Goal: Task Accomplishment & Management: Manage account settings

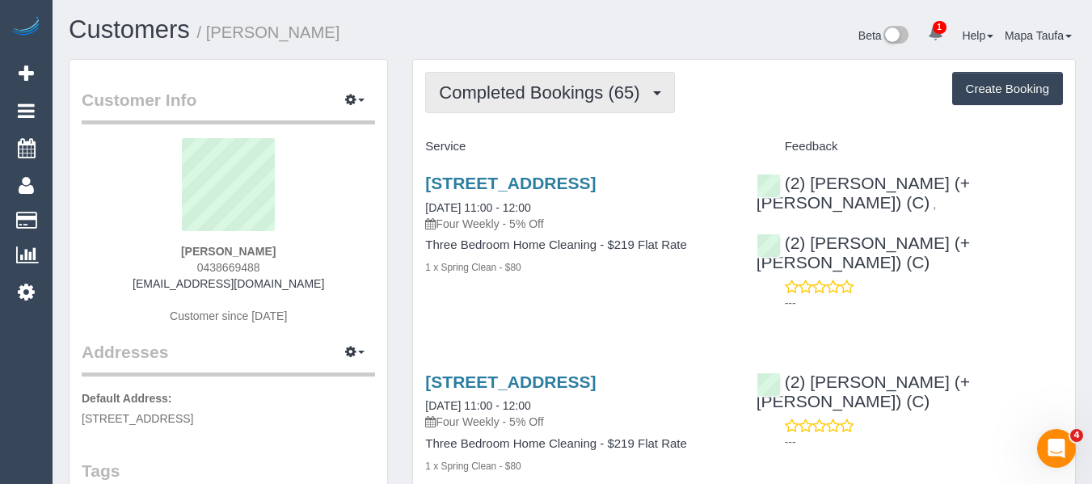
click at [543, 87] on span "Completed Bookings (65)" at bounding box center [543, 92] width 209 height 20
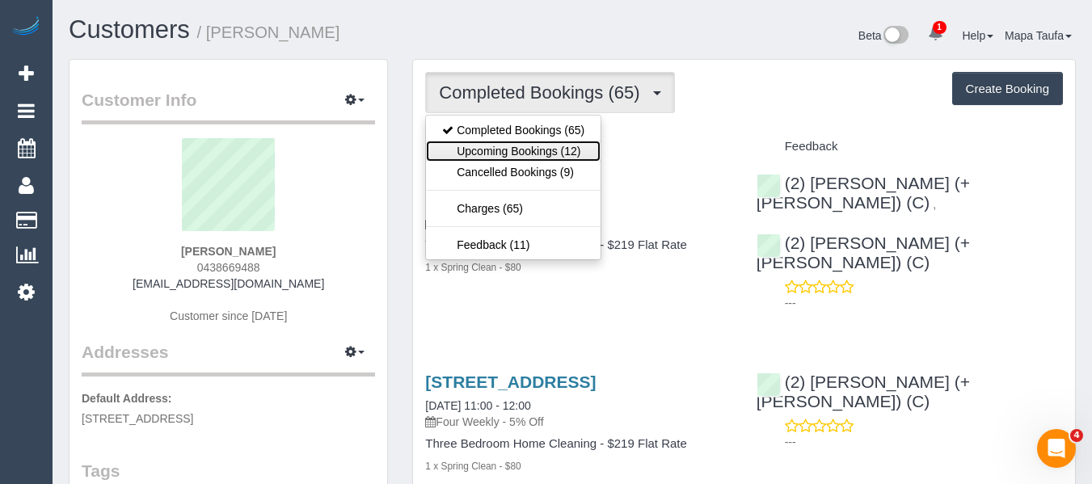
click at [521, 147] on link "Upcoming Bookings (12)" at bounding box center [513, 151] width 175 height 21
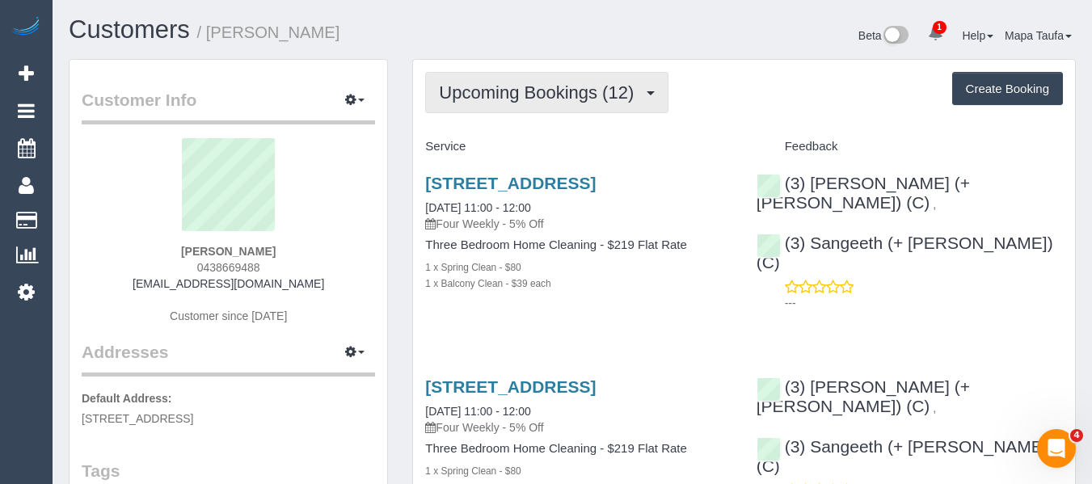
click at [457, 103] on button "Upcoming Bookings (12)" at bounding box center [546, 92] width 243 height 41
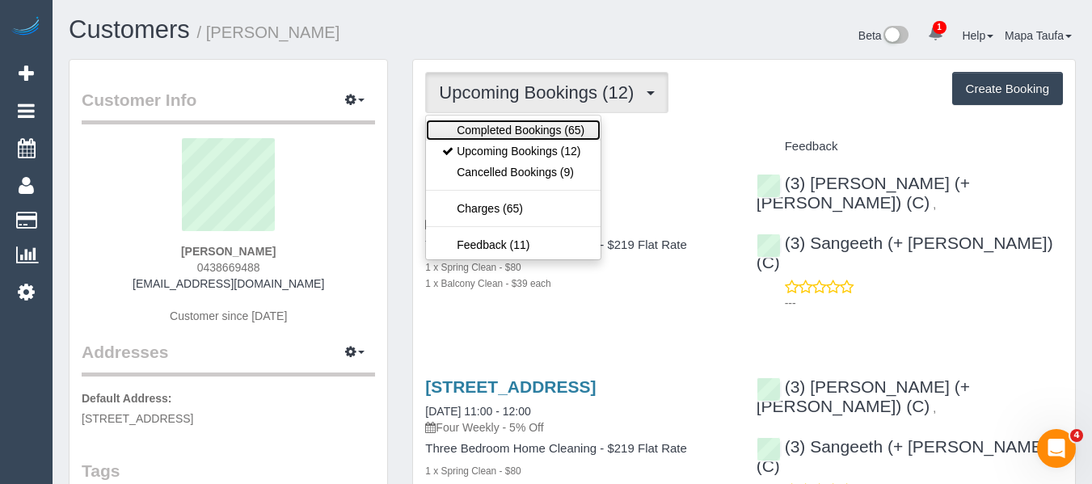
click at [457, 127] on link "Completed Bookings (65)" at bounding box center [513, 130] width 175 height 21
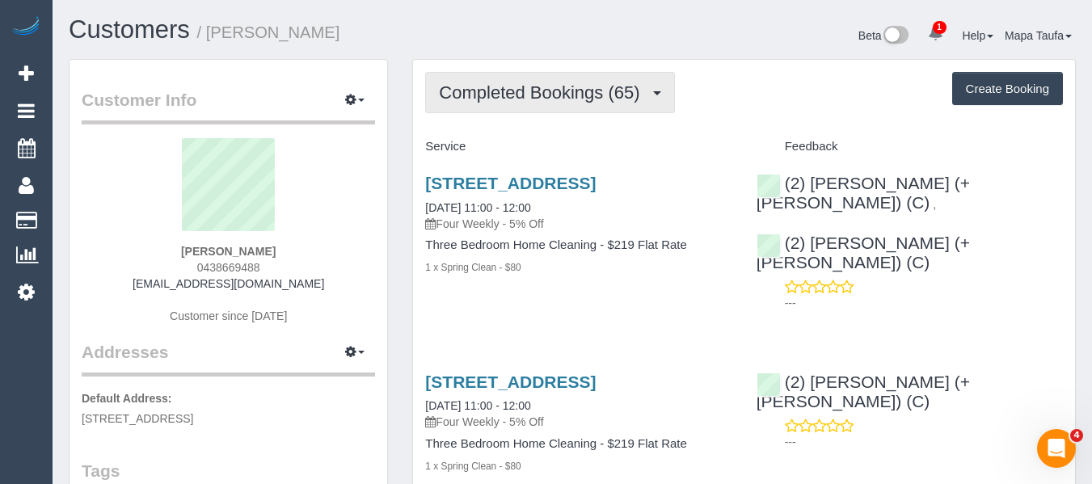
click at [522, 95] on span "Completed Bookings (65)" at bounding box center [543, 92] width 209 height 20
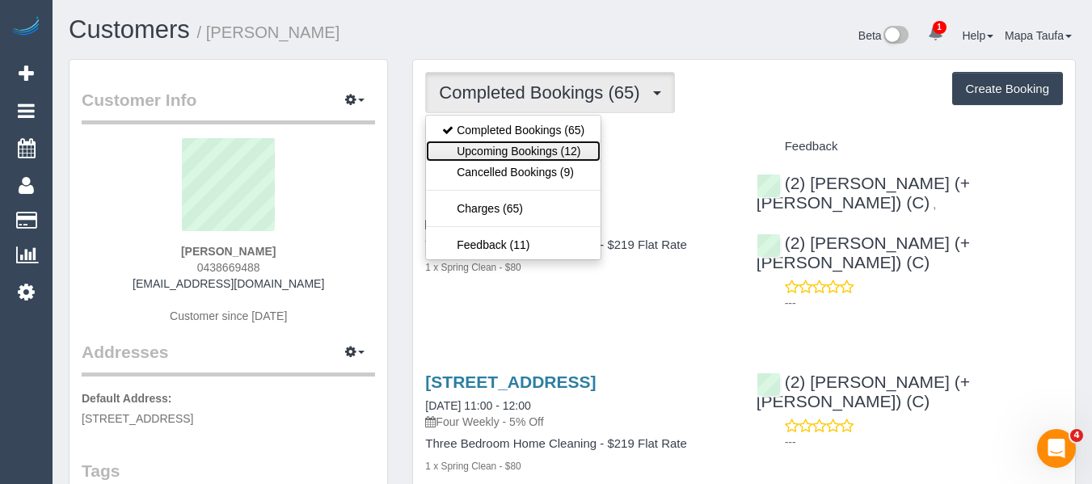
drag, startPoint x: 510, startPoint y: 153, endPoint x: 491, endPoint y: 150, distance: 19.6
click at [510, 153] on link "Upcoming Bookings (12)" at bounding box center [513, 151] width 175 height 21
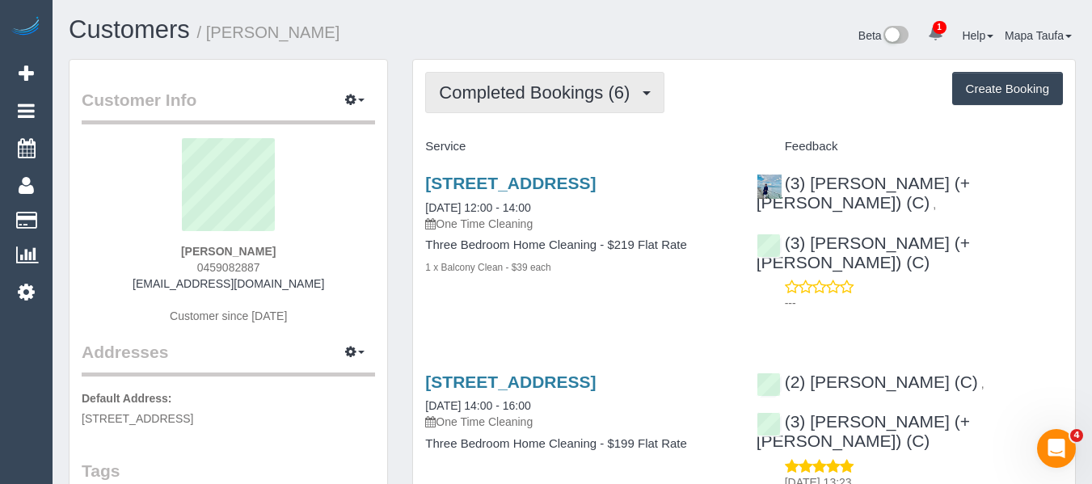
click at [530, 82] on span "Completed Bookings (6)" at bounding box center [538, 92] width 199 height 20
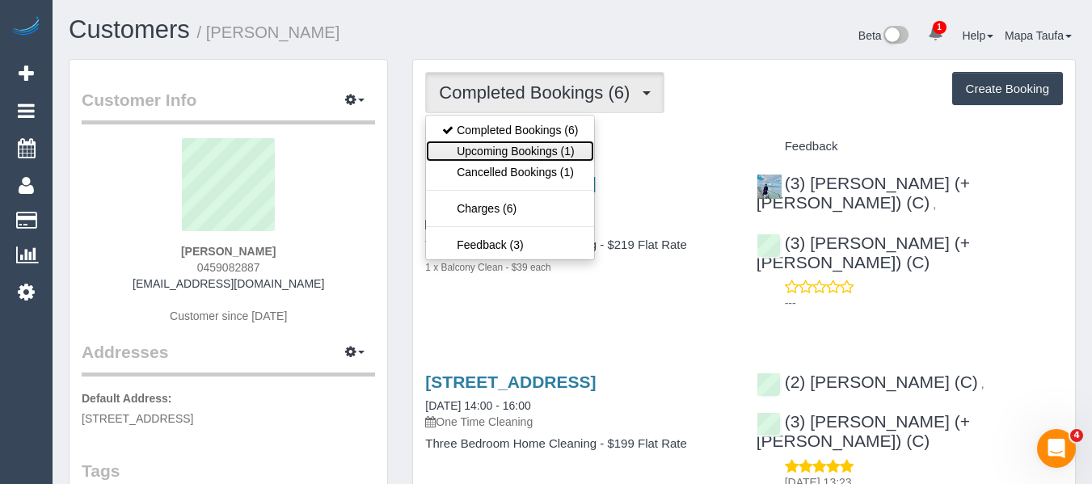
click at [515, 148] on link "Upcoming Bookings (1)" at bounding box center [510, 151] width 168 height 21
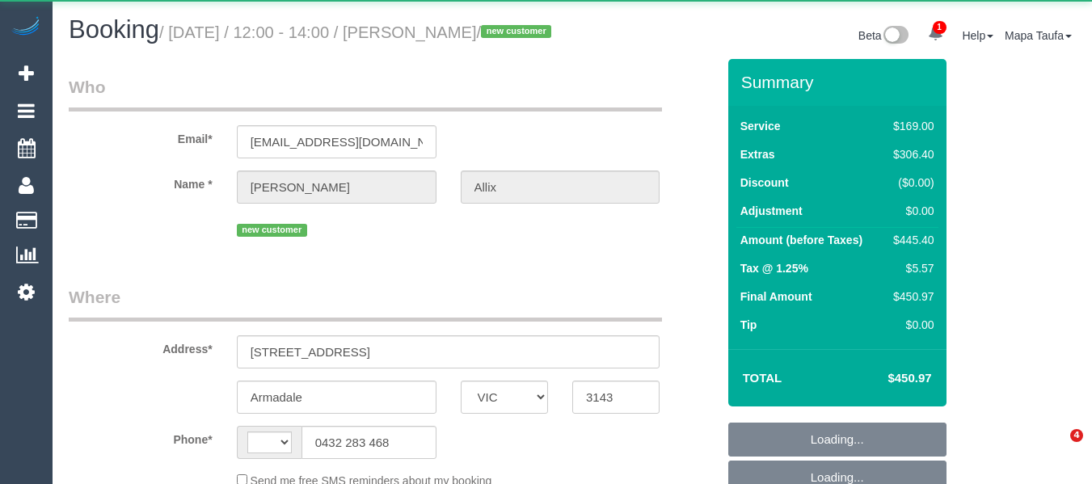
select select "VIC"
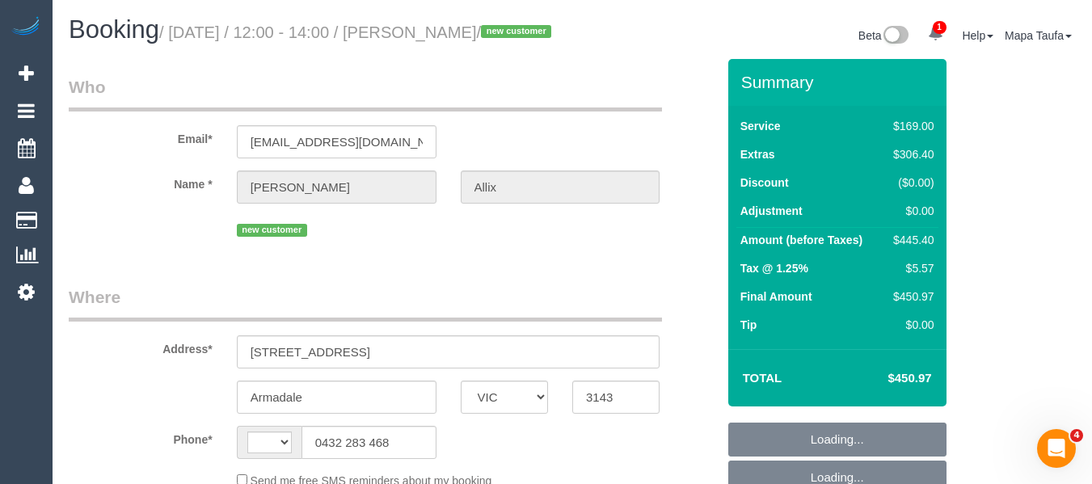
select select "string:AU"
select select "object:574"
select select "string:stripe-pm_1Ry5ZU2GScqysDRV0DMFr3w4"
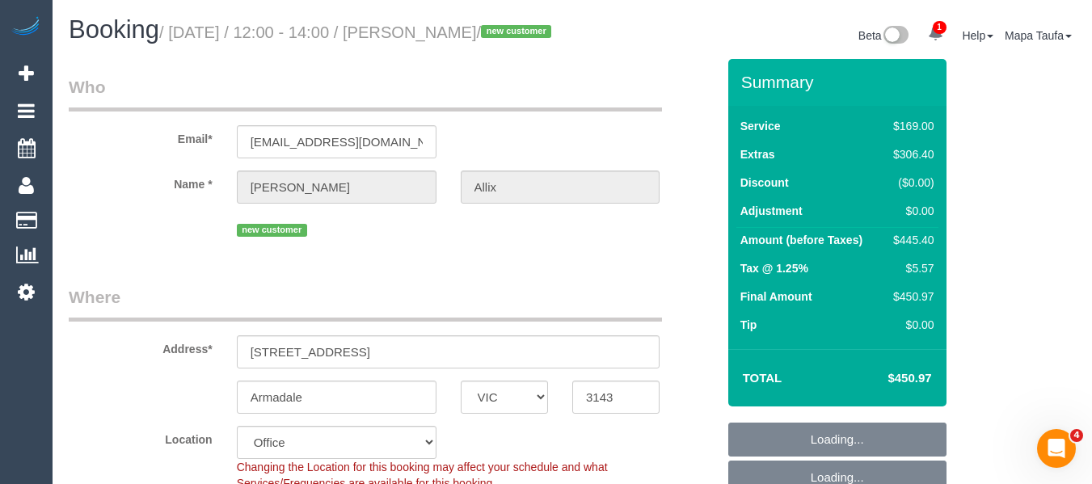
select select "object:677"
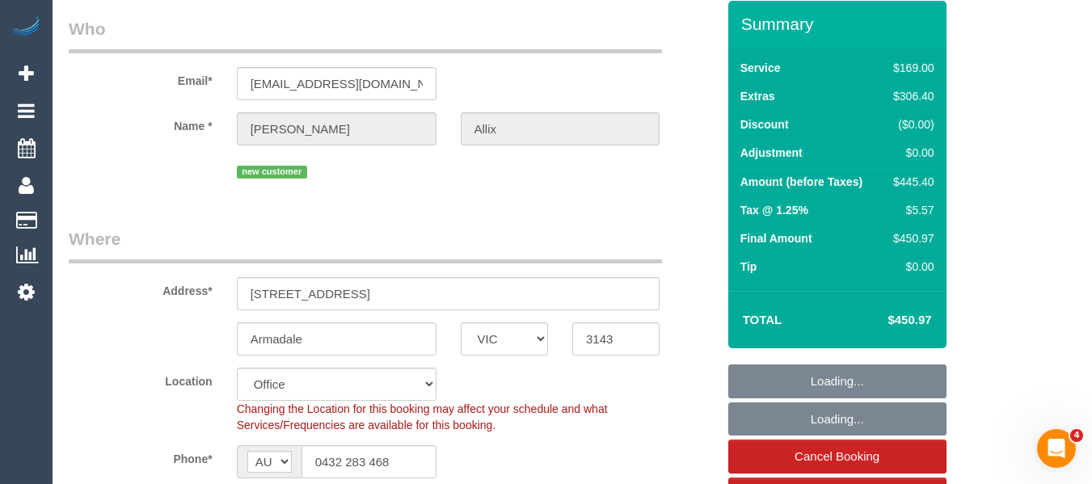
scroll to position [323, 0]
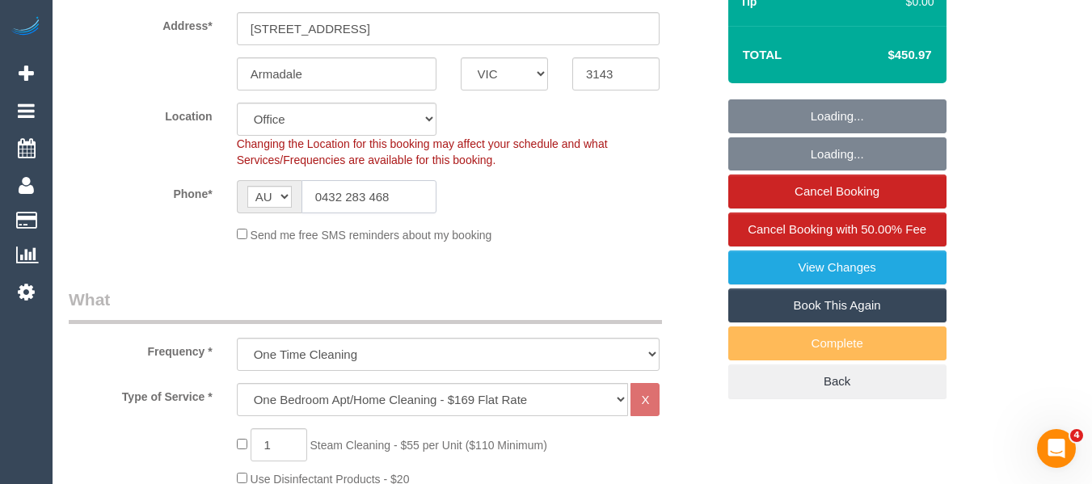
click at [368, 213] on input "0432 283 468" at bounding box center [369, 196] width 135 height 33
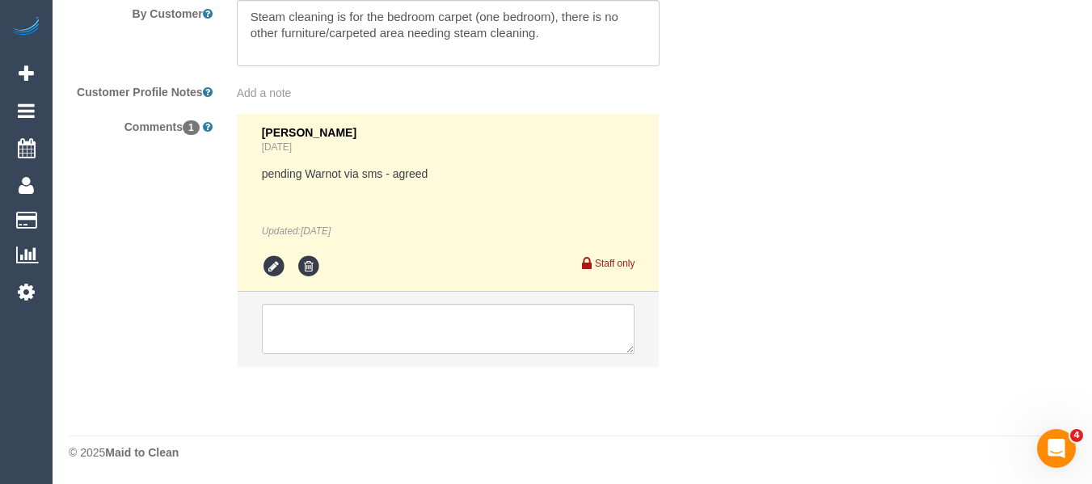
select select "number:29"
select select "number:14"
select select "number:19"
select select "number:25"
select select "number:34"
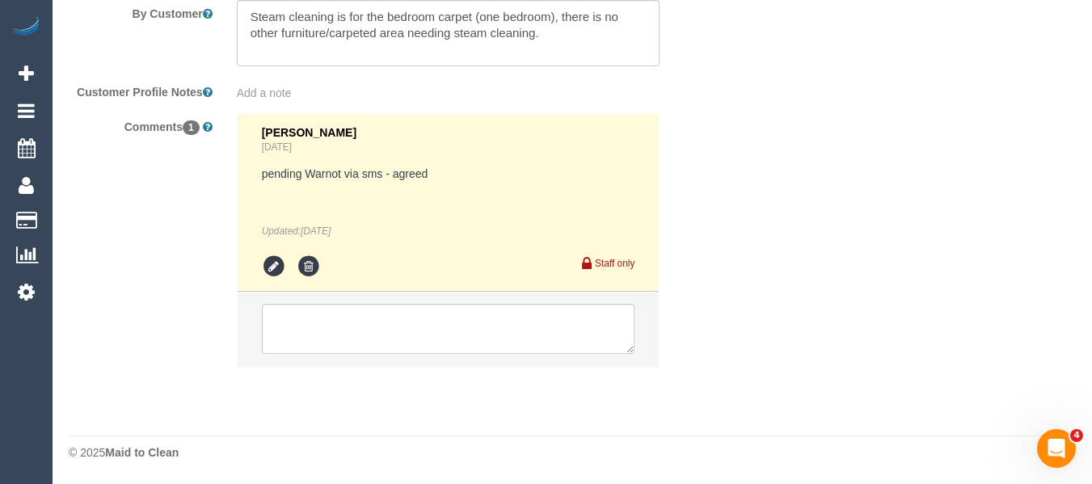
select select "number:26"
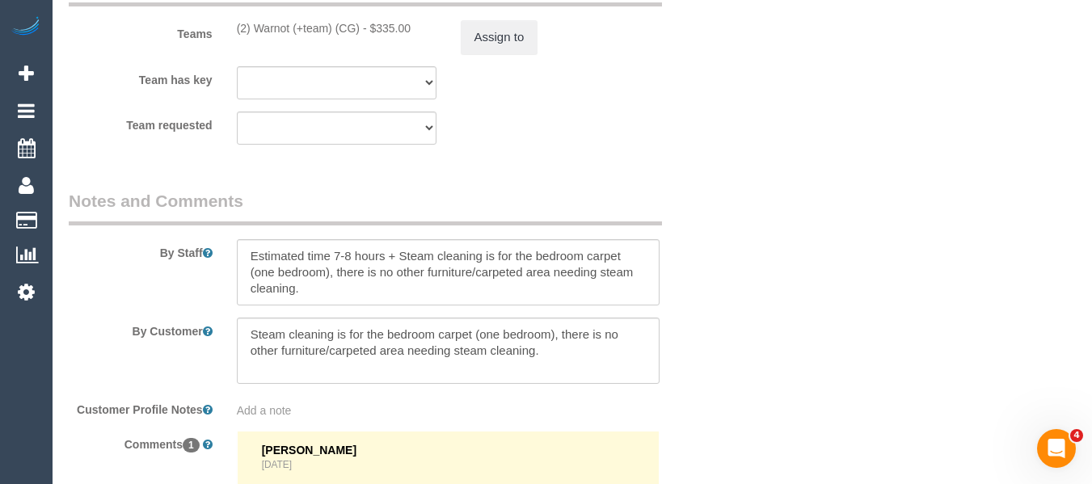
scroll to position [2745, 0]
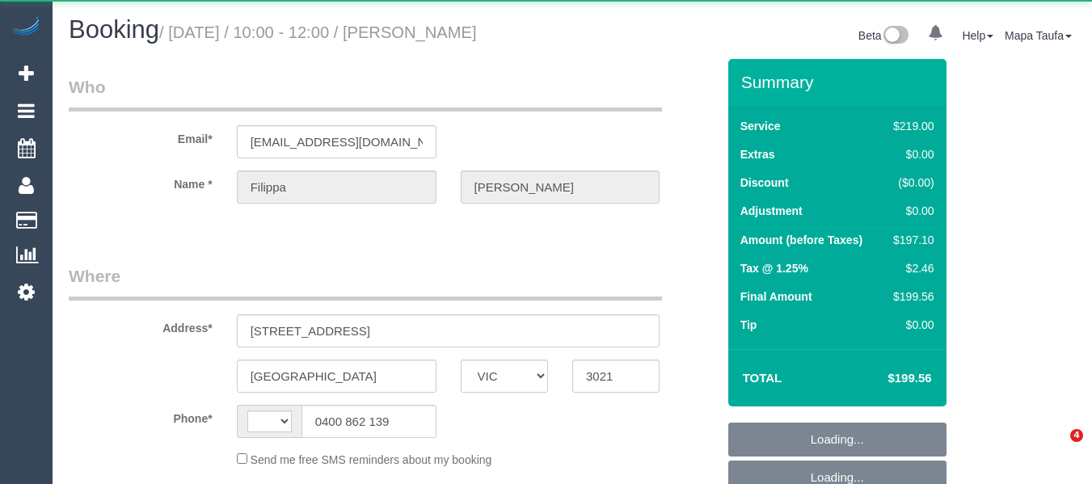
select select "VIC"
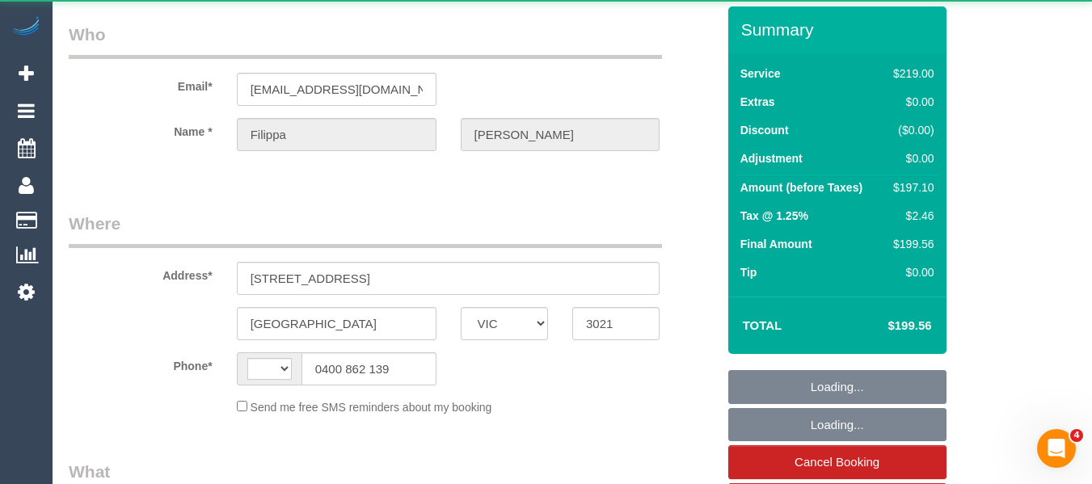
scroll to position [81, 0]
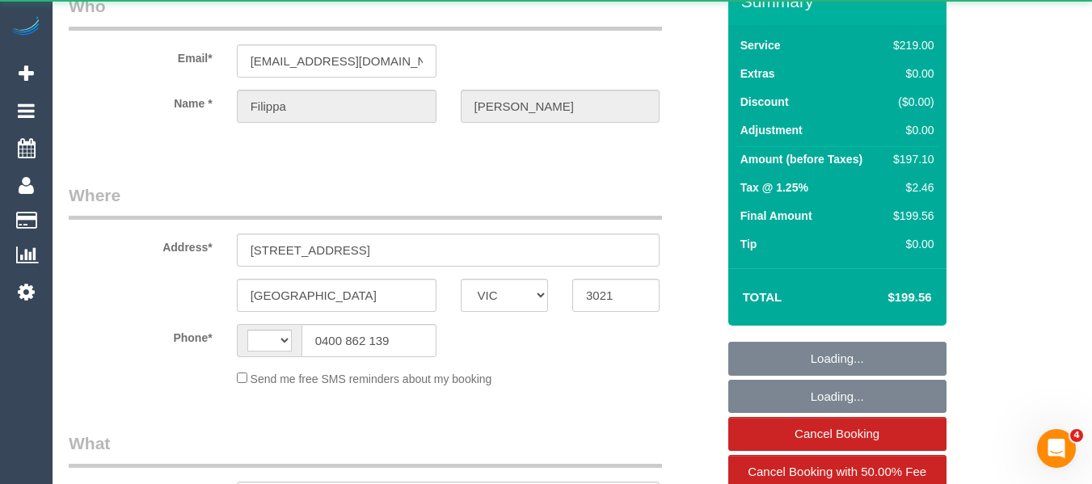
select select "string:AU"
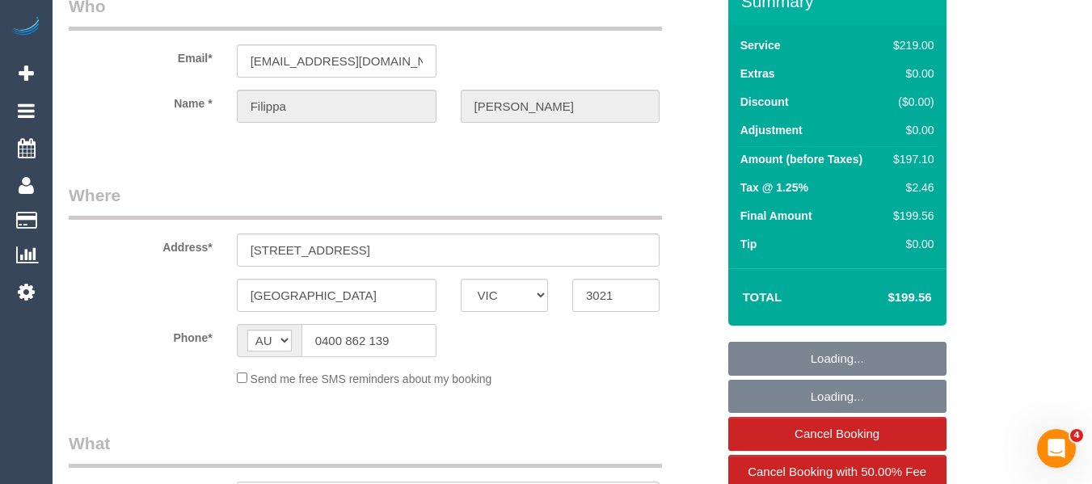
click at [388, 341] on input "0400 862 139" at bounding box center [369, 340] width 135 height 33
select select "object:566"
select select "string:stripe-pm_1Q8uM22GScqysDRVpIDkSzu7"
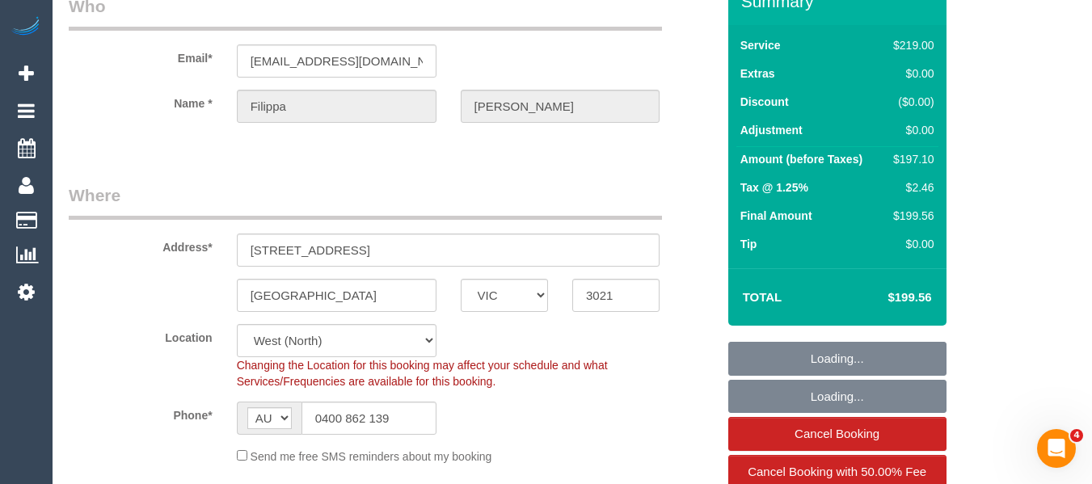
select select "object:669"
select select "number:27"
select select "number:14"
select select "number:19"
select select "number:22"
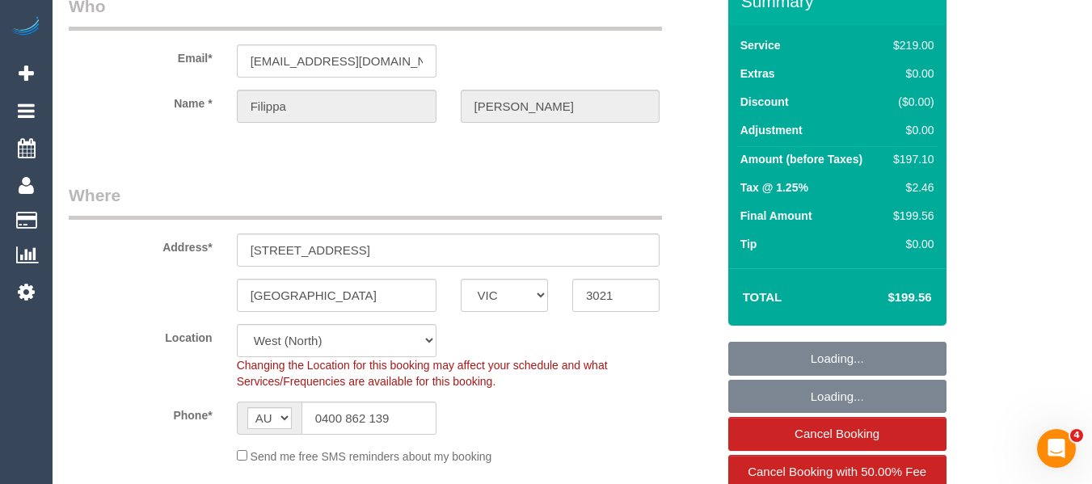
select select "number:34"
select select "number:26"
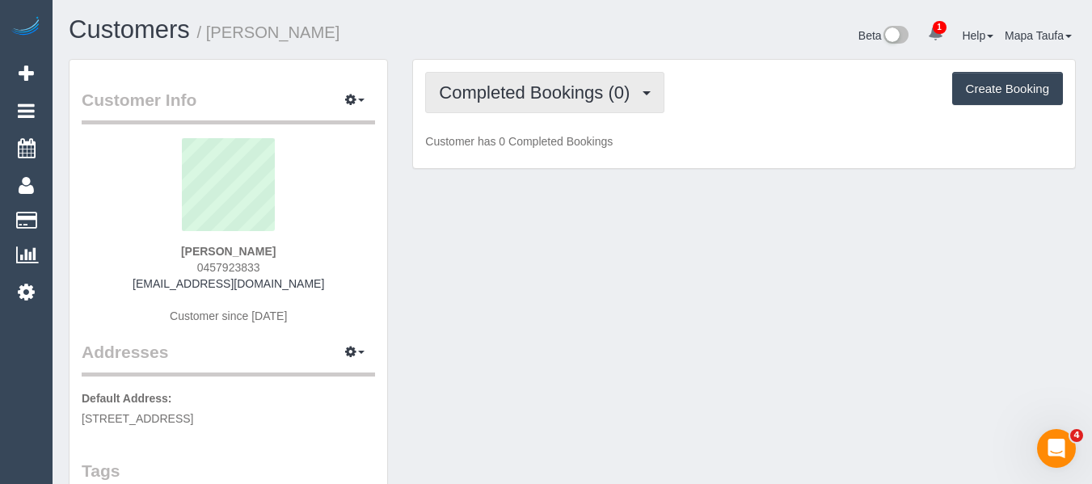
click at [572, 99] on span "Completed Bookings (0)" at bounding box center [538, 92] width 199 height 20
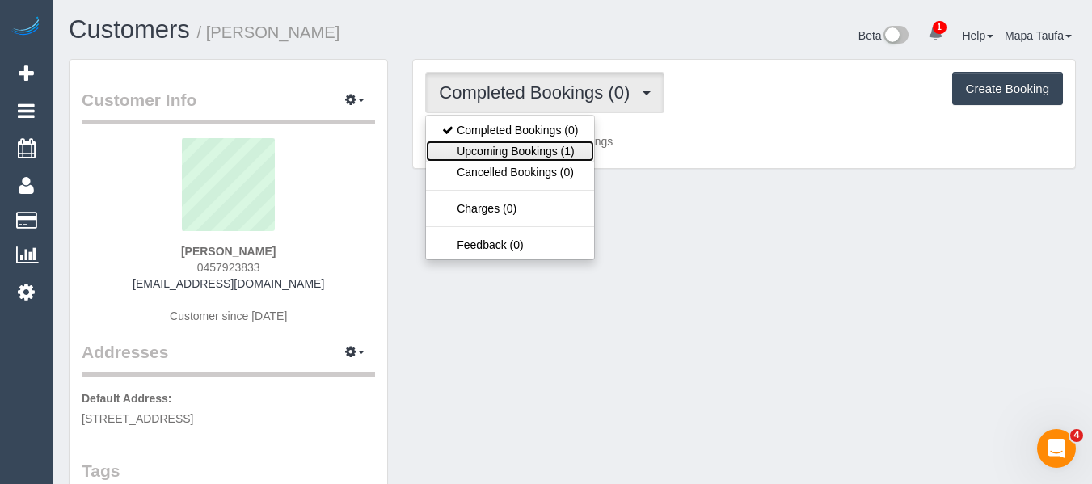
click at [558, 156] on link "Upcoming Bookings (1)" at bounding box center [510, 151] width 168 height 21
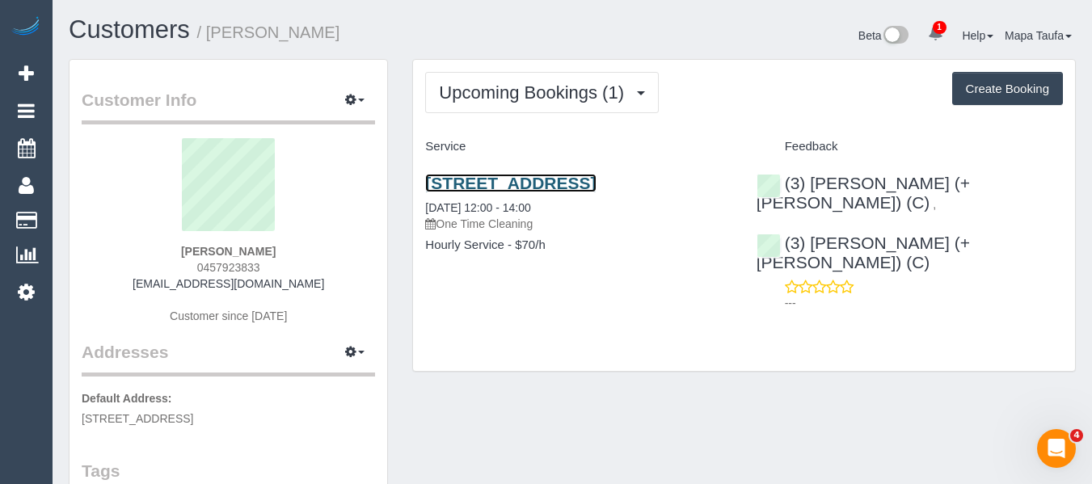
click at [586, 179] on link "64 Glengyle St, Coburg, VIC 3058" at bounding box center [510, 183] width 171 height 19
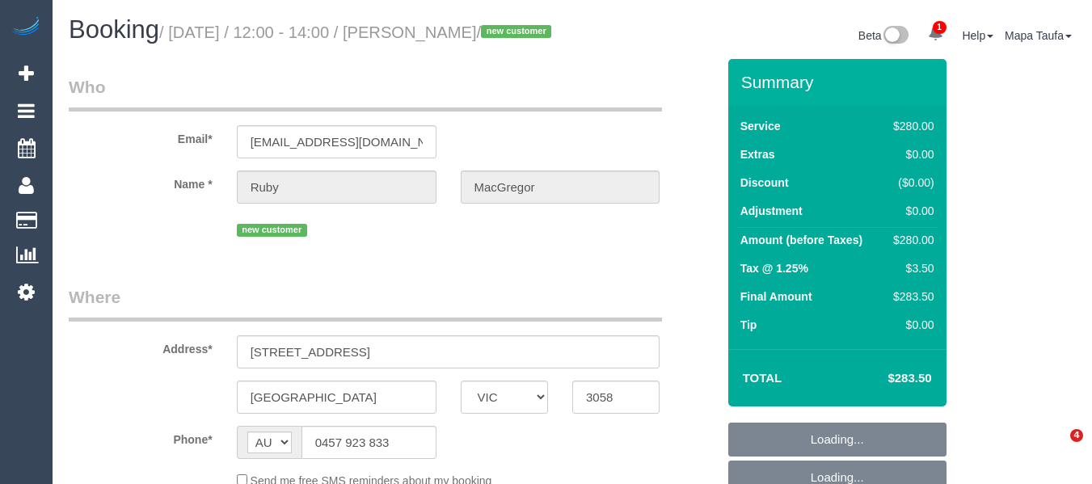
select select "VIC"
select select "string:stripe-pm_1RxLuf2GScqysDRV2gIlRurq"
select select "number:32"
select select "number:14"
select select "number:19"
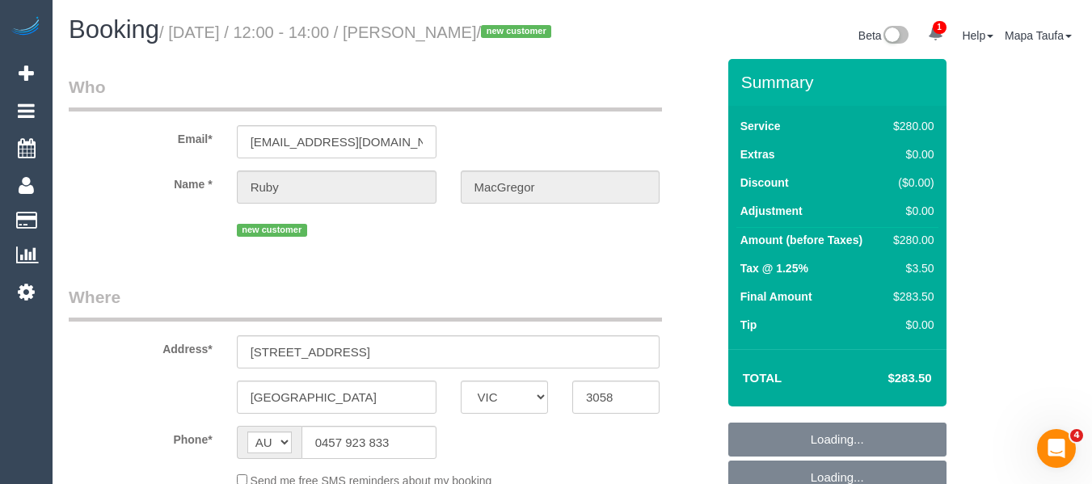
select select "number:24"
select select "number:12"
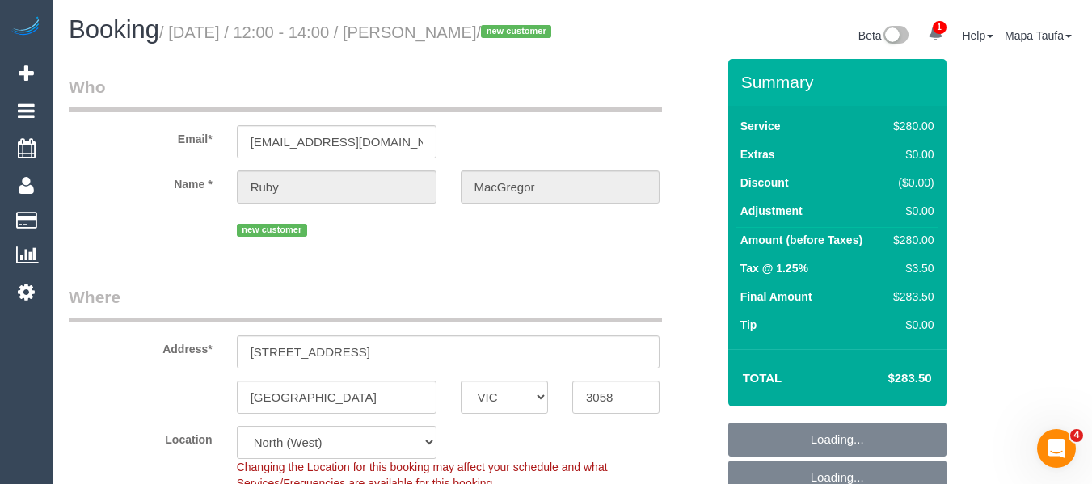
select select "object:1521"
select select "2"
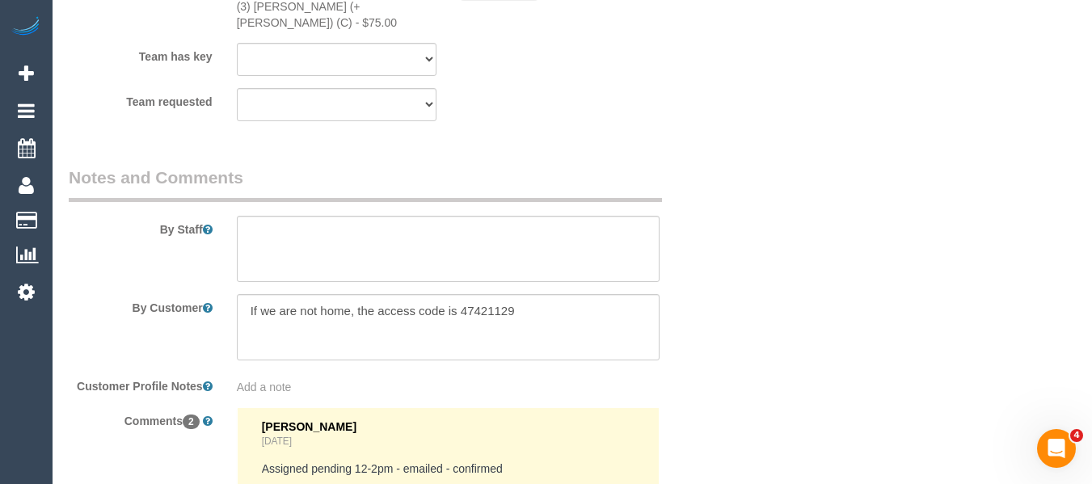
scroll to position [2750, 0]
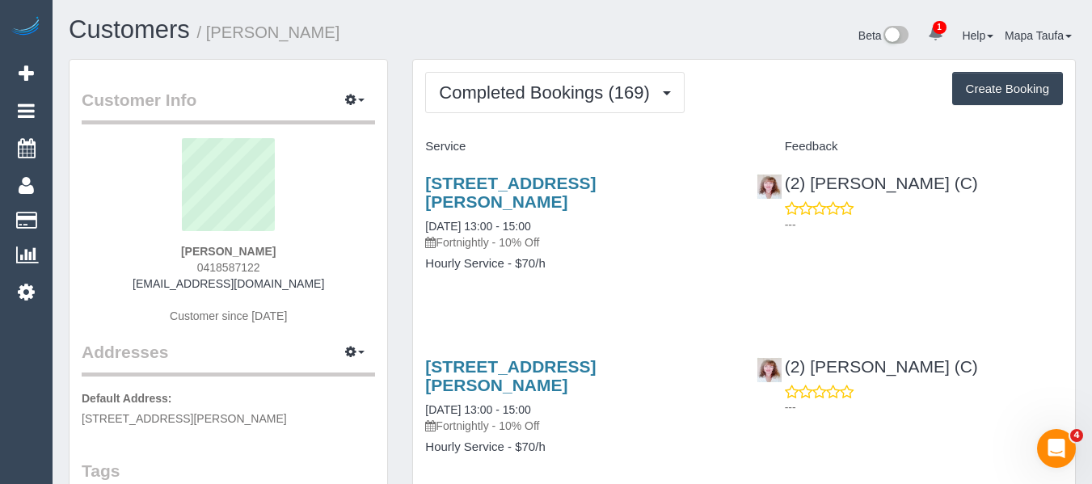
drag, startPoint x: 286, startPoint y: 262, endPoint x: 179, endPoint y: 265, distance: 107.6
click at [179, 265] on div "[PERSON_NAME] 0418587122 [EMAIL_ADDRESS][DOMAIN_NAME] Customer since [DATE]" at bounding box center [229, 239] width 294 height 202
copy span "0418587122"
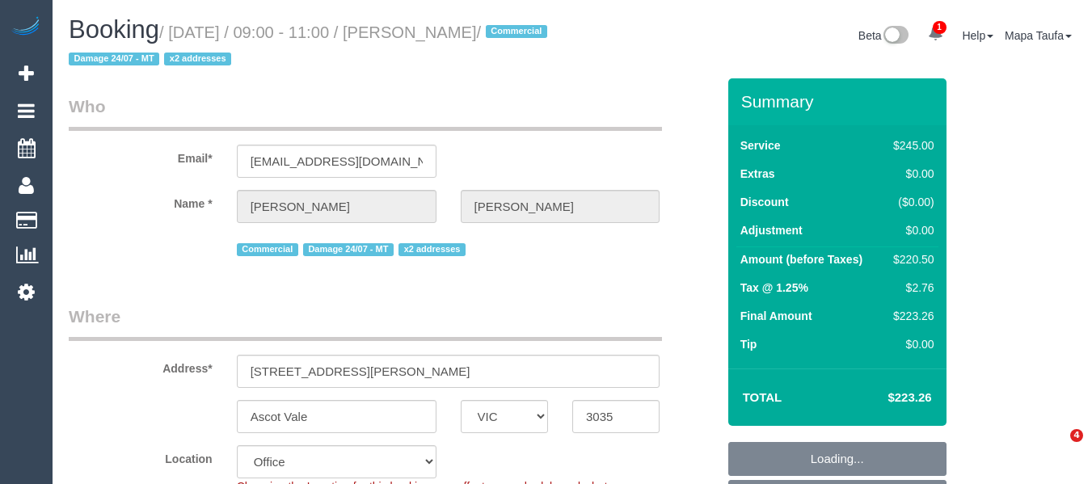
select select "VIC"
select select "210"
select select "number:28"
select select "number:14"
select select "number:19"
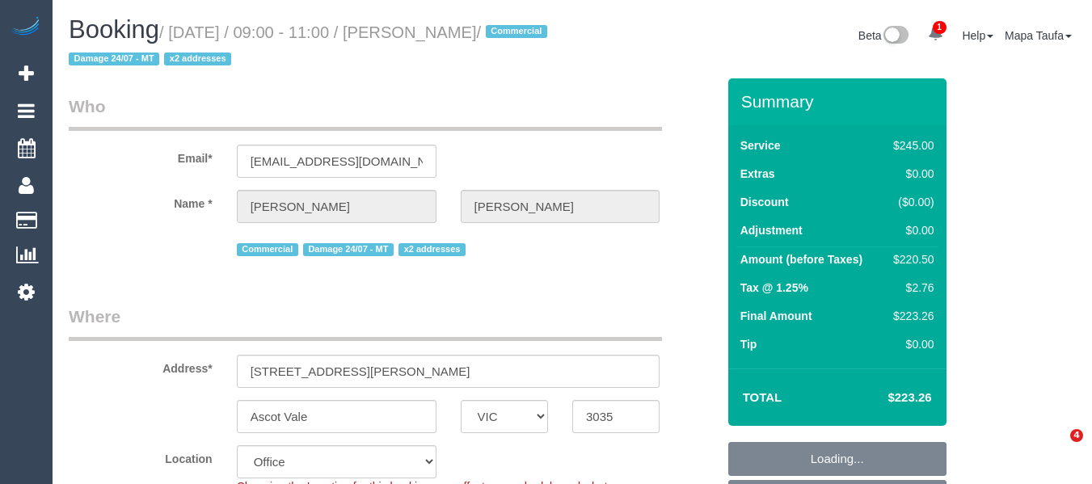
select select "number:22"
select select "number:11"
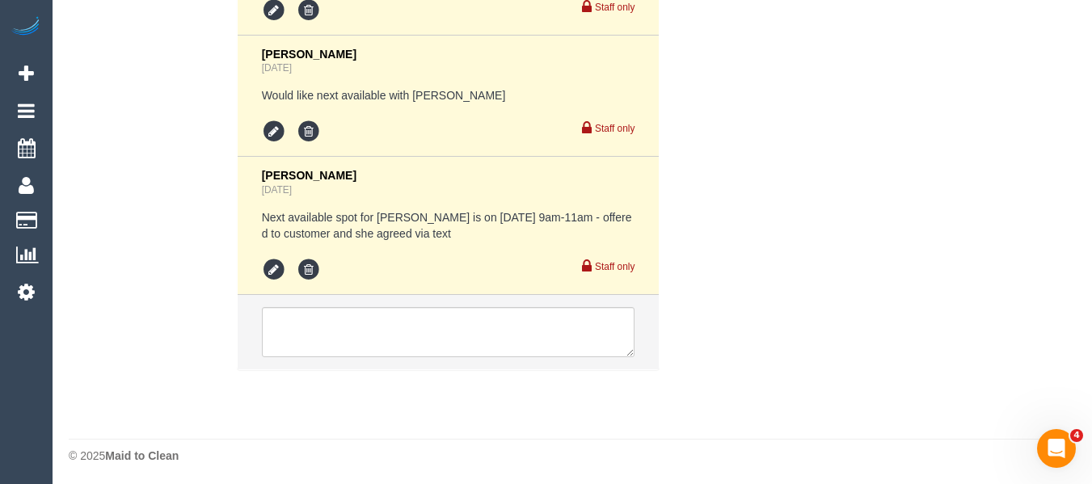
scroll to position [4118, 0]
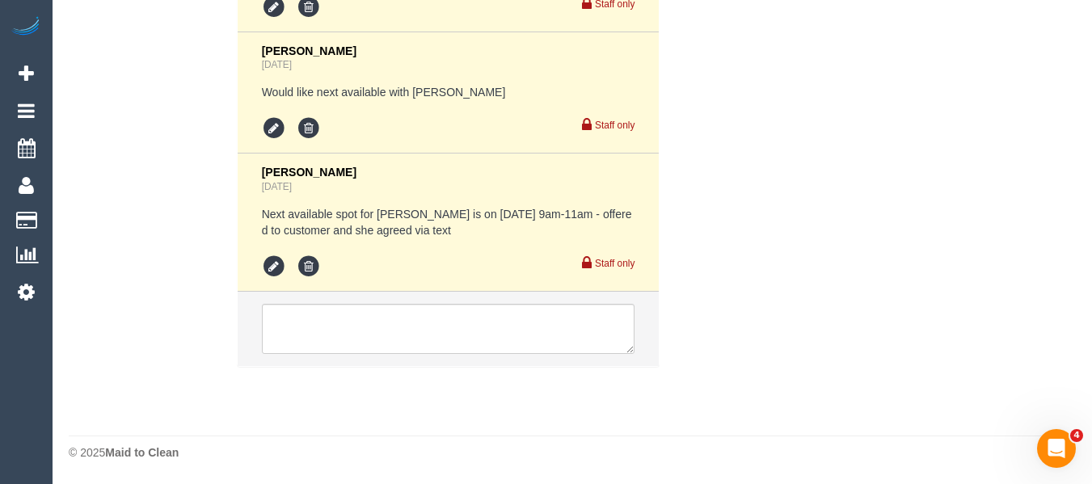
click at [348, 302] on li at bounding box center [449, 329] width 422 height 74
click at [344, 306] on textarea at bounding box center [449, 329] width 374 height 50
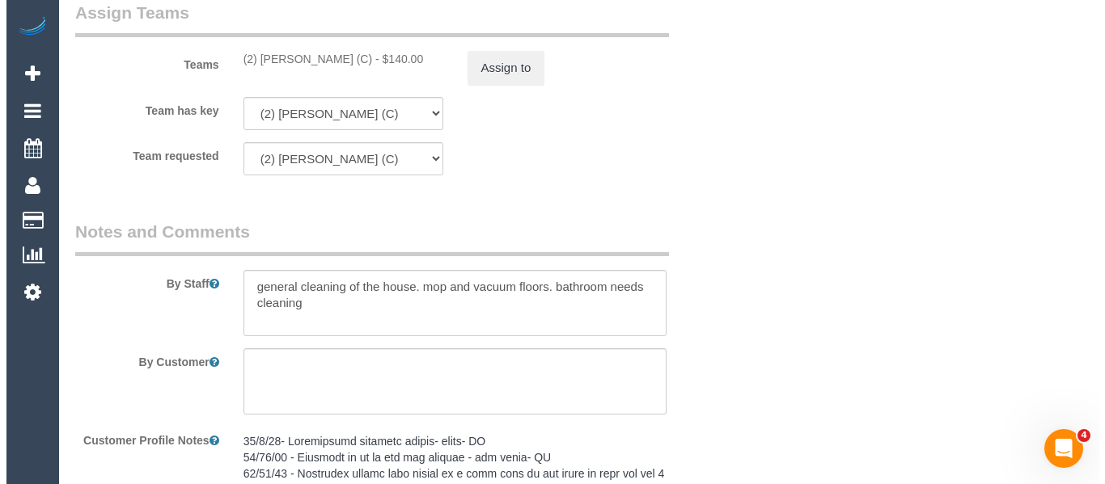
scroll to position [2663, 0]
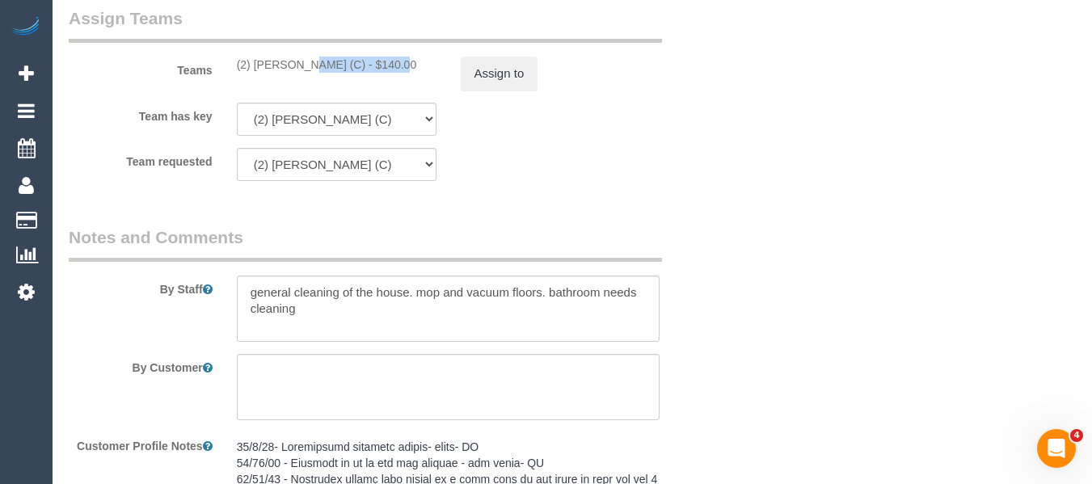
drag, startPoint x: 343, startPoint y: 61, endPoint x: 327, endPoint y: 79, distance: 23.5
click at [251, 65] on div "(2) Kerry Welfare (C) - $140.00" at bounding box center [337, 65] width 200 height 16
copy div "[PERSON_NAME] (C)"
click at [516, 78] on button "Assign to" at bounding box center [500, 74] width 78 height 34
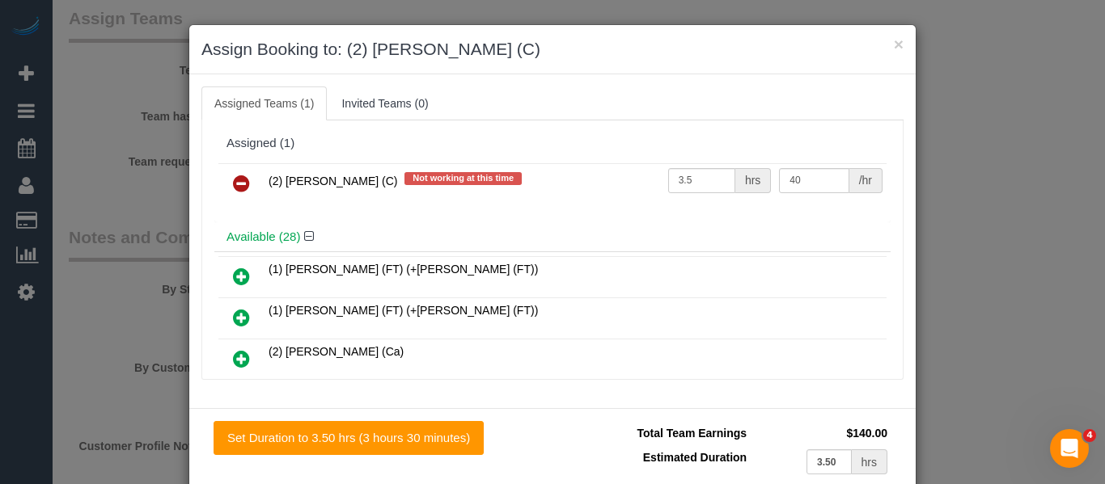
click at [235, 179] on icon at bounding box center [241, 183] width 17 height 19
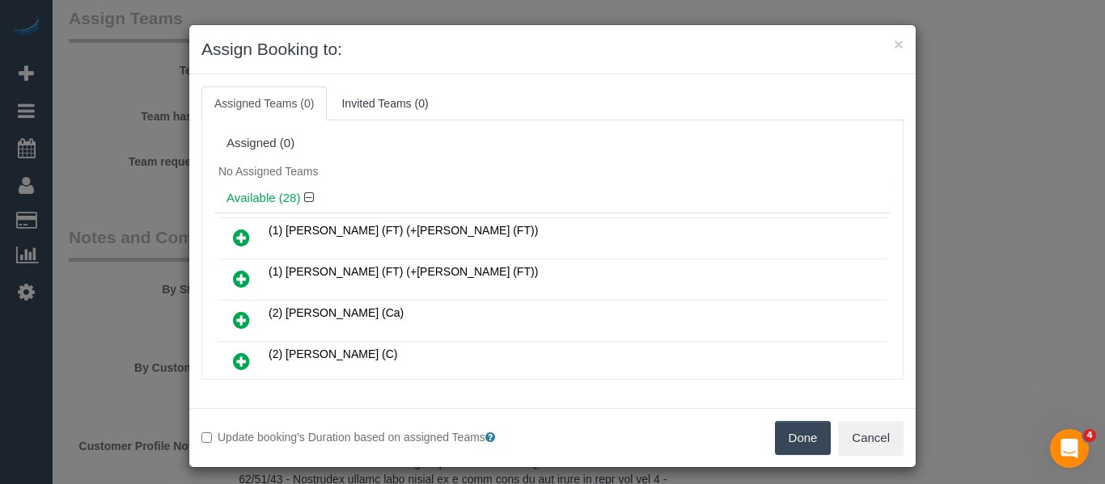
click at [796, 427] on button "Done" at bounding box center [803, 438] width 57 height 34
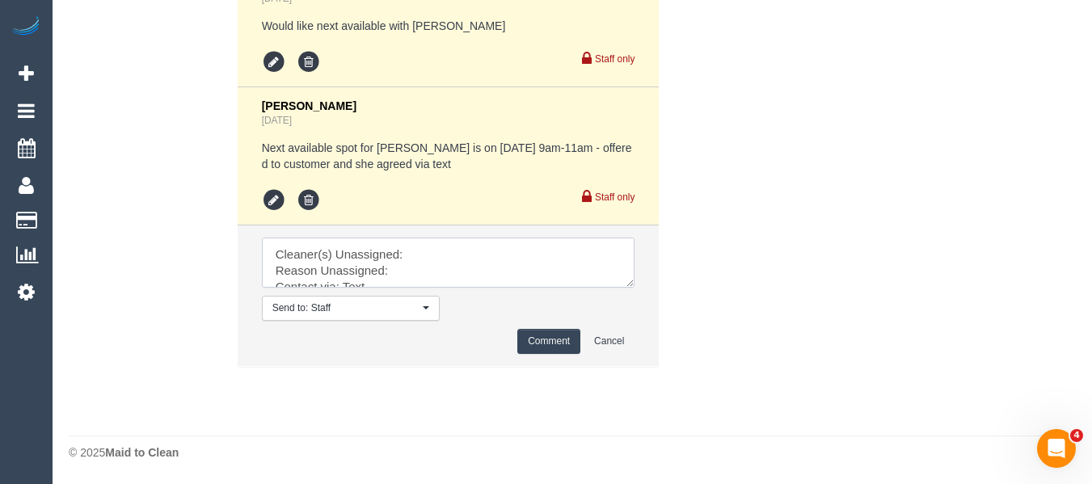
scroll to position [49, 0]
drag, startPoint x: 631, startPoint y: 313, endPoint x: 649, endPoint y: 385, distance: 74.3
drag, startPoint x: 631, startPoint y: 285, endPoint x: 571, endPoint y: 338, distance: 79.6
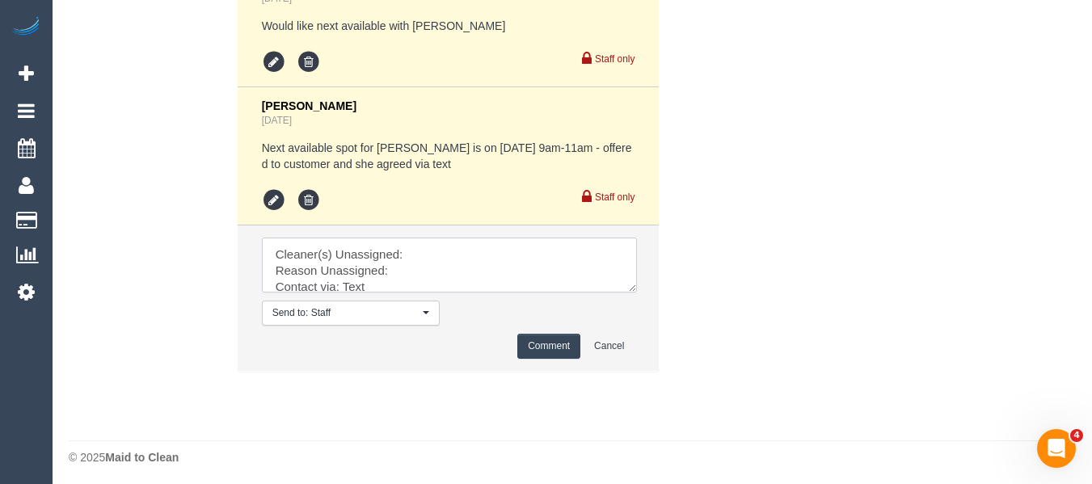
click at [637, 293] on textarea at bounding box center [449, 265] width 375 height 55
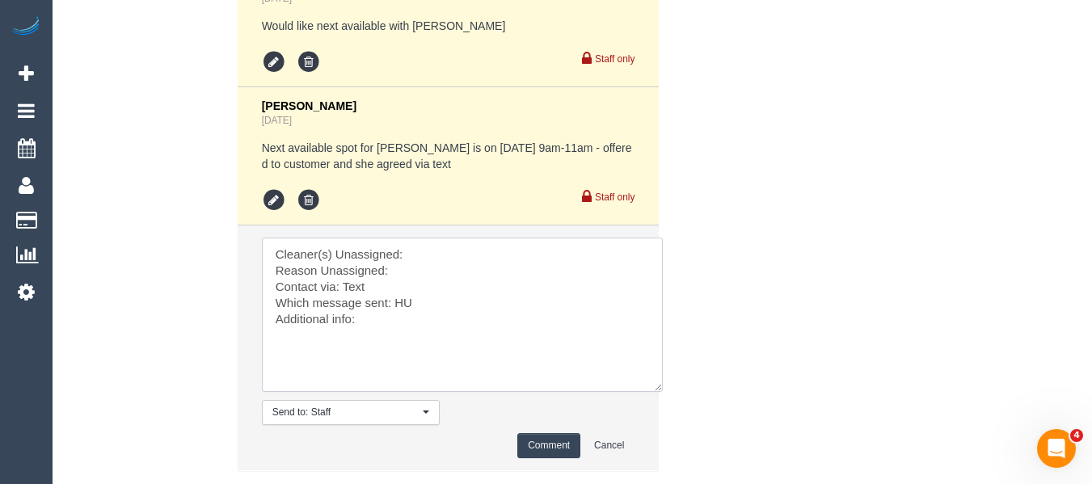
click at [463, 260] on textarea at bounding box center [462, 315] width 401 height 154
paste textarea "Kerry Welfare (C)"
click at [424, 277] on textarea at bounding box center [462, 315] width 401 height 154
click at [400, 301] on textarea at bounding box center [462, 315] width 401 height 154
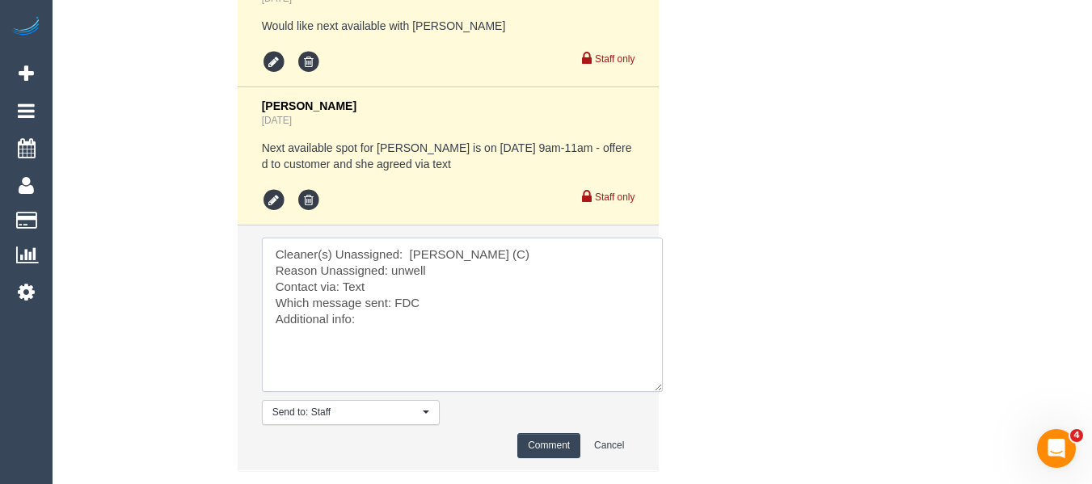
type textarea "Cleaner(s) Unassigned: Kerry Welfare (C) Reason Unassigned: unwell Contact via:…"
click at [538, 450] on button "Comment" at bounding box center [548, 445] width 63 height 25
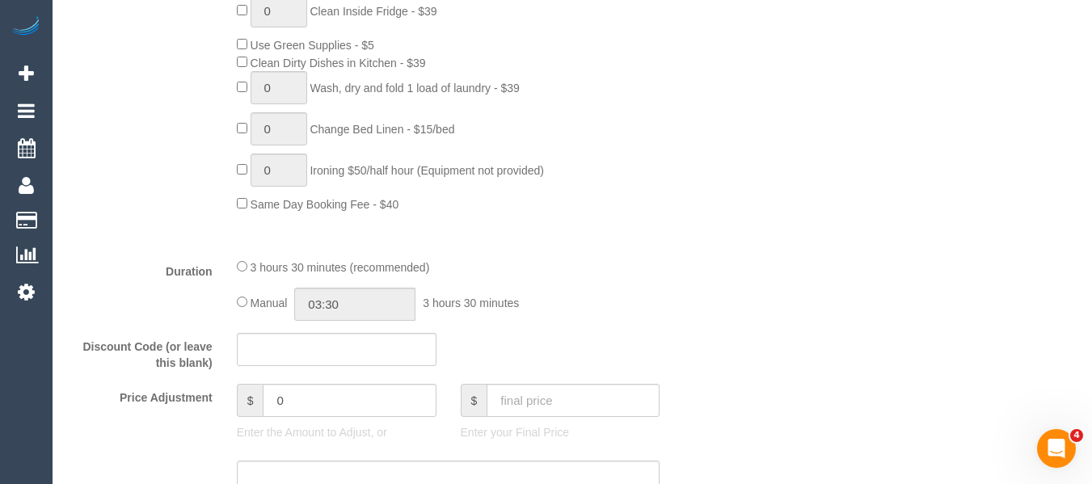
scroll to position [282, 0]
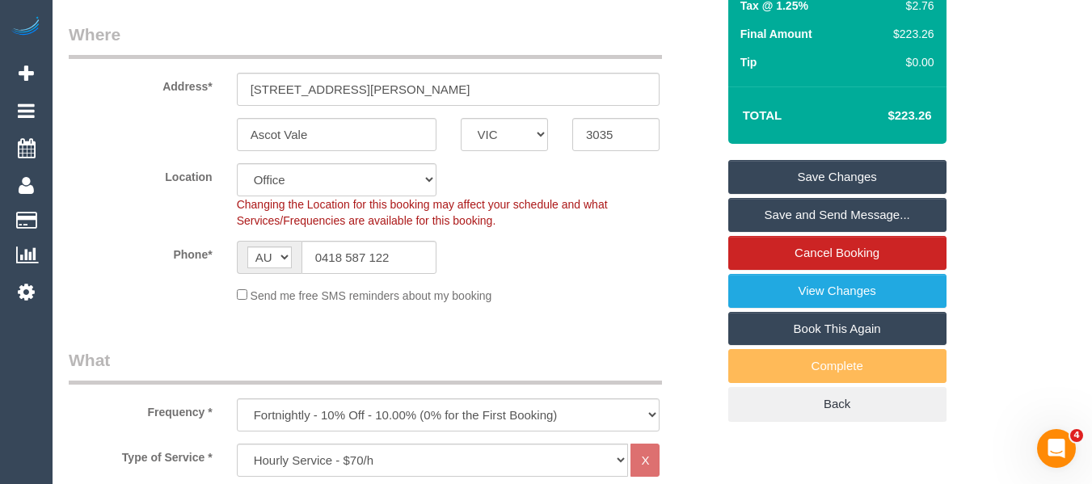
click at [822, 171] on link "Save Changes" at bounding box center [838, 177] width 218 height 34
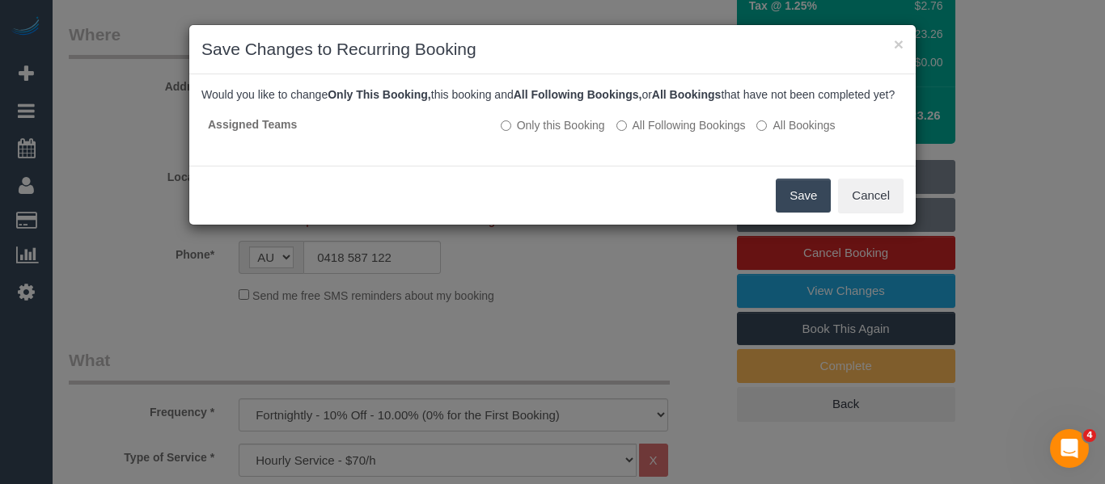
click at [793, 208] on button "Save" at bounding box center [802, 196] width 55 height 34
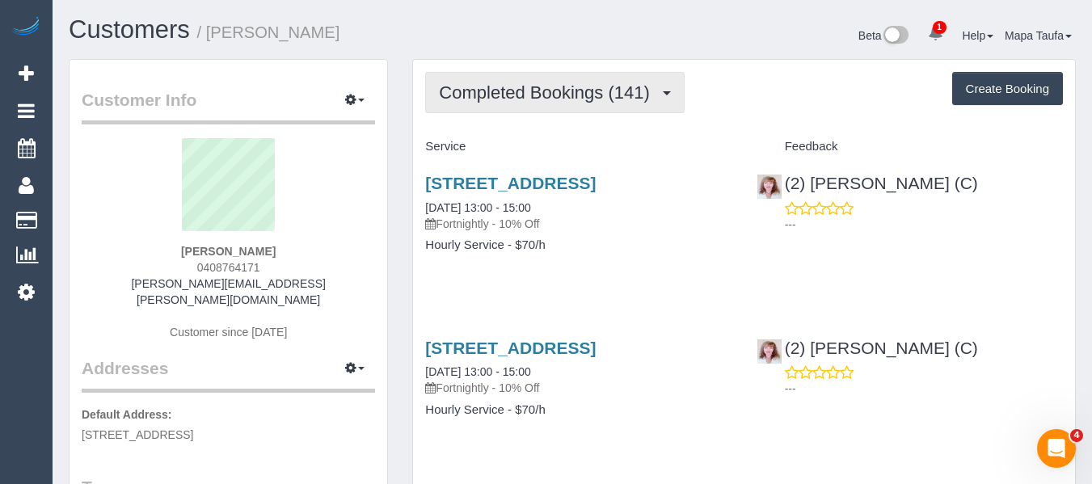
click at [460, 103] on button "Completed Bookings (141)" at bounding box center [555, 92] width 260 height 41
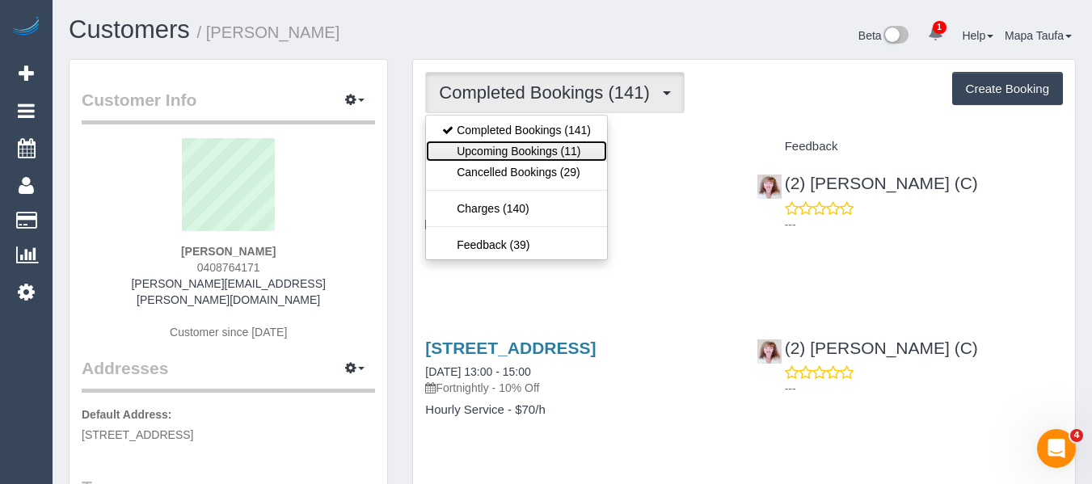
click at [471, 153] on link "Upcoming Bookings (11)" at bounding box center [516, 151] width 181 height 21
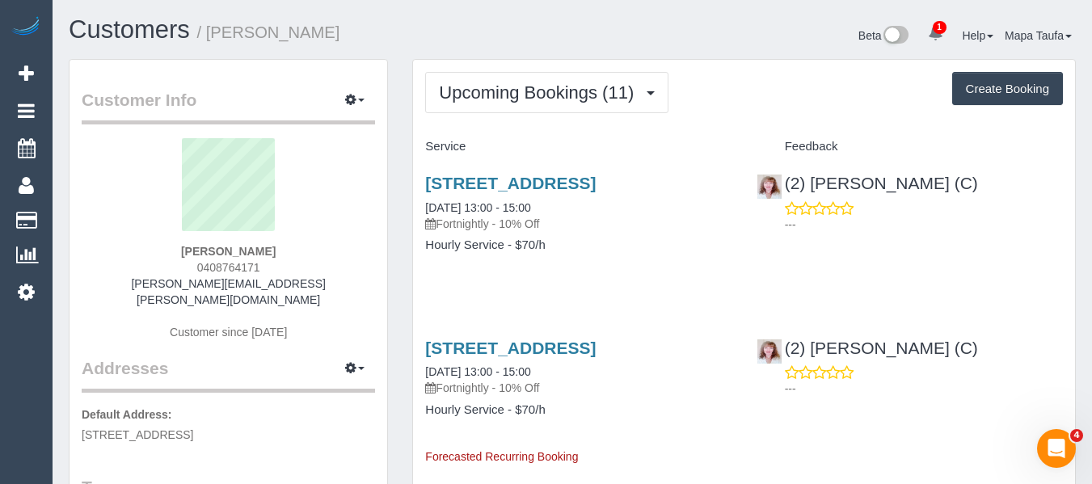
drag, startPoint x: 285, startPoint y: 264, endPoint x: 190, endPoint y: 265, distance: 95.4
click at [190, 265] on div "Naomi Lind 0408764171 naomi.lind@hotmail.com Customer since 2018" at bounding box center [229, 247] width 294 height 218
copy span "0408764171"
click at [510, 183] on link "101 Leveson Street, 39, North Melbourne, VIC 3051" at bounding box center [510, 183] width 171 height 19
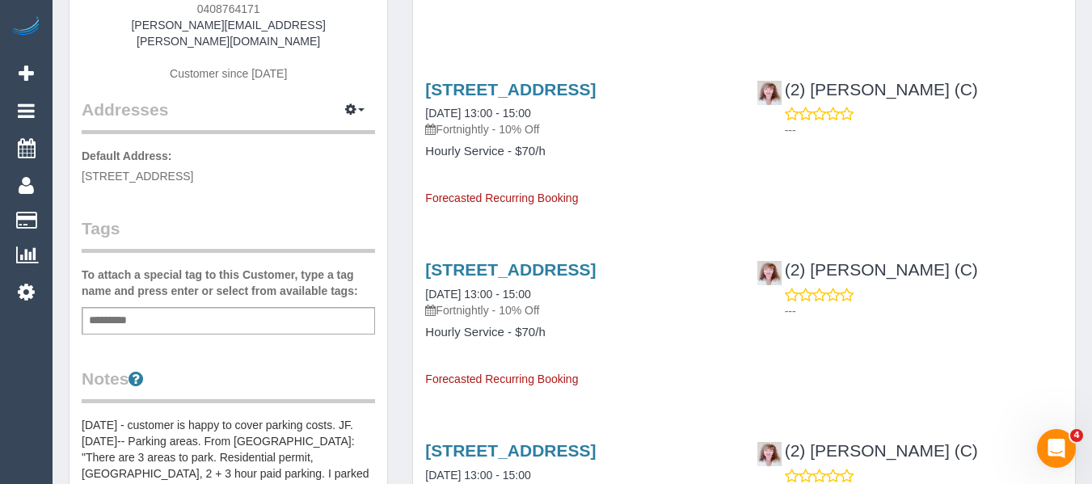
scroll to position [323, 0]
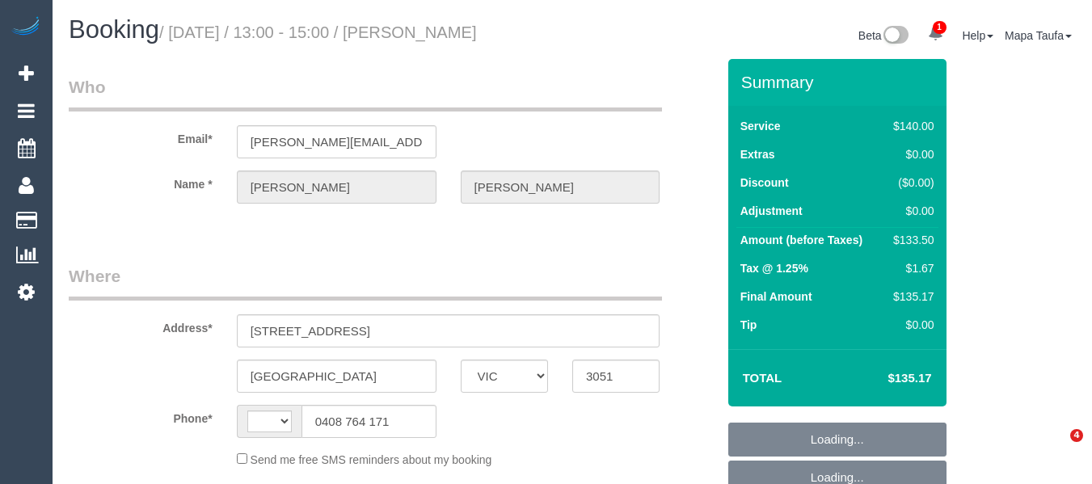
select select "VIC"
select select "string:stripe-pm_1N03FG2GScqysDRVxqehi1SS"
select select "number:27"
select select "number:35"
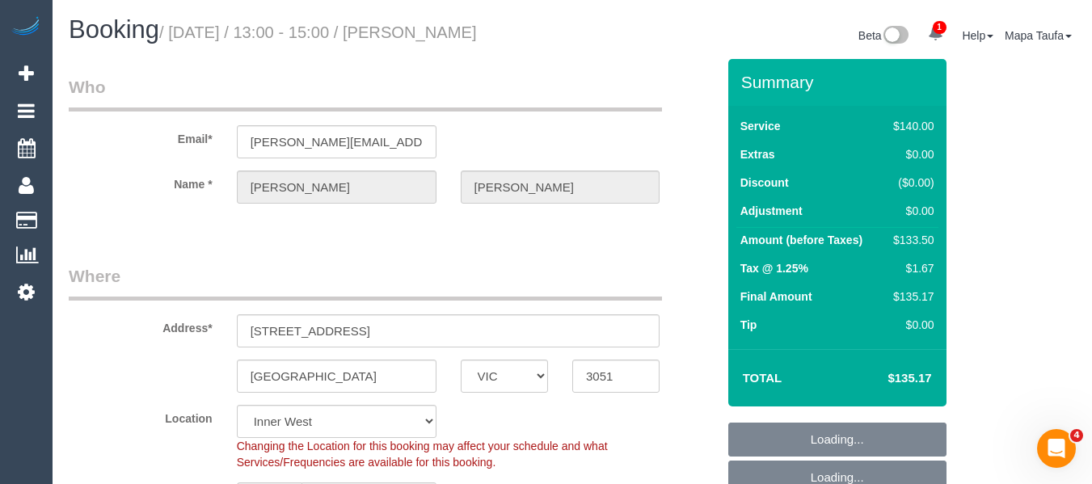
select select "string:AU"
select select "object:705"
select select "7248"
select select "object:1423"
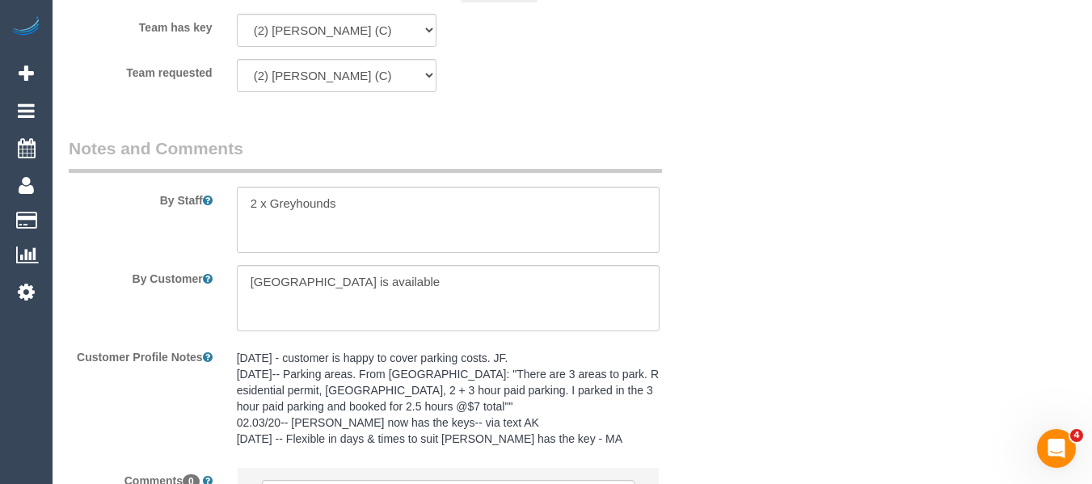
scroll to position [2562, 0]
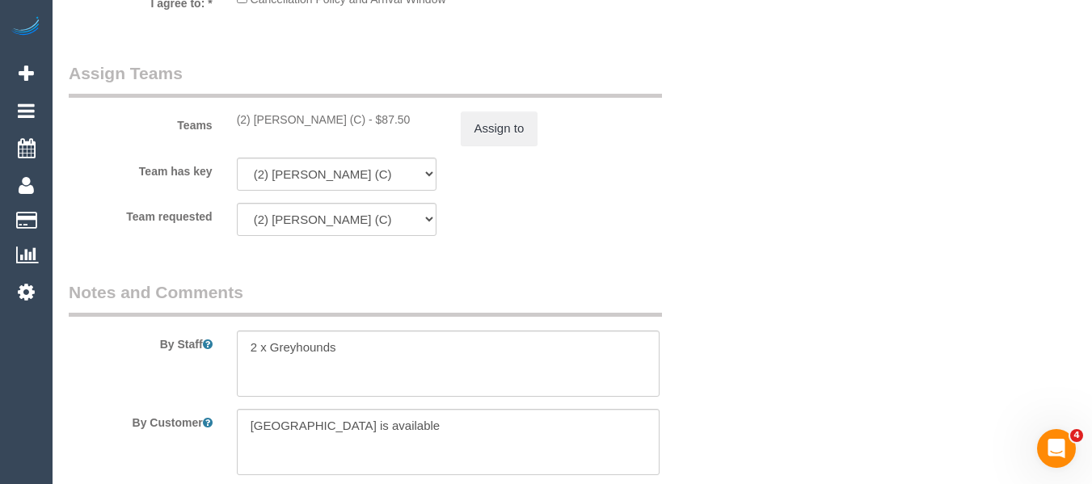
drag, startPoint x: 357, startPoint y: 116, endPoint x: 332, endPoint y: 131, distance: 29.4
click at [260, 119] on div "(2) Kerry Welfare (C) - $87.50" at bounding box center [337, 120] width 200 height 16
click at [332, 131] on div "Teams (2) Kerry Welfare (C) - $87.50 Assign to" at bounding box center [393, 103] width 672 height 84
drag, startPoint x: 340, startPoint y: 125, endPoint x: 255, endPoint y: 119, distance: 85.1
click at [255, 119] on div "(2) Kerry Welfare (C) - $87.50" at bounding box center [337, 120] width 200 height 16
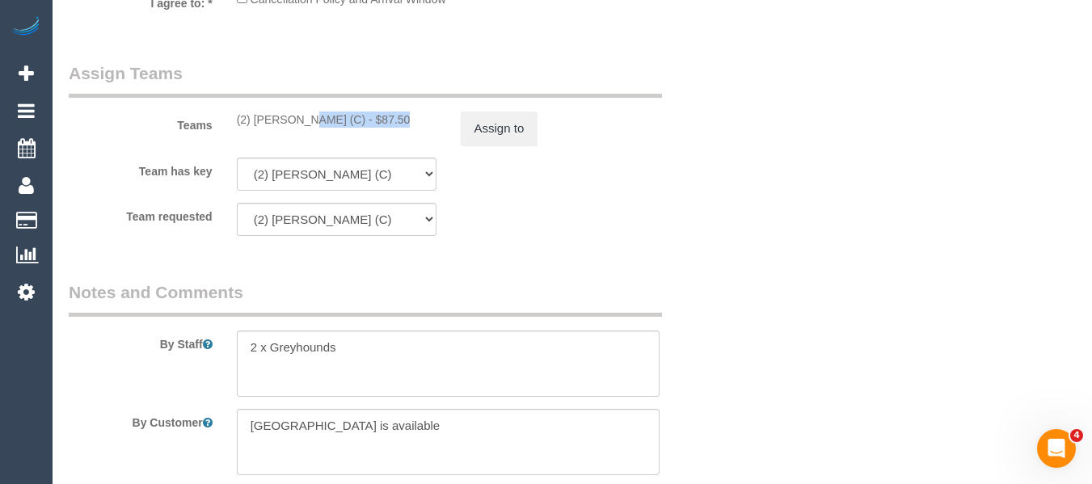
copy div "Kerry Welfare (C)"
click at [490, 124] on button "Assign to" at bounding box center [500, 129] width 78 height 34
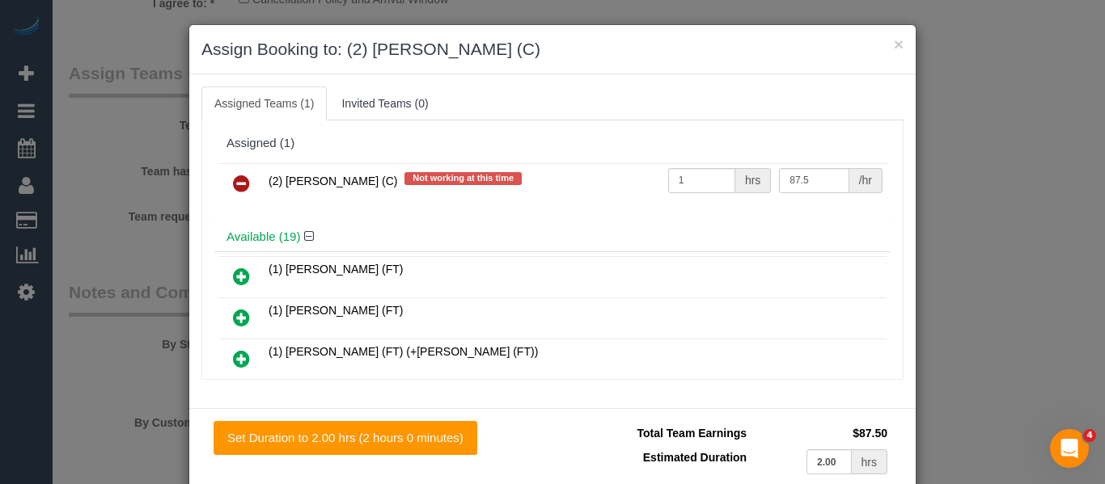
click at [233, 184] on icon at bounding box center [241, 183] width 17 height 19
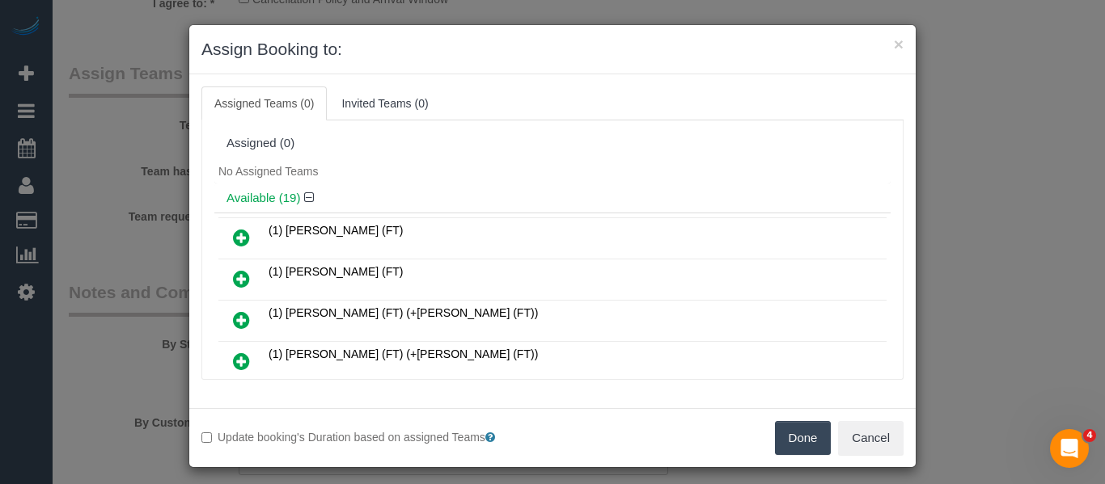
click at [760, 433] on div "Done Cancel" at bounding box center [733, 438] width 363 height 34
click at [762, 434] on div "Done Cancel" at bounding box center [733, 438] width 363 height 34
click at [779, 434] on button "Done" at bounding box center [803, 438] width 57 height 34
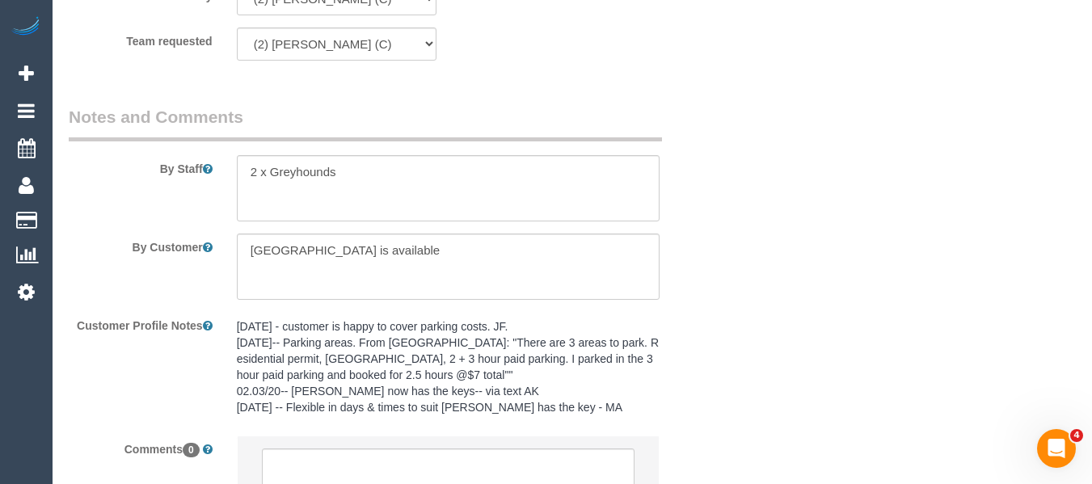
scroll to position [2883, 0]
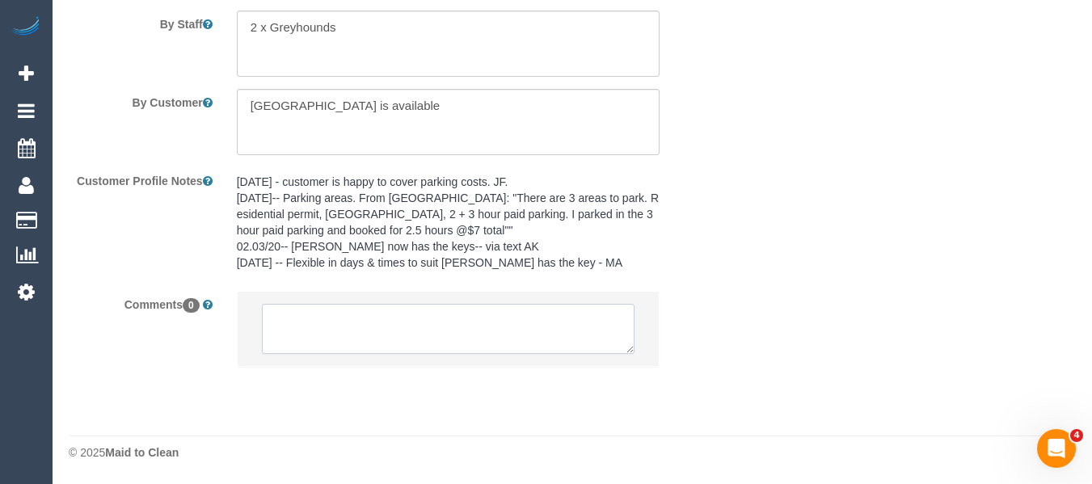
click at [359, 323] on textarea at bounding box center [449, 329] width 374 height 50
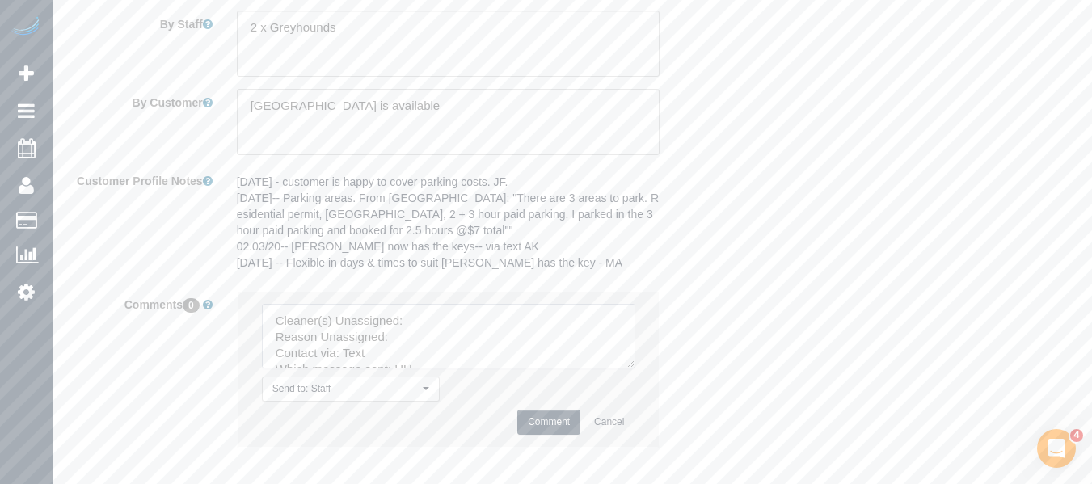
drag, startPoint x: 627, startPoint y: 360, endPoint x: 615, endPoint y: 416, distance: 57.1
click at [636, 369] on textarea at bounding box center [449, 336] width 374 height 65
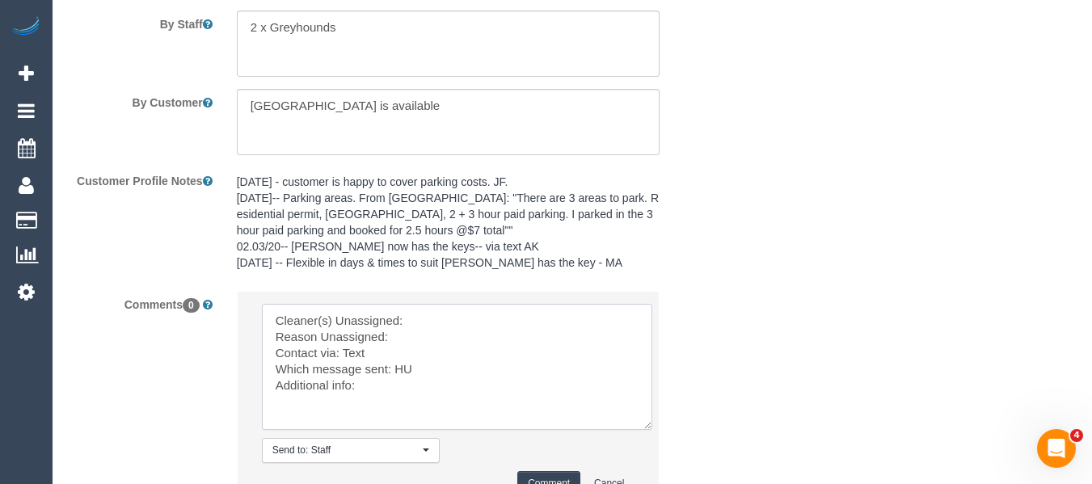
drag, startPoint x: 479, startPoint y: 327, endPoint x: 464, endPoint y: 331, distance: 15.9
click at [479, 327] on textarea at bounding box center [457, 367] width 391 height 126
paste textarea "Kerry Welfare (C)"
click at [450, 343] on textarea at bounding box center [457, 367] width 391 height 126
click at [399, 370] on textarea at bounding box center [457, 367] width 391 height 126
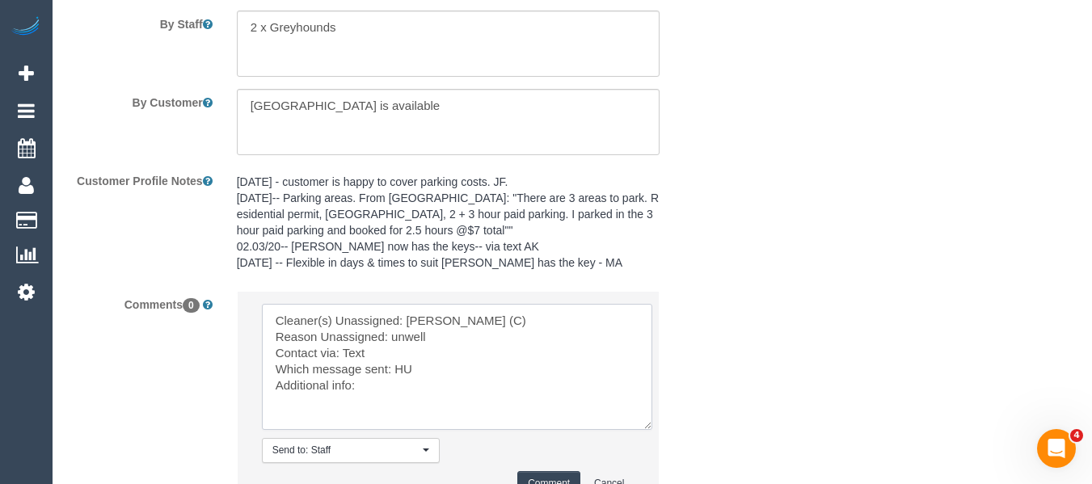
click at [399, 370] on textarea at bounding box center [457, 367] width 391 height 126
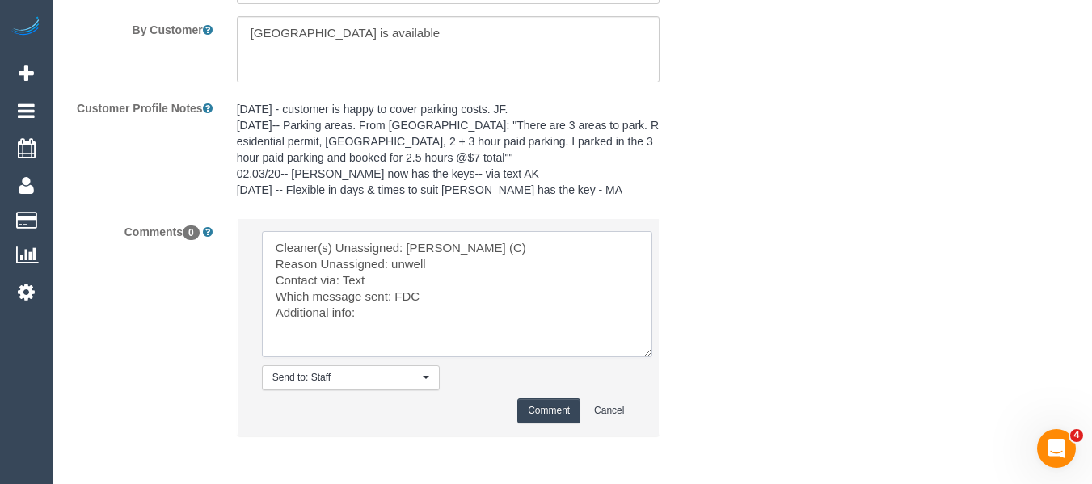
scroll to position [3025, 0]
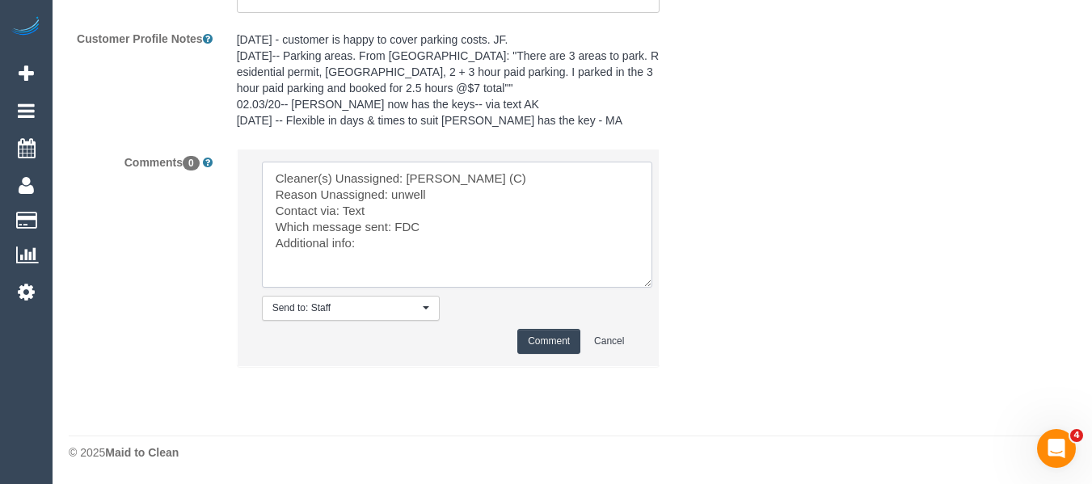
type textarea "Cleaner(s) Unassigned: Kerry Welfare (C) Reason Unassigned: unwell Contact via:…"
click at [535, 335] on button "Comment" at bounding box center [548, 341] width 63 height 25
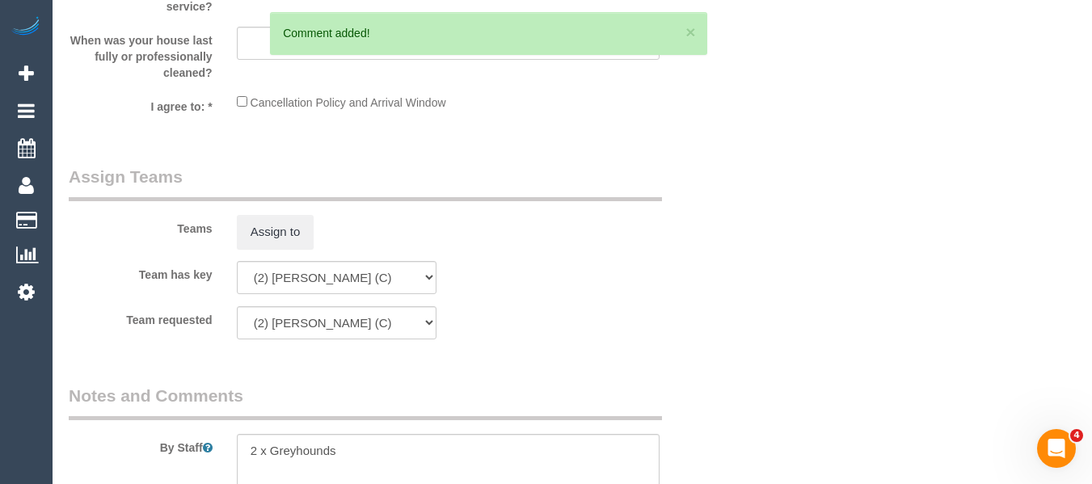
scroll to position [197, 0]
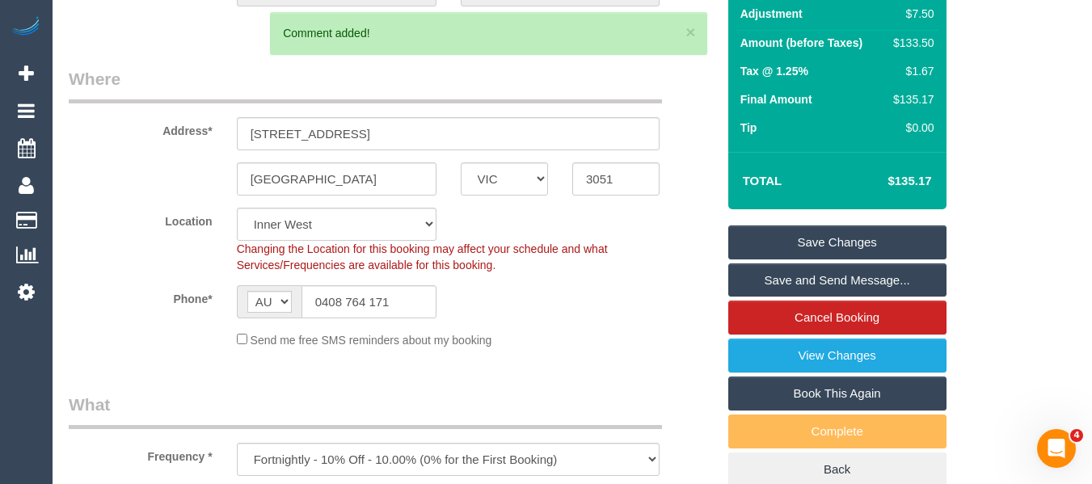
click at [839, 241] on link "Save Changes" at bounding box center [838, 243] width 218 height 34
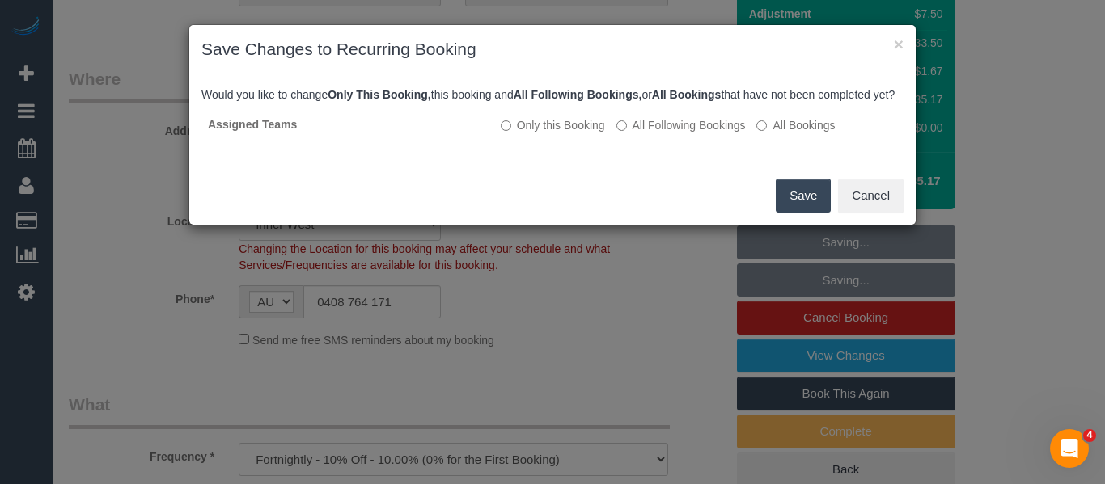
click at [798, 208] on button "Save" at bounding box center [802, 196] width 55 height 34
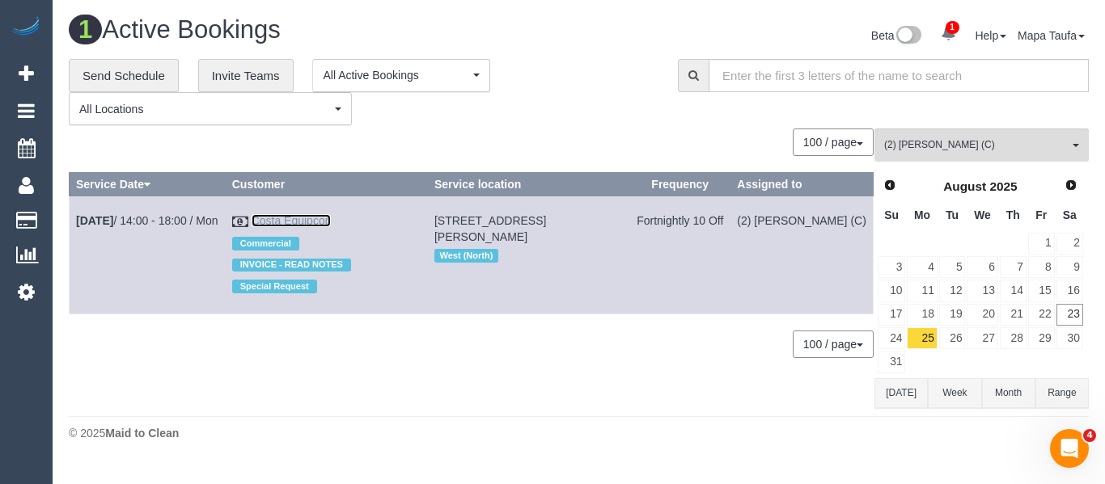
drag, startPoint x: 283, startPoint y: 213, endPoint x: 272, endPoint y: 222, distance: 14.4
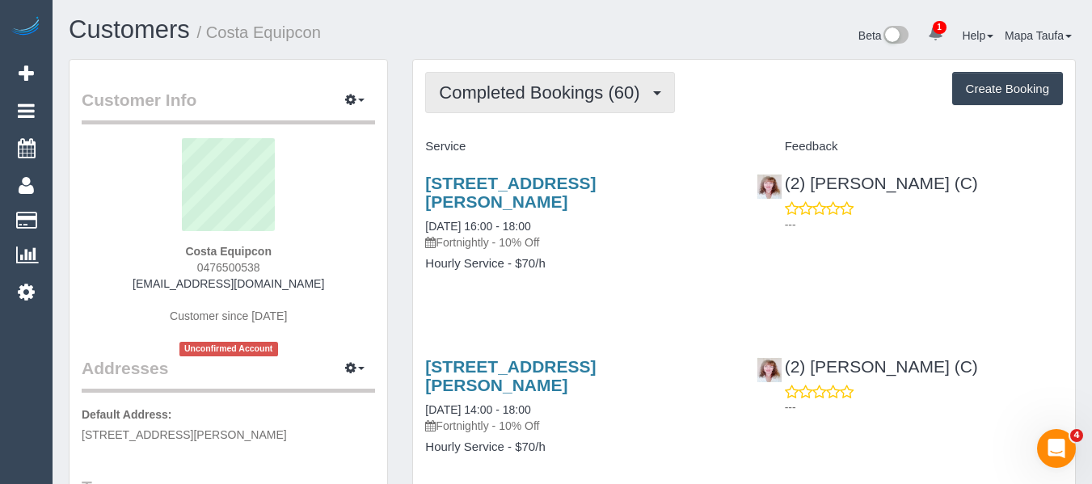
click at [439, 76] on button "Completed Bookings (60)" at bounding box center [549, 92] width 249 height 41
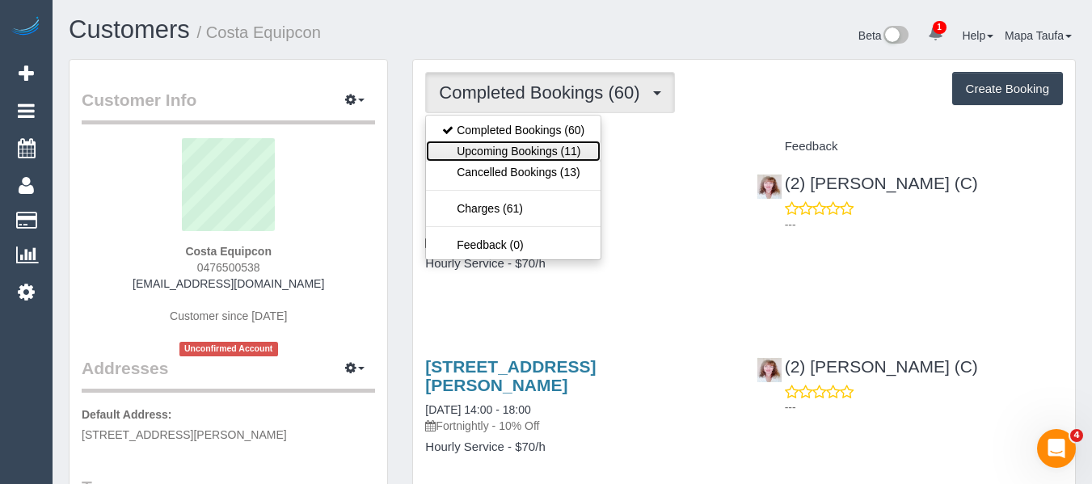
click at [549, 145] on link "Upcoming Bookings (11)" at bounding box center [513, 151] width 175 height 21
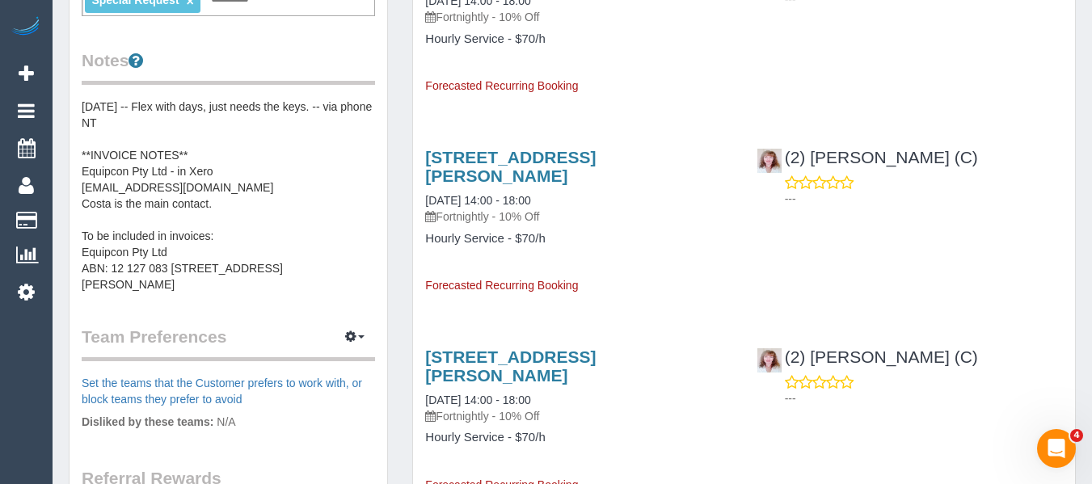
scroll to position [809, 0]
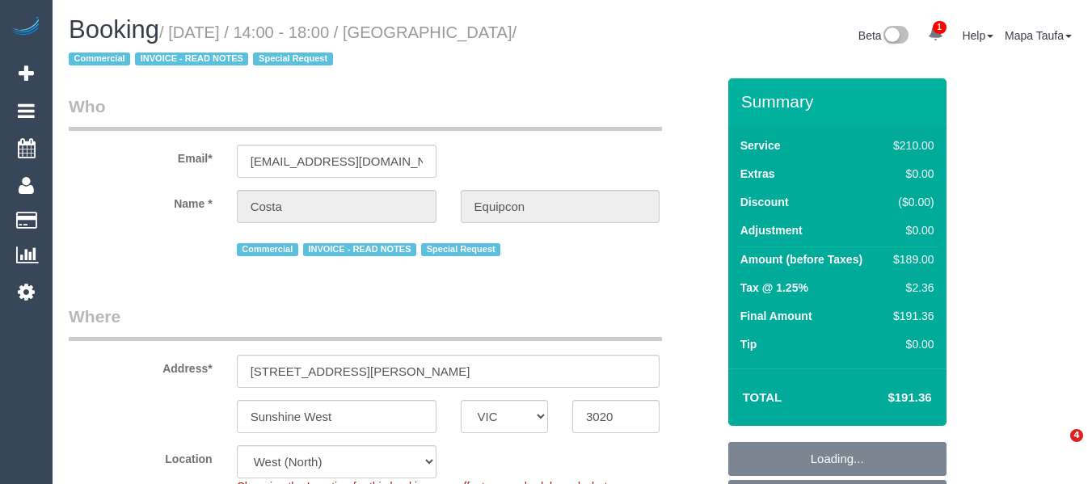
select select "VIC"
select select "180"
select select "string:check"
select select "7248"
select select "number:28"
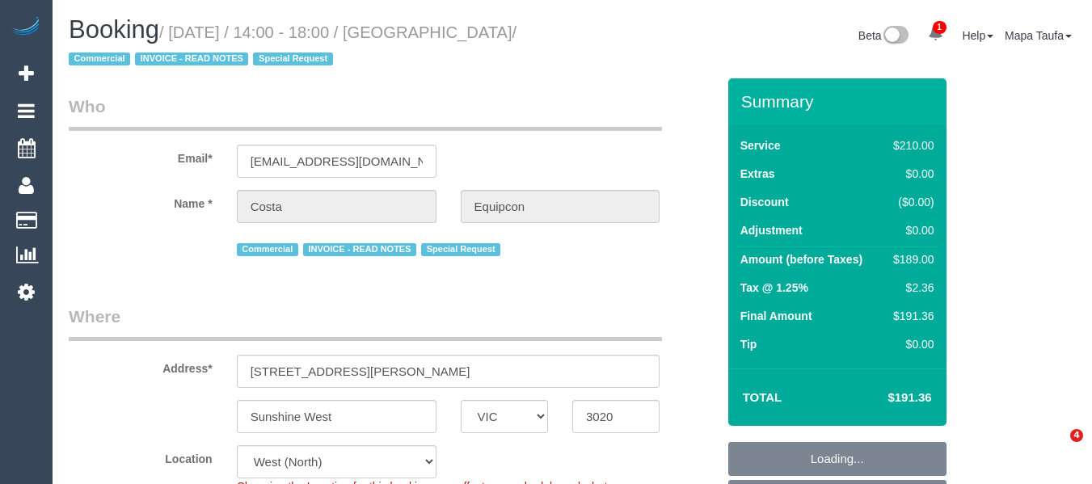
select select "number:14"
select select "number:18"
select select "number:23"
select select "number:35"
select select "number:11"
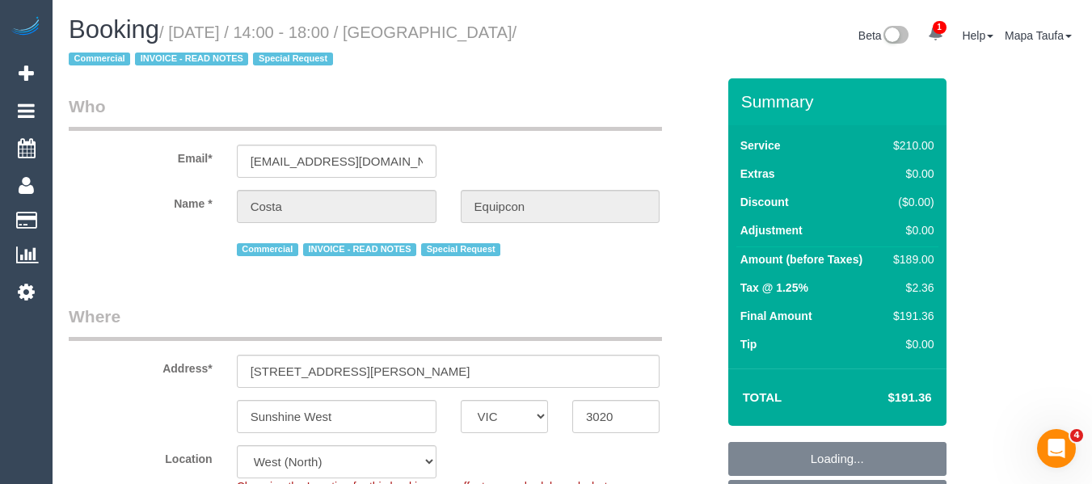
select select "object:1467"
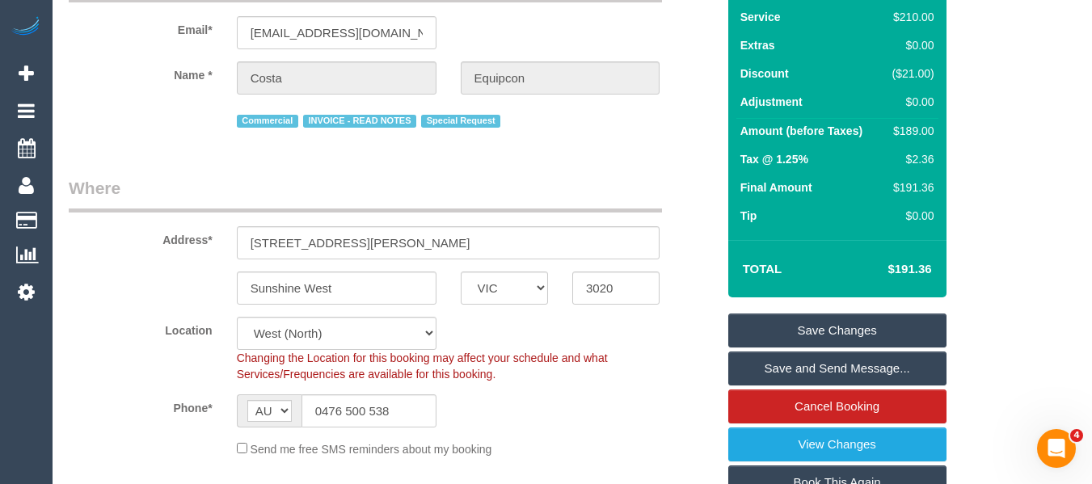
scroll to position [323, 0]
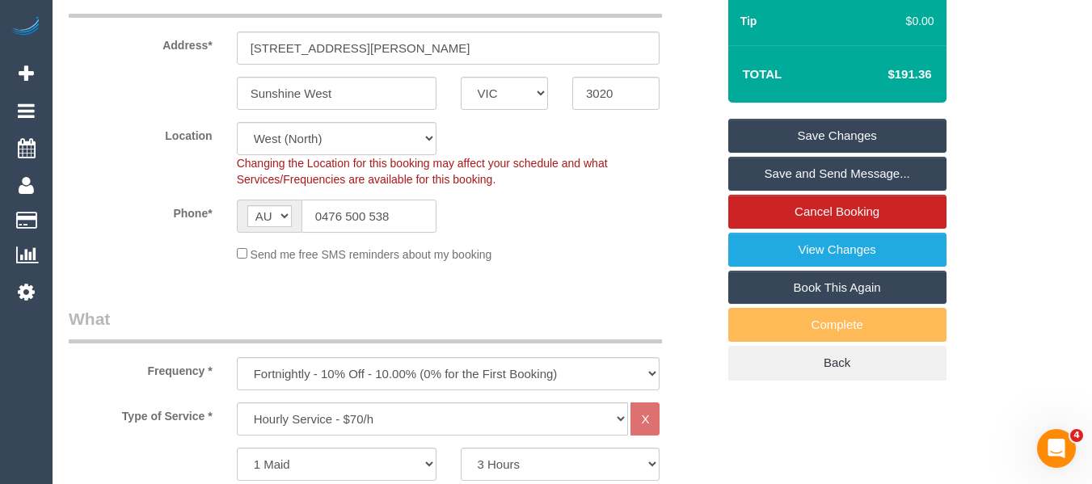
click at [358, 222] on input "0476 500 538" at bounding box center [369, 216] width 135 height 33
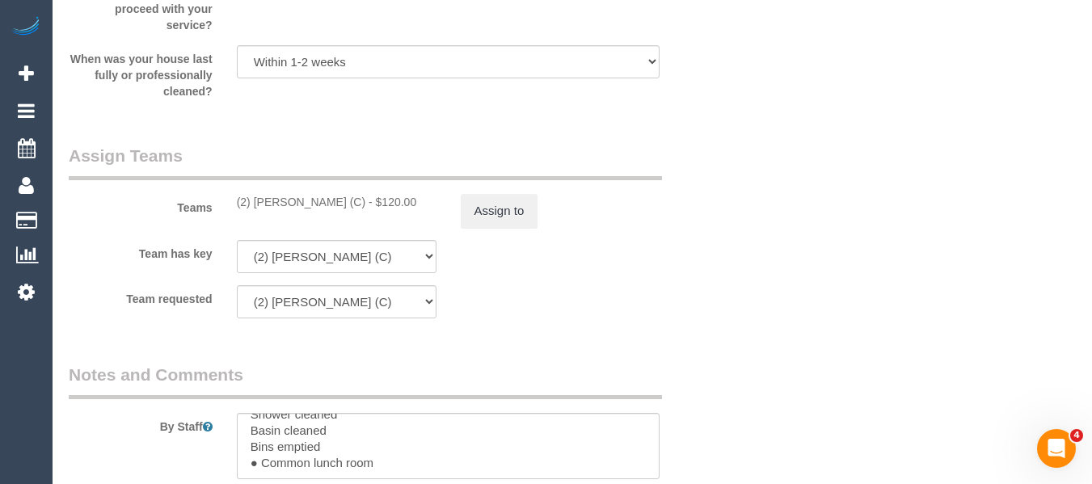
scroll to position [2507, 0]
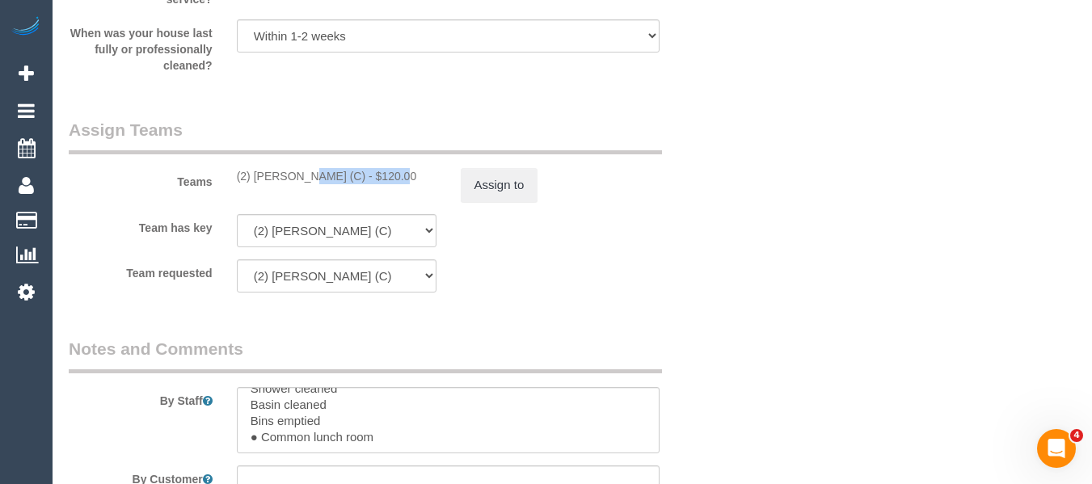
drag, startPoint x: 308, startPoint y: 177, endPoint x: 256, endPoint y: 177, distance: 51.7
click at [256, 177] on div "(2) Kerry Welfare (C) - $120.00" at bounding box center [337, 176] width 200 height 16
copy div "Kerry Welfare (C)"
click at [484, 190] on button "Assign to" at bounding box center [500, 185] width 78 height 34
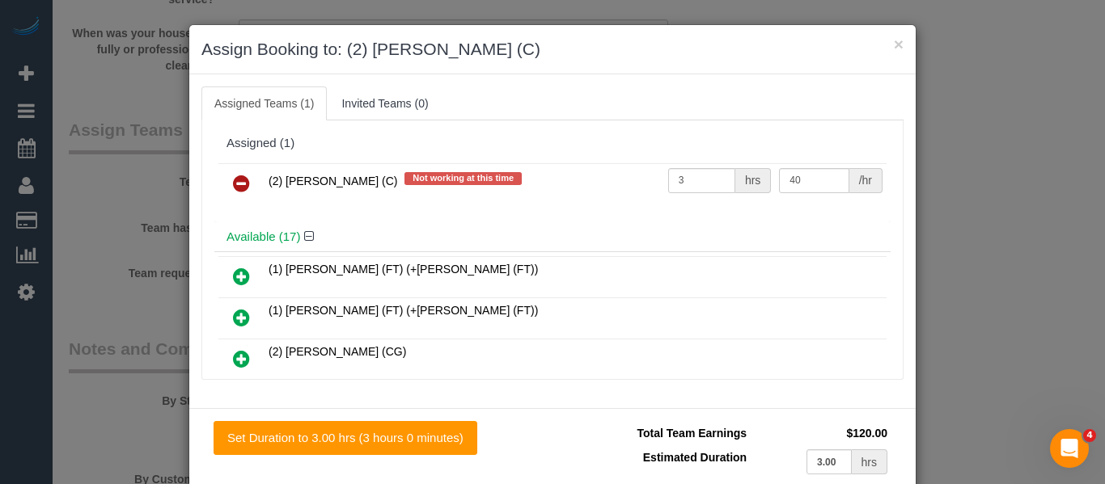
click at [234, 183] on icon at bounding box center [241, 183] width 17 height 19
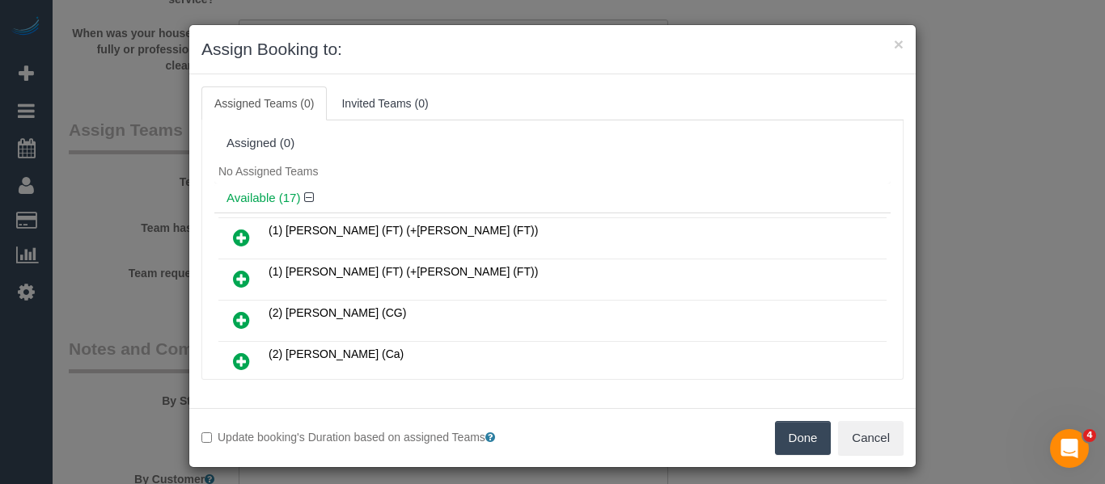
click at [788, 435] on button "Done" at bounding box center [803, 438] width 57 height 34
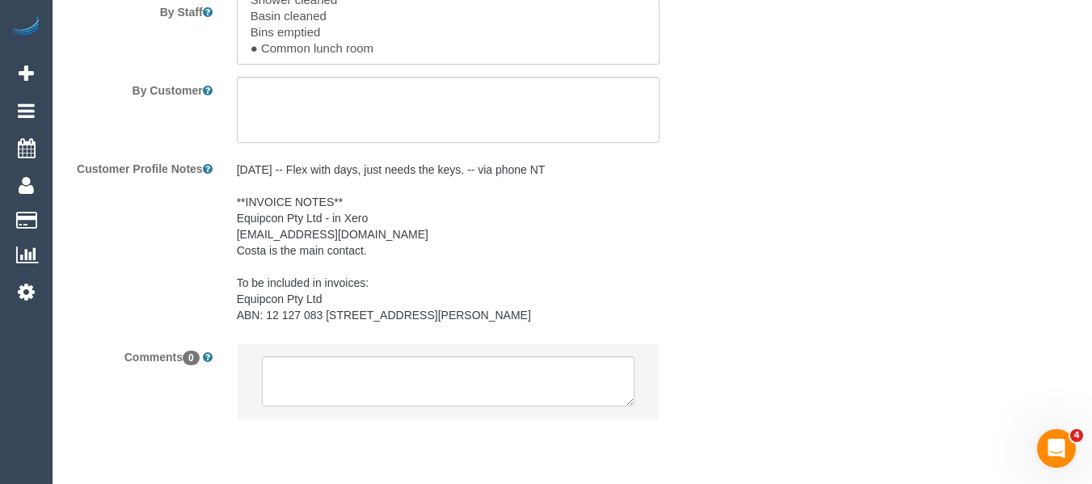
scroll to position [2964, 0]
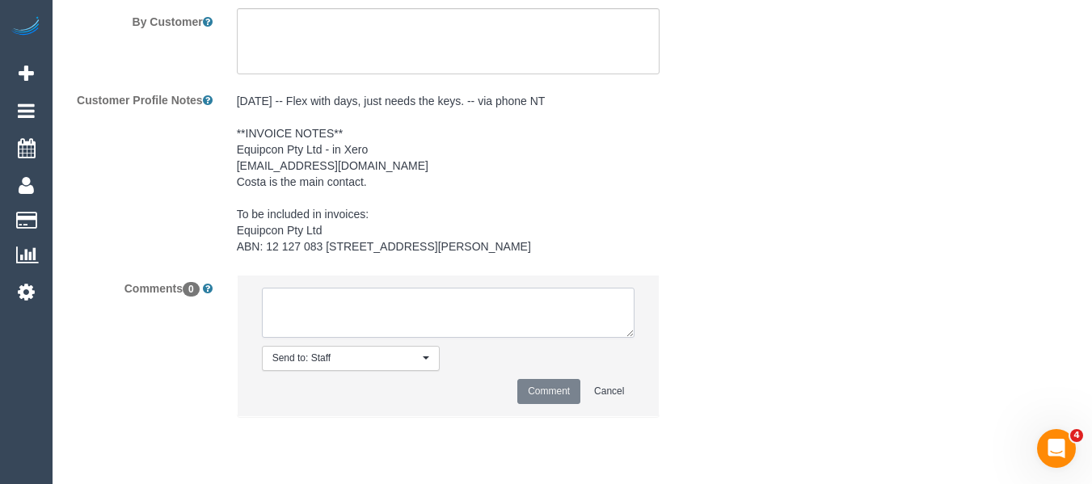
click at [308, 320] on textarea at bounding box center [449, 313] width 374 height 50
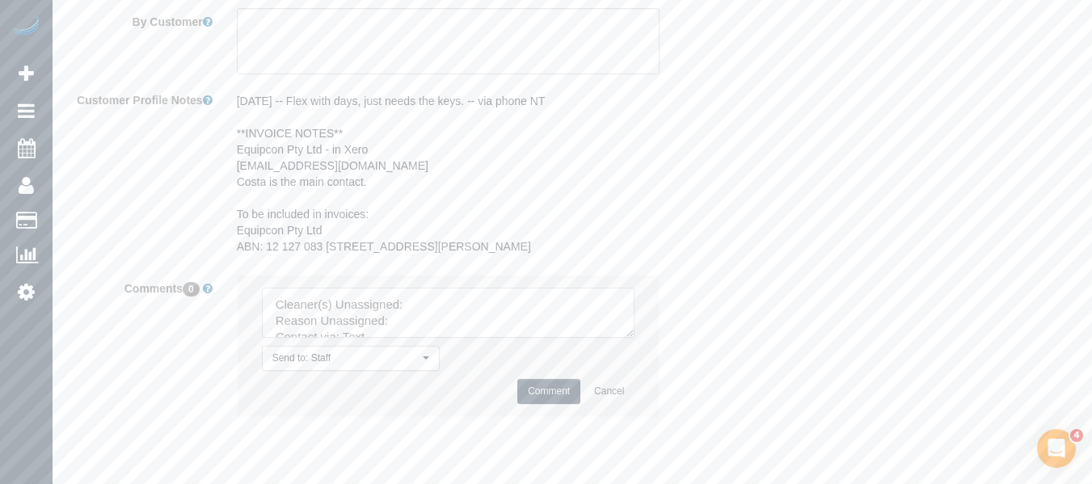
drag, startPoint x: 625, startPoint y: 353, endPoint x: 594, endPoint y: 413, distance: 68.0
click at [628, 338] on textarea at bounding box center [449, 313] width 374 height 50
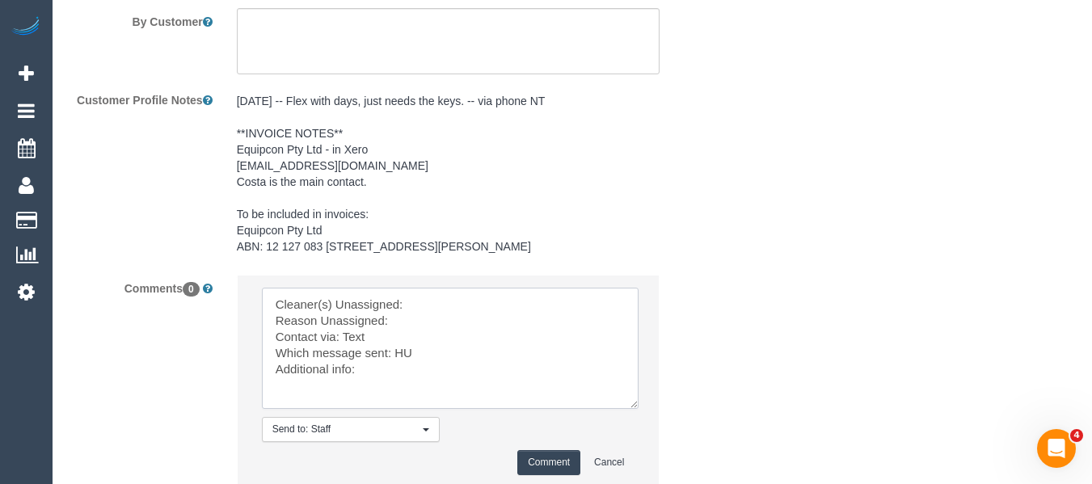
click at [415, 312] on textarea at bounding box center [450, 348] width 377 height 121
click at [426, 319] on textarea at bounding box center [450, 348] width 377 height 121
paste textarea "Kerry Welfare (C)"
click at [424, 331] on textarea at bounding box center [450, 348] width 377 height 121
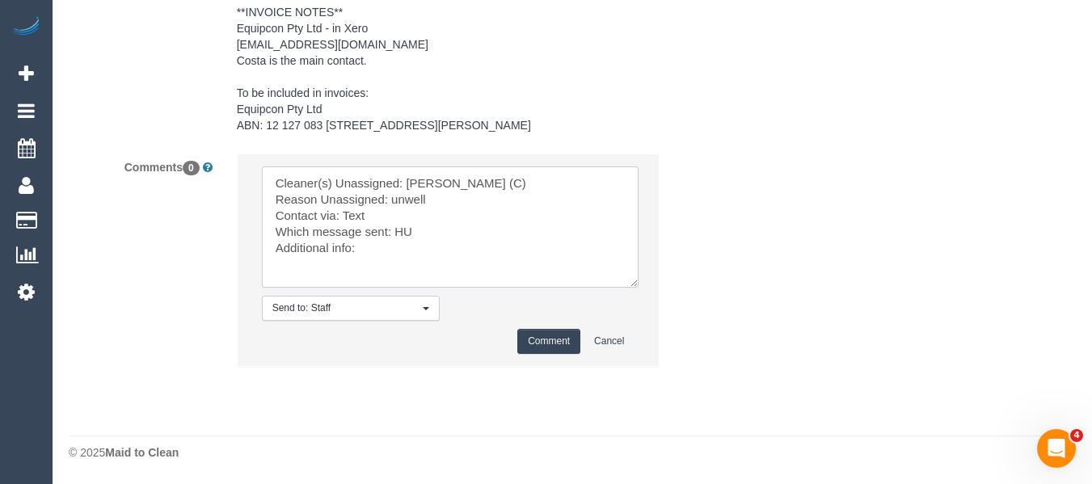
scroll to position [3102, 0]
click at [406, 234] on textarea at bounding box center [450, 227] width 377 height 121
type textarea "Cleaner(s) Unassigned: Kerry Welfare (C) Reason Unassigned: unwell Contact via:…"
click at [539, 339] on button "Comment" at bounding box center [548, 341] width 63 height 25
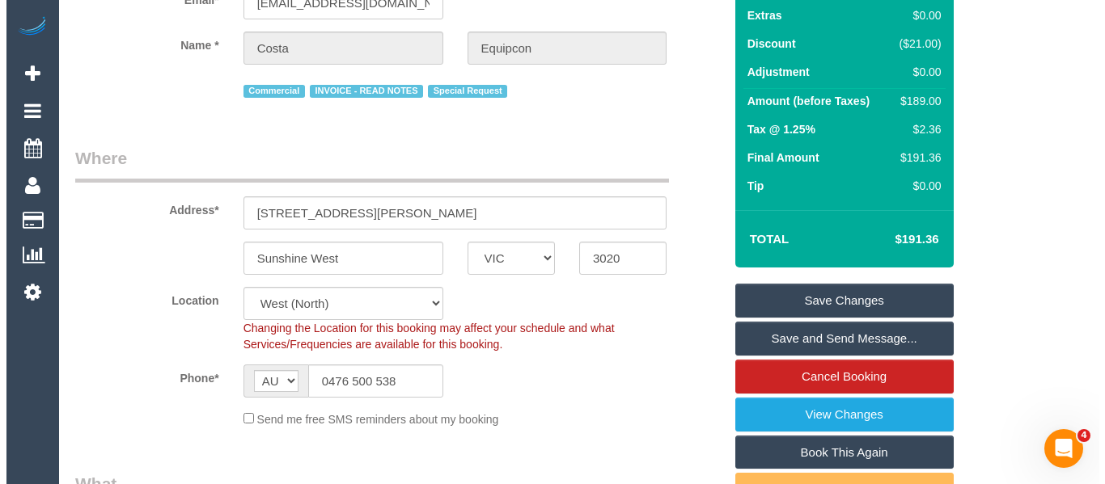
scroll to position [0, 0]
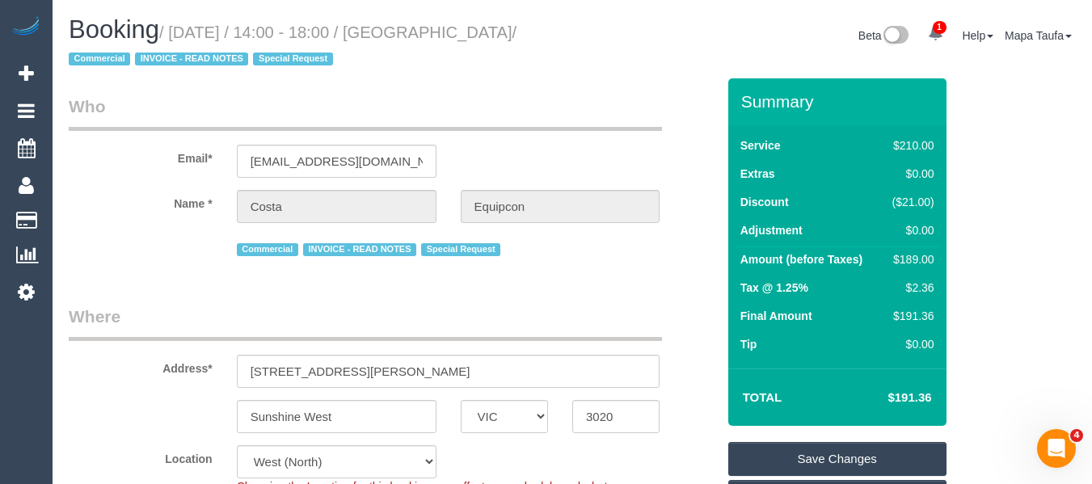
click at [814, 446] on link "Save Changes" at bounding box center [838, 459] width 218 height 34
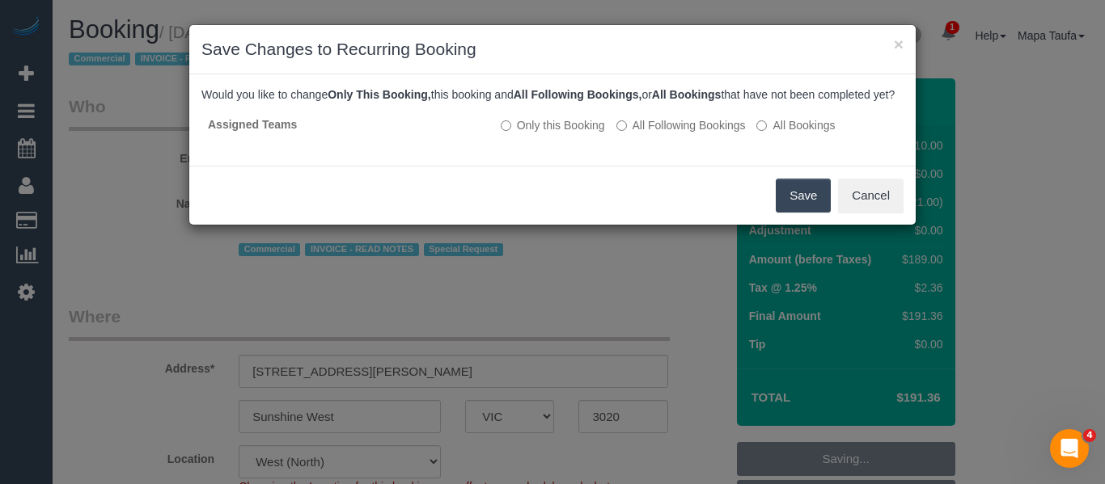
click at [803, 213] on button "Save" at bounding box center [802, 196] width 55 height 34
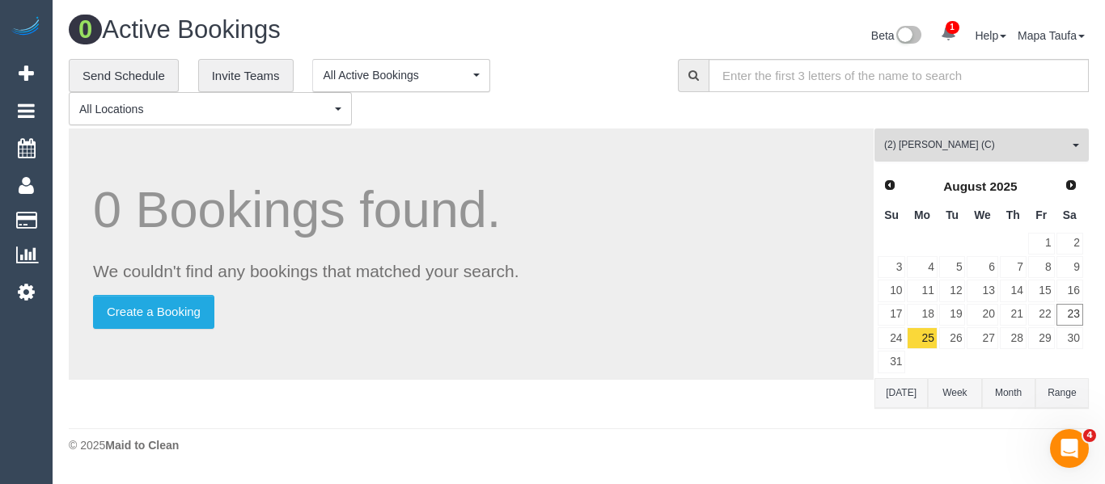
click at [906, 131] on button "(2) Kerry Welfare (C) All Teams" at bounding box center [981, 145] width 214 height 33
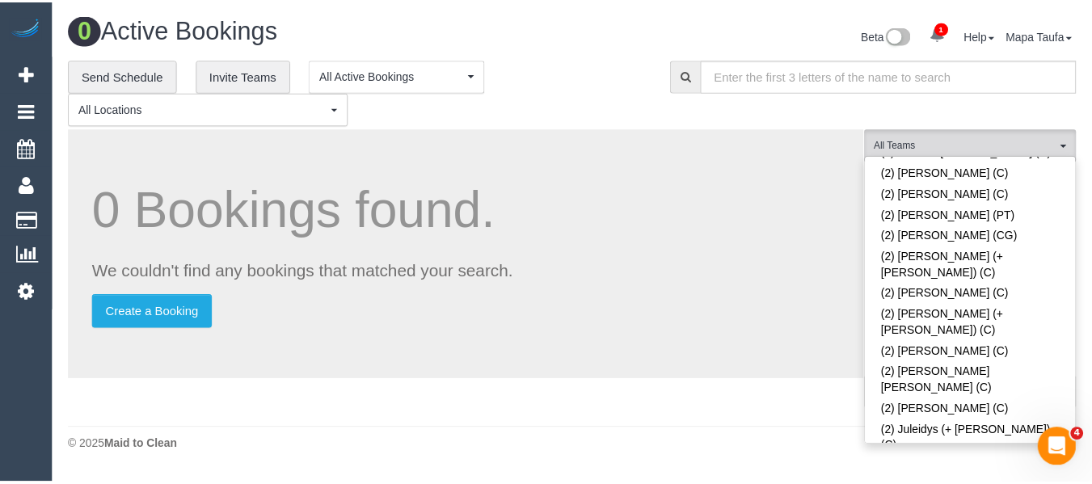
scroll to position [1693, 0]
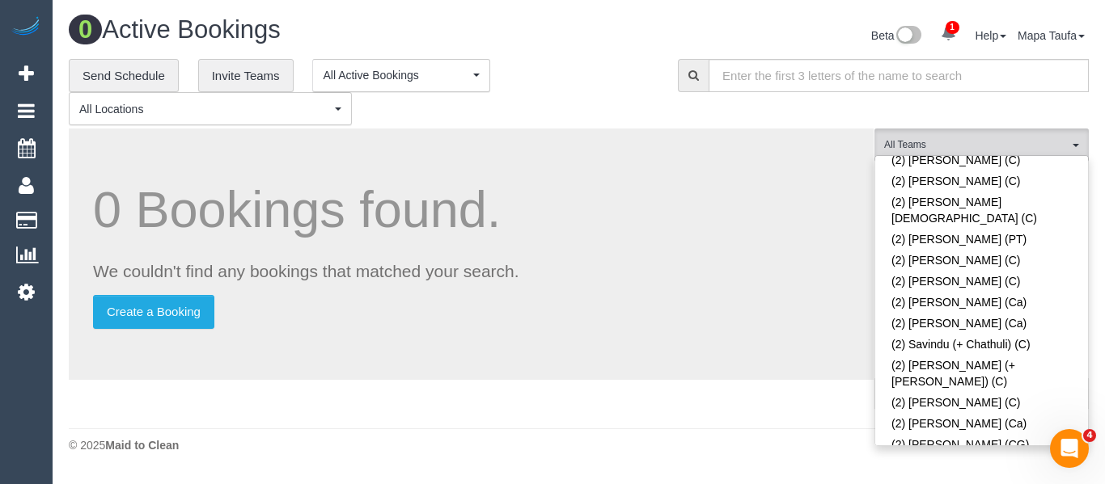
click at [521, 124] on div "**********" at bounding box center [361, 92] width 585 height 67
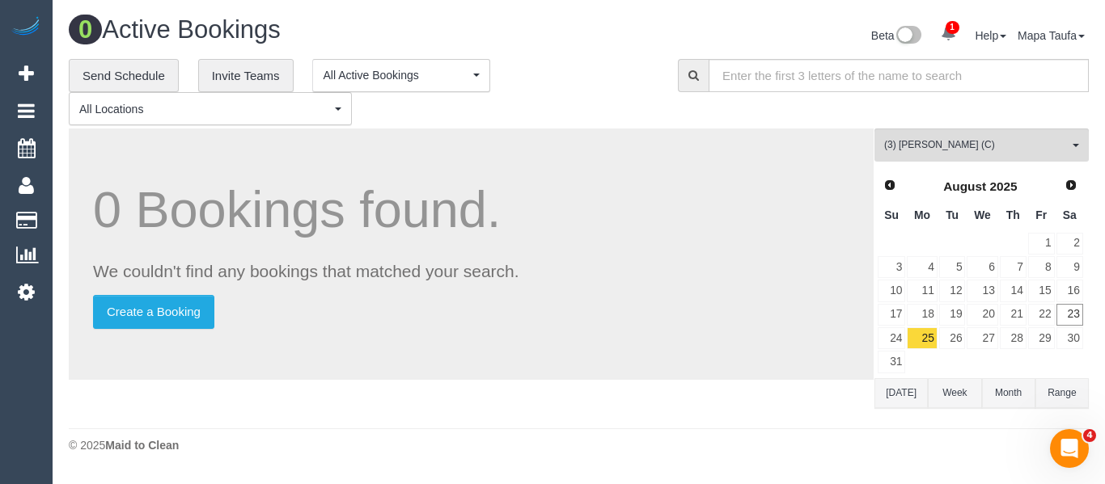
click at [898, 383] on button "Today" at bounding box center [900, 393] width 53 height 30
click at [909, 394] on button "Today" at bounding box center [900, 393] width 53 height 30
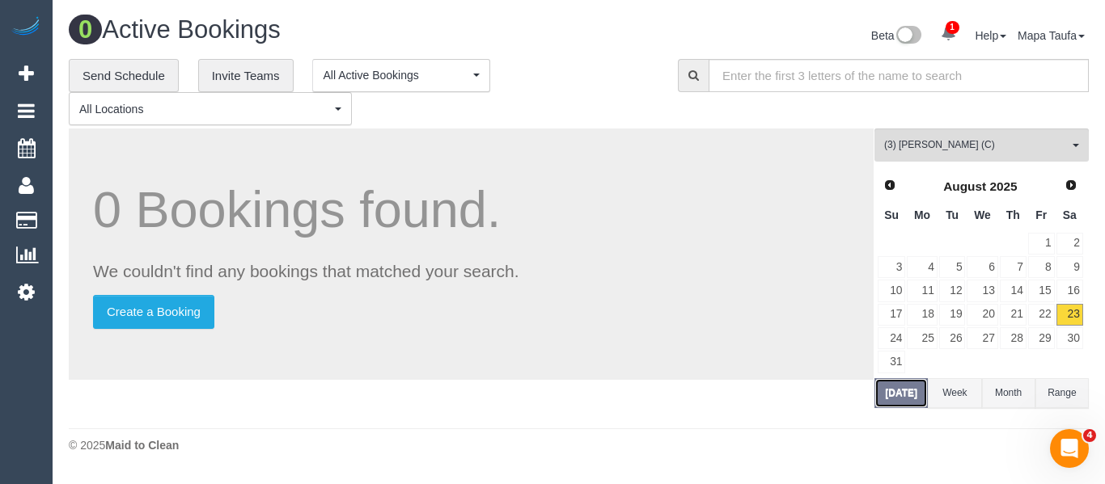
click at [909, 394] on button "Today" at bounding box center [900, 393] width 53 height 30
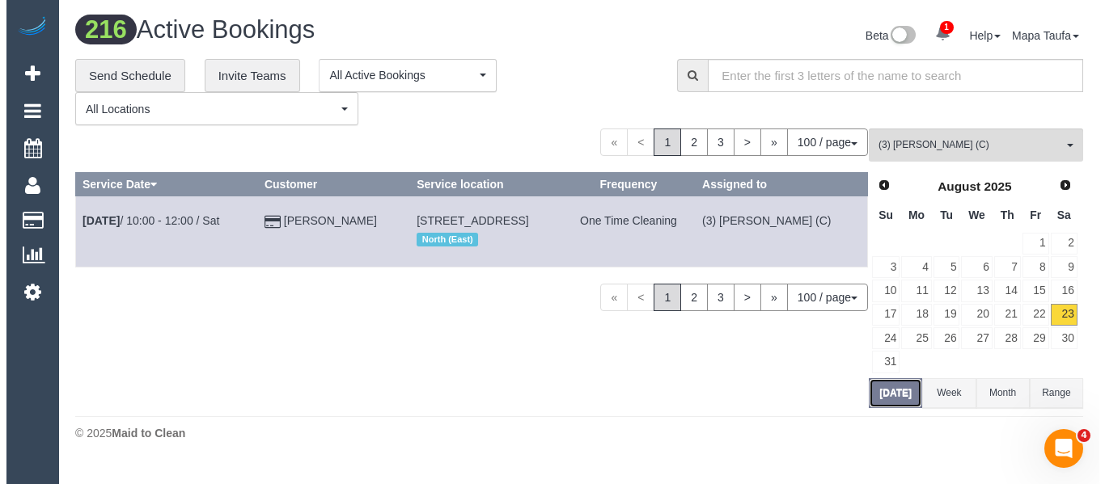
scroll to position [0, 0]
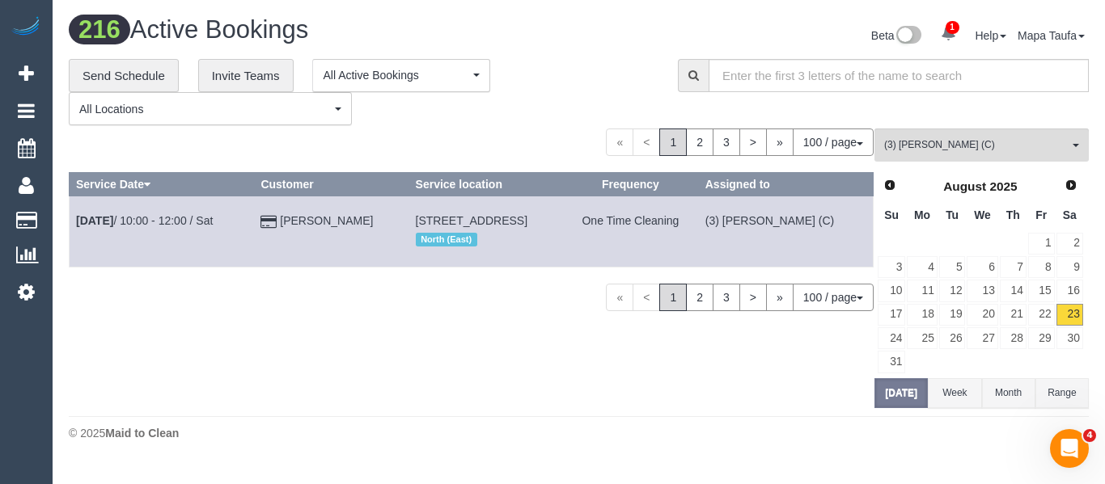
drag, startPoint x: 284, startPoint y: 224, endPoint x: 228, endPoint y: 254, distance: 63.3
click at [214, 261] on td "Aug 23rd / 10:00 - 12:00 / Sat" at bounding box center [162, 231] width 184 height 70
drag, startPoint x: 324, startPoint y: 225, endPoint x: 342, endPoint y: 234, distance: 19.9
click at [342, 234] on td "Abhishek Gangal" at bounding box center [331, 231] width 154 height 70
drag, startPoint x: 429, startPoint y: 230, endPoint x: 401, endPoint y: 217, distance: 31.1
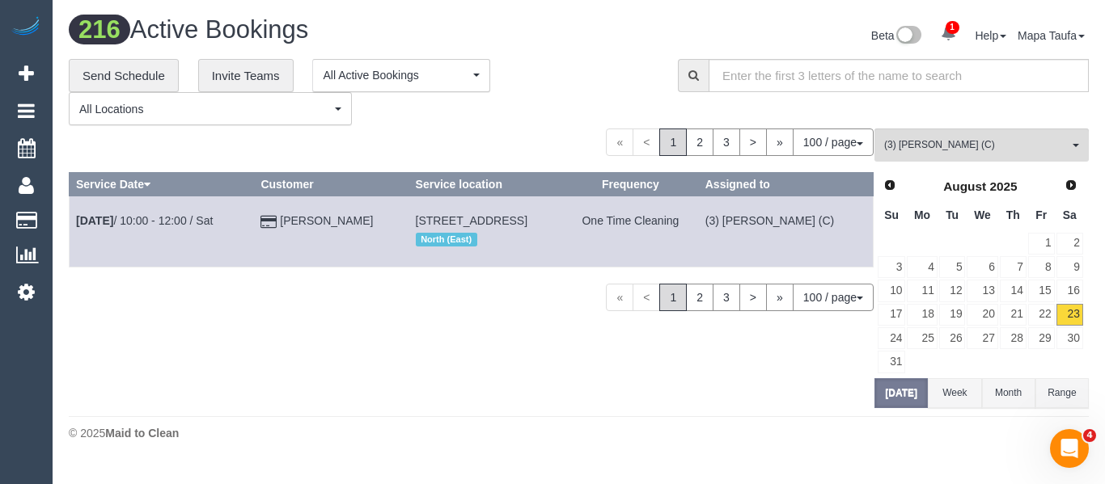
click at [408, 217] on td "Unit 1, 82 Tyler Street, Unit 1, Reservoir, VIC 3073 North (East)" at bounding box center [485, 231] width 154 height 70
copy span "Unit 1, 82 Tyler Street, Unit 1, Reservoir, VIC 3073"
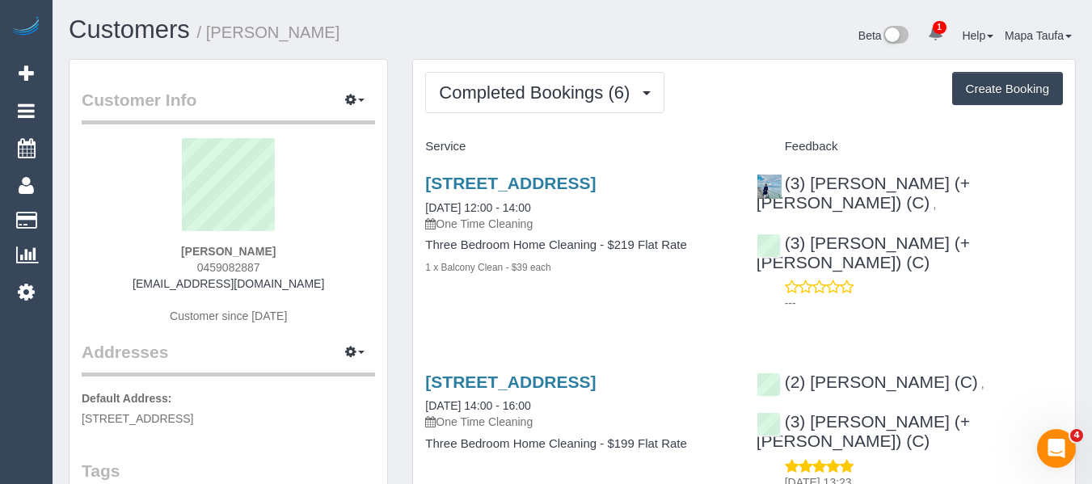
drag, startPoint x: 238, startPoint y: 259, endPoint x: 188, endPoint y: 272, distance: 51.2
click at [188, 272] on div "[PERSON_NAME] 0459082887 [EMAIL_ADDRESS][DOMAIN_NAME] Customer since [DATE]" at bounding box center [229, 239] width 294 height 202
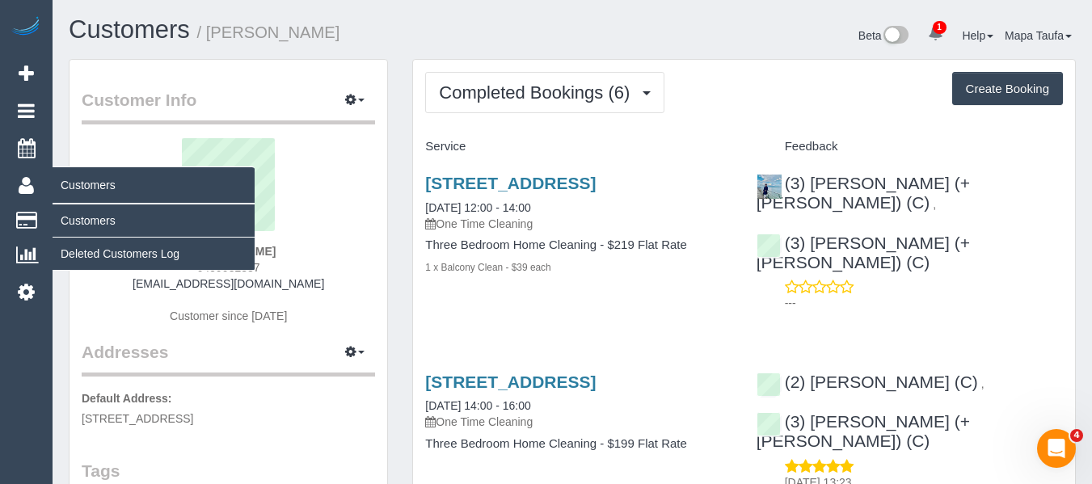
copy span "0459082887"
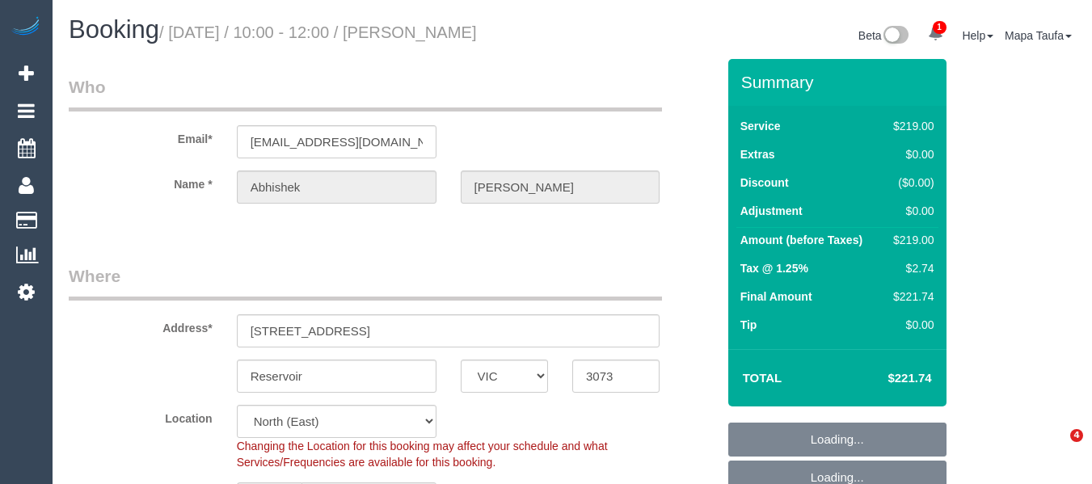
select select "VIC"
select select "string:stripe-pm_1R9c4G2GScqysDRVdopeX9lL"
select select "object:644"
select select "number:28"
select select "number:14"
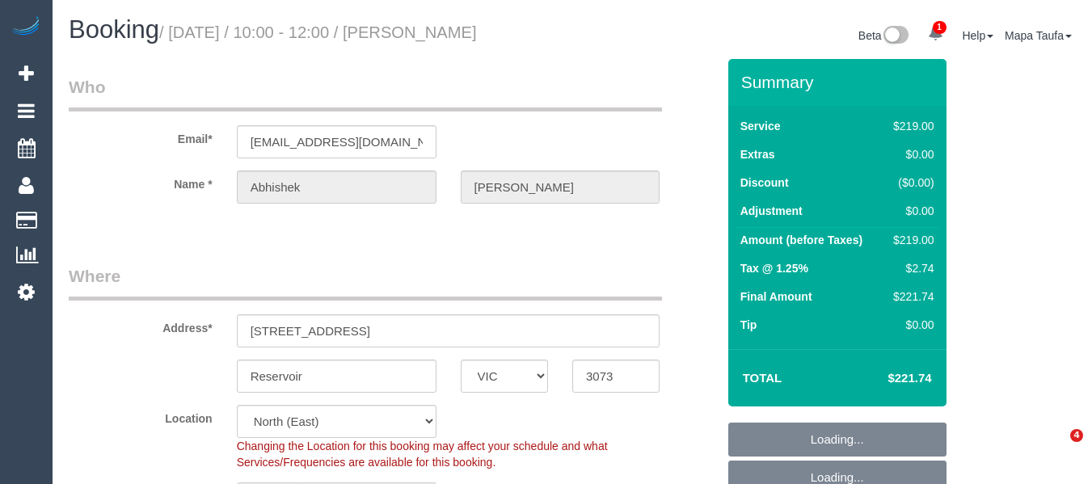
select select "number:19"
select select "number:25"
select select "number:26"
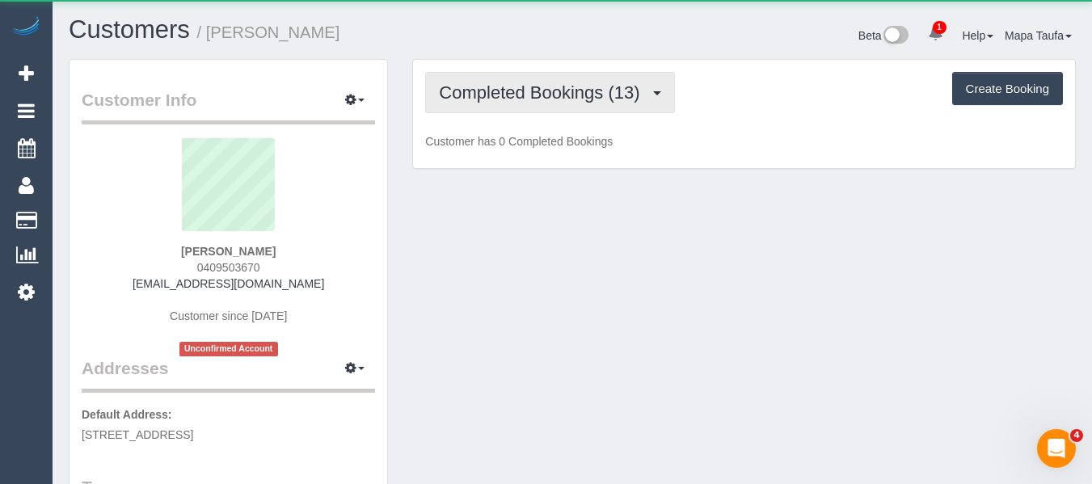
click at [498, 96] on span "Completed Bookings (13)" at bounding box center [543, 92] width 209 height 20
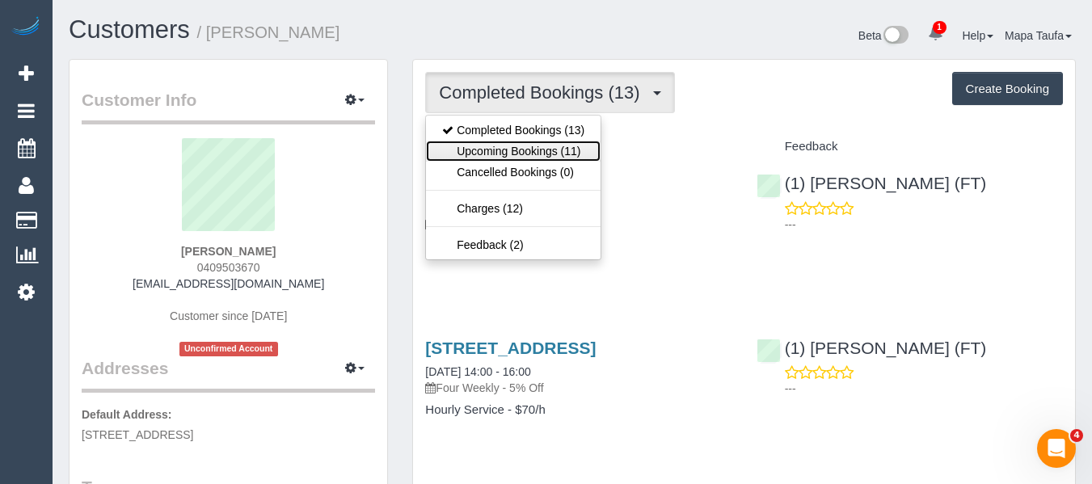
click at [524, 150] on link "Upcoming Bookings (11)" at bounding box center [513, 151] width 175 height 21
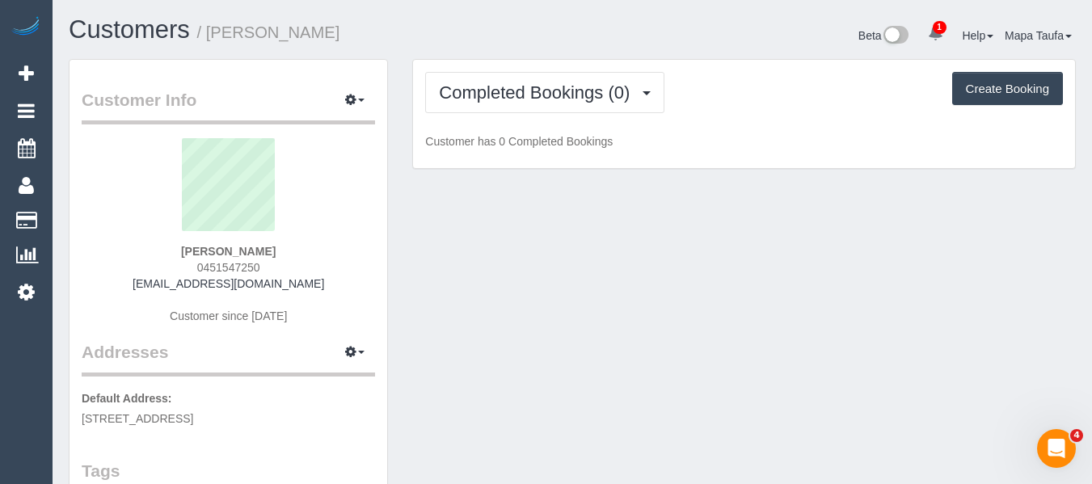
click at [586, 125] on div "Completed Bookings (0) Completed Bookings (0) Upcoming Bookings (11) Cancelled …" at bounding box center [744, 114] width 662 height 109
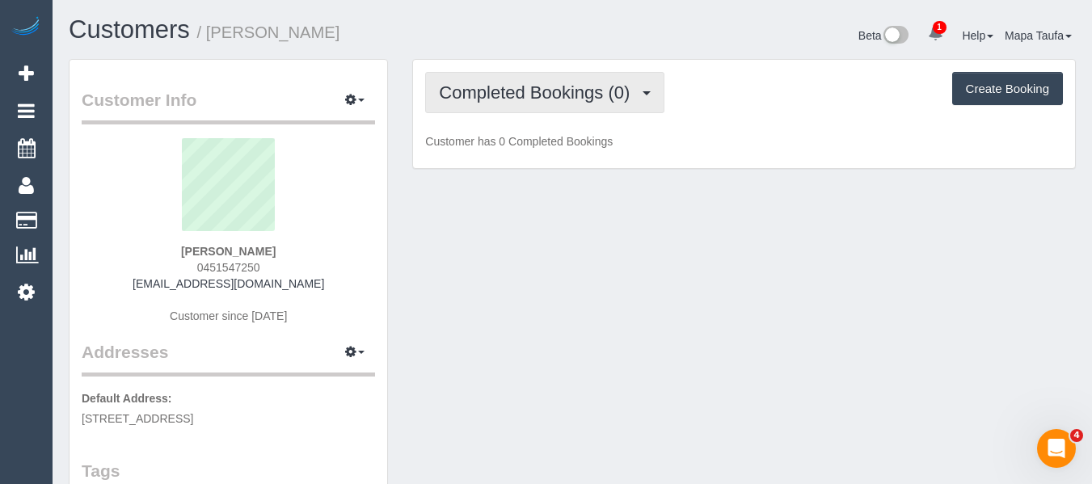
click at [567, 92] on span "Completed Bookings (0)" at bounding box center [538, 92] width 199 height 20
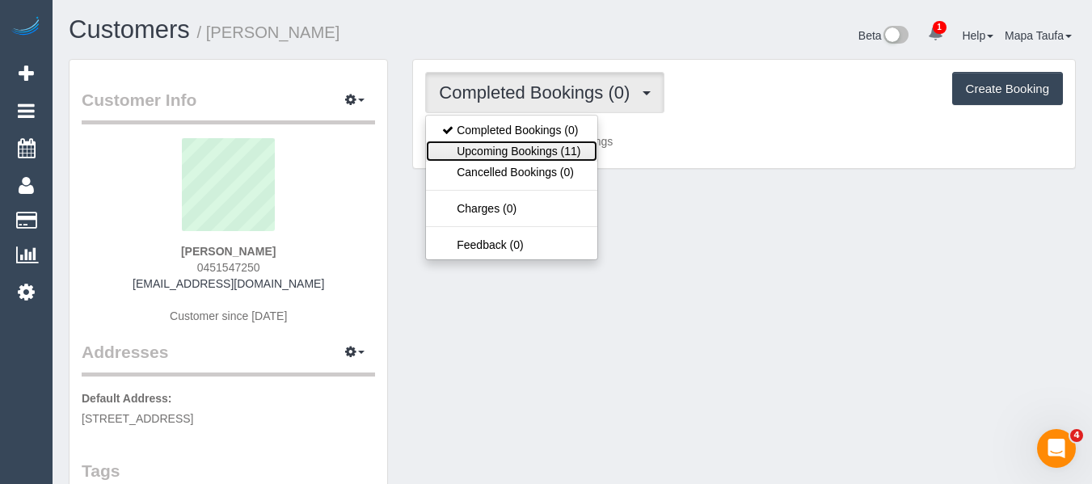
click at [540, 144] on link "Upcoming Bookings (11)" at bounding box center [511, 151] width 171 height 21
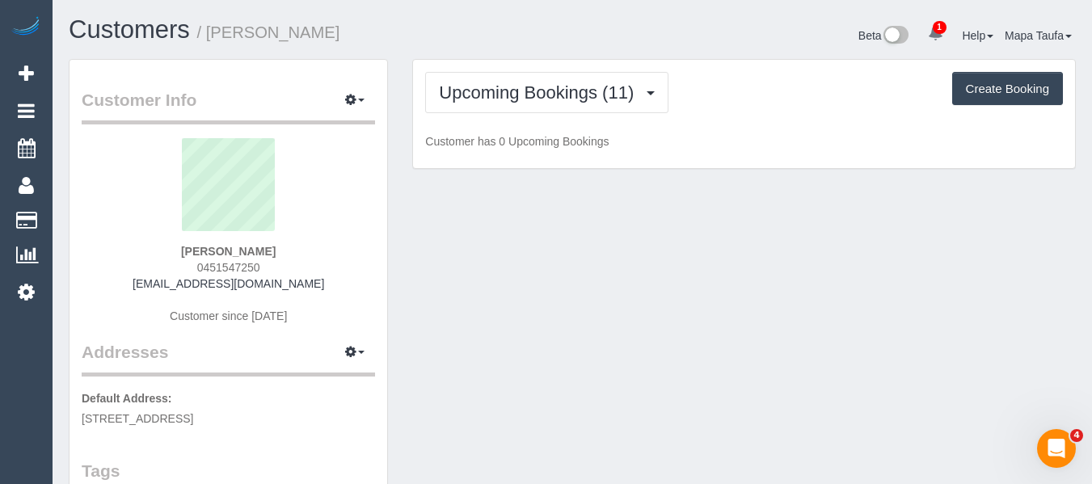
click at [610, 23] on div "Beta 1 Your Notifications You have 0 alerts × You have 2 to charge for 23/08/20…" at bounding box center [830, 37] width 516 height 43
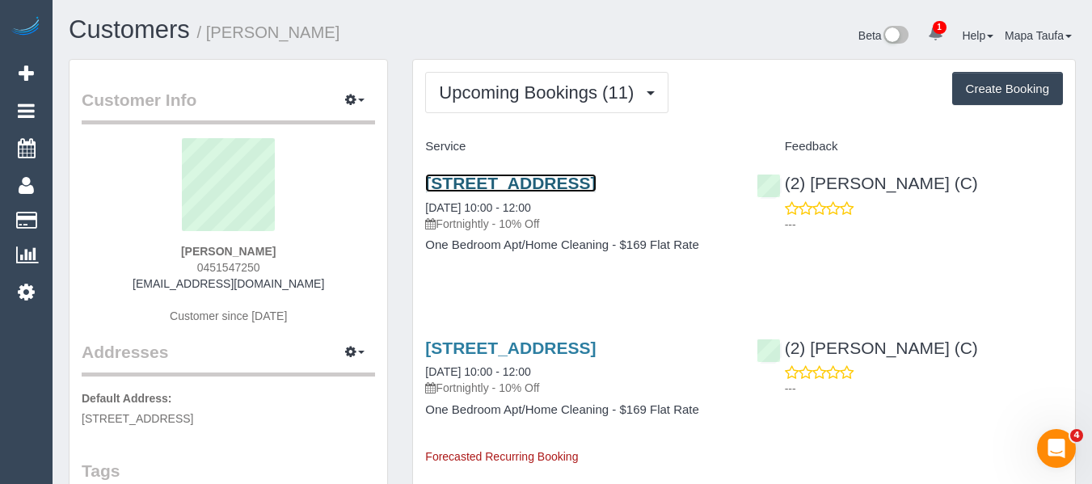
click at [466, 183] on link "151 Hawke Street, 421, West Melbourne, VIC 3003" at bounding box center [510, 183] width 171 height 19
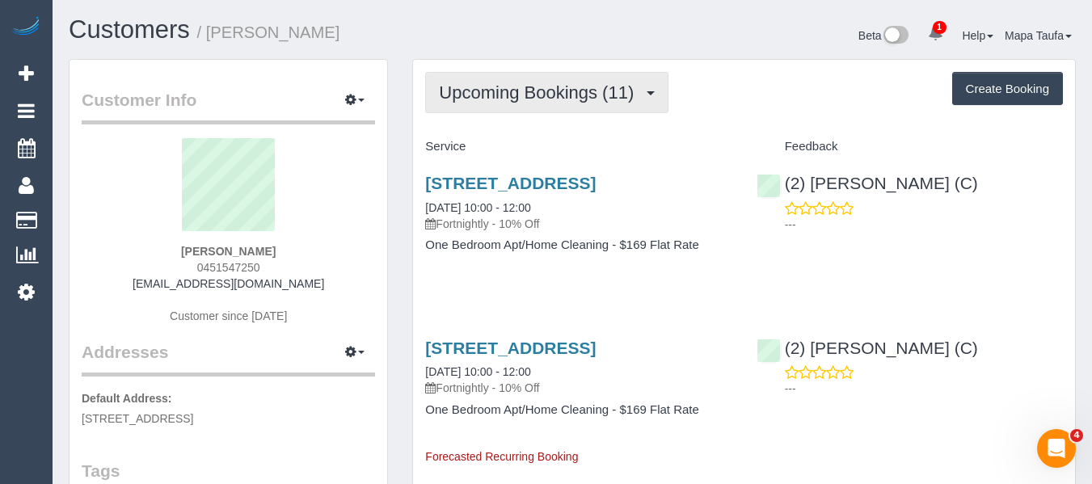
drag, startPoint x: 474, startPoint y: 86, endPoint x: 501, endPoint y: 143, distance: 63.3
click at [475, 87] on span "Upcoming Bookings (11)" at bounding box center [540, 92] width 203 height 20
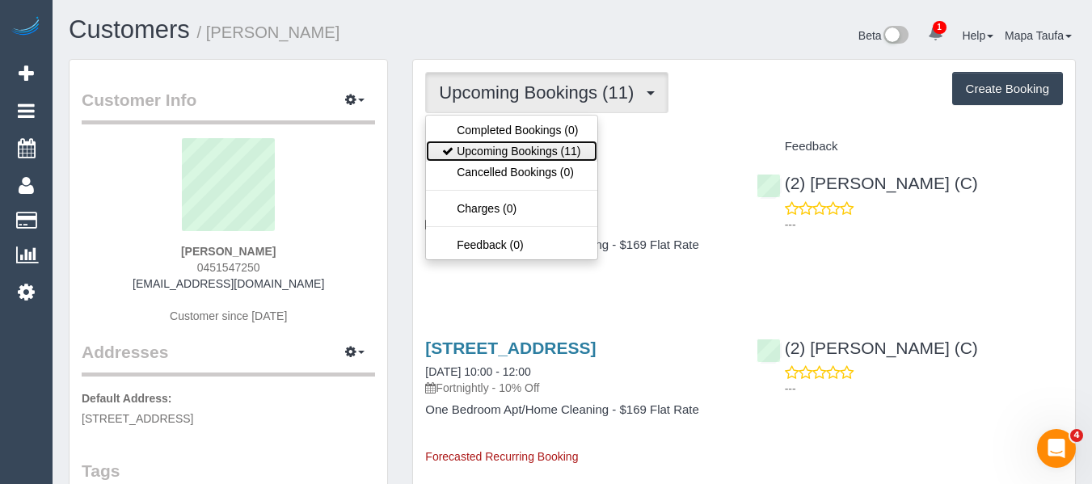
click at [500, 150] on link "Upcoming Bookings (11)" at bounding box center [511, 151] width 171 height 21
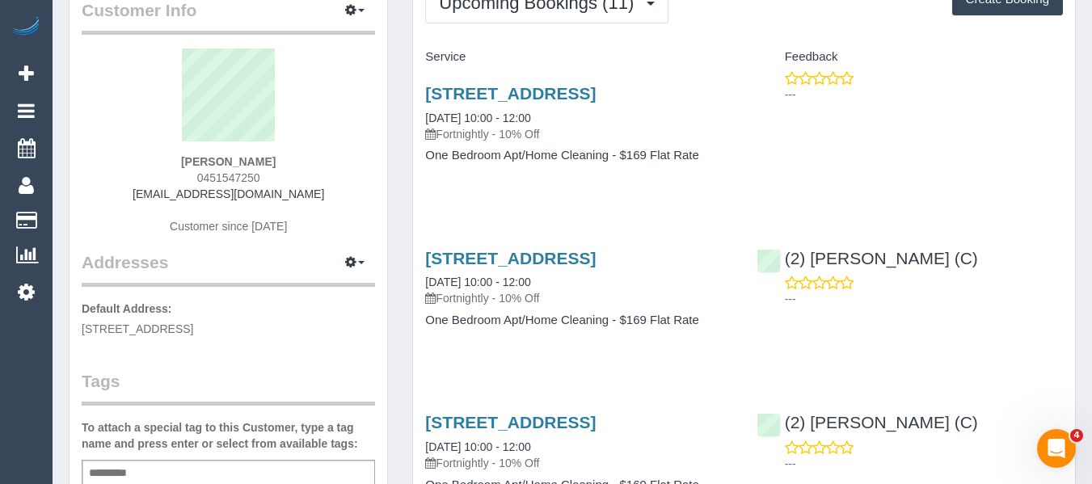
scroll to position [323, 0]
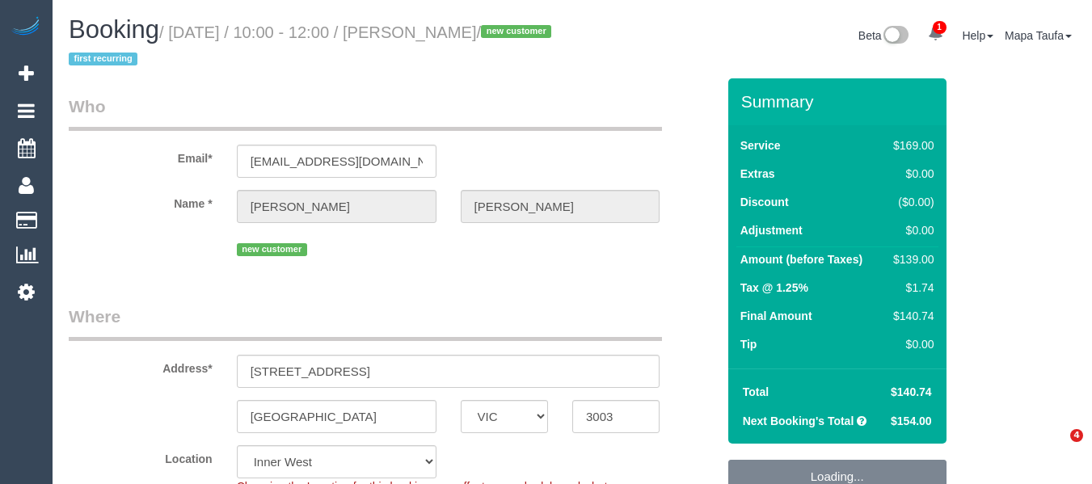
select select "VIC"
select select "number:29"
select select "number:14"
select select "number:18"
select select "number:25"
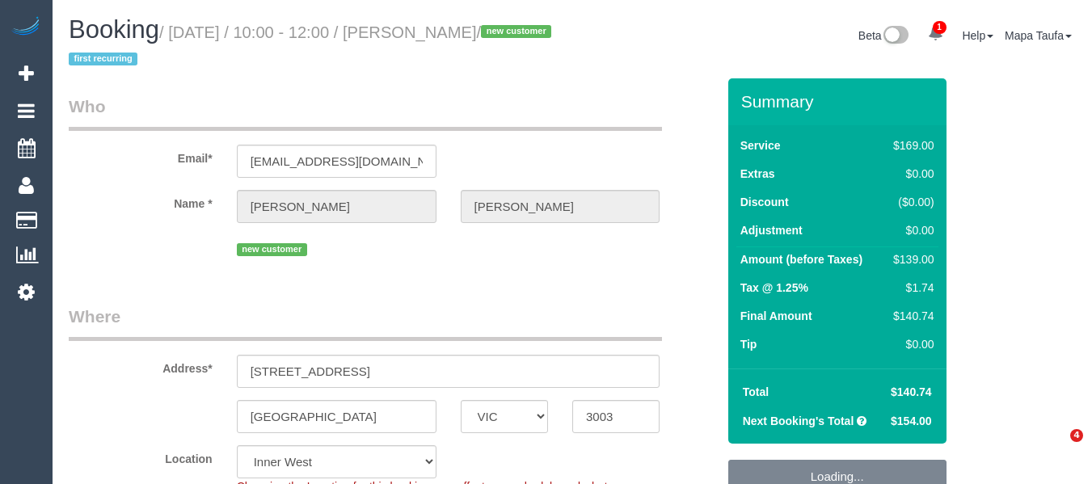
select select "number:34"
select select "number:13"
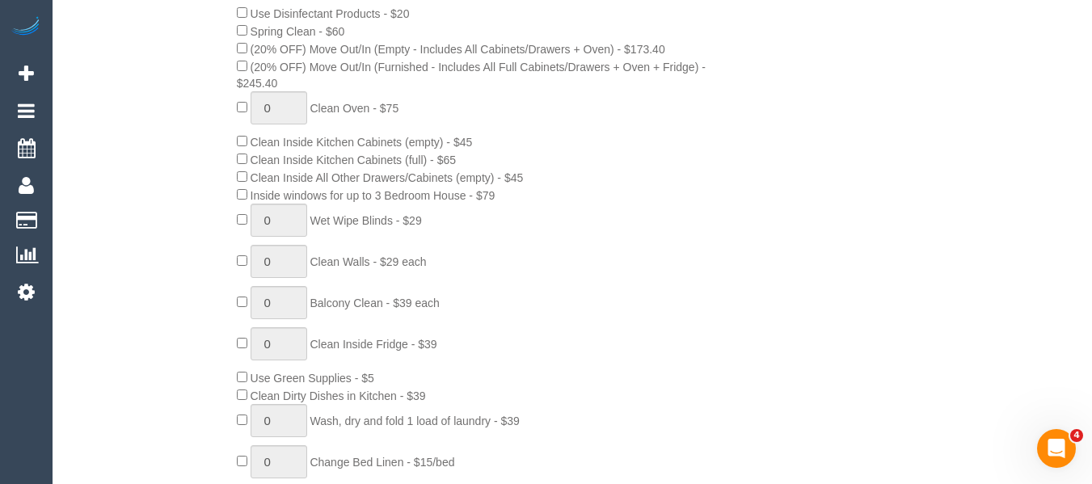
scroll to position [2854, 0]
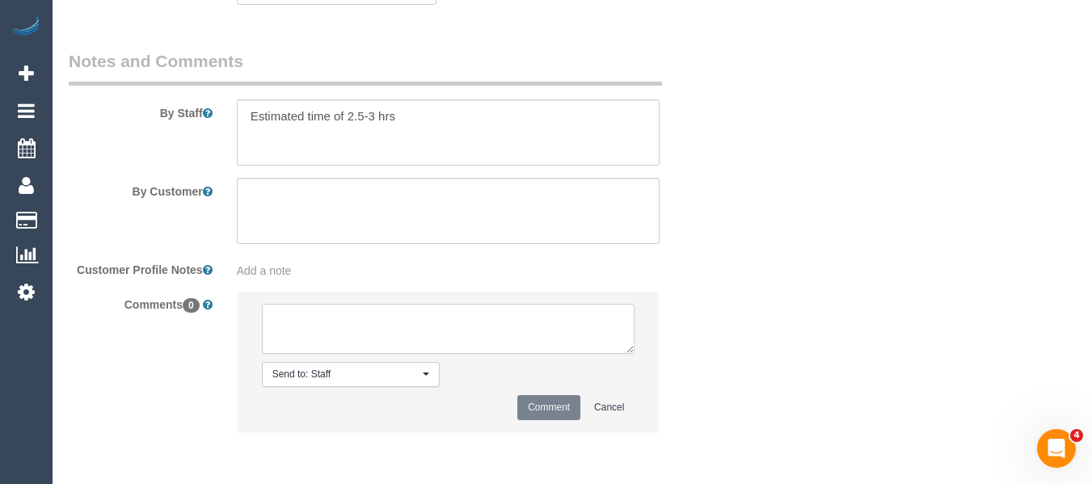
click at [301, 319] on textarea at bounding box center [449, 329] width 374 height 50
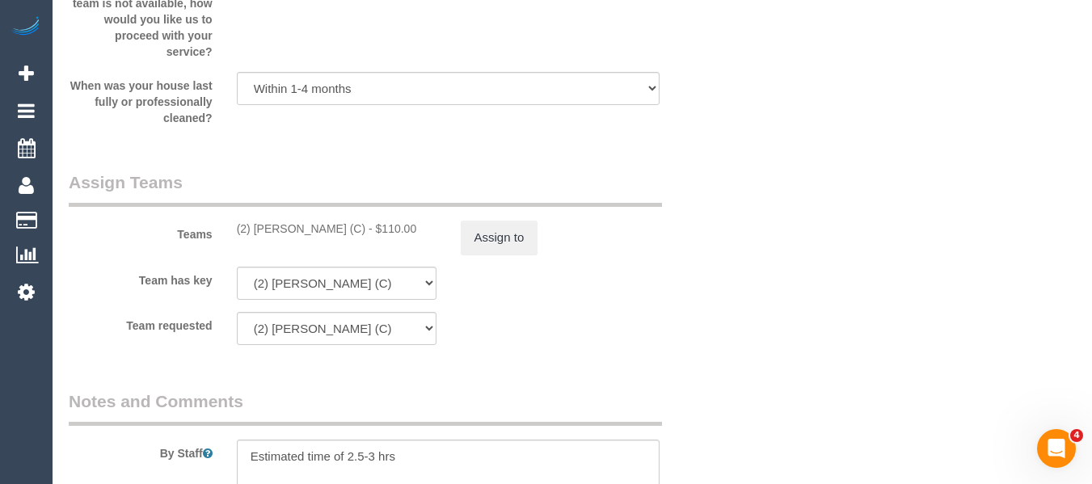
scroll to position [2531, 0]
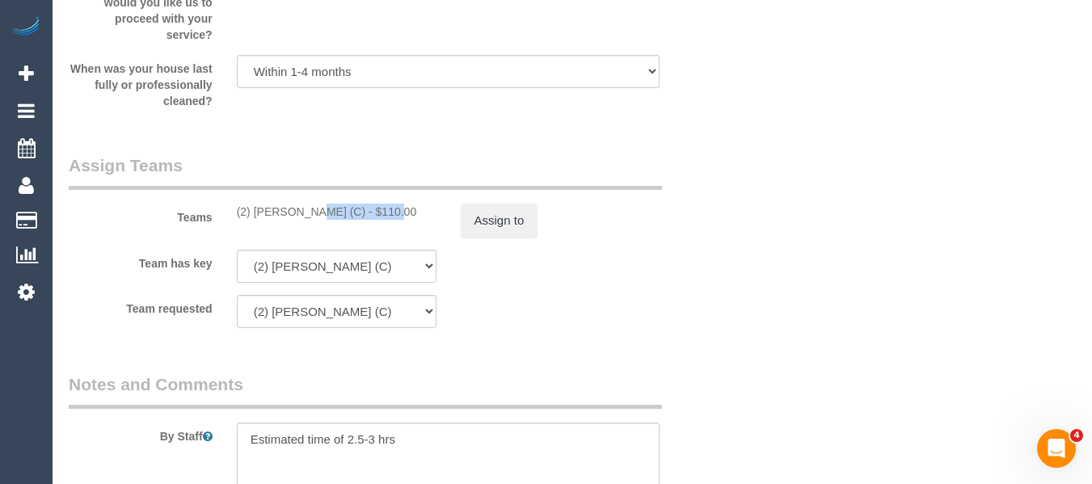
drag, startPoint x: 346, startPoint y: 217, endPoint x: 257, endPoint y: 213, distance: 89.0
click at [257, 213] on div "(2) Joanne Power (C) - $110.00" at bounding box center [337, 212] width 200 height 16
copy div "oanne Power (C)"
click at [351, 210] on div "(2) Joanne Power (C) - $110.00" at bounding box center [337, 212] width 200 height 16
drag, startPoint x: 345, startPoint y: 207, endPoint x: 298, endPoint y: 218, distance: 48.1
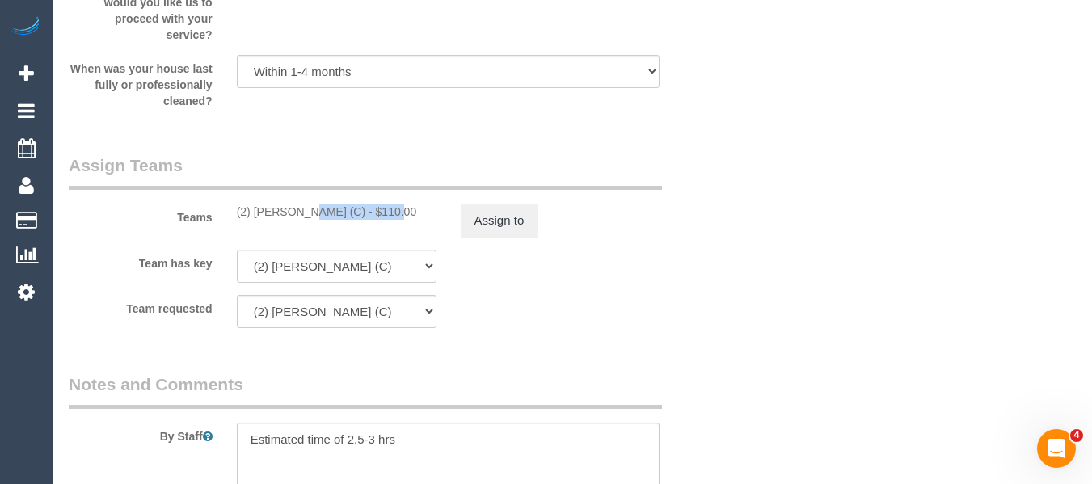
click at [252, 216] on div "(2) Joanne Power (C) - $110.00" at bounding box center [337, 212] width 200 height 16
copy div "Joanne Power (C)"
click at [502, 226] on button "Assign to" at bounding box center [500, 221] width 78 height 34
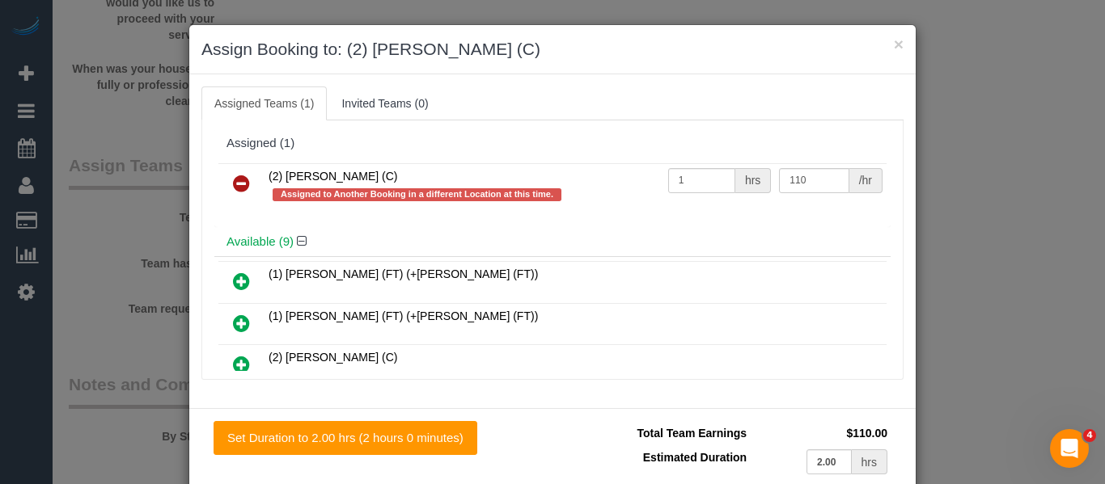
click at [233, 183] on icon at bounding box center [241, 183] width 17 height 19
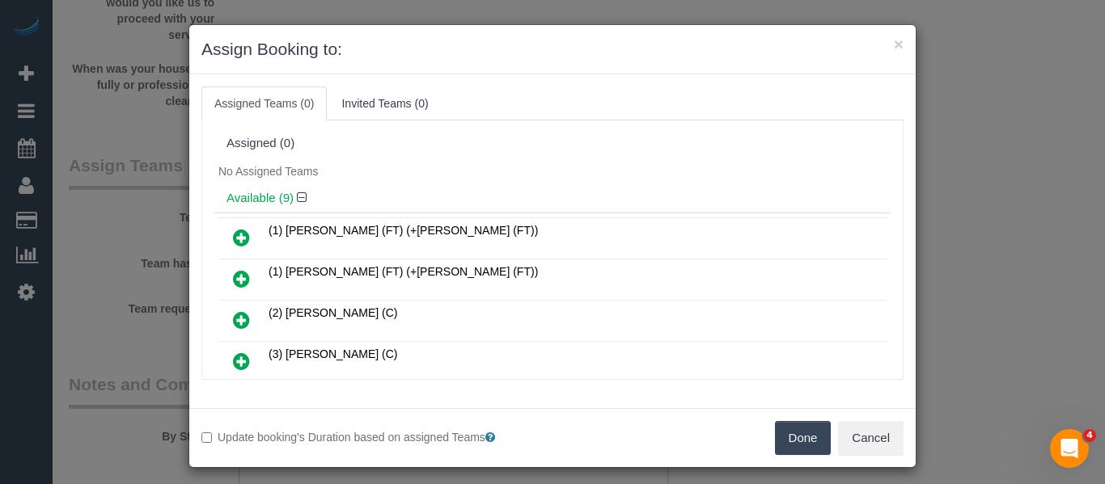
click at [782, 436] on button "Done" at bounding box center [803, 438] width 57 height 34
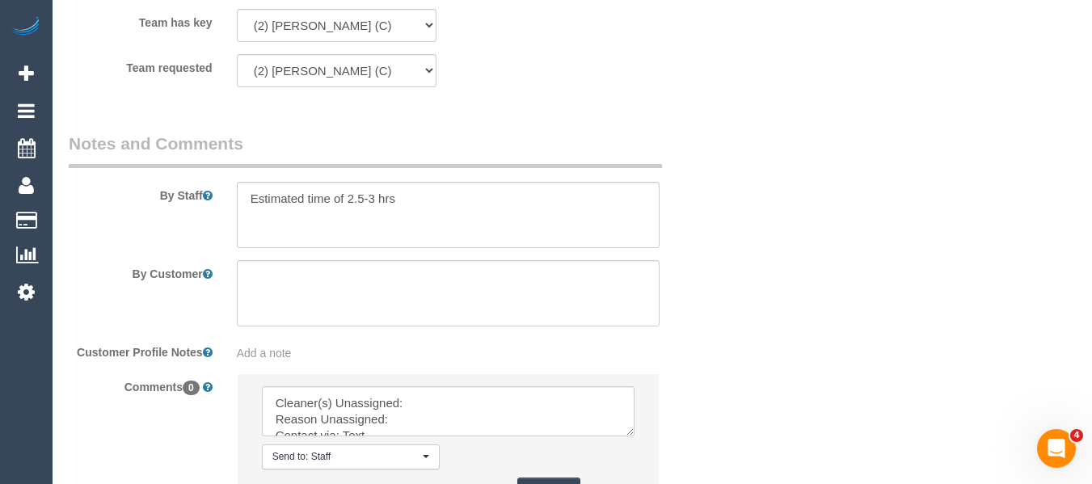
scroll to position [2921, 0]
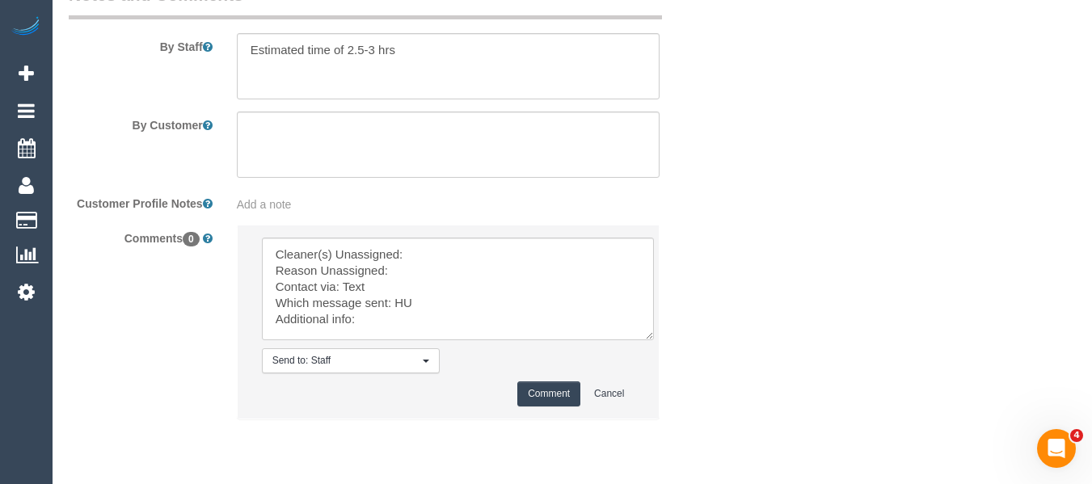
drag, startPoint x: 640, startPoint y: 321, endPoint x: 686, endPoint y: 387, distance: 81.2
click at [654, 340] on textarea at bounding box center [458, 289] width 392 height 103
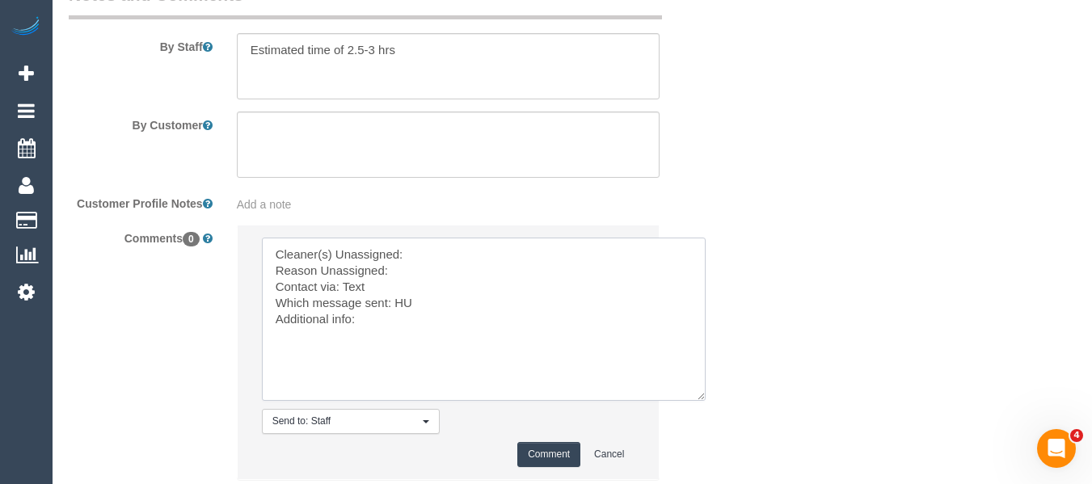
click at [464, 251] on textarea at bounding box center [484, 319] width 444 height 163
paste textarea "Joanne Power (C)"
click at [448, 273] on textarea at bounding box center [484, 319] width 444 height 163
click at [361, 289] on textarea at bounding box center [484, 319] width 444 height 163
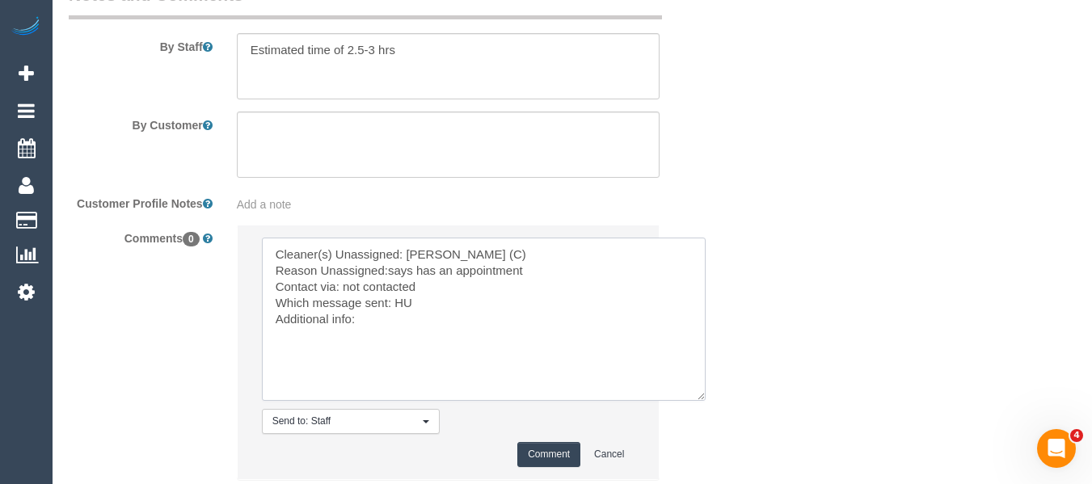
click at [437, 308] on textarea at bounding box center [484, 319] width 444 height 163
type textarea "Cleaner(s) Unassigned: Joanne Power (C) Reason Unassigned:says has an appointme…"
click at [551, 459] on button "Comment" at bounding box center [548, 454] width 63 height 25
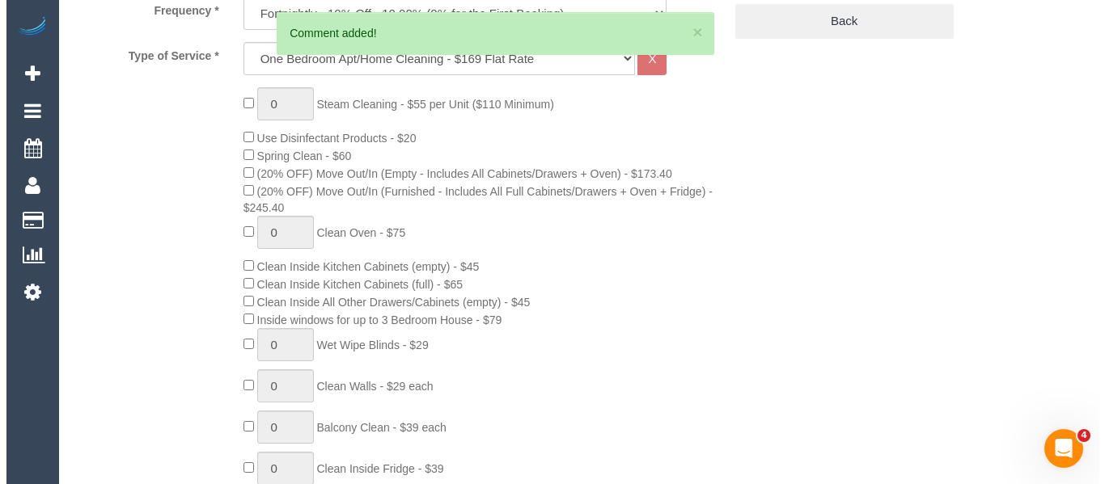
scroll to position [0, 0]
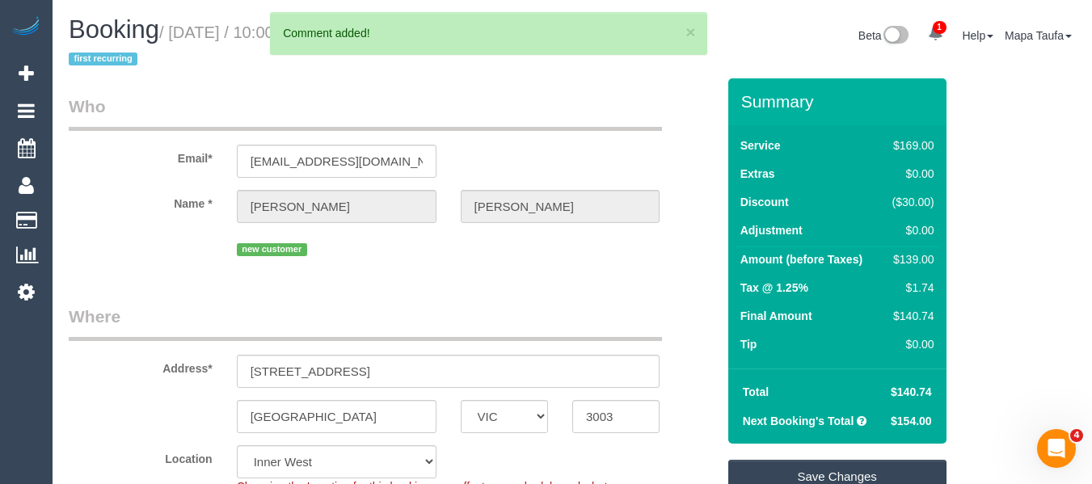
click at [814, 471] on link "Save Changes" at bounding box center [838, 477] width 218 height 34
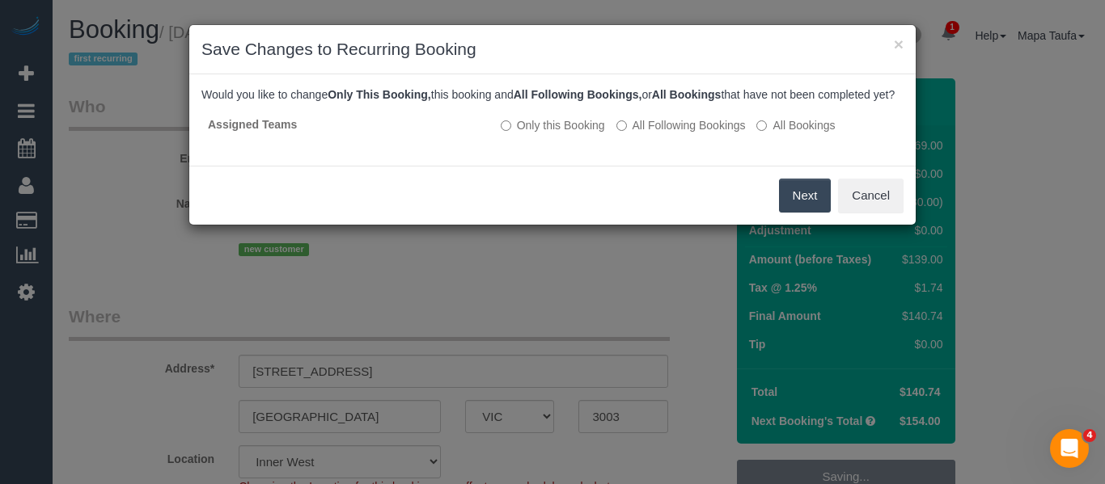
click at [786, 209] on button "Next" at bounding box center [805, 196] width 53 height 34
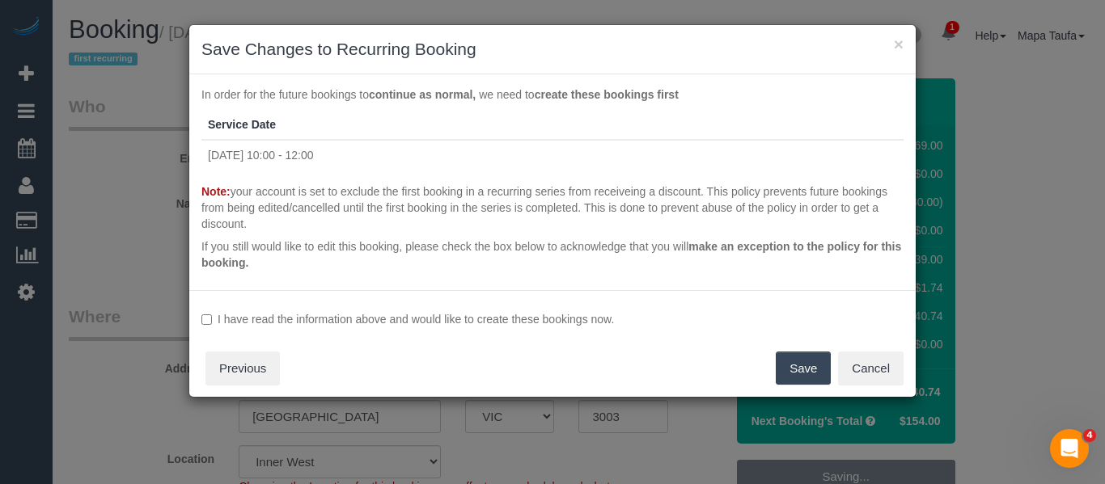
click at [560, 326] on label "I have read the information above and would like to create these bookings now." at bounding box center [552, 319] width 702 height 16
click at [809, 363] on button "Save" at bounding box center [802, 369] width 55 height 34
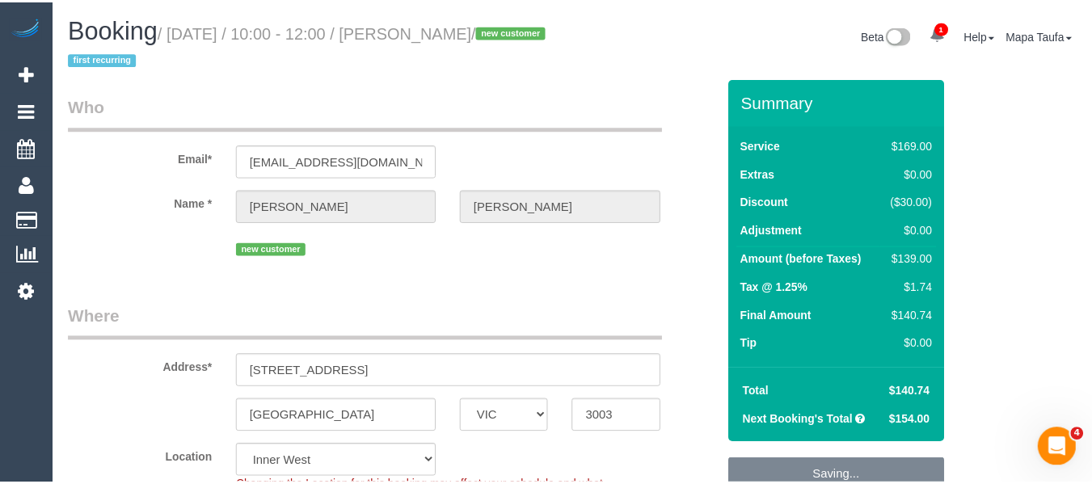
scroll to position [10, 0]
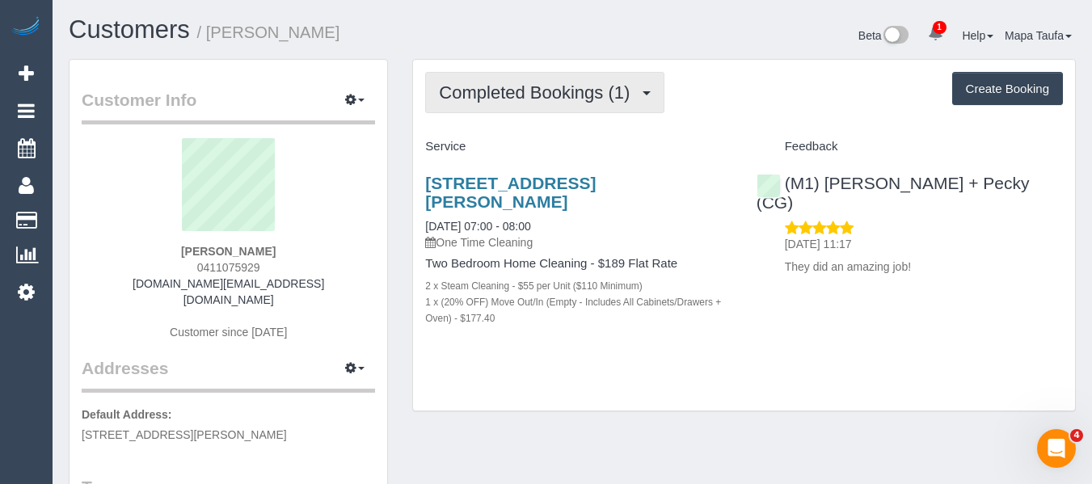
click at [506, 97] on span "Completed Bookings (1)" at bounding box center [538, 92] width 199 height 20
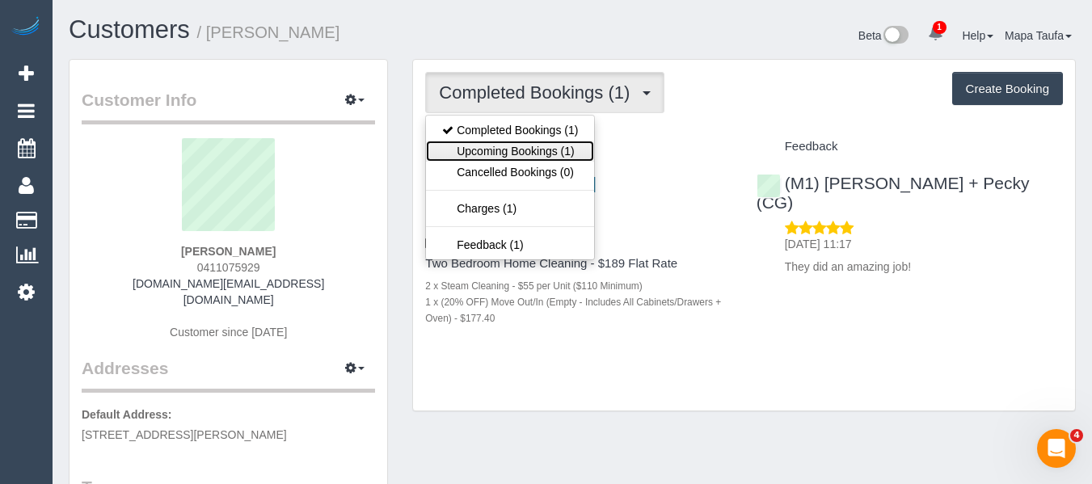
click at [530, 146] on link "Upcoming Bookings (1)" at bounding box center [510, 151] width 168 height 21
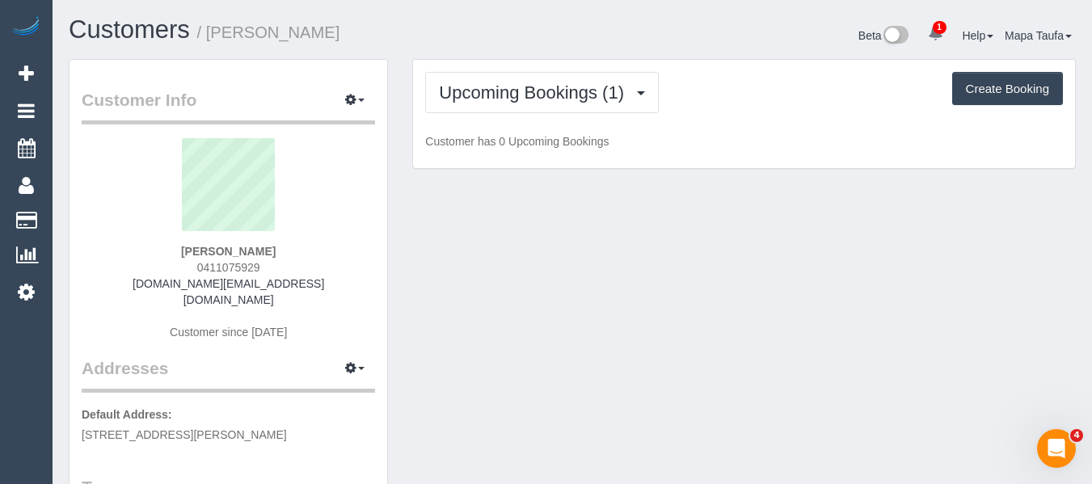
click at [703, 87] on div "Upcoming Bookings (1) Completed Bookings (1) Upcoming Bookings (1) Cancelled Bo…" at bounding box center [744, 92] width 638 height 41
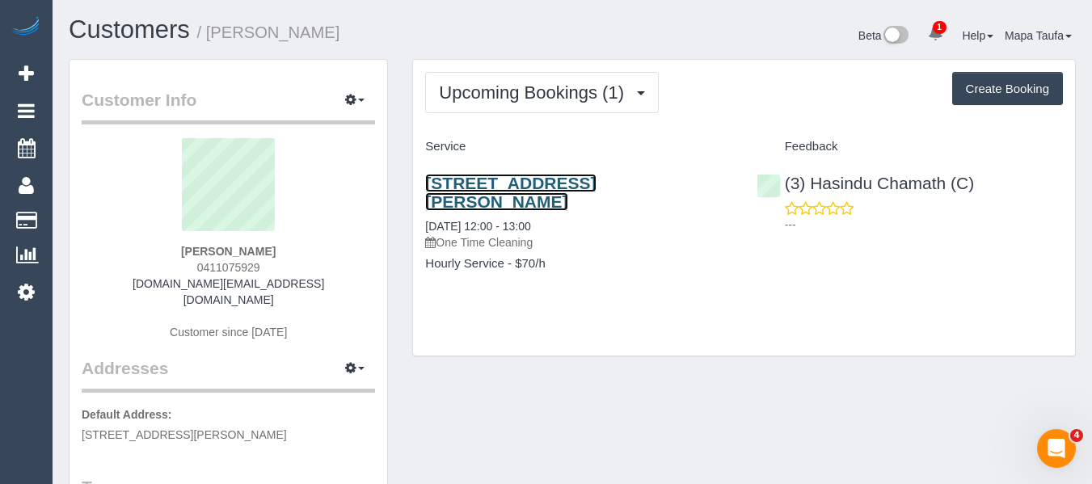
click at [508, 185] on link "17/312 Pascoe Vale Road, Essendon, VIC 3040" at bounding box center [510, 192] width 171 height 37
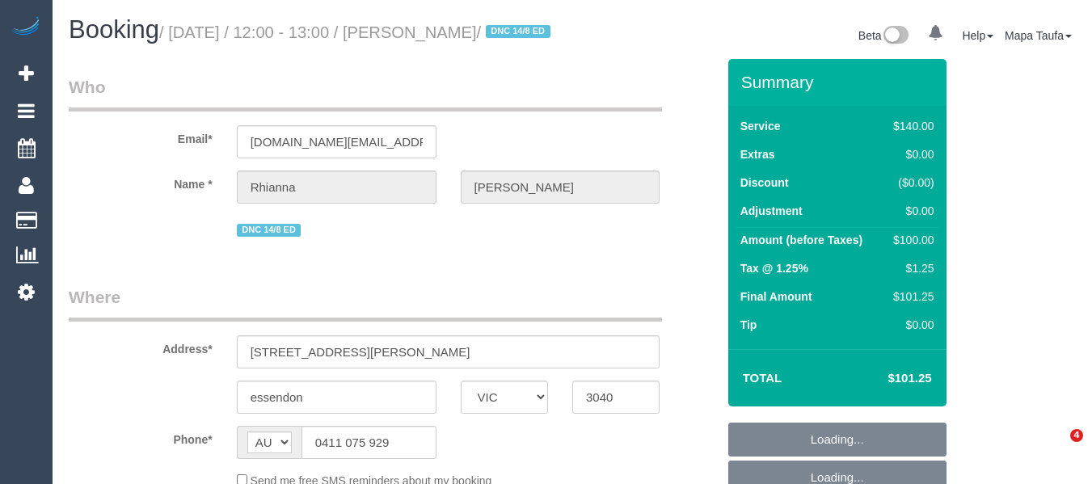
select select "VIC"
select select "object:571"
select select "string:stripe-pm_1Rkakf2GScqysDRV8j2hzl0i"
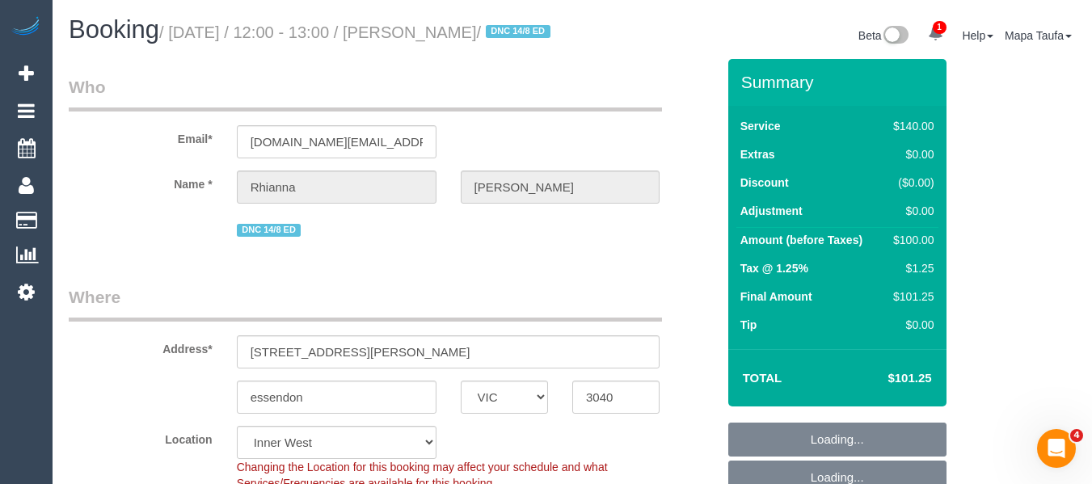
select select "object:742"
select select "number:30"
select select "number:17"
select select "number:18"
select select "number:24"
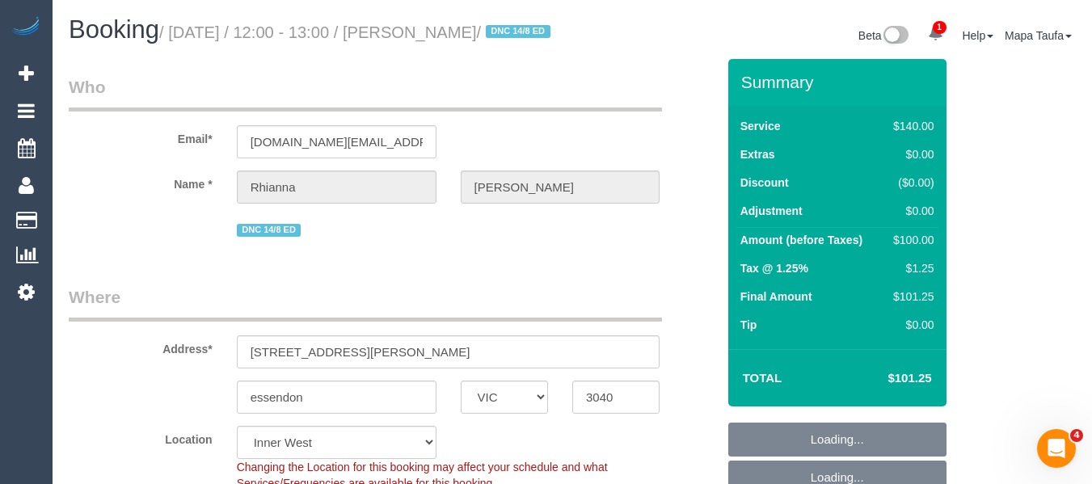
select select "number:35"
select select "number:26"
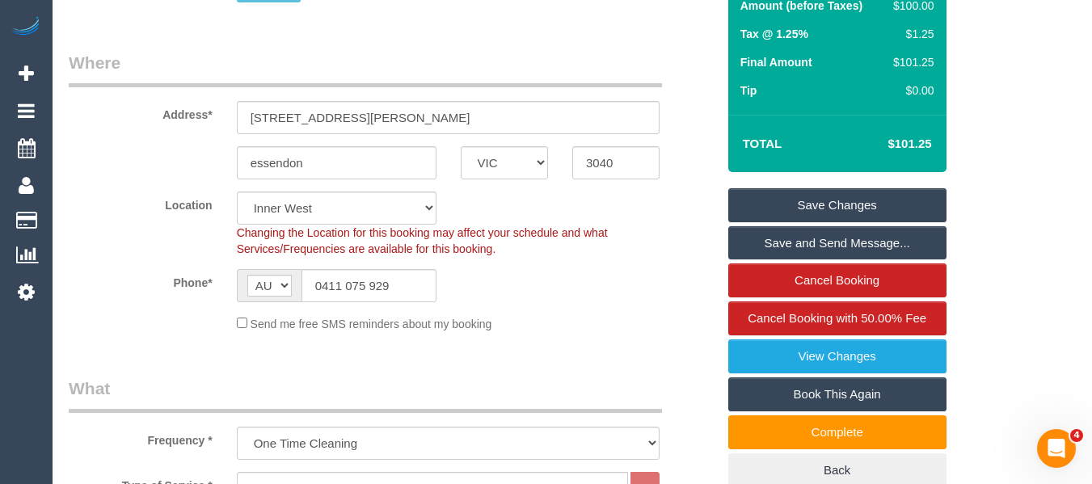
scroll to position [521, 0]
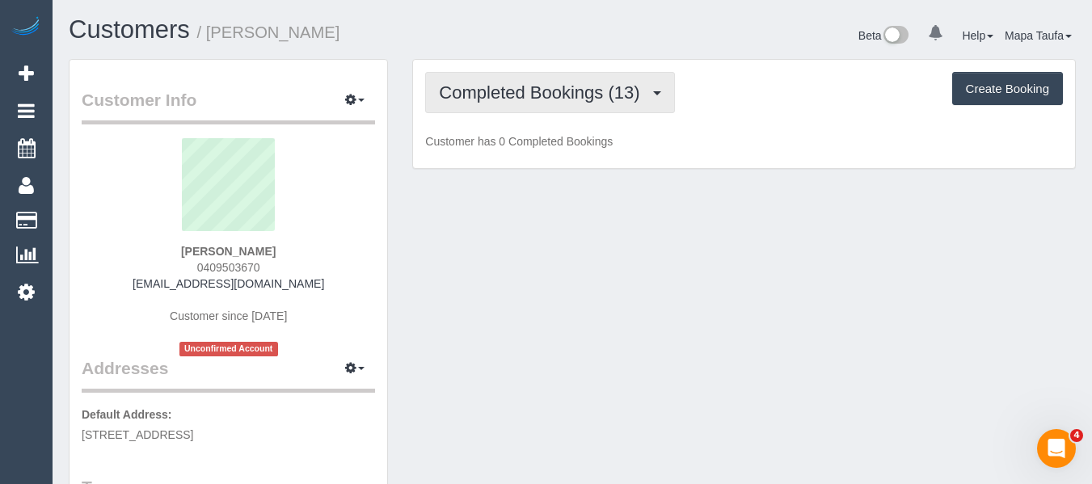
click at [470, 100] on span "Completed Bookings (13)" at bounding box center [543, 92] width 209 height 20
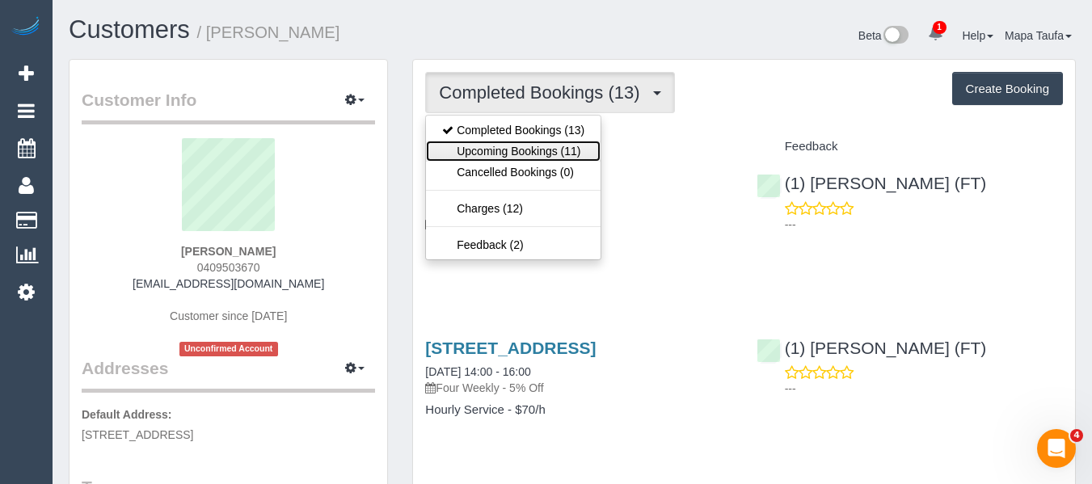
click at [498, 144] on link "Upcoming Bookings (11)" at bounding box center [513, 151] width 175 height 21
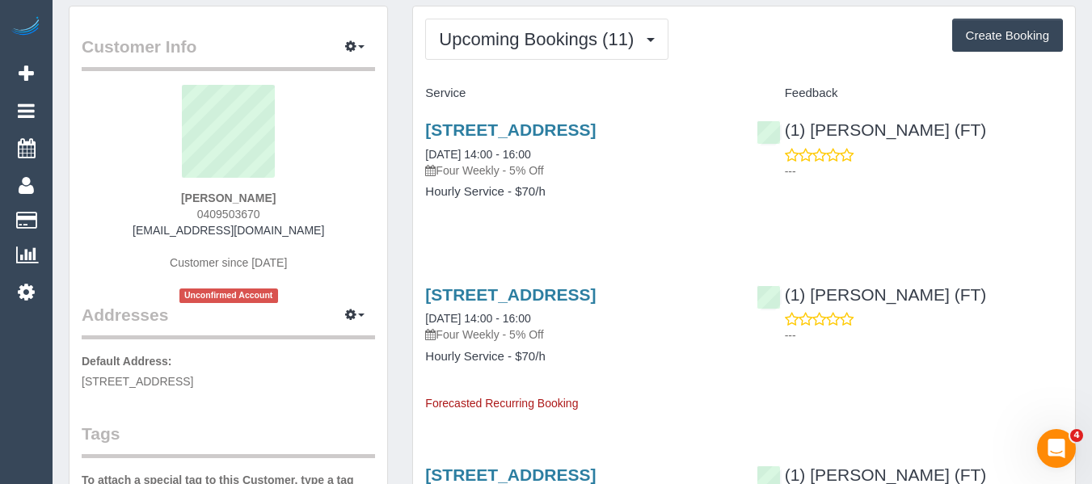
scroll to position [81, 0]
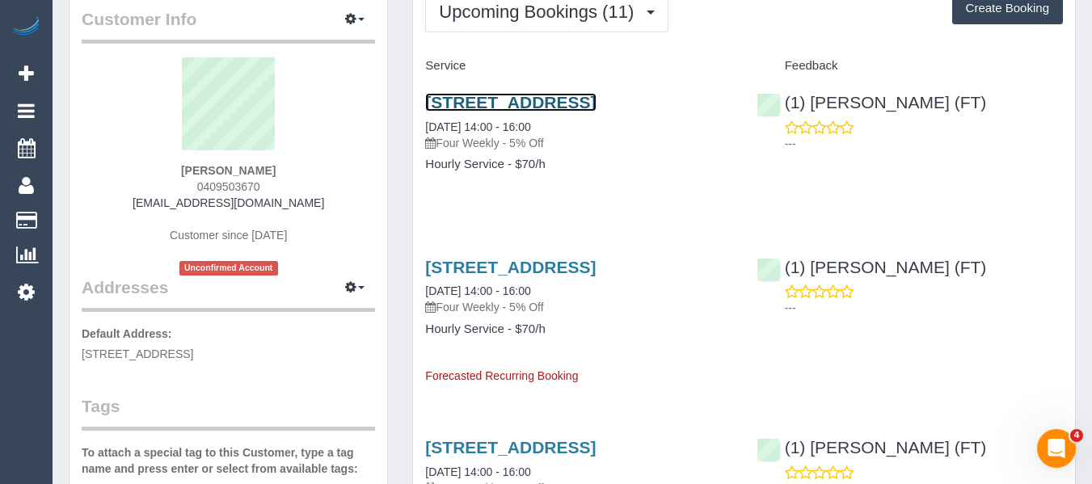
click at [498, 99] on link "[STREET_ADDRESS]" at bounding box center [510, 102] width 171 height 19
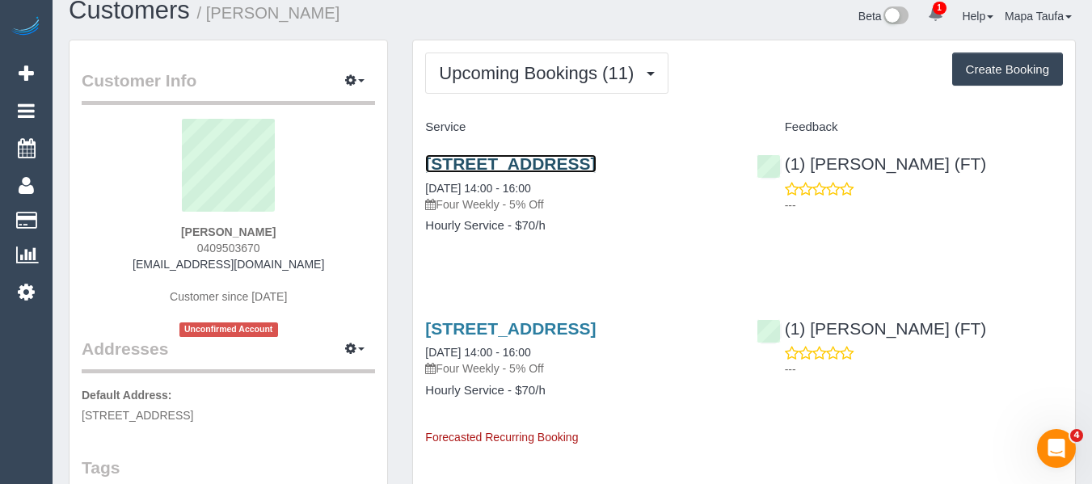
scroll to position [0, 0]
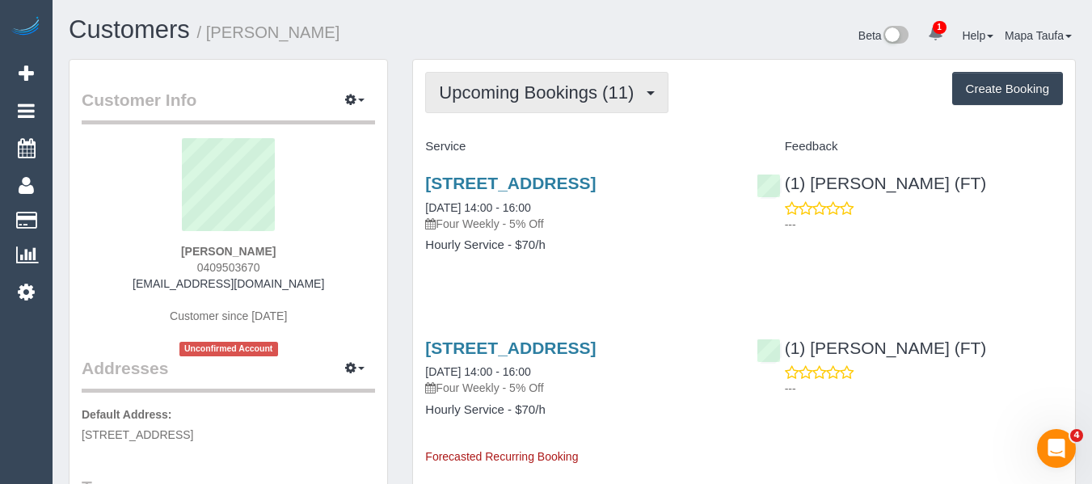
drag, startPoint x: 481, startPoint y: 67, endPoint x: 484, endPoint y: 78, distance: 11.8
drag, startPoint x: 486, startPoint y: 82, endPoint x: 499, endPoint y: 101, distance: 22.7
click at [488, 83] on span "Upcoming Bookings (11)" at bounding box center [540, 92] width 203 height 20
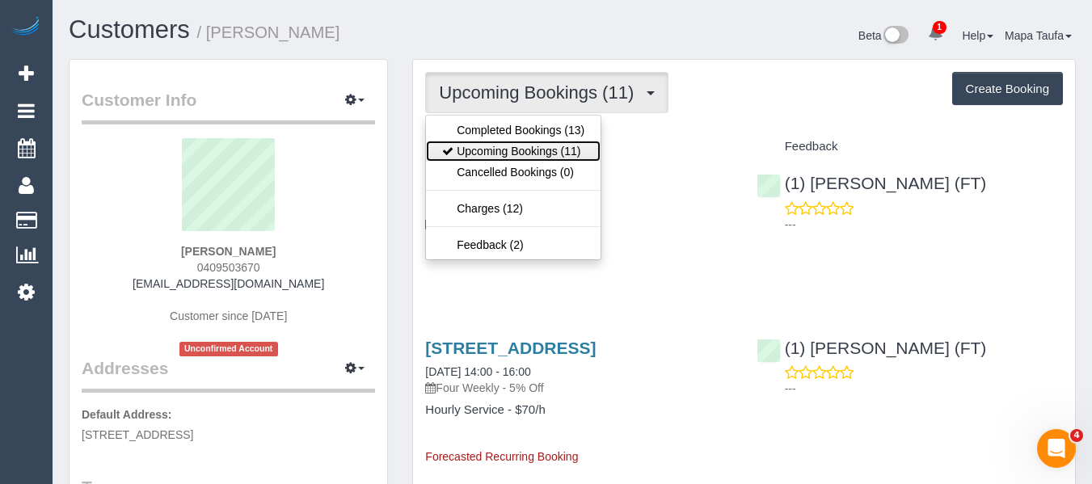
click at [503, 146] on link "Upcoming Bookings (11)" at bounding box center [513, 151] width 175 height 21
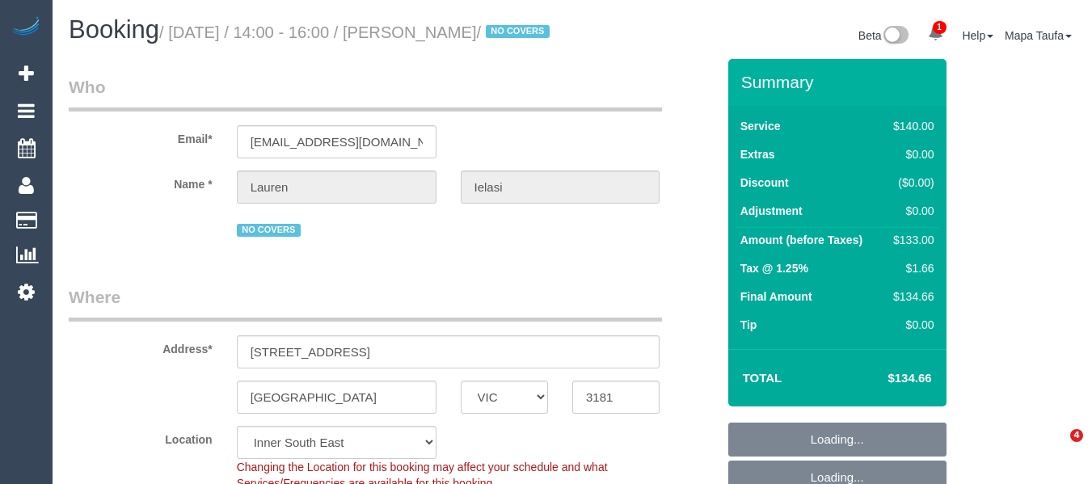
select select "VIC"
select select "spot5"
select select "number:27"
select select "number:14"
select select "number:19"
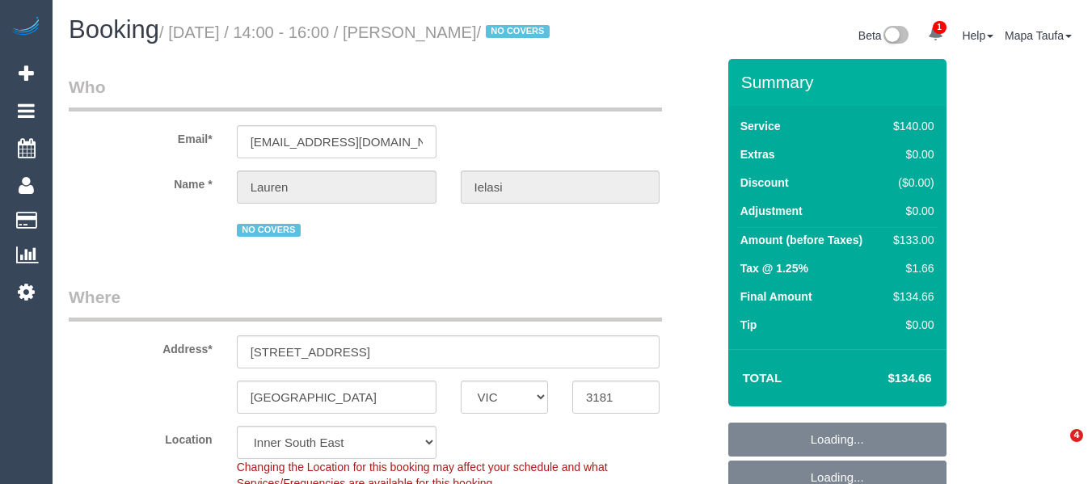
select select "number:25"
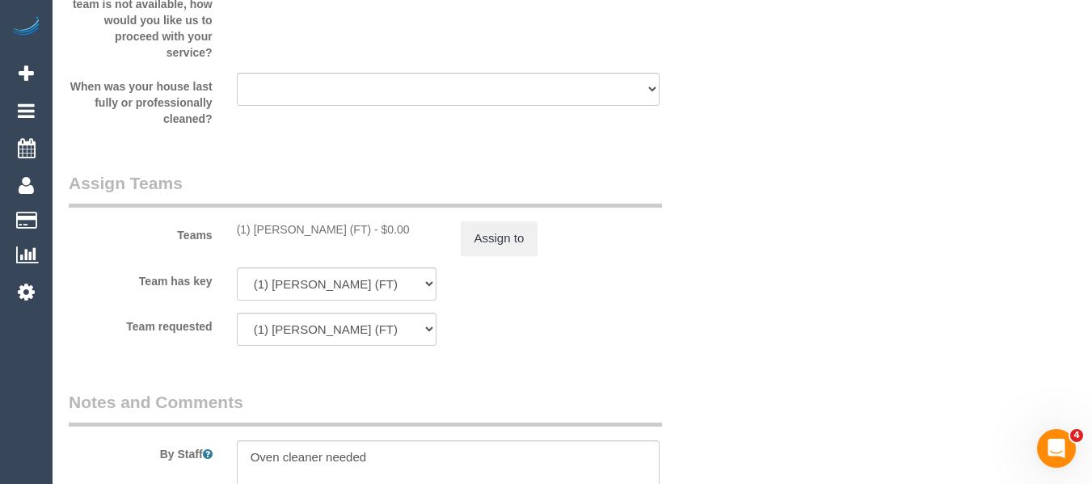
scroll to position [2345, 0]
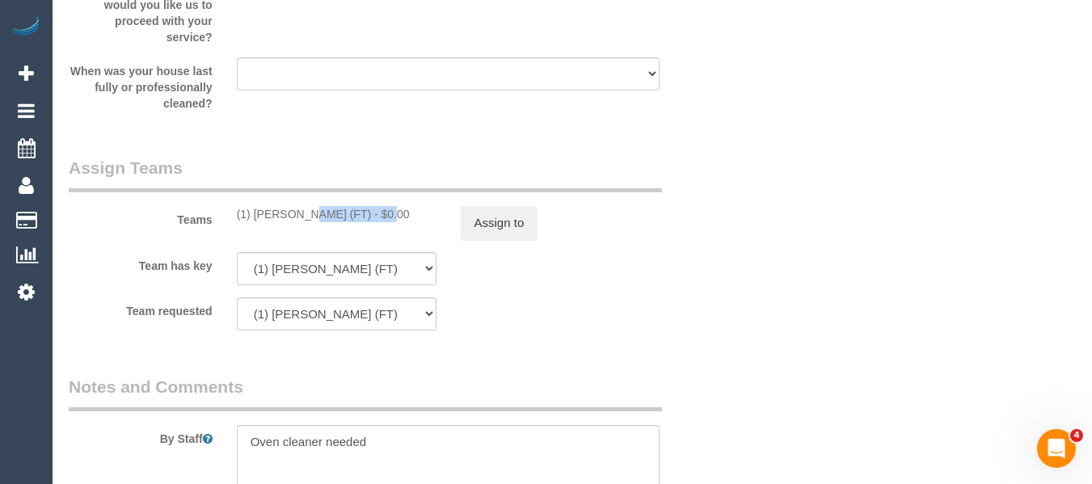
drag, startPoint x: 318, startPoint y: 237, endPoint x: 265, endPoint y: 233, distance: 52.7
click at [262, 222] on div "(1) [PERSON_NAME] (FT) - $0.00" at bounding box center [337, 214] width 200 height 16
copy div "umpee R (FT) -"
click at [492, 239] on button "Assign to" at bounding box center [500, 223] width 78 height 34
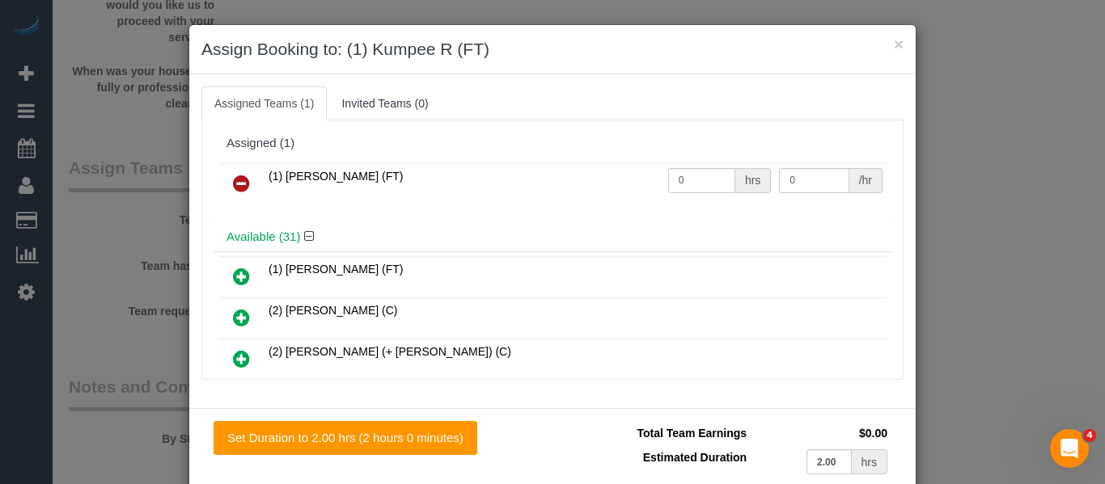
drag, startPoint x: 336, startPoint y: 176, endPoint x: 278, endPoint y: 174, distance: 57.5
click at [278, 174] on span "(1) Kumpee R (FT)" at bounding box center [335, 176] width 134 height 13
copy span "Kumpee R"
click at [243, 183] on icon at bounding box center [241, 183] width 17 height 19
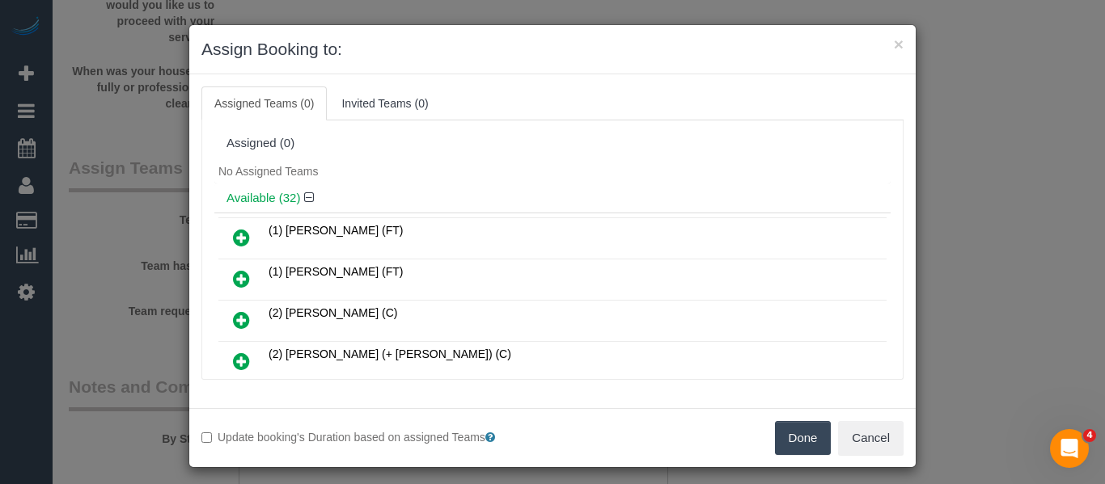
click at [784, 433] on button "Done" at bounding box center [803, 438] width 57 height 34
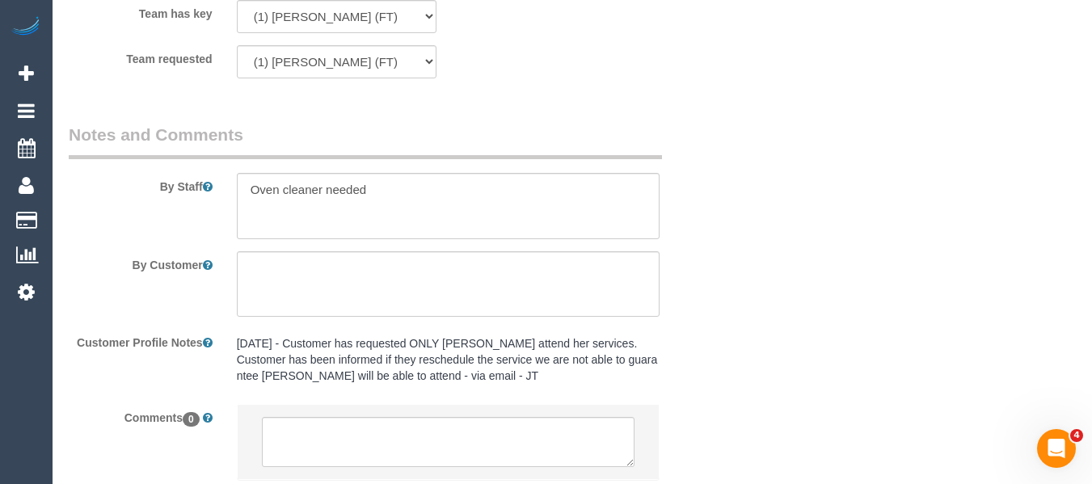
scroll to position [2730, 0]
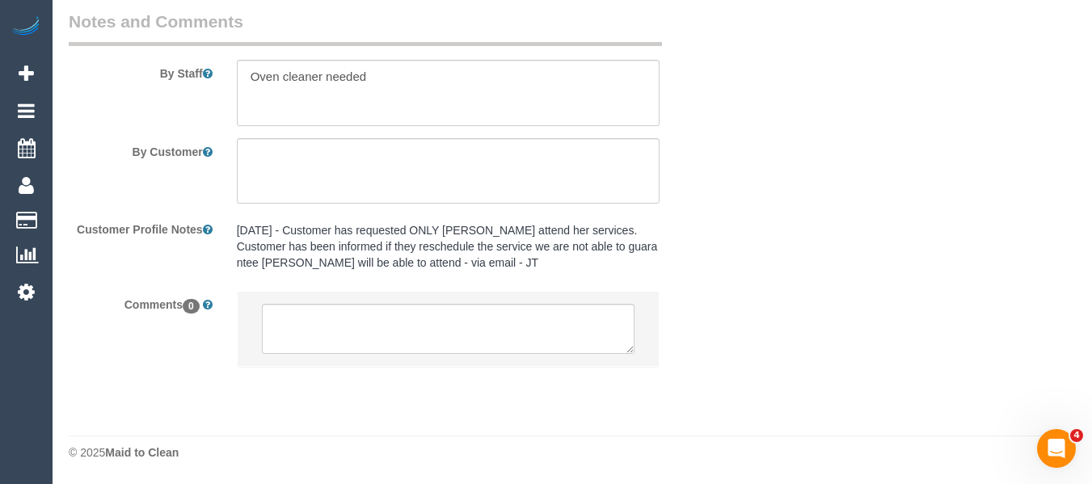
click at [370, 300] on li at bounding box center [449, 329] width 422 height 74
drag, startPoint x: 405, startPoint y: 358, endPoint x: 388, endPoint y: 328, distance: 34.4
click at [395, 355] on li at bounding box center [449, 329] width 422 height 74
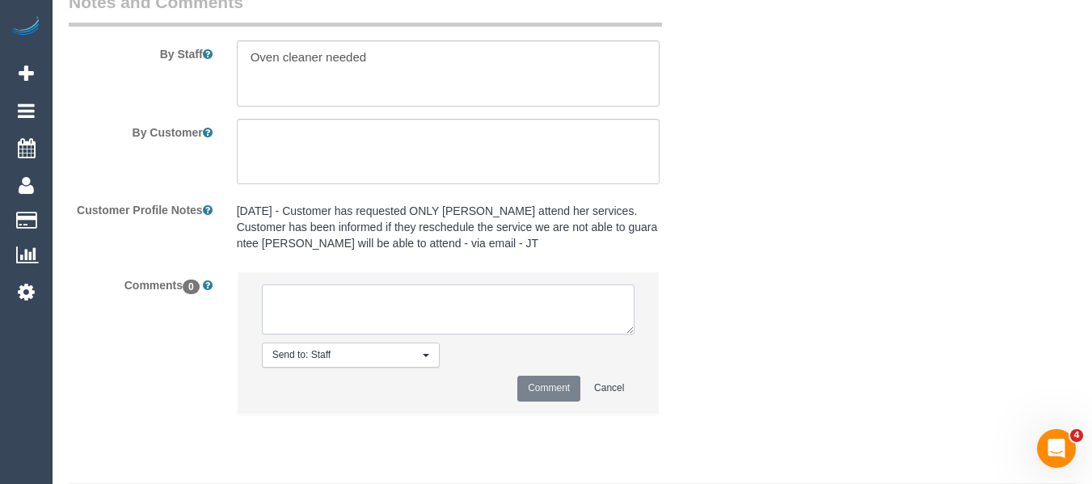
click at [388, 323] on textarea at bounding box center [449, 310] width 374 height 50
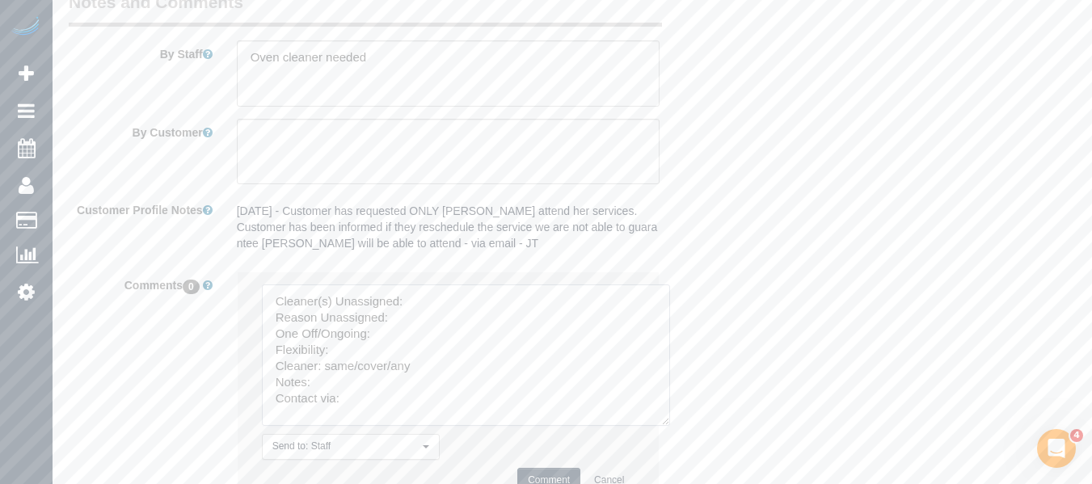
drag, startPoint x: 664, startPoint y: 438, endPoint x: 706, endPoint y: 477, distance: 57.2
click at [670, 426] on textarea at bounding box center [466, 355] width 408 height 141
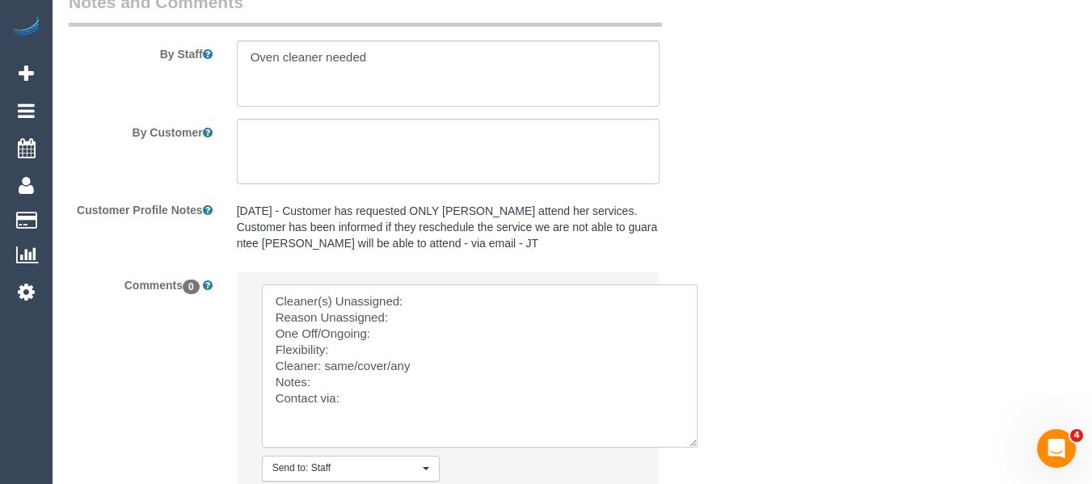
click at [424, 309] on textarea at bounding box center [480, 366] width 436 height 163
paste textarea "Kumpee R"
click at [426, 341] on textarea at bounding box center [480, 366] width 436 height 163
click at [400, 344] on textarea at bounding box center [480, 366] width 436 height 163
click at [397, 353] on textarea at bounding box center [480, 366] width 436 height 163
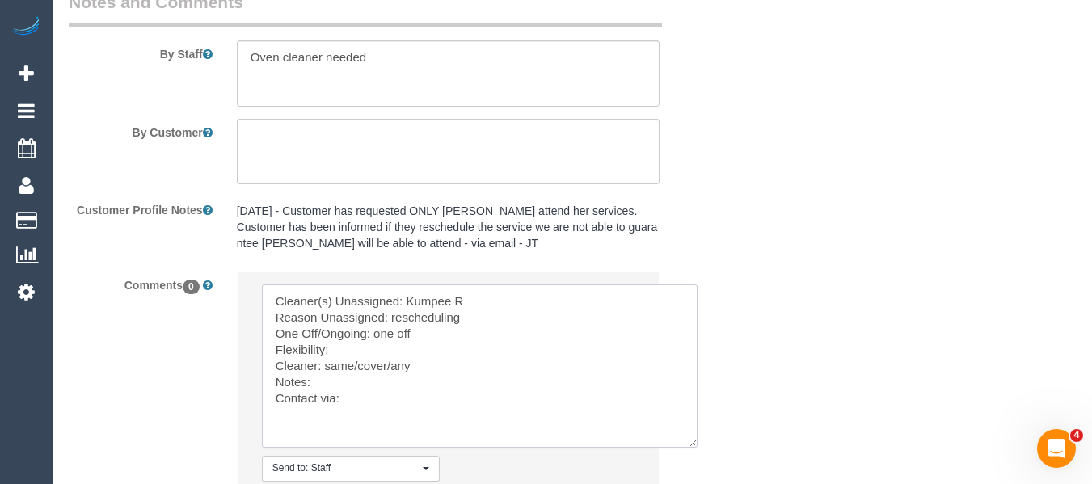
click at [382, 369] on textarea at bounding box center [480, 366] width 436 height 163
drag, startPoint x: 504, startPoint y: 315, endPoint x: 408, endPoint y: 313, distance: 95.4
click at [408, 313] on textarea at bounding box center [480, 366] width 436 height 163
drag, startPoint x: 420, startPoint y: 386, endPoint x: 327, endPoint y: 386, distance: 92.2
click at [327, 386] on textarea at bounding box center [480, 366] width 436 height 163
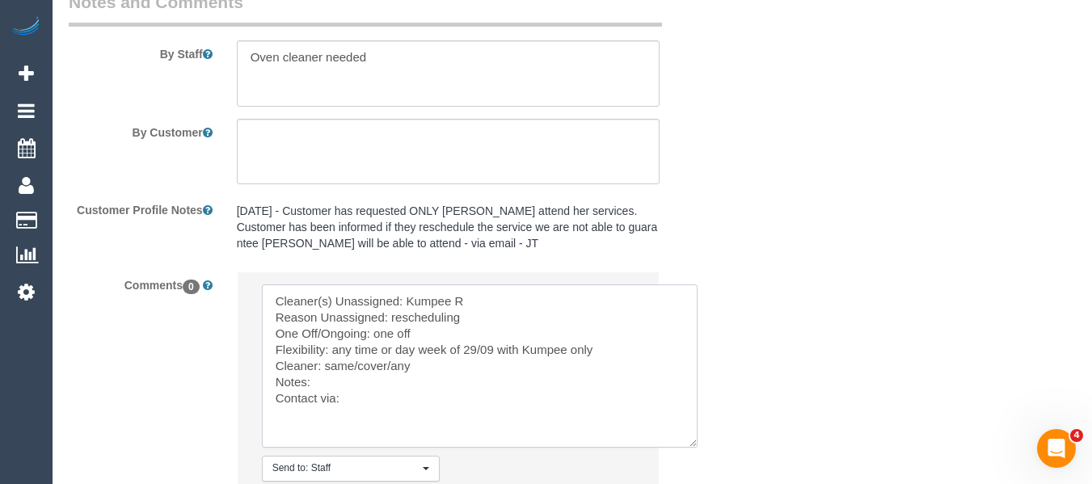
paste textarea "Kumpee R"
click at [361, 422] on textarea at bounding box center [480, 366] width 436 height 163
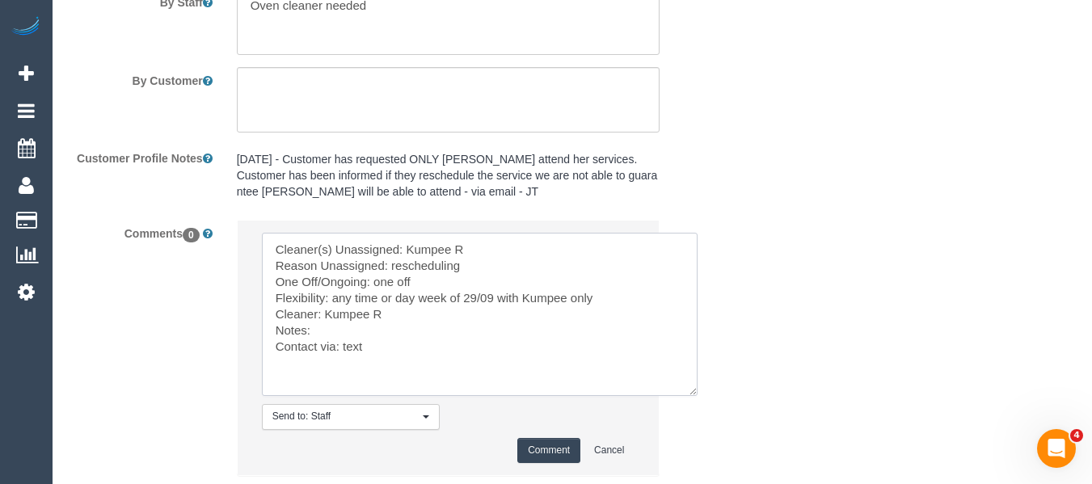
scroll to position [2811, 0]
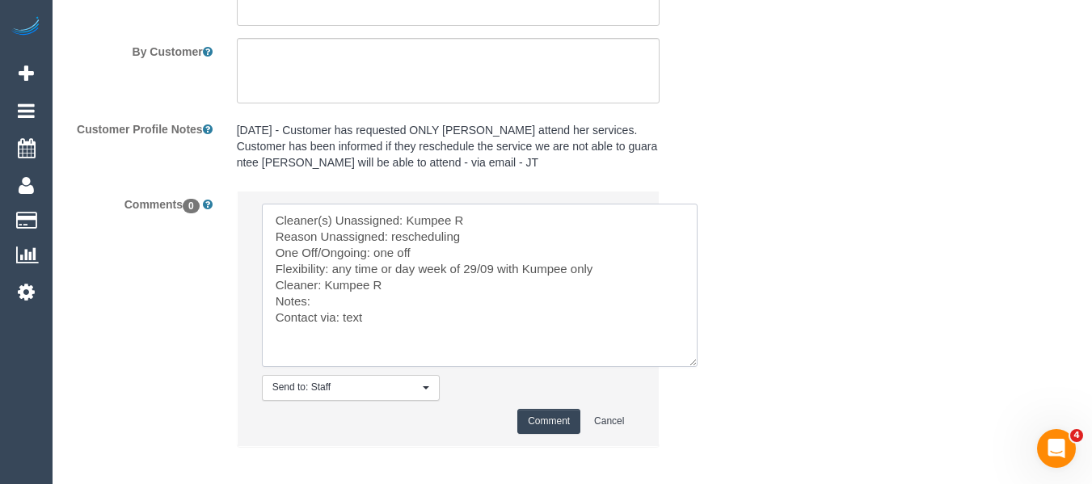
type textarea "Cleaner(s) Unassigned: Kumpee R Reason Unassigned: rescheduling One Off/Ongoing…"
click at [543, 434] on button "Comment" at bounding box center [548, 421] width 63 height 25
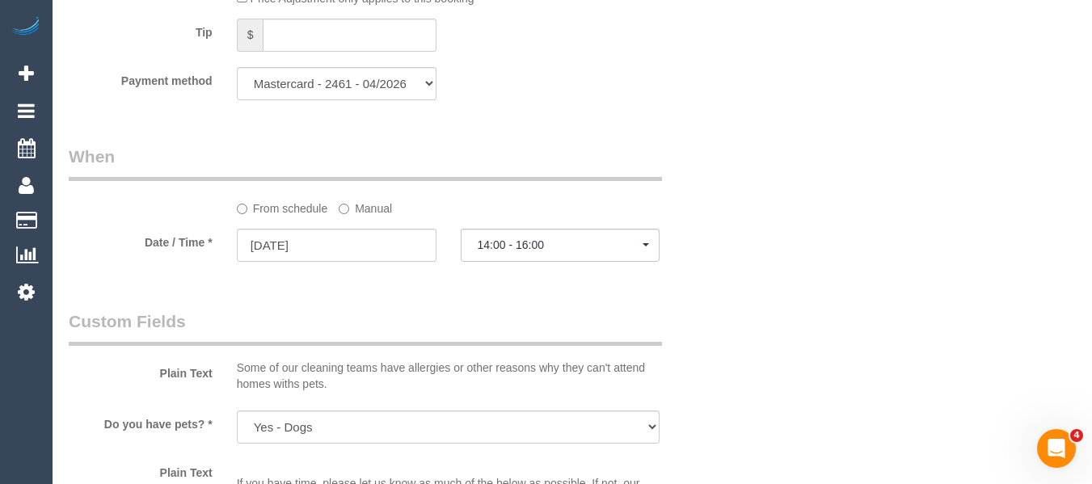
scroll to position [1601, 0]
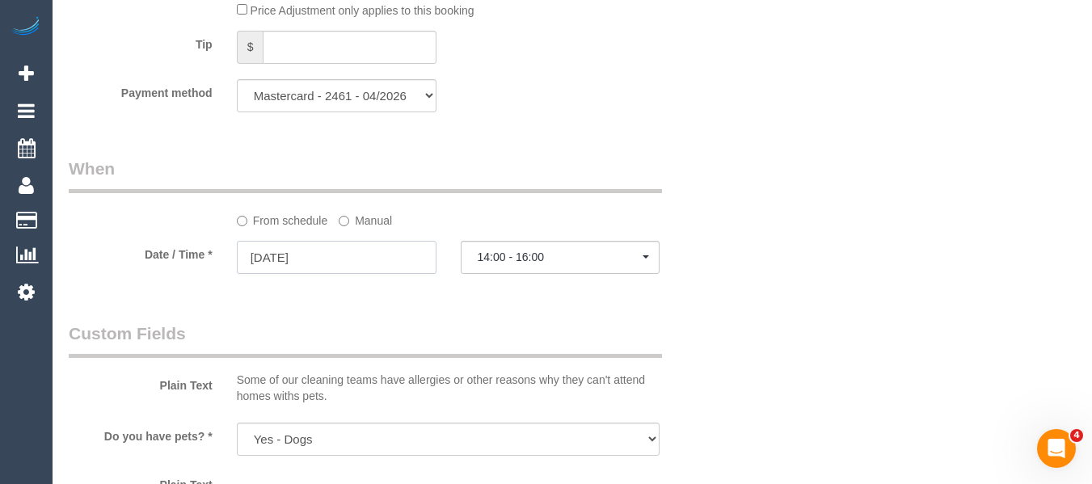
click at [368, 274] on input "15/09/2025" at bounding box center [337, 257] width 200 height 33
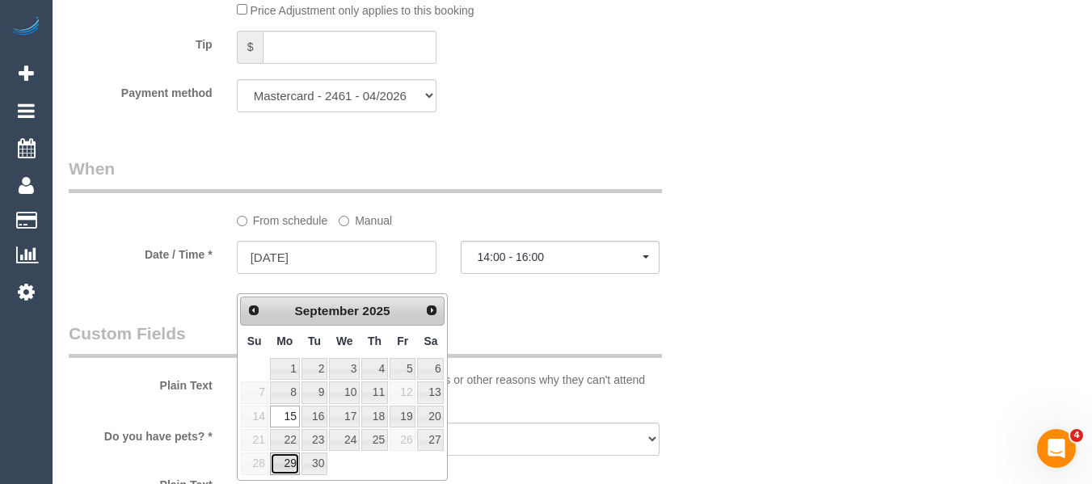
click at [291, 460] on link "29" at bounding box center [285, 464] width 30 height 22
type input "29/09/2025"
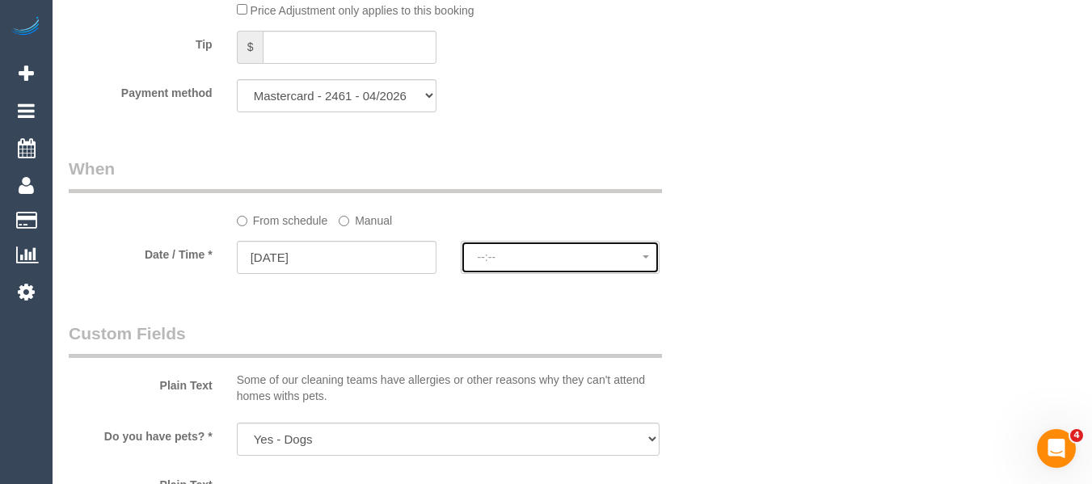
click at [511, 264] on span "--:--" at bounding box center [561, 257] width 166 height 13
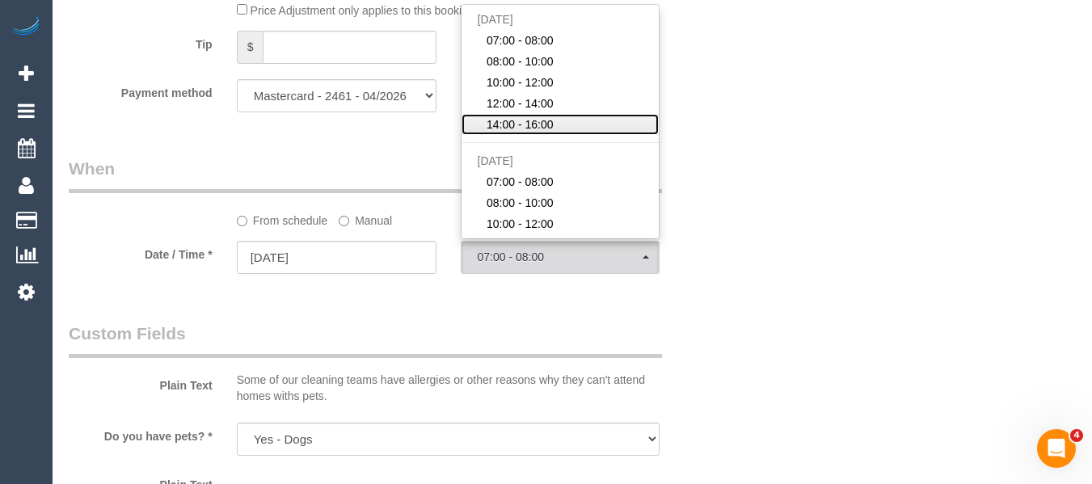
click at [523, 134] on link "14:00 - 16:00" at bounding box center [561, 124] width 198 height 21
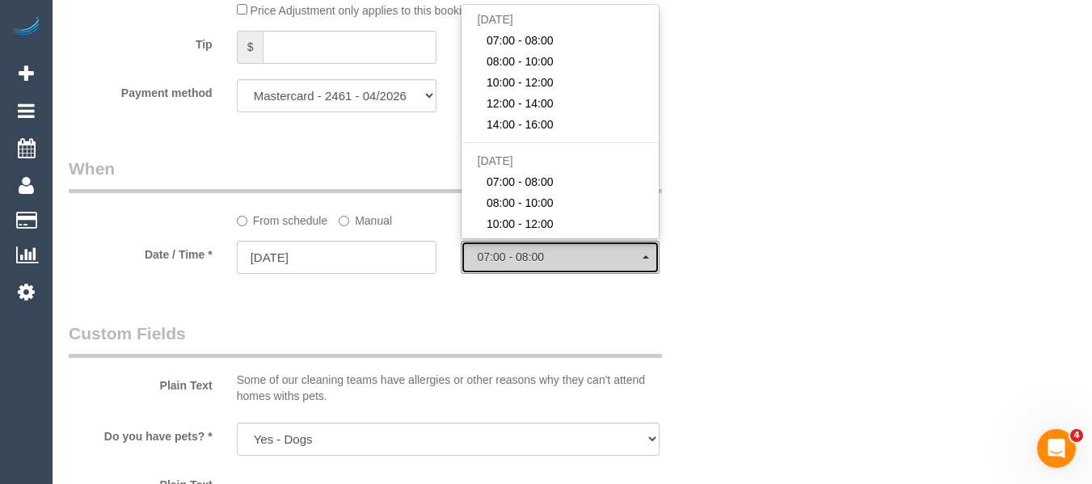
select select "spot30"
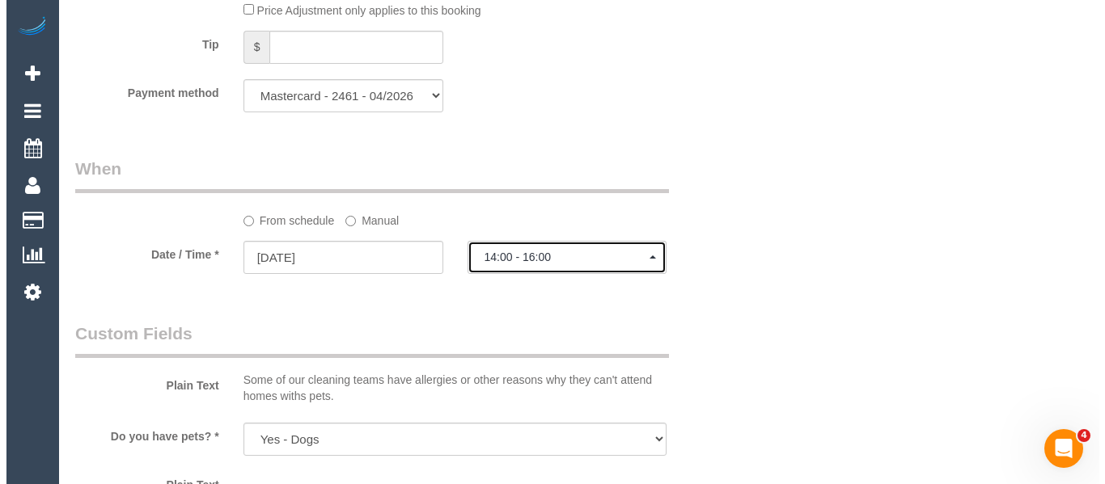
scroll to position [290, 0]
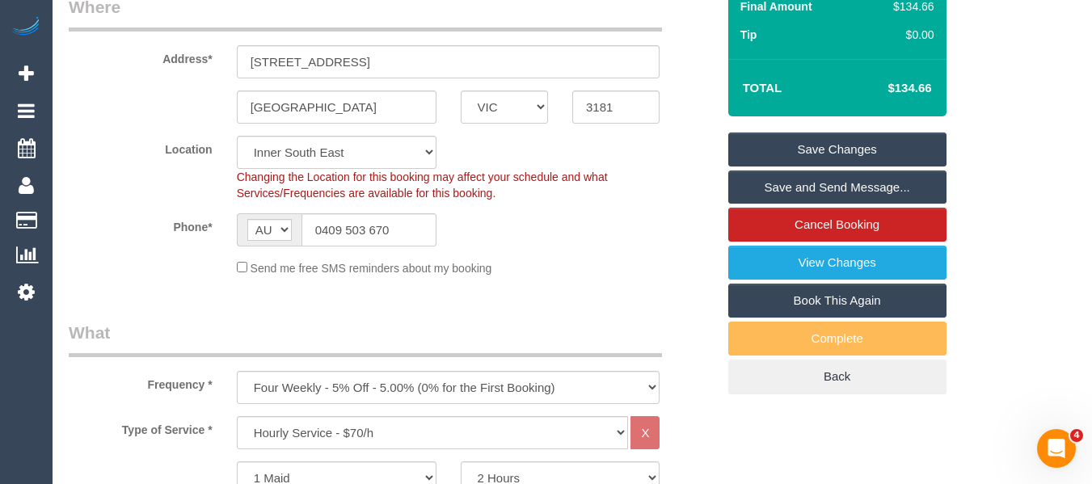
click at [845, 163] on link "Save Changes" at bounding box center [838, 150] width 218 height 34
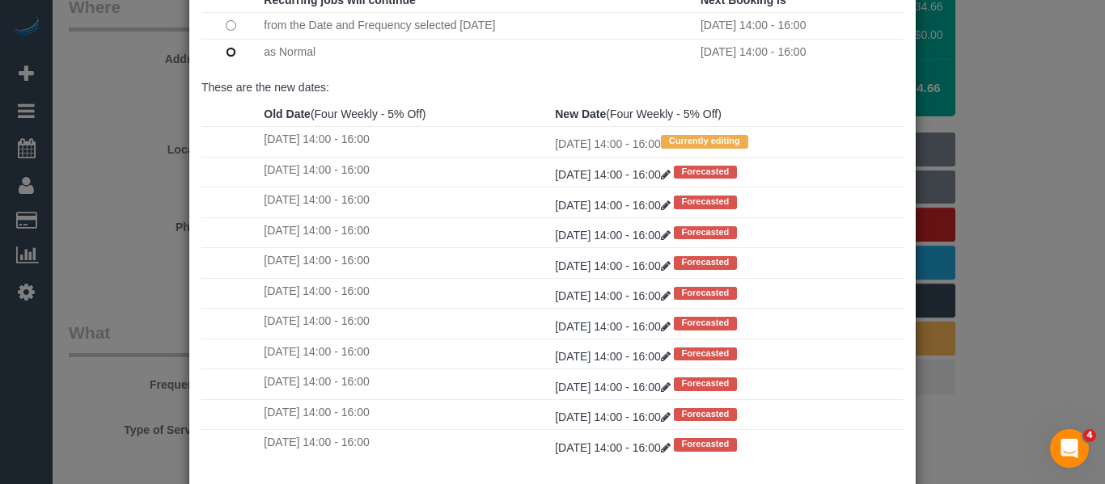
scroll to position [240, 0]
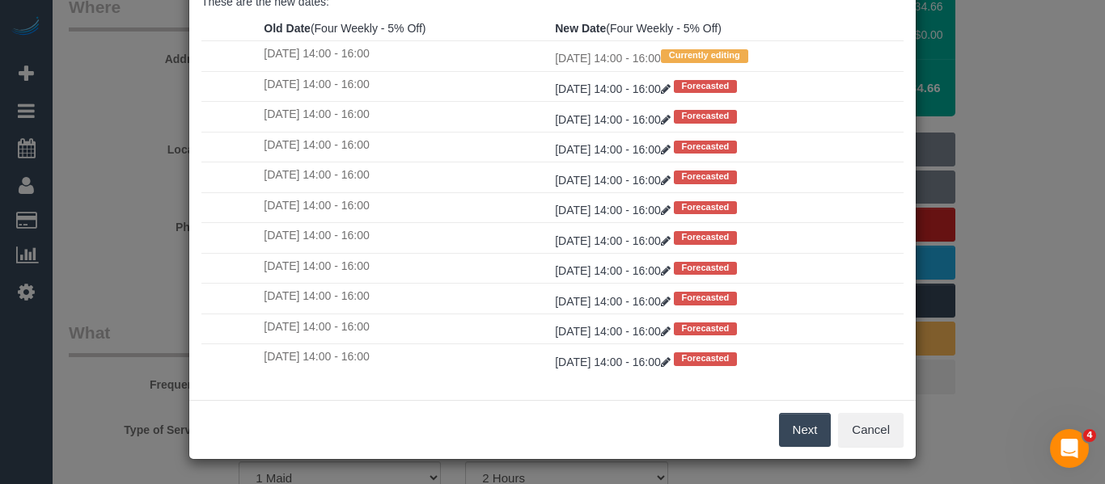
click at [796, 434] on button "Next" at bounding box center [805, 430] width 53 height 34
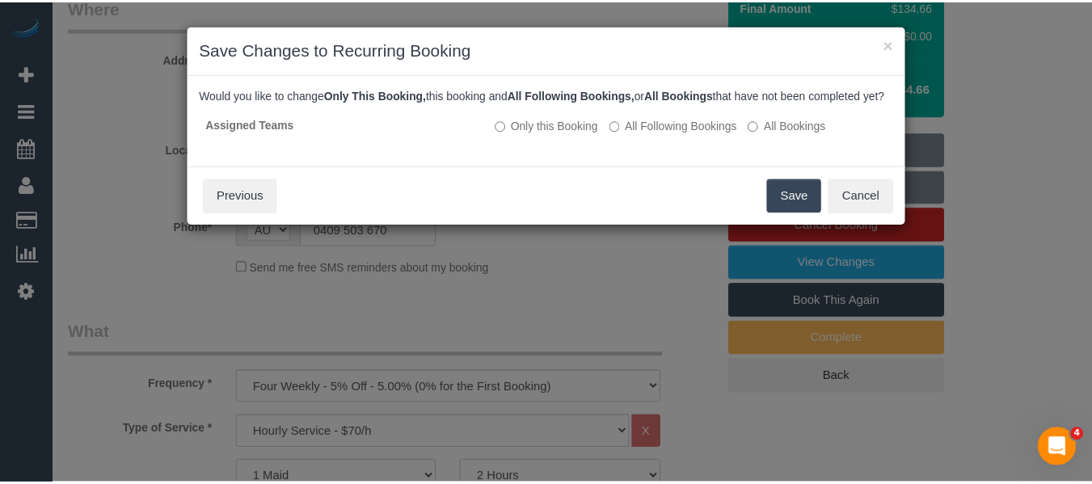
scroll to position [0, 0]
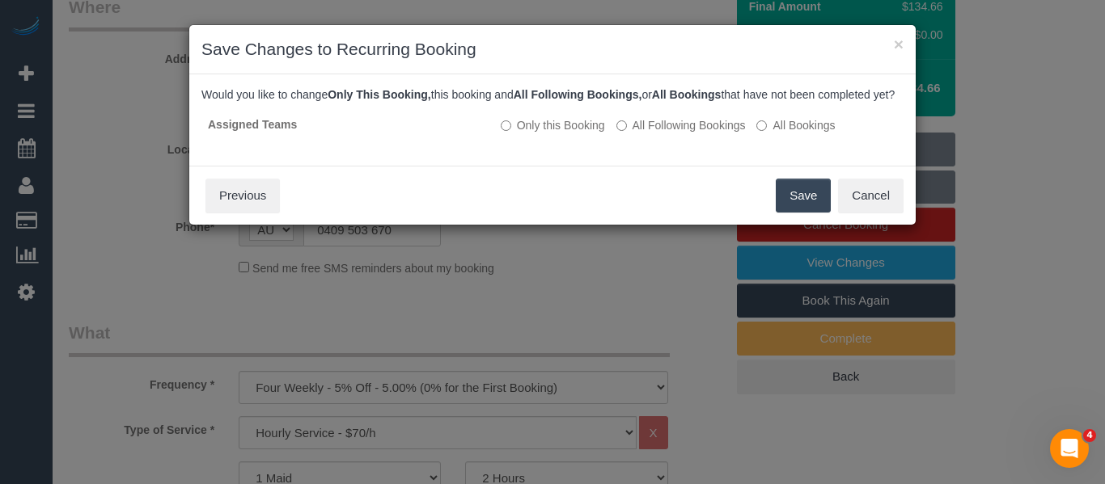
click at [799, 213] on button "Save" at bounding box center [802, 196] width 55 height 34
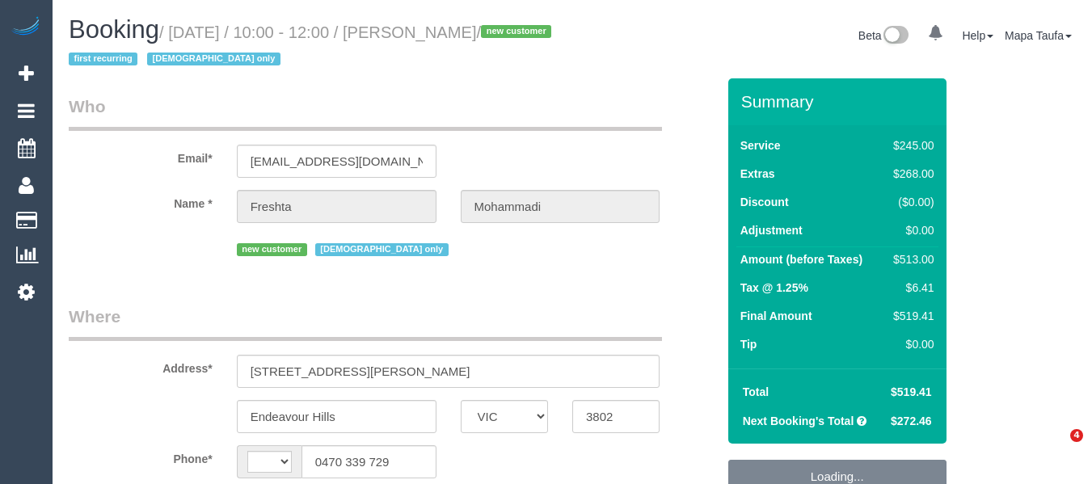
select select "VIC"
select select "string:AU"
select select "object:559"
select select "string:stripe-pm_1RxqS82GScqysDRV9z6qFSQy"
select select "210"
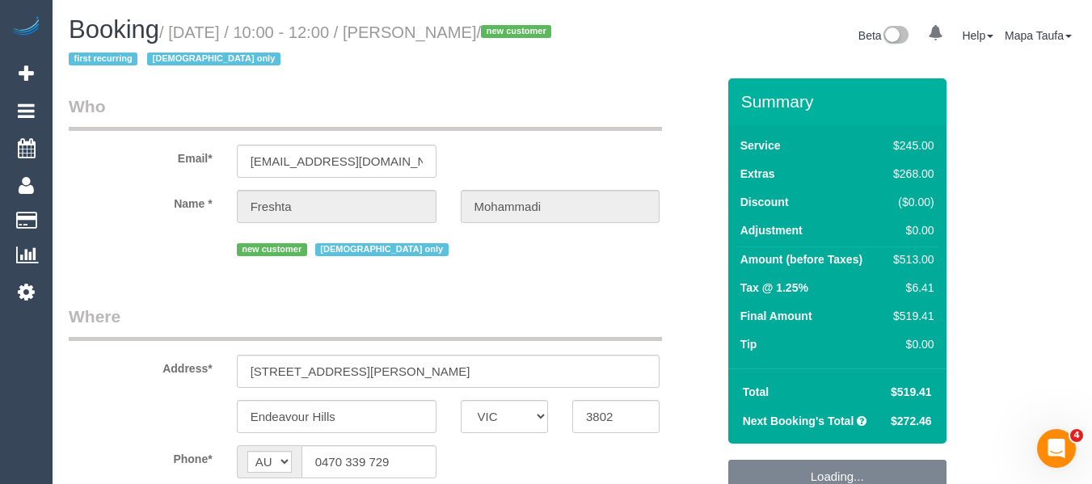
select select "number:28"
select select "number:14"
select select "number:19"
select select "number:23"
select select "number:35"
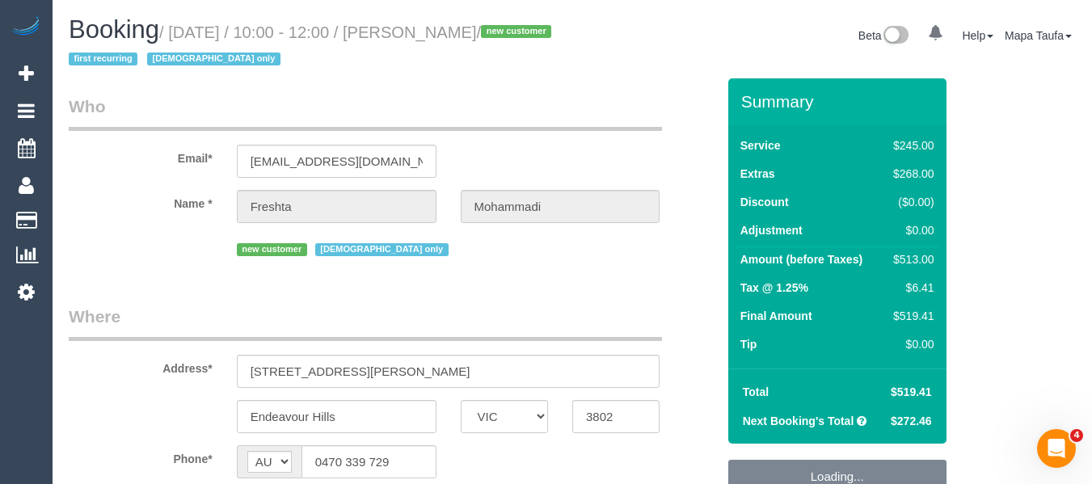
select select "number:26"
select select "object:1197"
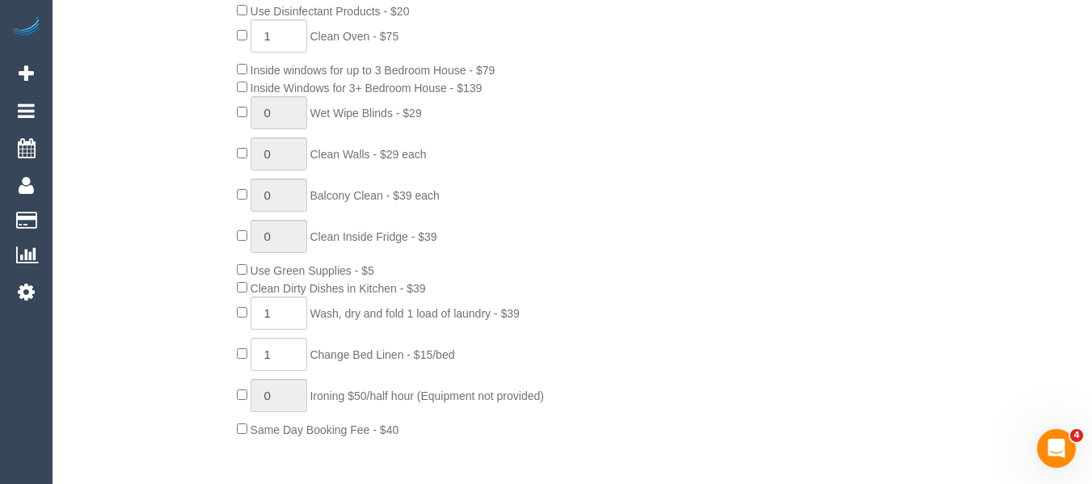
scroll to position [970, 0]
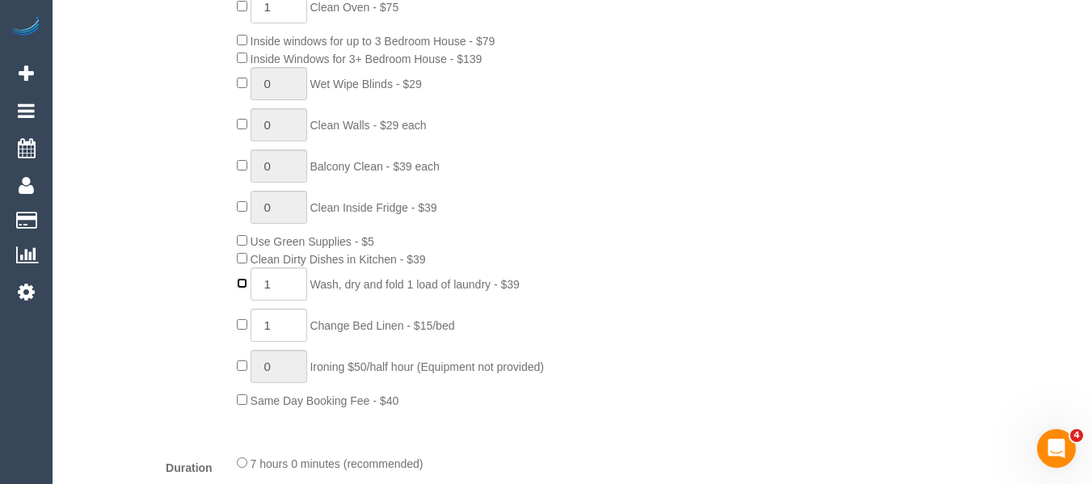
type input "0"
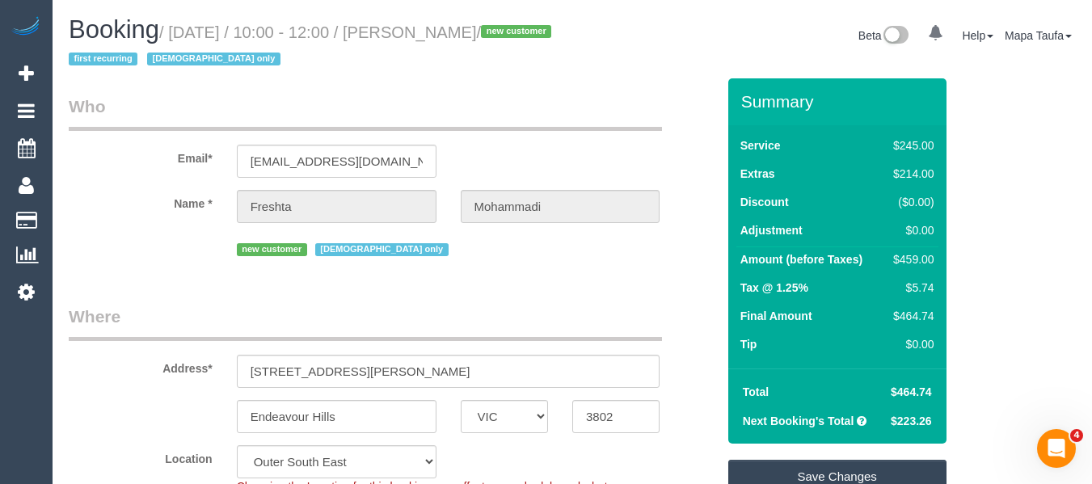
scroll to position [323, 0]
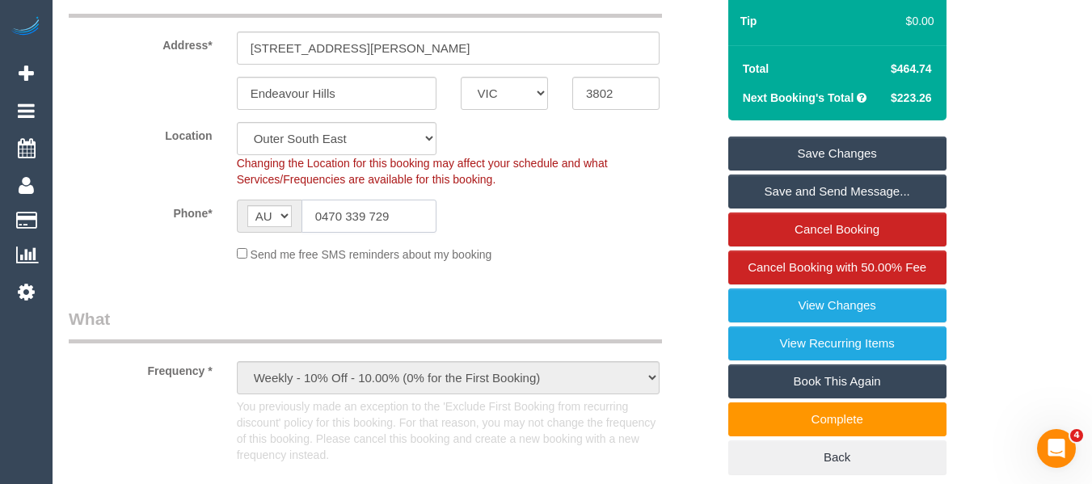
click at [368, 222] on input "0470 339 729" at bounding box center [369, 216] width 135 height 33
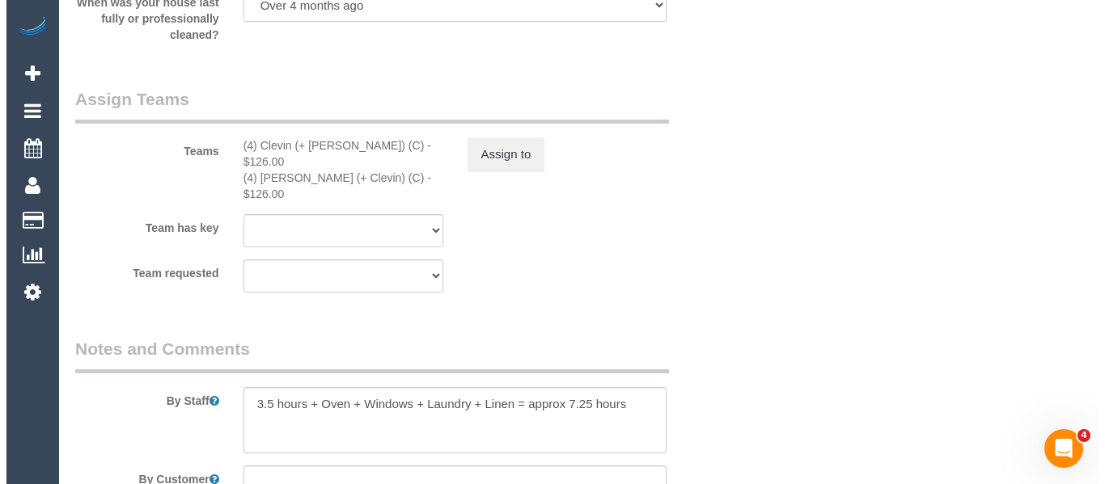
scroll to position [2668, 0]
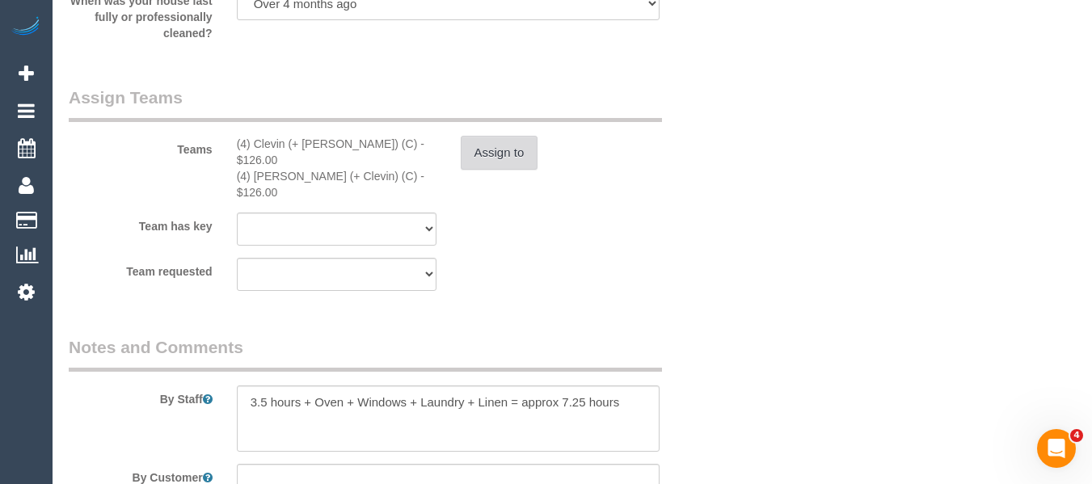
click at [496, 165] on button "Assign to" at bounding box center [500, 153] width 78 height 34
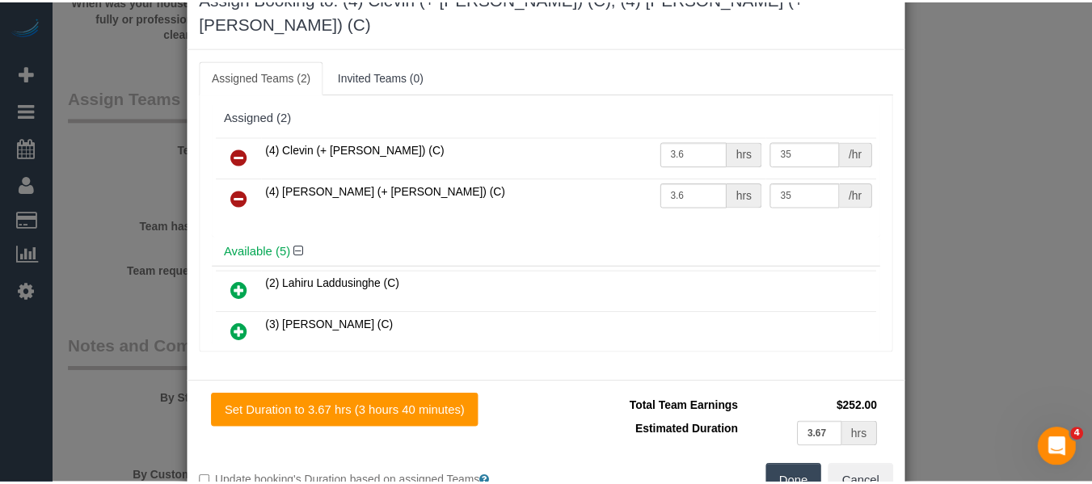
scroll to position [79, 0]
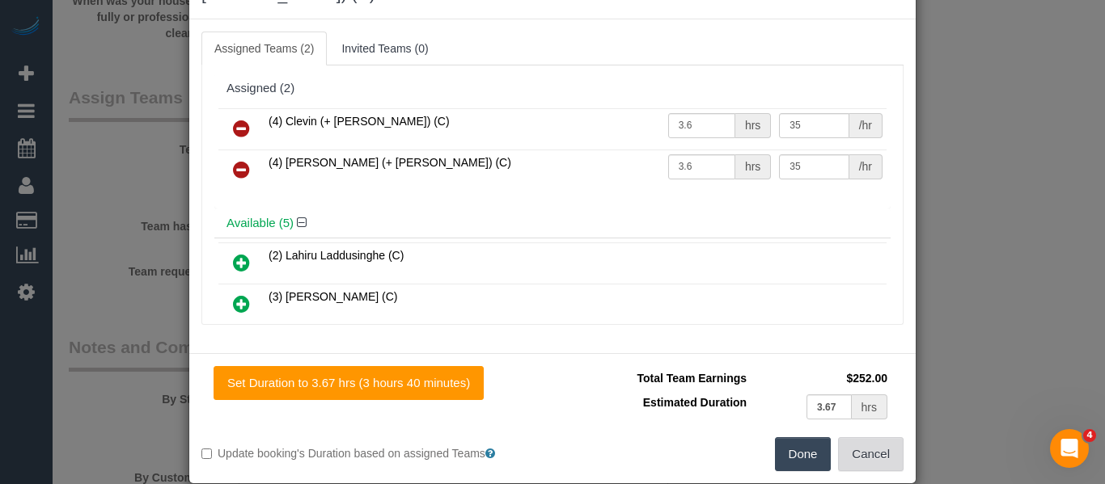
drag, startPoint x: 875, startPoint y: 433, endPoint x: 1018, endPoint y: 391, distance: 148.9
click at [875, 437] on button "Cancel" at bounding box center [870, 454] width 65 height 34
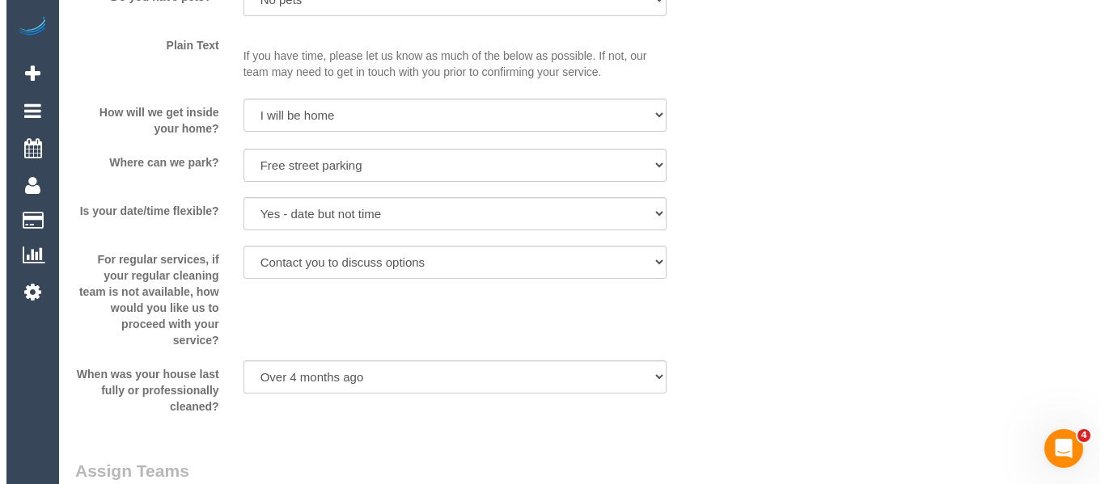
scroll to position [2596, 0]
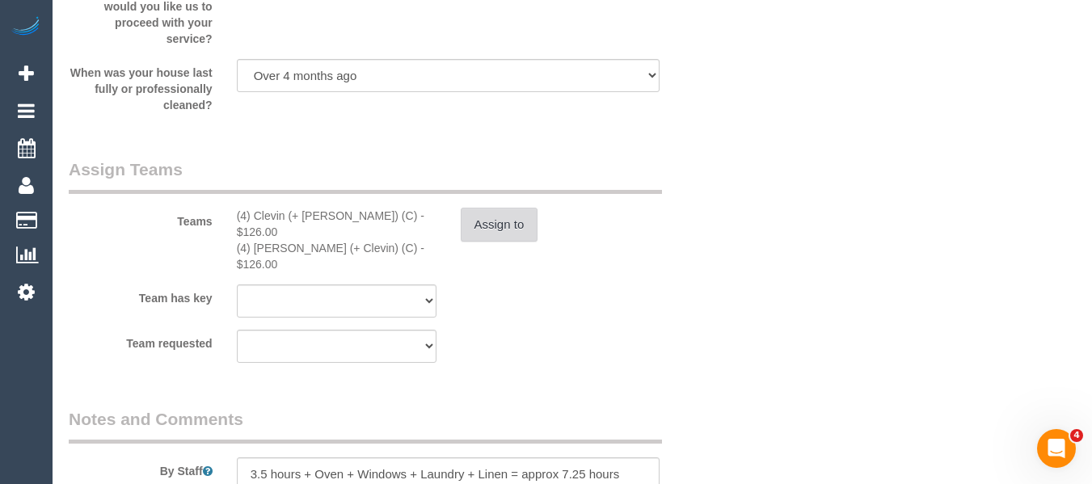
click at [514, 220] on button "Assign to" at bounding box center [500, 225] width 78 height 34
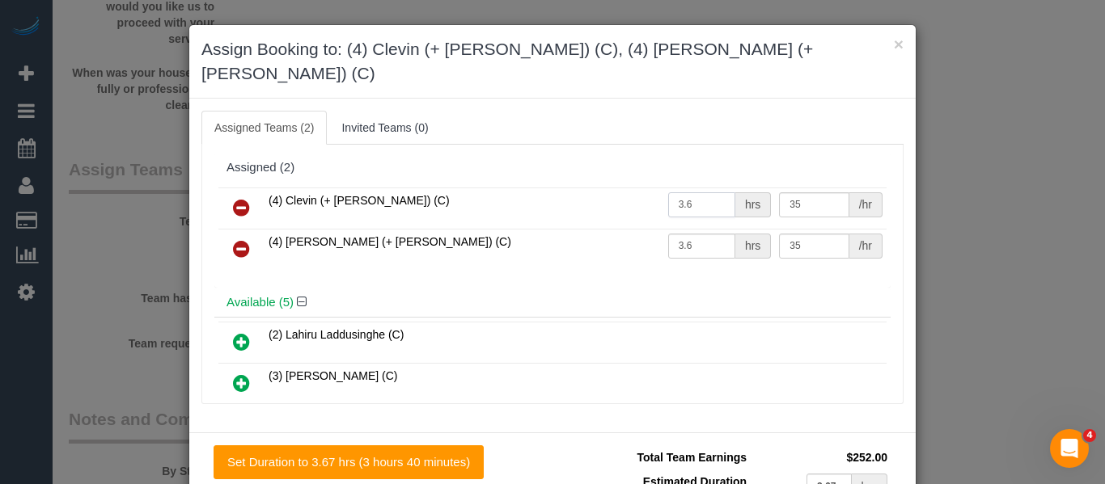
drag, startPoint x: 667, startPoint y: 188, endPoint x: 640, endPoint y: 187, distance: 26.7
click at [636, 188] on tr "(4) Clevin (+ Noel) (C) 3.6 hrs 35 /hr" at bounding box center [552, 208] width 668 height 41
type input "2.85"
drag, startPoint x: 659, startPoint y: 220, endPoint x: 535, endPoint y: 220, distance: 123.7
click at [535, 229] on tr "(4) Noel (+ Clevin) (C) 3.6 hrs 35 /hr" at bounding box center [552, 249] width 668 height 41
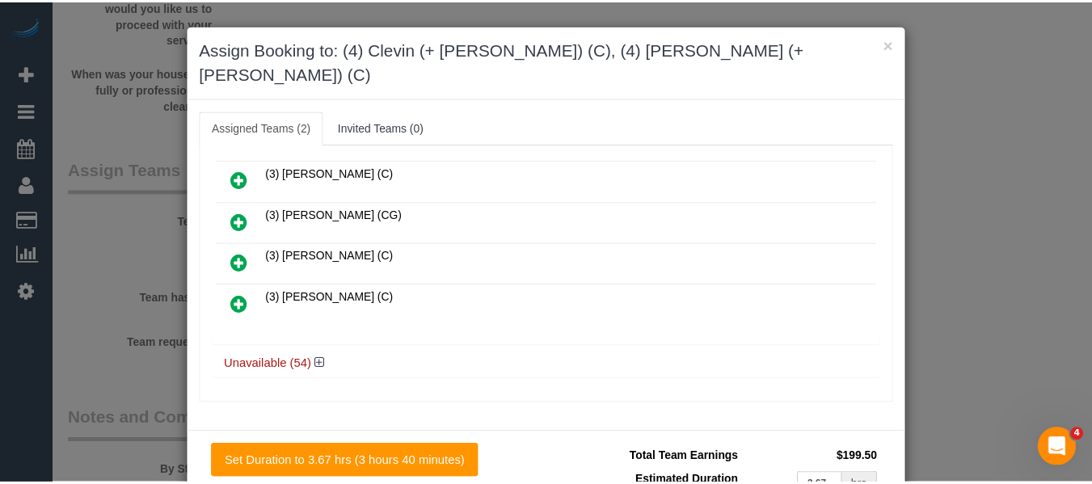
scroll to position [79, 0]
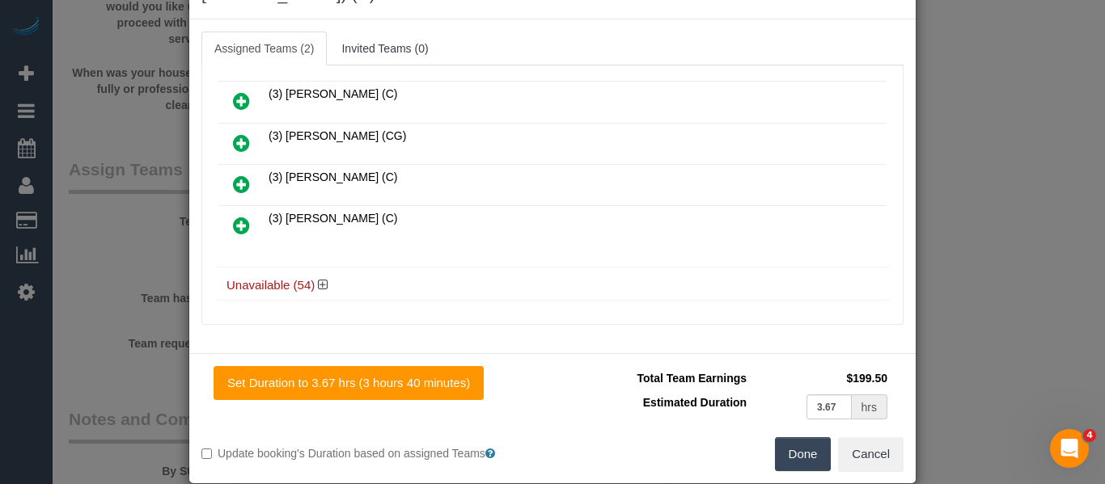
type input "2.85"
click at [816, 437] on button "Done" at bounding box center [803, 454] width 57 height 34
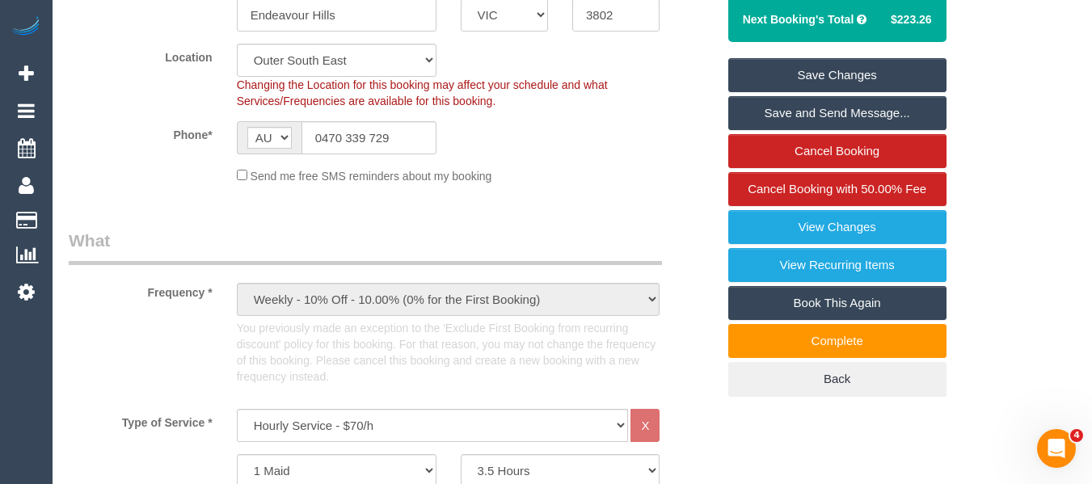
scroll to position [238, 0]
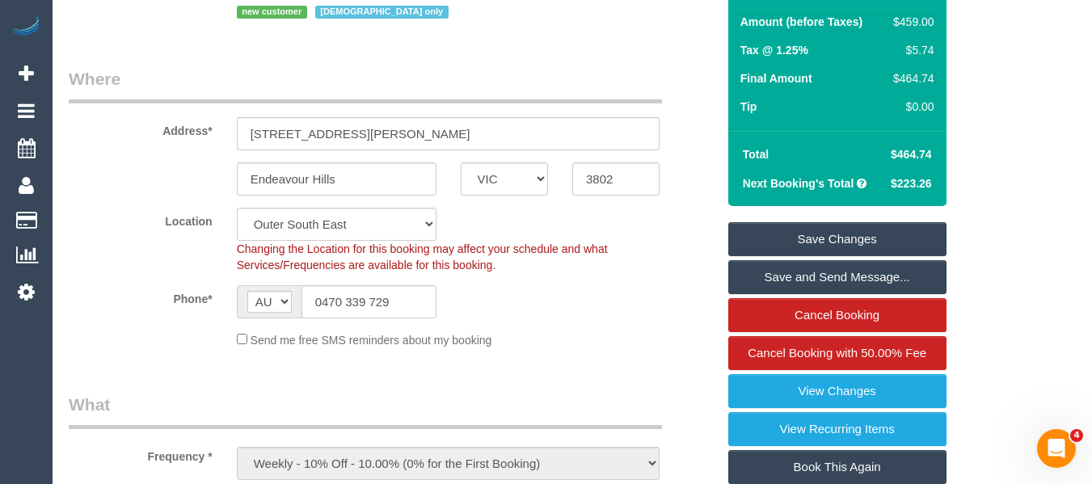
click at [860, 239] on link "Save Changes" at bounding box center [838, 239] width 218 height 34
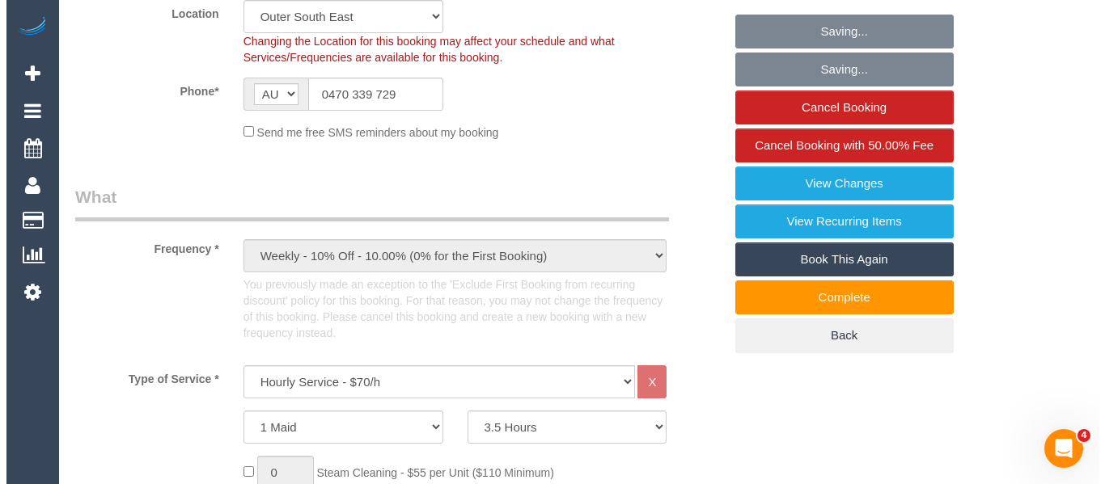
scroll to position [723, 0]
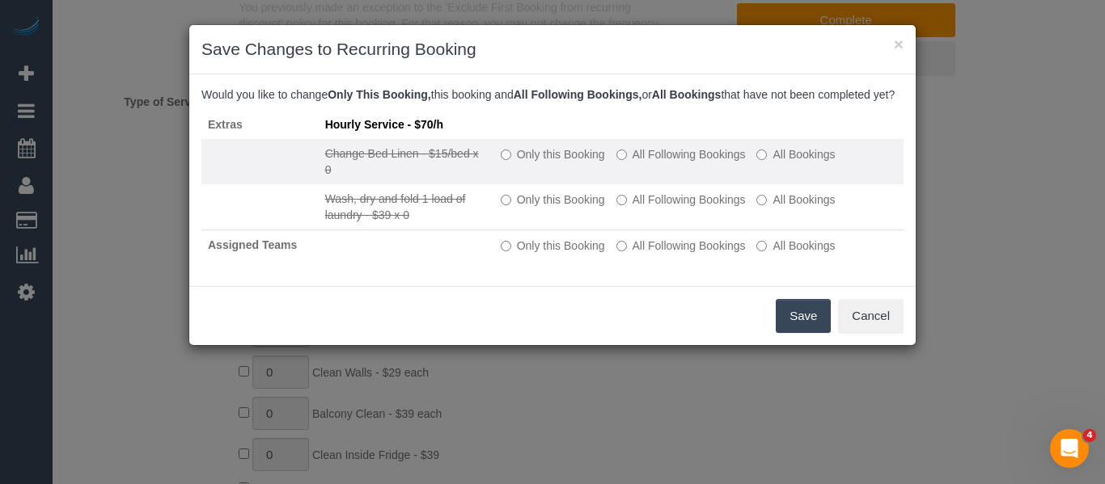
click at [523, 163] on label "Only this Booking" at bounding box center [553, 154] width 104 height 16
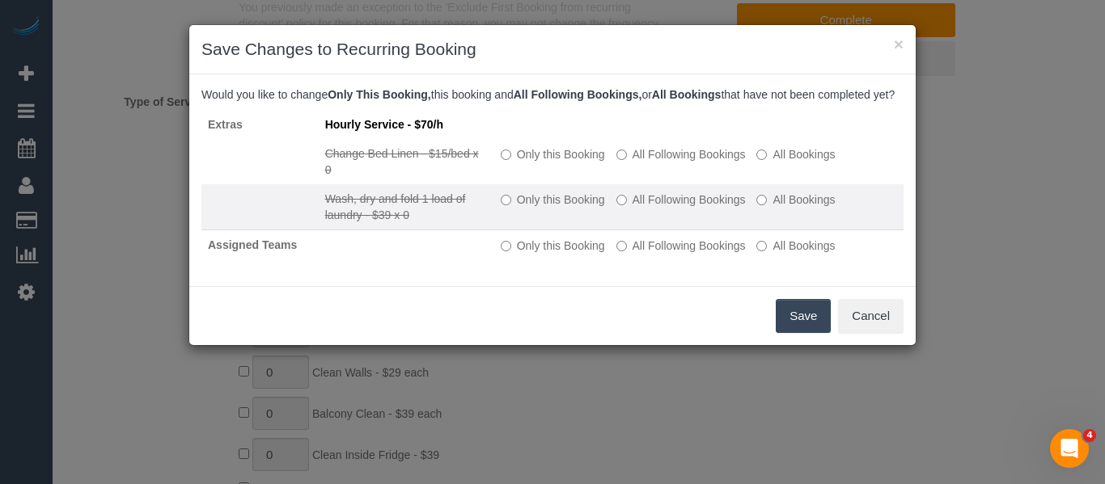
click at [530, 204] on td "Only this Booking All Following Bookings All Bookings" at bounding box center [698, 207] width 409 height 46
click at [537, 208] on label "Only this Booking" at bounding box center [553, 200] width 104 height 16
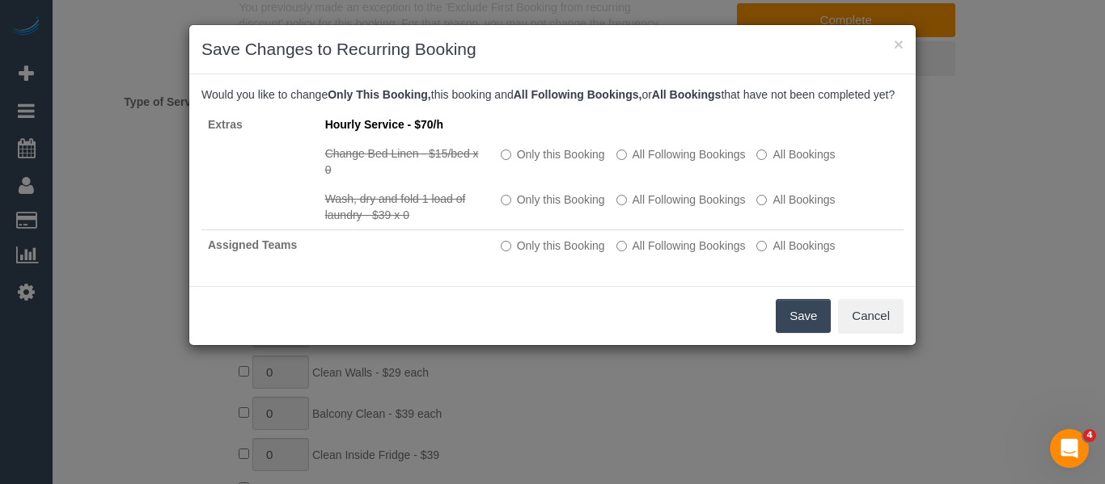
click at [780, 326] on button "Save" at bounding box center [802, 316] width 55 height 34
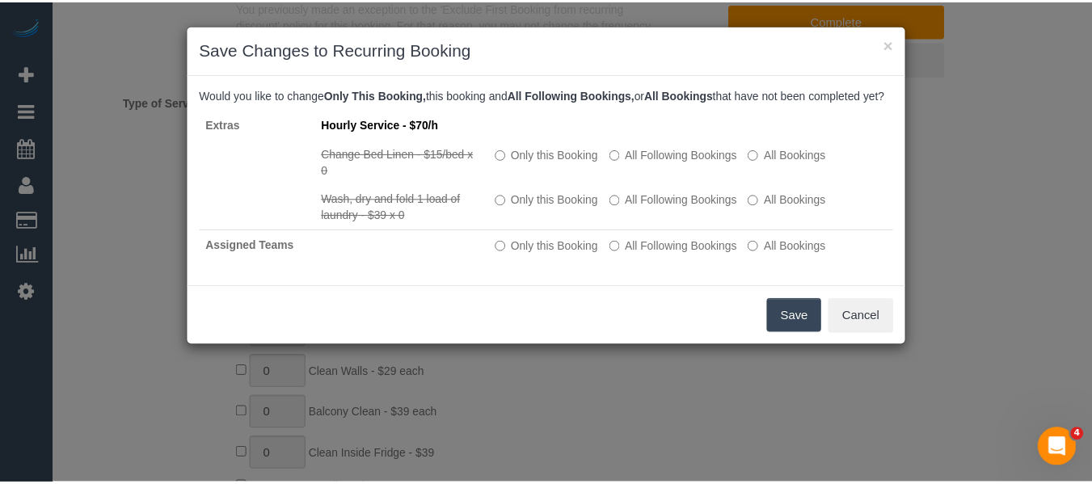
scroll to position [235, 0]
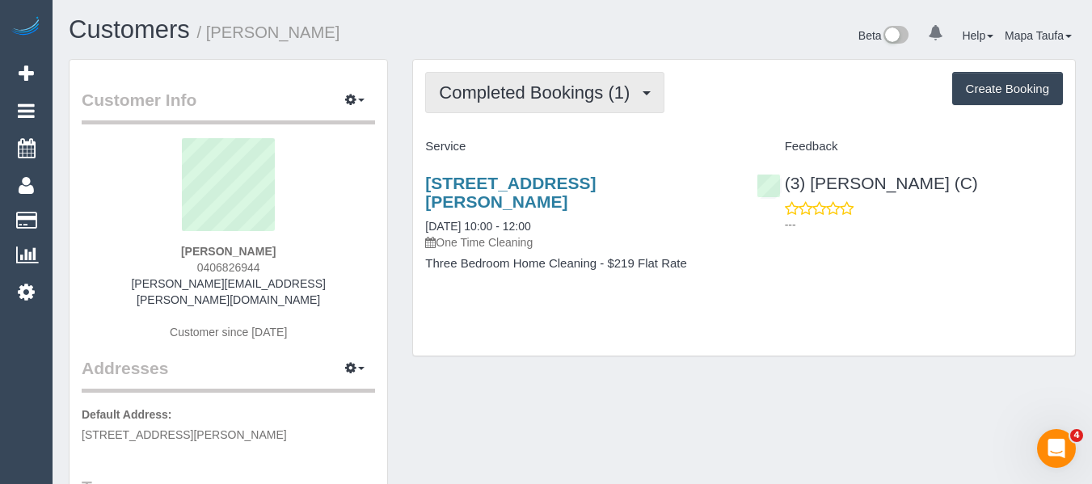
click at [513, 78] on button "Completed Bookings (1)" at bounding box center [544, 92] width 239 height 41
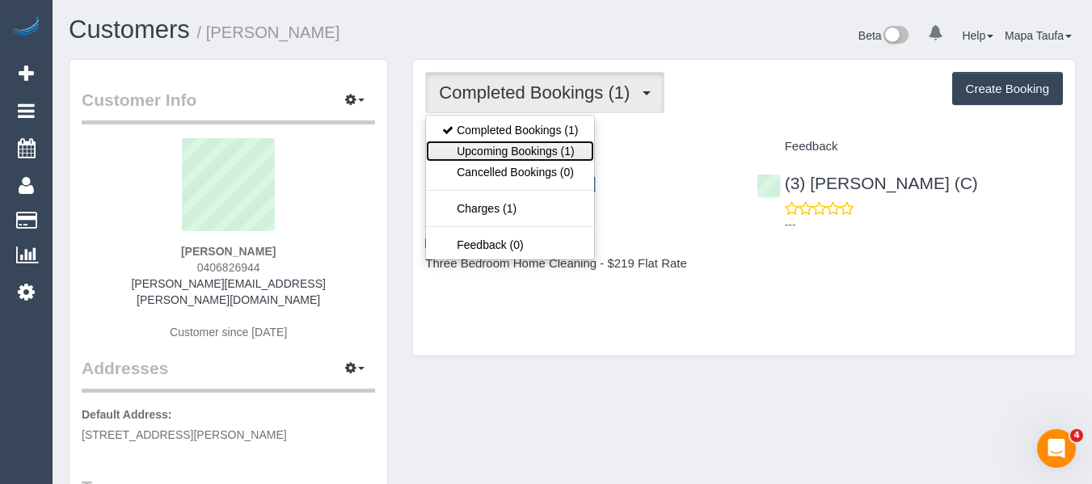
click at [539, 148] on link "Upcoming Bookings (1)" at bounding box center [510, 151] width 168 height 21
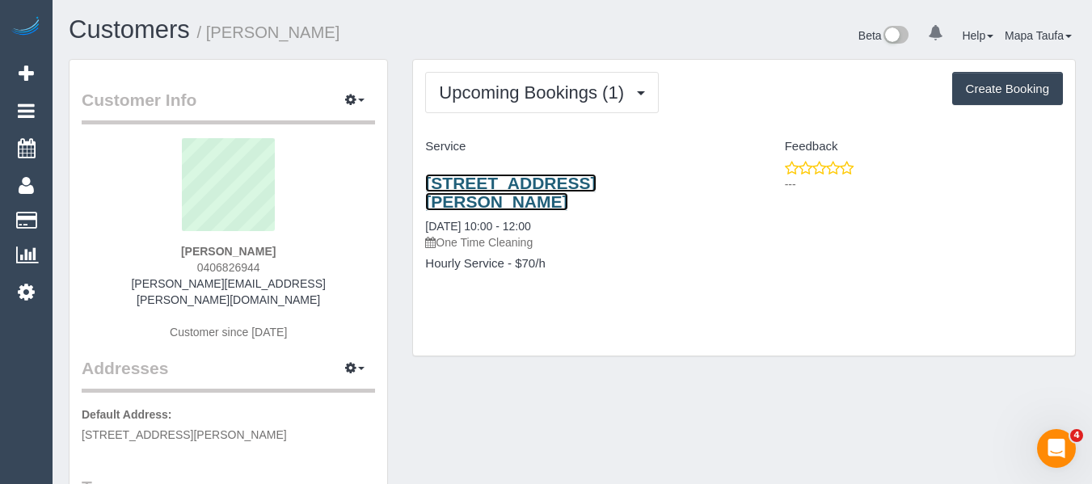
click at [536, 186] on link "38 Willis St, Kensington, VIC 3031" at bounding box center [510, 192] width 171 height 37
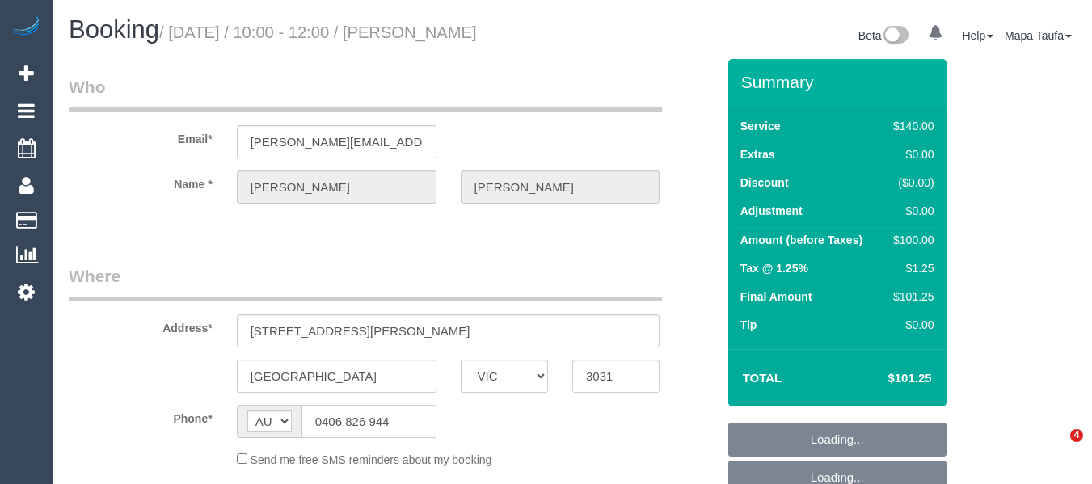
select select "VIC"
select select "string:stripe-pm_1RtfPi2GScqysDRVB6oj9LuH"
select select "number:27"
select select "number:14"
select select "number:19"
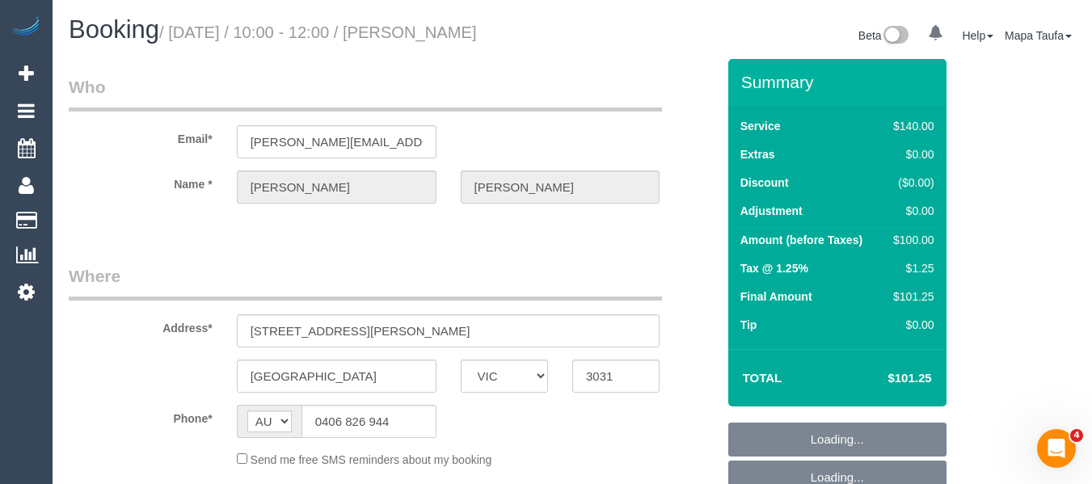
select select "number:36"
select select "number:35"
select select "number:12"
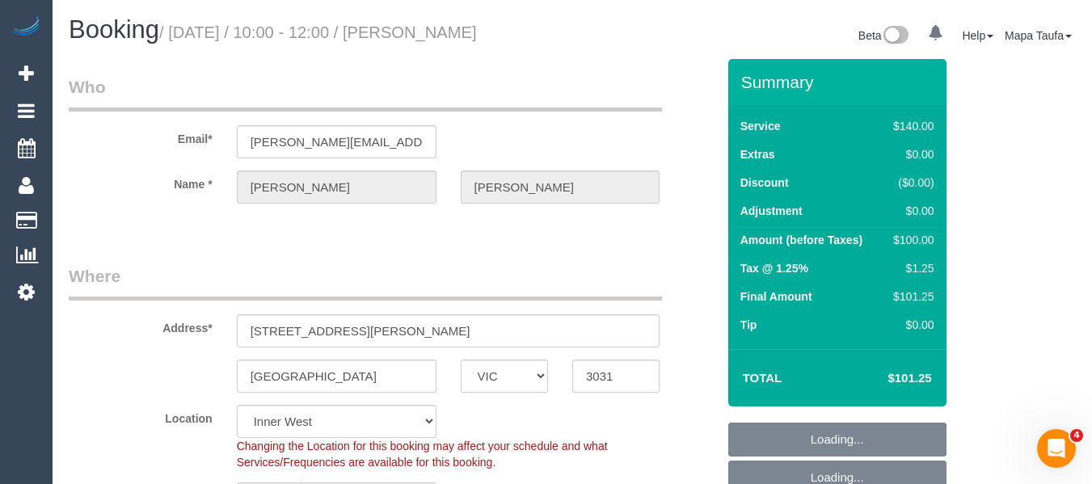
select select "object:1555"
select select "spot3"
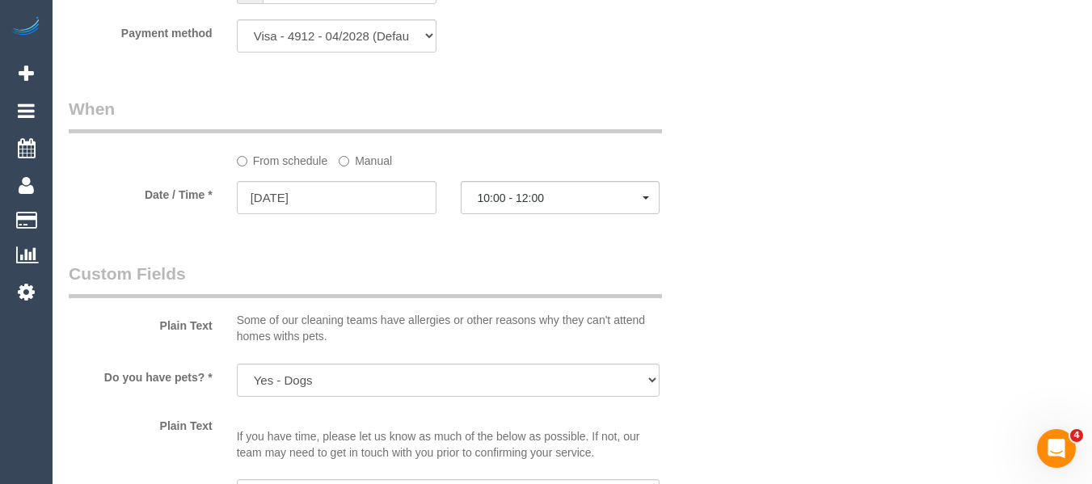
scroll to position [1779, 0]
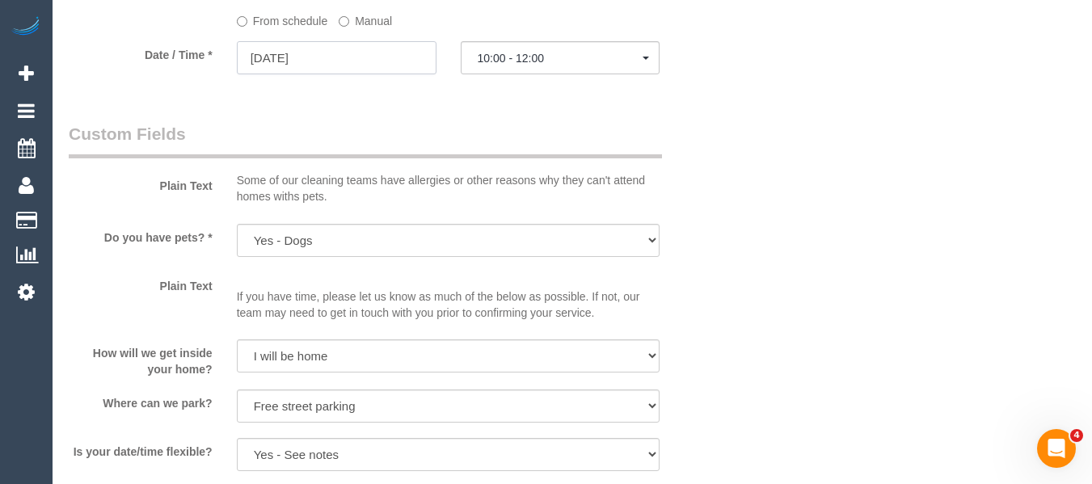
click at [326, 74] on input "01/09/2025" at bounding box center [337, 57] width 200 height 33
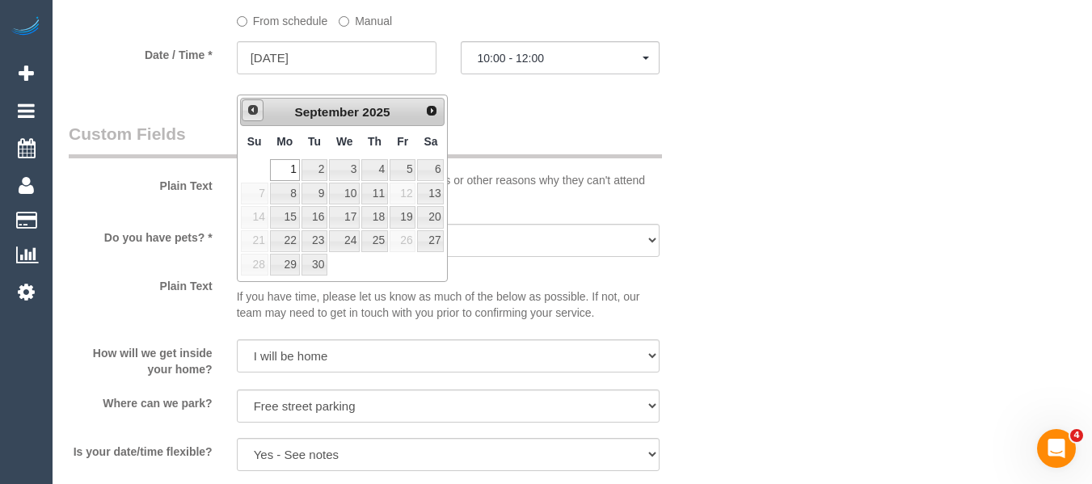
click at [255, 108] on span "Prev" at bounding box center [253, 109] width 13 height 13
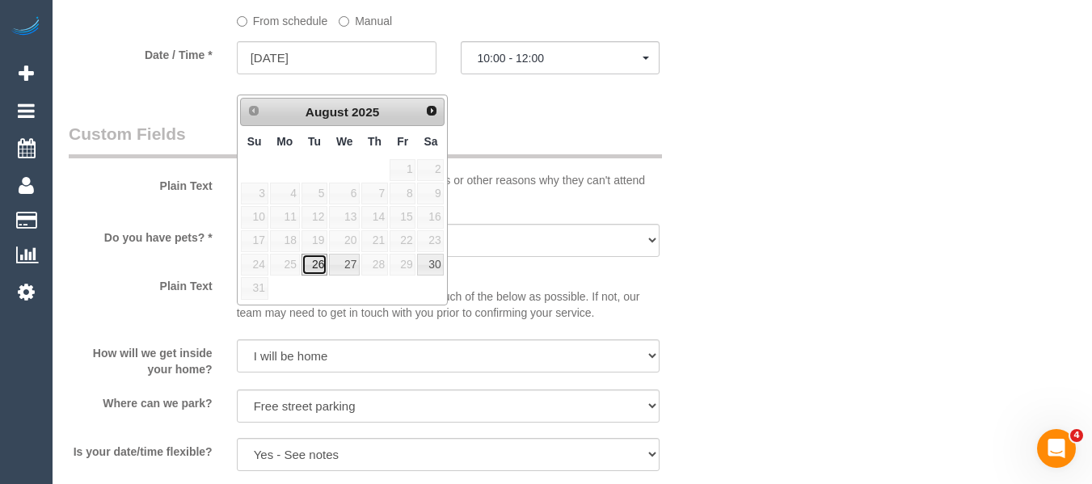
click at [316, 264] on link "26" at bounding box center [315, 265] width 26 height 22
type input "26/08/2025"
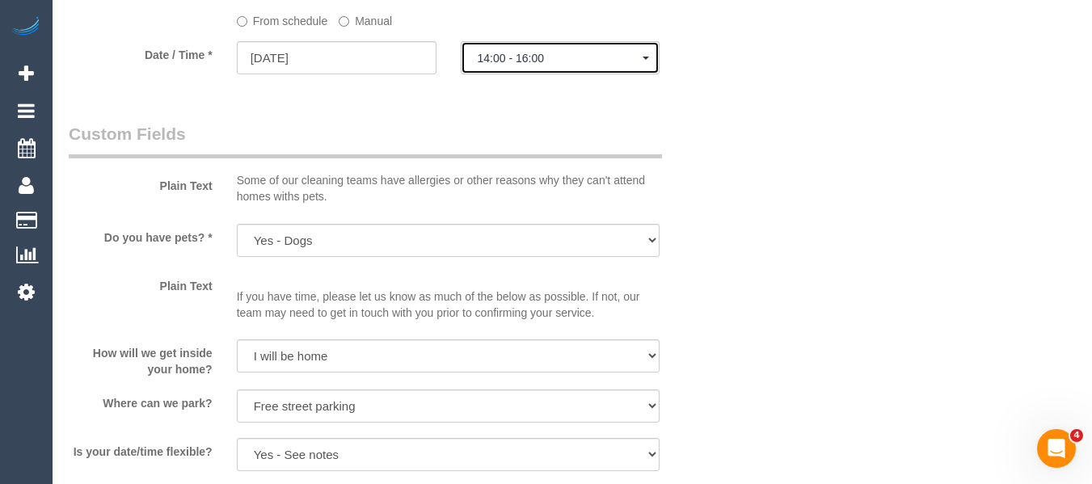
click at [526, 65] on span "14:00 - 16:00" at bounding box center [561, 58] width 166 height 13
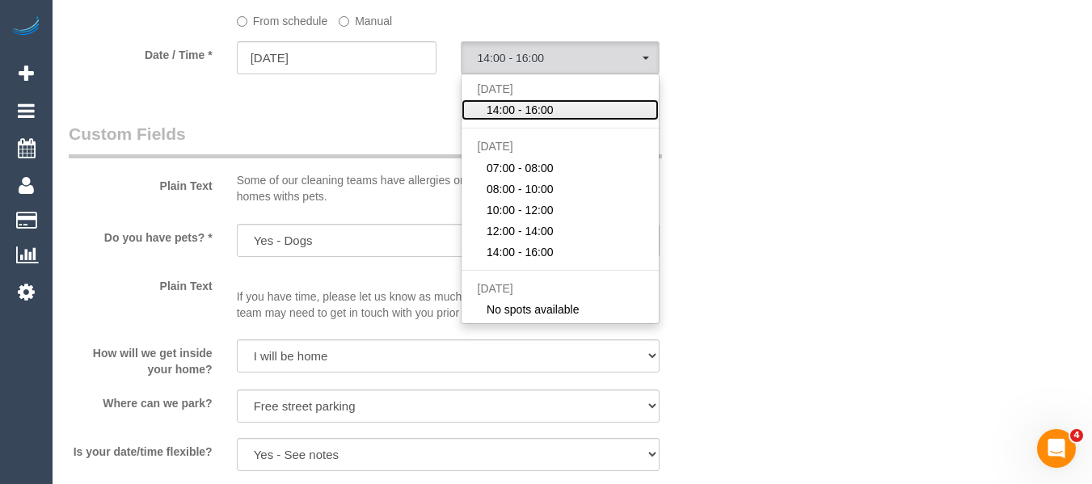
click at [530, 118] on span "14:00 - 16:00" at bounding box center [520, 110] width 67 height 16
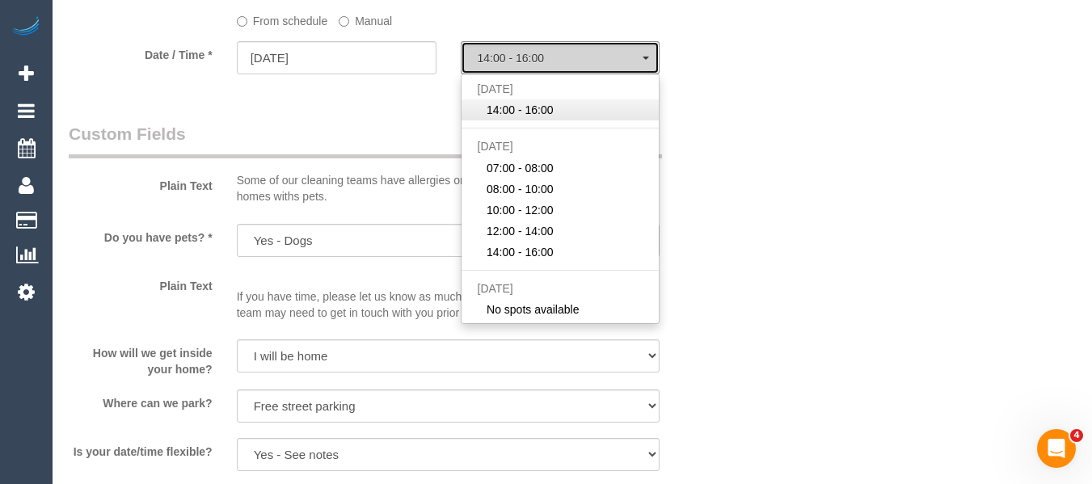
select select "spot26"
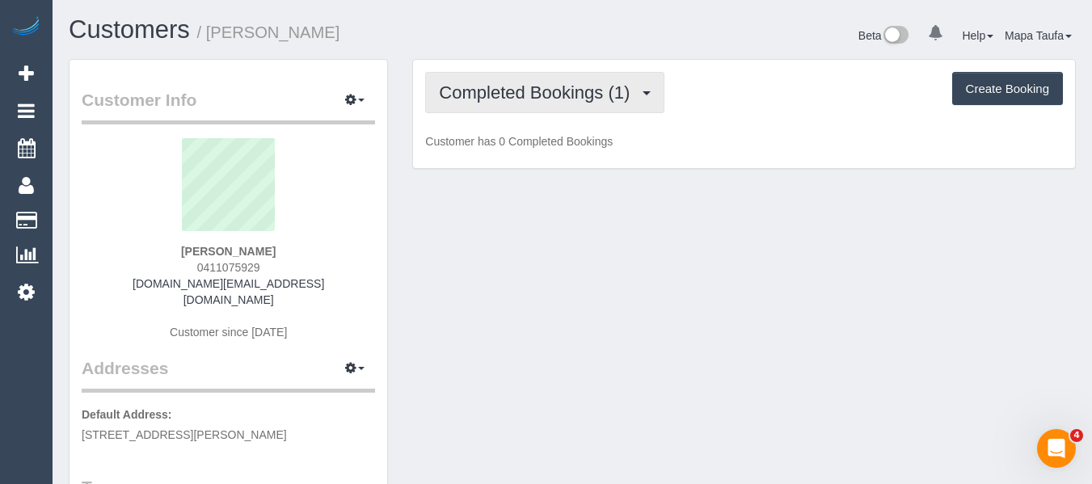
click at [589, 102] on span "Completed Bookings (1)" at bounding box center [538, 92] width 199 height 20
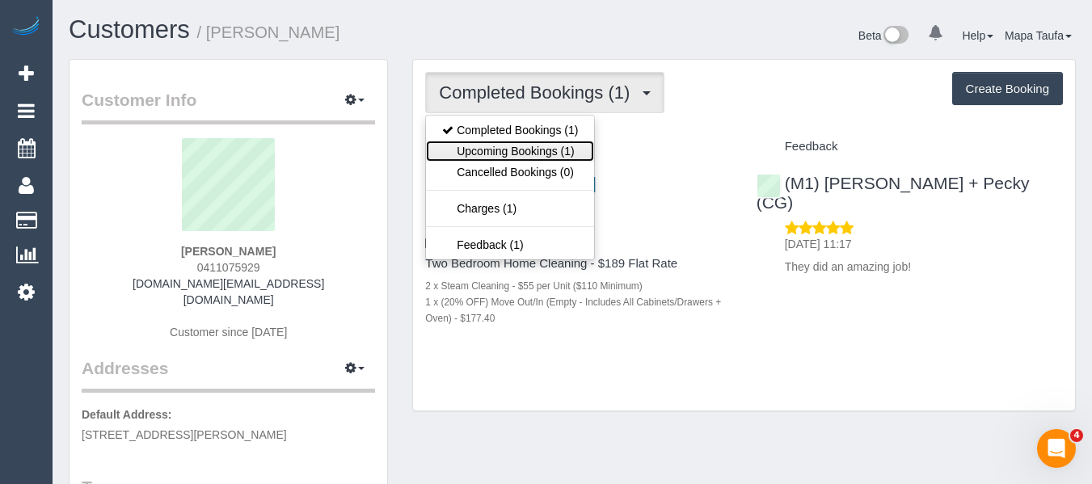
click at [544, 146] on link "Upcoming Bookings (1)" at bounding box center [510, 151] width 168 height 21
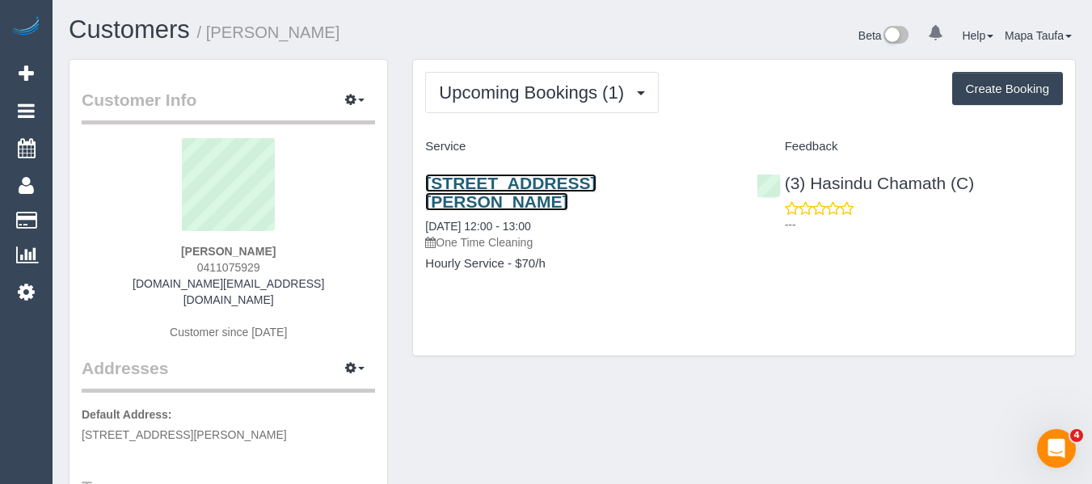
click at [507, 187] on link "[STREET_ADDRESS][PERSON_NAME]" at bounding box center [510, 192] width 171 height 37
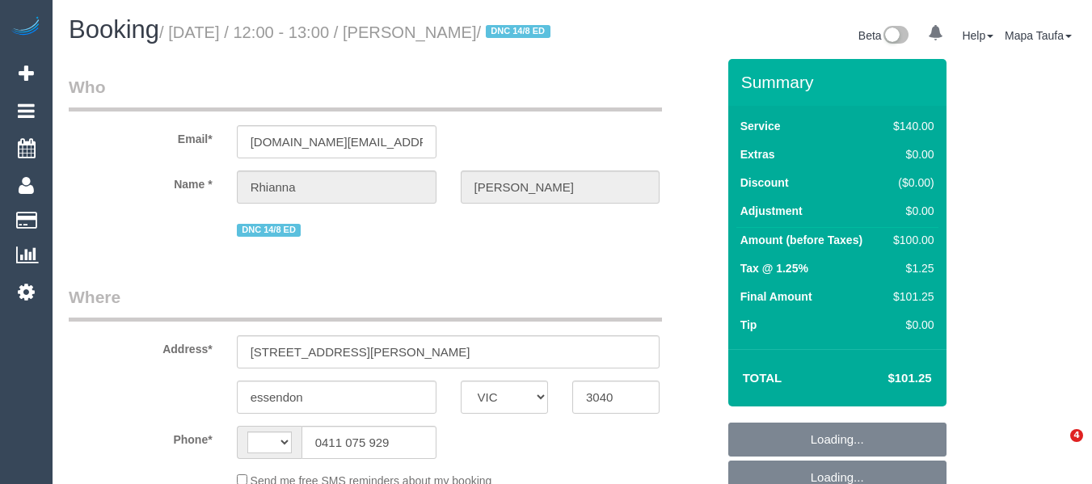
select select "VIC"
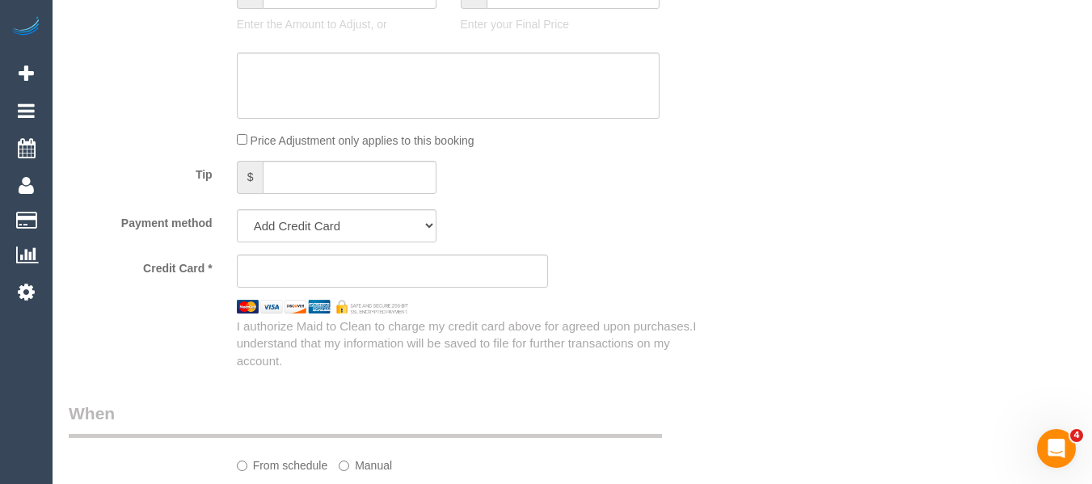
select select "string:AU"
select select "object:562"
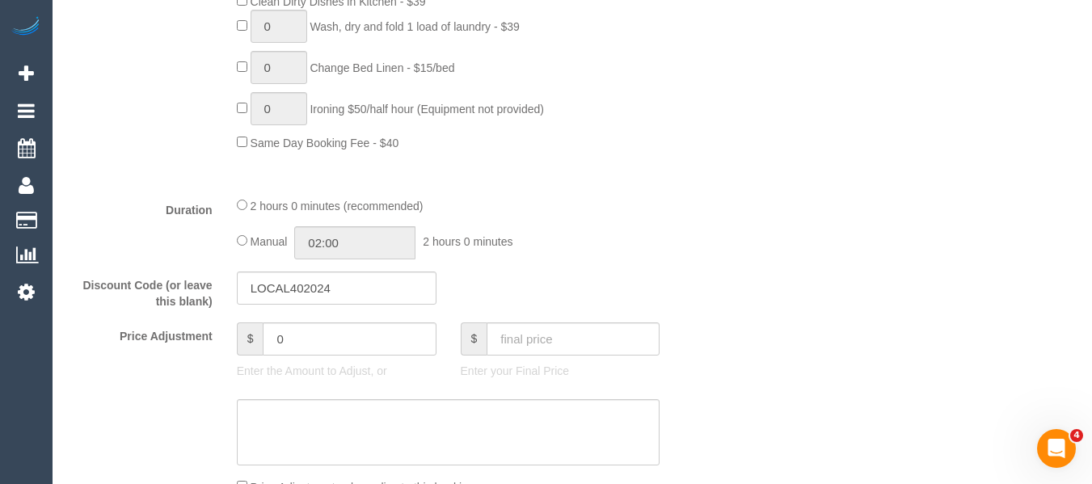
select select "string:stripe-pm_1Rkakf2GScqysDRV8j2hzl0i"
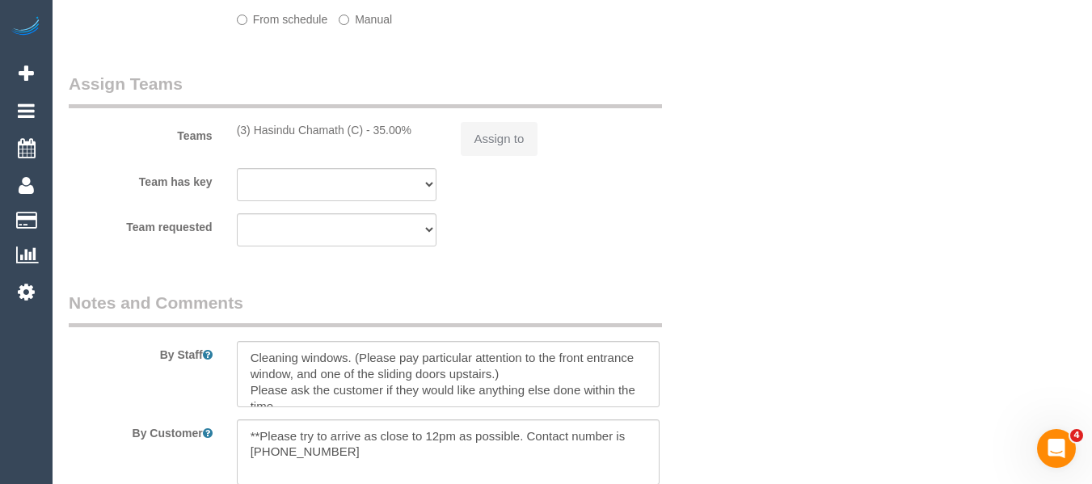
select select "number:30"
select select "number:17"
select select "number:18"
select select "number:24"
select select "number:35"
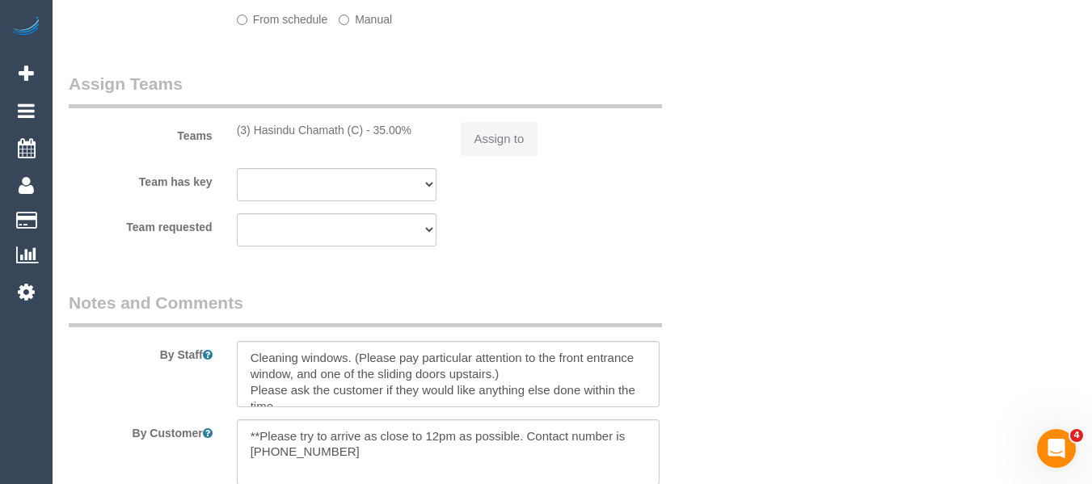
select select "number:26"
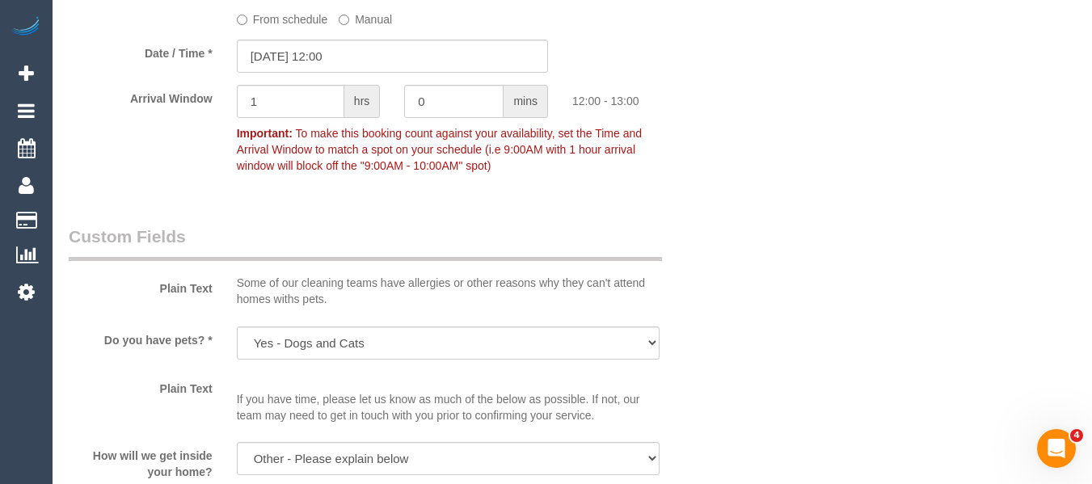
scroll to position [2738, 0]
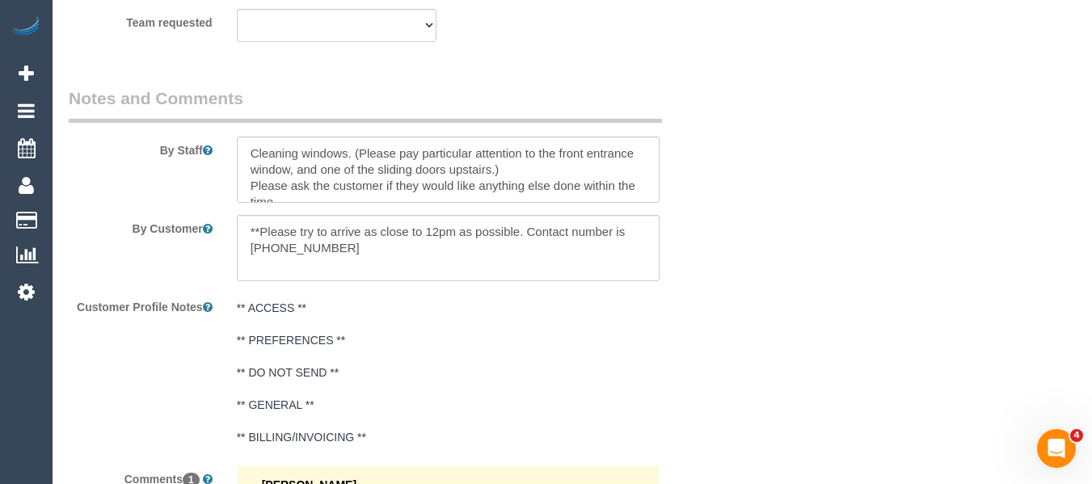
select select "object:1606"
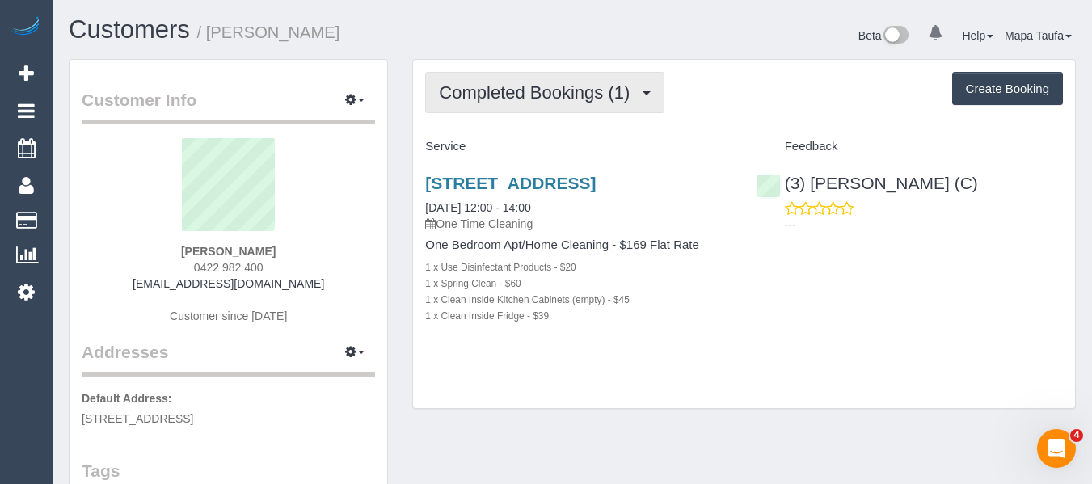
click at [497, 108] on button "Completed Bookings (1)" at bounding box center [544, 92] width 239 height 41
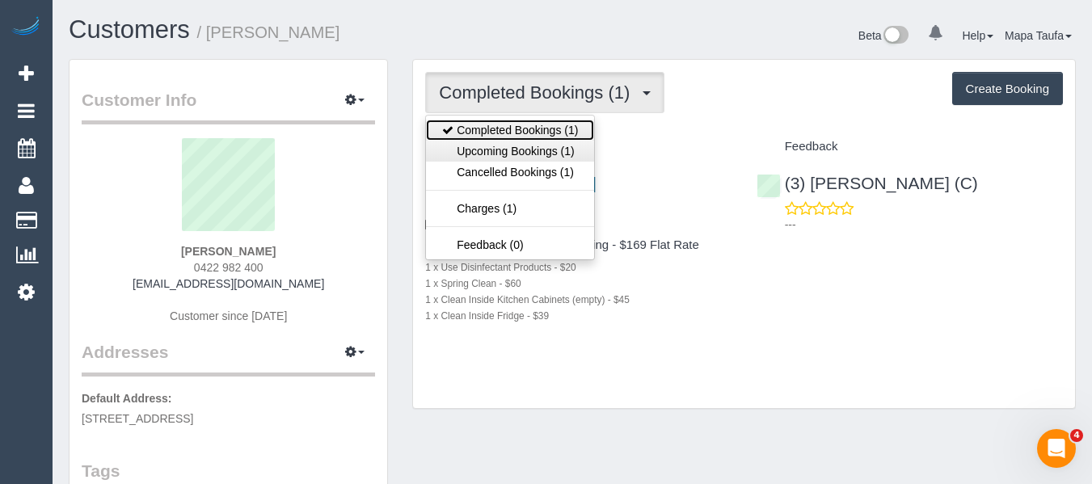
click at [507, 140] on ul "Completed Bookings (1) Upcoming Bookings (1) Cancelled Bookings (1) Charges (1)…" at bounding box center [510, 188] width 170 height 146
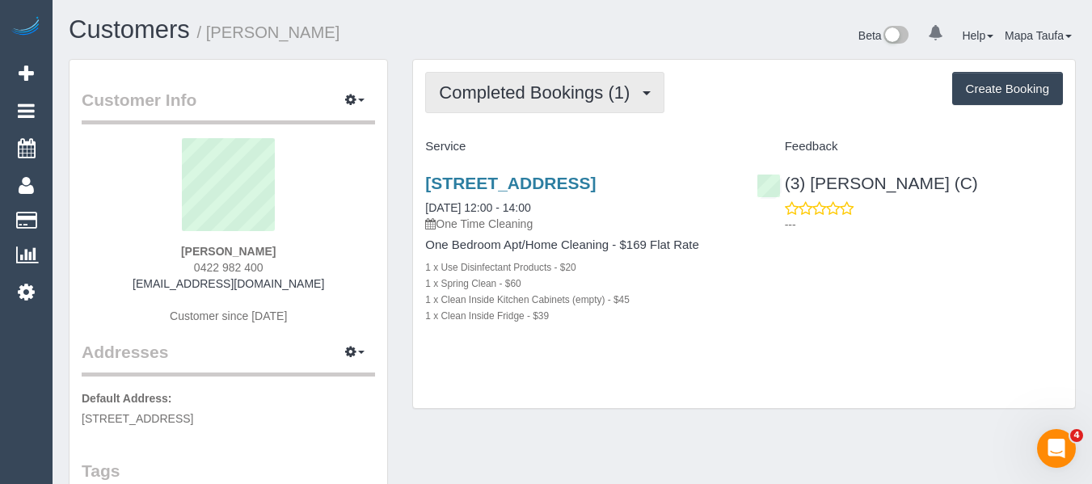
drag, startPoint x: 517, startPoint y: 103, endPoint x: 522, endPoint y: 143, distance: 39.8
click at [517, 105] on button "Completed Bookings (1)" at bounding box center [544, 92] width 239 height 41
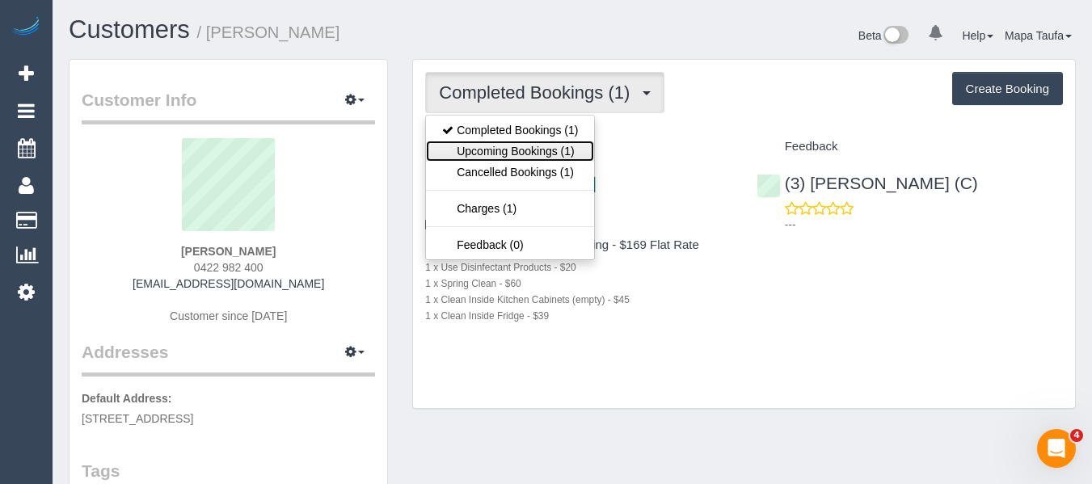
click at [521, 146] on link "Upcoming Bookings (1)" at bounding box center [510, 151] width 168 height 21
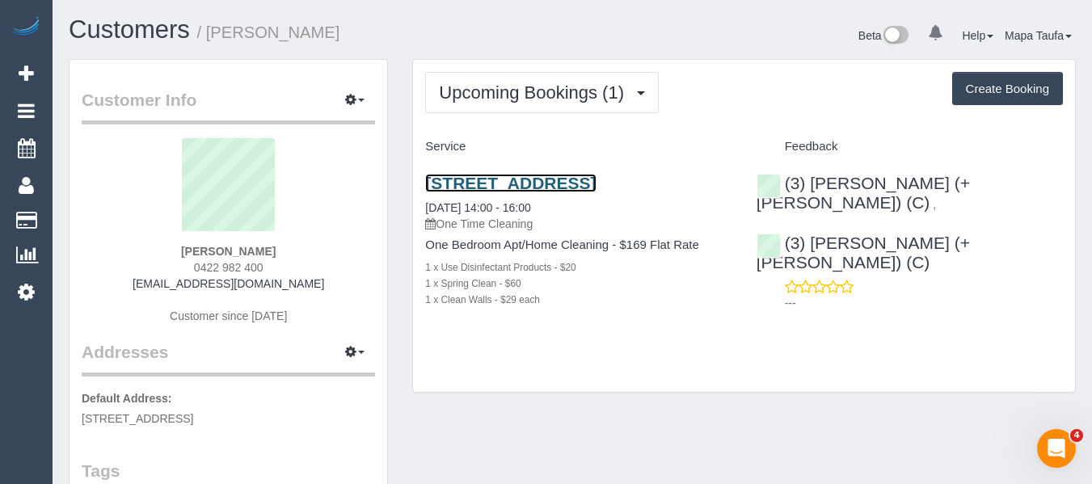
click at [495, 180] on link "Unit 512 29 Market St, Melbourne, VIC 3156" at bounding box center [510, 183] width 171 height 19
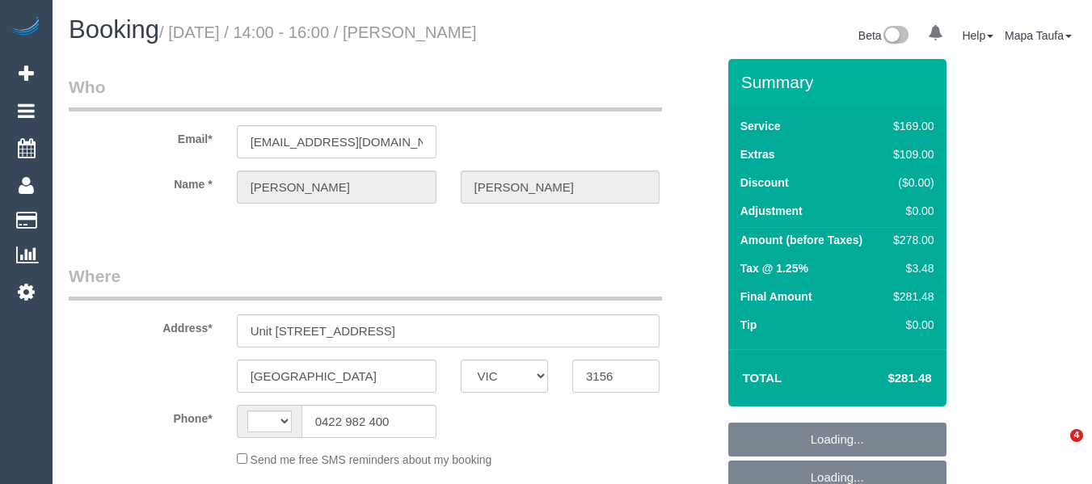
select select "VIC"
select select "string:AU"
select select "object:532"
select select "string:stripe-pm_1R90zz2GScqysDRVliuTYSTE"
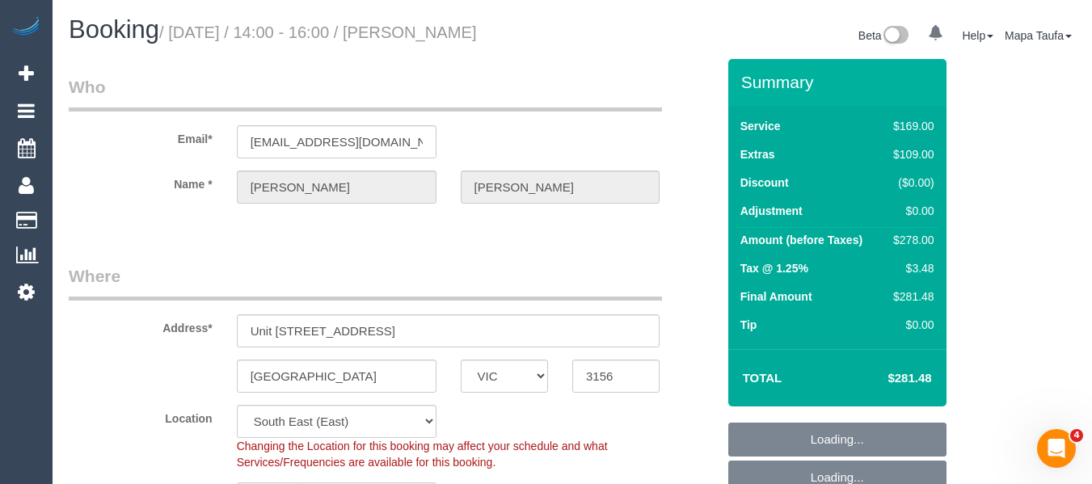
select select "number:28"
select select "number:14"
select select "number:20"
select select "number:24"
select select "number:33"
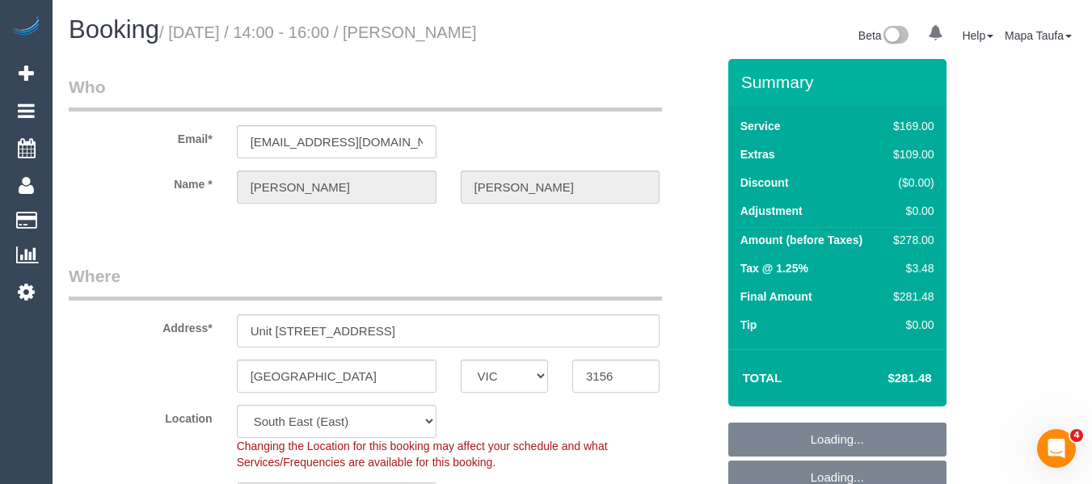
select select "number:13"
select select "spot1"
select select "object:1291"
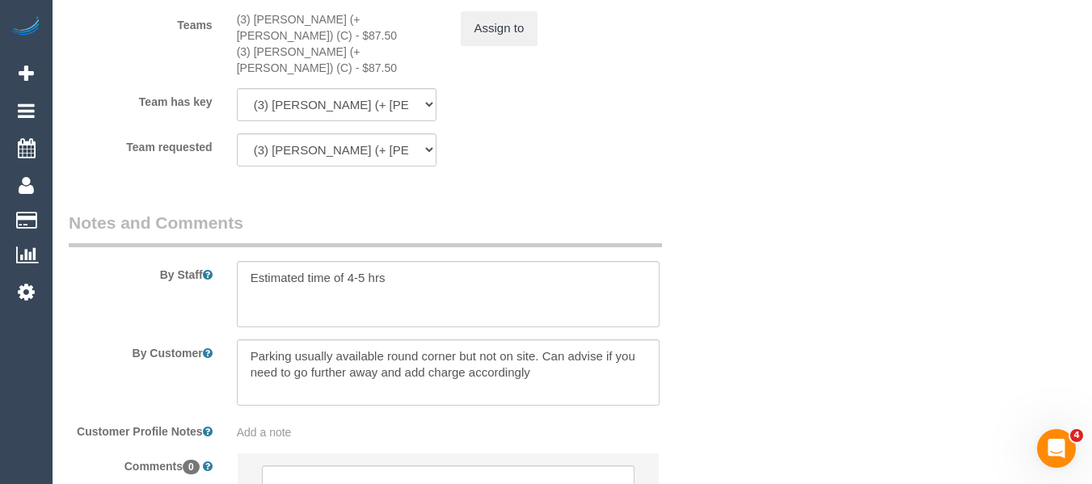
scroll to position [2671, 0]
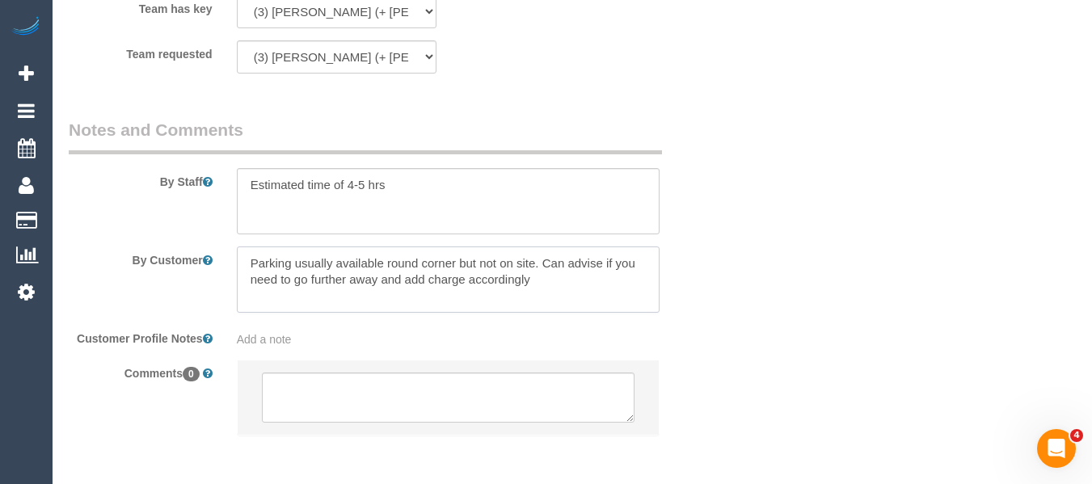
drag, startPoint x: 568, startPoint y: 254, endPoint x: 542, endPoint y: 234, distance: 32.3
click at [542, 247] on textarea at bounding box center [449, 280] width 424 height 66
paste textarea "there is parking round the corner in [GEOGRAPHIC_DATA], between [GEOGRAPHIC_DAT…"
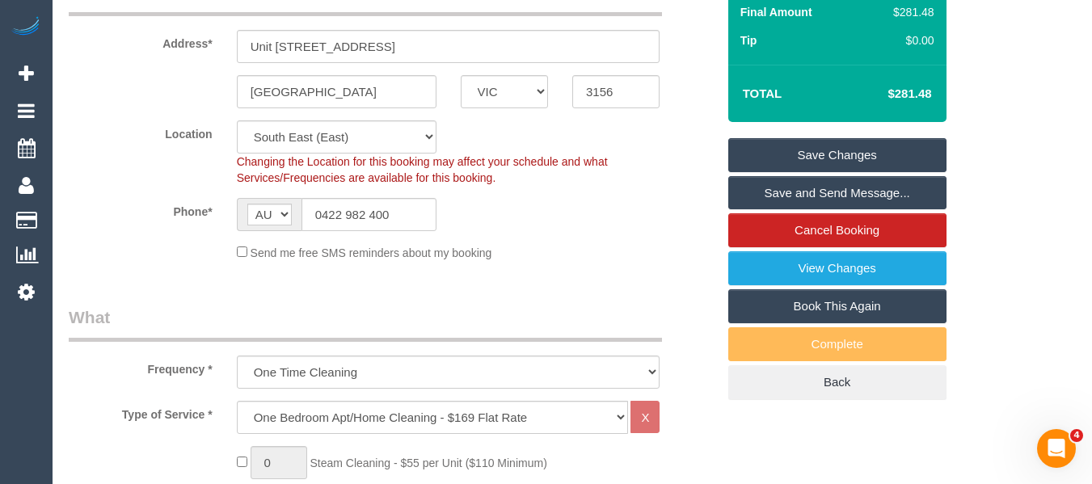
scroll to position [245, 0]
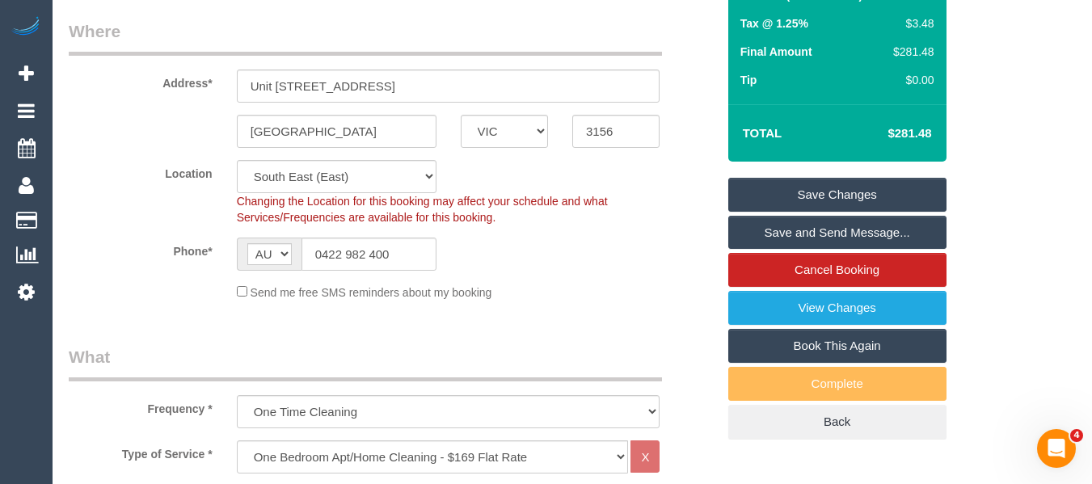
type textarea "Parking usually available round corner but not on site. there is parking round …"
click at [850, 186] on link "Save Changes" at bounding box center [838, 195] width 218 height 34
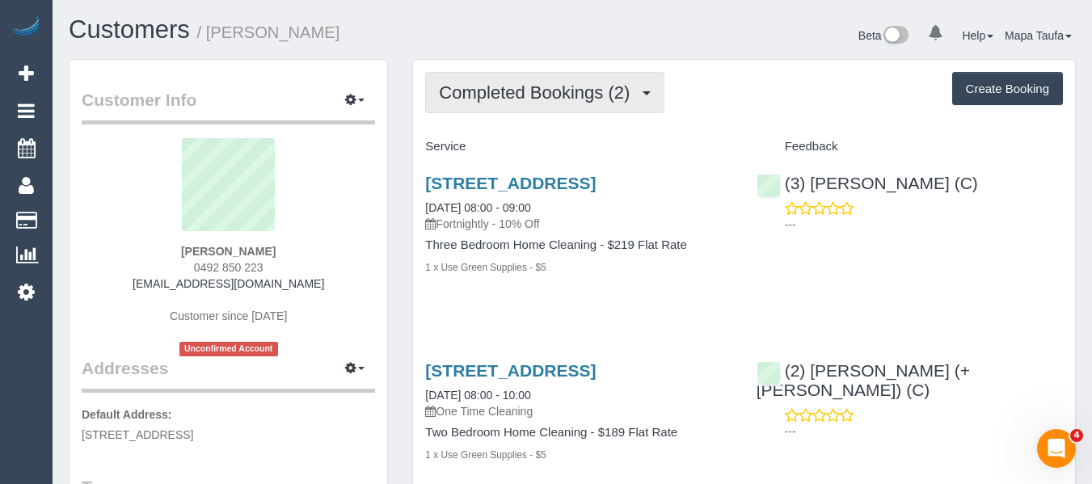
click at [509, 103] on button "Completed Bookings (2)" at bounding box center [544, 92] width 239 height 41
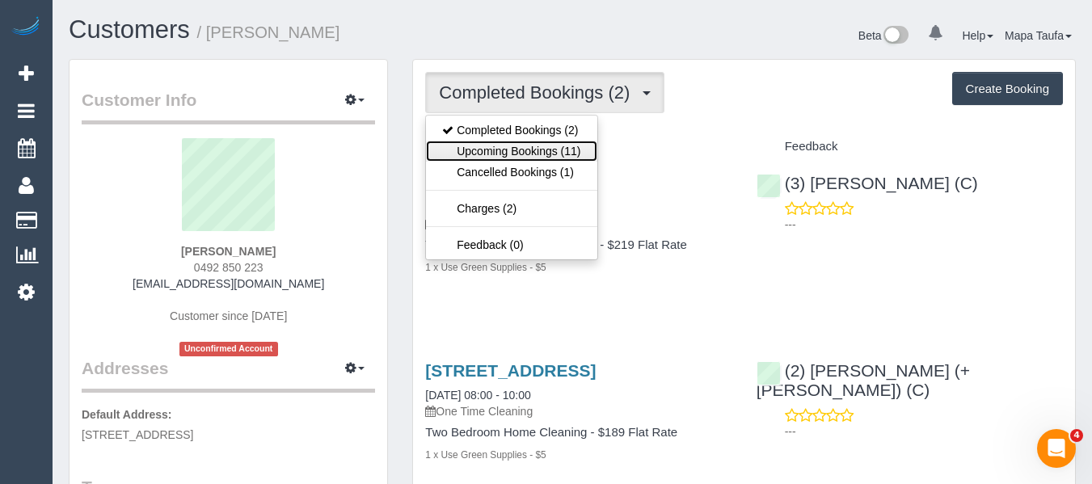
click at [526, 152] on link "Upcoming Bookings (11)" at bounding box center [511, 151] width 171 height 21
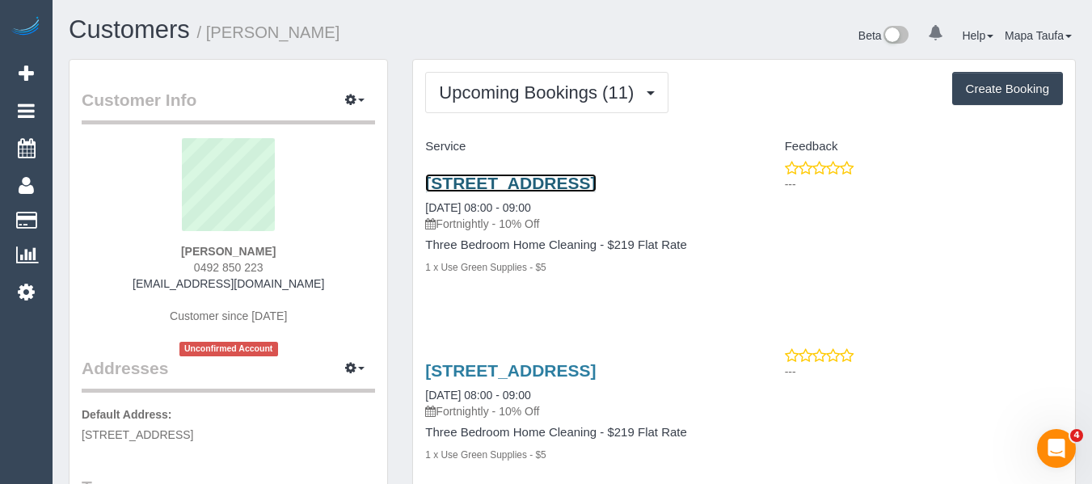
click at [496, 175] on link "36c Hotham St, Collingwood, VIC 3066" at bounding box center [510, 183] width 171 height 19
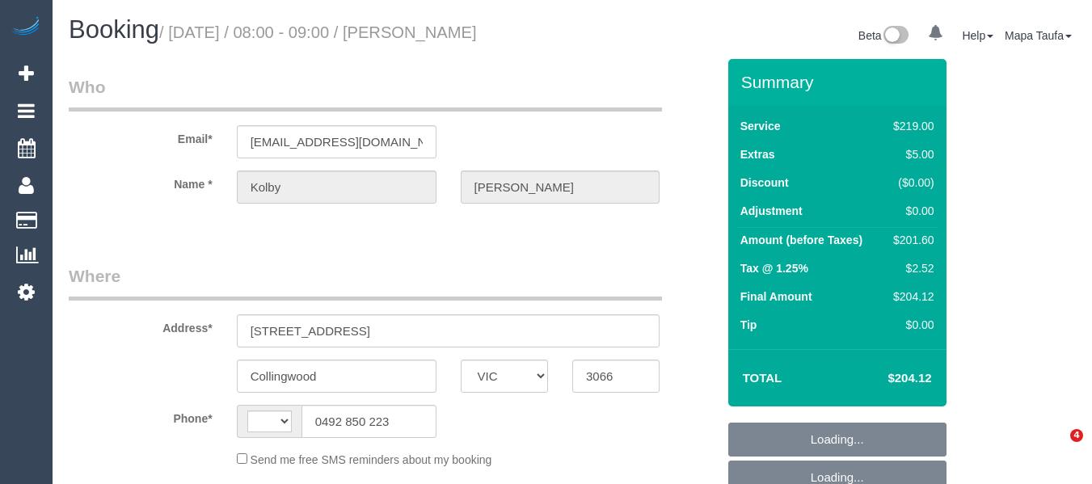
select select "VIC"
select select "string:AU"
select select "object:545"
select select "string:stripe-pm_1RvVJM2GScqysDRVMx0vrAQq"
select select "number:29"
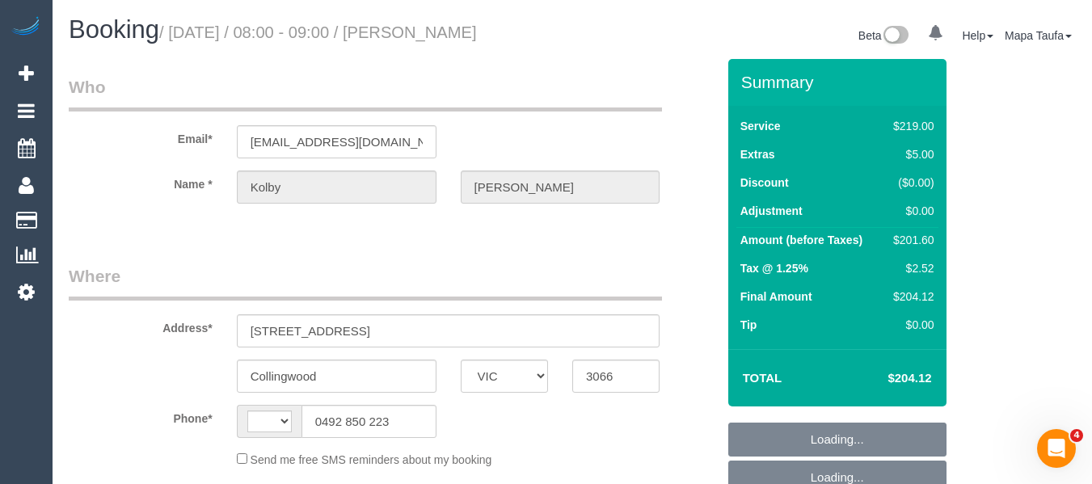
select select "number:14"
select select "number:19"
select select "number:25"
select select "number:33"
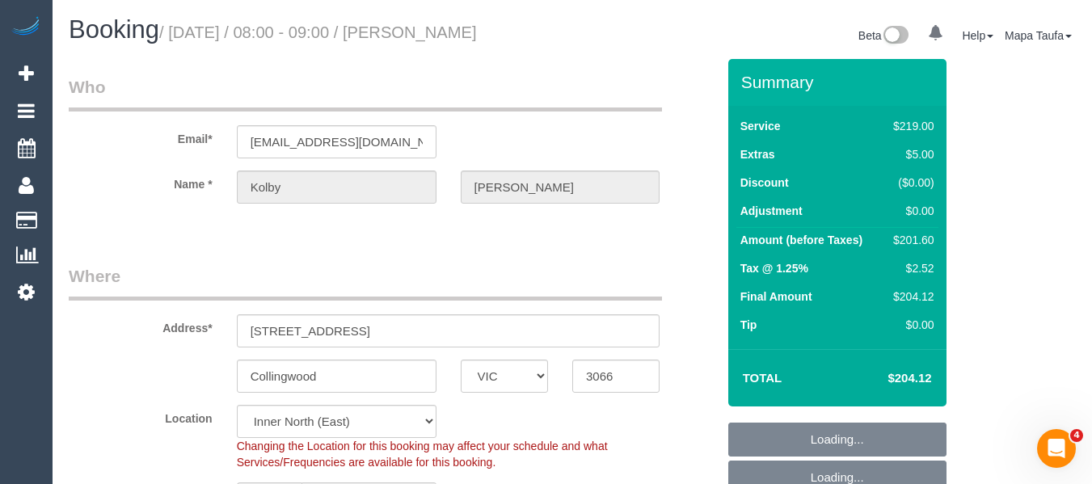
select select "object:794"
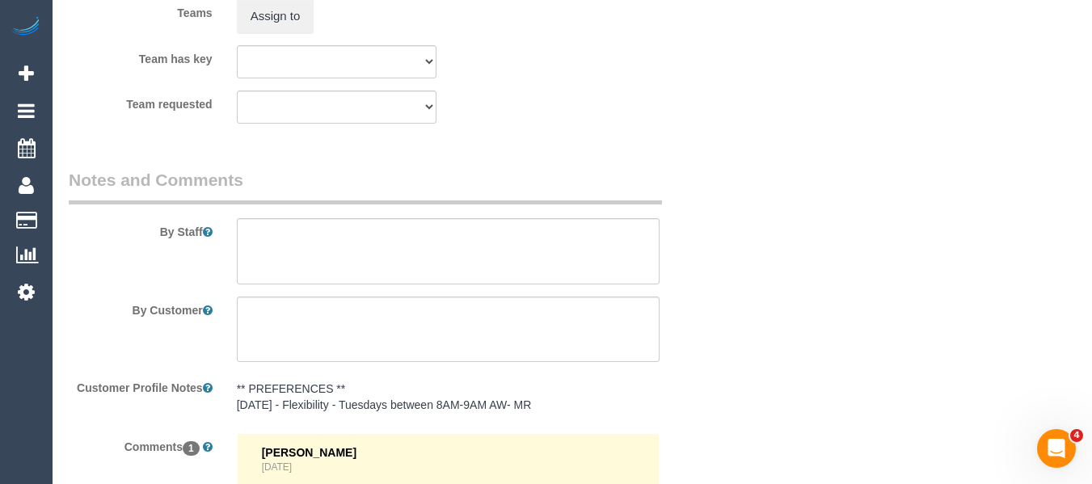
scroll to position [2984, 0]
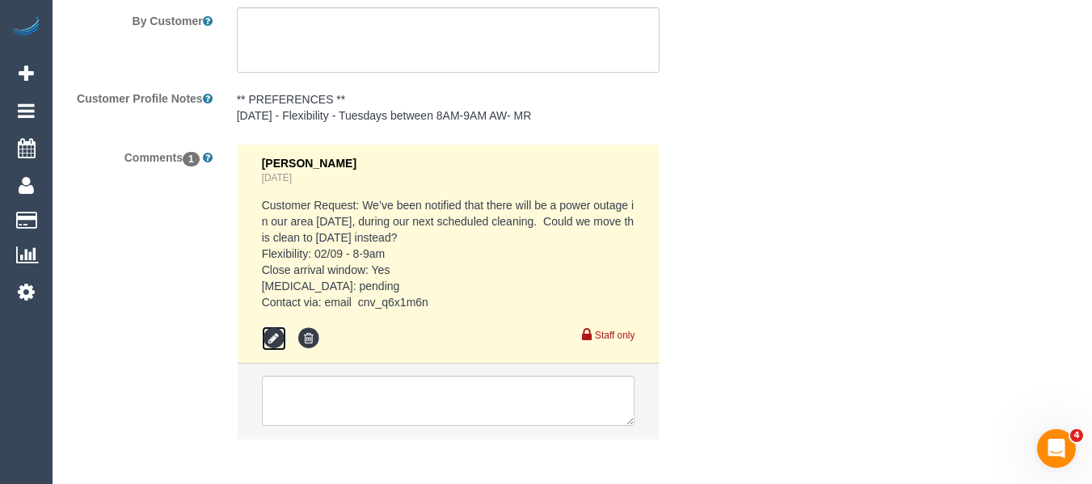
click at [277, 340] on icon at bounding box center [274, 339] width 24 height 24
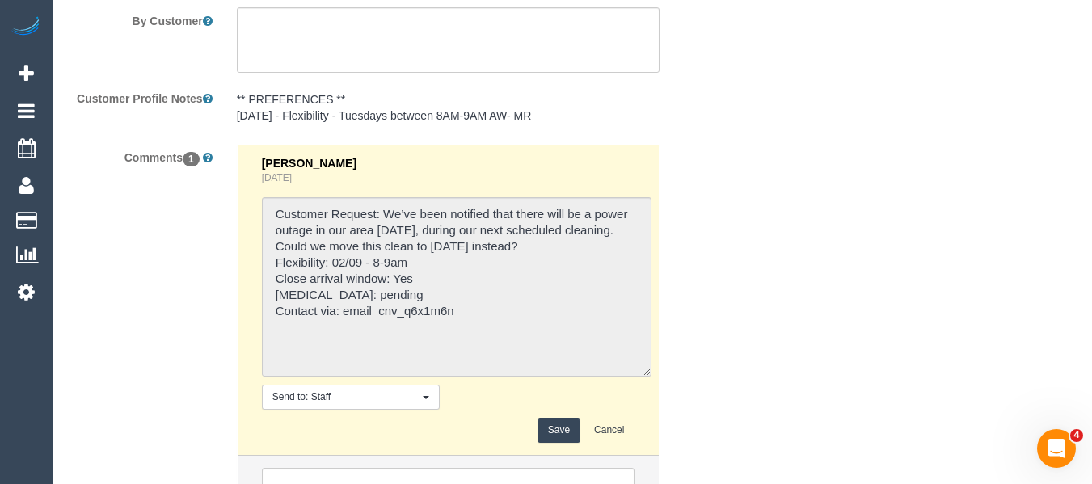
drag, startPoint x: 771, startPoint y: 335, endPoint x: 661, endPoint y: 338, distance: 110.8
click at [610, 428] on button "Cancel" at bounding box center [609, 430] width 51 height 25
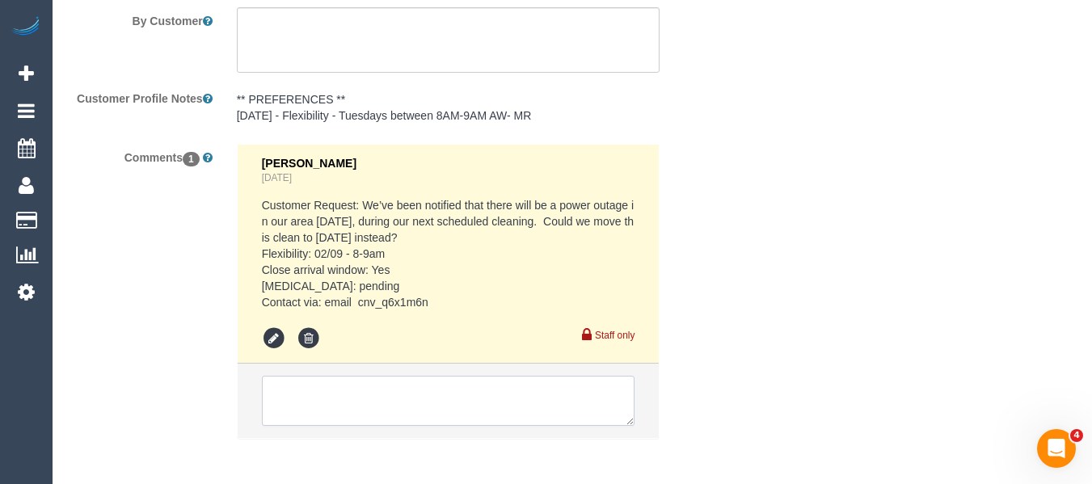
drag, startPoint x: 409, startPoint y: 425, endPoint x: 409, endPoint y: 410, distance: 15.4
click at [409, 423] on textarea at bounding box center [449, 401] width 374 height 50
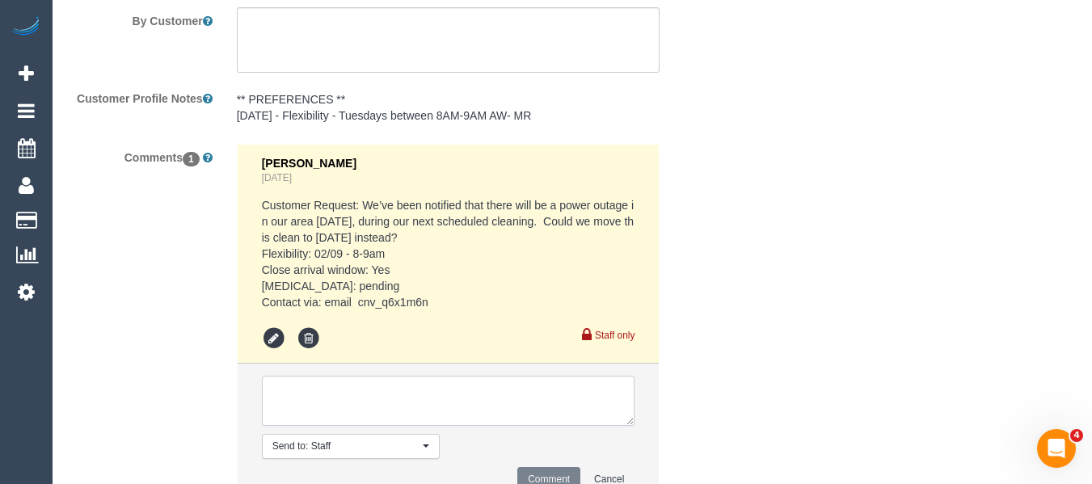
click at [409, 410] on textarea at bounding box center [449, 401] width 374 height 50
paste textarea "If not, then we’ll just continue our recurring service on 09/09."
type textarea "Flex - If not, then we’ll just continue our recurring service on 09/09."
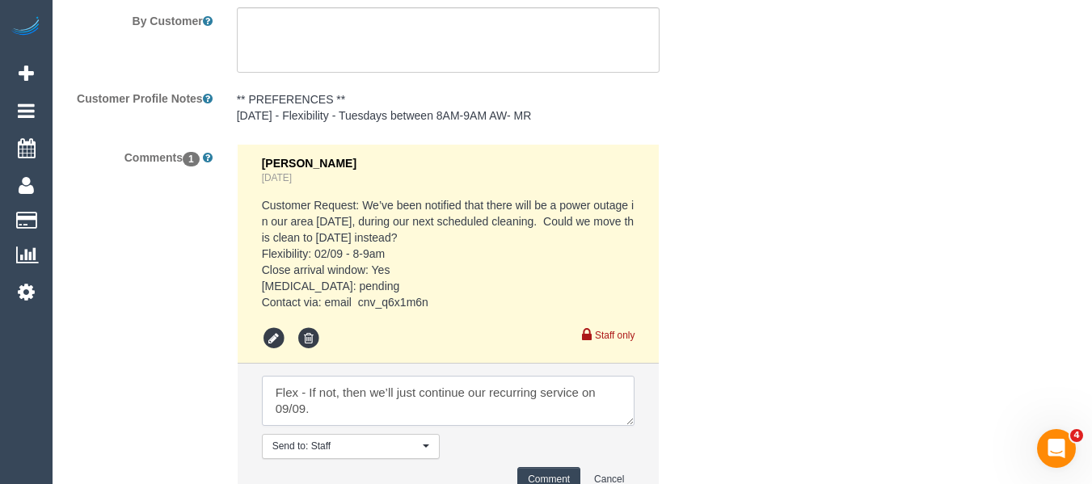
drag, startPoint x: 336, startPoint y: 412, endPoint x: 310, endPoint y: 397, distance: 29.0
click at [310, 397] on textarea at bounding box center [449, 401] width 374 height 50
click at [345, 401] on textarea at bounding box center [449, 401] width 374 height 50
drag, startPoint x: 342, startPoint y: 392, endPoint x: 312, endPoint y: 391, distance: 29.9
click at [309, 390] on textarea at bounding box center [449, 401] width 374 height 50
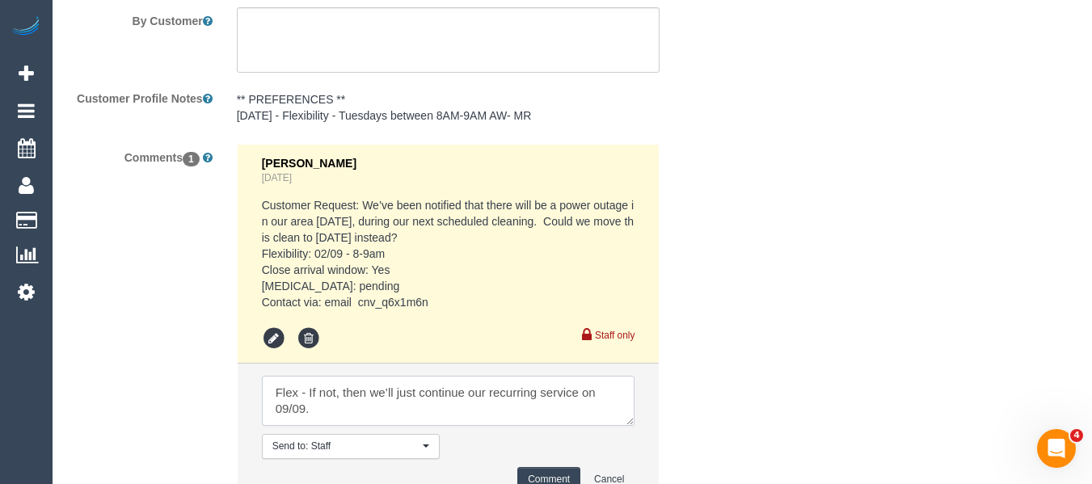
click at [338, 411] on textarea at bounding box center [449, 401] width 374 height 50
drag, startPoint x: 539, startPoint y: 411, endPoint x: 226, endPoint y: 366, distance: 315.3
click at [228, 369] on div "Vanessa Christou 5 days ago Customer Request: We’ve been notified that there wi…" at bounding box center [449, 333] width 448 height 378
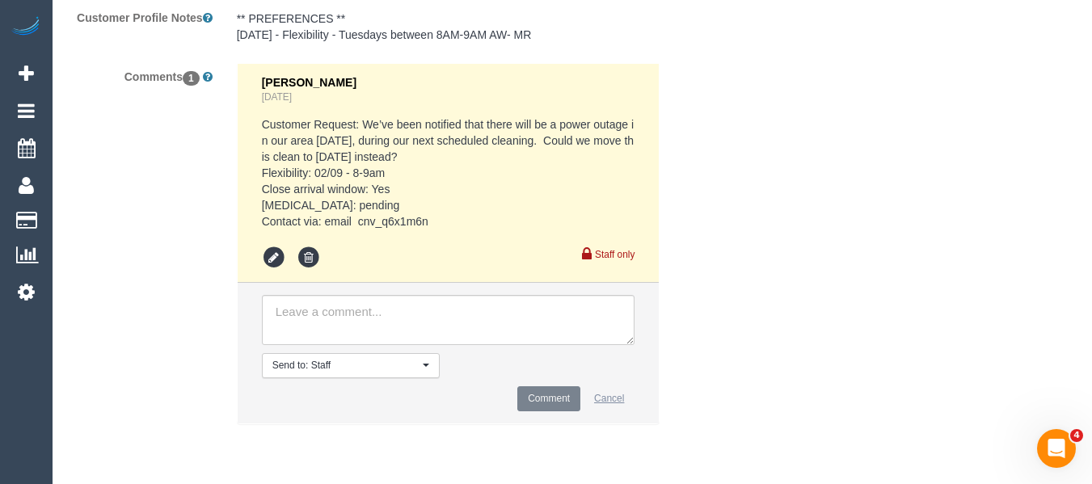
click at [610, 403] on button "Cancel" at bounding box center [609, 398] width 51 height 25
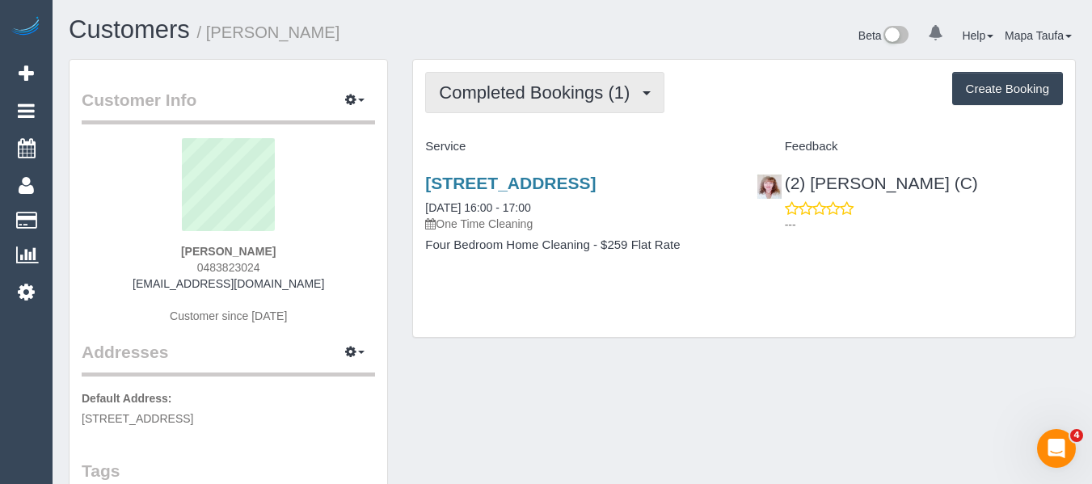
click at [515, 91] on span "Completed Bookings (1)" at bounding box center [538, 92] width 199 height 20
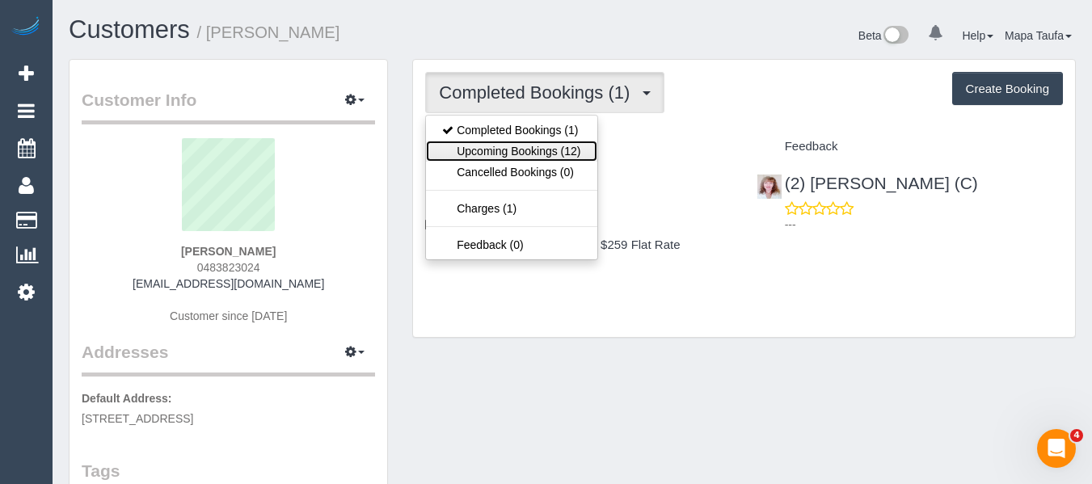
click at [522, 141] on link "Upcoming Bookings (12)" at bounding box center [511, 151] width 171 height 21
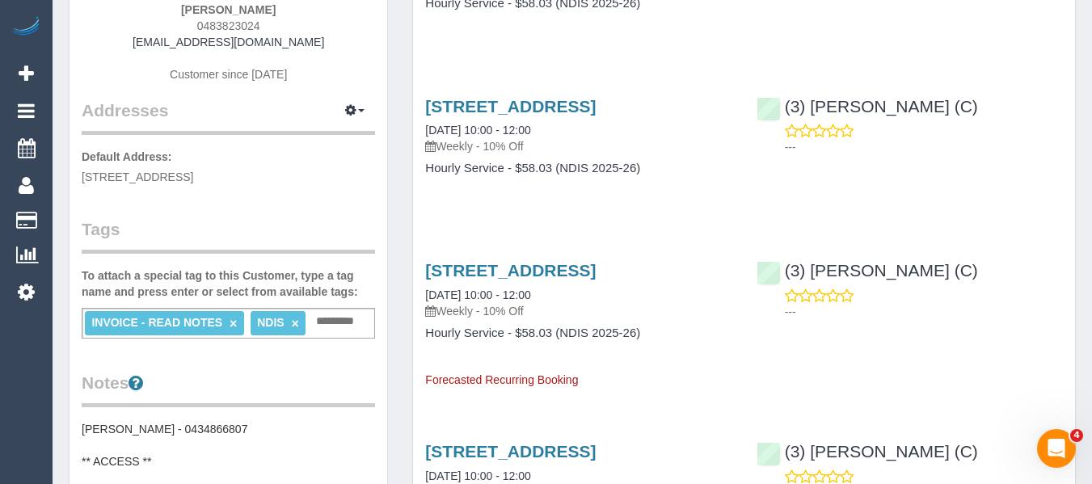
scroll to position [243, 0]
click at [337, 327] on input "text" at bounding box center [339, 320] width 55 height 21
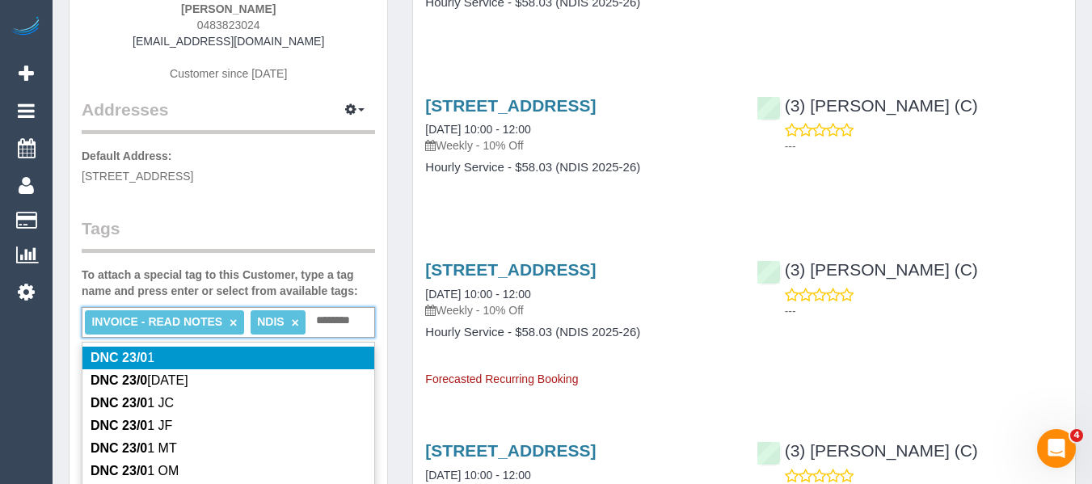
type input "*********"
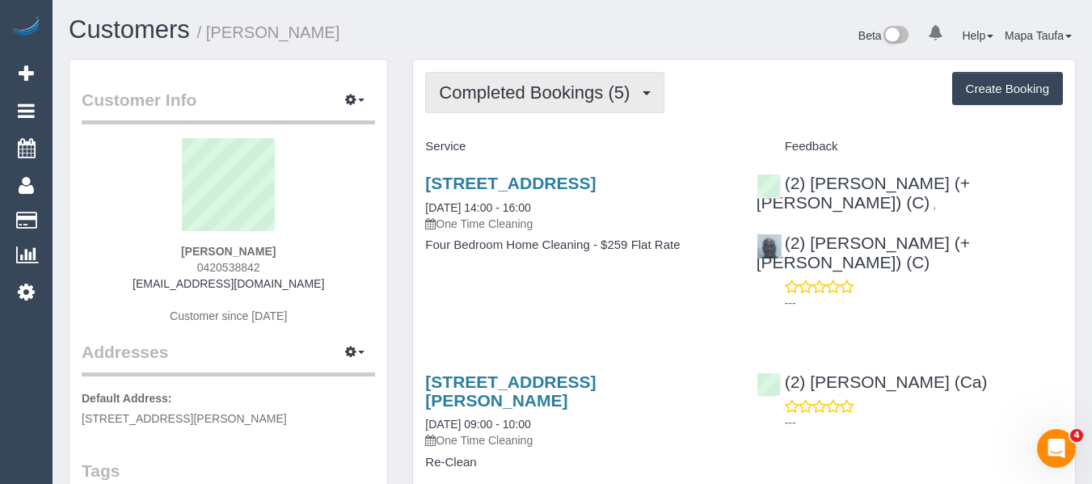
click at [499, 97] on span "Completed Bookings (5)" at bounding box center [538, 92] width 199 height 20
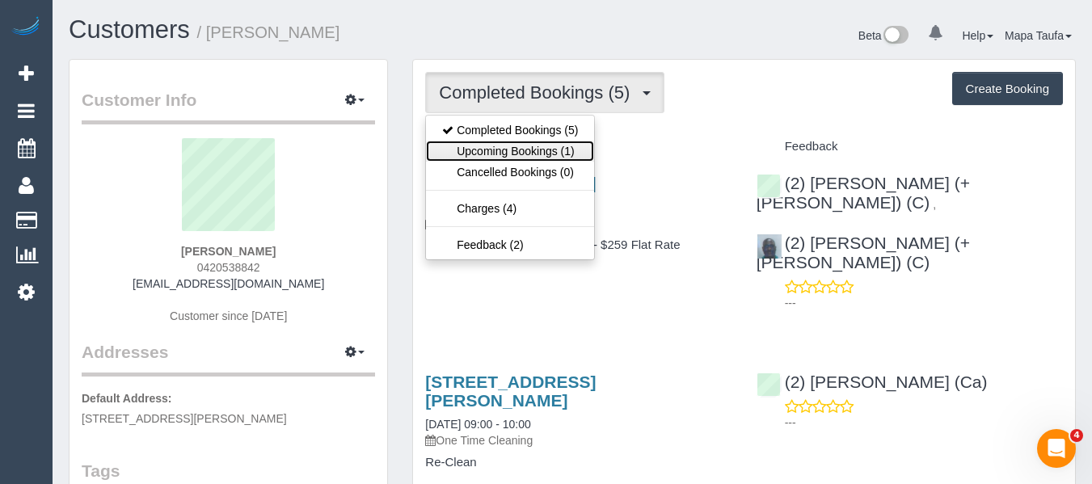
click at [517, 154] on link "Upcoming Bookings (1)" at bounding box center [510, 151] width 168 height 21
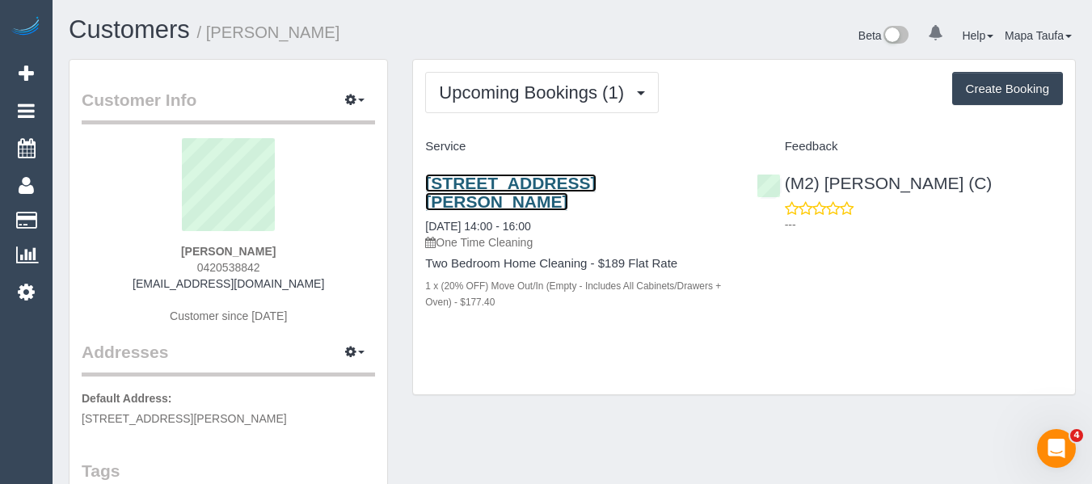
click at [544, 175] on link "45 Haig St, 601, Southbank, VIC 3006" at bounding box center [510, 192] width 171 height 37
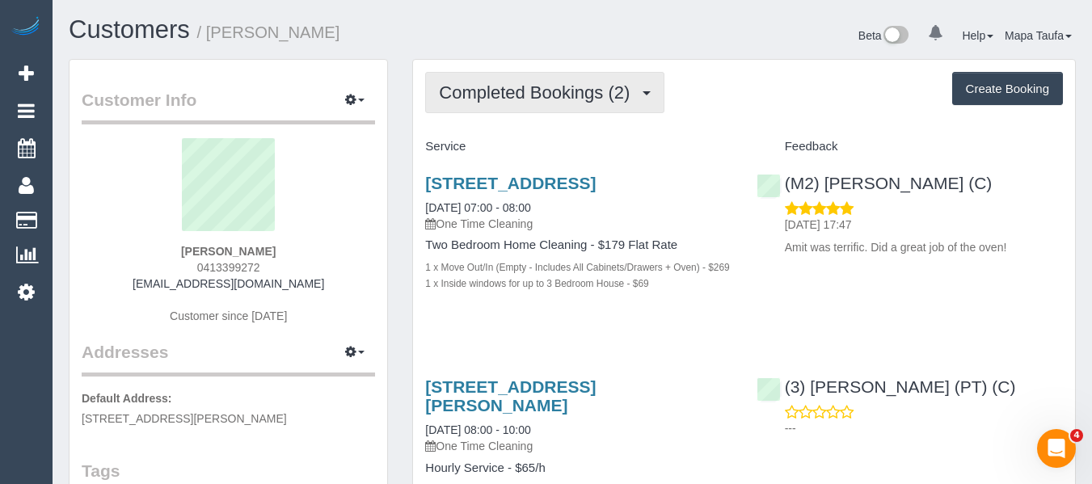
click at [551, 88] on span "Completed Bookings (2)" at bounding box center [538, 92] width 199 height 20
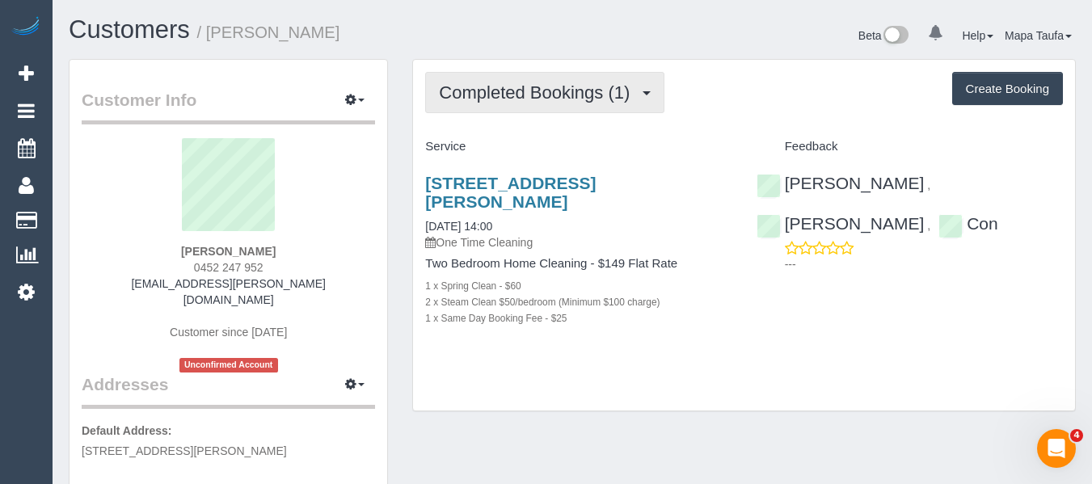
click at [526, 102] on span "Completed Bookings (1)" at bounding box center [538, 92] width 199 height 20
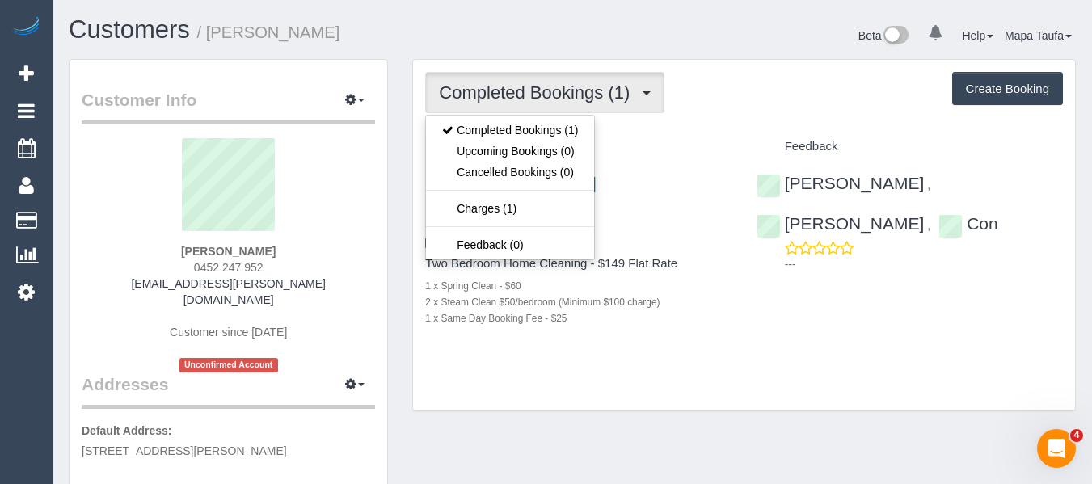
drag, startPoint x: 510, startPoint y: 41, endPoint x: 496, endPoint y: 2, distance: 41.2
click at [508, 37] on h1 "Customers / Yatin Aggarwal" at bounding box center [315, 29] width 492 height 27
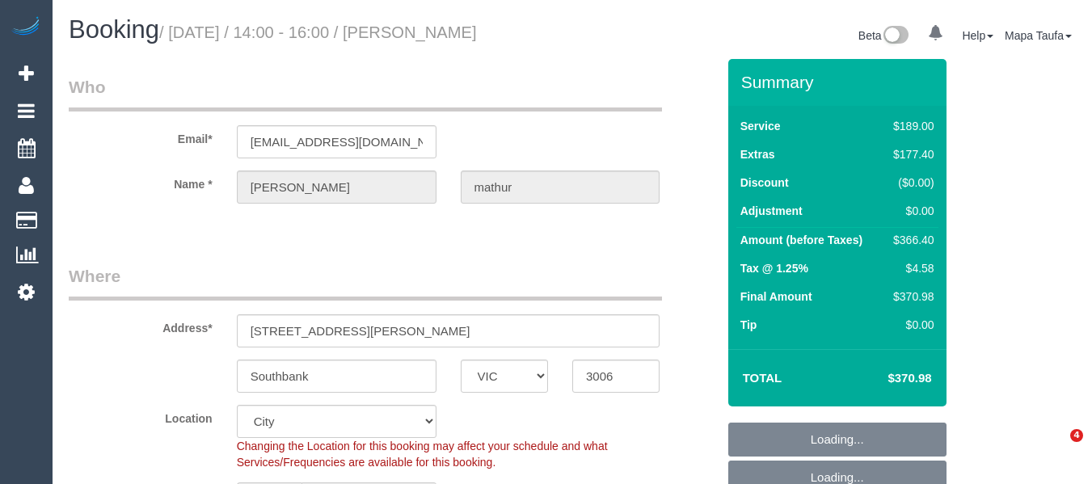
select select "VIC"
select select "string:stripe-pm_1RxfOx2GScqysDRVXNCzjD9T"
select select "number:28"
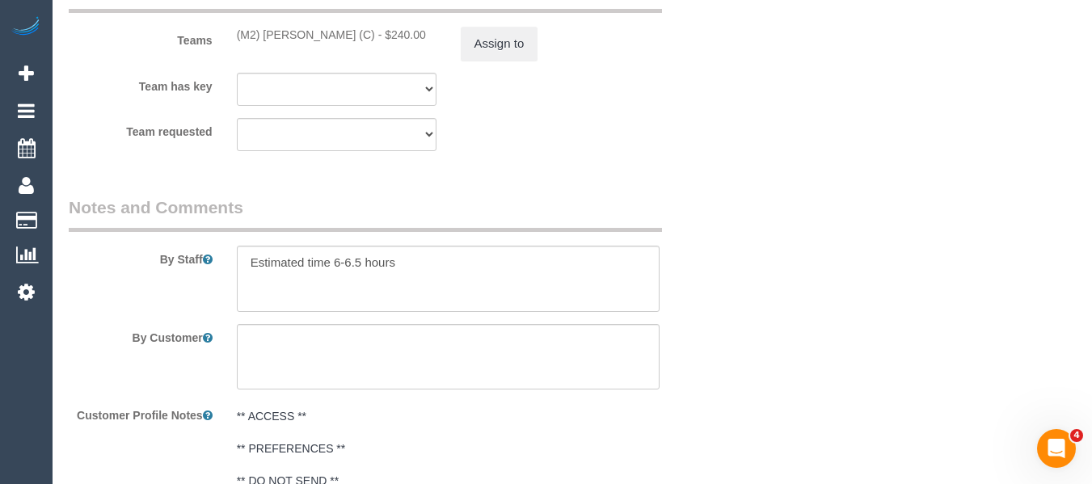
scroll to position [2668, 0]
click at [417, 300] on textarea at bounding box center [449, 278] width 424 height 66
paste textarea "[PHONE_NUMBER]"
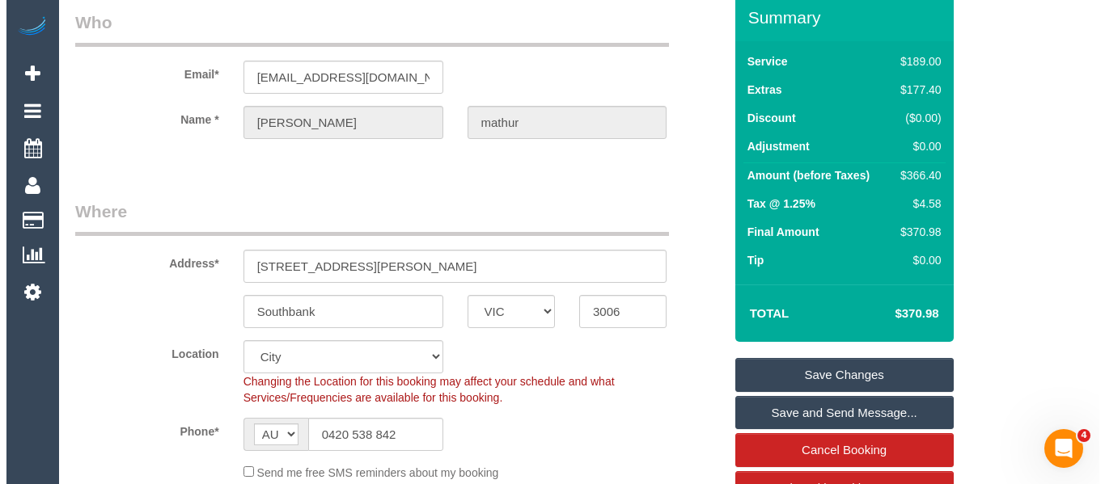
scroll to position [0, 0]
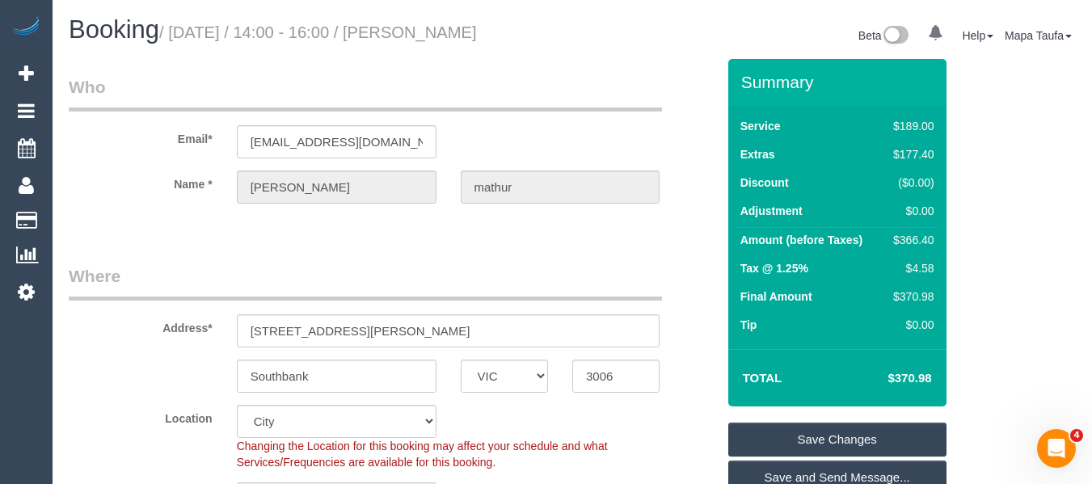
type textarea "Estimated time 6-6.5 hours - contact number [PHONE_NUMBER]"
click at [791, 442] on link "Save Changes" at bounding box center [838, 440] width 218 height 34
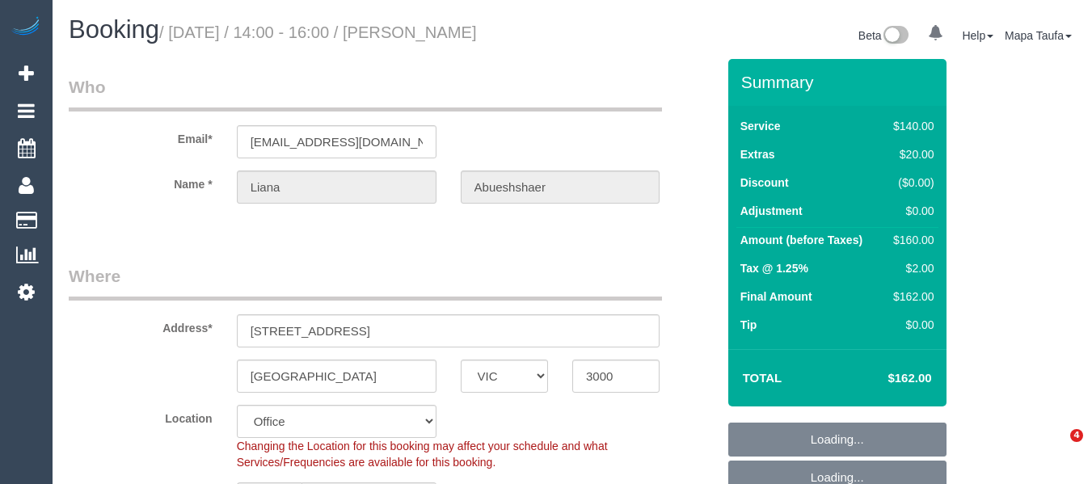
select select "VIC"
select select "string:stripe-pm_1RbD6C2GScqysDRVs2h9GKut"
select select "number:28"
select select "number:14"
select select "number:19"
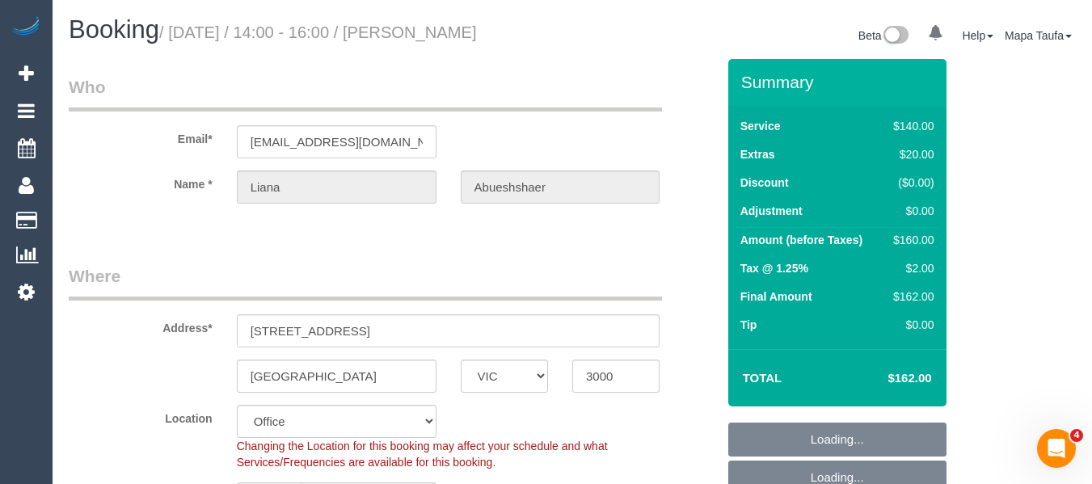
select select "number:25"
select select "number:33"
select select "number:12"
select select "object:2183"
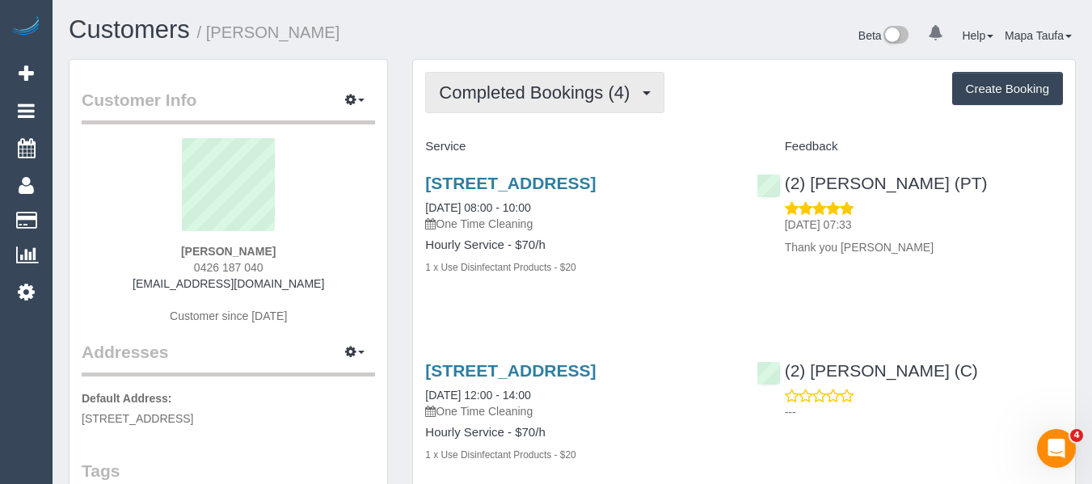
click at [551, 84] on span "Completed Bookings (4)" at bounding box center [538, 92] width 199 height 20
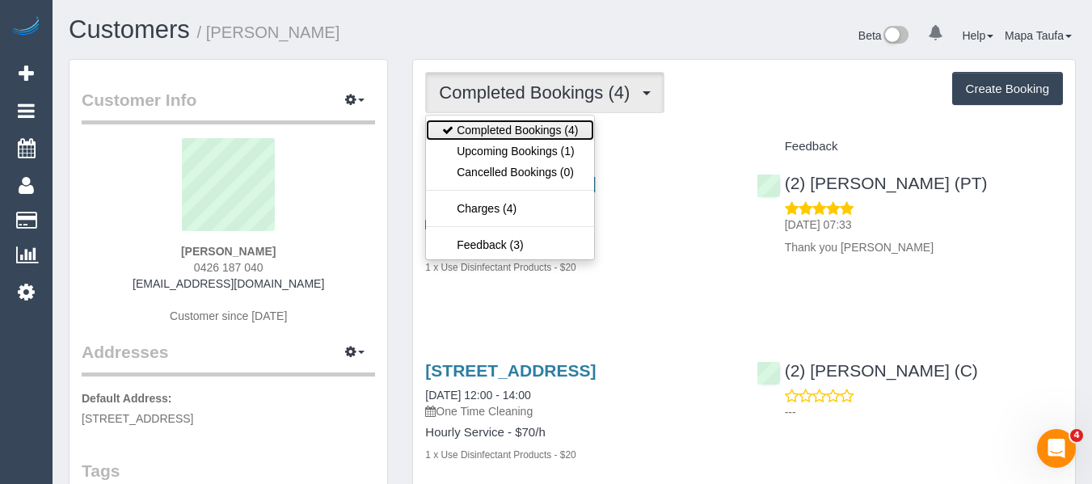
click at [547, 139] on link "Completed Bookings (4)" at bounding box center [510, 130] width 168 height 21
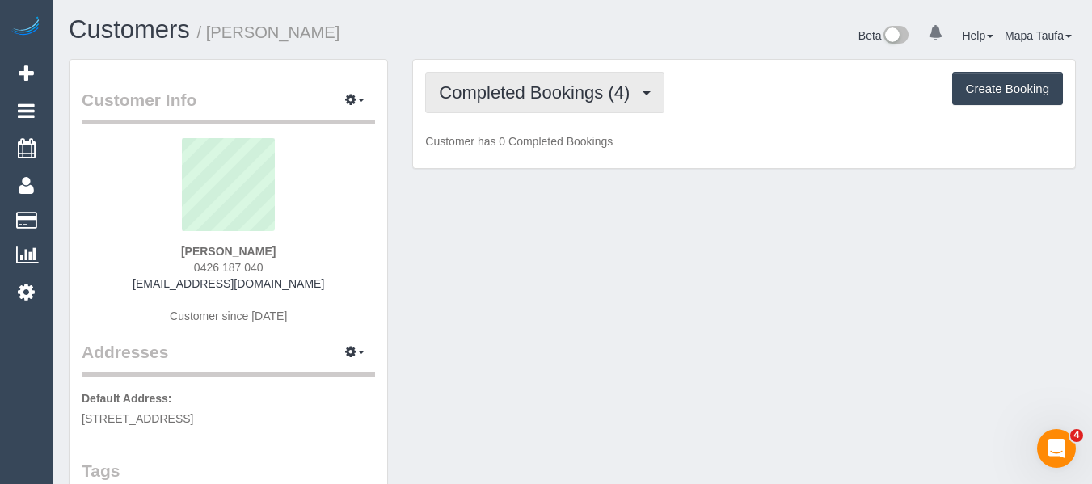
click at [520, 96] on span "Completed Bookings (4)" at bounding box center [538, 92] width 199 height 20
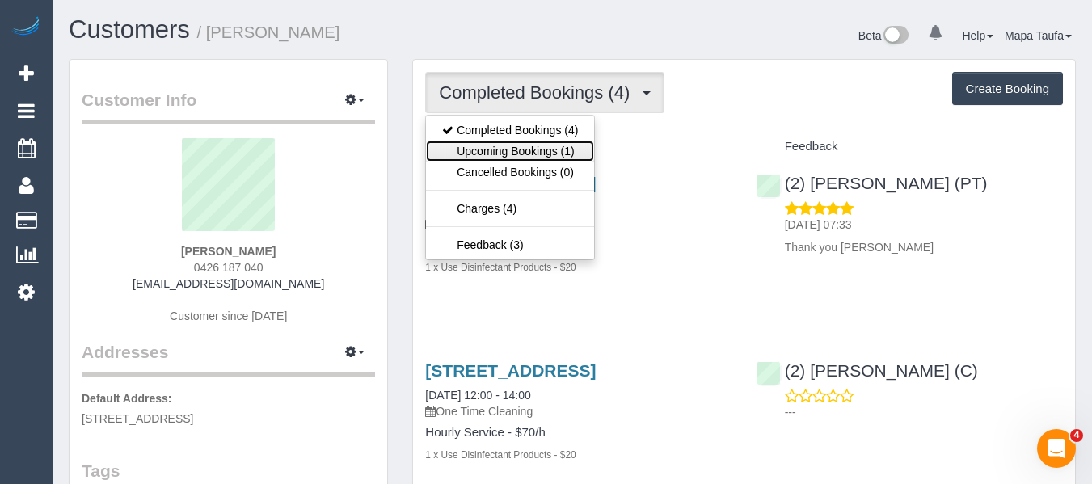
click at [535, 159] on link "Upcoming Bookings (1)" at bounding box center [510, 151] width 168 height 21
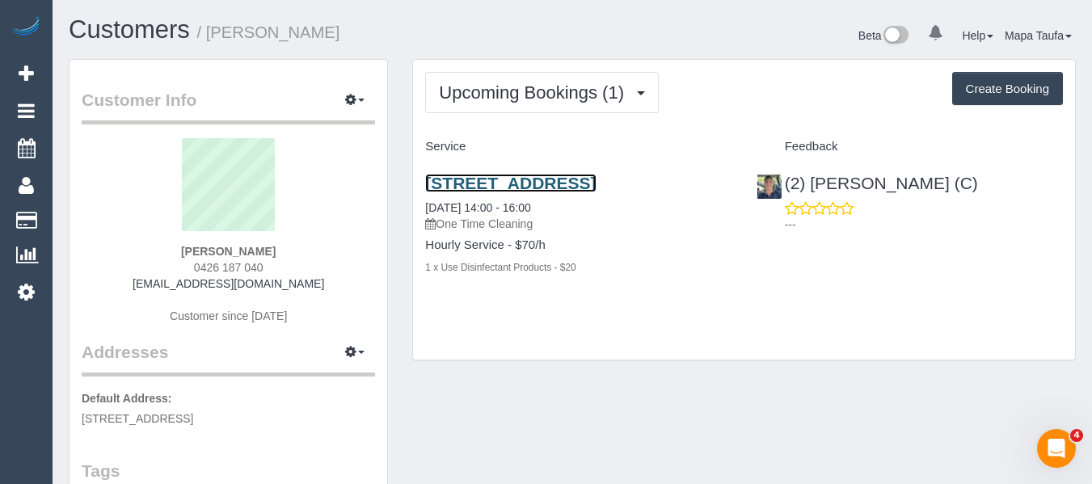
click at [525, 186] on link "101 Therry Street, 2201, Melbourne, VIC 3000" at bounding box center [510, 183] width 171 height 19
drag, startPoint x: 286, startPoint y: 268, endPoint x: 211, endPoint y: 269, distance: 75.2
click at [187, 269] on div "Liana Abueshshaer 0426 187 040 liana.abushaer@yahoo.com Customer since 2025" at bounding box center [229, 239] width 294 height 202
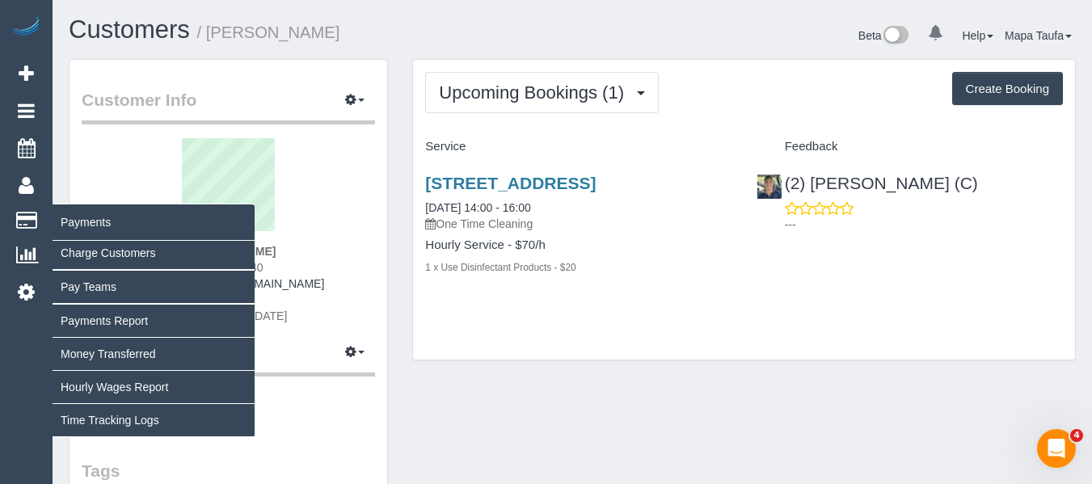
copy span "0426 187 040"
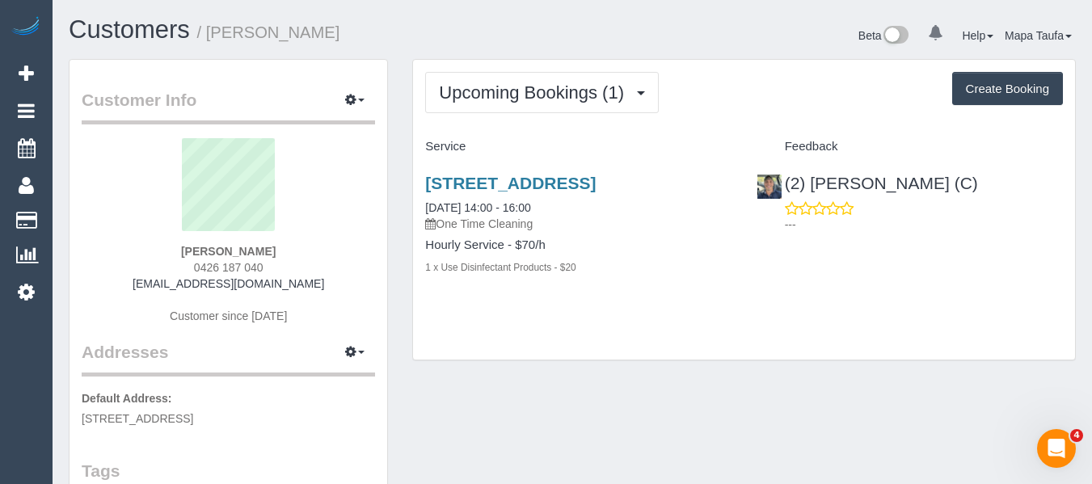
drag, startPoint x: 193, startPoint y: 247, endPoint x: 137, endPoint y: 257, distance: 56.8
click at [137, 255] on div "Liana Abueshshaer 0426 187 040 liana.abushaer@yahoo.com Customer since 2025" at bounding box center [229, 239] width 294 height 202
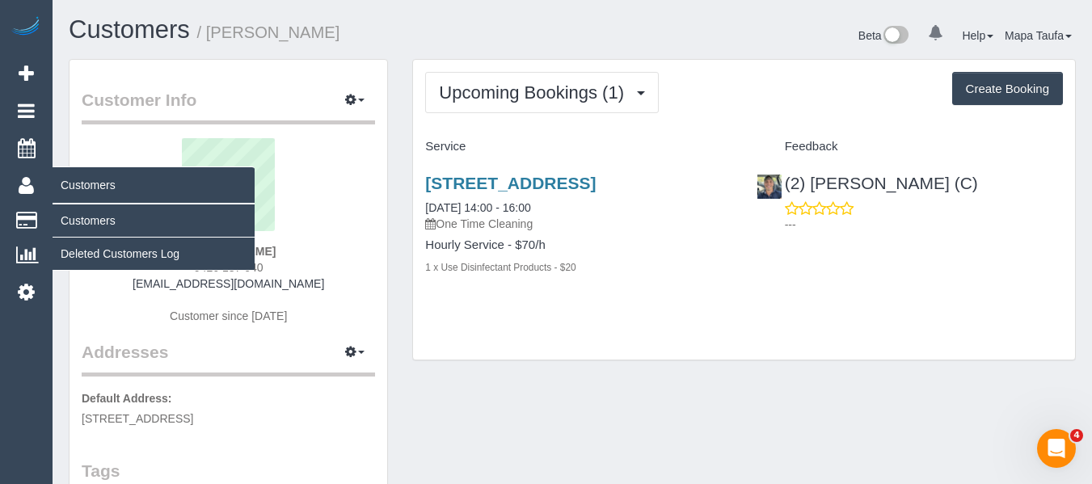
copy strong "Liana Abueshshaer"
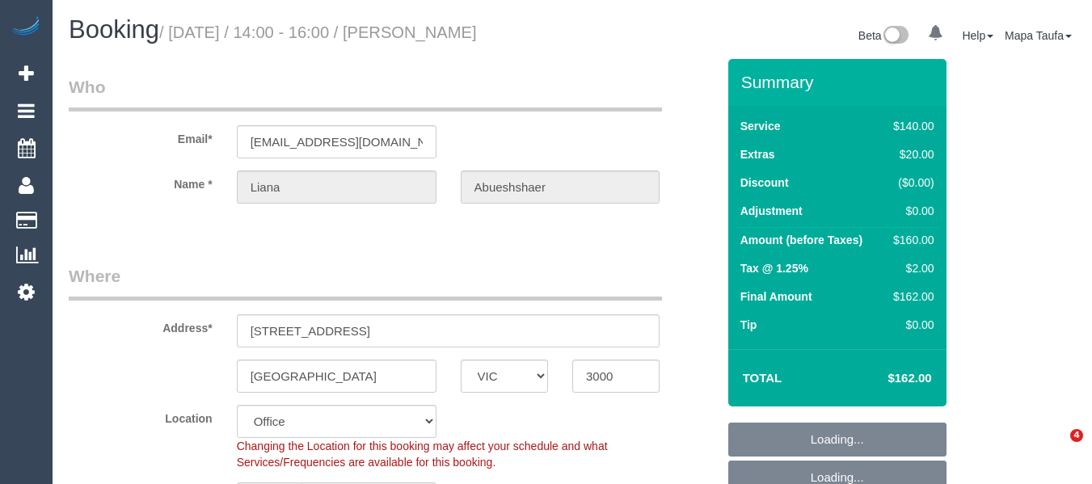
select select "VIC"
select select "string:stripe-pm_1RbD6C2GScqysDRVs2h9GKut"
select select "number:28"
select select "number:14"
select select "number:19"
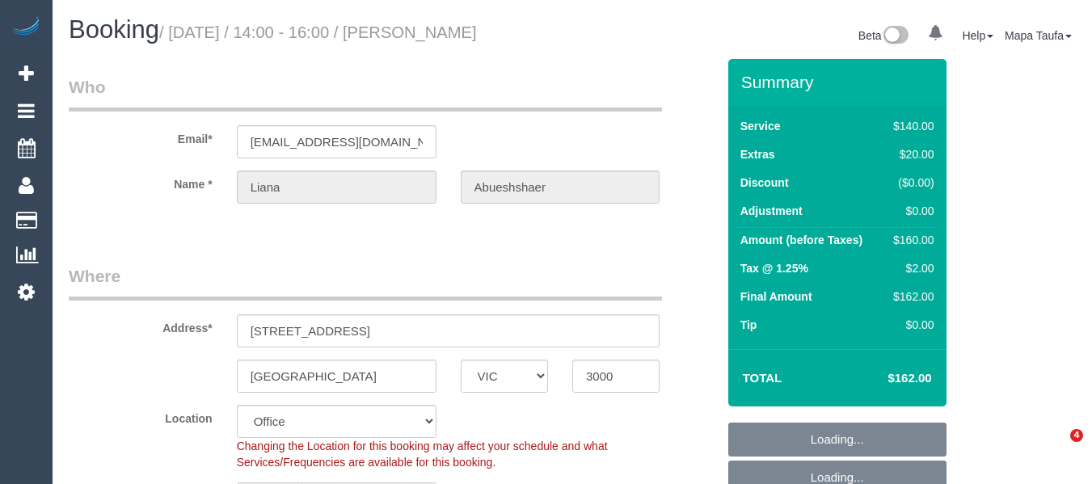
select select "number:25"
select select "number:33"
select select "number:12"
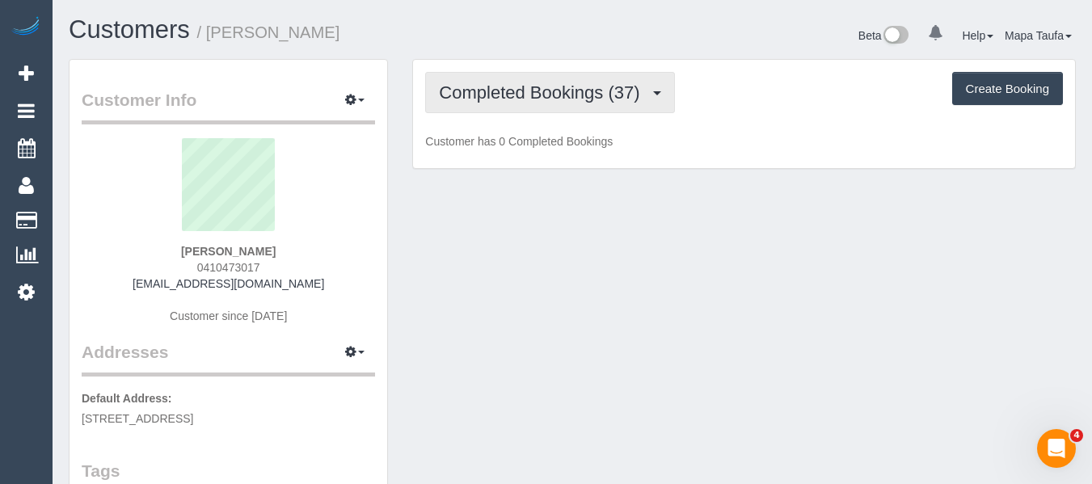
click at [500, 96] on span "Completed Bookings (37)" at bounding box center [543, 92] width 209 height 20
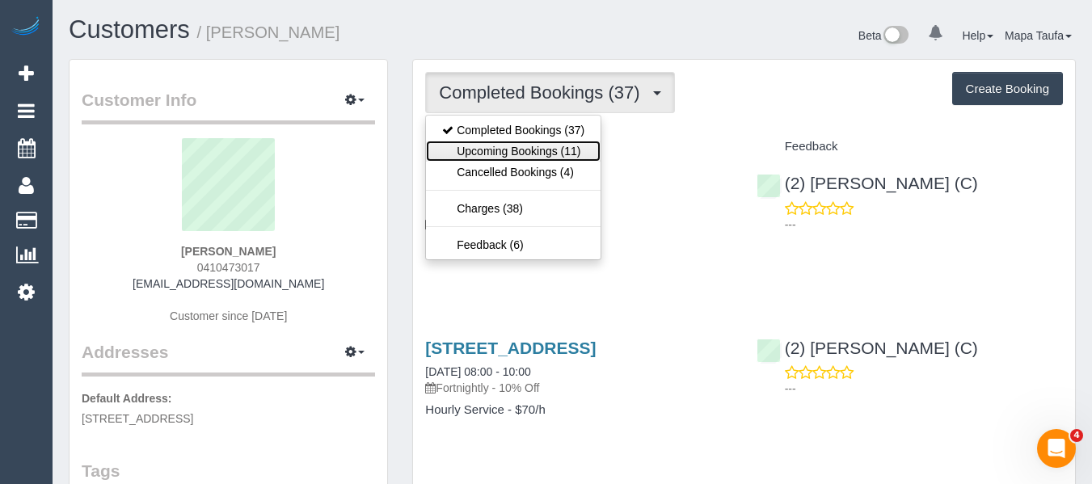
click at [514, 151] on link "Upcoming Bookings (11)" at bounding box center [513, 151] width 175 height 21
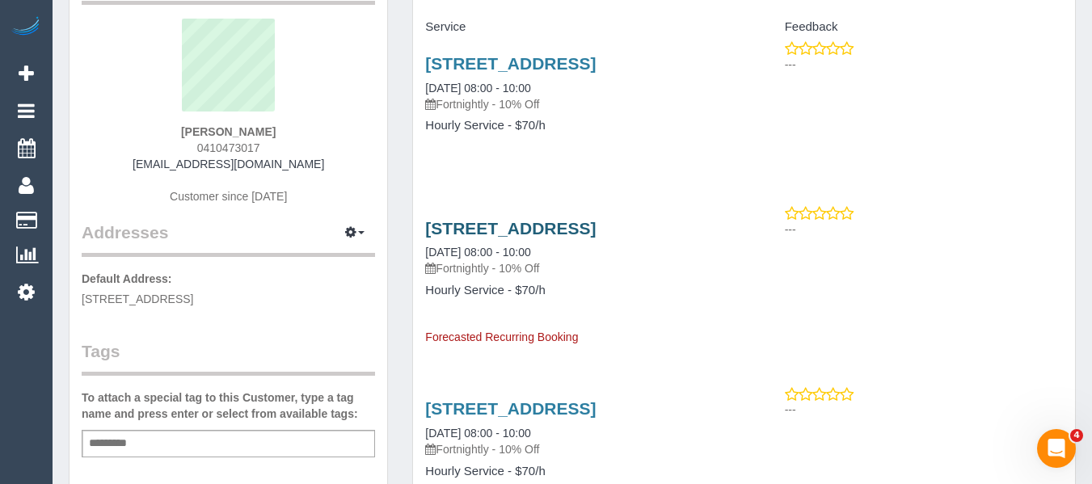
scroll to position [81, 0]
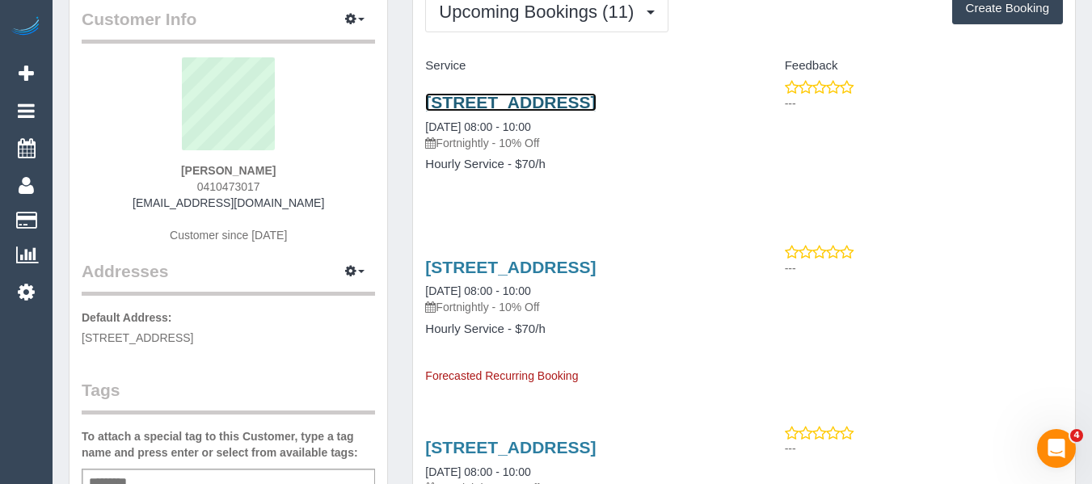
click at [475, 103] on link "145a Sydney Rd, 4, Coburg, VIC 3058" at bounding box center [510, 102] width 171 height 19
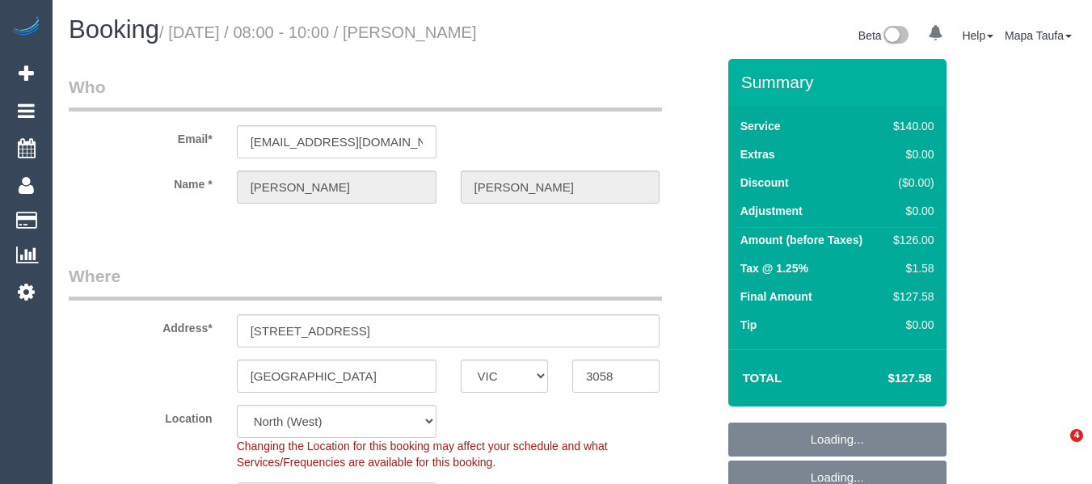
select select "VIC"
select select "string:AU"
select select "string:stripe-pm_1QuP9v2GScqysDRVpgywK1O1"
select select "object:550"
select select "number:29"
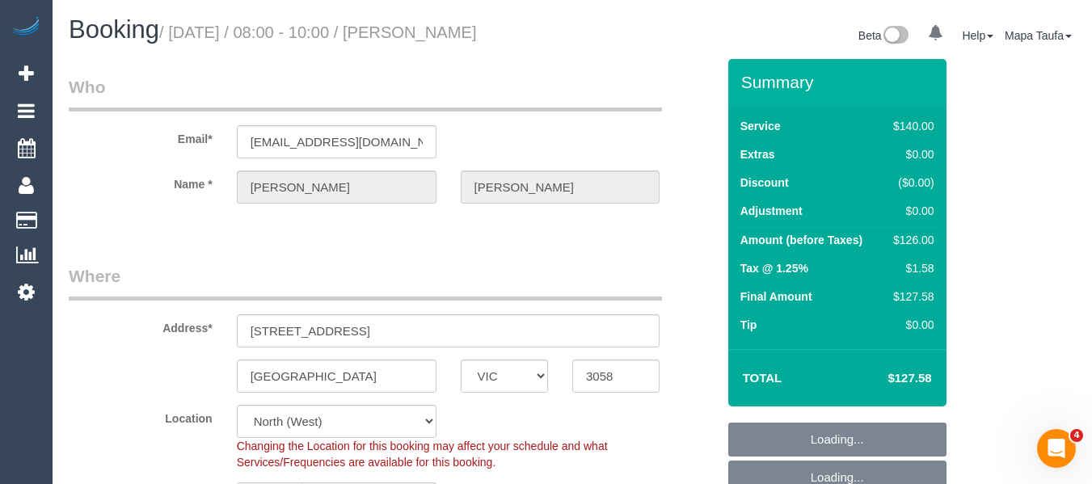
select select "number:14"
select select "number:19"
select select "number:36"
select select "number:34"
select select "number:11"
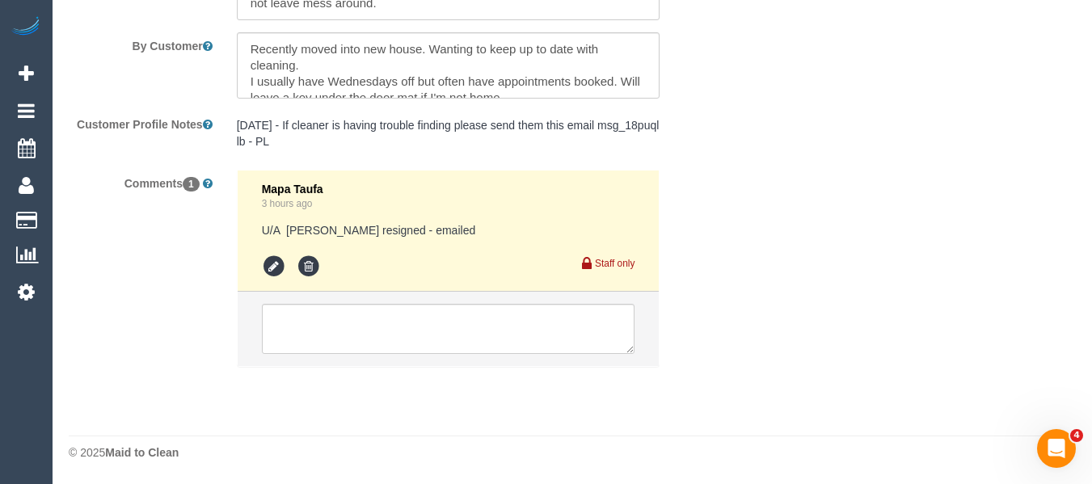
select select "spot2"
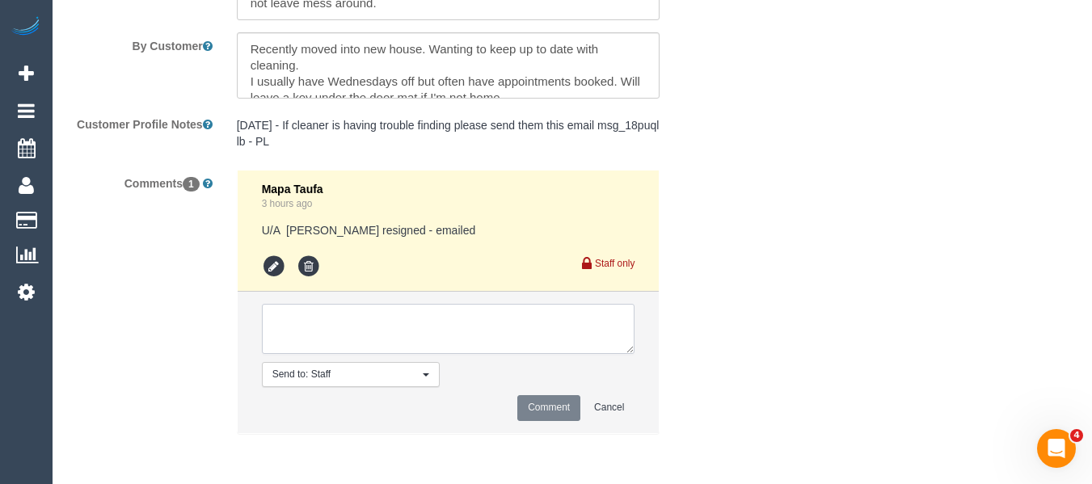
click at [374, 339] on textarea at bounding box center [449, 329] width 374 height 50
paste textarea "I am currently on maternity leave so any day or time is fine."
type textarea "Flex - I am currently on maternity leave so any day or time is fine."
click at [545, 402] on button "Comment" at bounding box center [548, 407] width 63 height 25
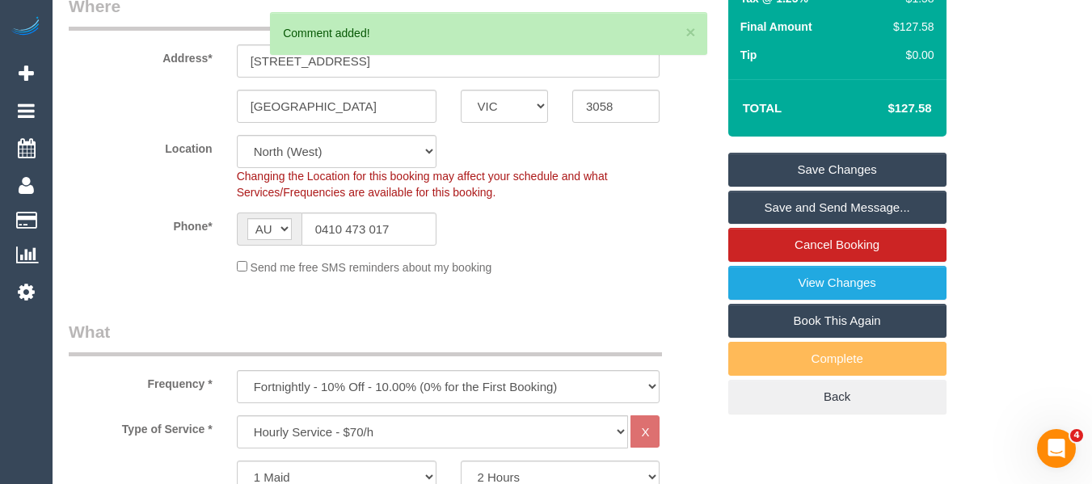
scroll to position [83, 0]
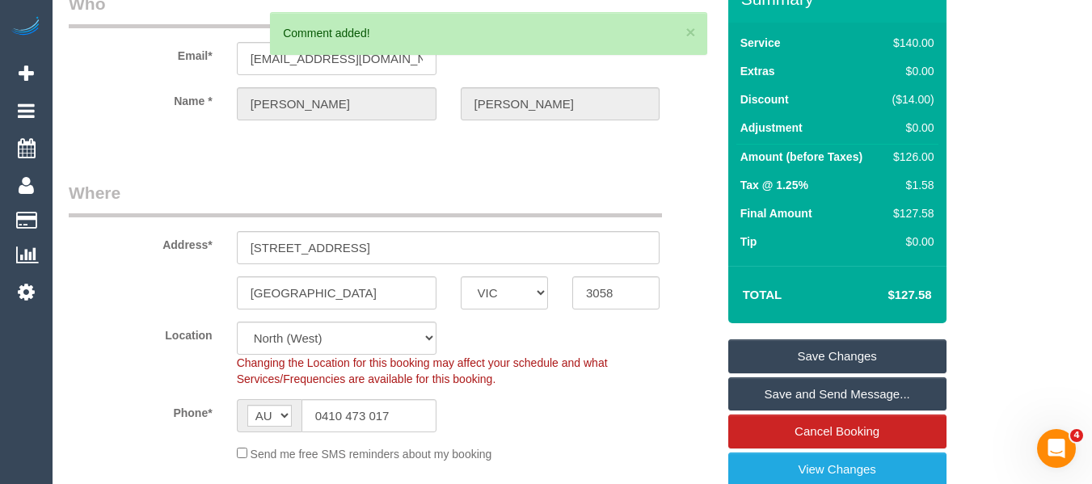
click at [809, 345] on link "Save Changes" at bounding box center [838, 357] width 218 height 34
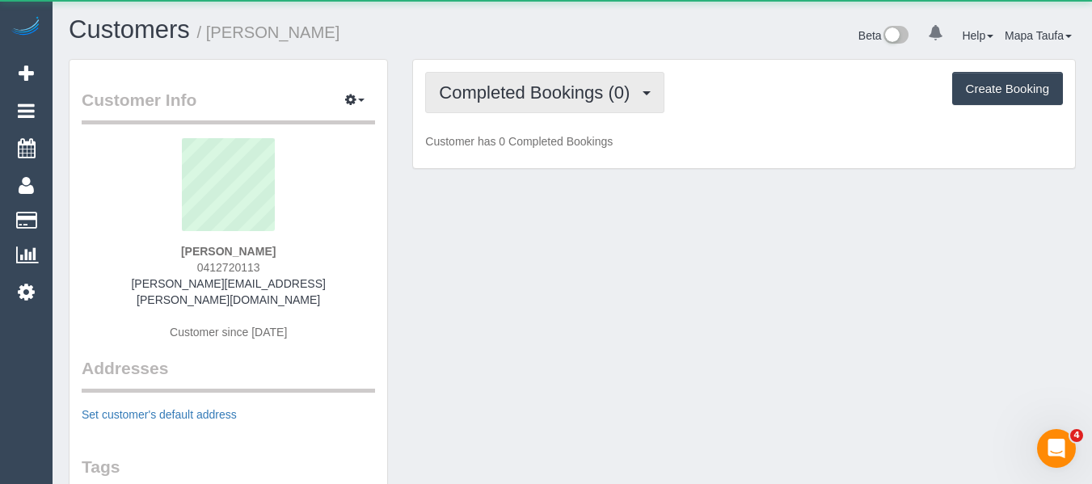
click at [502, 96] on span "Completed Bookings (0)" at bounding box center [538, 92] width 199 height 20
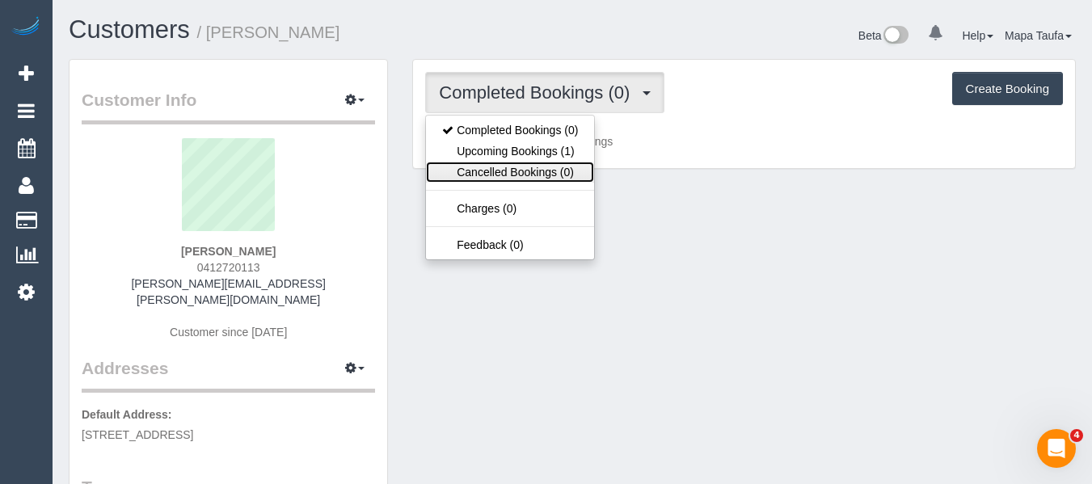
click at [502, 163] on link "Cancelled Bookings (0)" at bounding box center [510, 172] width 168 height 21
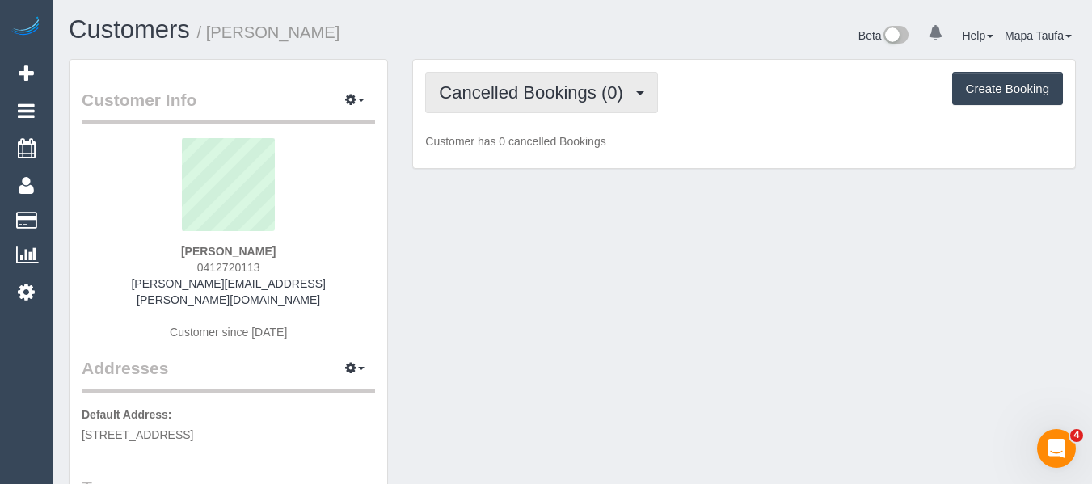
click at [509, 78] on button "Cancelled Bookings (0)" at bounding box center [541, 92] width 233 height 41
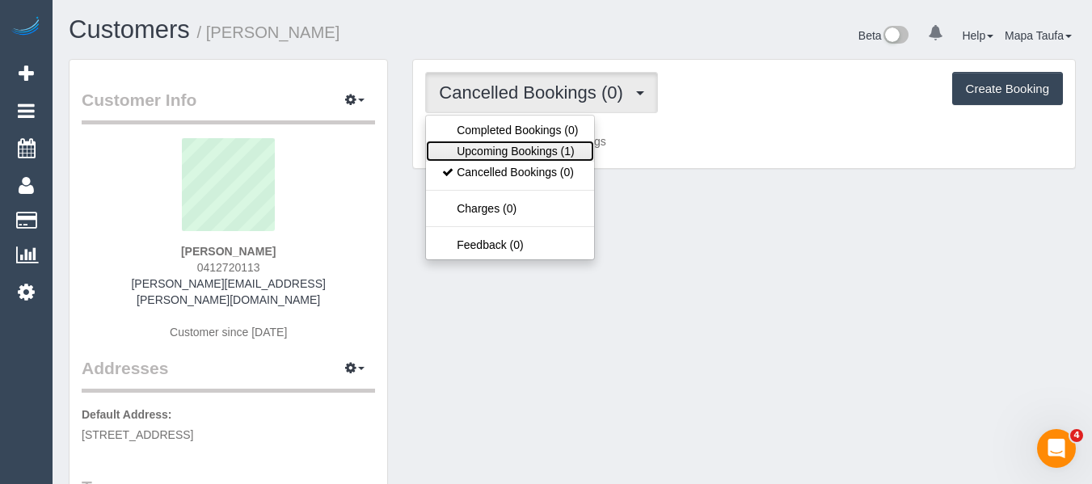
click at [492, 146] on link "Upcoming Bookings (1)" at bounding box center [510, 151] width 168 height 21
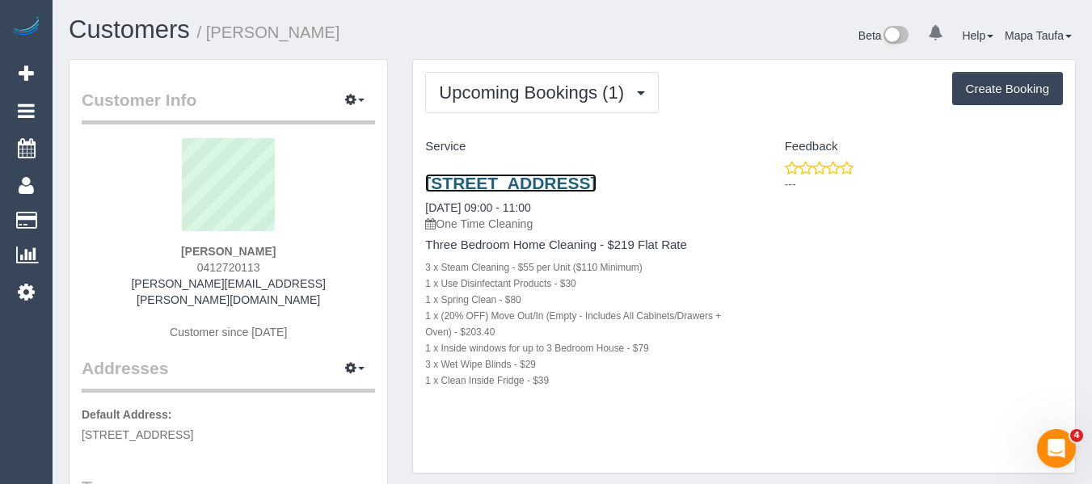
click at [441, 184] on link "408 Station Street, Carlton North, VIC 3054" at bounding box center [510, 183] width 171 height 19
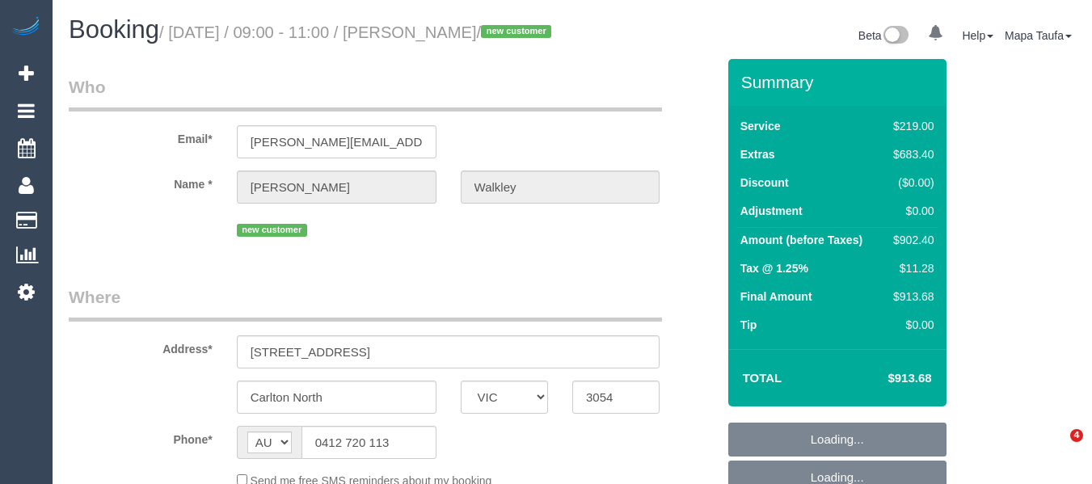
select select "VIC"
select select "object:531"
select select "string:stripe-pm_1RyWXR2GScqysDRVCAc4FNRi"
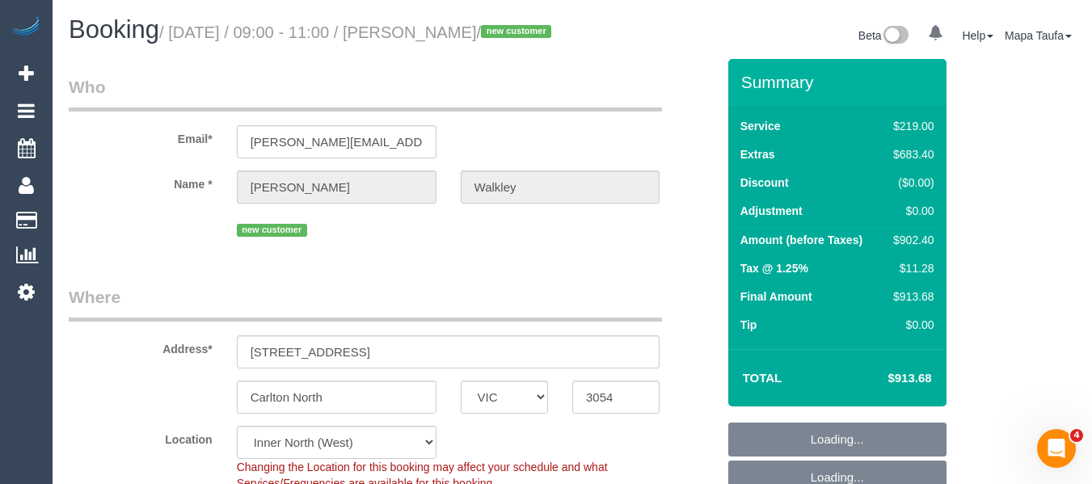
select select "object:634"
select select "number:28"
select select "number:14"
select select "number:19"
select select "number:25"
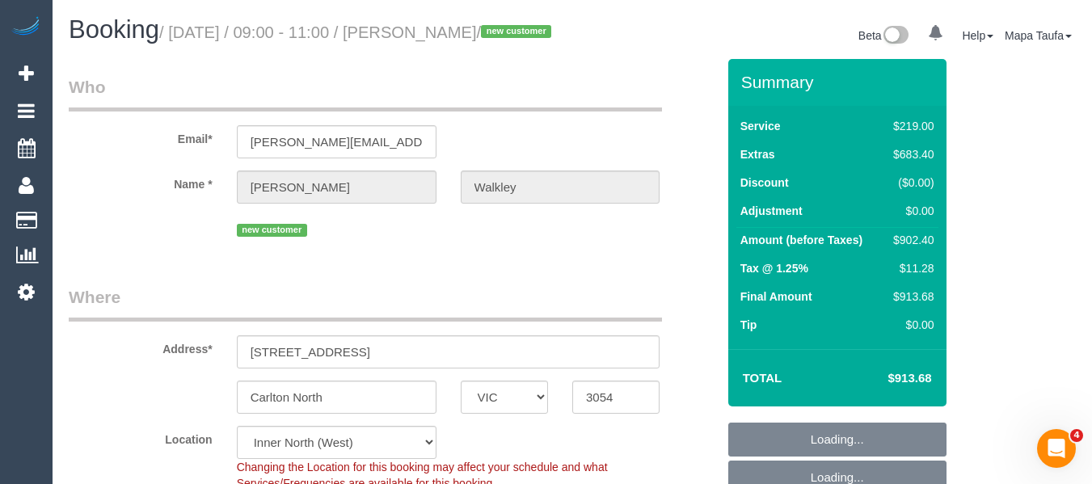
select select "number:13"
select select "spot3"
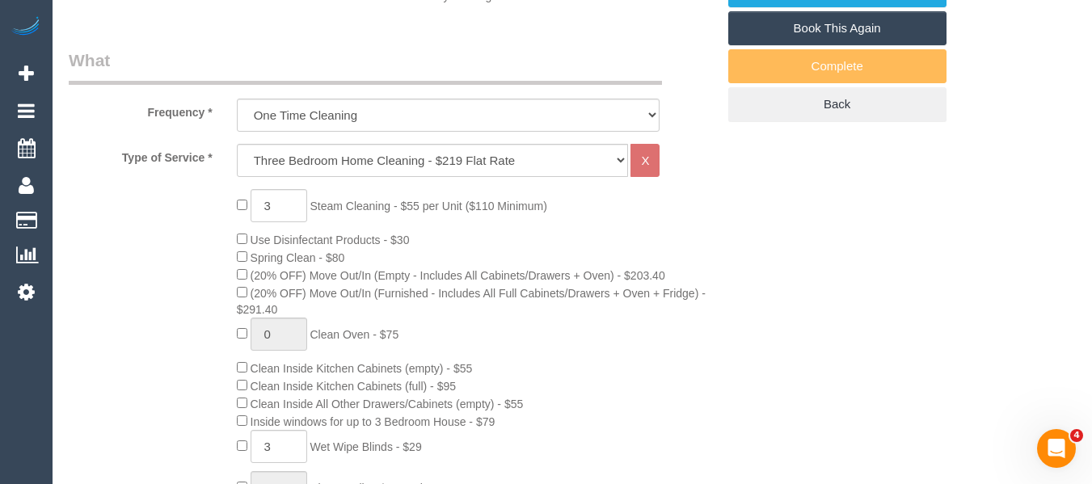
scroll to position [574, 0]
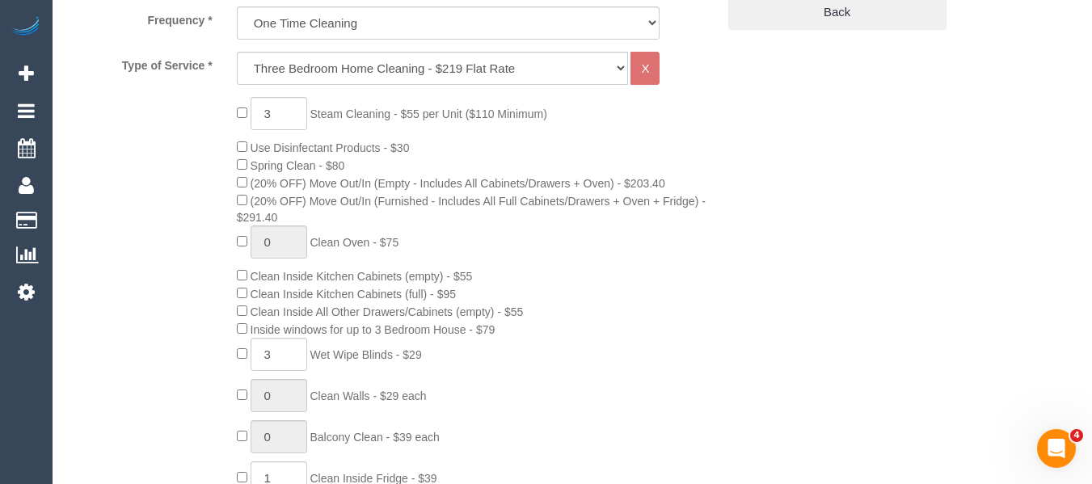
select select "spot36"
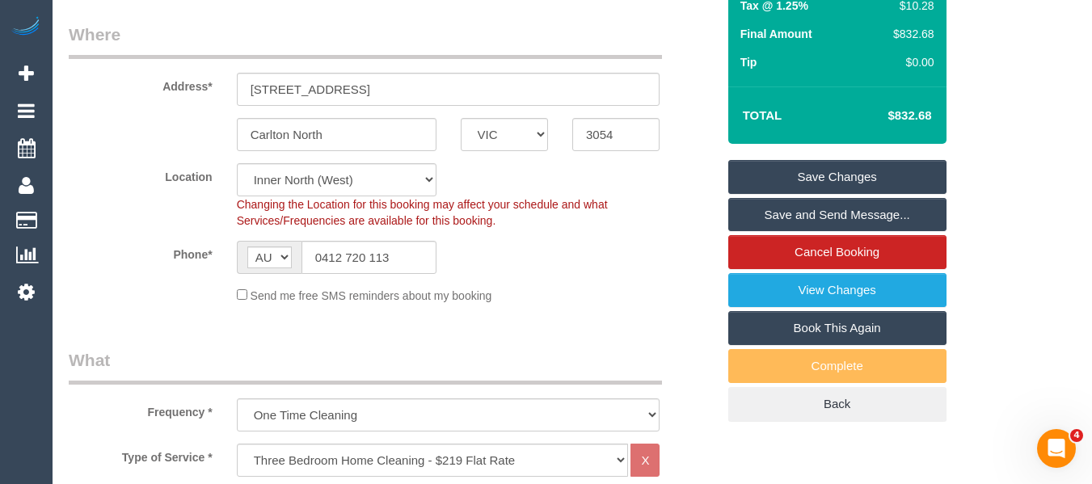
scroll to position [170, 0]
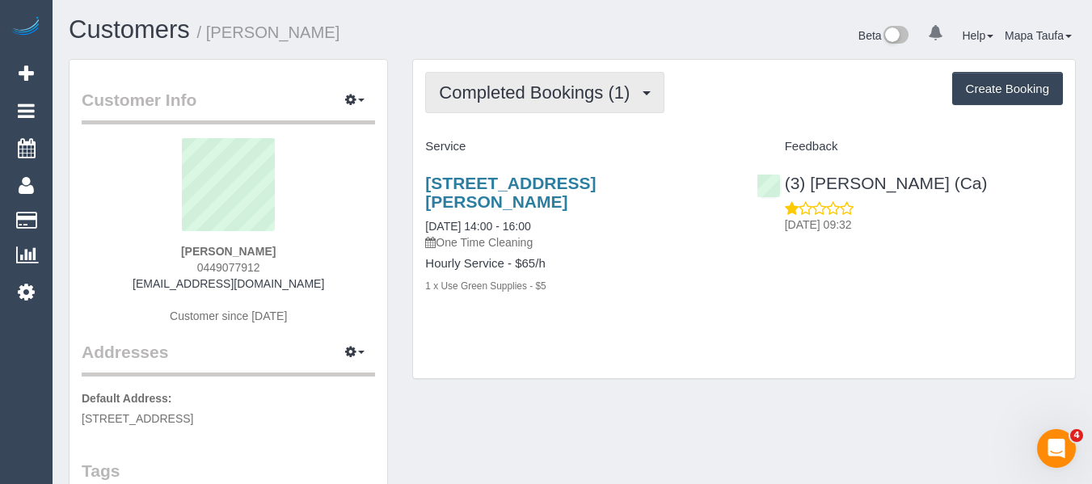
click at [479, 87] on span "Completed Bookings (1)" at bounding box center [538, 92] width 199 height 20
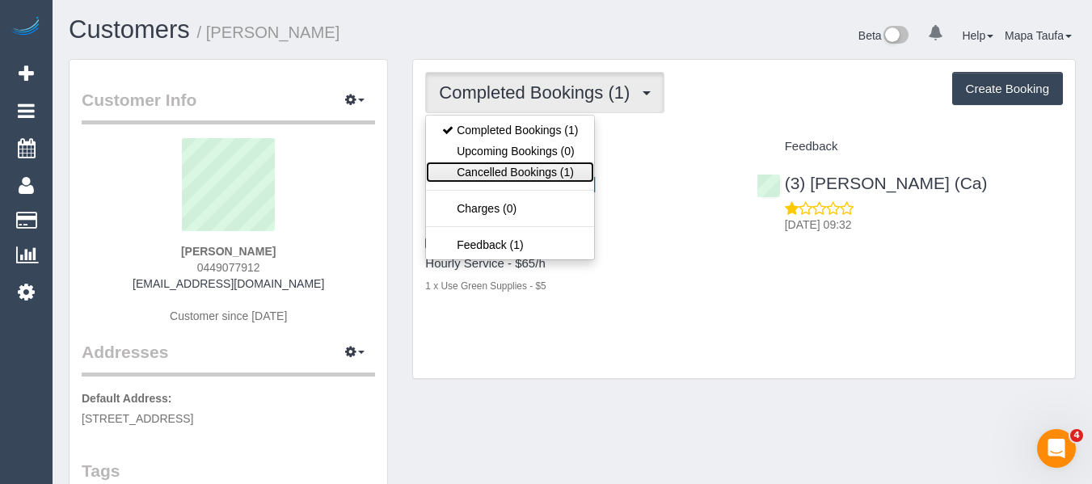
click at [480, 167] on link "Cancelled Bookings (1)" at bounding box center [510, 172] width 168 height 21
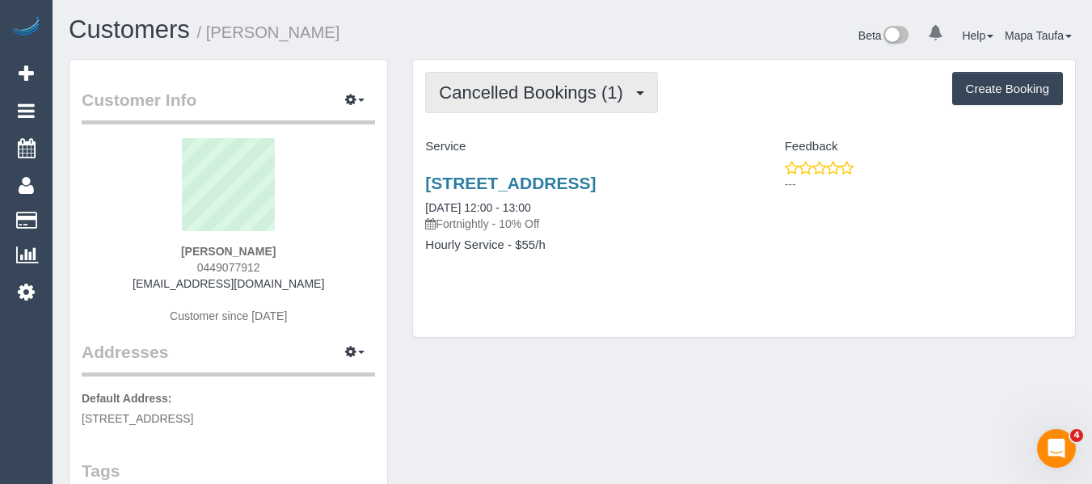
click at [484, 81] on button "Cancelled Bookings (1)" at bounding box center [541, 92] width 233 height 41
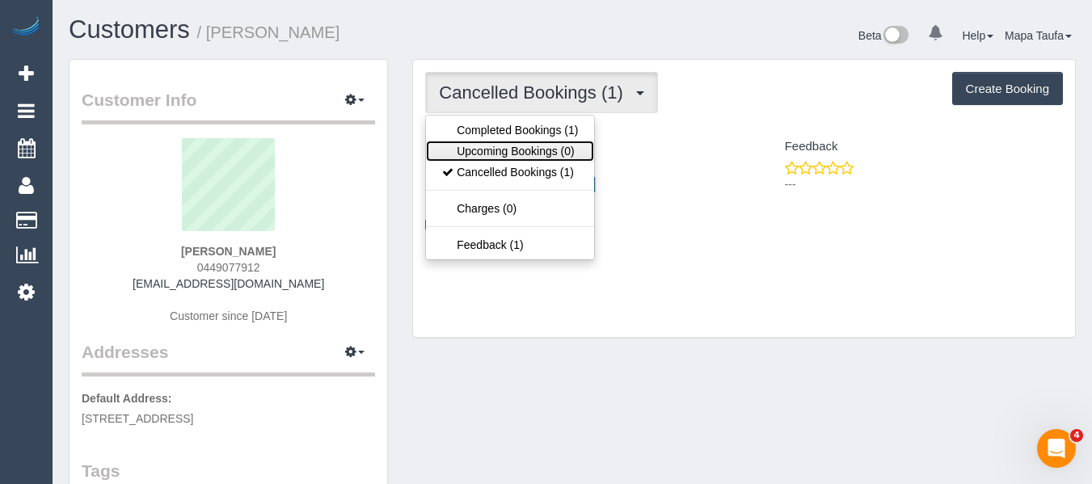
click at [511, 146] on link "Upcoming Bookings (0)" at bounding box center [510, 151] width 168 height 21
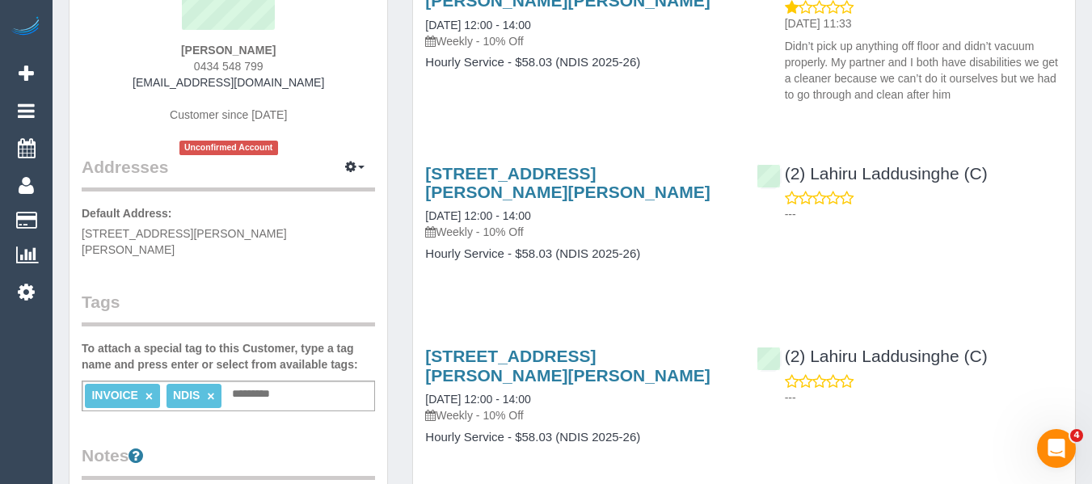
scroll to position [162, 0]
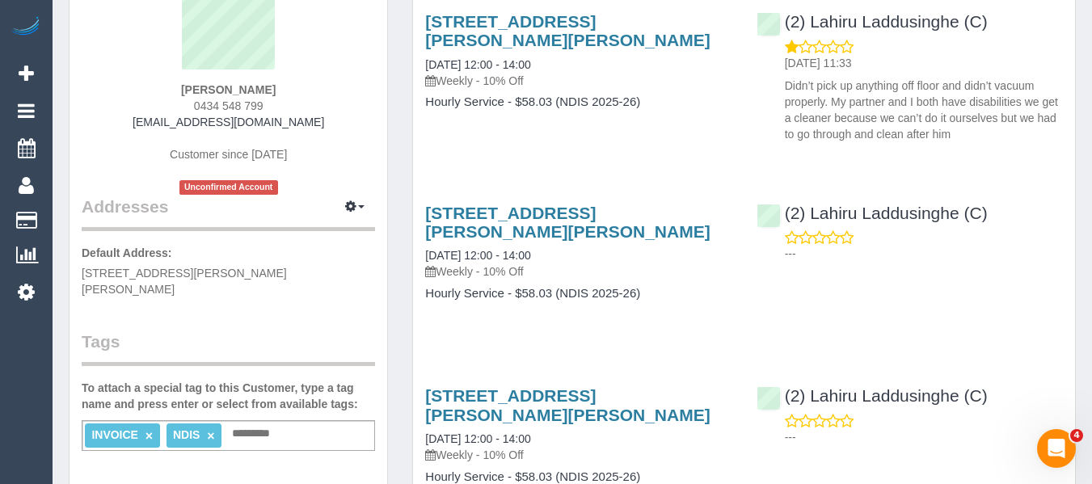
click at [246, 424] on input "text" at bounding box center [255, 434] width 55 height 21
type input "**********"
drag, startPoint x: 268, startPoint y: 91, endPoint x: 184, endPoint y: 78, distance: 85.0
click at [180, 88] on div "Aysha Keith 0434 548 799 aysha0803@gmail.com Customer since 2025 Unconfirmed Ac…" at bounding box center [229, 86] width 294 height 218
copy strong "Aysha Keith"
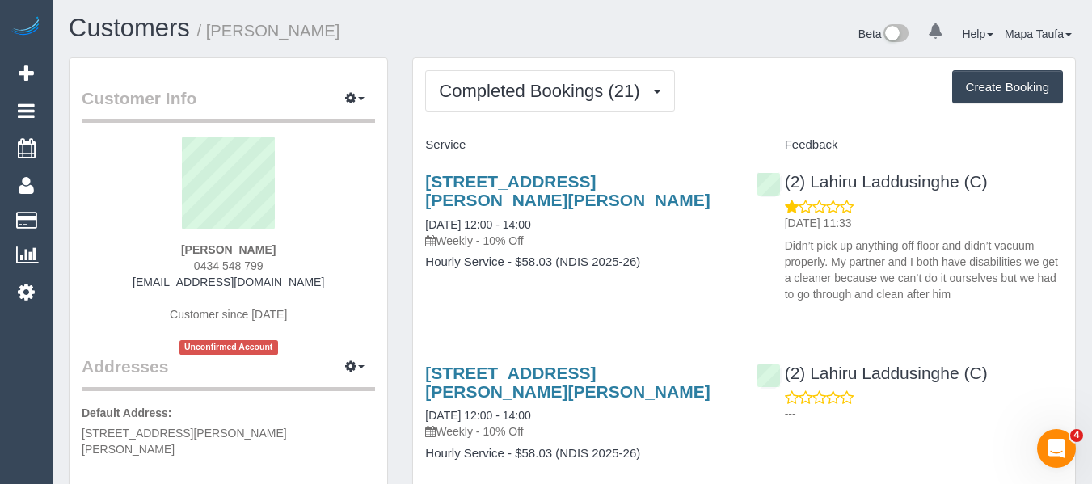
scroll to position [0, 0]
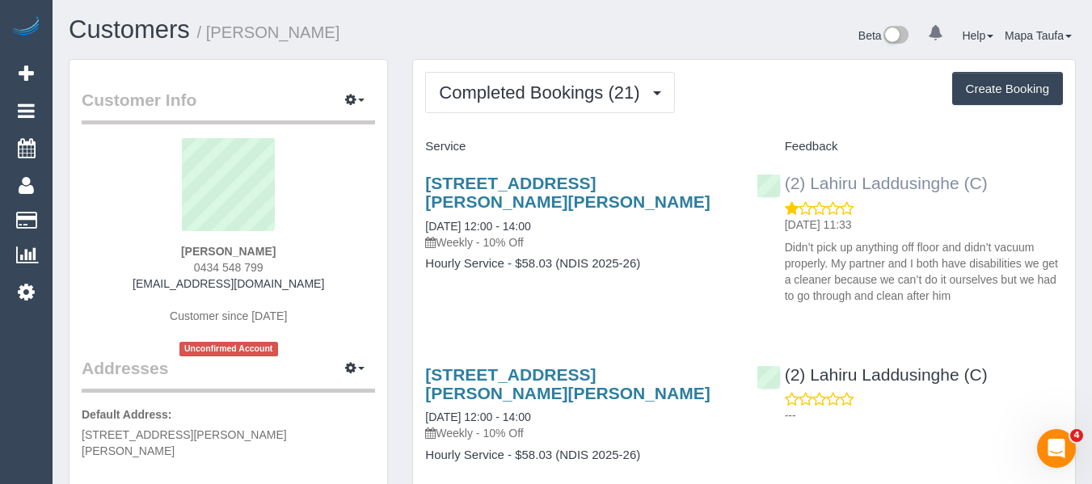
drag, startPoint x: 871, startPoint y: 180, endPoint x: 811, endPoint y: 180, distance: 59.8
click at [811, 180] on div "(2) Lahiru Laddusinghe (C) 23/08/2025 11:33 Didn’t pick up anything off floor a…" at bounding box center [910, 235] width 331 height 151
copy link "Lahiru Laddusinghe (C)"
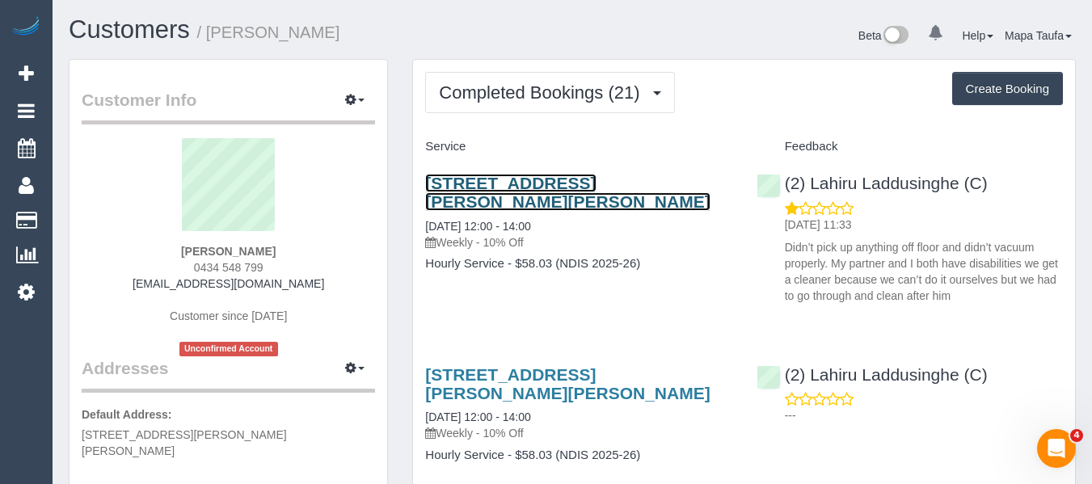
click at [467, 184] on link "8 Daisy Ct, Narre Warren South, VIC 3805" at bounding box center [567, 192] width 285 height 37
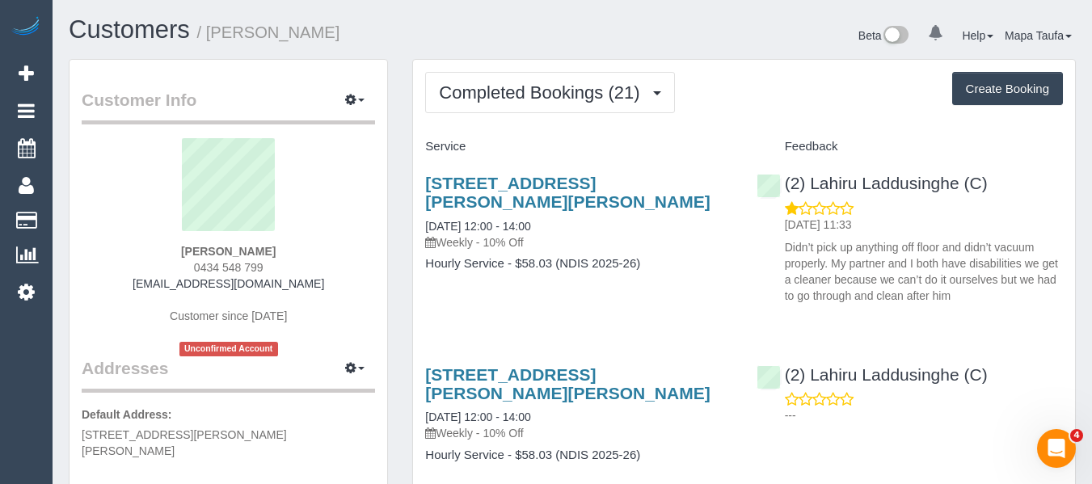
drag, startPoint x: 245, startPoint y: 250, endPoint x: 112, endPoint y: 257, distance: 132.8
click at [112, 247] on div "Aysha Keith 0434 548 799 aysha0803@gmail.com Customer since 2025 Unconfirmed Ac…" at bounding box center [229, 247] width 294 height 218
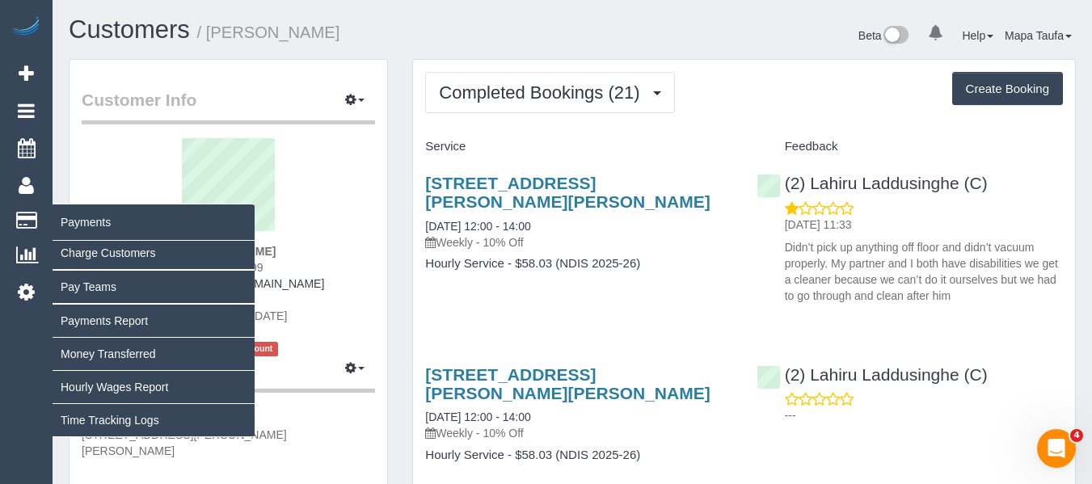
copy strong "Aysha Keith"
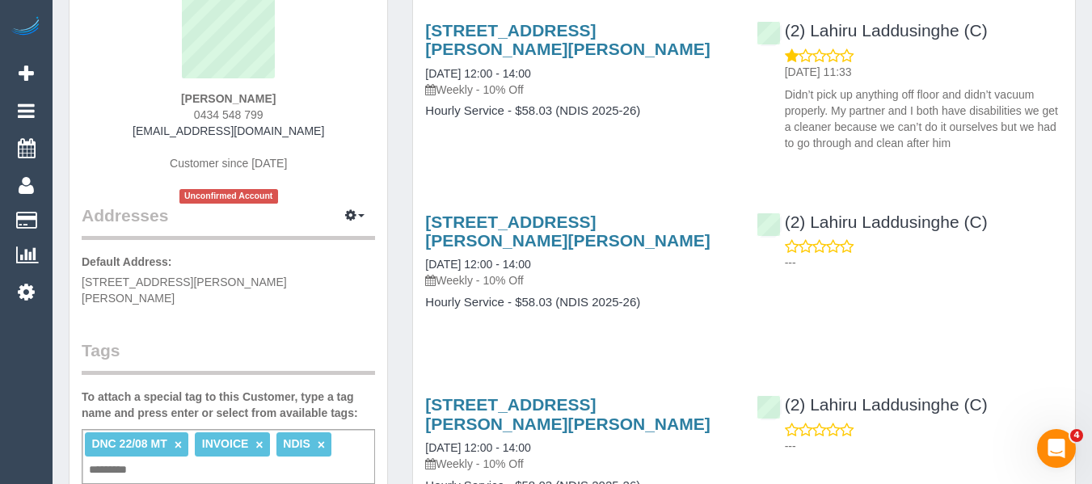
scroll to position [404, 0]
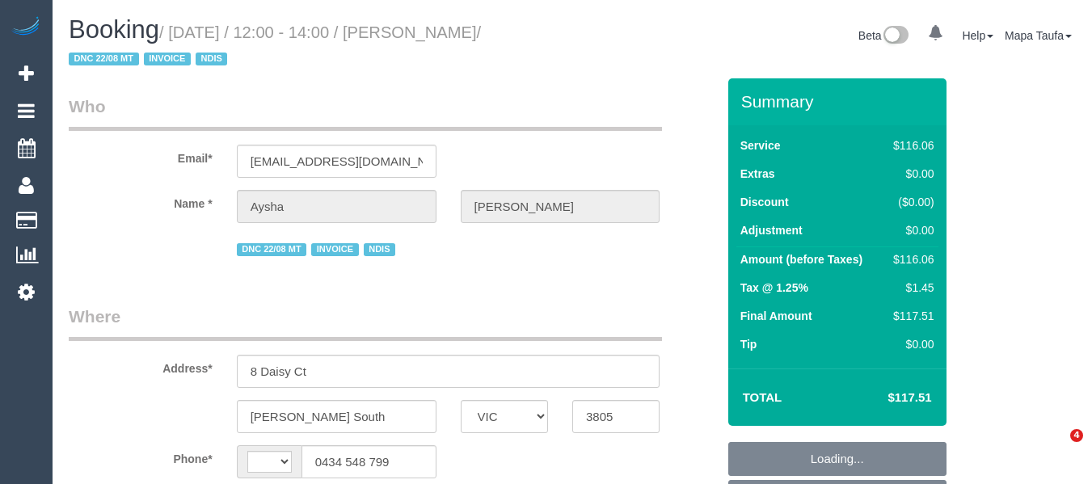
select select "VIC"
select select "string:AU"
select select "object:291"
select select "number:27"
select select "number:14"
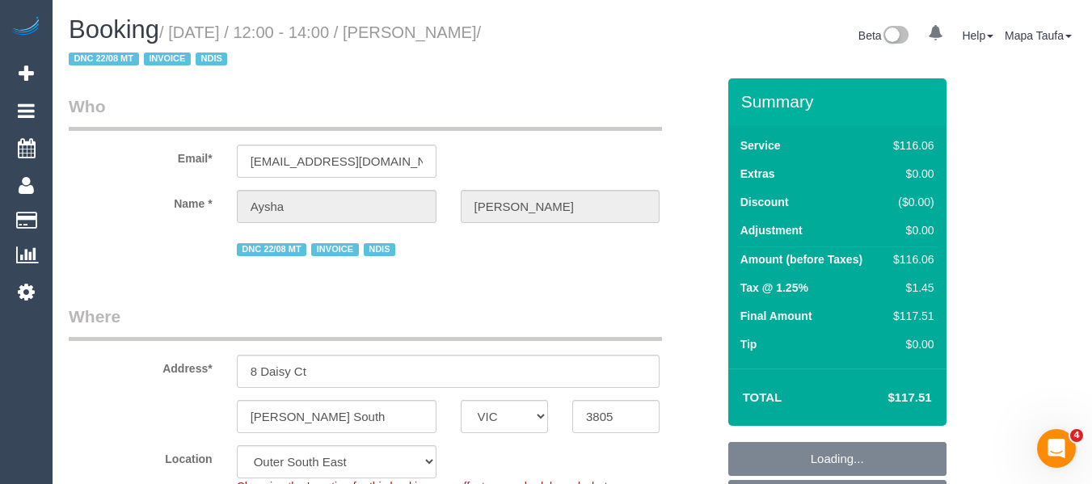
select select "number:18"
select select "number:24"
select select "number:33"
select select "object:1067"
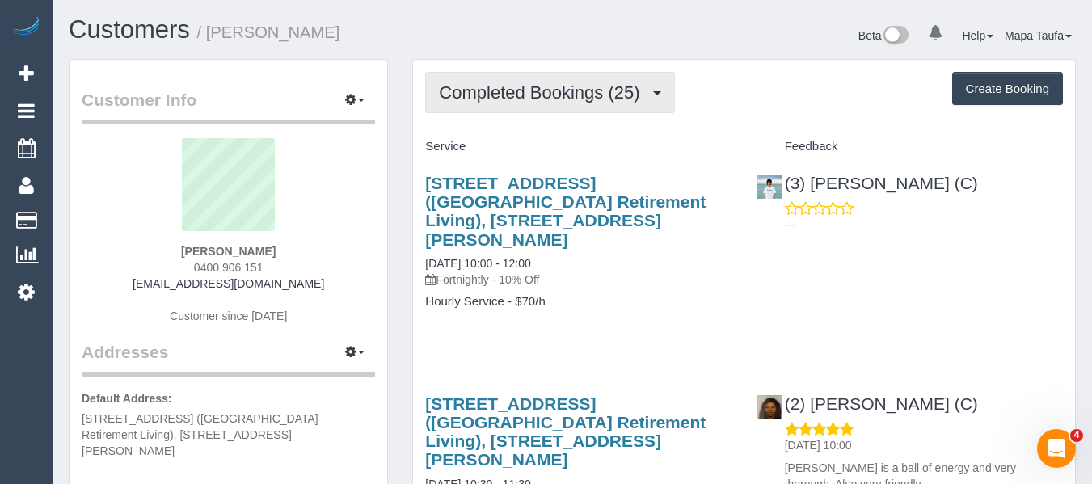
drag, startPoint x: 612, startPoint y: 99, endPoint x: 589, endPoint y: 140, distance: 47.4
click at [611, 99] on span "Completed Bookings (25)" at bounding box center [543, 92] width 209 height 20
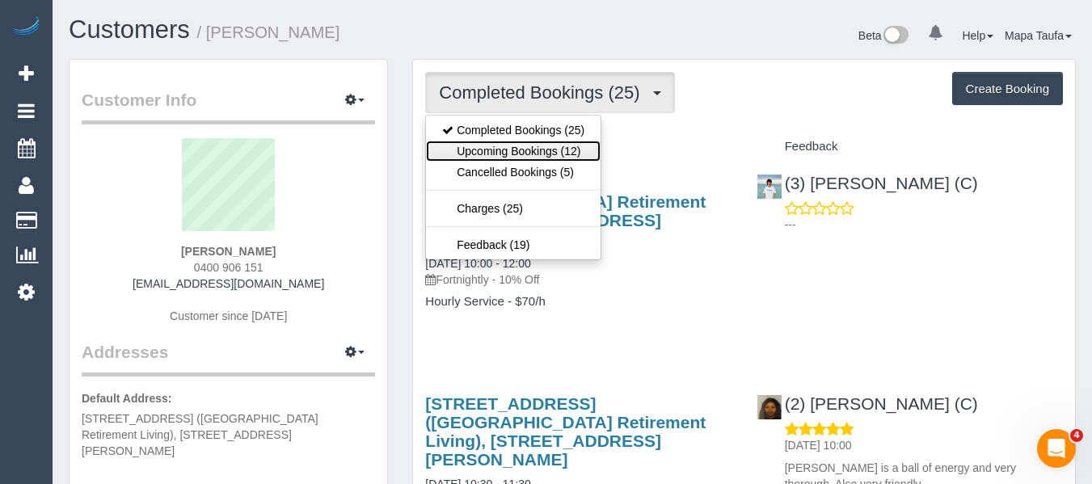
click at [558, 150] on link "Upcoming Bookings (12)" at bounding box center [513, 151] width 175 height 21
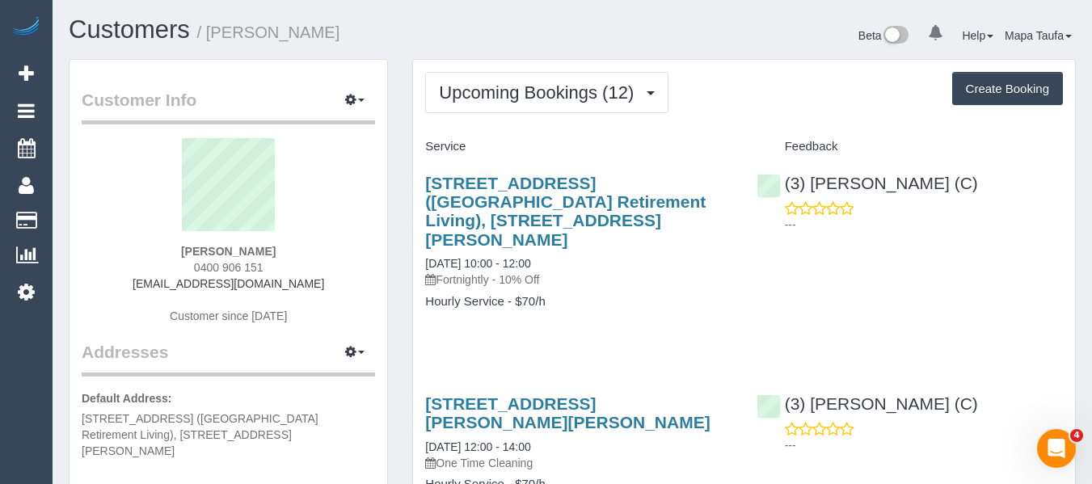
drag, startPoint x: 175, startPoint y: 249, endPoint x: 319, endPoint y: 133, distance: 184.0
click at [159, 246] on div "Liz Rawnsley 0400 906 151 lrawnsley@iinet.net.au Customer since 2022" at bounding box center [229, 239] width 294 height 202
copy strong "Liz Rawnsley"
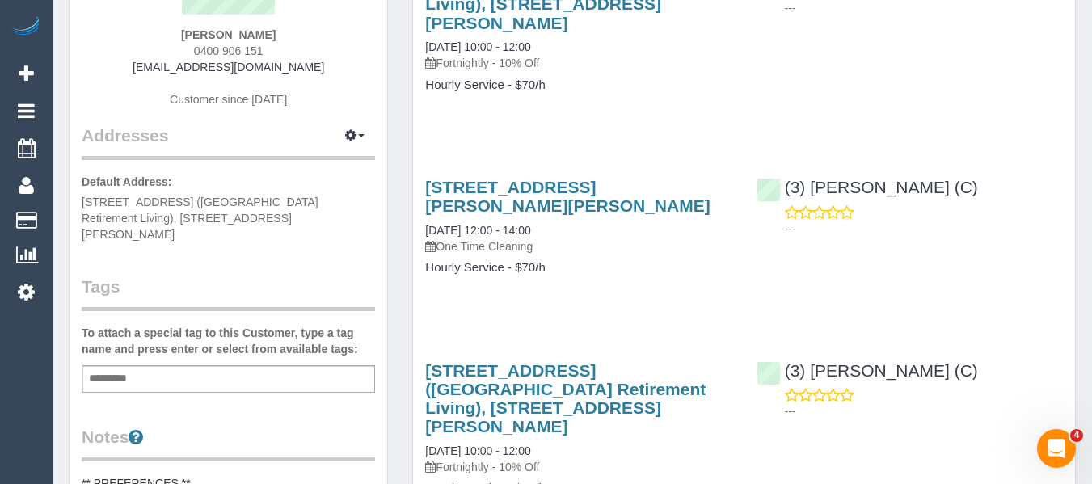
scroll to position [81, 0]
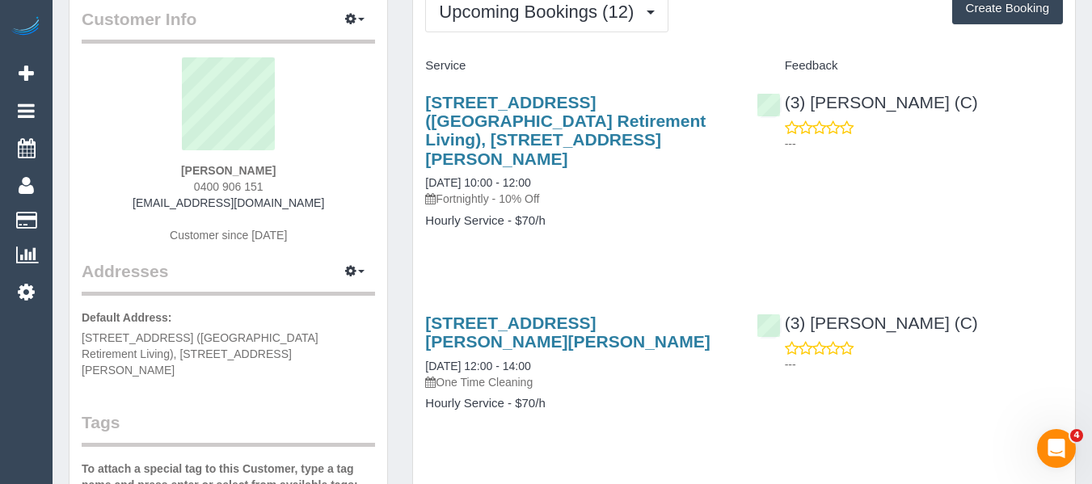
drag, startPoint x: 577, startPoint y: 135, endPoint x: 422, endPoint y: 88, distance: 161.4
click at [422, 90] on div "Unit 192, 101-121 Whalley Drive (Cumberland View Retirement Living), Wheelers H…" at bounding box center [578, 169] width 331 height 180
copy link "Unit 192, 101-121 Whalley Drive (Cumberland View Retirement Living), Wheelers H…"
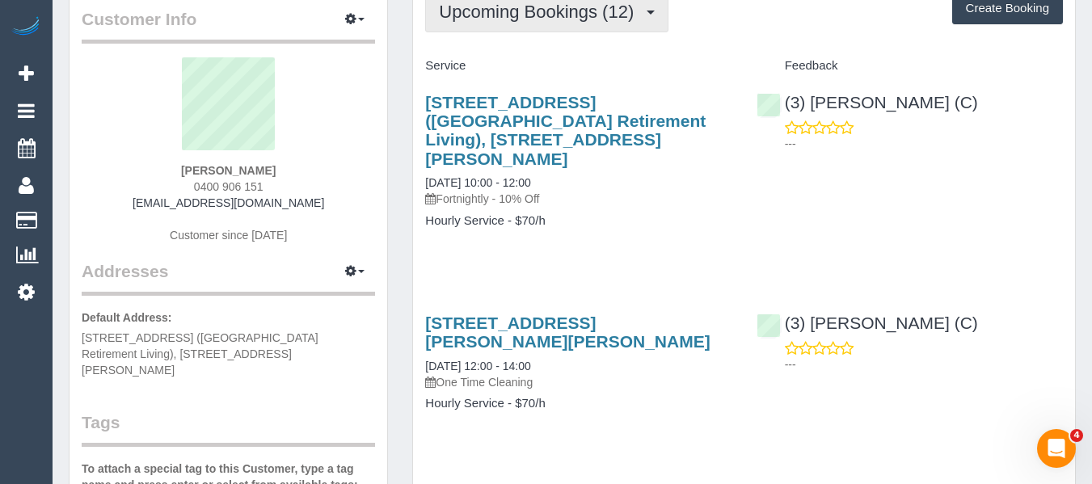
click at [465, 11] on span "Upcoming Bookings (12)" at bounding box center [540, 12] width 203 height 20
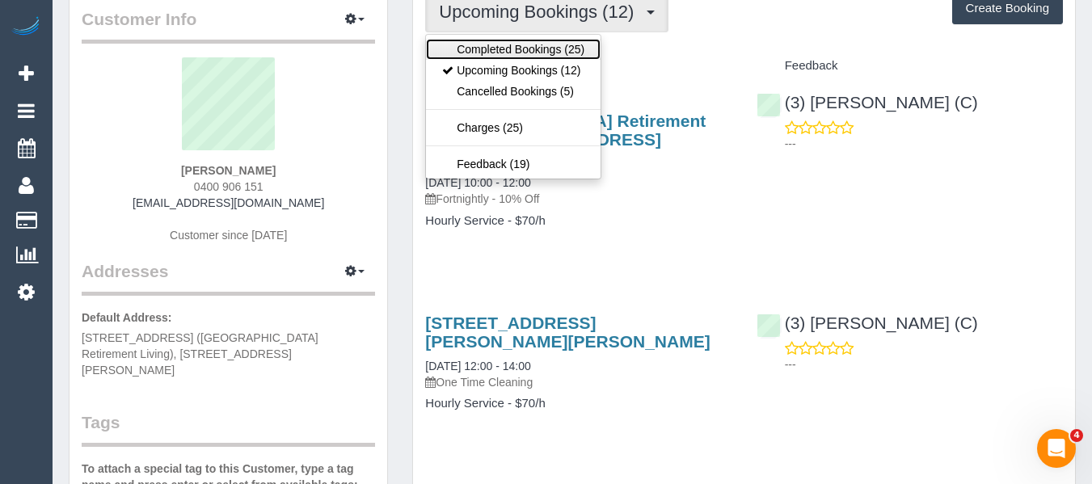
click at [479, 51] on link "Completed Bookings (25)" at bounding box center [513, 49] width 175 height 21
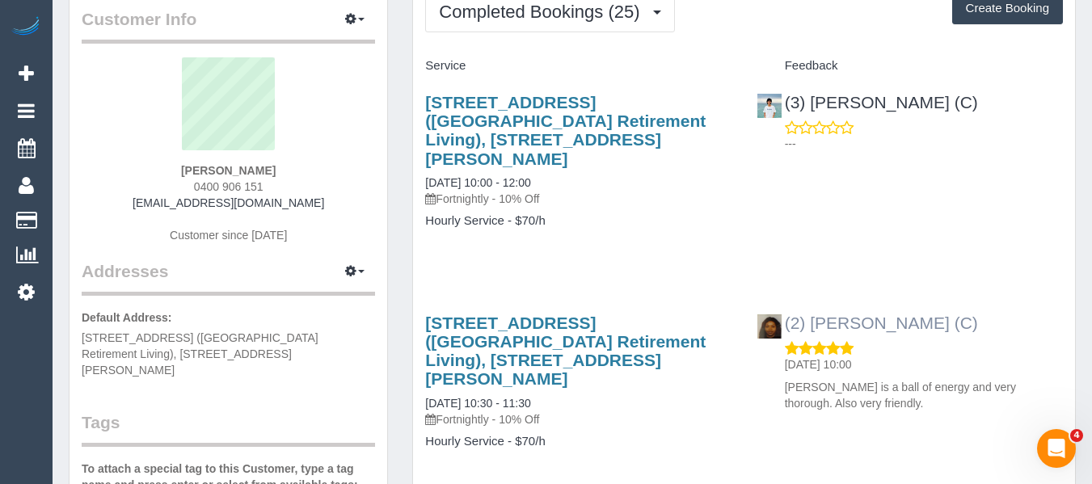
drag, startPoint x: 1002, startPoint y: 299, endPoint x: 778, endPoint y: 183, distance: 252.4
click at [805, 300] on div "(2) Nyasha Mahofa (C) 31/07/2025 10:00 Nyasha is a ball of energy and very thor…" at bounding box center [910, 359] width 331 height 119
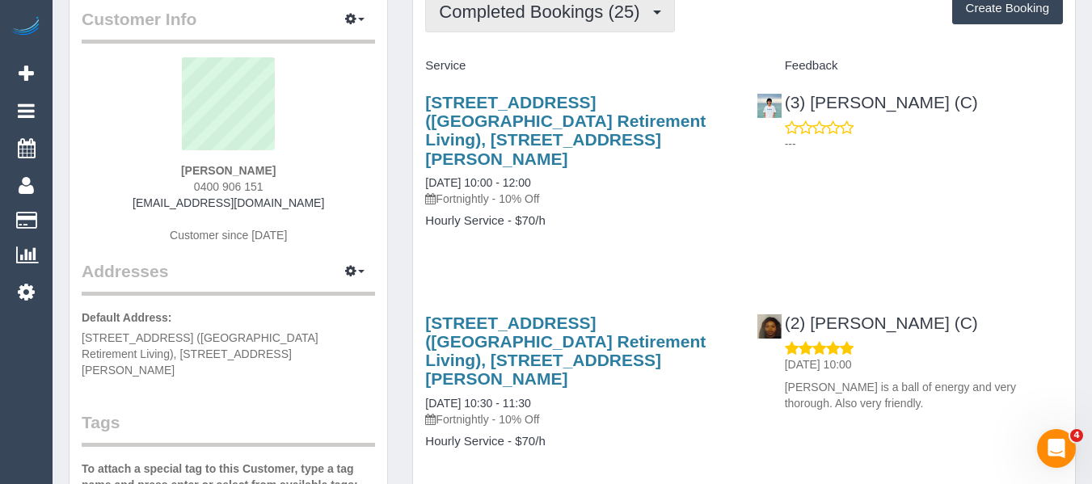
copy link "Nyasha Mahofa (C)"
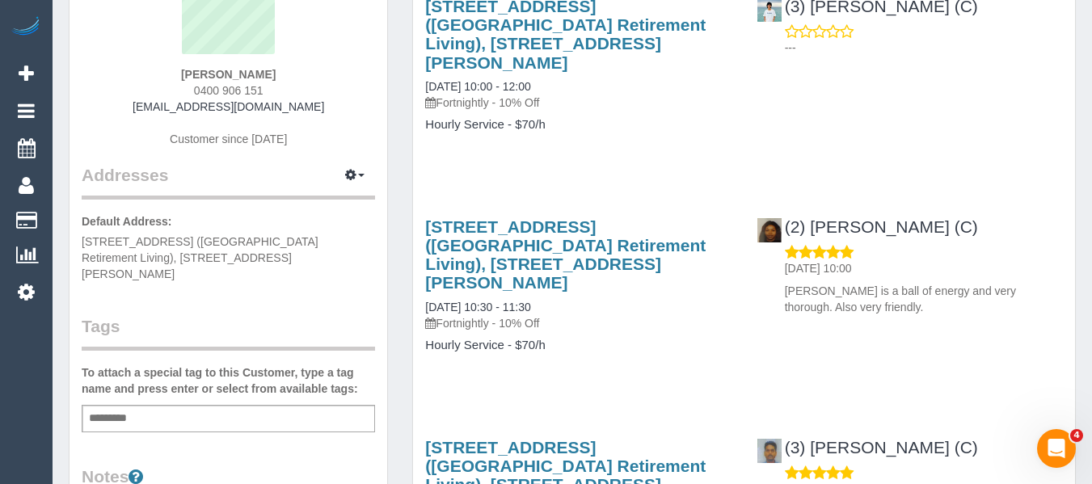
scroll to position [323, 0]
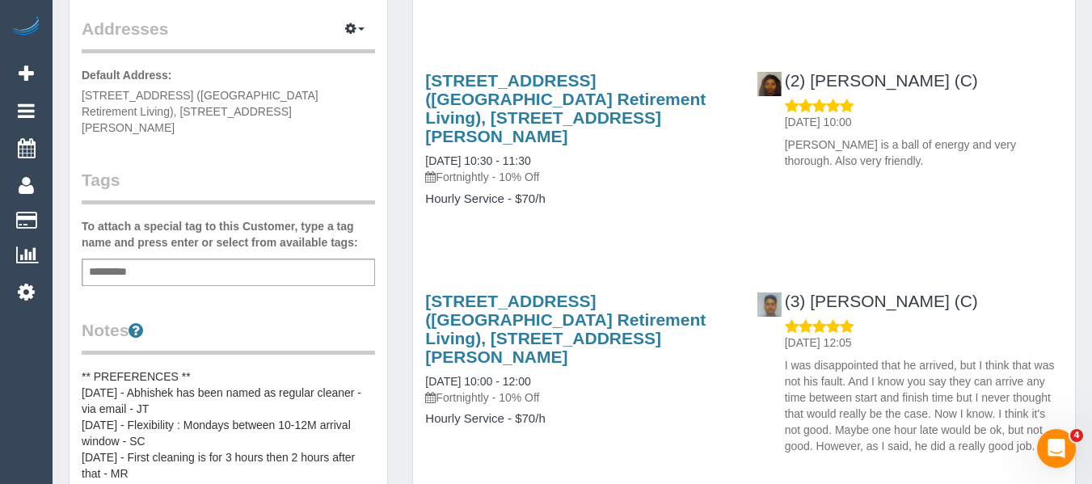
click at [214, 264] on div "Add a tag" at bounding box center [229, 272] width 294 height 27
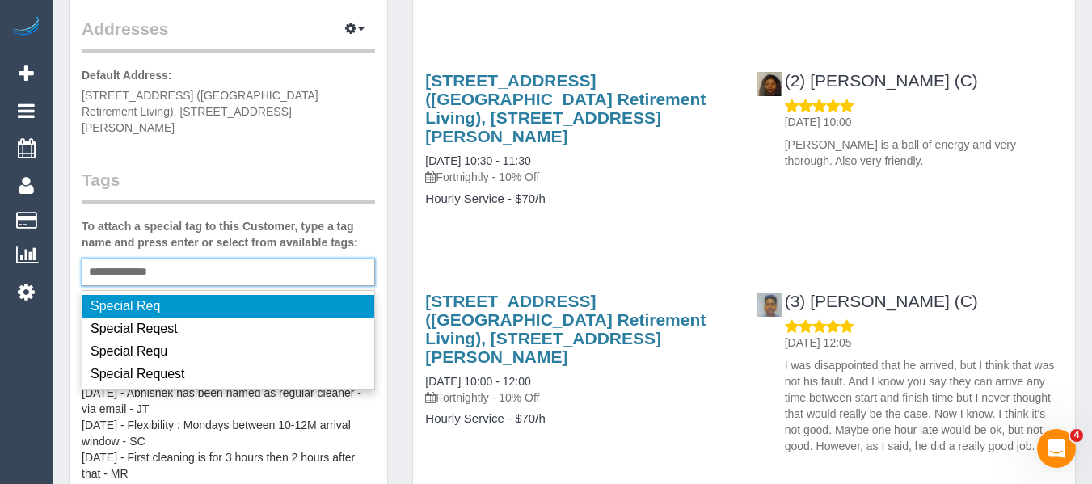
type input "**********"
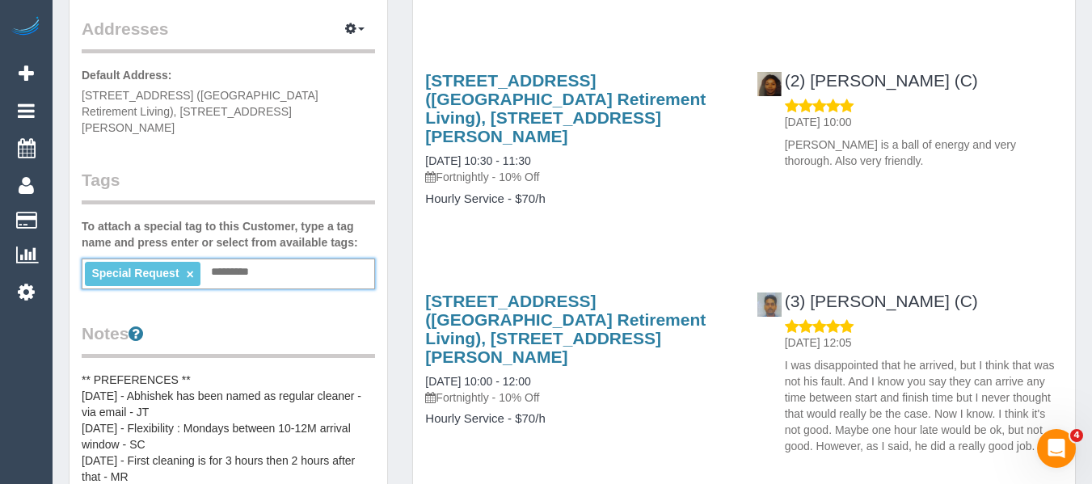
scroll to position [0, 0]
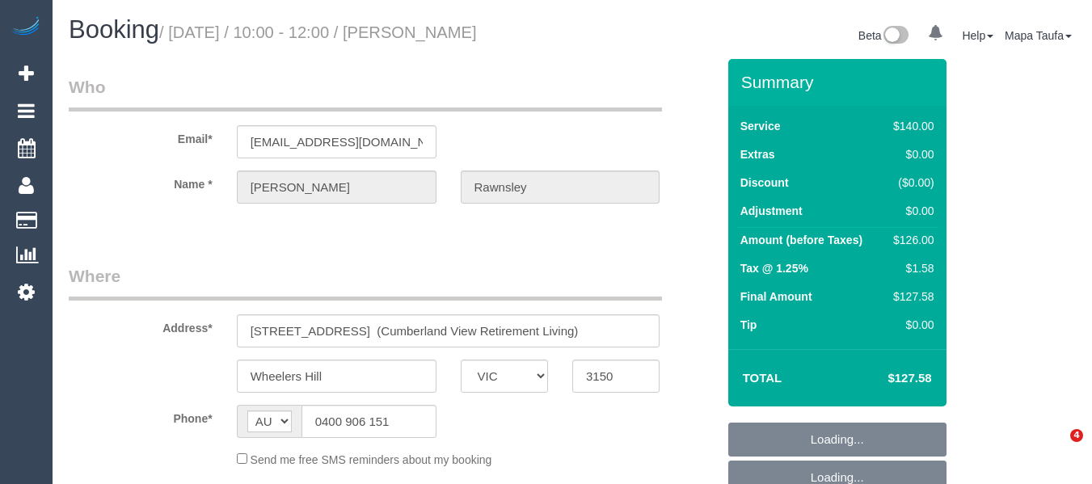
select select "VIC"
select select "object:549"
select select "string:stripe-pm_1RdQKR2GScqysDRV6IchxJnf"
select select "number:28"
select select "number:14"
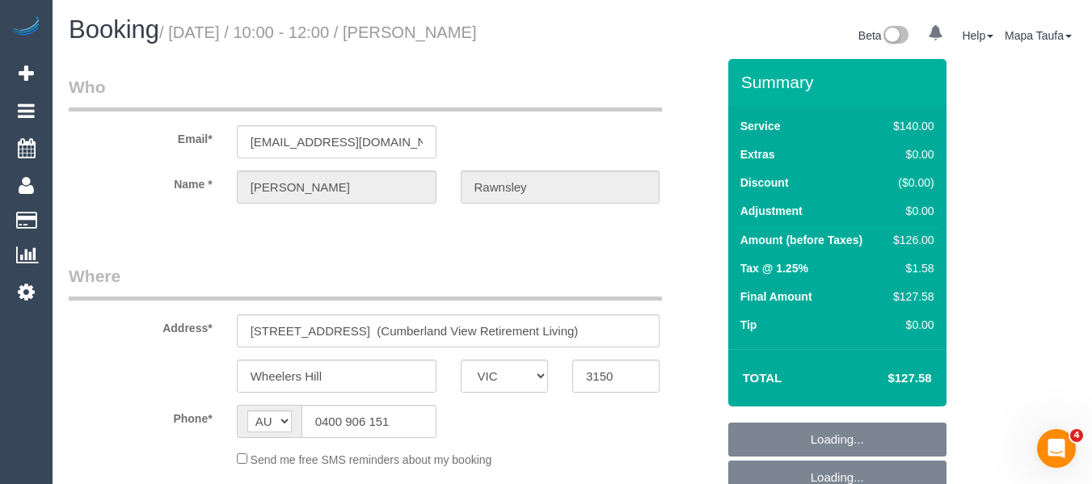
select select "number:19"
select select "number:25"
select select "number:33"
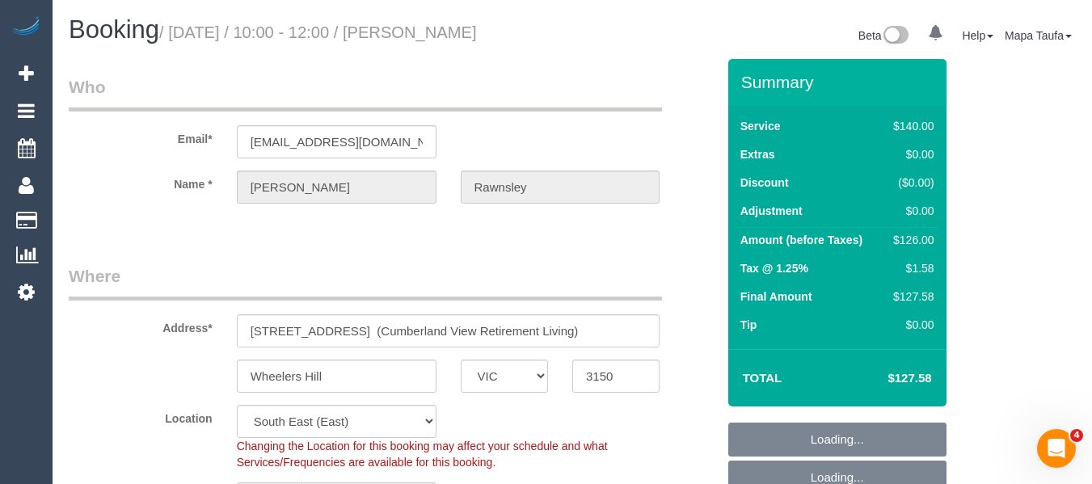
select select "object:702"
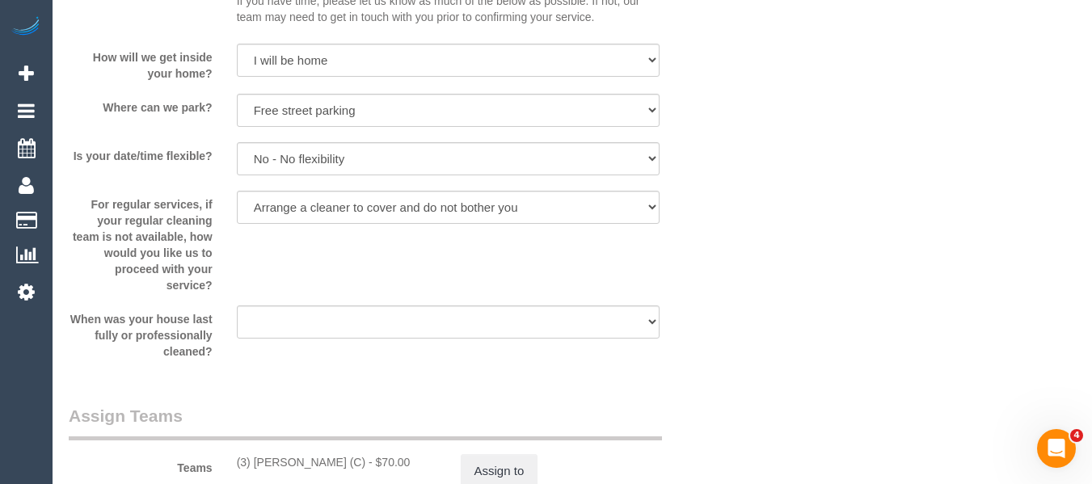
select select "spot1"
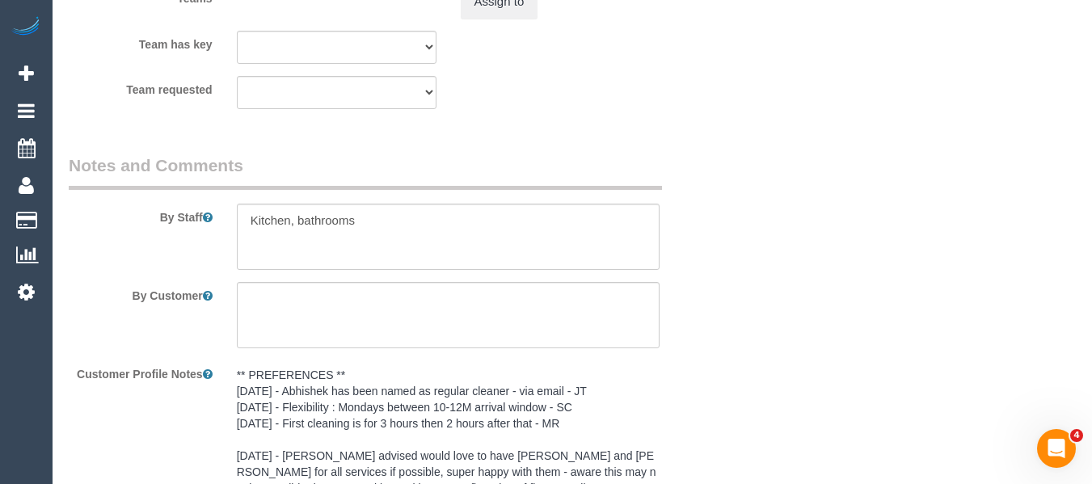
scroll to position [2974, 0]
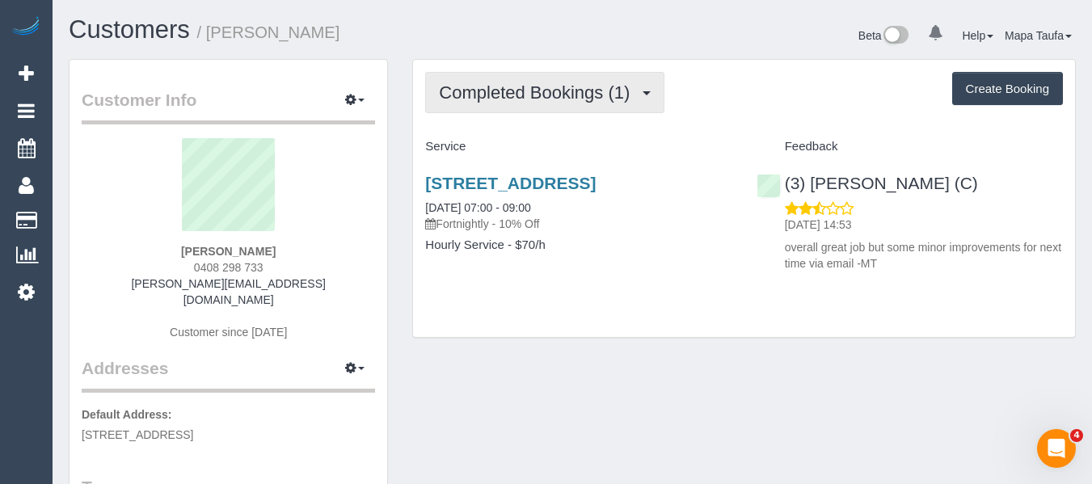
click at [456, 84] on span "Completed Bookings (1)" at bounding box center [538, 92] width 199 height 20
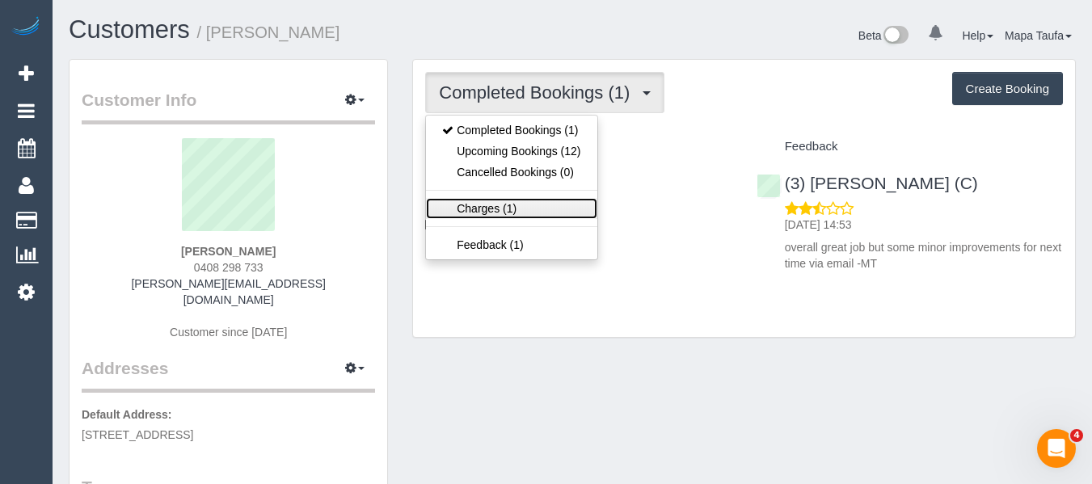
click at [494, 201] on link "Charges (1)" at bounding box center [511, 208] width 171 height 21
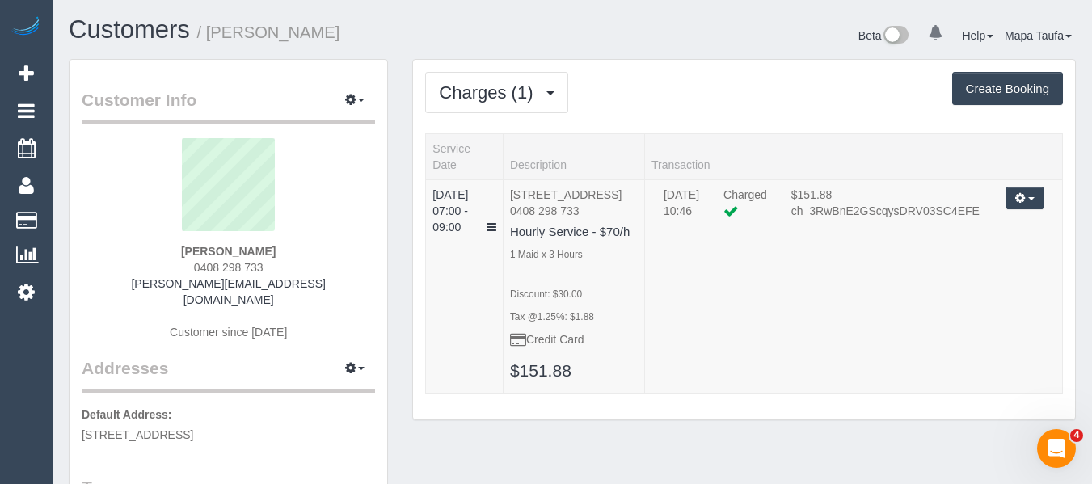
scroll to position [162, 0]
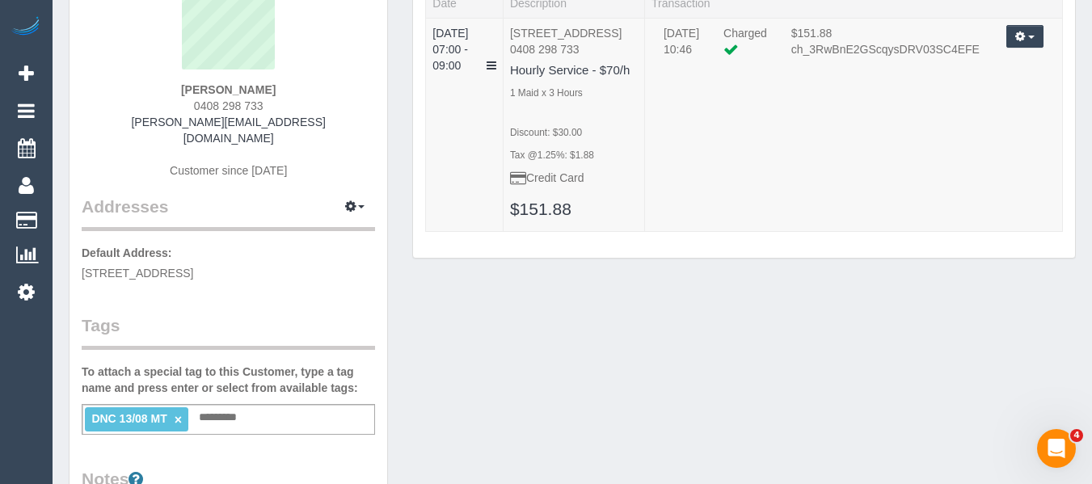
click at [177, 413] on link "×" at bounding box center [178, 420] width 7 height 14
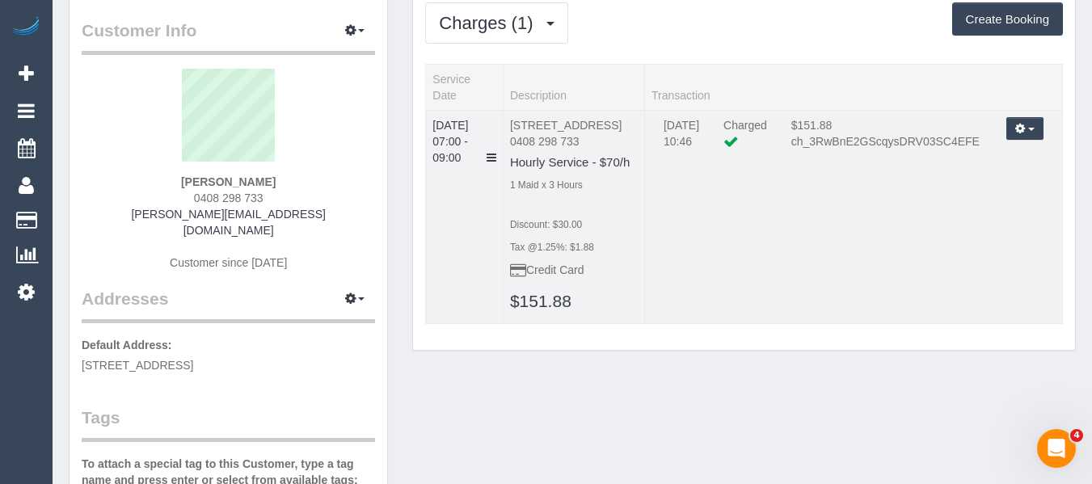
scroll to position [0, 0]
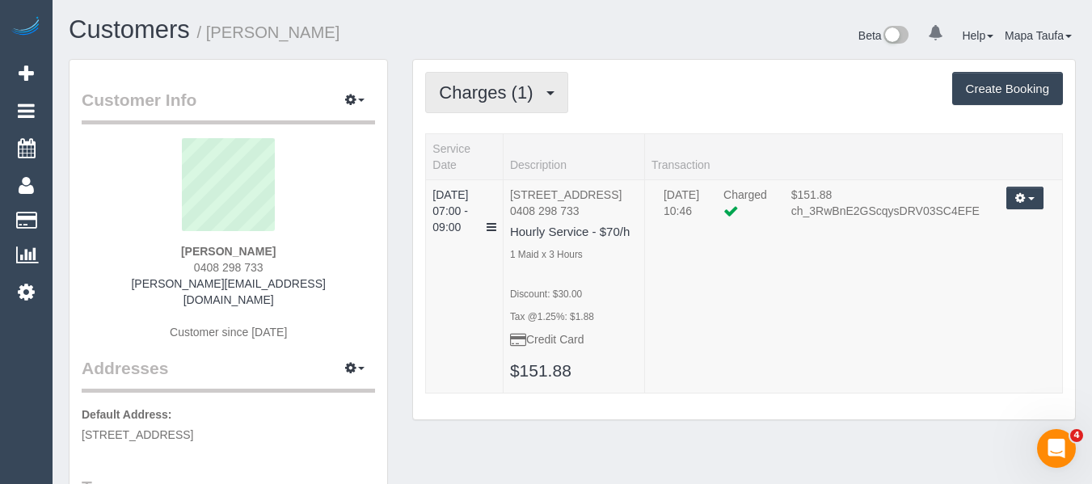
click at [509, 96] on span "Charges (1)" at bounding box center [490, 92] width 102 height 20
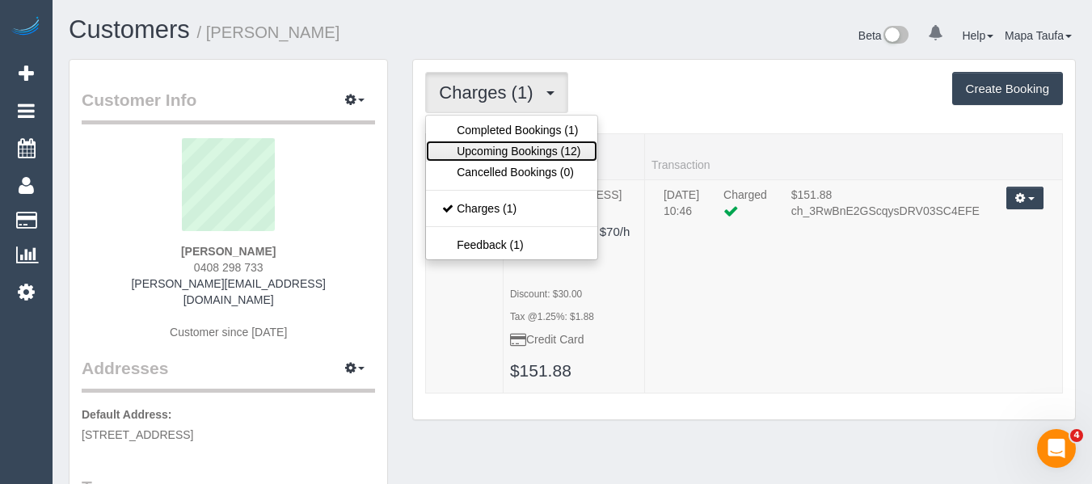
click at [493, 141] on link "Upcoming Bookings (12)" at bounding box center [511, 151] width 171 height 21
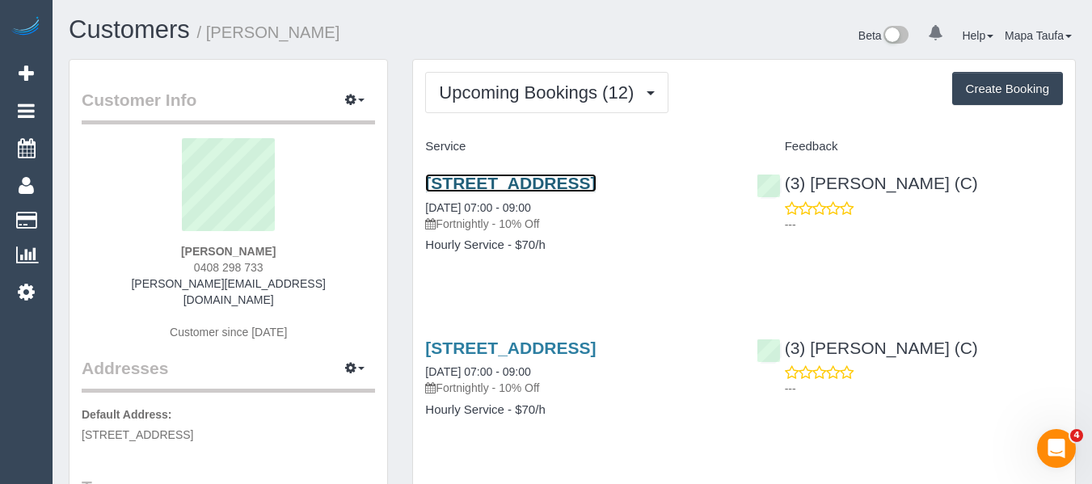
click at [566, 185] on link "34 Sparrowhawk Crescent, Deanside, VIC 3336" at bounding box center [510, 183] width 171 height 19
click at [488, 181] on link "34 Sparrowhawk Crescent, Deanside, VIC 3336" at bounding box center [510, 183] width 171 height 19
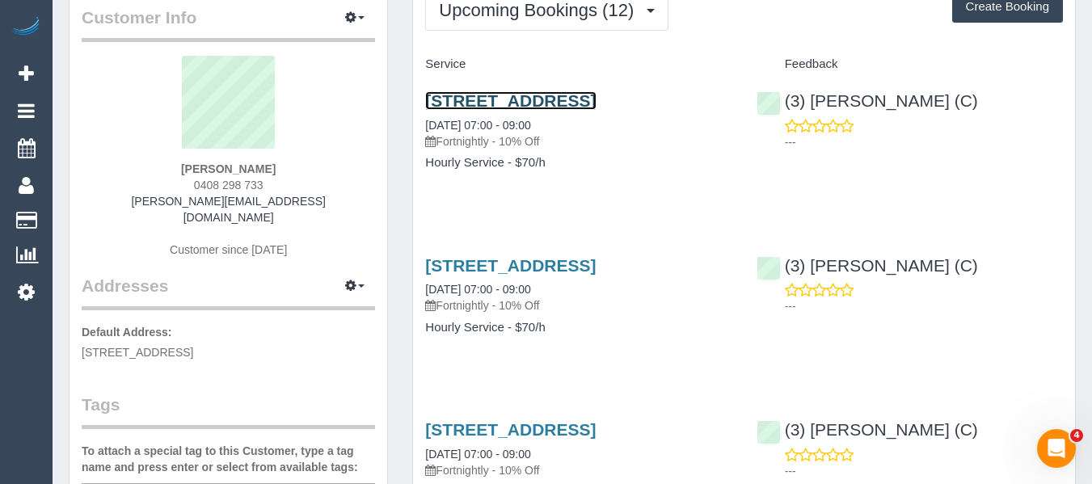
scroll to position [162, 0]
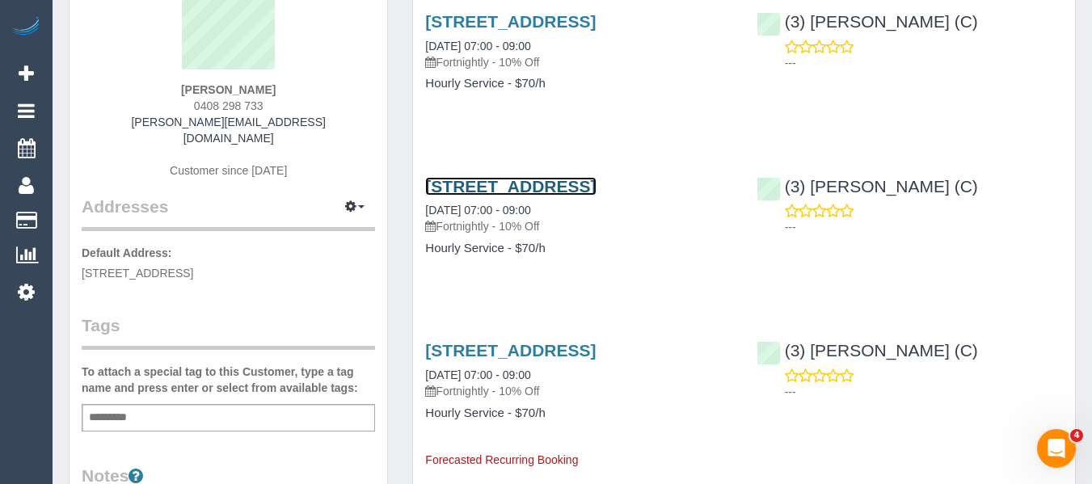
click at [462, 196] on link "34 Sparrowhawk Crescent, Deanside, VIC 3336" at bounding box center [510, 186] width 171 height 19
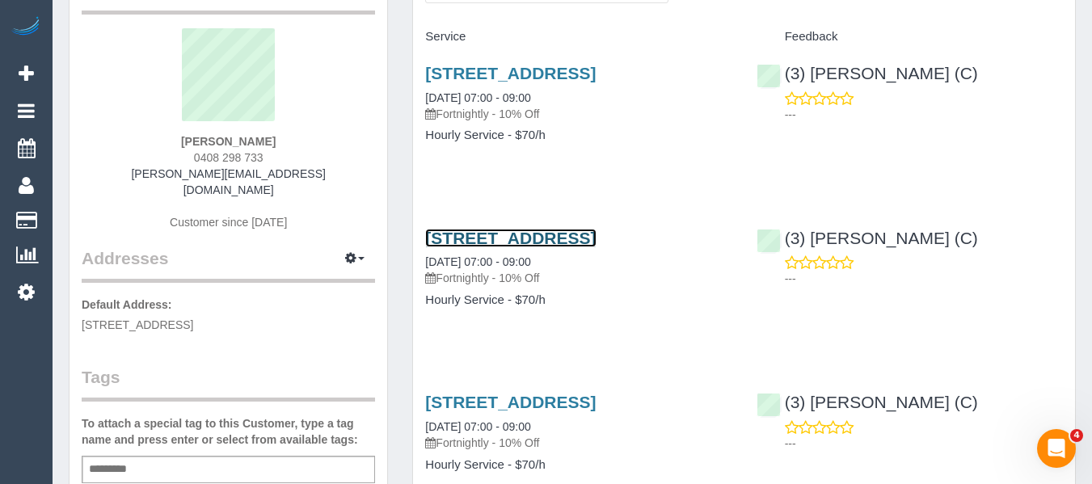
scroll to position [0, 0]
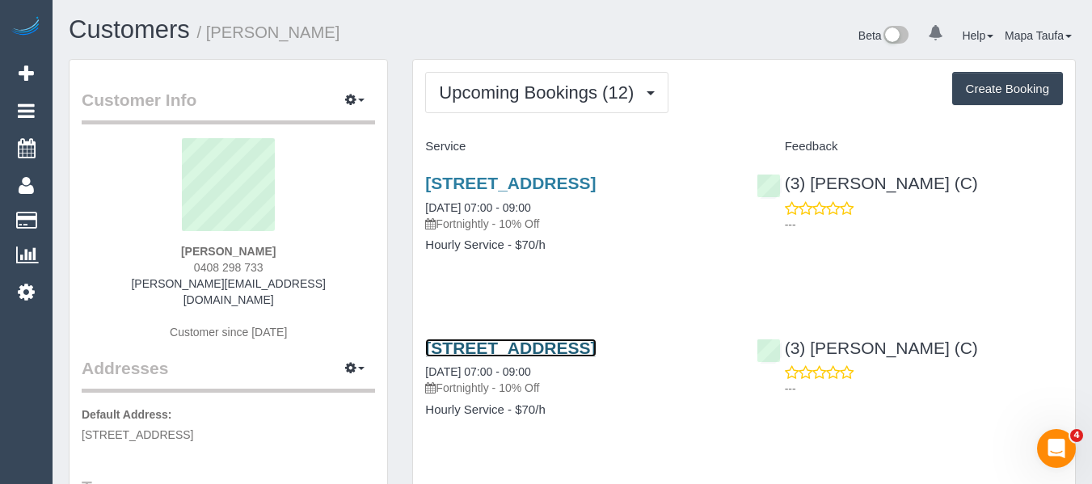
click at [465, 357] on link "34 Sparrowhawk Crescent, Deanside, VIC 3336" at bounding box center [510, 348] width 171 height 19
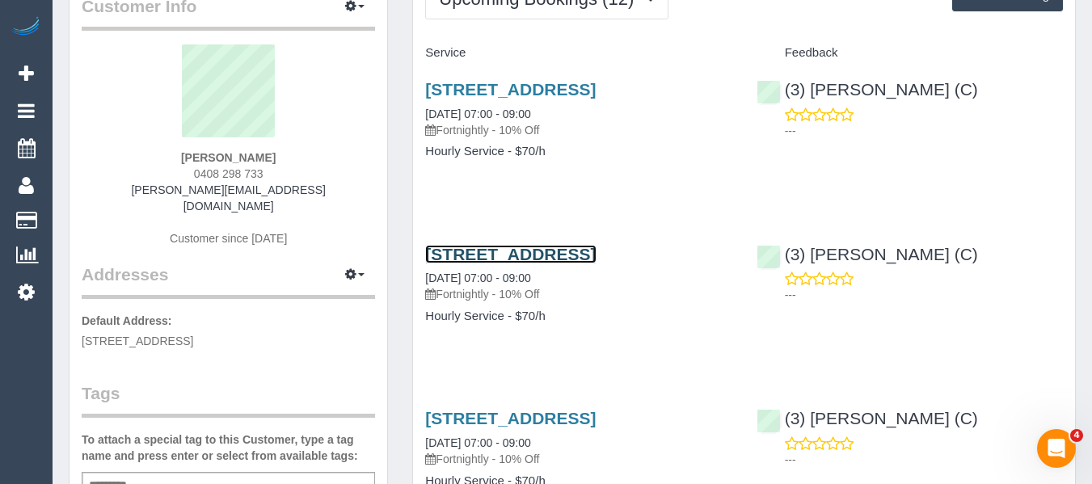
scroll to position [243, 0]
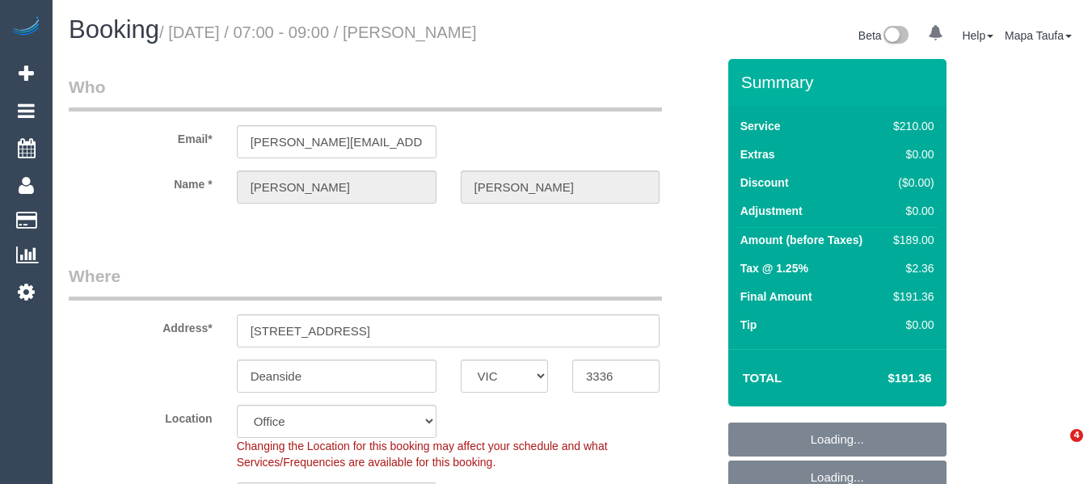
select select "VIC"
select select "number:27"
select select "number:14"
select select "number:18"
select select "number:25"
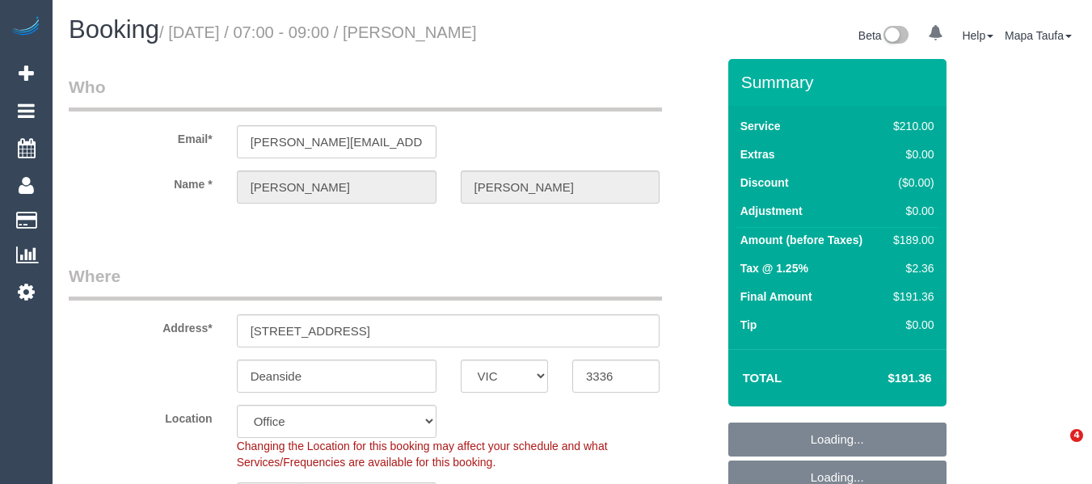
select select "number:34"
select select "number:13"
select select "180"
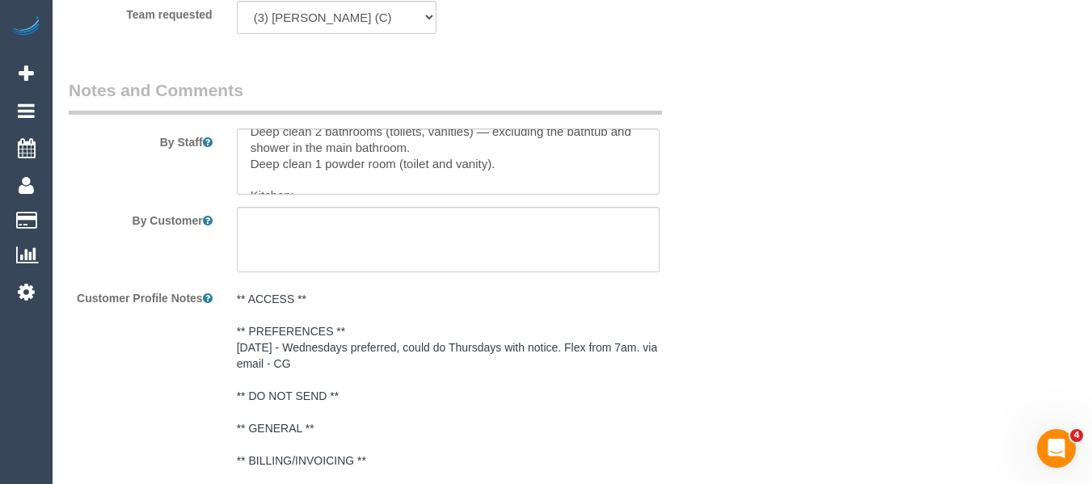
scroll to position [177, 0]
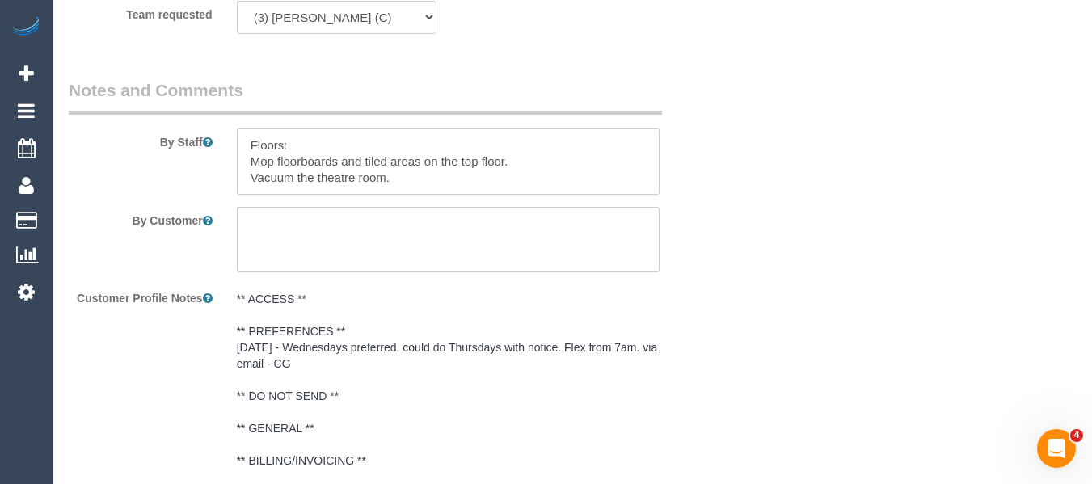
drag, startPoint x: 428, startPoint y: 198, endPoint x: 656, endPoint y: 170, distance: 229.8
click at [332, 186] on textarea at bounding box center [449, 162] width 424 height 66
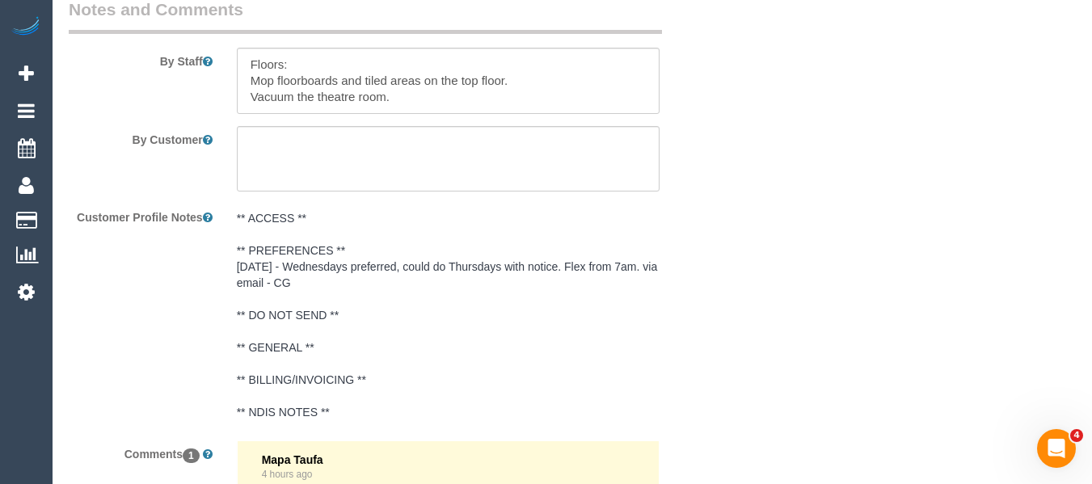
click at [459, 144] on sui-booking-comments "By Staff By Customer Customer Profile Notes ** ACCESS ** ** PREFERENCES ** [DAT…" at bounding box center [393, 326] width 648 height 657
drag, startPoint x: 418, startPoint y: 117, endPoint x: 126, endPoint y: 23, distance: 306.6
click at [126, 23] on fieldset "Notes and Comments By Staff By Customer Customer Profile Notes ** ACCESS ** ** …" at bounding box center [393, 332] width 648 height 669
paste textarea "Top floor: Main bathroom (only if used). En-suite full clean (toilet, shower sc…"
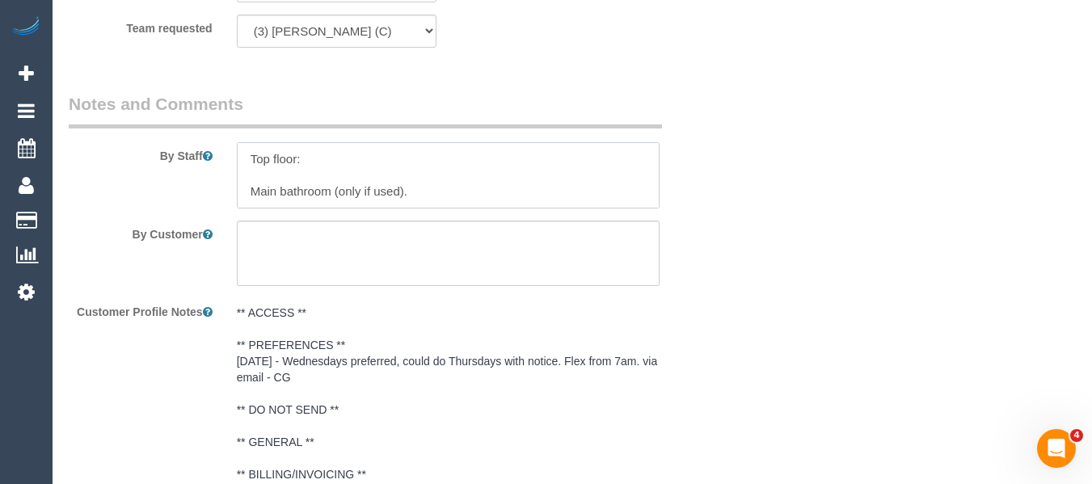
scroll to position [2688, 0]
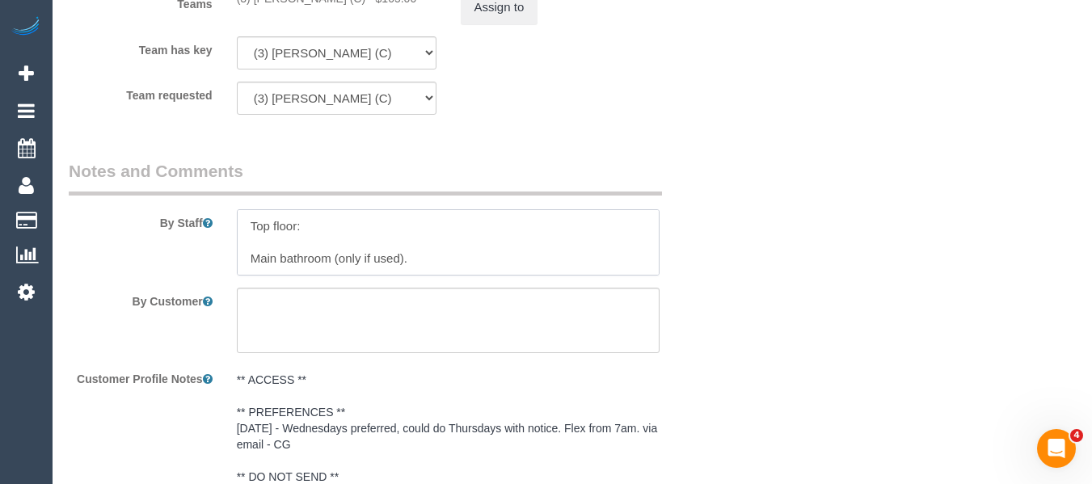
click at [268, 270] on textarea at bounding box center [449, 242] width 424 height 66
click at [263, 265] on textarea at bounding box center [449, 242] width 424 height 66
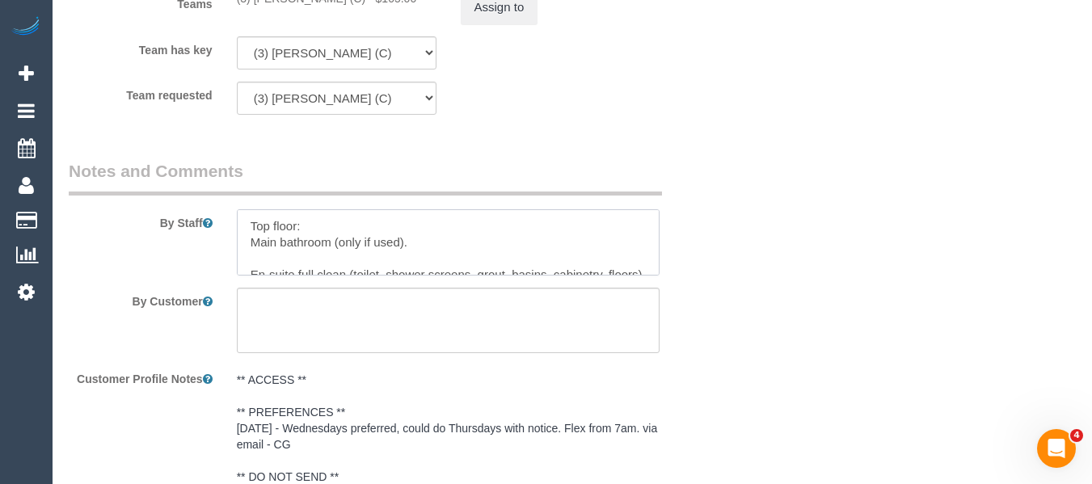
click at [256, 276] on textarea at bounding box center [449, 242] width 424 height 66
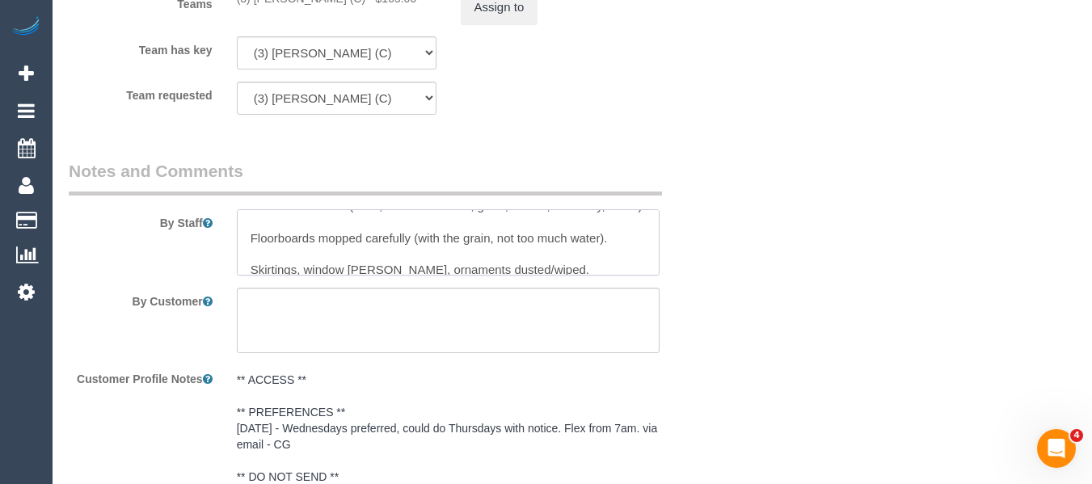
scroll to position [81, 0]
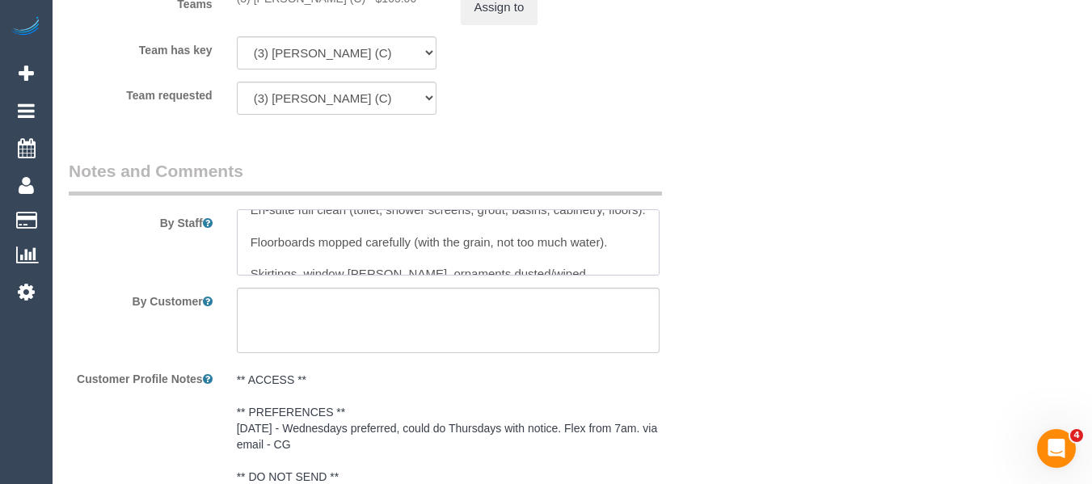
click at [307, 264] on textarea at bounding box center [449, 242] width 424 height 66
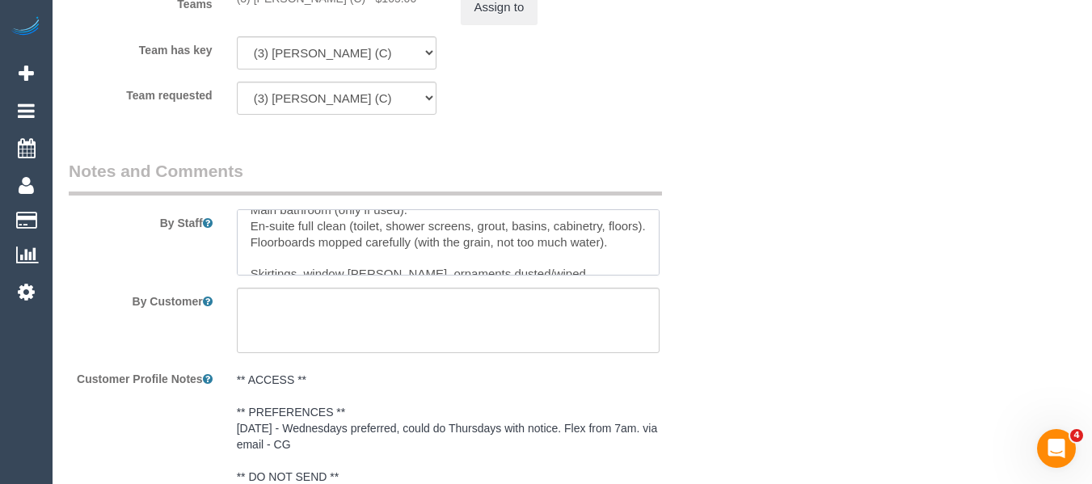
scroll to position [65, 0]
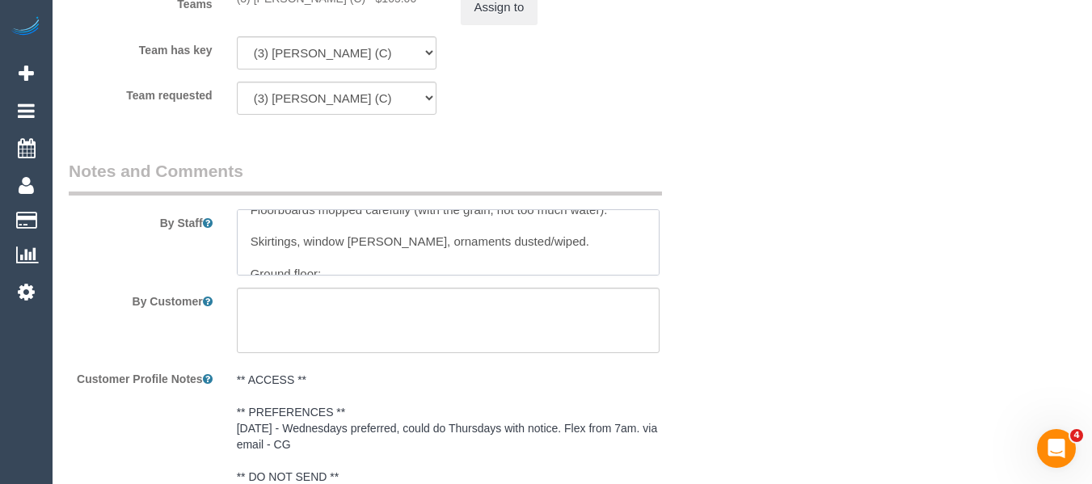
click at [348, 268] on textarea at bounding box center [449, 242] width 424 height 66
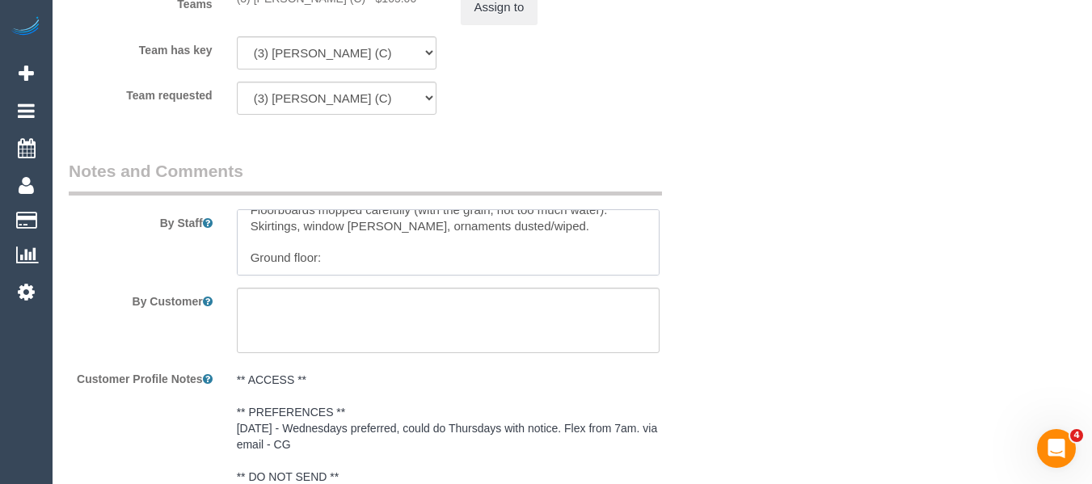
click at [309, 276] on textarea at bounding box center [449, 242] width 424 height 66
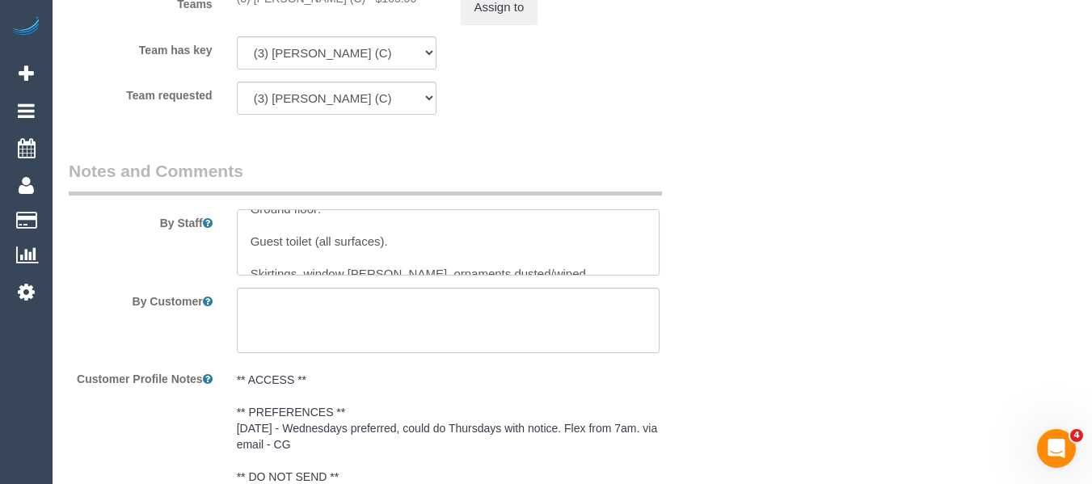
click at [299, 260] on textarea at bounding box center [449, 242] width 424 height 66
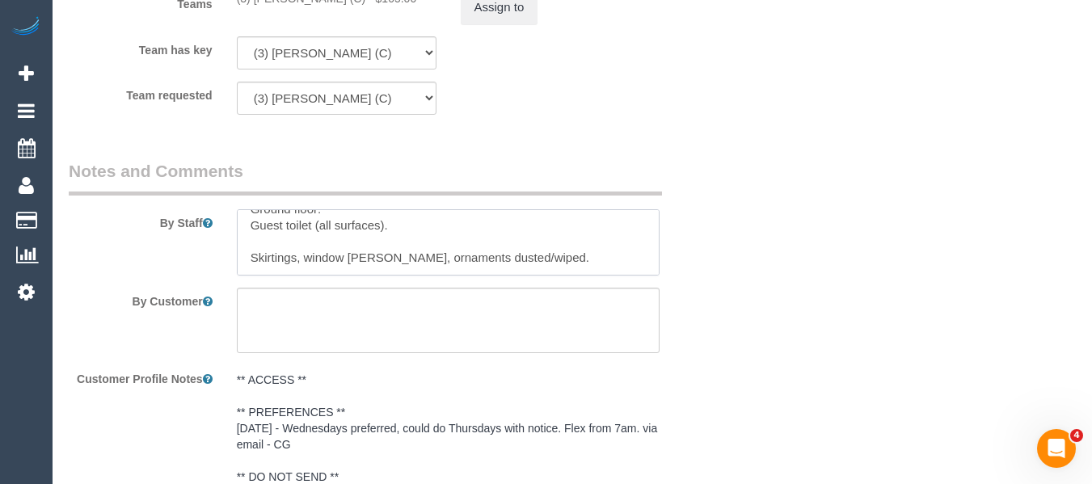
click at [526, 238] on textarea at bounding box center [449, 242] width 424 height 66
click at [554, 241] on textarea at bounding box center [449, 242] width 424 height 66
click at [525, 232] on textarea at bounding box center [449, 242] width 424 height 66
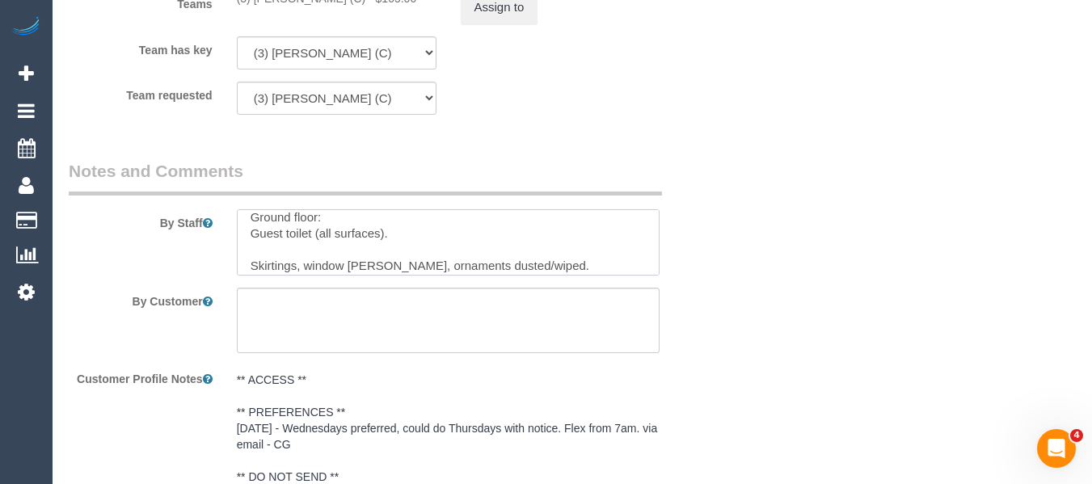
scroll to position [137, 0]
click at [433, 255] on textarea at bounding box center [449, 242] width 424 height 66
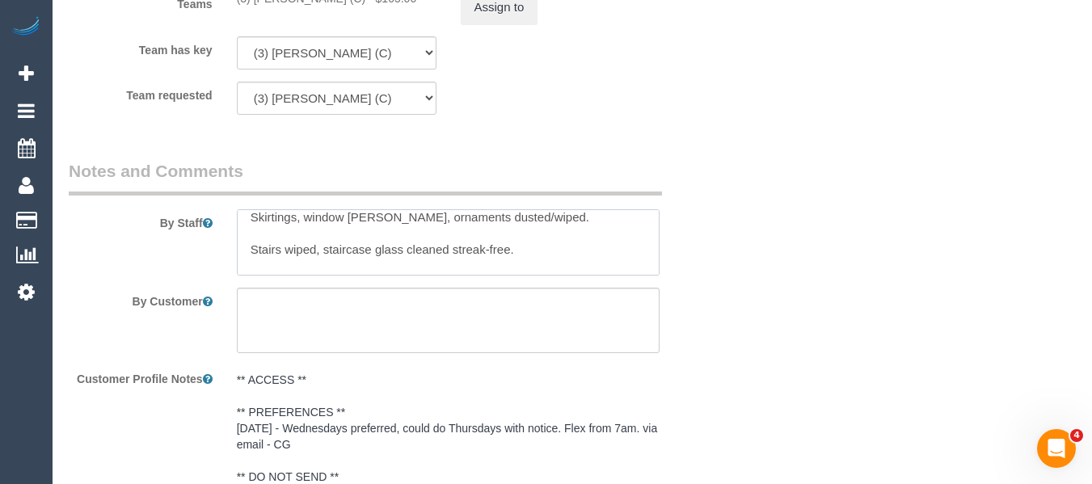
scroll to position [121, 0]
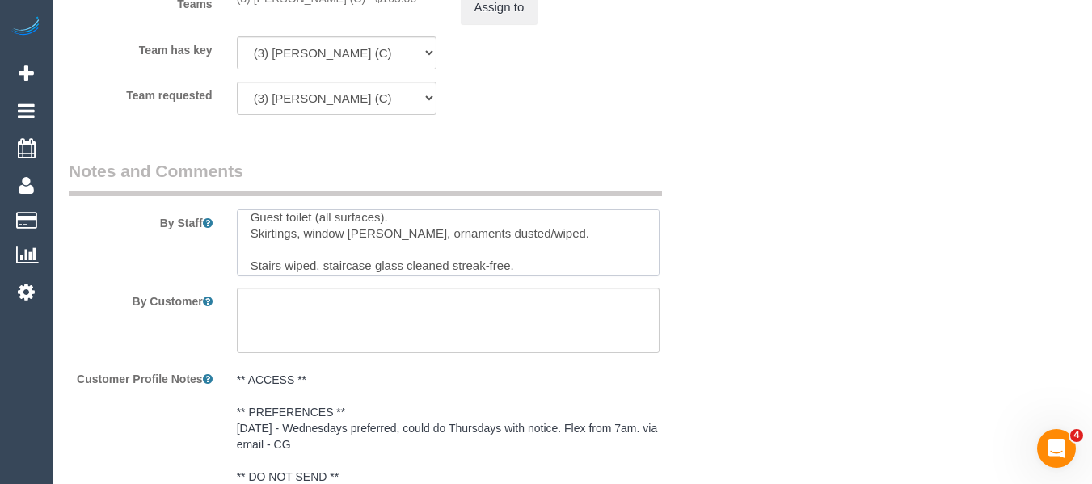
click at [361, 276] on textarea at bounding box center [449, 242] width 424 height 66
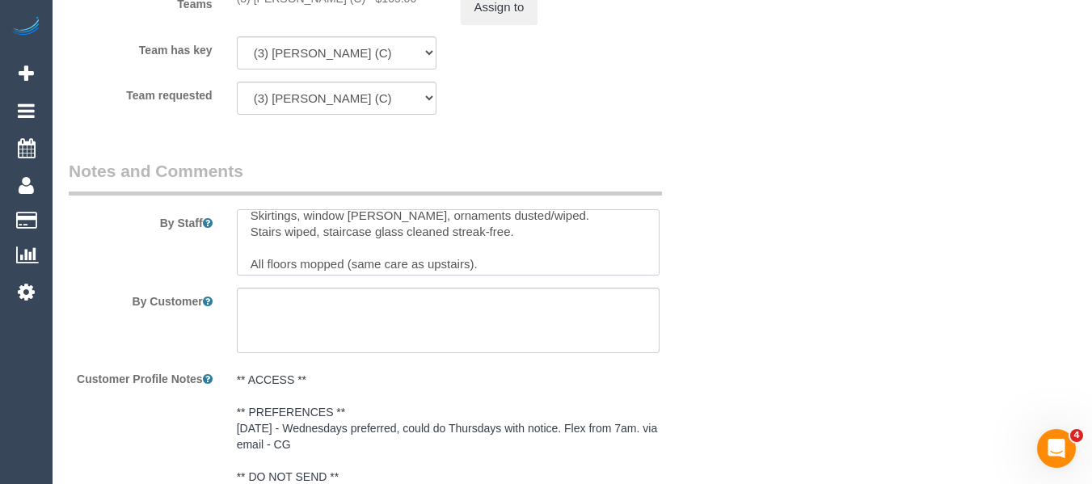
scroll to position [154, 0]
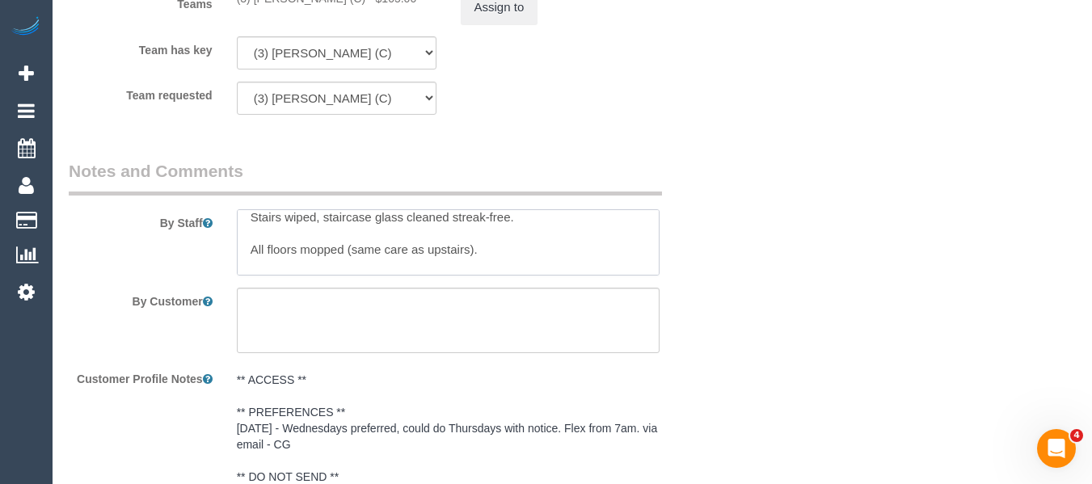
click at [265, 275] on textarea at bounding box center [449, 242] width 424 height 66
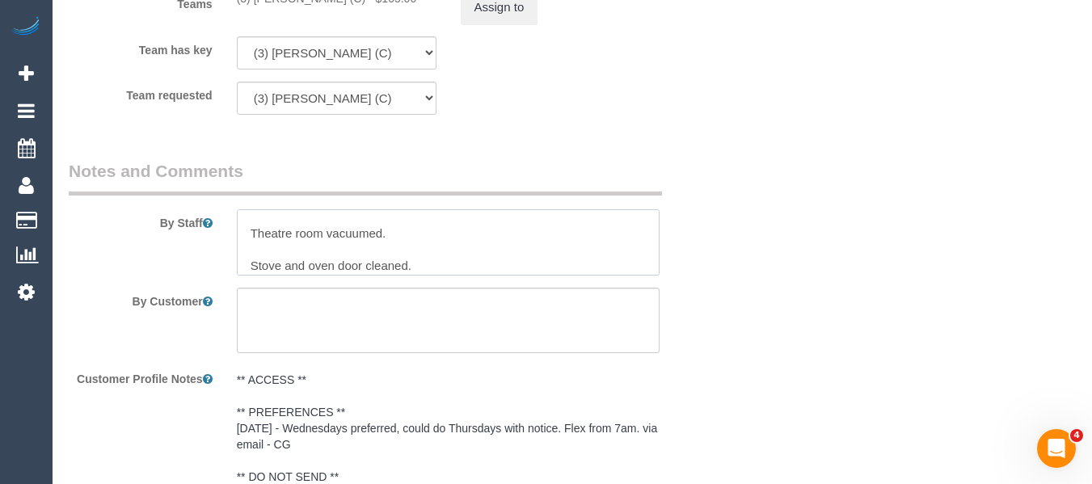
click at [353, 256] on textarea at bounding box center [449, 242] width 424 height 66
click at [284, 276] on textarea at bounding box center [449, 242] width 424 height 66
click at [278, 276] on textarea at bounding box center [449, 242] width 424 height 66
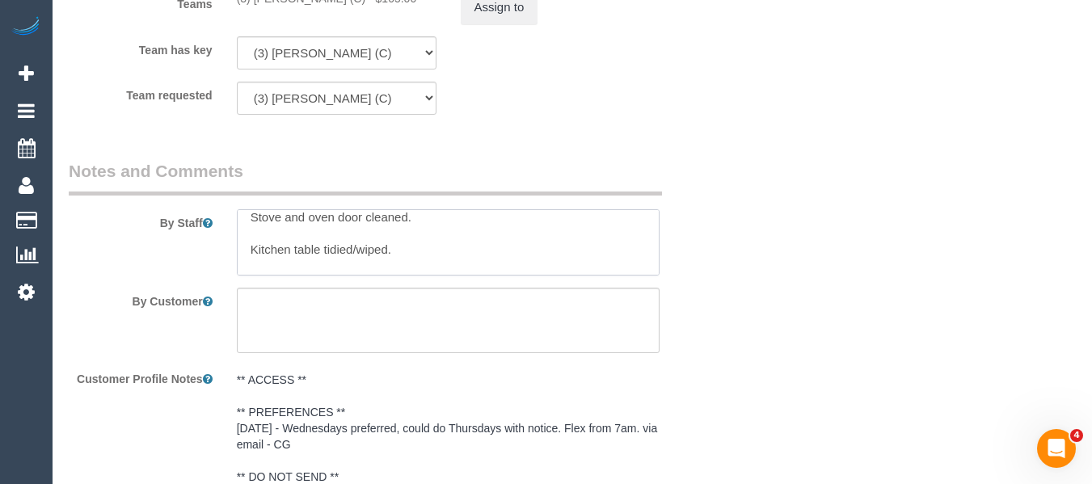
click at [317, 276] on textarea at bounding box center [449, 242] width 424 height 66
click at [306, 269] on textarea at bounding box center [449, 242] width 424 height 66
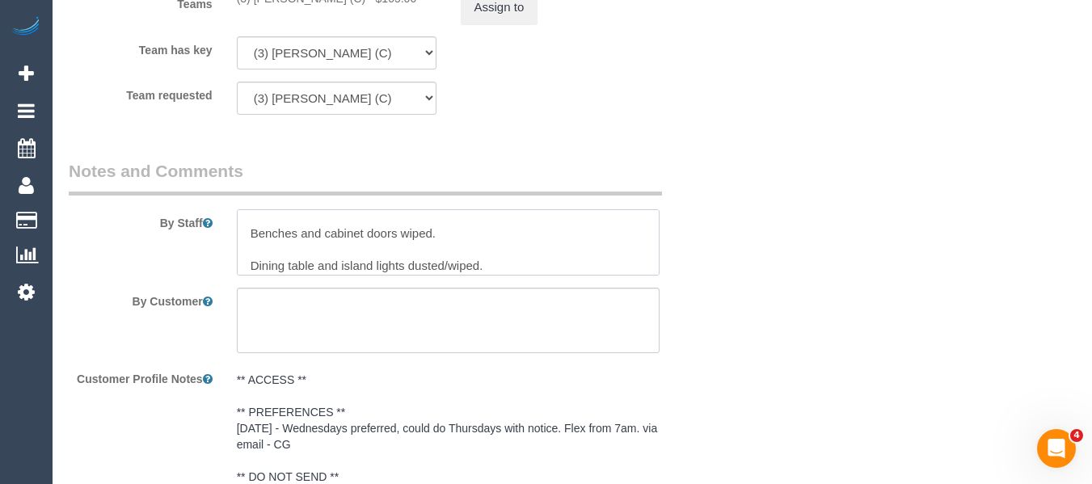
click at [300, 258] on textarea at bounding box center [449, 242] width 424 height 66
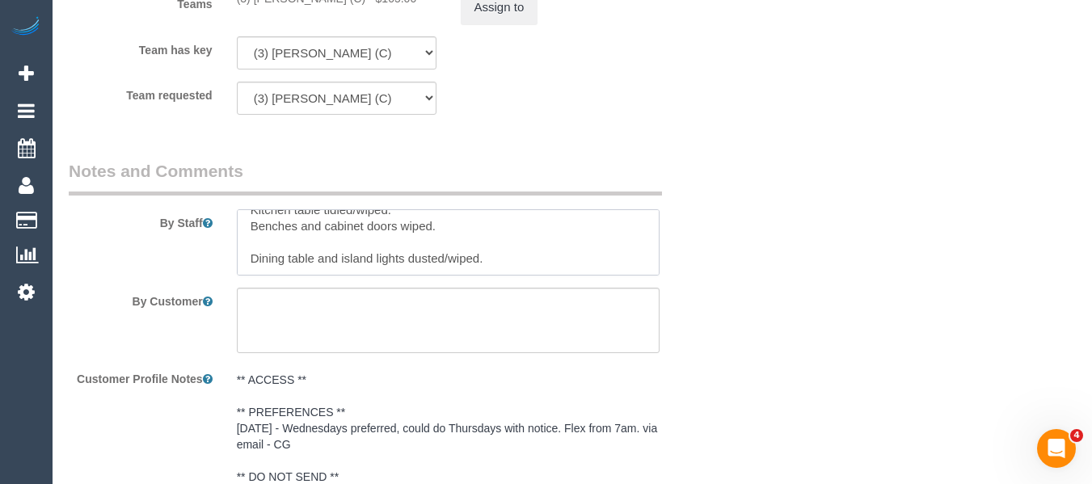
scroll to position [218, 0]
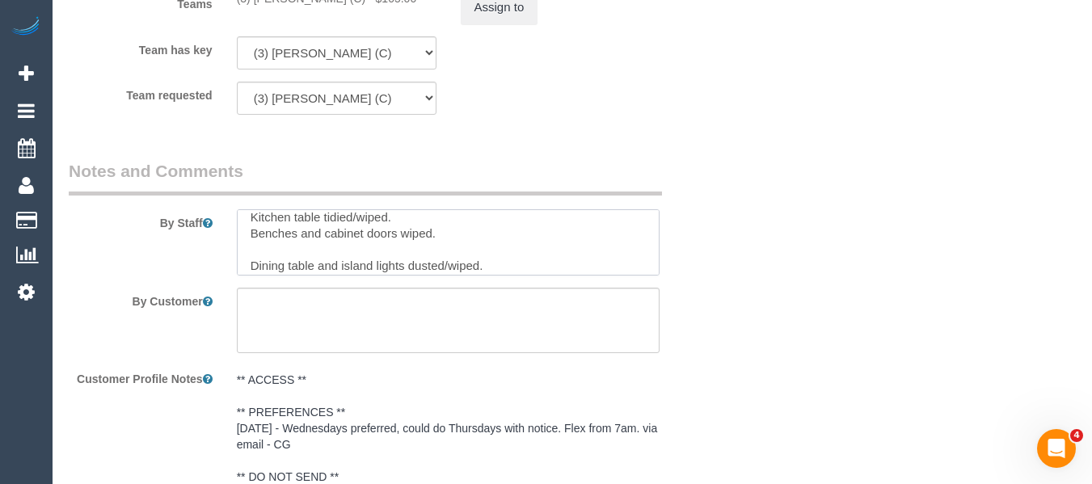
click at [288, 276] on textarea at bounding box center [449, 242] width 424 height 66
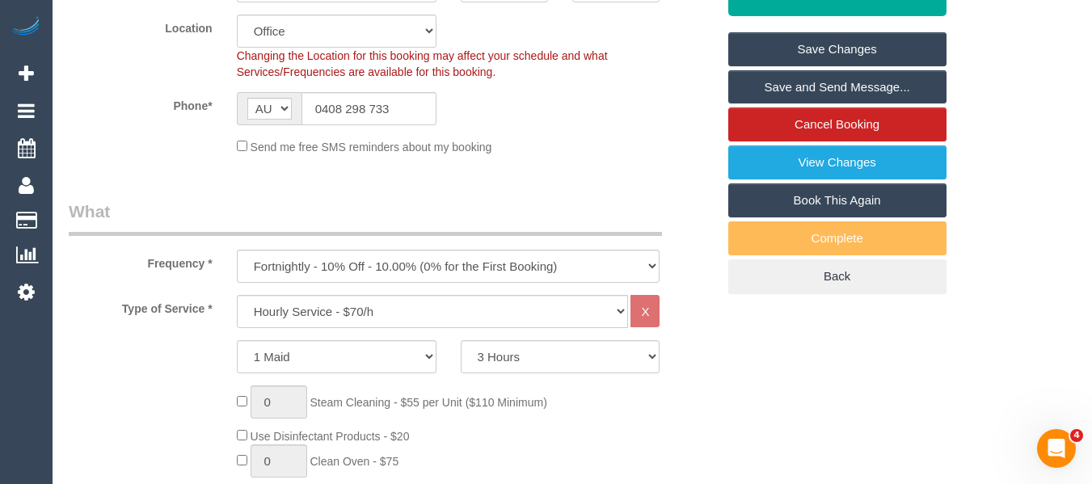
scroll to position [403, 0]
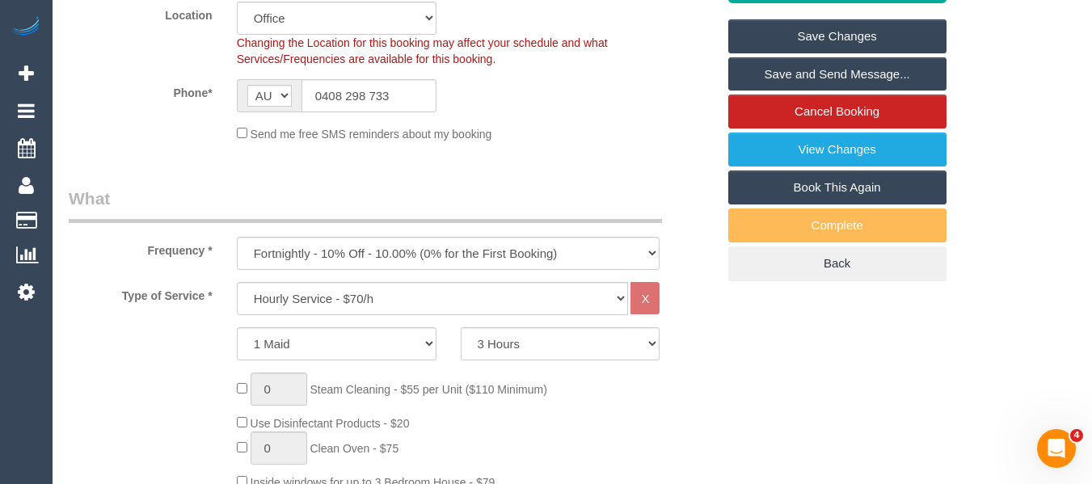
type textarea "Top floor: Main bathroom (only if used). En-suite full clean (toilet, shower sc…"
click at [837, 53] on link "Save Changes" at bounding box center [838, 36] width 218 height 34
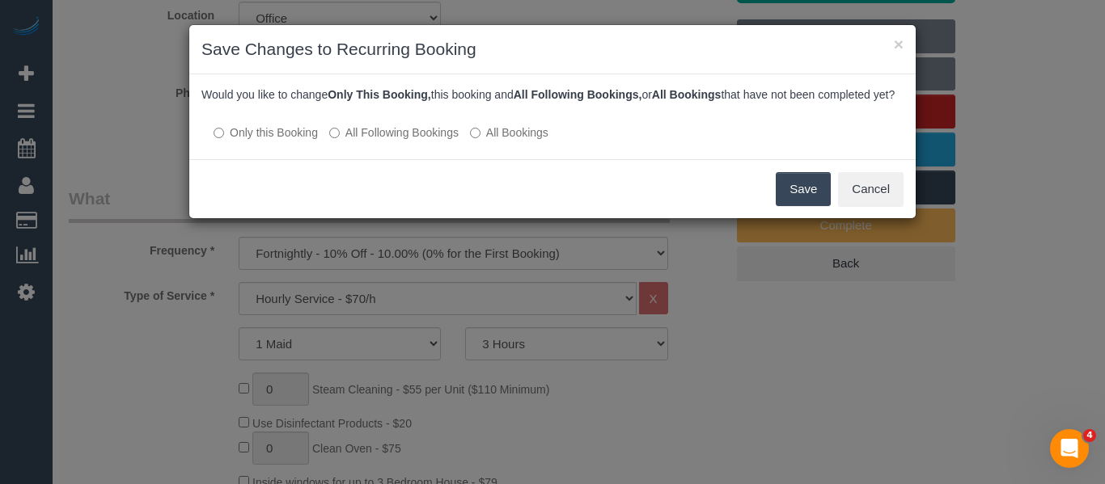
click at [407, 124] on div "Would you like to change Only This Booking, this booking and All Following Book…" at bounding box center [552, 105] width 702 height 37
click at [404, 141] on label "All Following Bookings" at bounding box center [393, 133] width 129 height 16
click at [823, 204] on button "Save" at bounding box center [802, 189] width 55 height 34
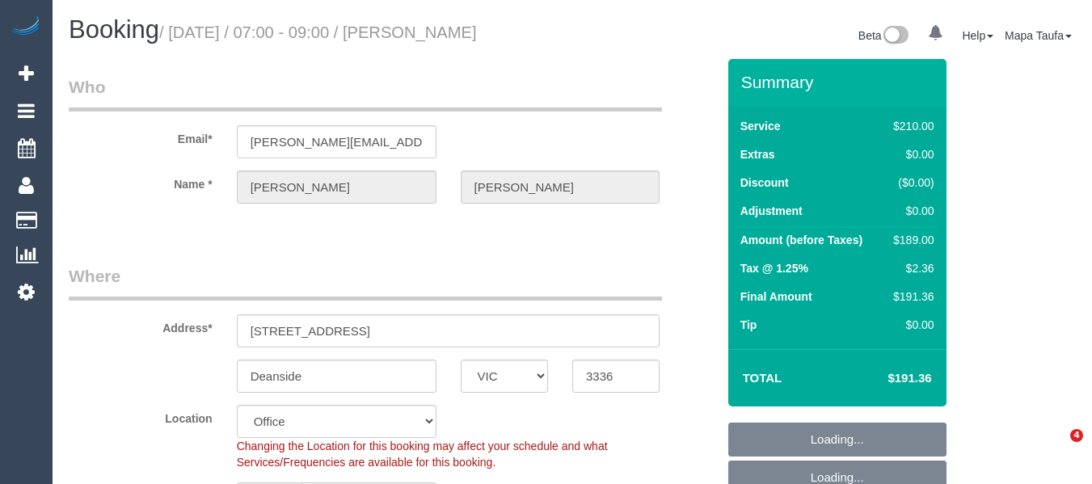
select select "VIC"
select select "object:866"
select select "string:stripe-pm_1Rtirs2GScqysDRVX7B13LOd"
select select "180"
select select "number:27"
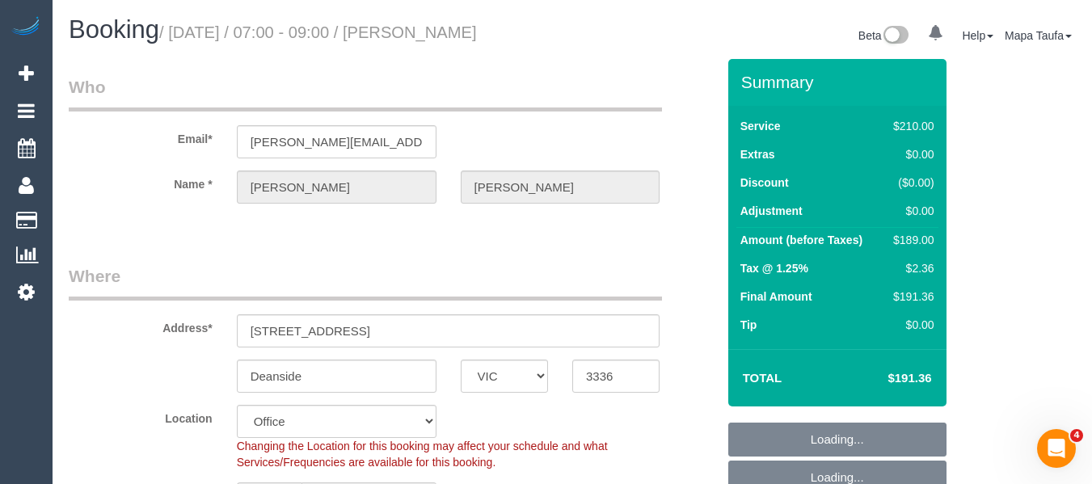
select select "number:14"
select select "number:18"
select select "number:25"
select select "number:34"
select select "number:13"
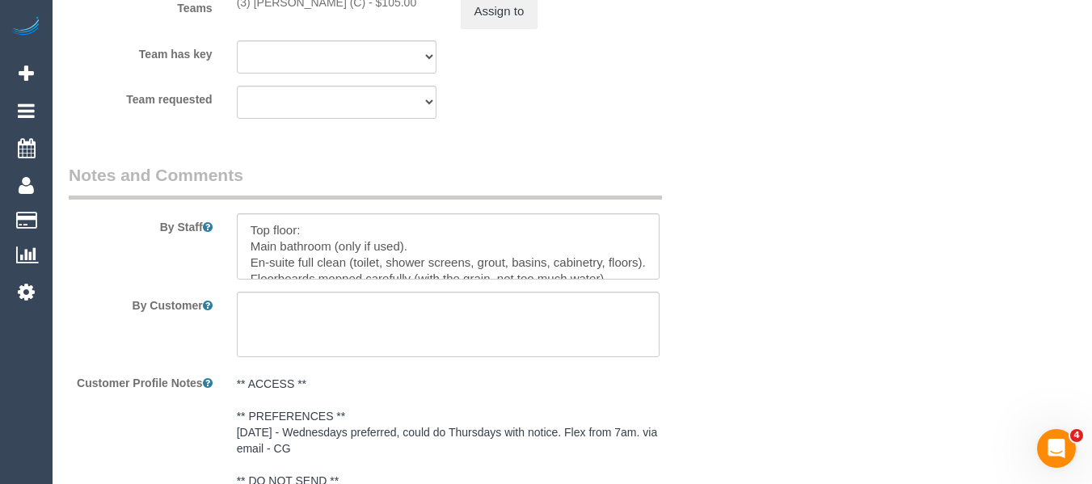
scroll to position [2691, 0]
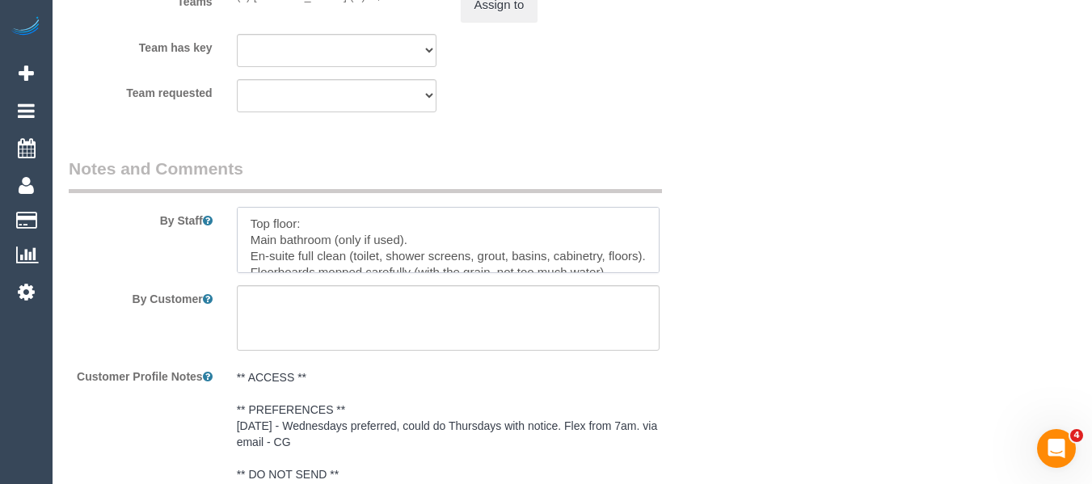
drag, startPoint x: 243, startPoint y: 236, endPoint x: 304, endPoint y: 247, distance: 62.5
click at [304, 247] on textarea at bounding box center [449, 240] width 424 height 66
click at [359, 258] on textarea at bounding box center [449, 240] width 424 height 66
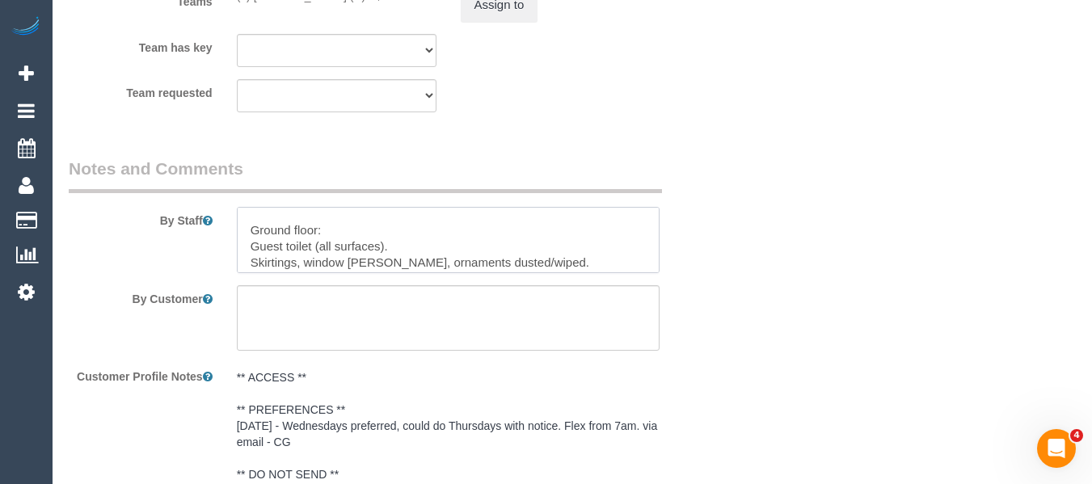
scroll to position [226, 0]
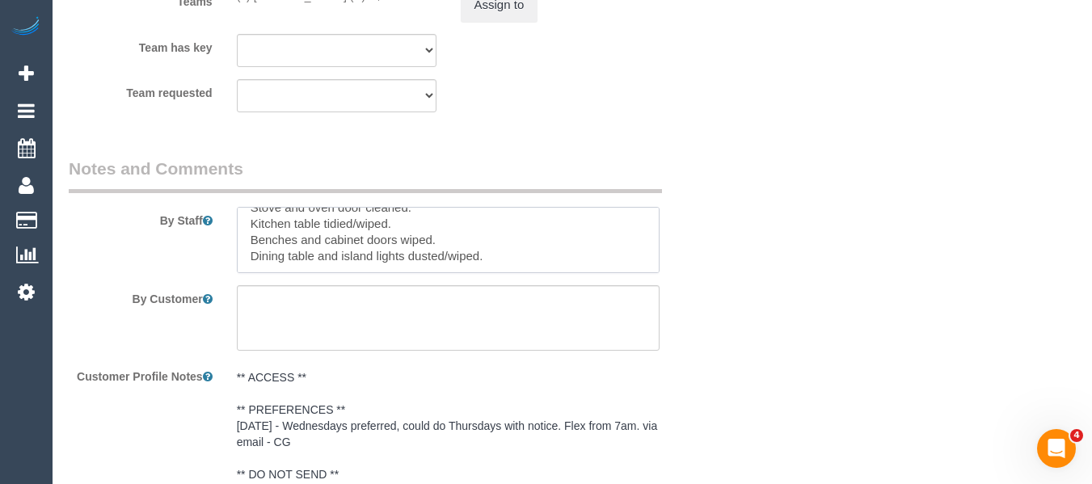
drag, startPoint x: 299, startPoint y: 264, endPoint x: 544, endPoint y: 307, distance: 248.7
click at [544, 307] on sui-booking-comments "By Staff By Customer Customer Profile Notes ** ACCESS ** ** PREFERENCES ** [DAT…" at bounding box center [393, 485] width 648 height 657
click at [430, 319] on textarea at bounding box center [449, 318] width 424 height 66
paste textarea "Top floor: Main bathroom (only if used). En-suite full clean (toilet, shower sc…"
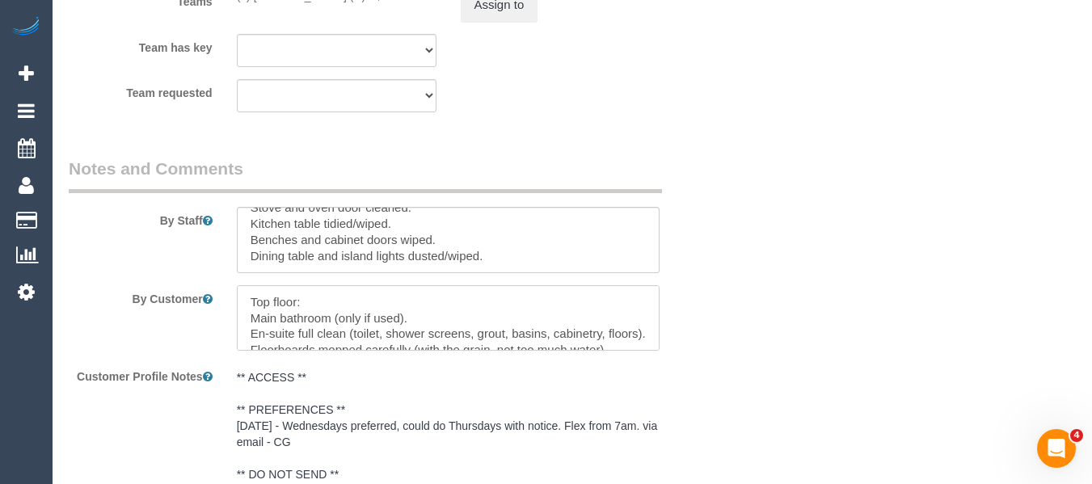
scroll to position [216, 0]
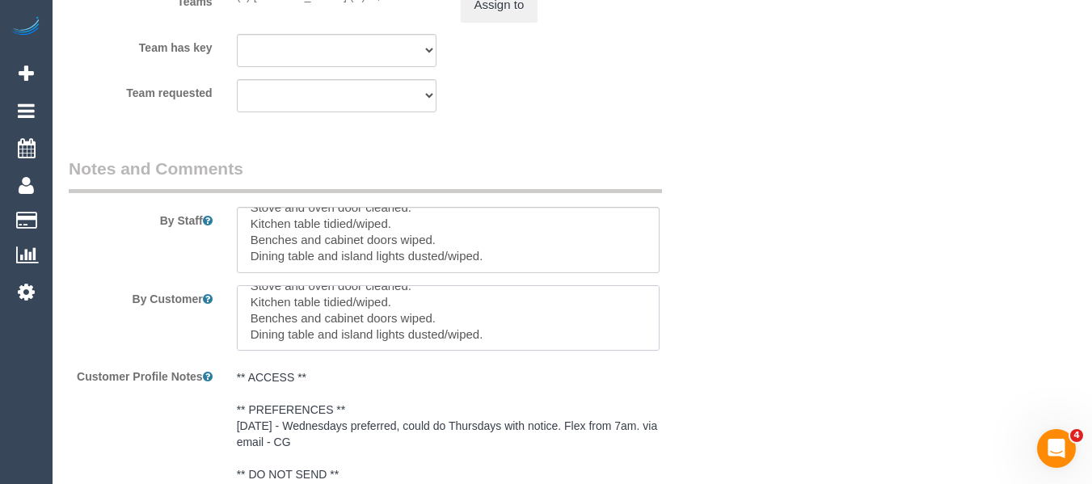
type textarea "Top floor: Main bathroom (only if used). En-suite full clean (toilet, shower sc…"
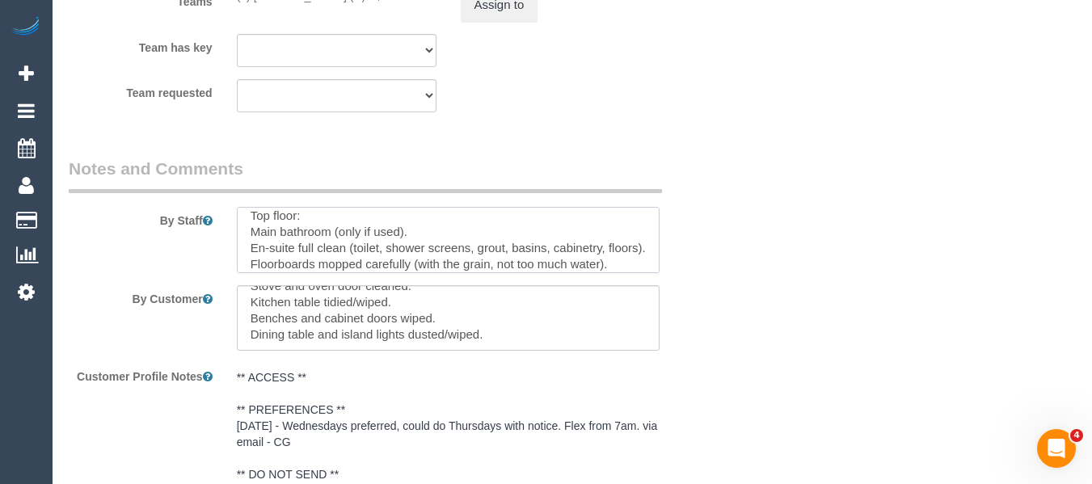
scroll to position [0, 0]
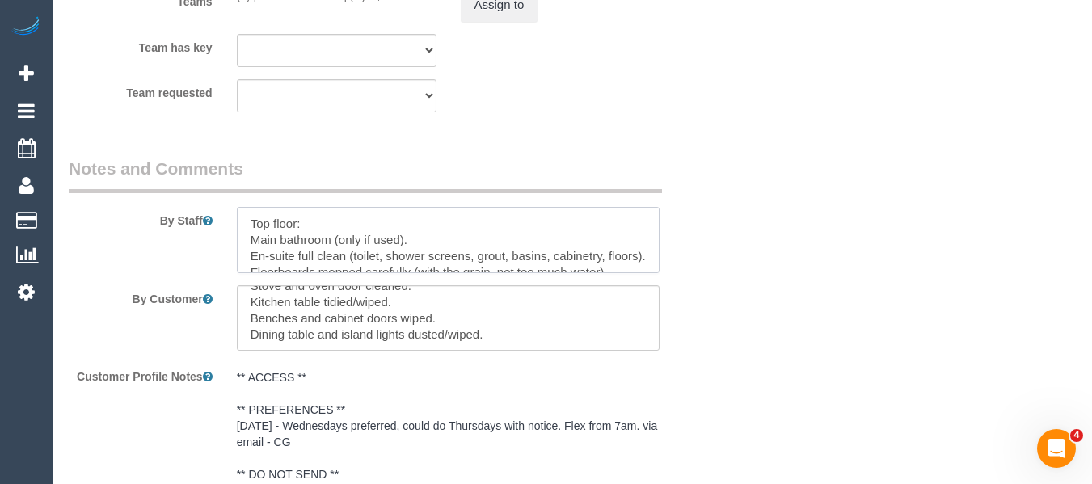
drag, startPoint x: 530, startPoint y: 275, endPoint x: 116, endPoint y: 189, distance: 422.0
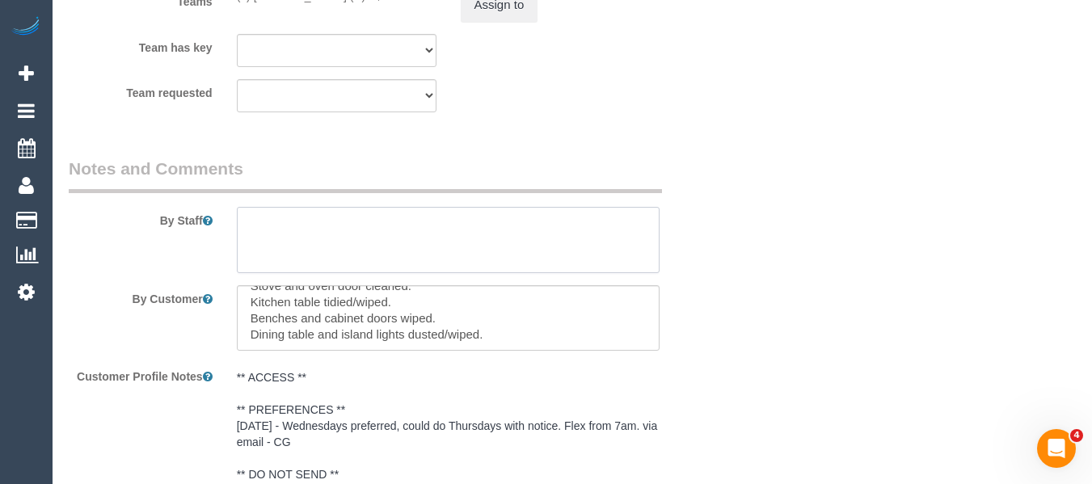
paste textarea "Top floor: Main bathroom (only if used). En-suite full clean (toilet, shower sc…"
type textarea "Top floor: Main bathroom (only if used). En-suite full clean (toilet, shower sc…"
click at [273, 248] on textarea at bounding box center [449, 240] width 424 height 66
paste textarea "Firstly the driveway will be open so the cleaner can drive into it. There is a …"
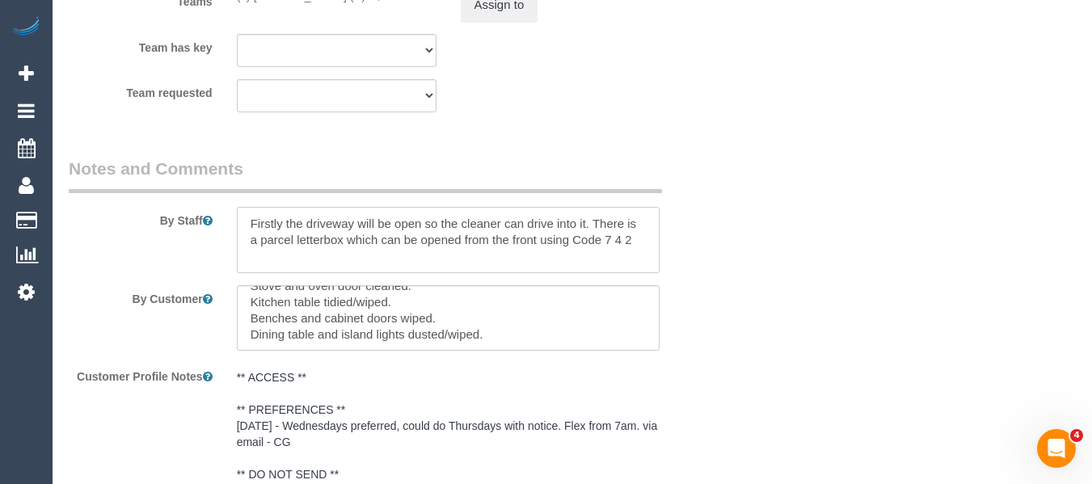
click at [616, 256] on textarea at bounding box center [449, 240] width 424 height 66
click at [620, 259] on textarea at bounding box center [449, 240] width 424 height 66
click at [625, 270] on textarea at bounding box center [449, 240] width 424 height 66
paste textarea "Inside will be a set of keys. Please proceed to grab the keys lock the letterbo…"
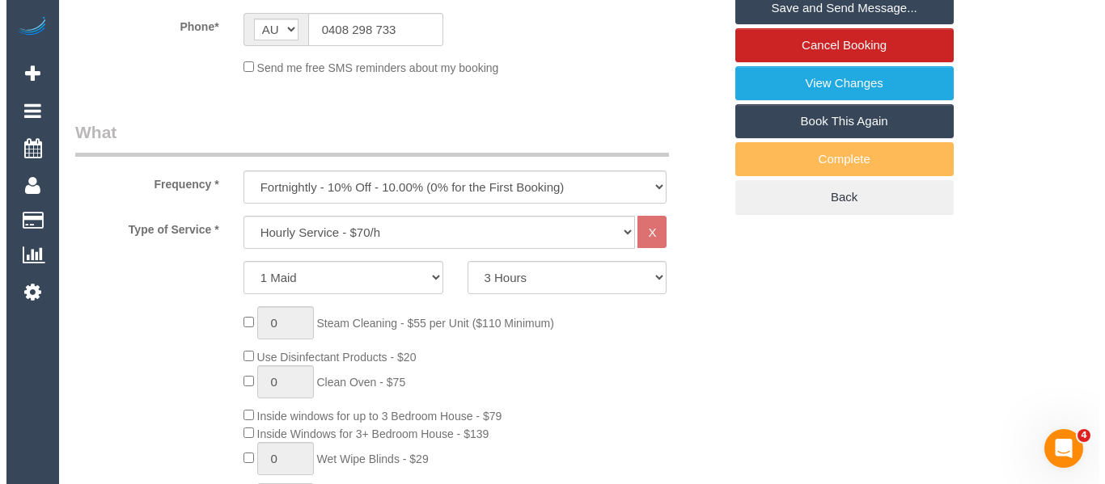
scroll to position [52, 0]
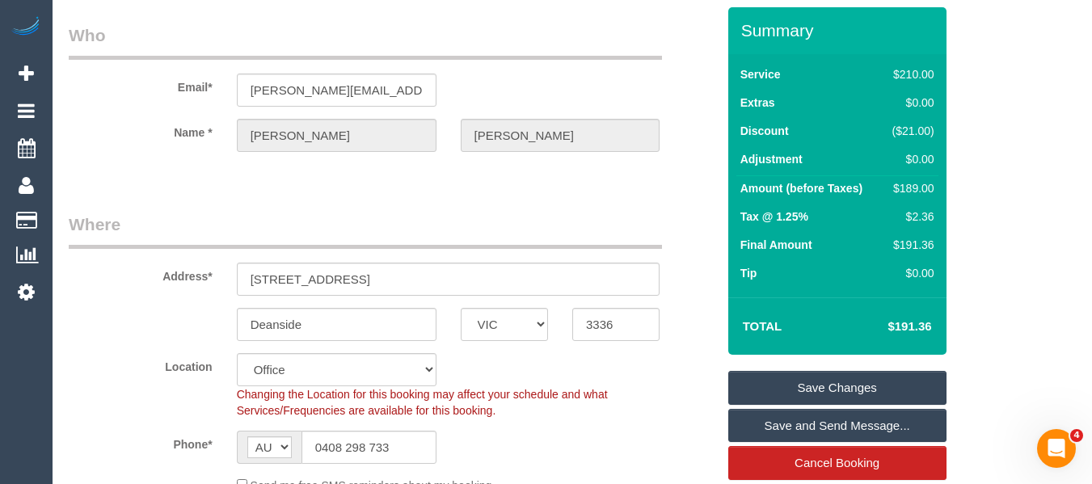
type textarea "Firstly the driveway will be open so the cleaner can drive into it. There is a …"
click at [833, 403] on link "Save Changes" at bounding box center [838, 388] width 218 height 34
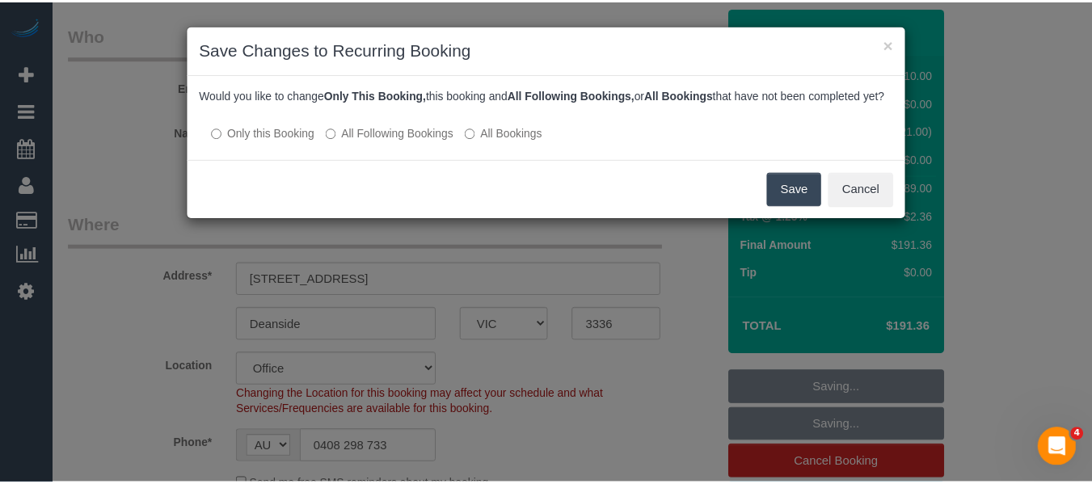
scroll to position [49, 0]
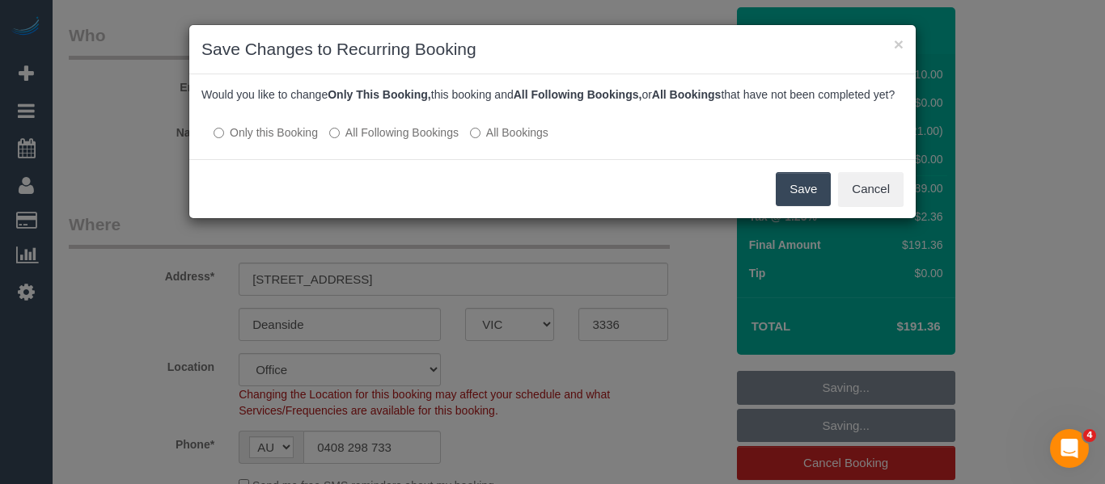
click at [366, 124] on div at bounding box center [552, 117] width 702 height 14
click at [362, 141] on label "All Following Bookings" at bounding box center [393, 133] width 129 height 16
click at [788, 204] on button "Save" at bounding box center [802, 189] width 55 height 34
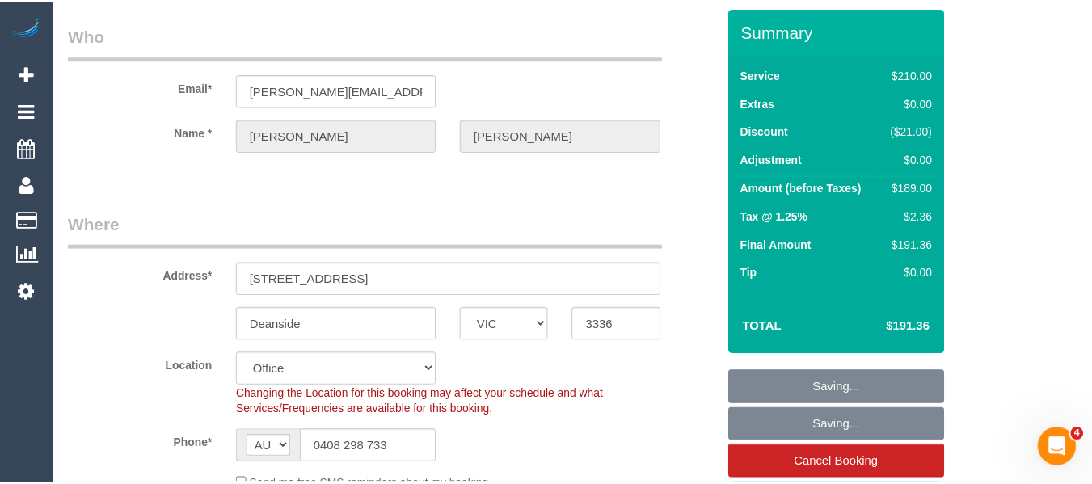
scroll to position [65, 0]
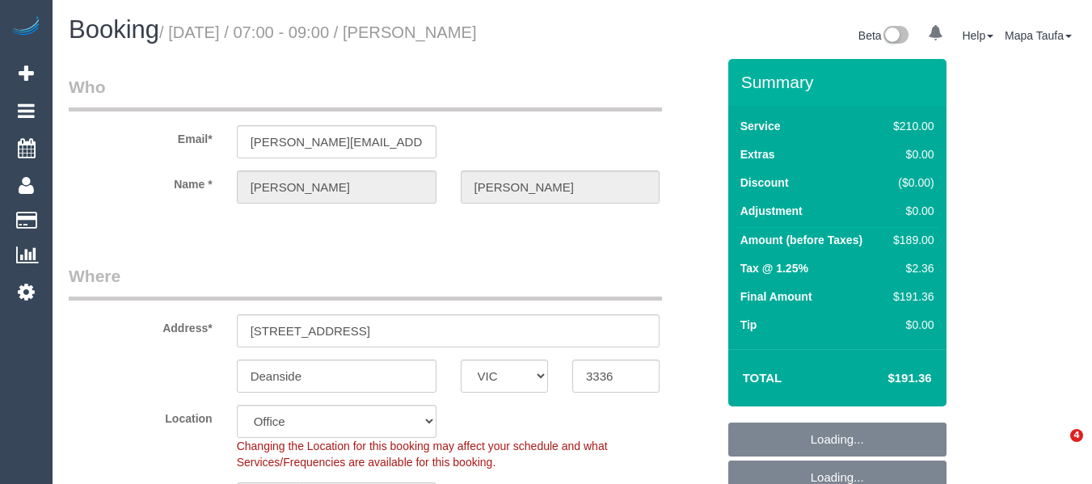
select select "VIC"
select select "180"
select select "number:27"
select select "number:14"
select select "number:18"
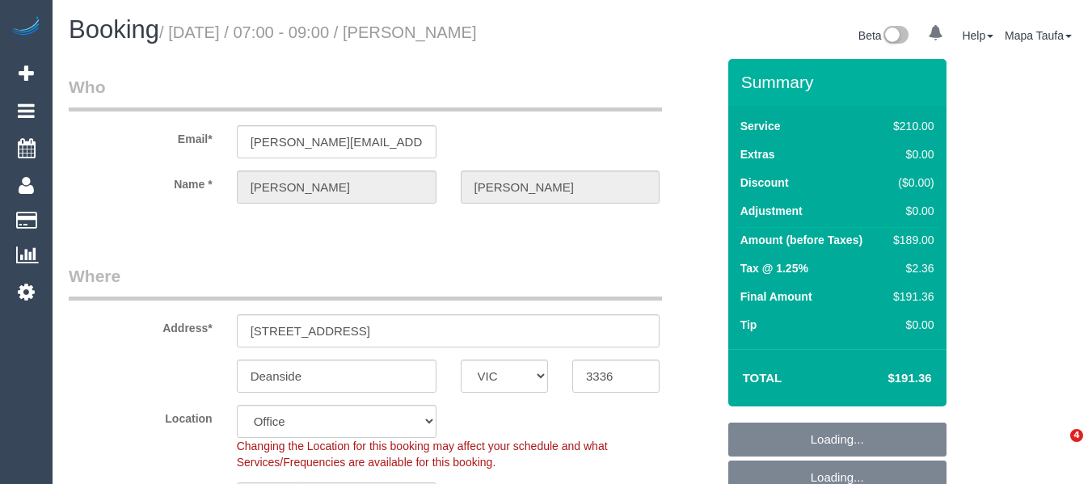
select select "number:25"
select select "number:34"
select select "number:13"
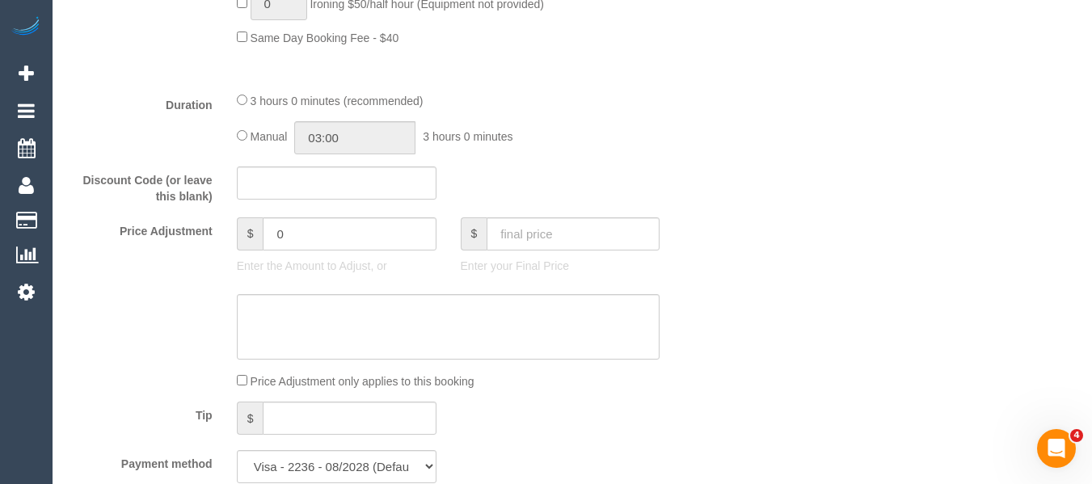
scroll to position [728, 0]
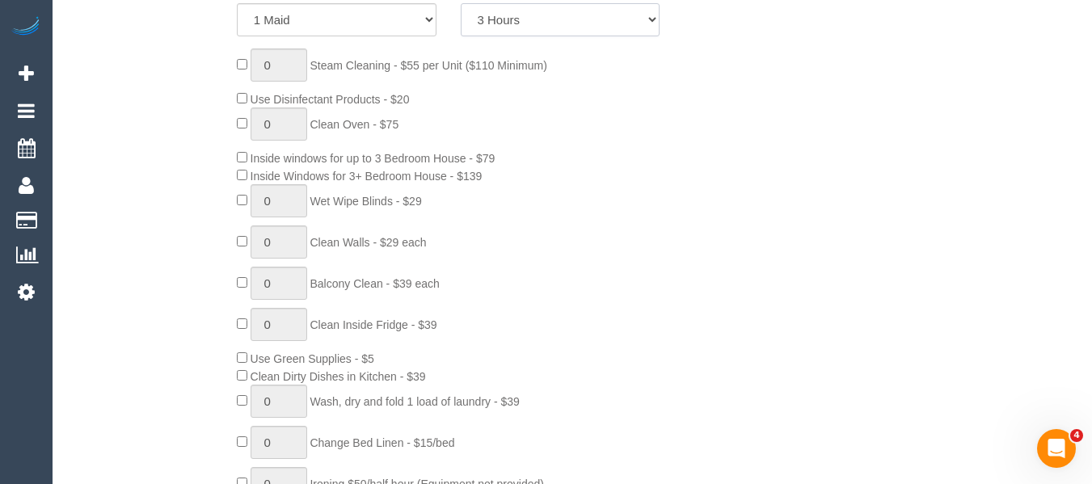
click at [496, 36] on select "2 Hours 2.5 Hours 3 Hours 3.5 Hours 4 Hours 4.5 Hours 5 Hours 5.5 Hours 6 Hours…" at bounding box center [561, 19] width 200 height 33
select select "120"
click at [461, 22] on select "2 Hours 2.5 Hours 3 Hours 3.5 Hours 4 Hours 4.5 Hours 5 Hours 5.5 Hours 6 Hours…" at bounding box center [561, 19] width 200 height 33
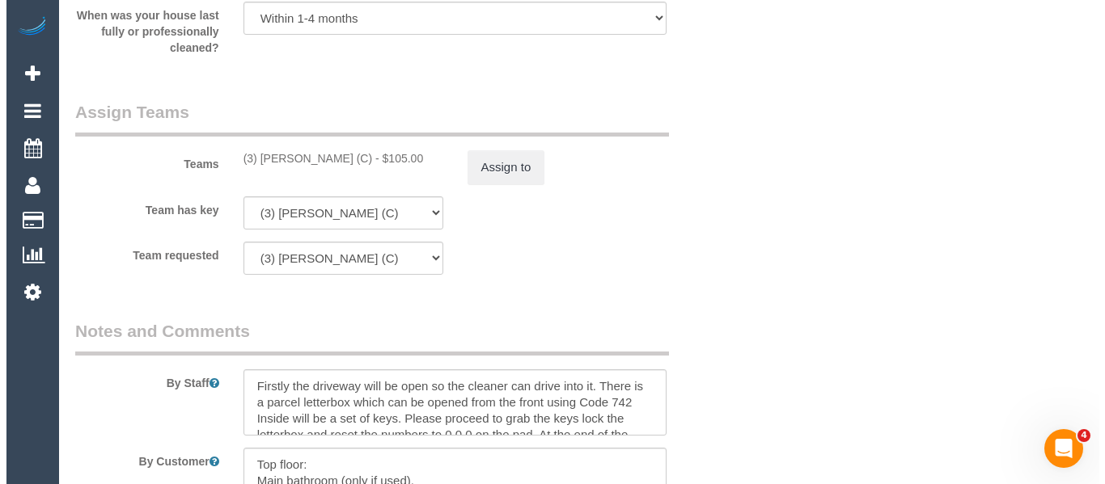
scroll to position [2507, 0]
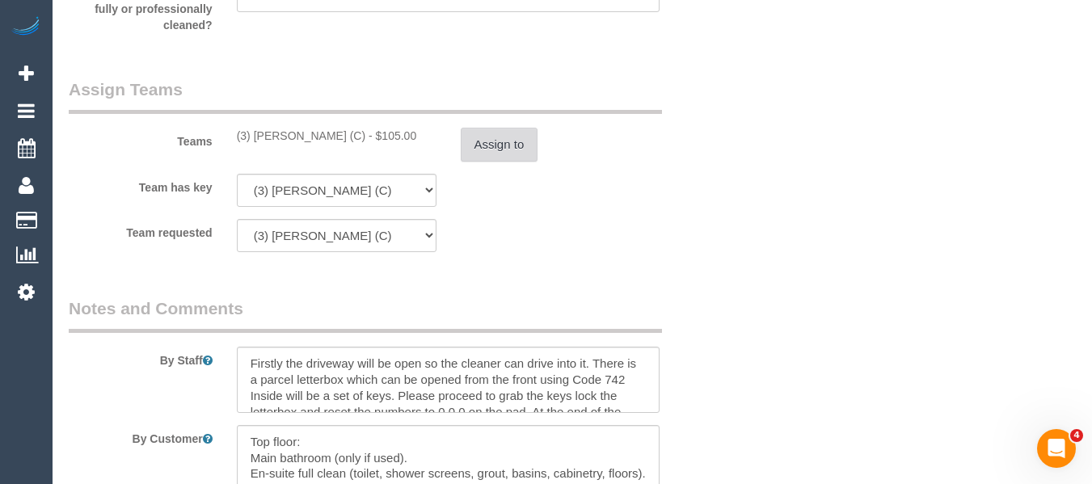
click at [487, 162] on button "Assign to" at bounding box center [500, 145] width 78 height 34
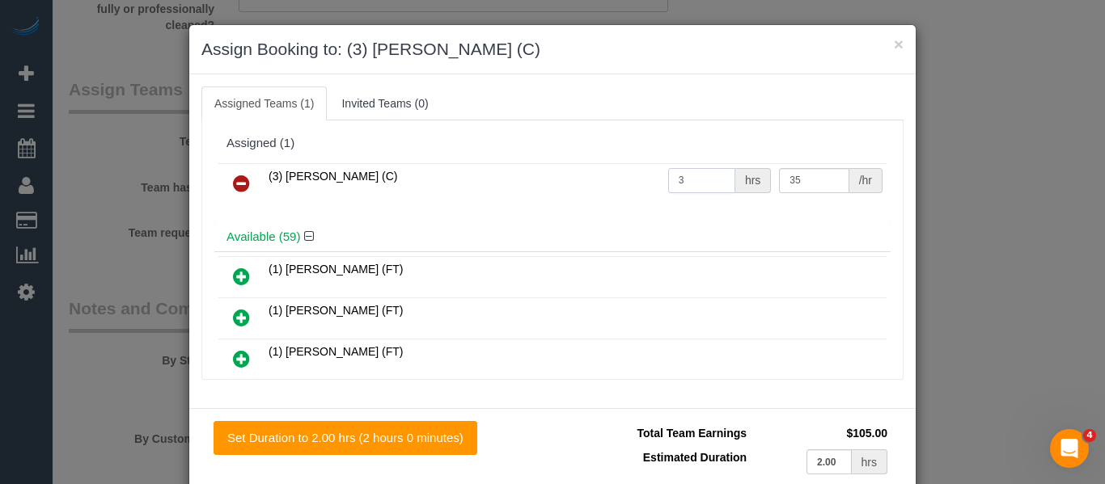
click at [579, 181] on tr "(3) Pratham Bagga (C) 3 hrs 35 /hr" at bounding box center [552, 183] width 668 height 41
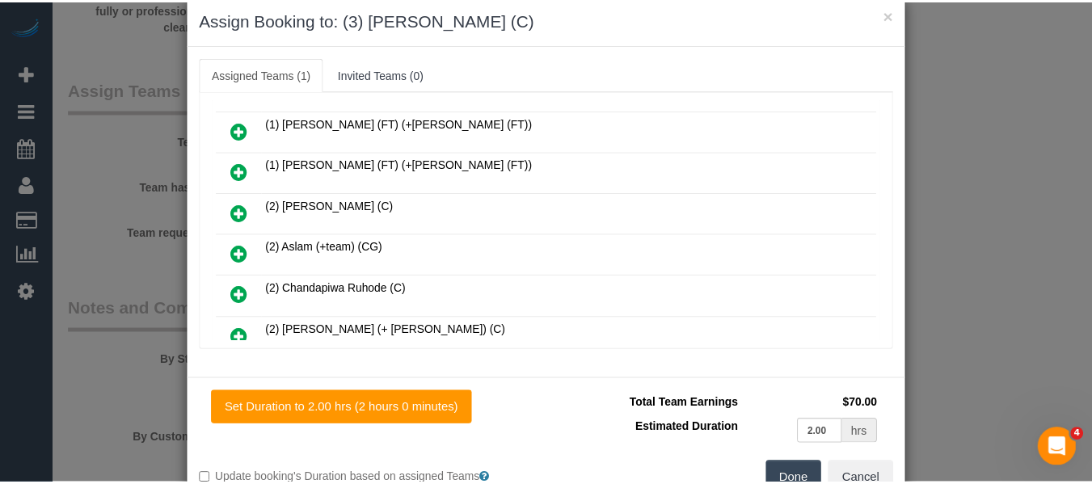
scroll to position [79, 0]
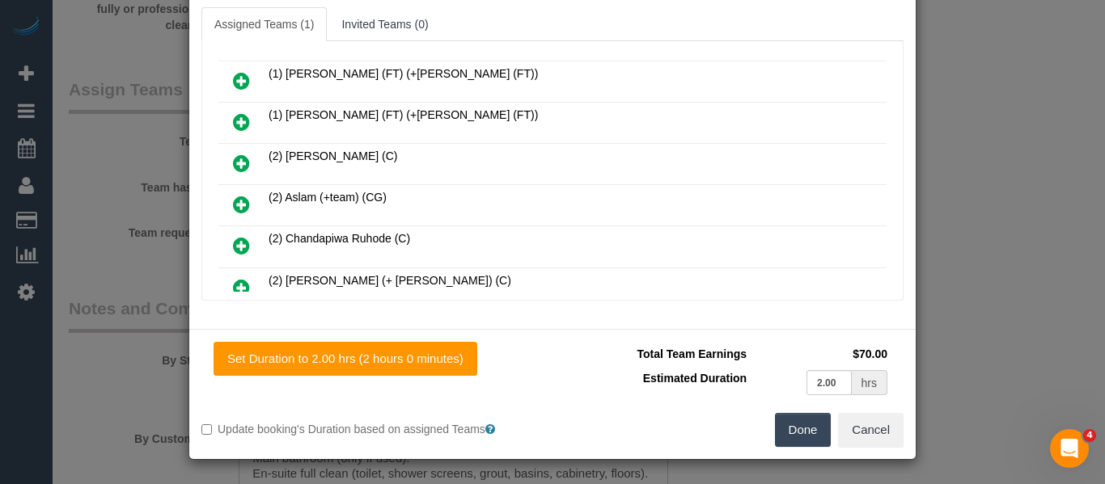
type input "2"
click at [802, 430] on button "Done" at bounding box center [803, 430] width 57 height 34
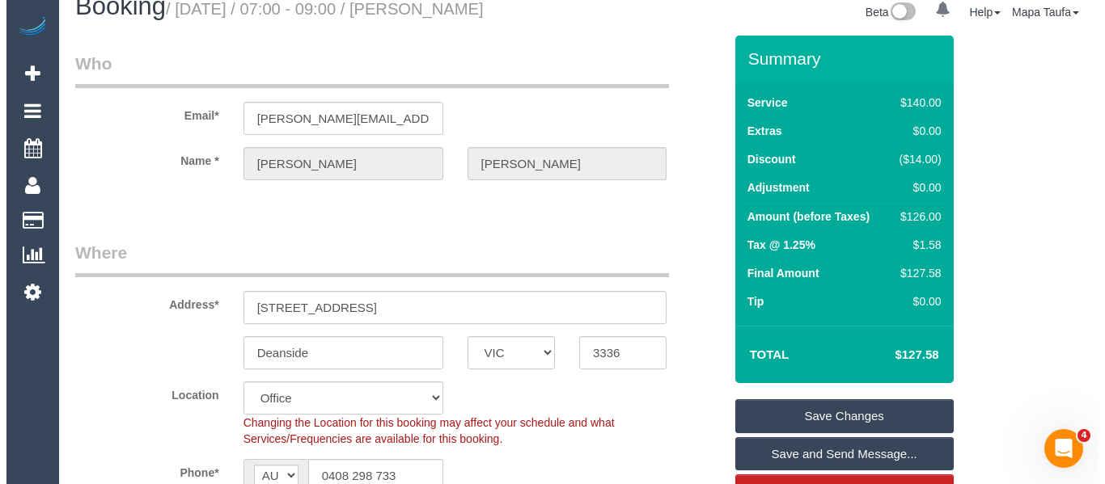
scroll to position [0, 0]
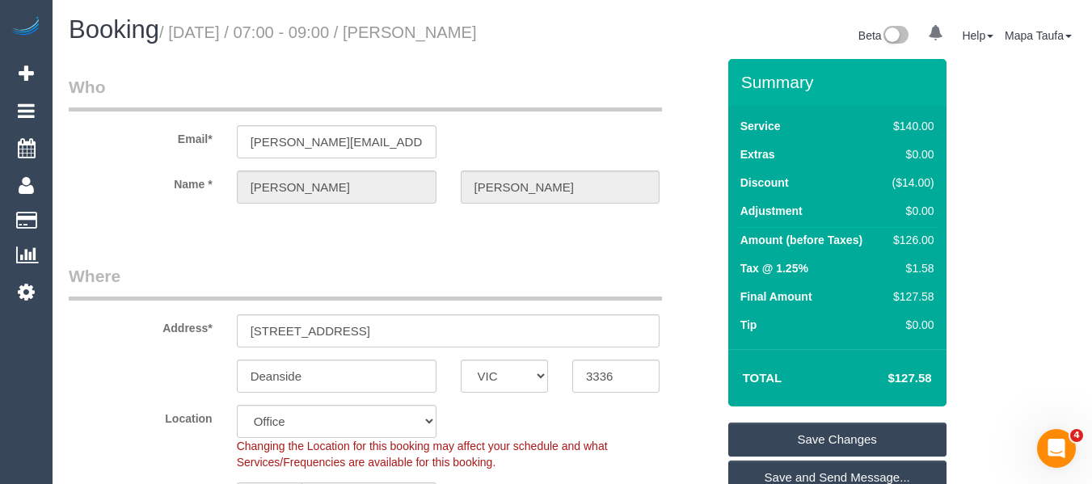
click at [830, 444] on link "Save Changes" at bounding box center [838, 440] width 218 height 34
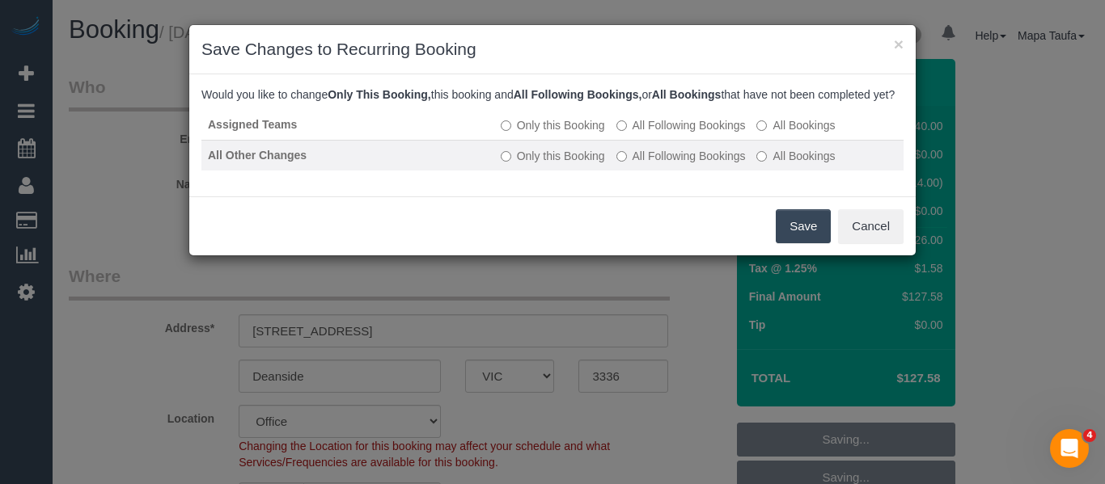
click at [638, 164] on label "All Following Bookings" at bounding box center [680, 156] width 129 height 16
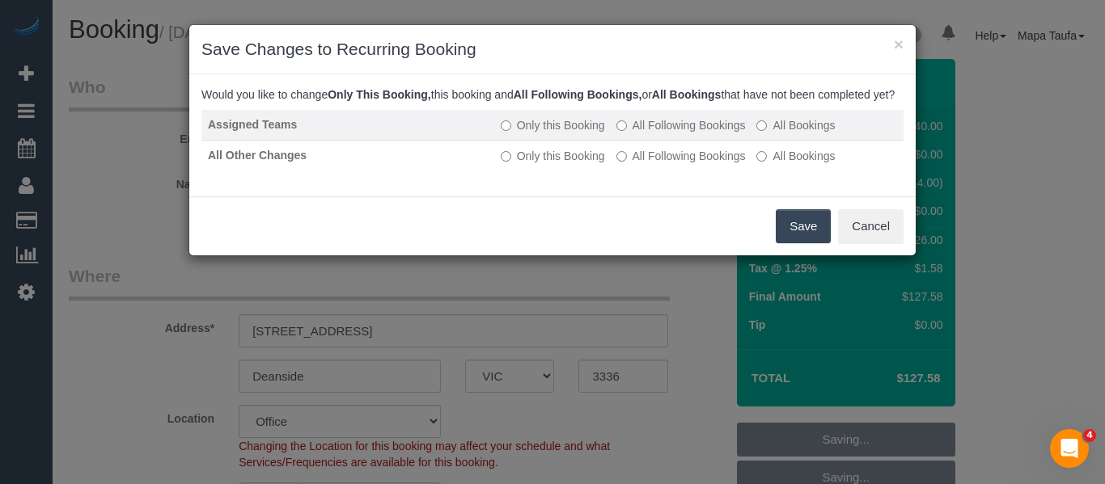
click at [653, 133] on label "All Following Bookings" at bounding box center [680, 125] width 129 height 16
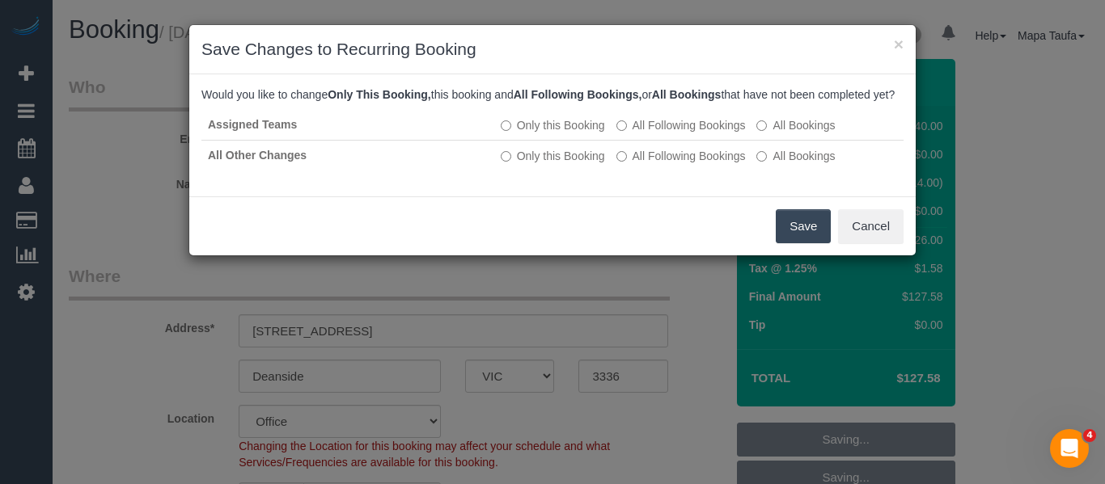
drag, startPoint x: 761, startPoint y: 218, endPoint x: 779, endPoint y: 226, distance: 19.9
click at [775, 225] on div "Save Cancel" at bounding box center [552, 225] width 726 height 59
click at [783, 231] on button "Save" at bounding box center [802, 226] width 55 height 34
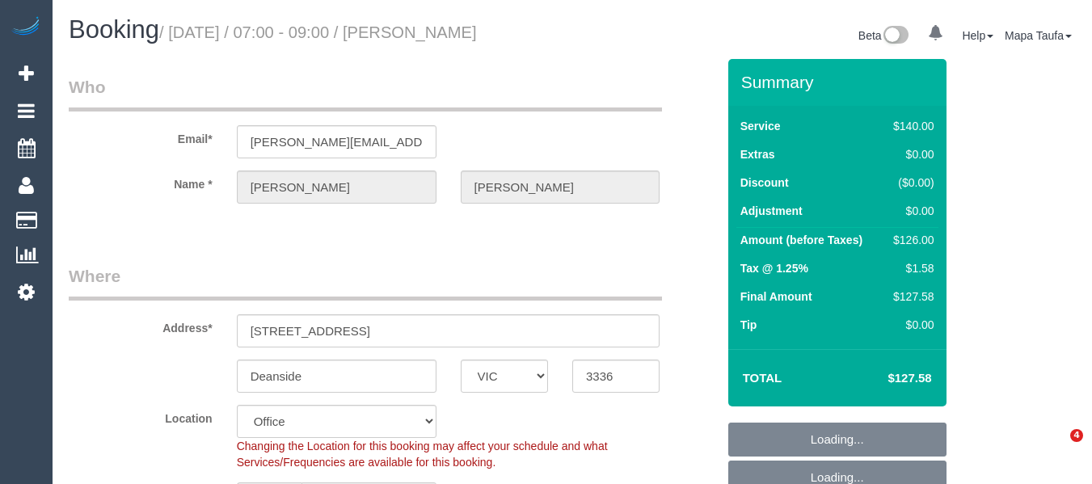
select select "VIC"
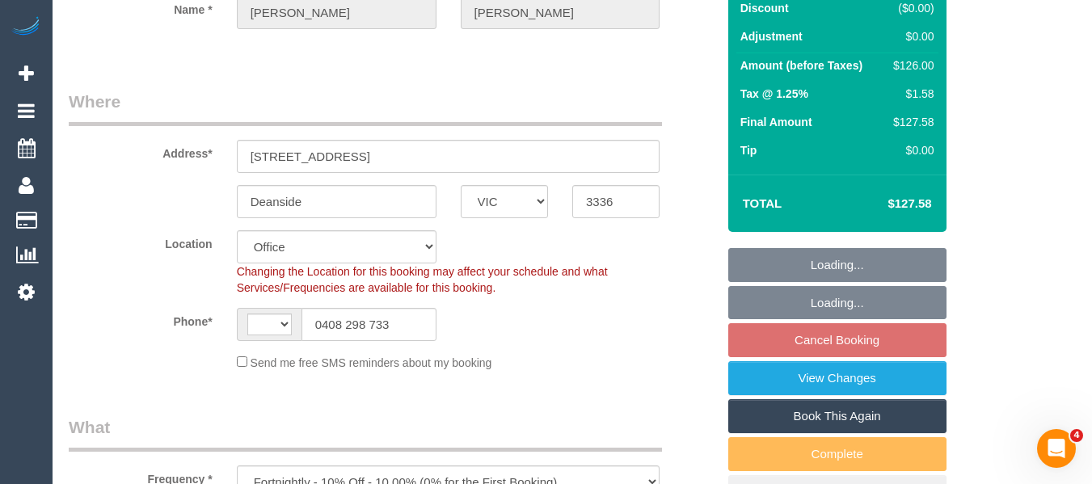
select select "object:434"
select select "string:stripe-pm_1Rtirs2GScqysDRVX7B13LOd"
select select "number:27"
select select "number:14"
select select "number:18"
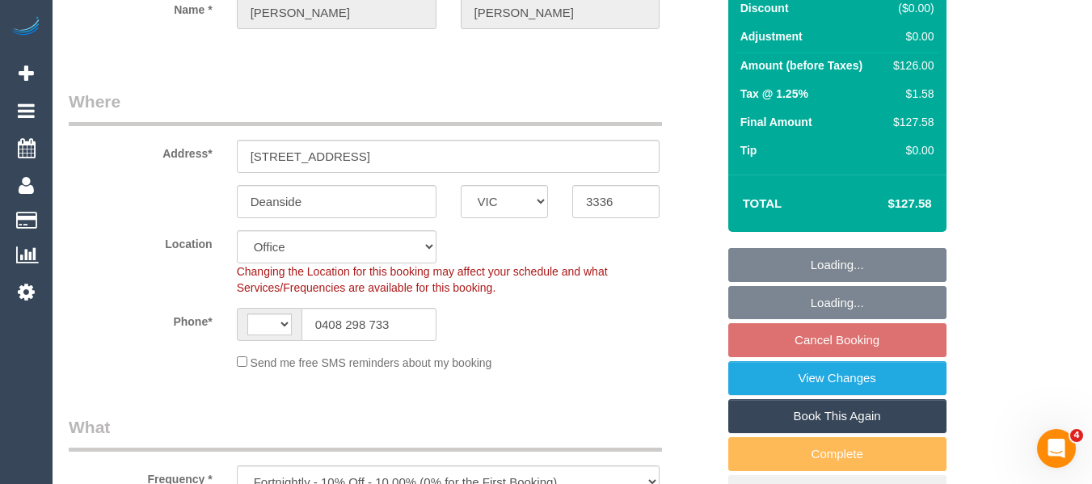
select select "number:25"
select select "number:34"
select select "number:13"
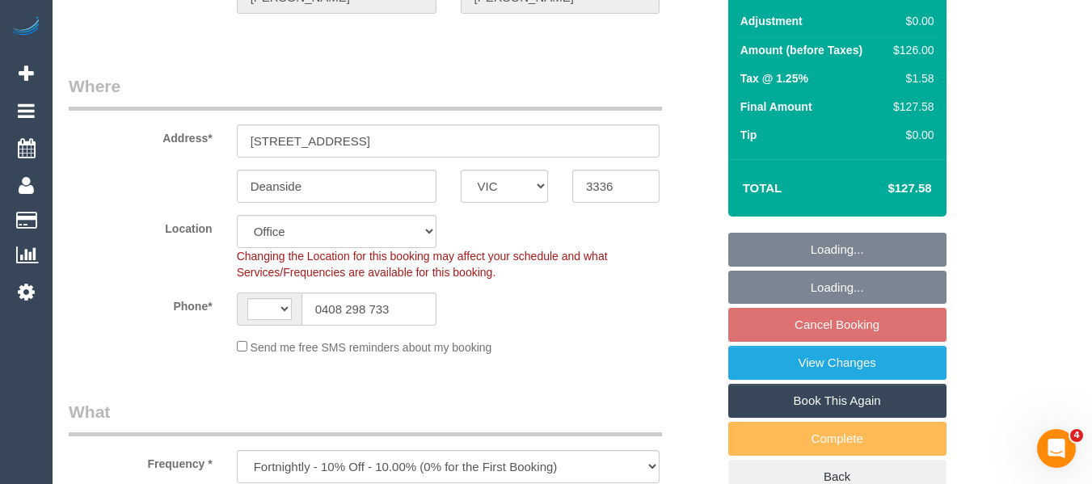
select select "string:AU"
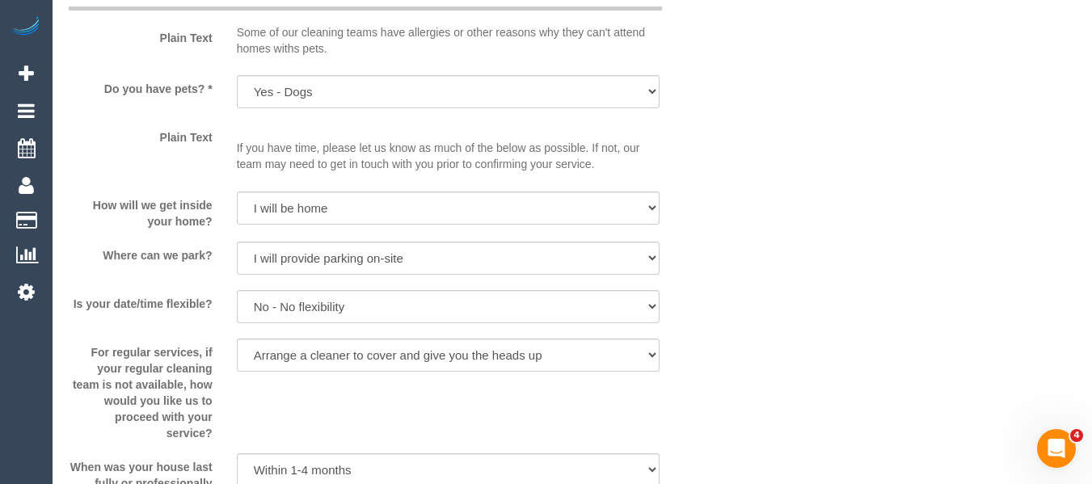
scroll to position [2234, 0]
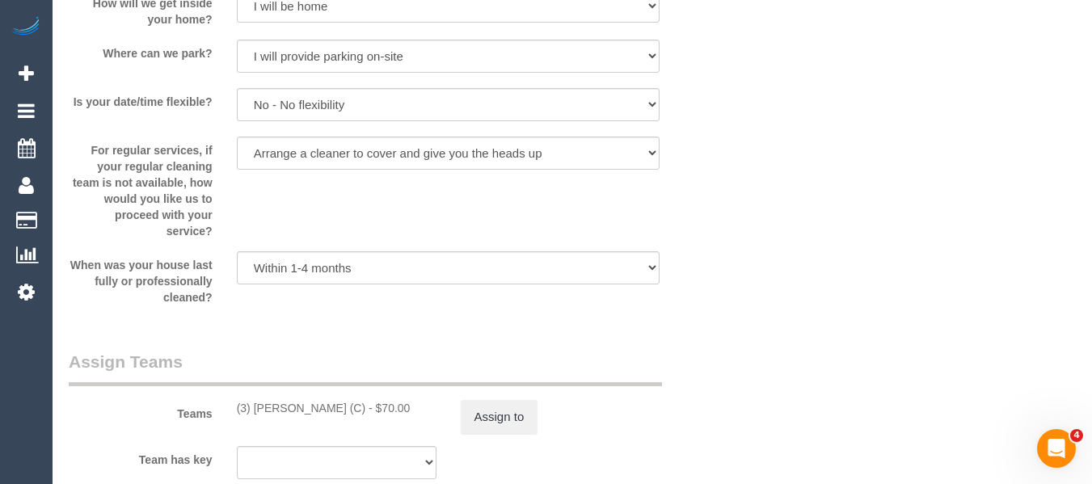
click at [473, 358] on legend "Assign Teams" at bounding box center [365, 368] width 593 height 36
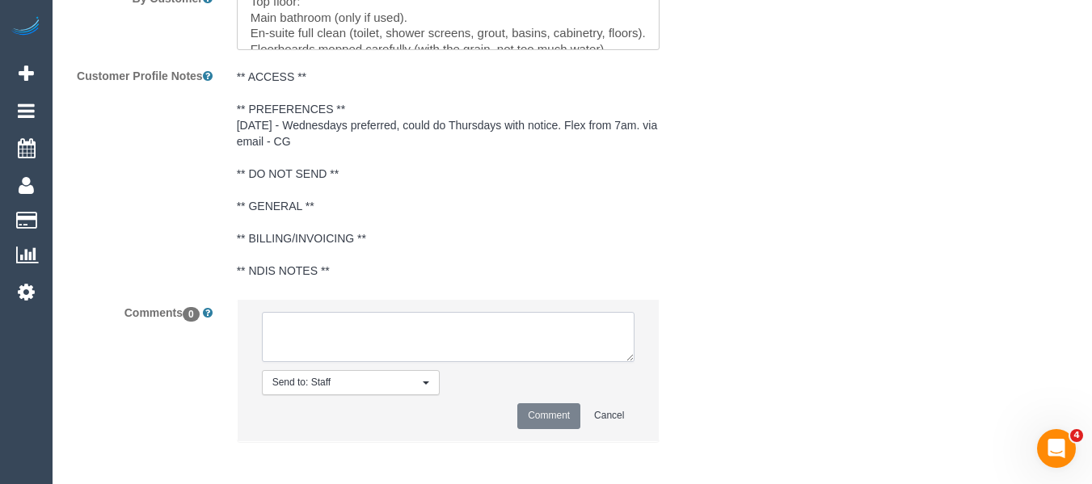
click at [473, 358] on textarea at bounding box center [449, 337] width 374 height 50
type textarea "changing to 2x hours as requested by customer"
click at [533, 429] on button "Comment" at bounding box center [548, 415] width 63 height 25
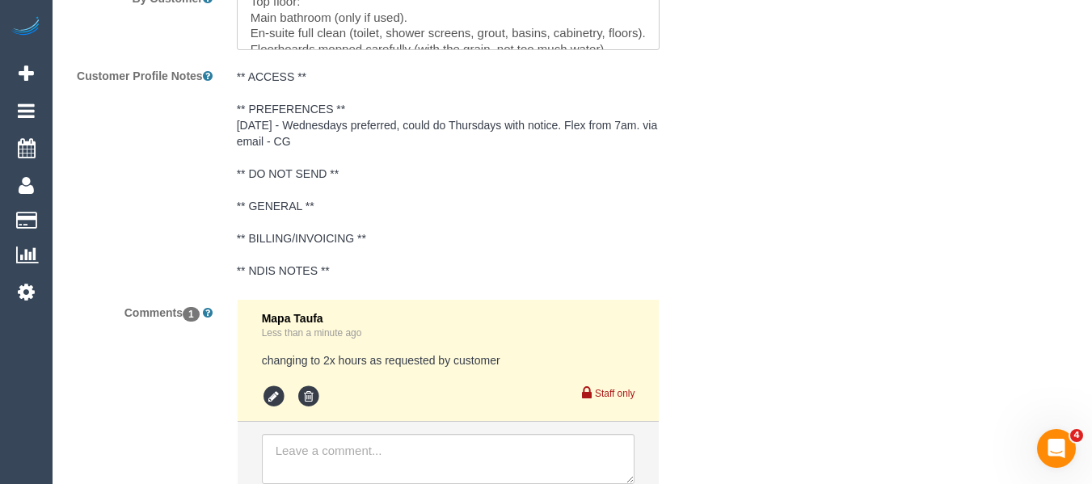
scroll to position [2210, 0]
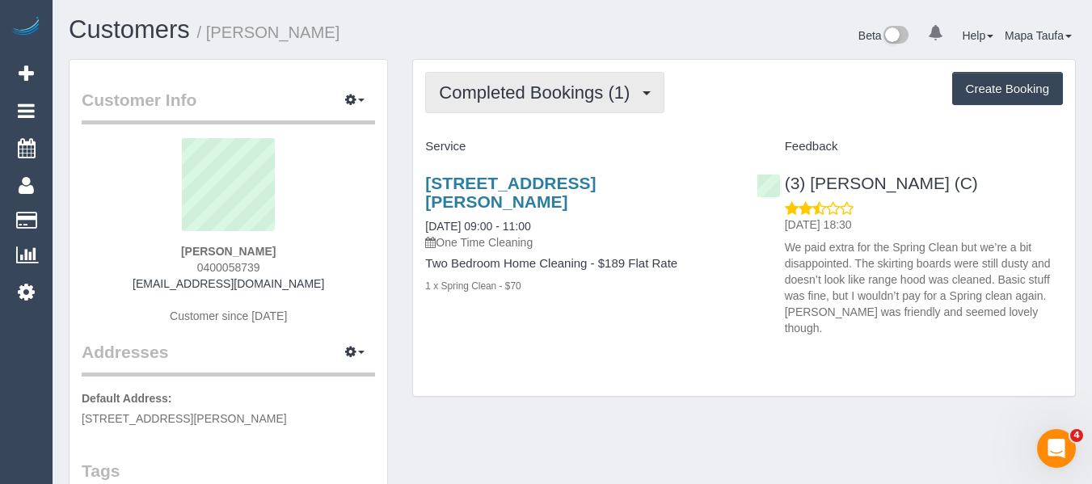
click at [480, 96] on span "Completed Bookings (1)" at bounding box center [538, 92] width 199 height 20
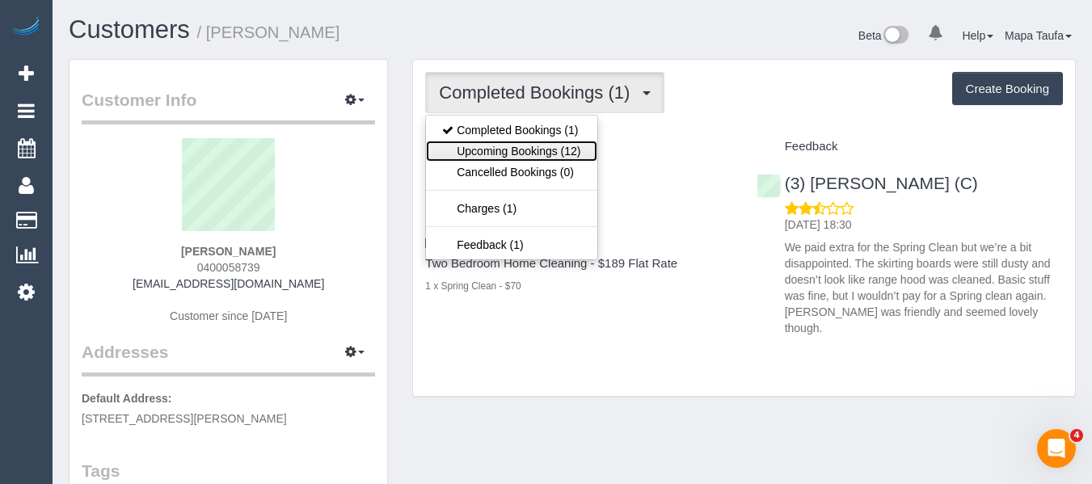
click at [497, 144] on link "Upcoming Bookings (12)" at bounding box center [511, 151] width 171 height 21
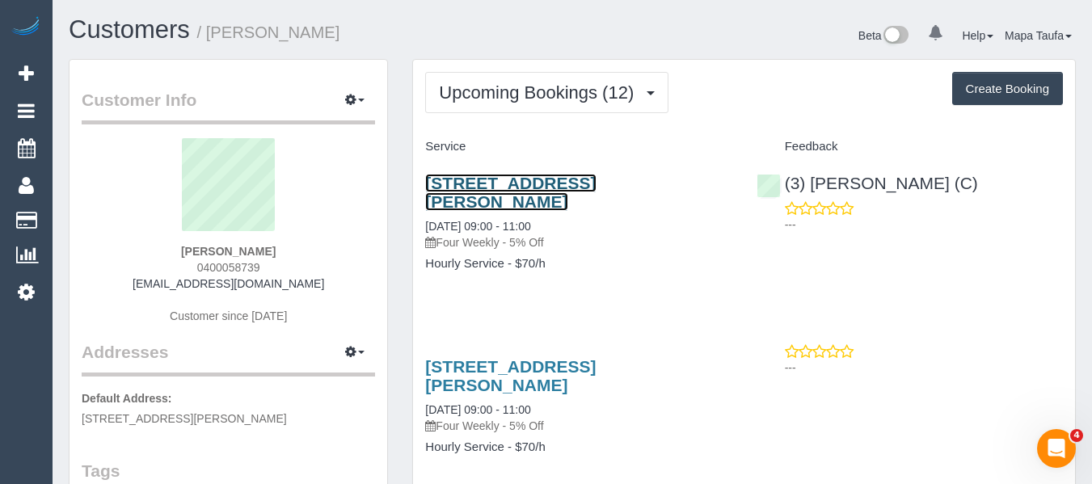
click at [480, 183] on link "60 Frederick St, Brunswick, VIC 3056" at bounding box center [510, 192] width 171 height 37
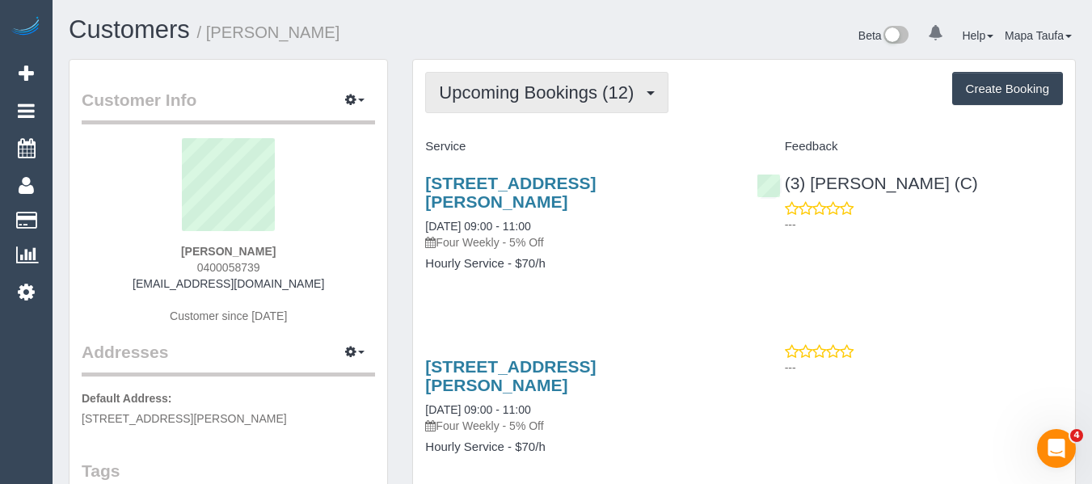
click at [532, 99] on span "Upcoming Bookings (12)" at bounding box center [540, 92] width 203 height 20
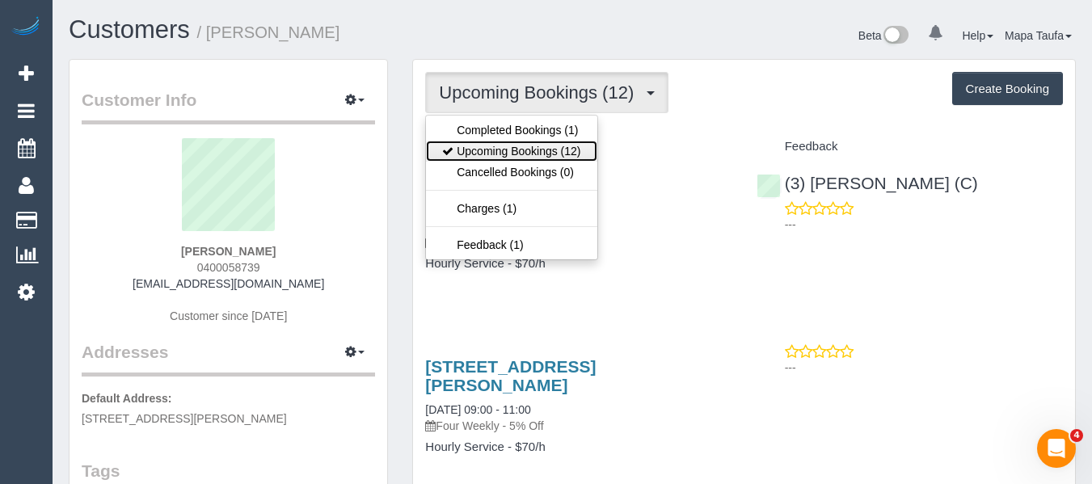
click at [520, 149] on link "Upcoming Bookings (12)" at bounding box center [511, 151] width 171 height 21
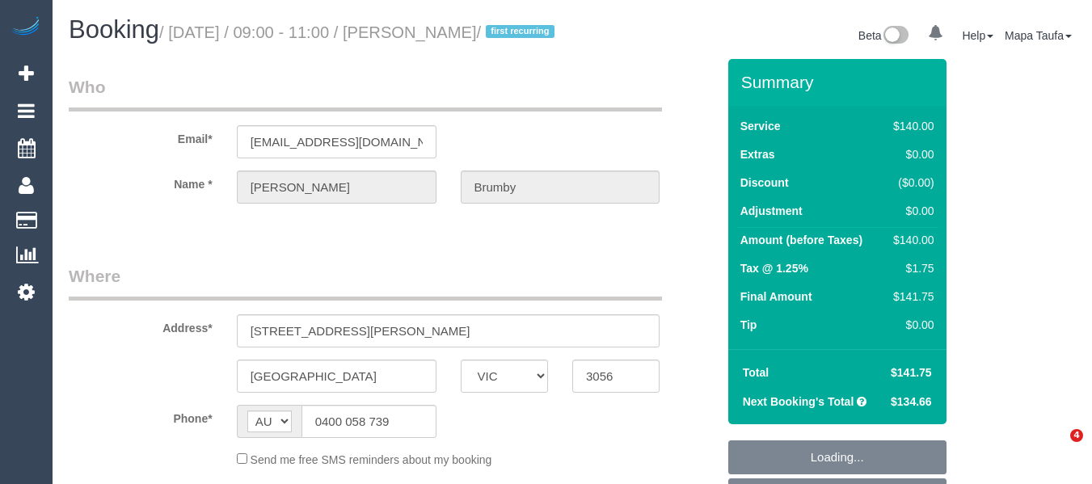
select select "VIC"
select select "string:stripe-pm_1RlV1z2GScqysDRVZTDN3hU4"
select select "number:27"
select select "number:16"
select select "number:19"
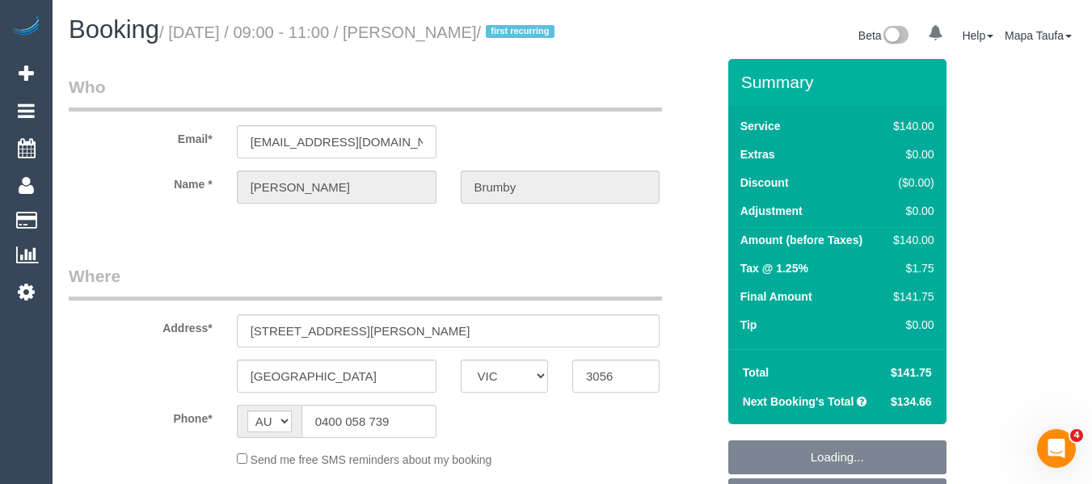
select select "number:36"
select select "number:34"
select select "number:26"
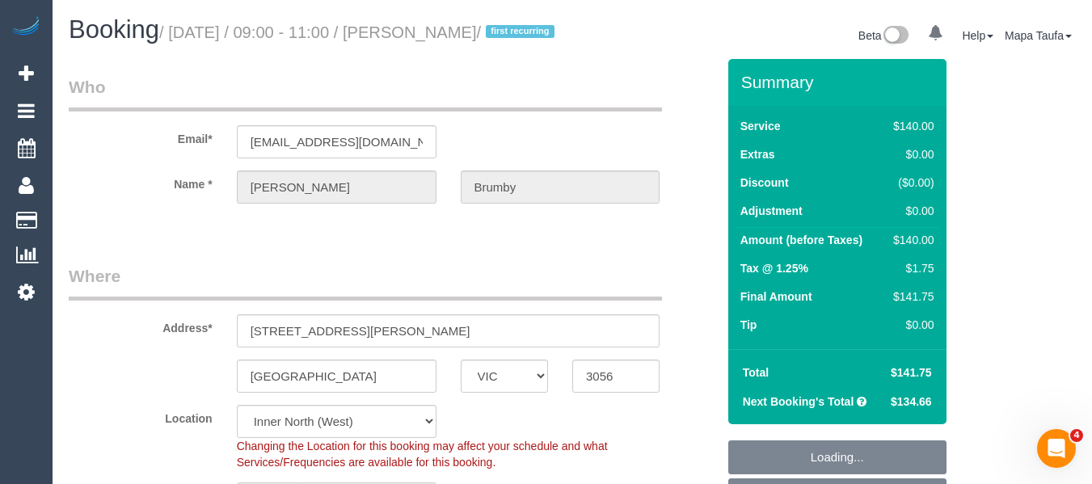
select select "object:918"
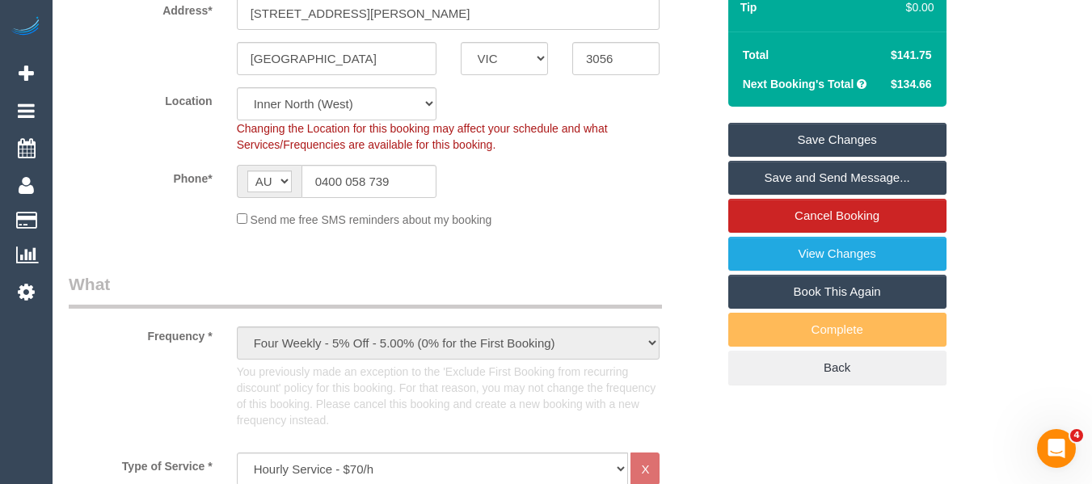
scroll to position [323, 0]
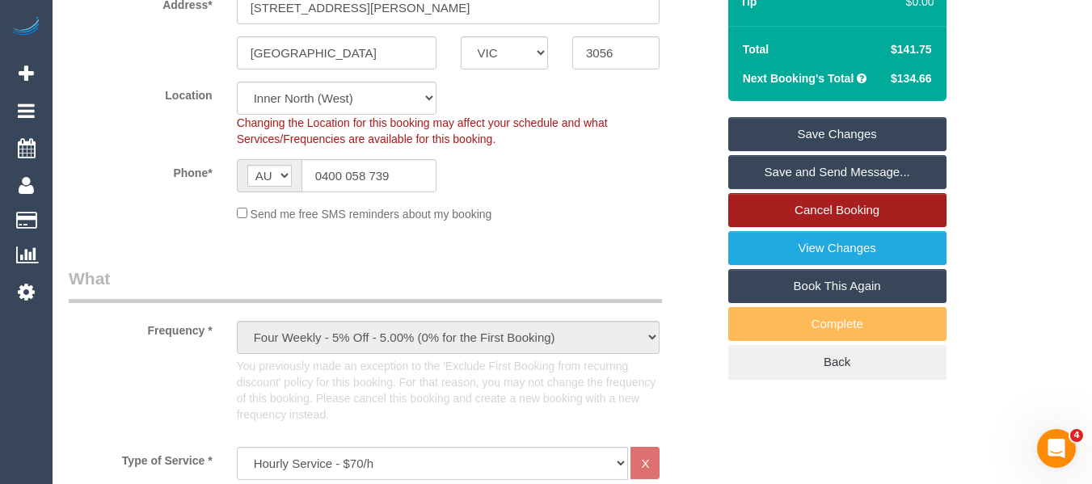
click at [836, 227] on link "Cancel Booking" at bounding box center [838, 210] width 218 height 34
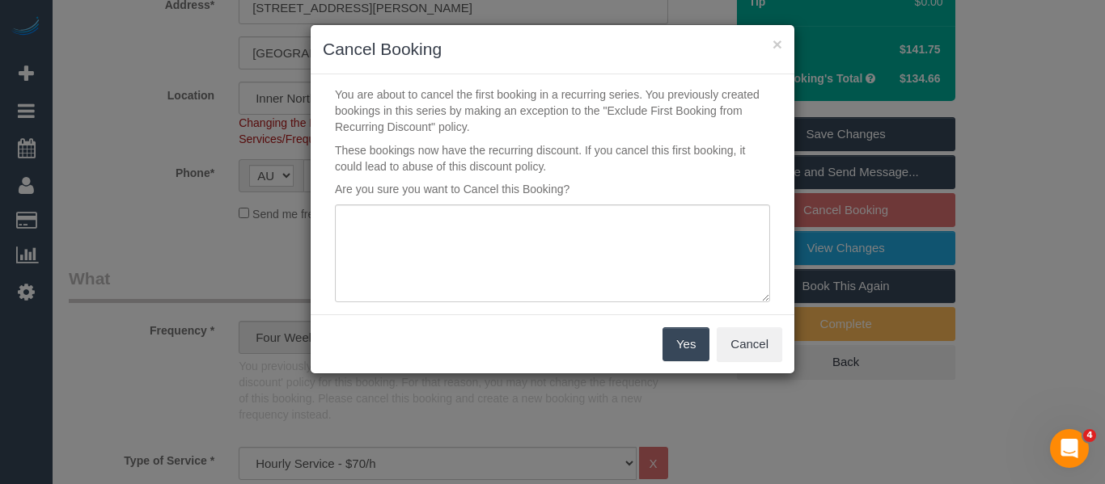
click at [623, 153] on p "These bookings now have the recurring discount. If you cancel this first bookin…" at bounding box center [552, 158] width 459 height 32
click at [597, 212] on textarea at bounding box center [552, 254] width 435 height 99
type textarea "service not needed via email -MT"
click at [665, 340] on button "Yes" at bounding box center [685, 344] width 47 height 34
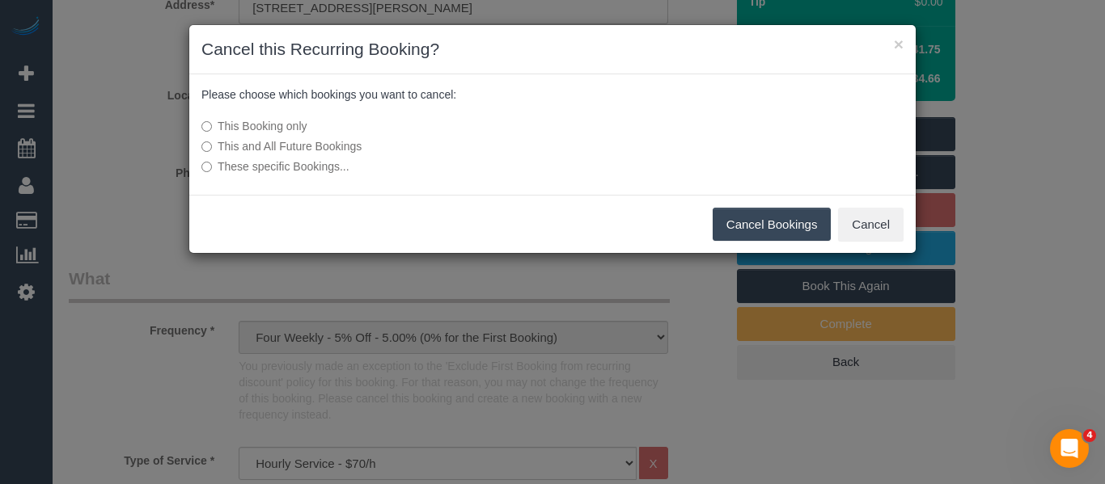
click at [306, 156] on div "This Booking only This and All Future Bookings These specific Bookings..." at bounding box center [431, 146] width 484 height 73
click at [306, 145] on label "This and All Future Bookings" at bounding box center [431, 146] width 460 height 16
click at [741, 227] on button "Cancel Bookings" at bounding box center [771, 225] width 119 height 34
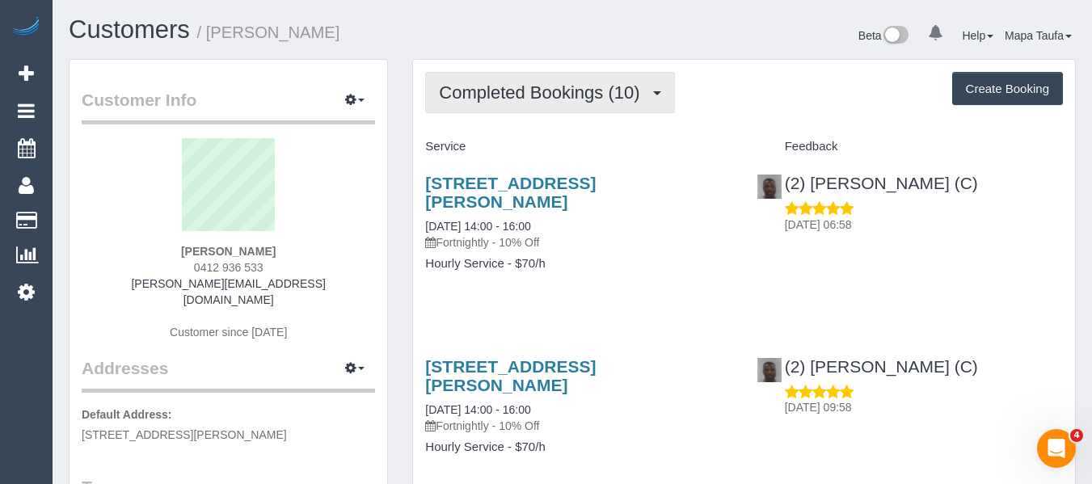
click at [583, 81] on button "Completed Bookings (10)" at bounding box center [549, 92] width 249 height 41
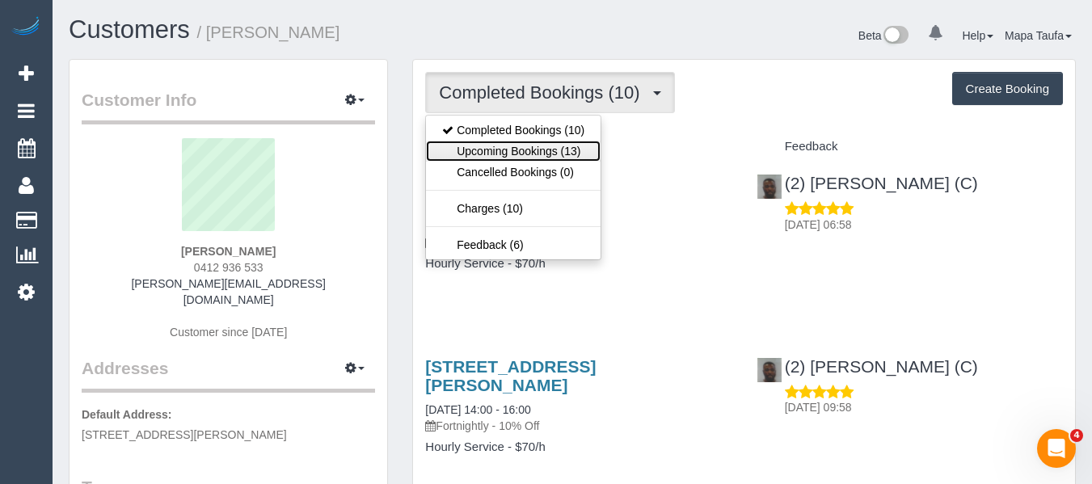
click at [570, 146] on link "Upcoming Bookings (13)" at bounding box center [513, 151] width 175 height 21
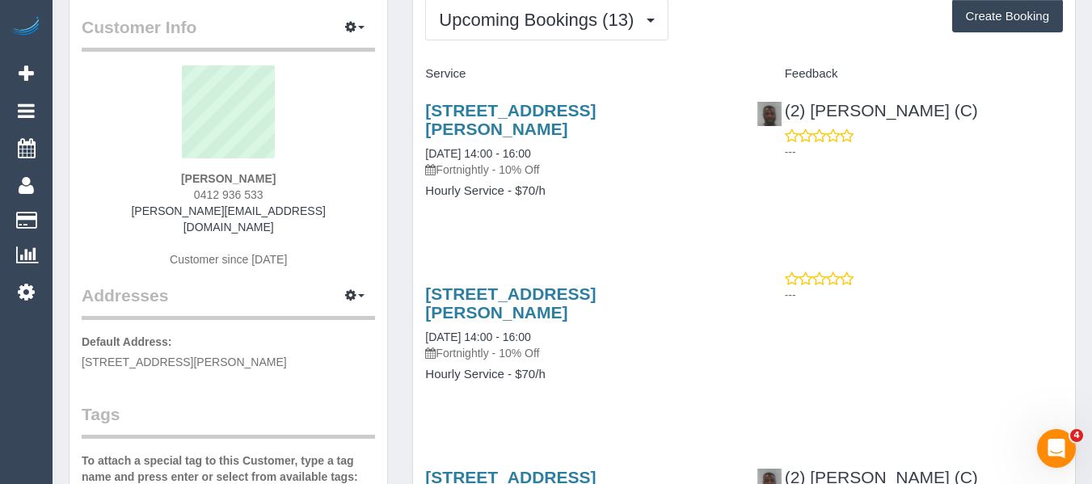
scroll to position [162, 0]
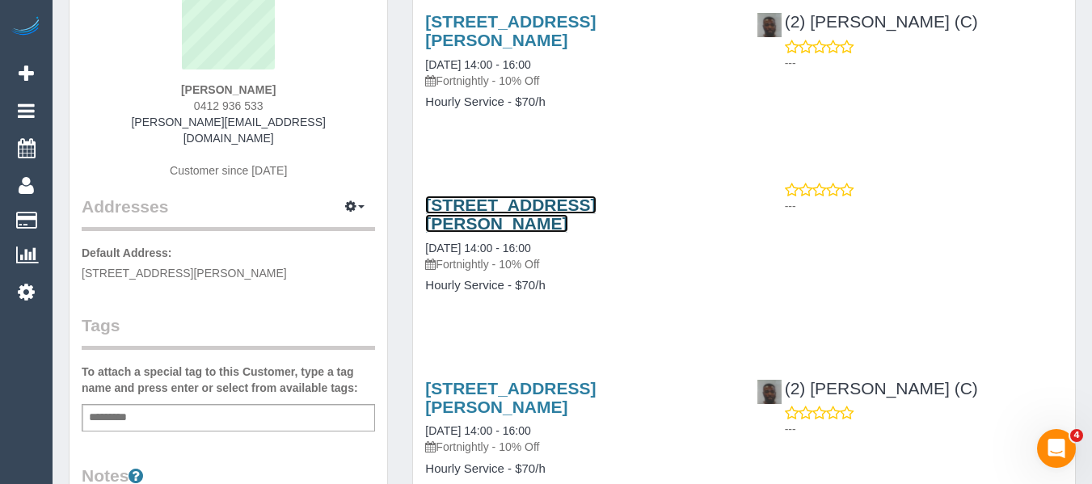
click at [521, 208] on link "[STREET_ADDRESS][PERSON_NAME]" at bounding box center [510, 214] width 171 height 37
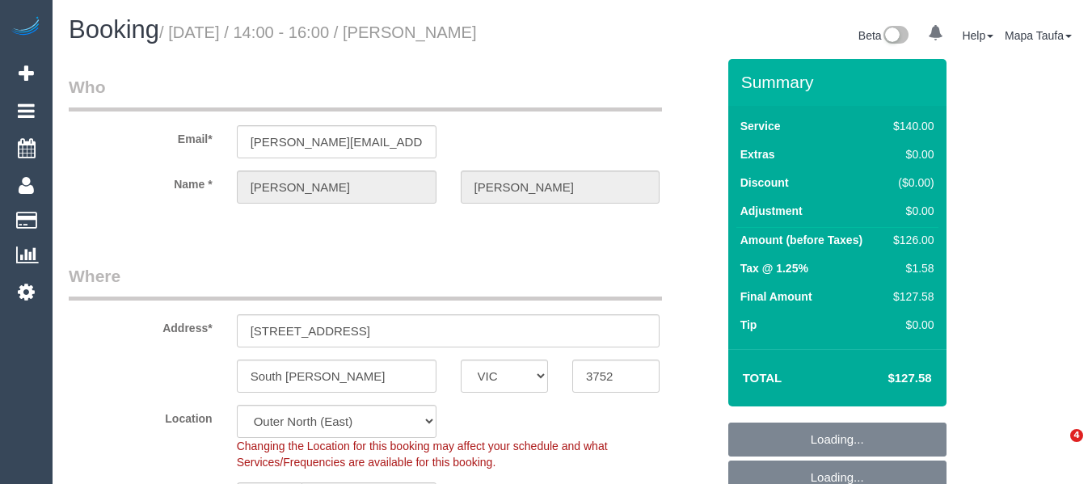
select select "VIC"
select select "string:stripe-pm_1RGplv2GScqysDRVV7sZ7miL"
select select "number:28"
select select "number:15"
select select "number:19"
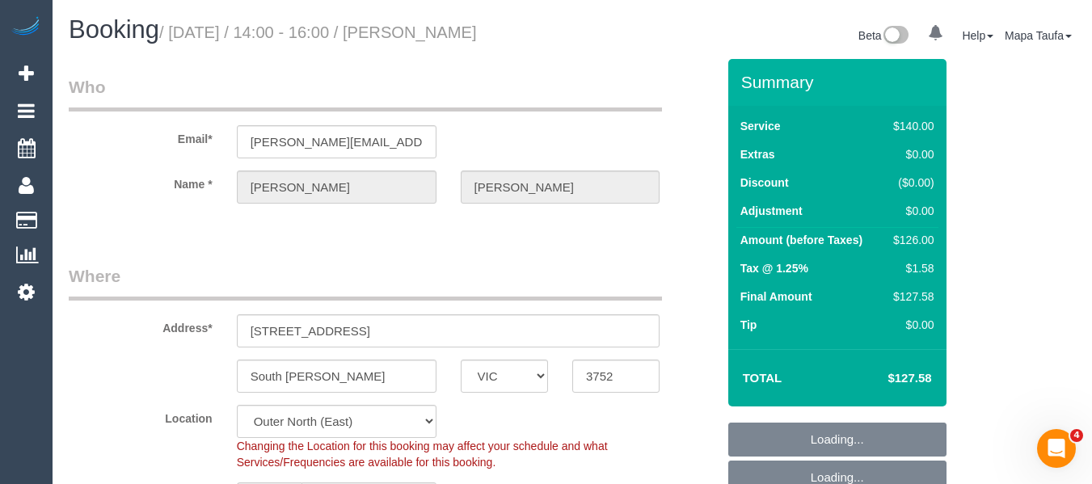
select select "number:22"
select select "number:33"
select select "number:26"
select select "object:863"
select select "spot4"
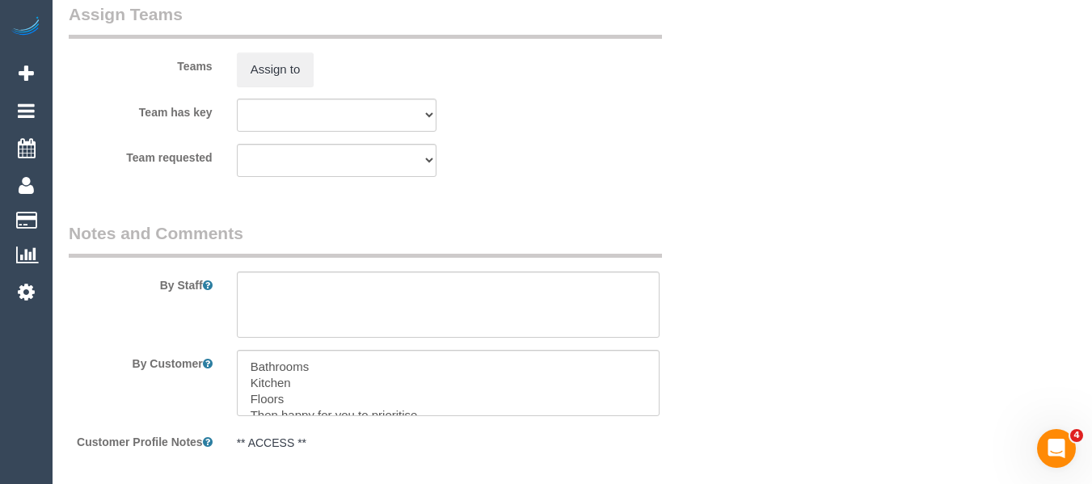
scroll to position [3138, 0]
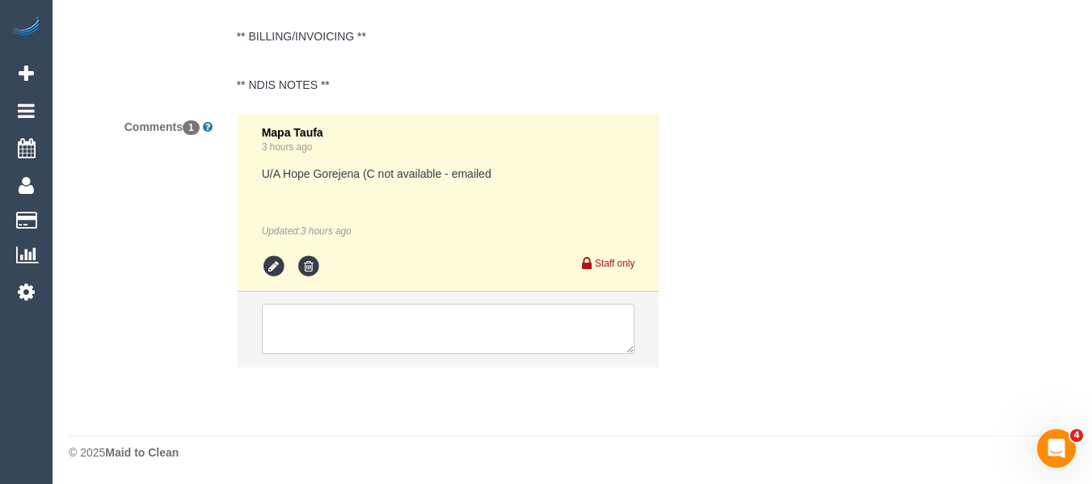
click at [348, 311] on textarea at bounding box center [449, 329] width 374 height 50
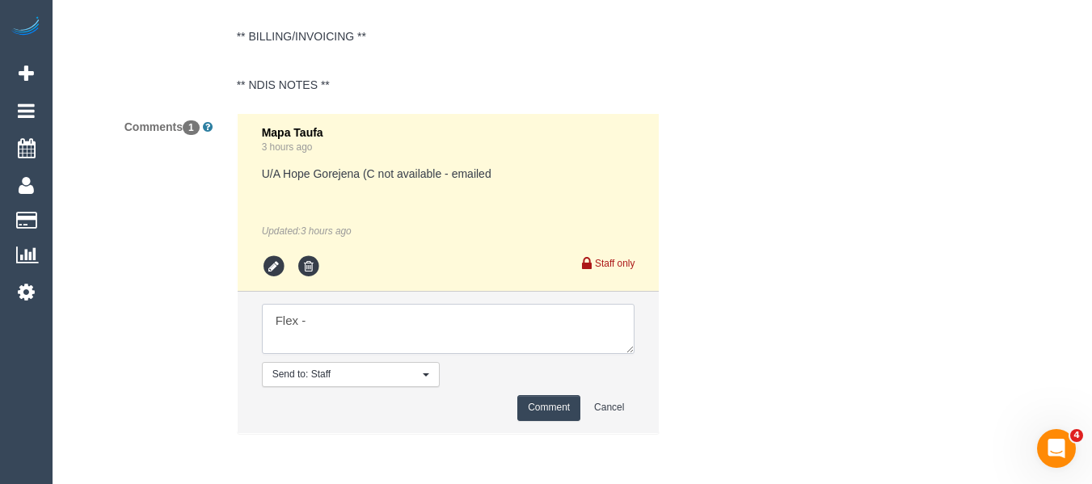
paste textarea "Any day that week is fine. Hours flexible too."
type textarea "Flex - Any day that week is fine. Hours flexible too."
click at [560, 409] on button "Comment" at bounding box center [548, 407] width 63 height 25
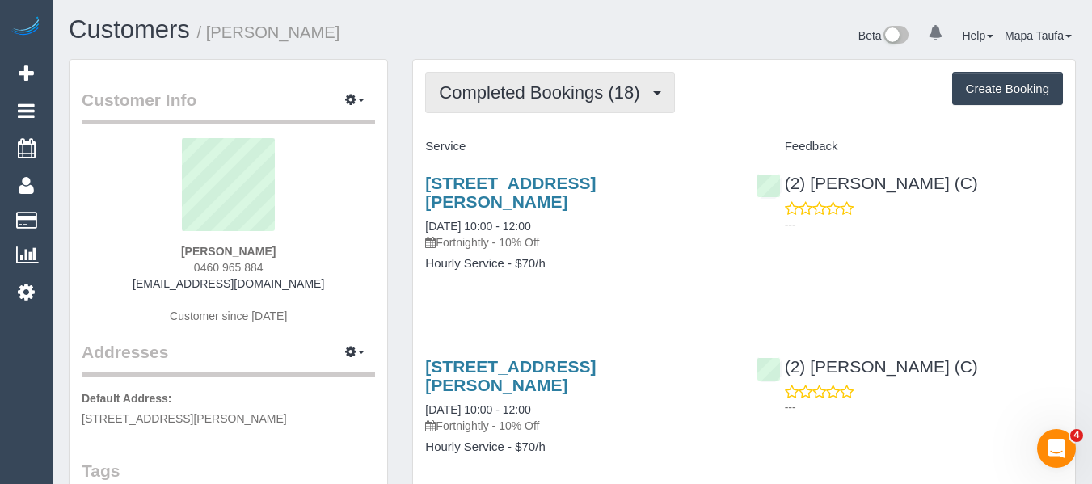
click at [498, 97] on span "Completed Bookings (18)" at bounding box center [543, 92] width 209 height 20
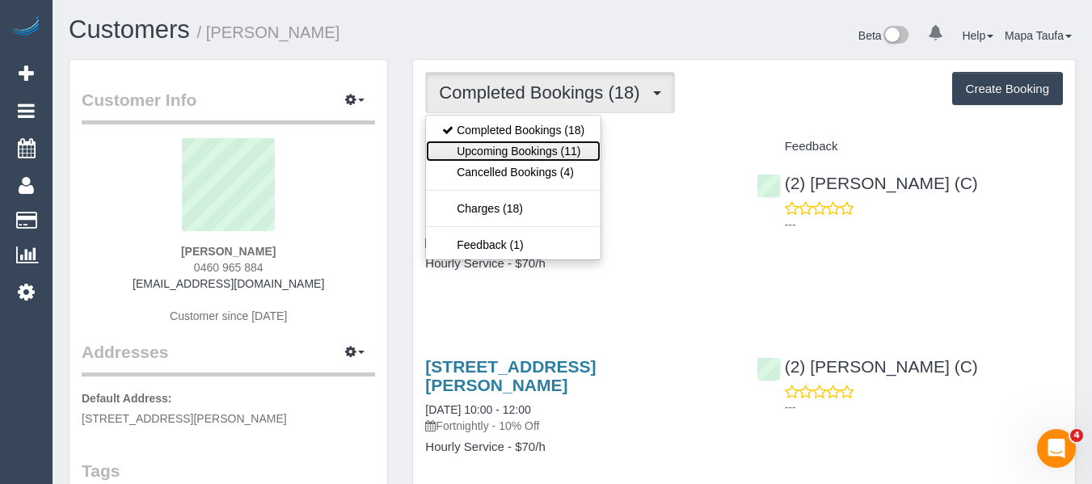
click at [482, 150] on link "Upcoming Bookings (11)" at bounding box center [513, 151] width 175 height 21
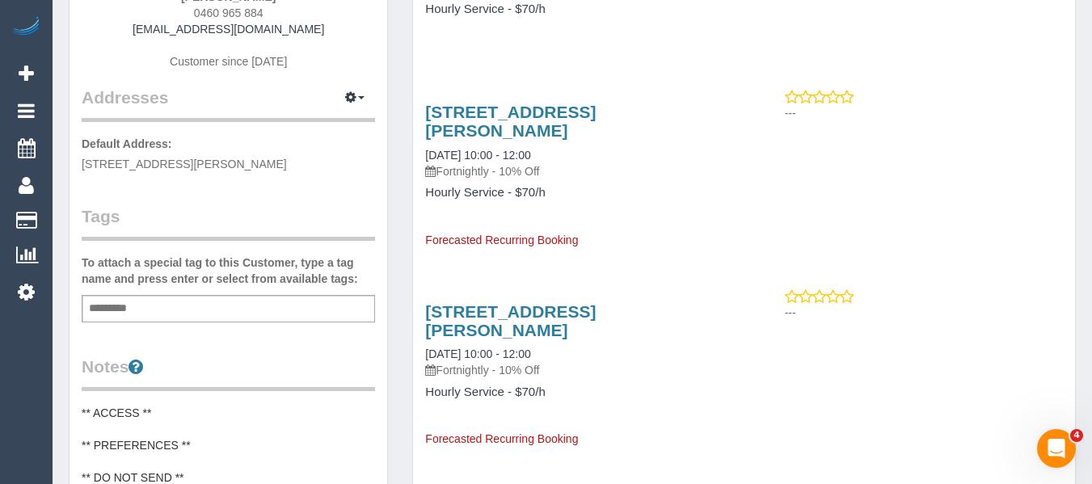
scroll to position [404, 0]
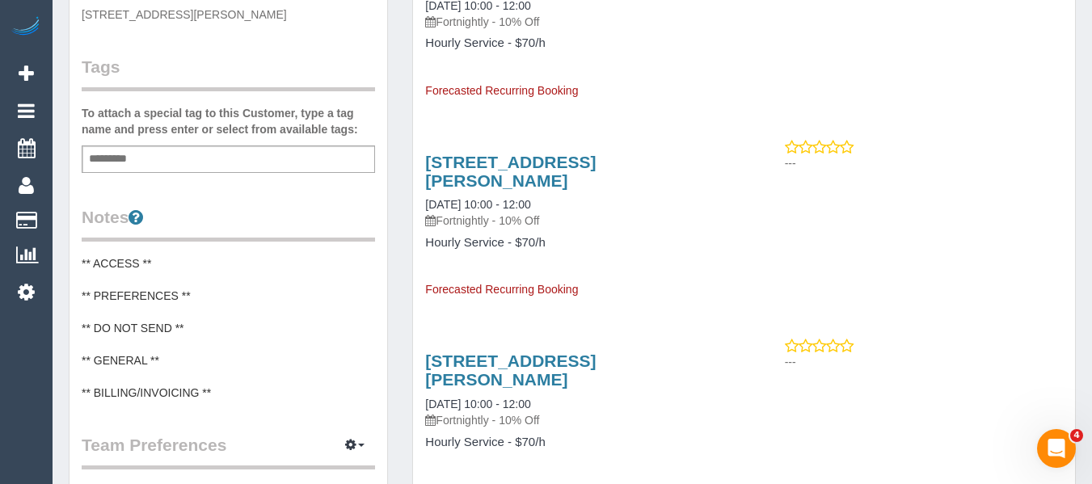
click at [165, 302] on pre "** ACCESS ** ** PREFERENCES ** ** DO NOT SEND ** ** GENERAL ** ** BILLING/INVOI…" at bounding box center [229, 329] width 294 height 146
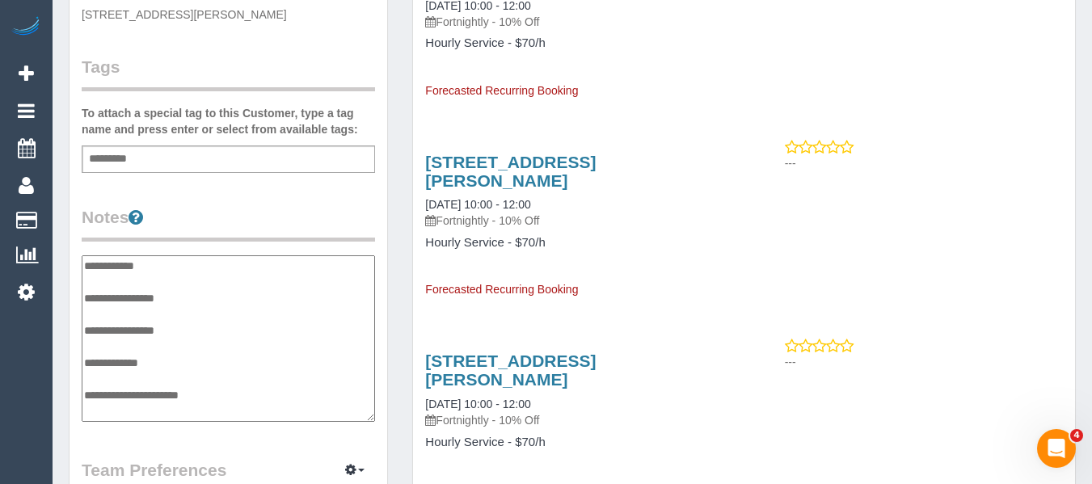
click at [150, 309] on textarea "**********" at bounding box center [229, 339] width 294 height 167
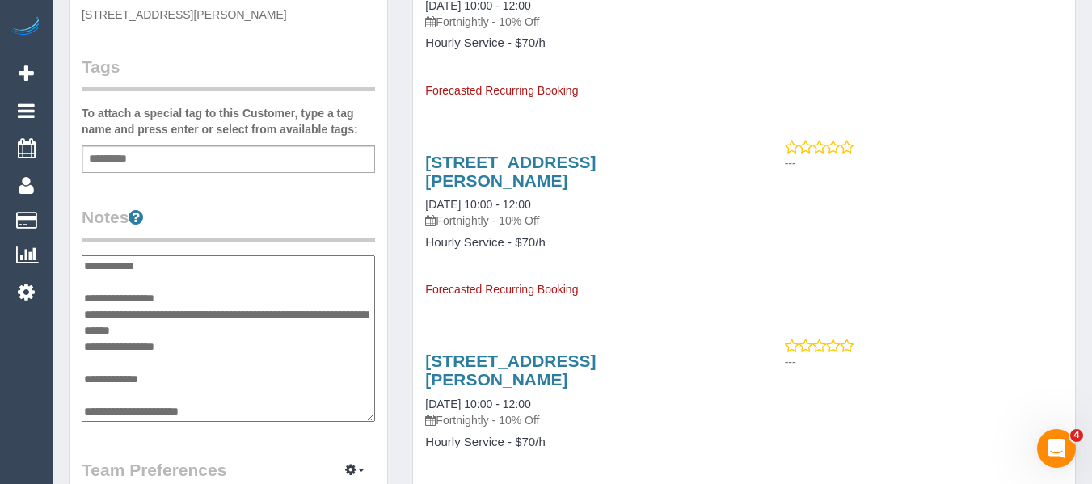
type textarea "**********"
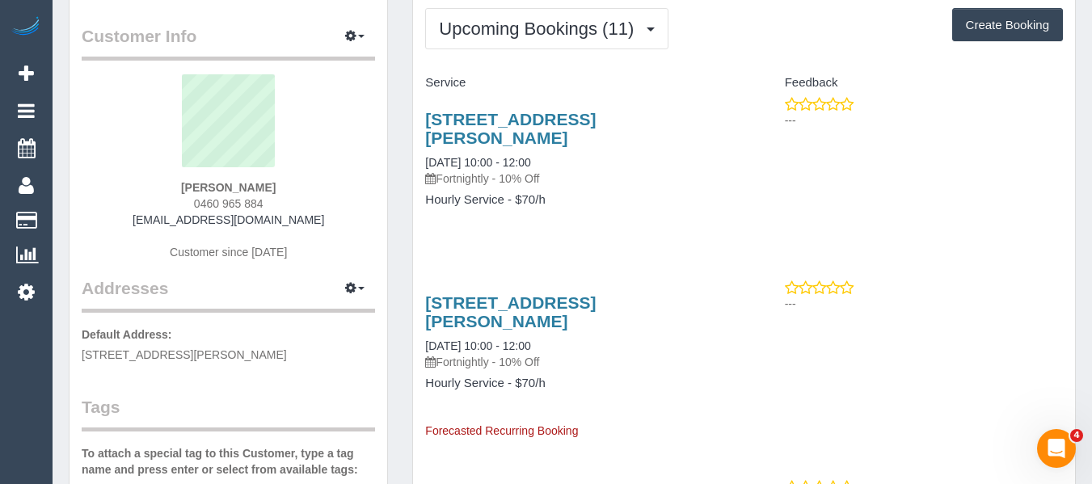
scroll to position [0, 0]
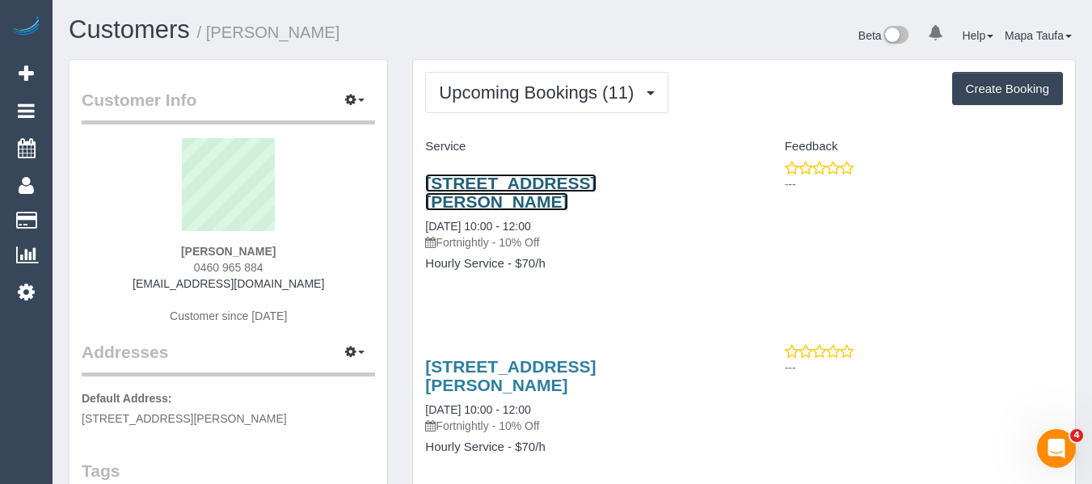
click at [488, 180] on link "114/8, Percy St, Brunswick, VIC 3056" at bounding box center [510, 192] width 171 height 37
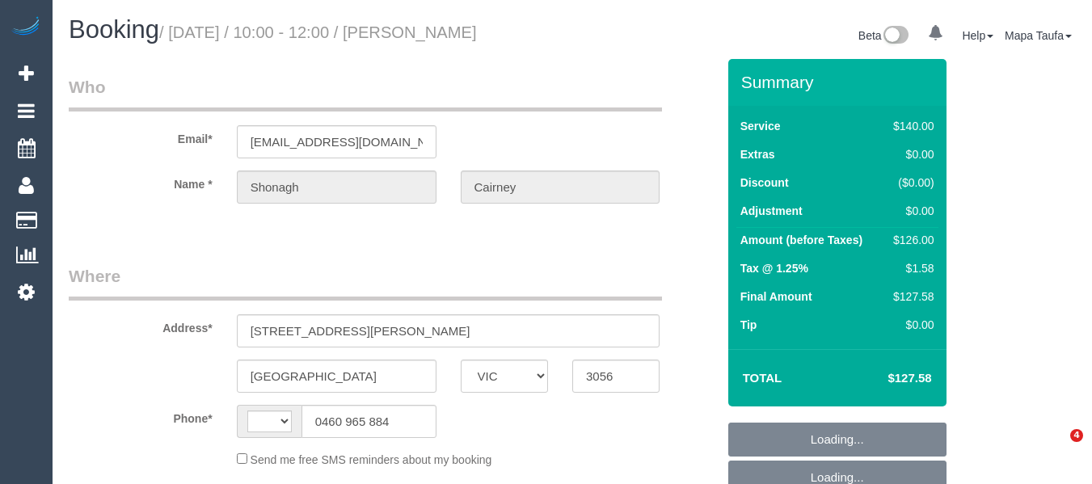
select select "VIC"
select select "string:stripe-pm_1QJOby2GScqysDRV5avdXnAj"
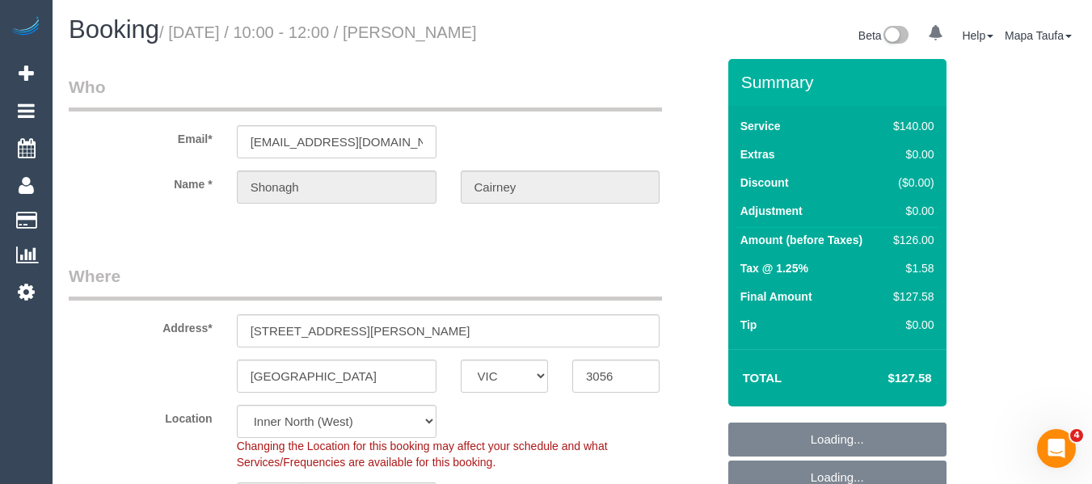
select select "string:AU"
select select "object:728"
select select "number:28"
select select "number:14"
select select "number:18"
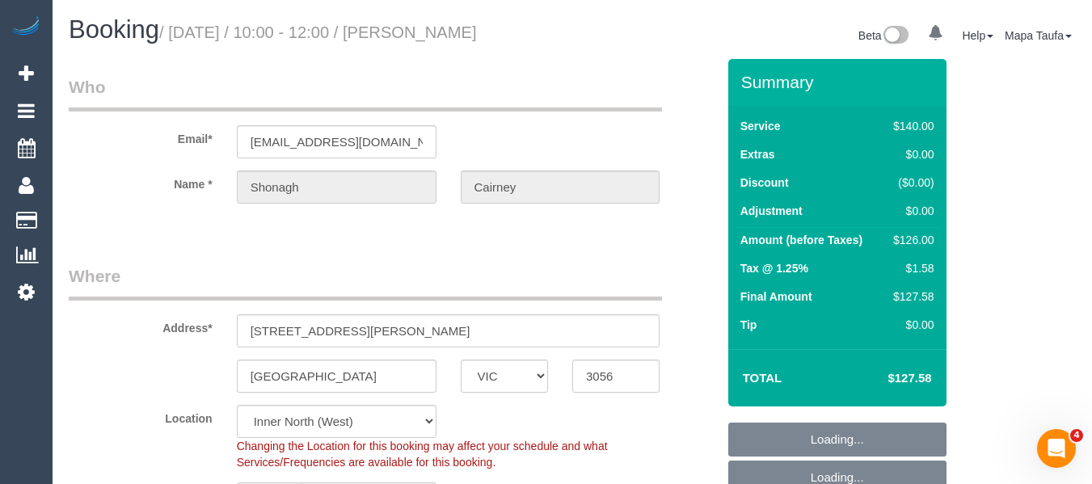
select select "number:22"
select select "number:34"
select select "number:13"
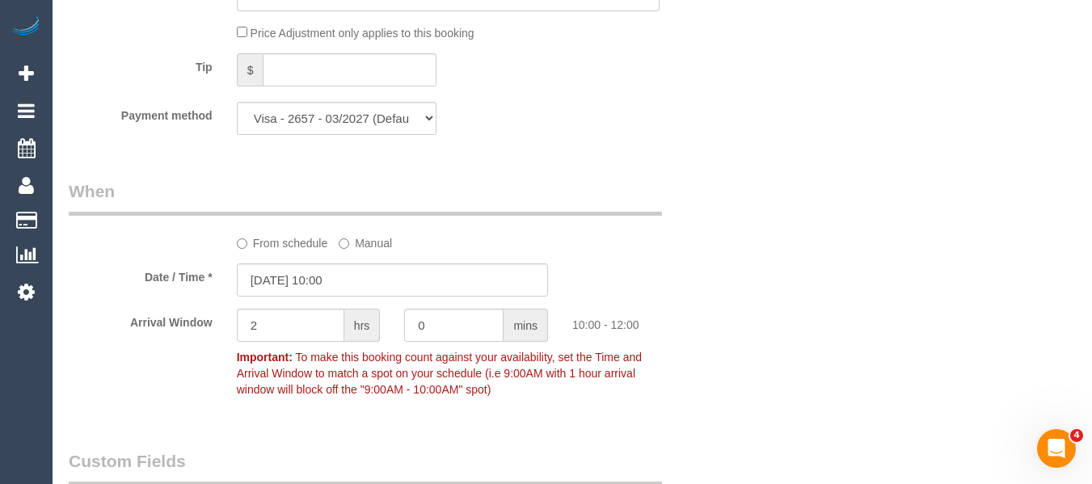
scroll to position [3032, 0]
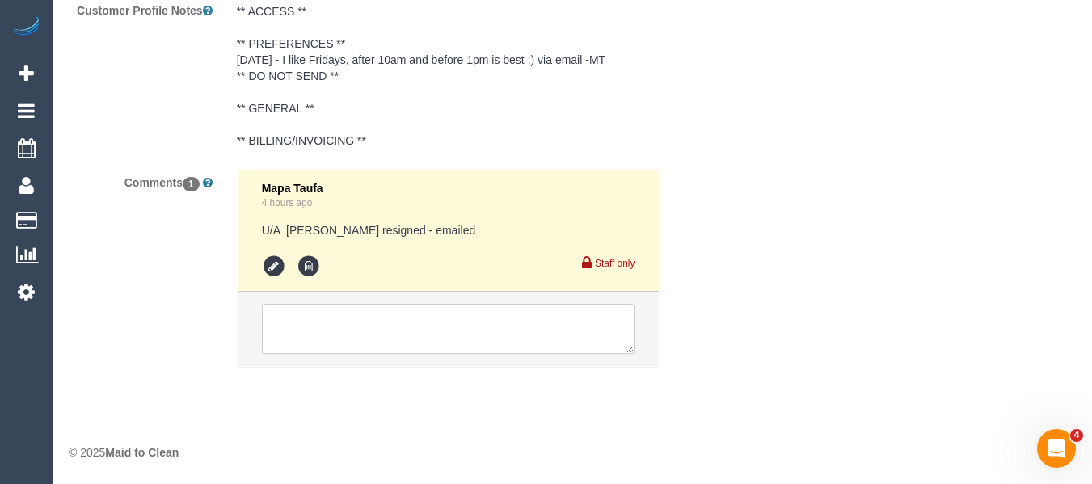
click at [448, 349] on textarea at bounding box center [449, 329] width 374 height 50
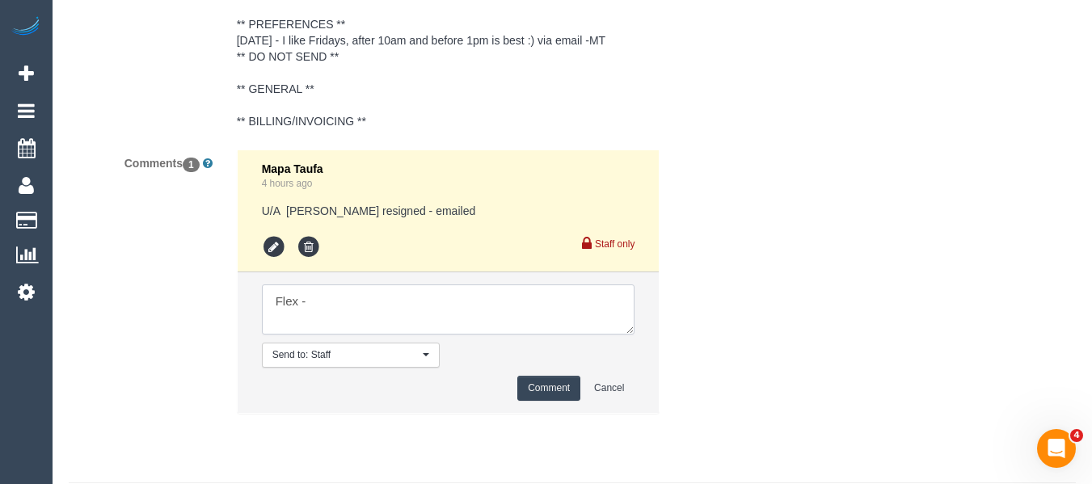
paste textarea "I like Fridays, after 10am and before 1pm is best :)"
type textarea "Flex - I like Fridays, after 10am and before 1pm is best :)"
click at [556, 401] on button "Comment" at bounding box center [548, 388] width 63 height 25
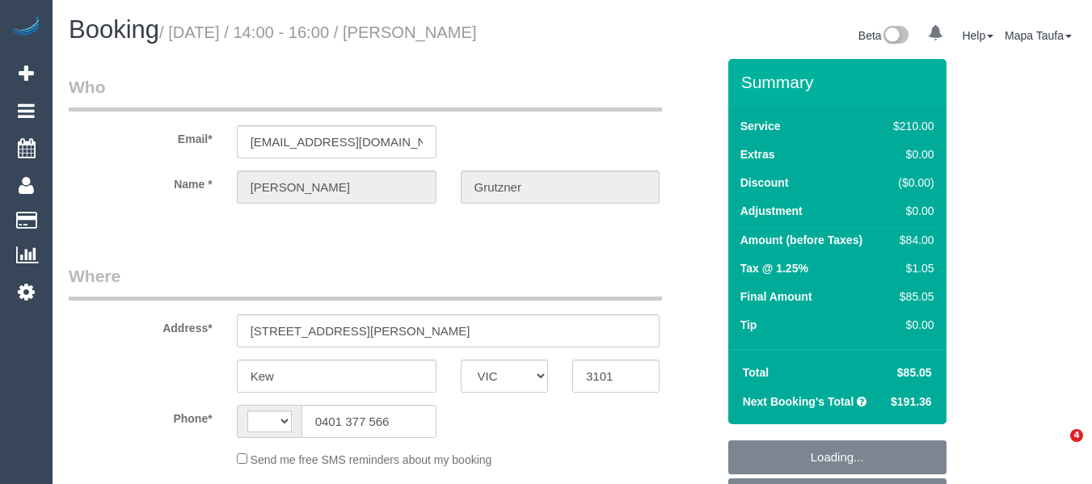
select select "VIC"
select select "number:27"
select select "number:14"
select select "number:19"
select select "number:36"
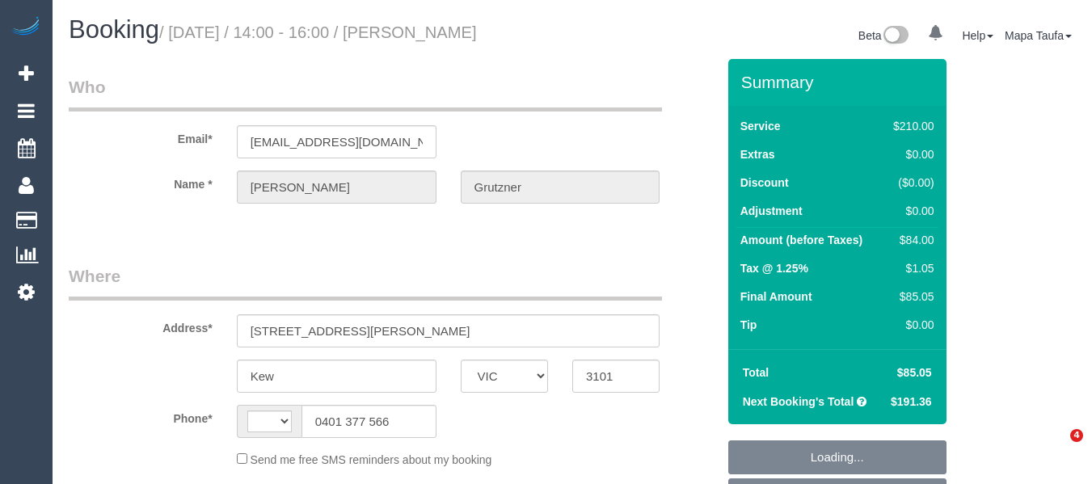
select select "number:34"
select select "string:AU"
select select "object:702"
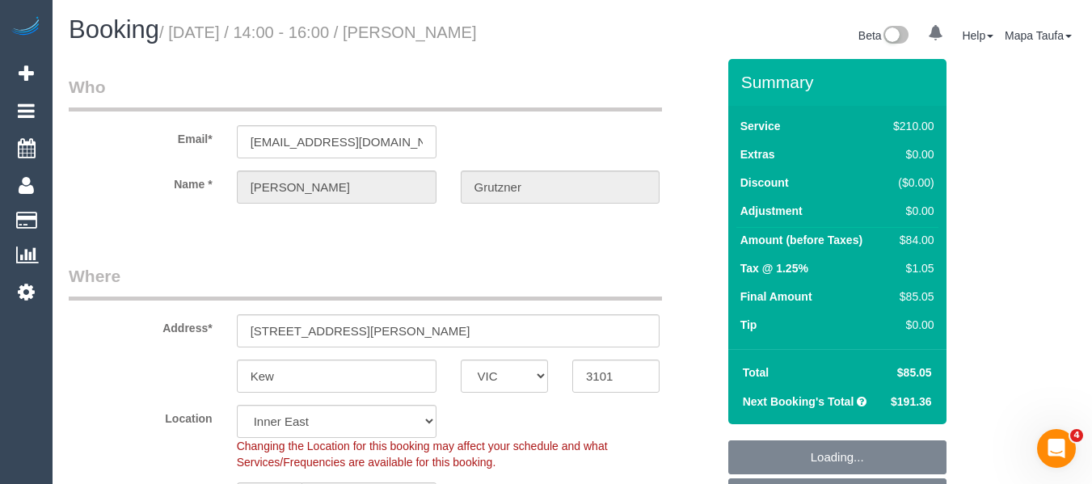
select select "180"
select select "object:1503"
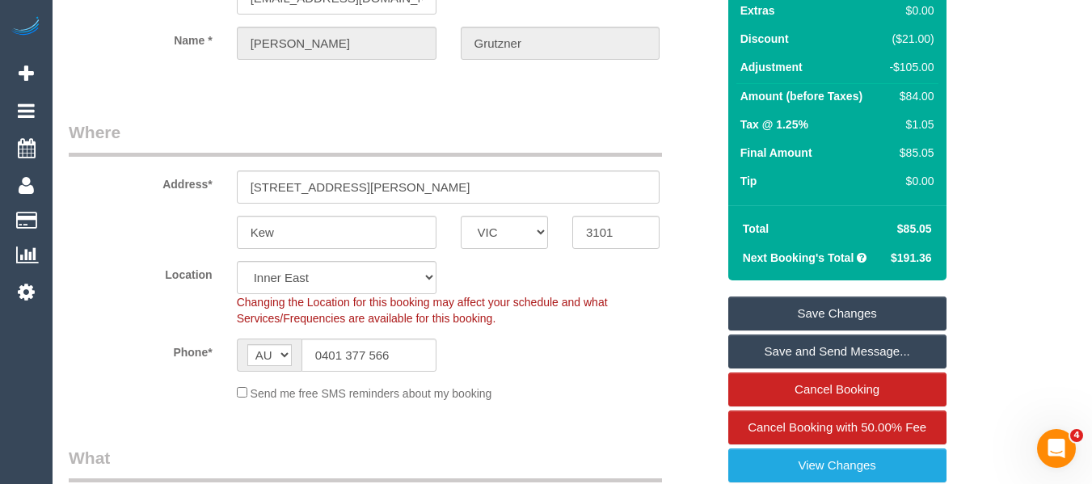
scroll to position [55, 0]
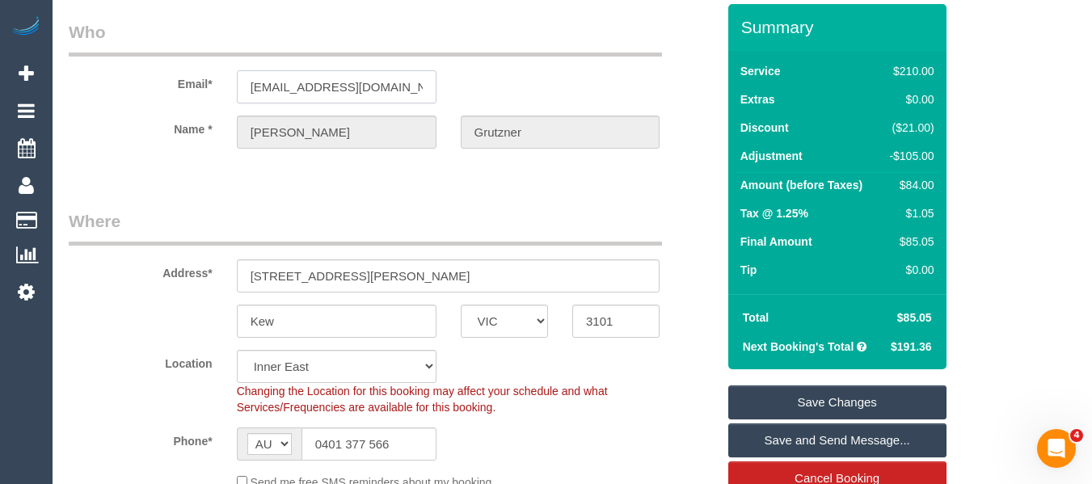
click at [340, 88] on input "grutznermary@gmail.com" at bounding box center [337, 86] width 200 height 33
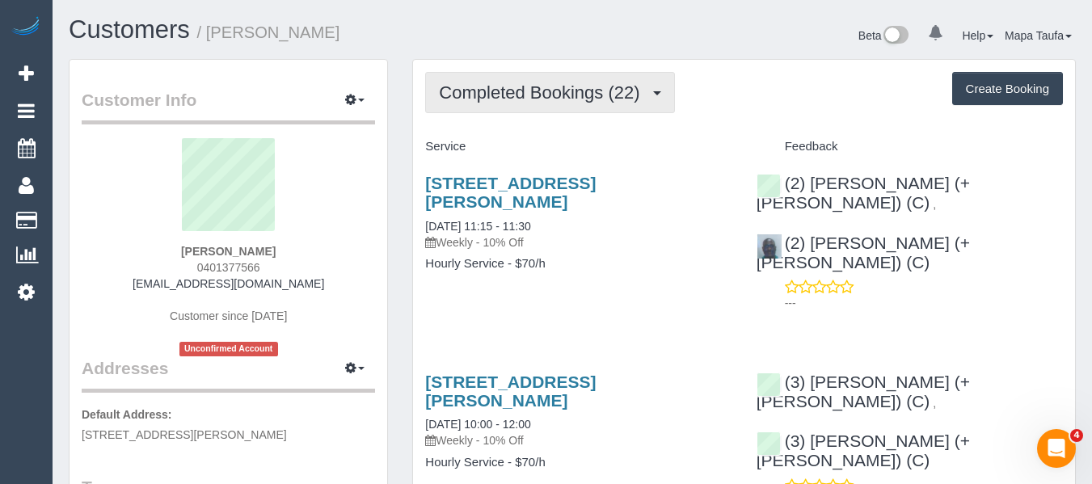
click at [580, 79] on button "Completed Bookings (22)" at bounding box center [549, 92] width 249 height 41
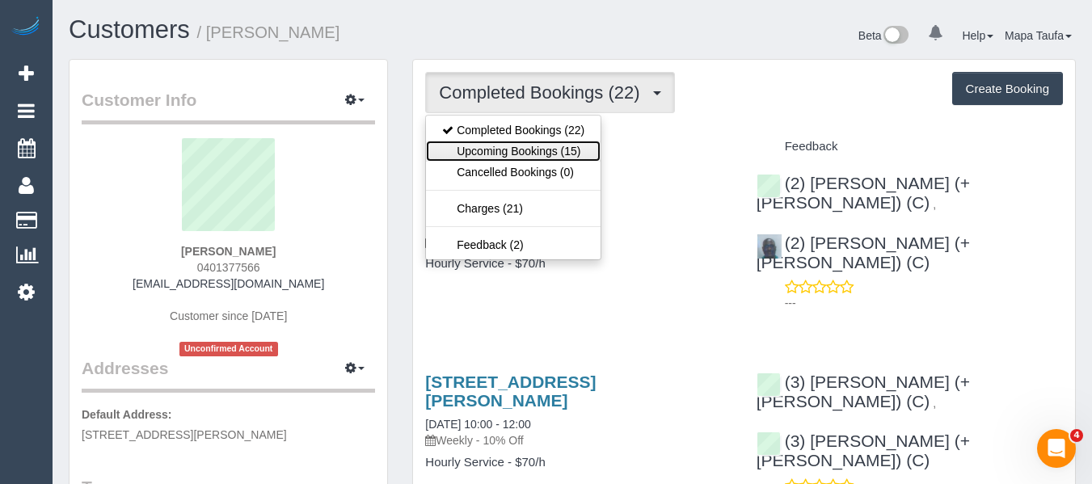
click at [526, 150] on link "Upcoming Bookings (15)" at bounding box center [513, 151] width 175 height 21
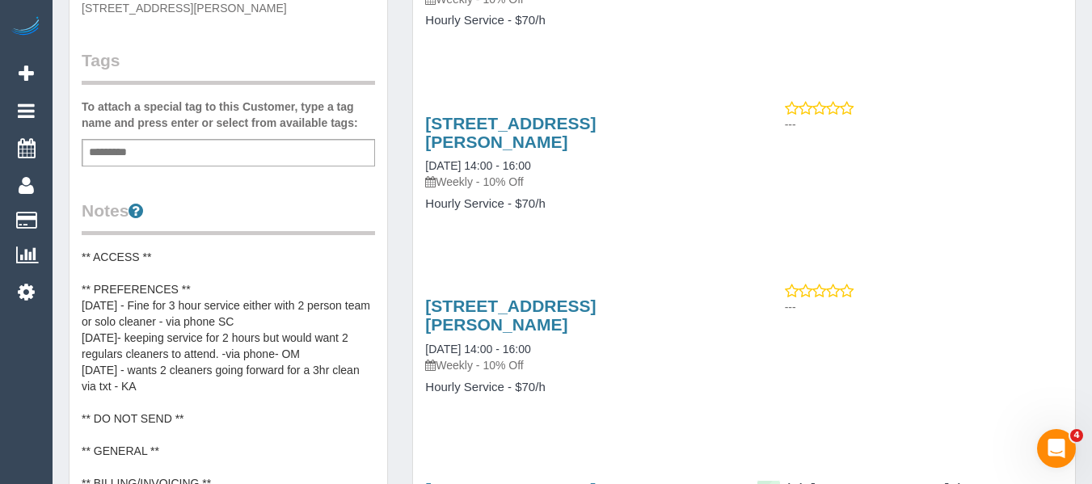
scroll to position [485, 0]
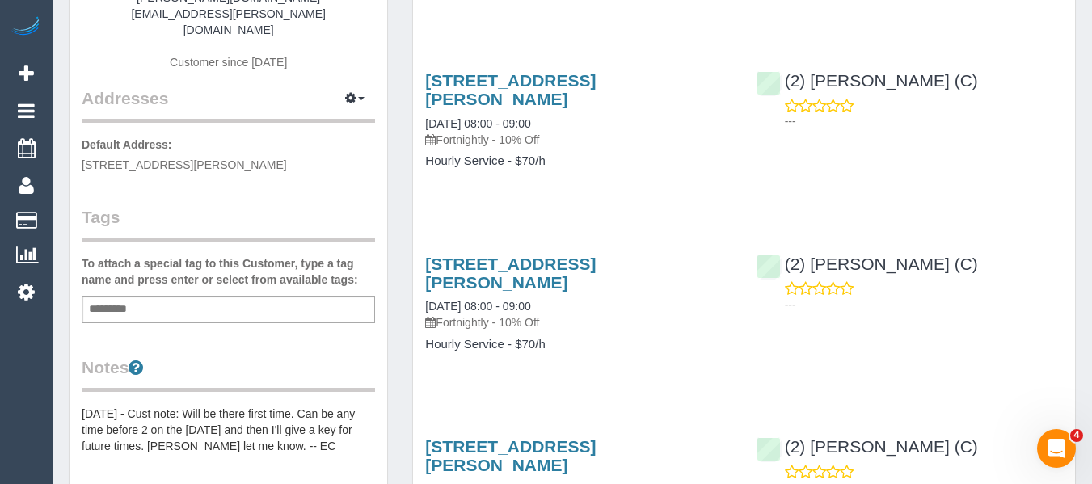
scroll to position [485, 0]
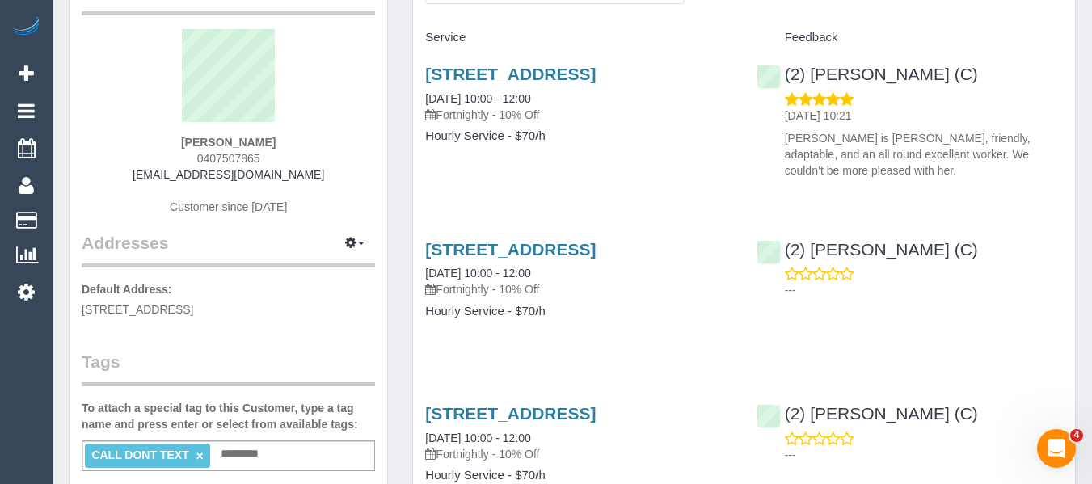
scroll to position [323, 0]
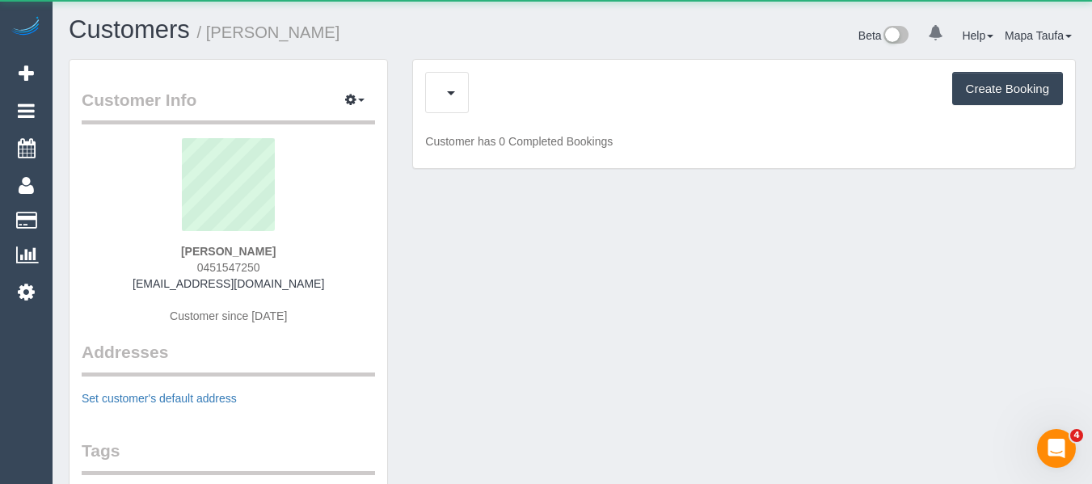
click at [564, 101] on div "Upcoming Bookings (12) Cancelled Bookings (0) Feedback (0) Create Booking" at bounding box center [744, 92] width 638 height 41
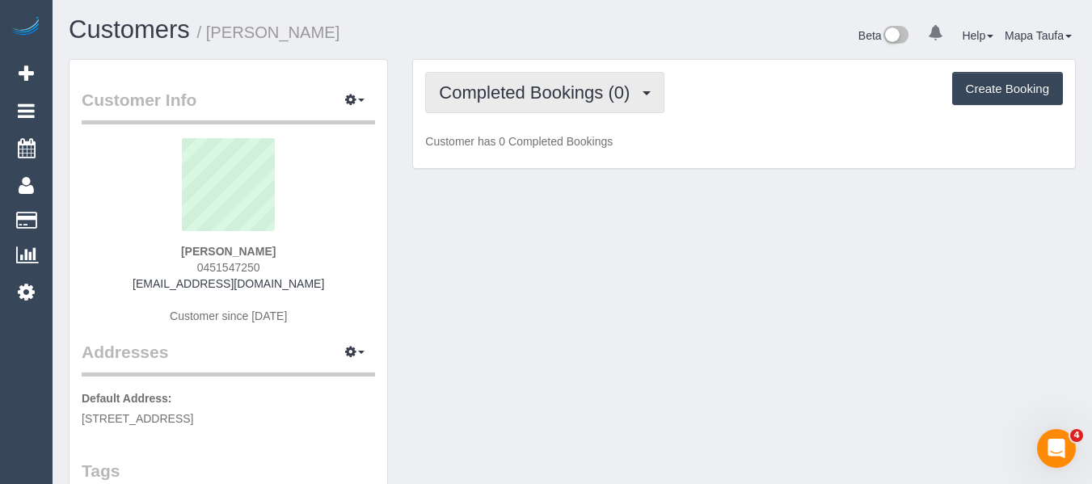
click at [564, 98] on span "Completed Bookings (0)" at bounding box center [538, 92] width 199 height 20
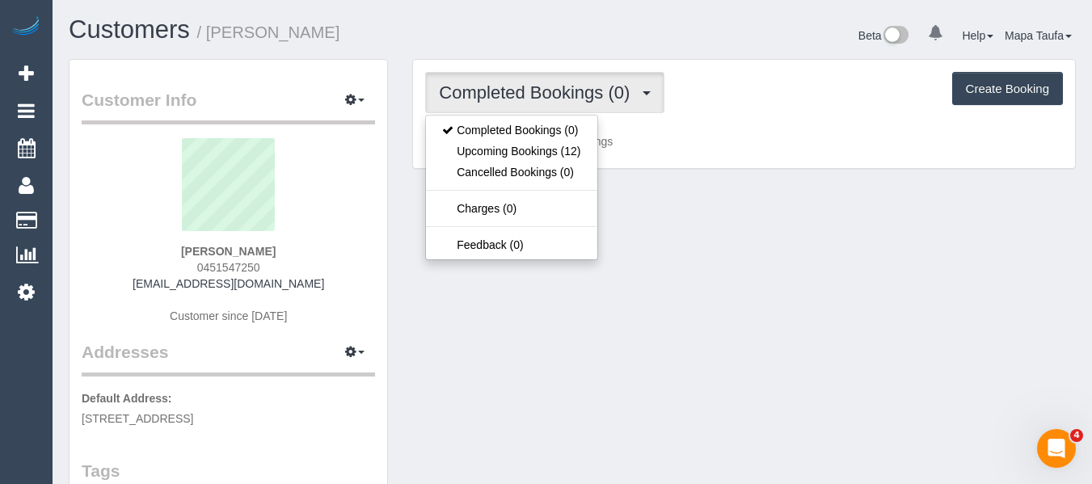
click at [700, 99] on div "Completed Bookings (0) Completed Bookings (0) Upcoming Bookings (12) Cancelled …" at bounding box center [744, 92] width 638 height 41
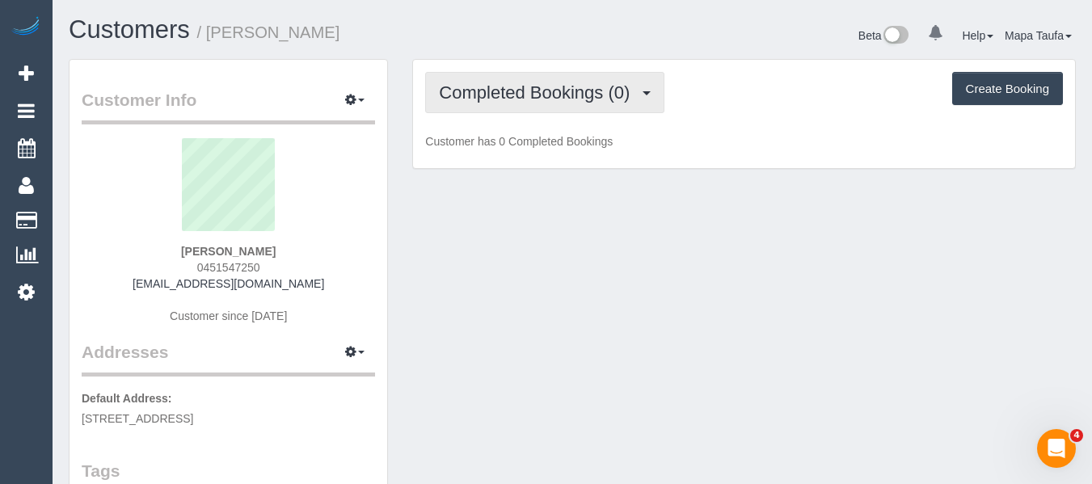
drag, startPoint x: 577, startPoint y: 91, endPoint x: 558, endPoint y: 133, distance: 46.3
click at [577, 97] on span "Completed Bookings (0)" at bounding box center [538, 92] width 199 height 20
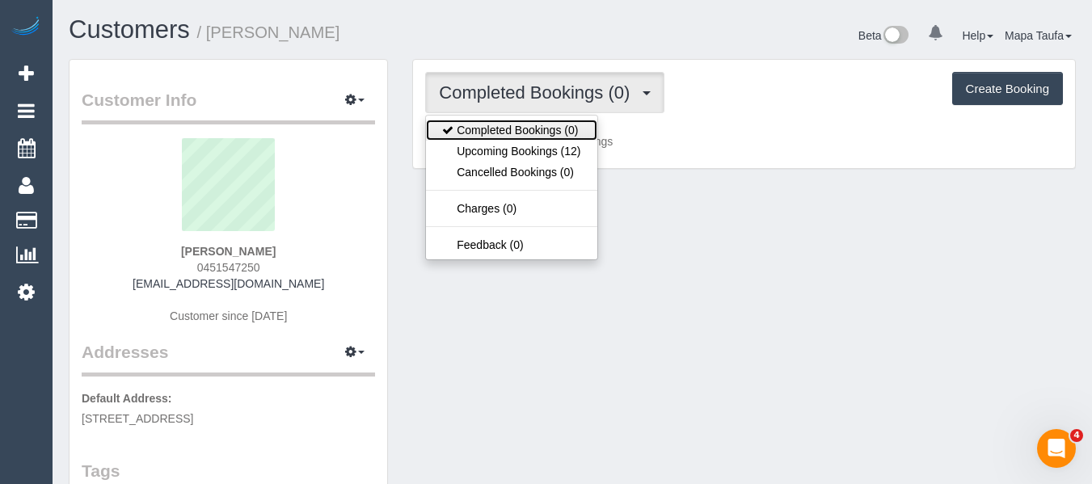
click at [555, 137] on link "Completed Bookings (0)" at bounding box center [511, 130] width 171 height 21
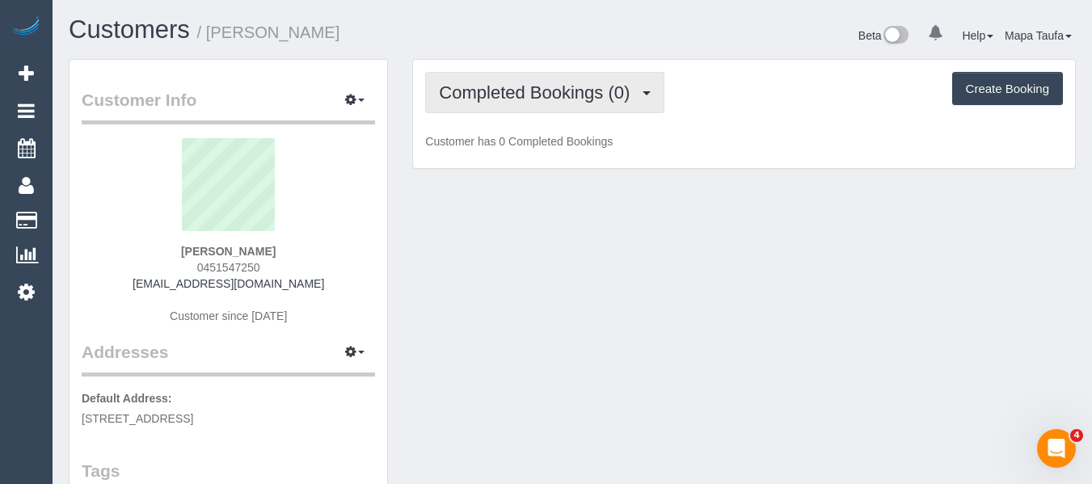
drag, startPoint x: 590, startPoint y: 97, endPoint x: 572, endPoint y: 137, distance: 44.2
click at [590, 104] on button "Completed Bookings (0)" at bounding box center [544, 92] width 239 height 41
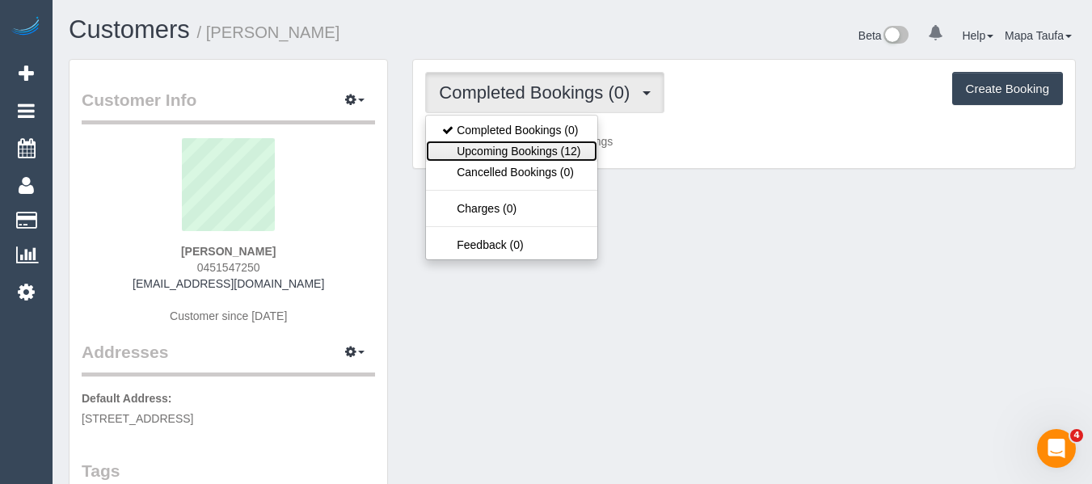
drag, startPoint x: 571, startPoint y: 146, endPoint x: 800, endPoint y: 103, distance: 233.5
click at [573, 145] on link "Upcoming Bookings (12)" at bounding box center [511, 151] width 171 height 21
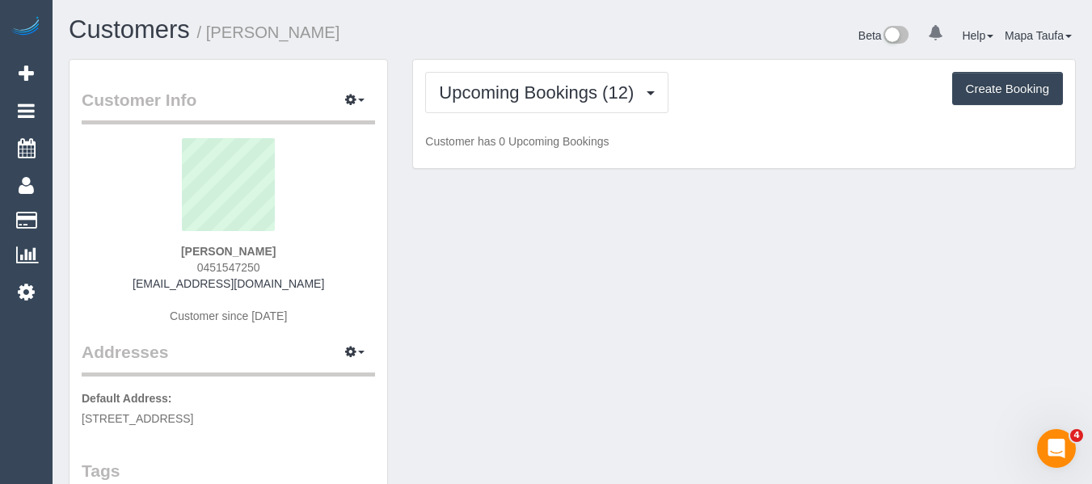
click at [800, 103] on div "Upcoming Bookings (12) Completed Bookings (0) Upcoming Bookings (12) Cancelled …" at bounding box center [744, 92] width 638 height 41
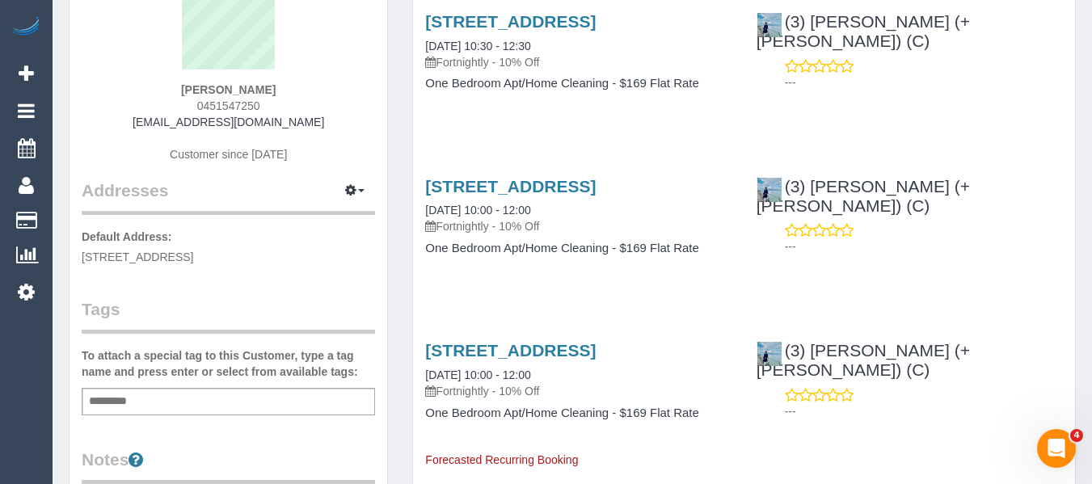
scroll to position [81, 0]
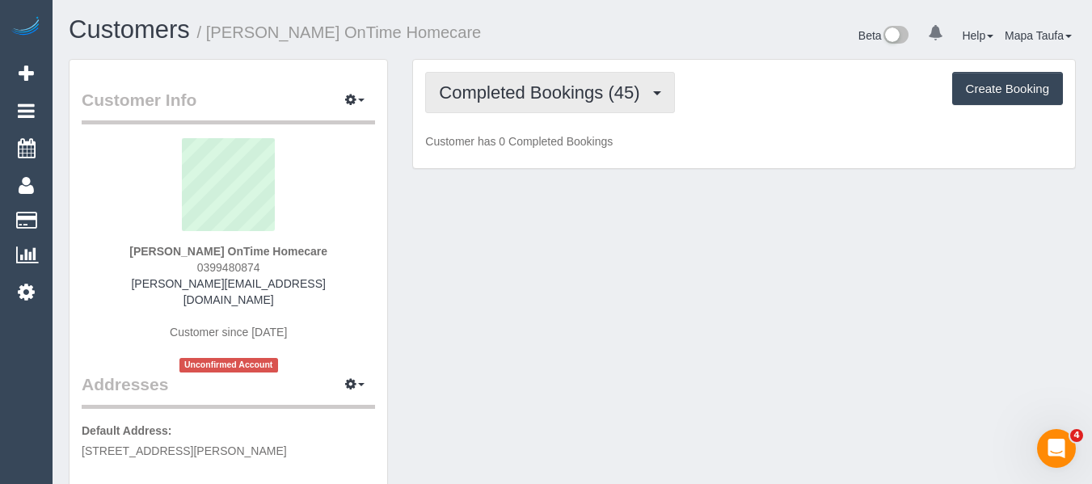
click at [491, 95] on span "Completed Bookings (45)" at bounding box center [543, 92] width 209 height 20
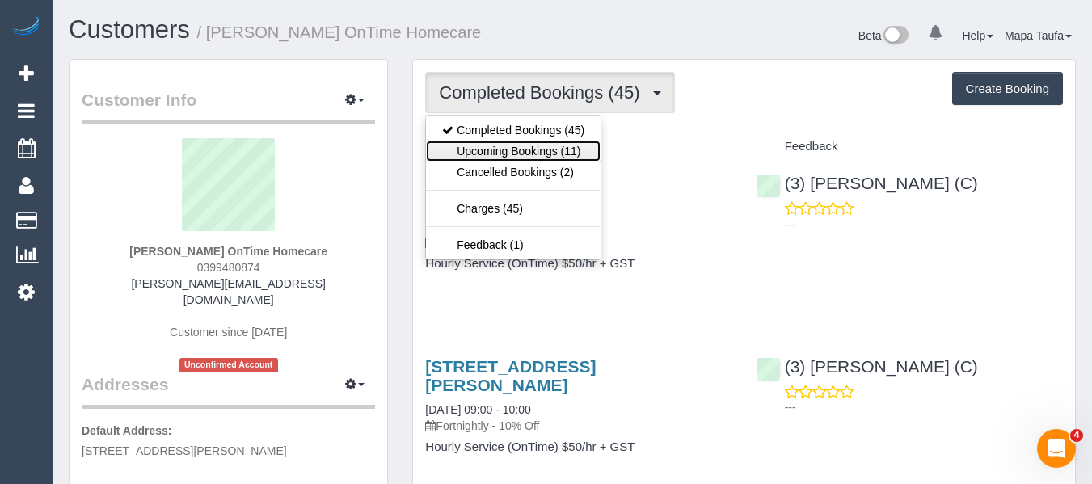
click at [503, 143] on link "Upcoming Bookings (11)" at bounding box center [513, 151] width 175 height 21
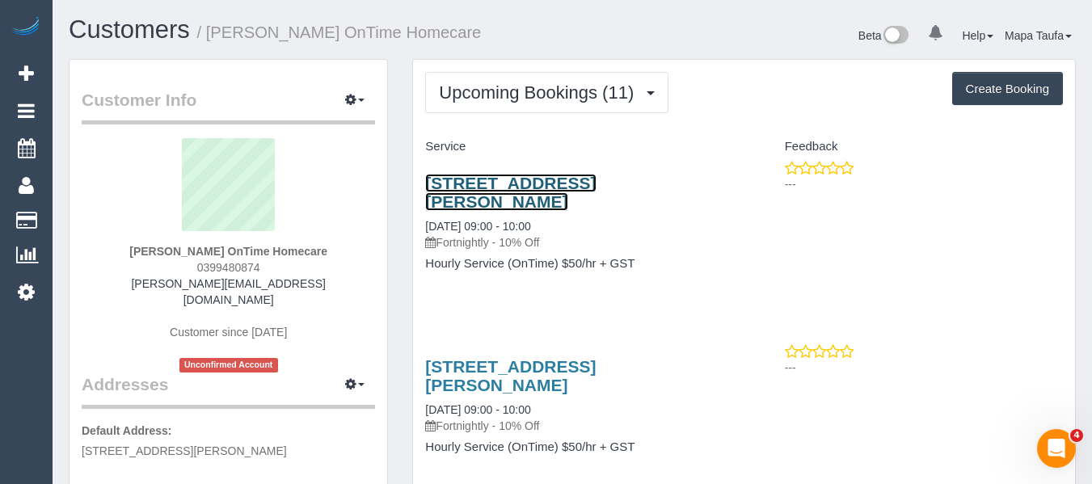
click at [540, 183] on link "16 Waranga Close, Caroline Springs, VIC 3023" at bounding box center [510, 192] width 171 height 37
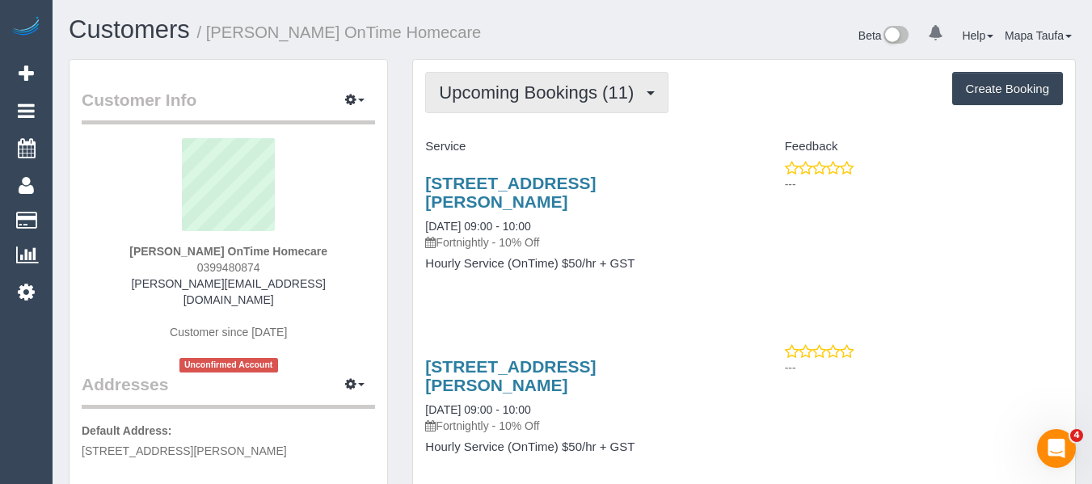
click at [476, 91] on span "Upcoming Bookings (11)" at bounding box center [540, 92] width 203 height 20
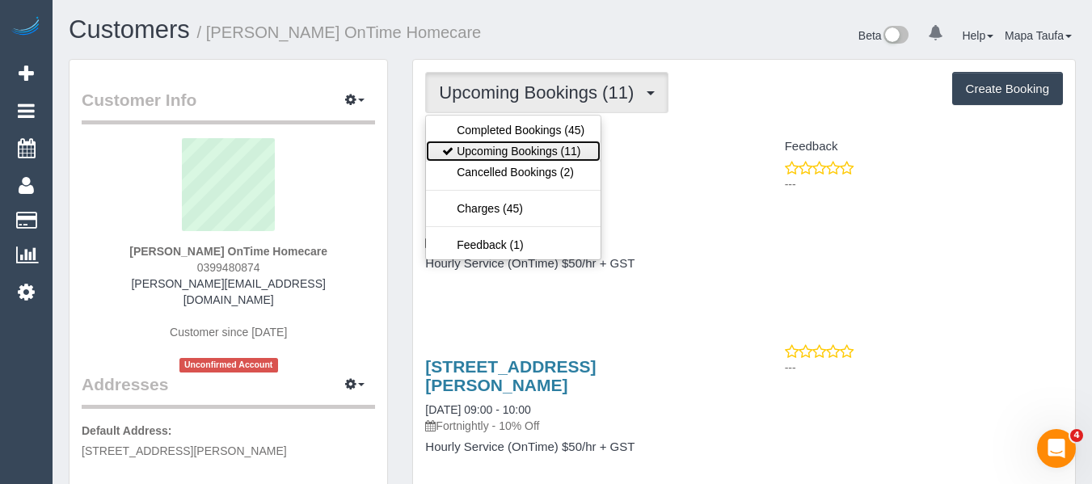
click at [487, 146] on link "Upcoming Bookings (11)" at bounding box center [513, 151] width 175 height 21
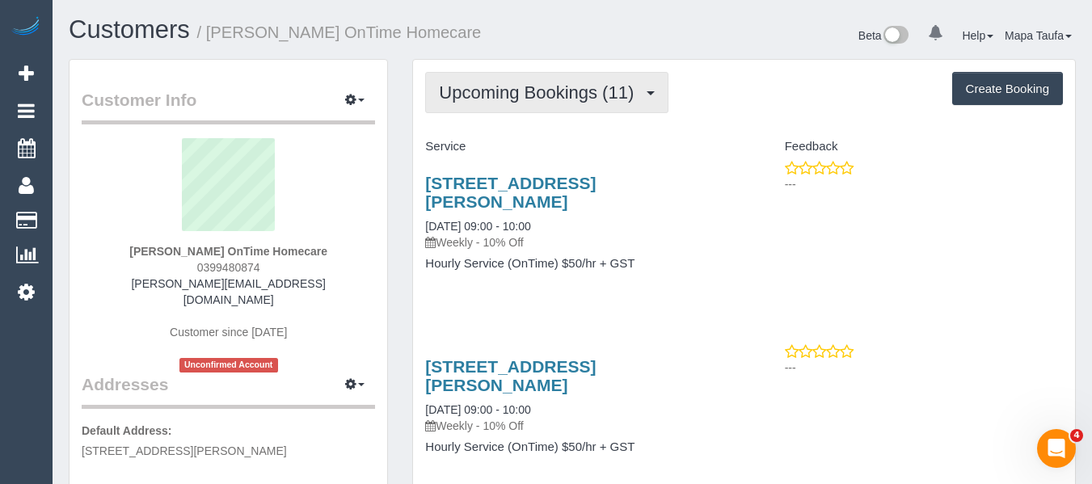
click at [541, 95] on span "Upcoming Bookings (11)" at bounding box center [540, 92] width 203 height 20
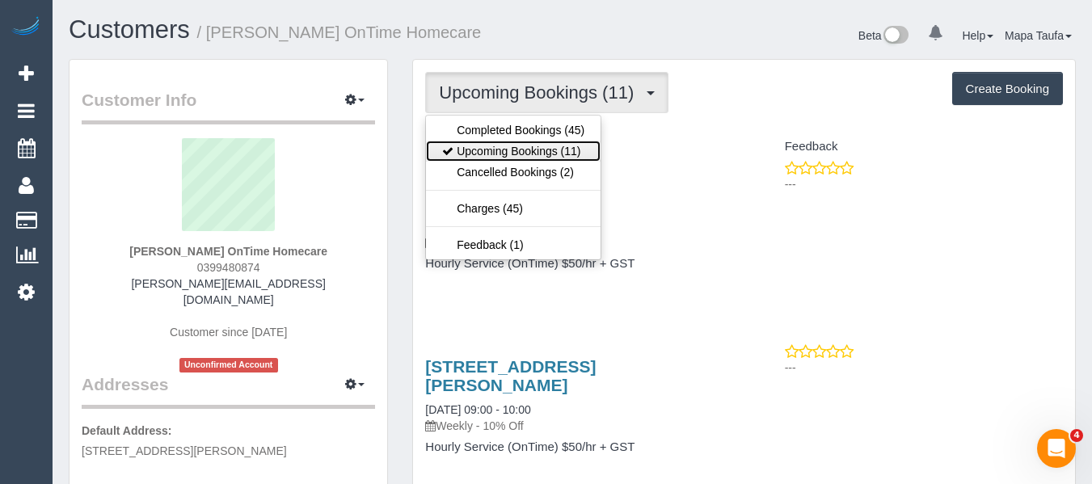
click at [513, 157] on link "Upcoming Bookings (11)" at bounding box center [513, 151] width 175 height 21
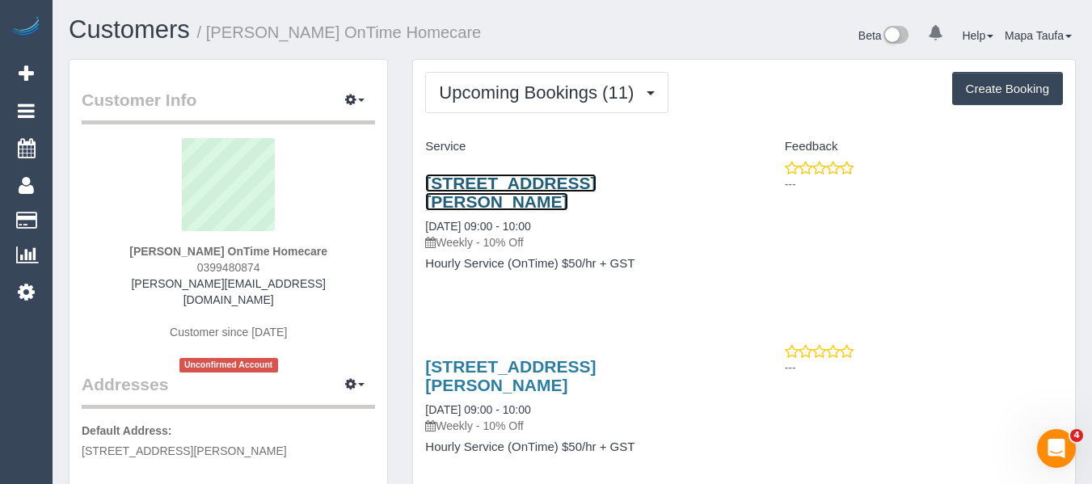
click at [496, 201] on link "16 Waranga Close, Caroline Springs, VIC 3023" at bounding box center [510, 192] width 171 height 37
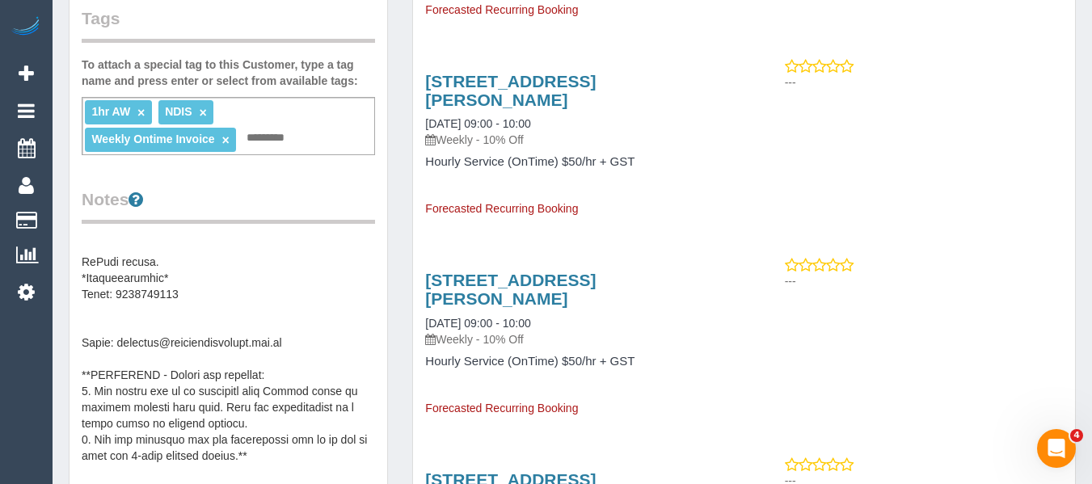
scroll to position [372, 0]
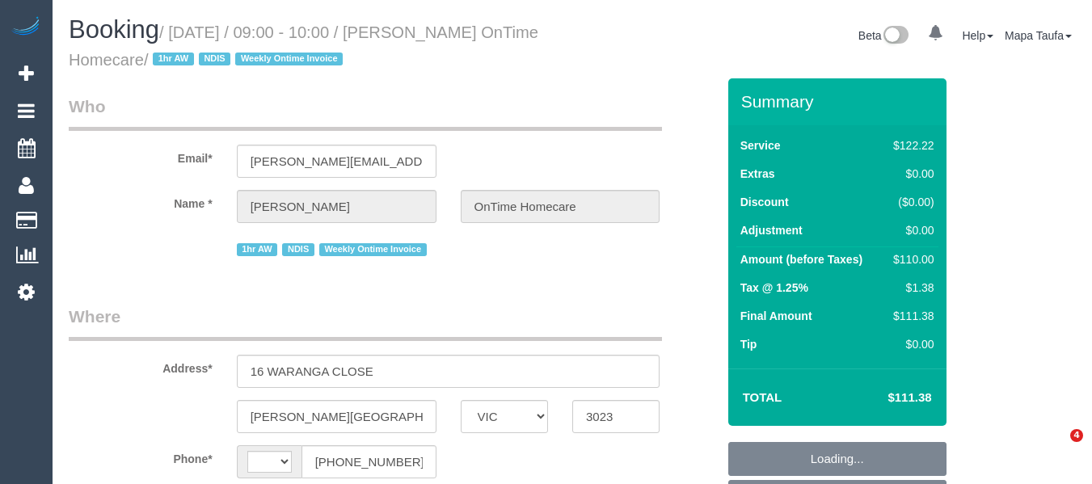
select select "VIC"
select select "string:AU"
select select "object:544"
select select "number:28"
select select "number:14"
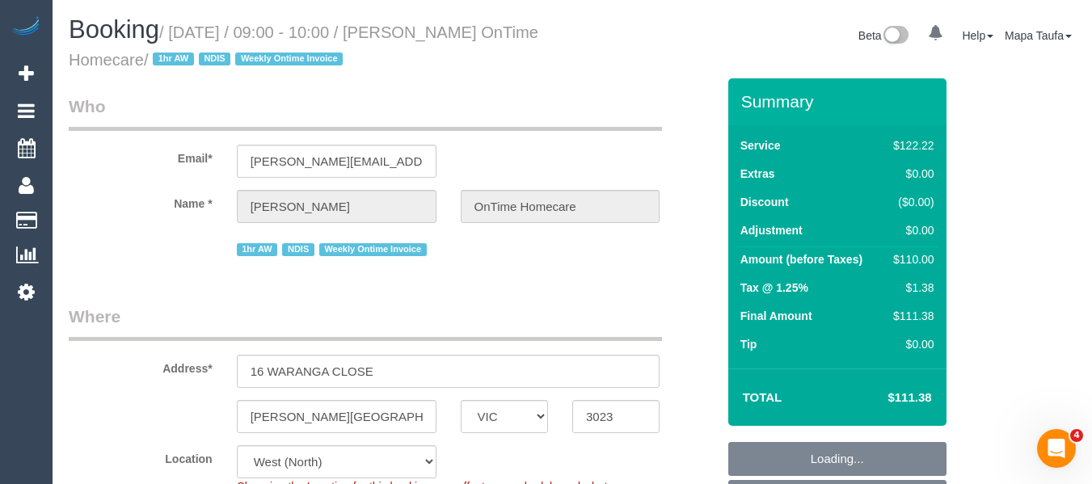
select select "number:19"
select select "number:22"
select select "number:35"
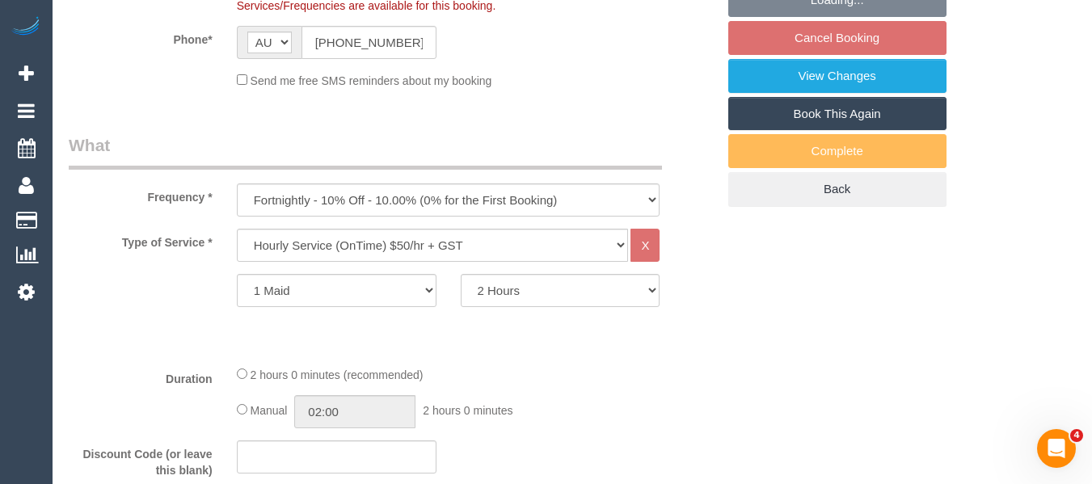
scroll to position [566, 0]
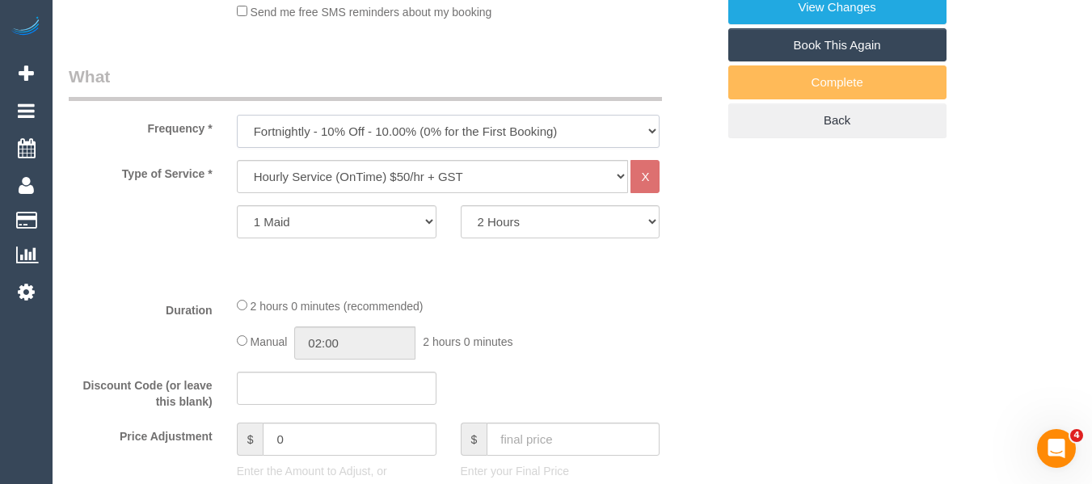
click at [380, 133] on select "One Time Cleaning Weekly - 10% Off - 10.00% (0% for the First Booking) Fortnigh…" at bounding box center [449, 131] width 424 height 33
click at [471, 119] on select "One Time Cleaning Weekly - 10% Off - 10.00% (0% for the First Booking) Fortnigh…" at bounding box center [449, 131] width 424 height 33
select select "object:758"
click at [237, 115] on select "One Time Cleaning Weekly - 10% Off - 10.00% (0% for the First Booking) Fortnigh…" at bounding box center [449, 131] width 424 height 33
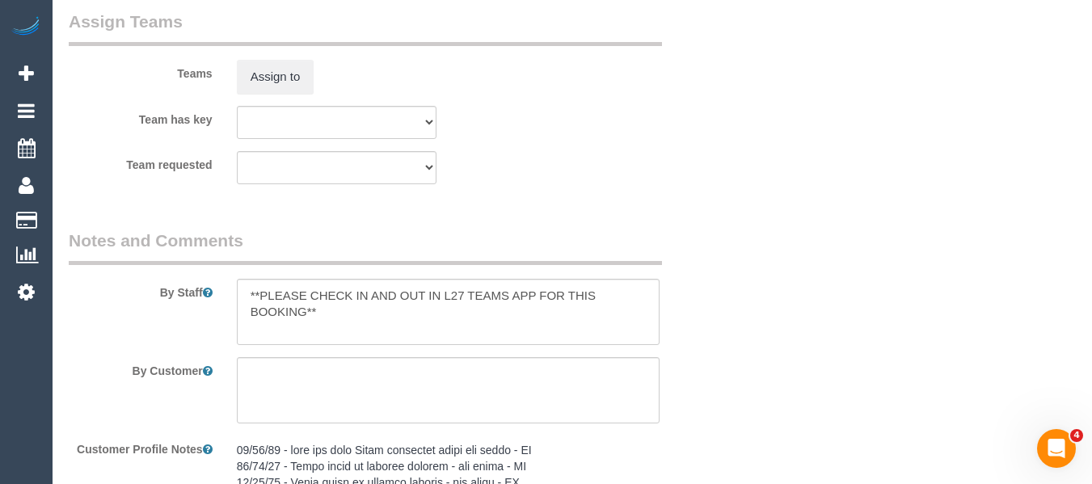
scroll to position [2949, 0]
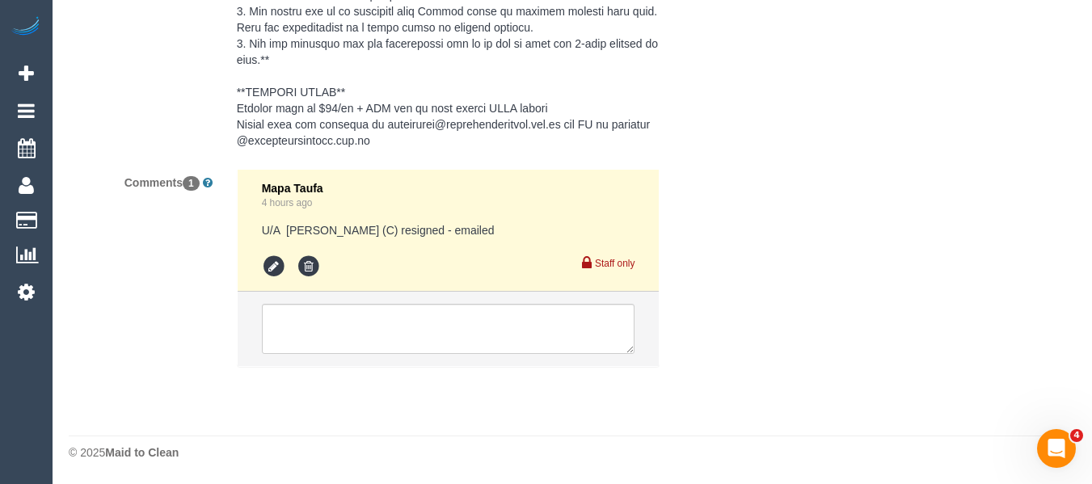
drag, startPoint x: 1104, startPoint y: 117, endPoint x: 10, endPoint y: 26, distance: 1097.8
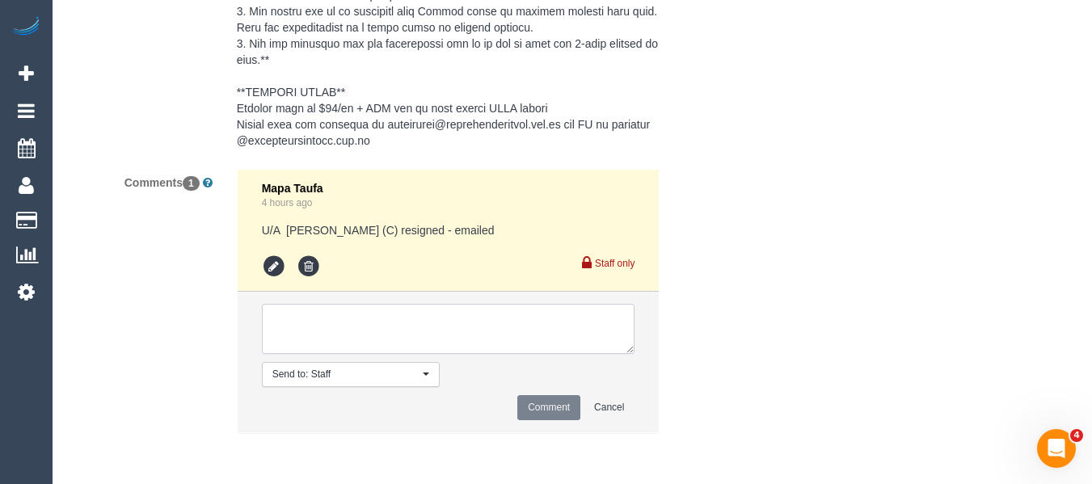
click at [319, 304] on textarea at bounding box center [449, 329] width 374 height 50
paste textarea "Tuesday mornings are preferred for this client. They have requested that if pos…"
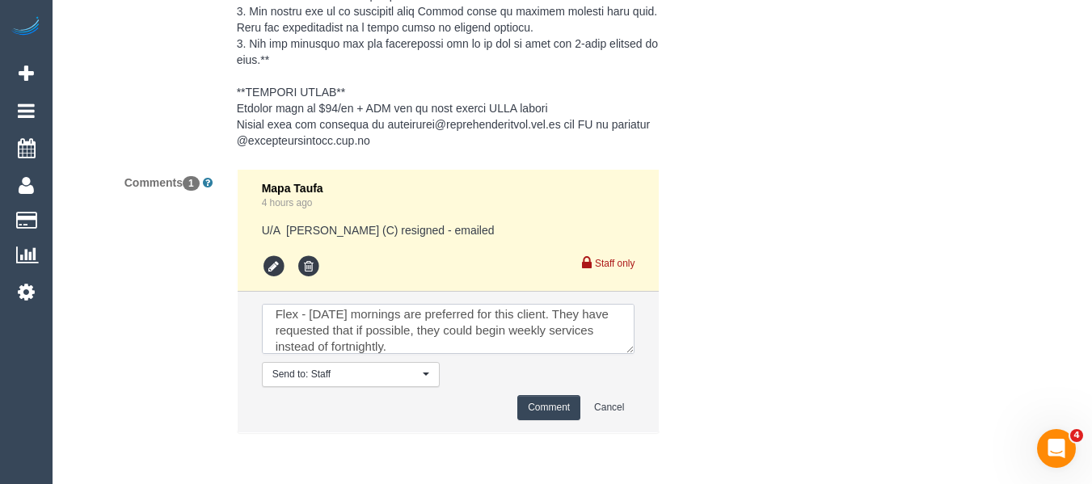
scroll to position [16, 0]
drag, startPoint x: 450, startPoint y: 352, endPoint x: 439, endPoint y: 323, distance: 30.9
click at [439, 323] on textarea at bounding box center [449, 329] width 374 height 50
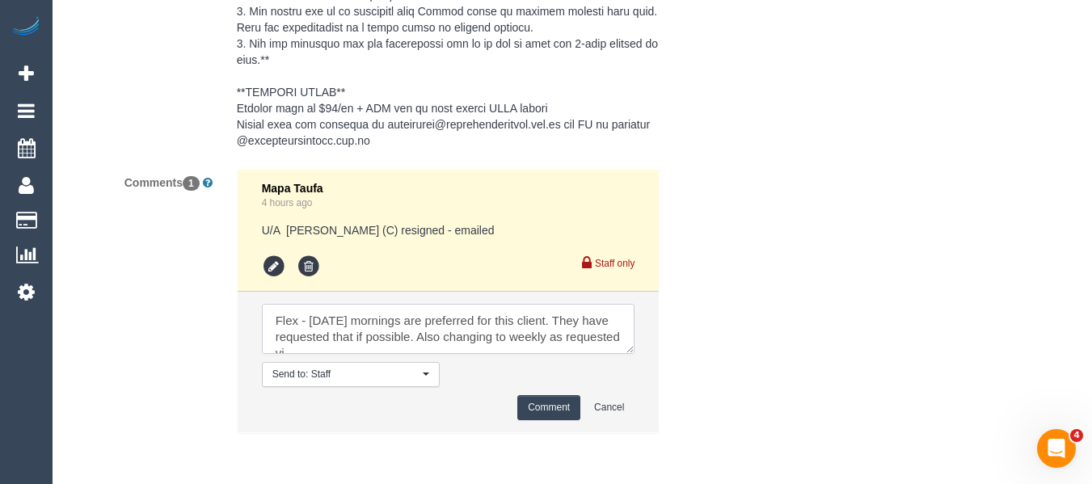
scroll to position [6, 0]
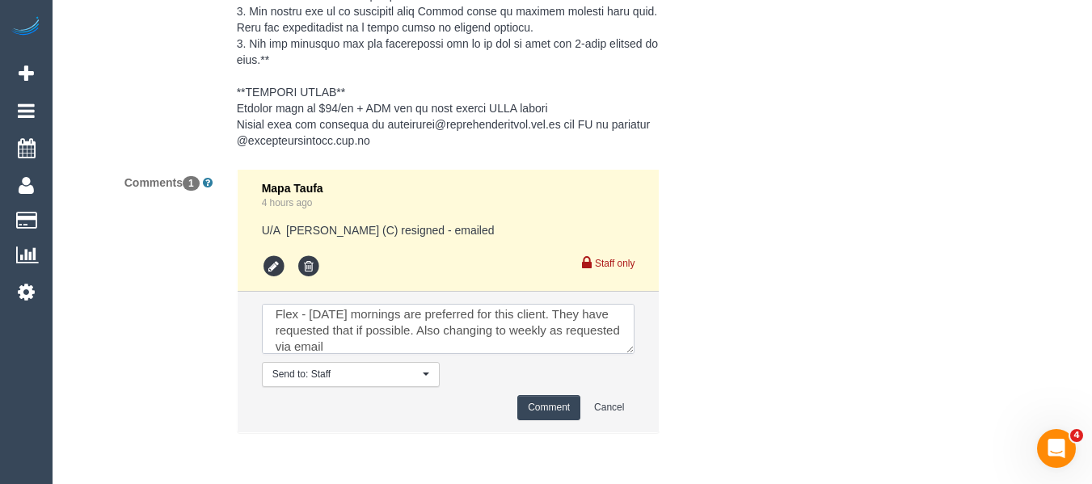
click at [432, 349] on textarea at bounding box center [449, 329] width 374 height 50
paste textarea "cnv_q8v064v"
type textarea "Flex - Tuesday mornings are preferred for this client. They have requested that…"
click at [542, 398] on button "Comment" at bounding box center [548, 407] width 63 height 25
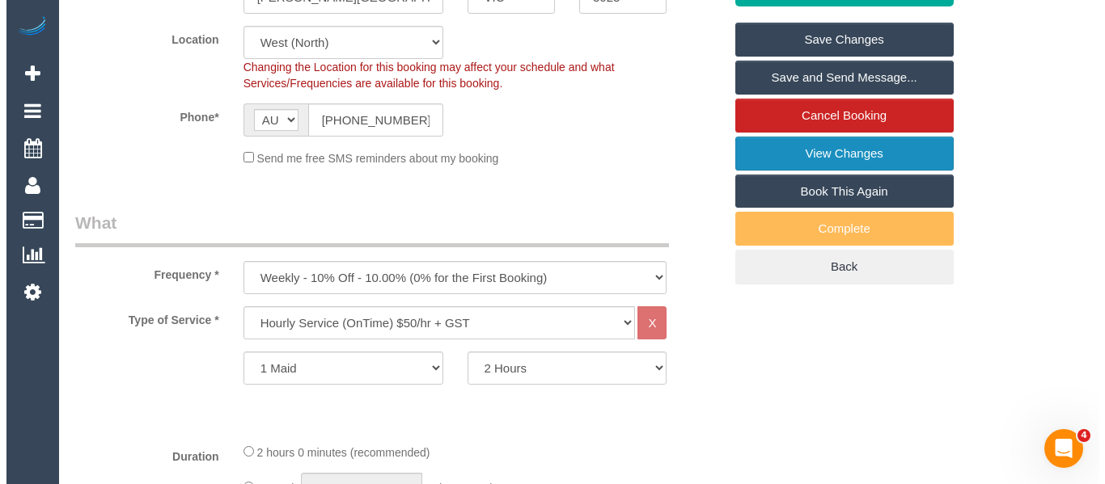
scroll to position [391, 0]
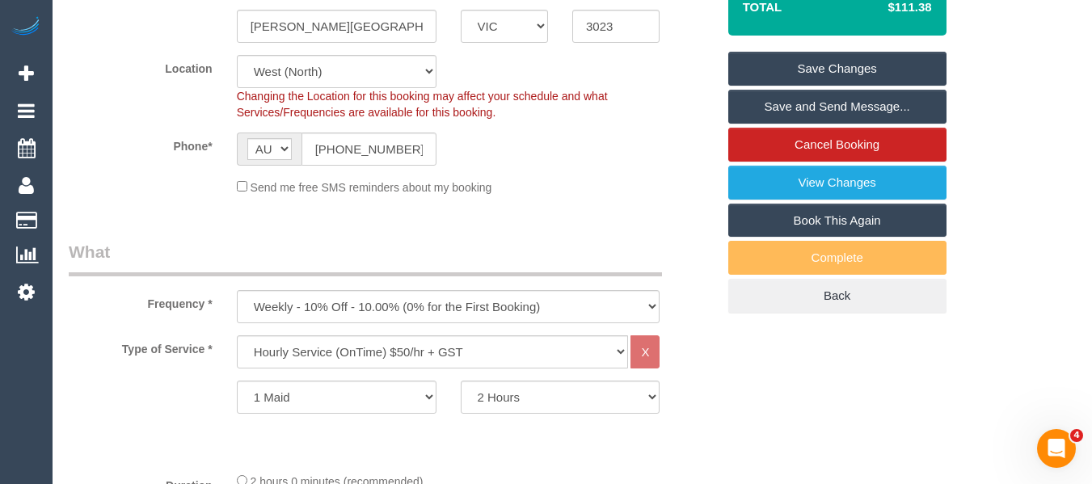
click at [844, 65] on link "Save Changes" at bounding box center [838, 69] width 218 height 34
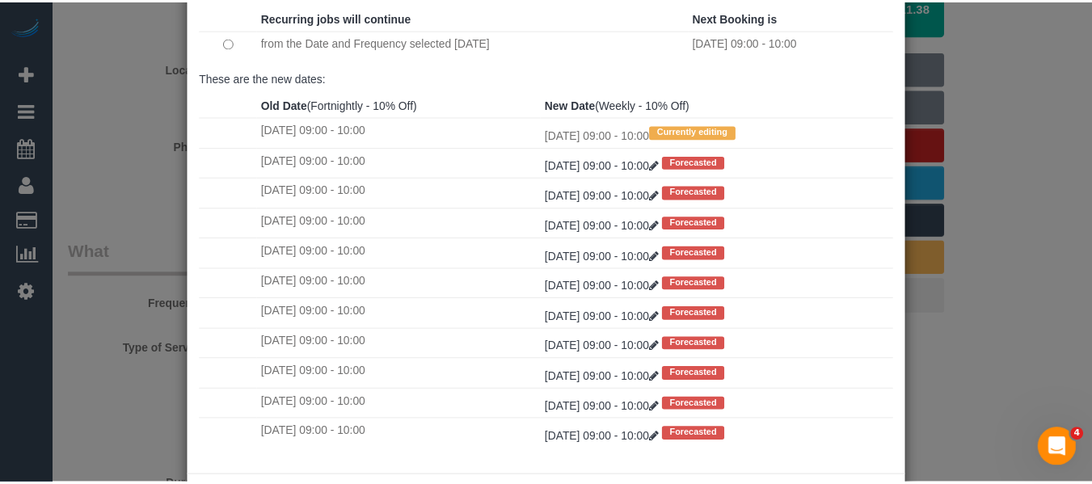
scroll to position [216, 0]
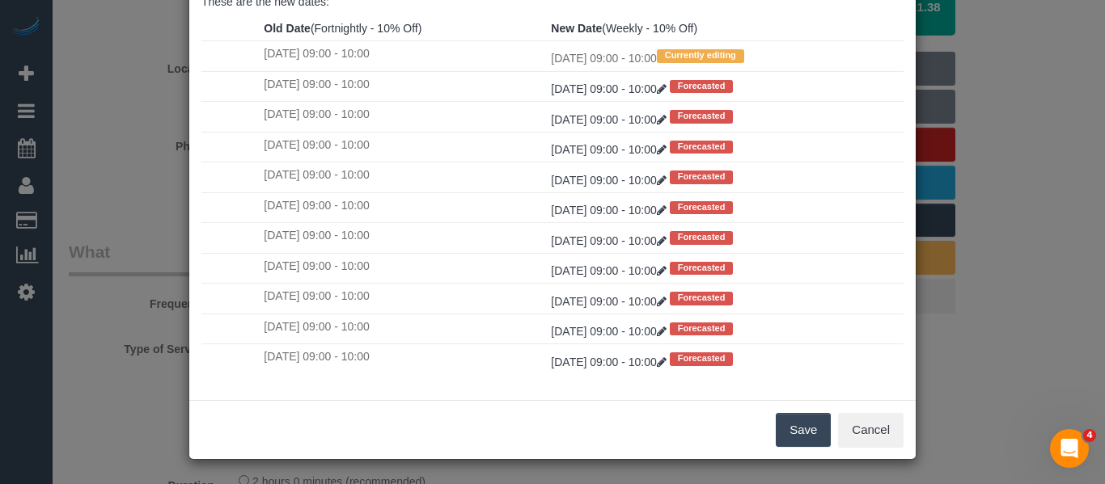
click at [796, 429] on button "Save" at bounding box center [802, 430] width 55 height 34
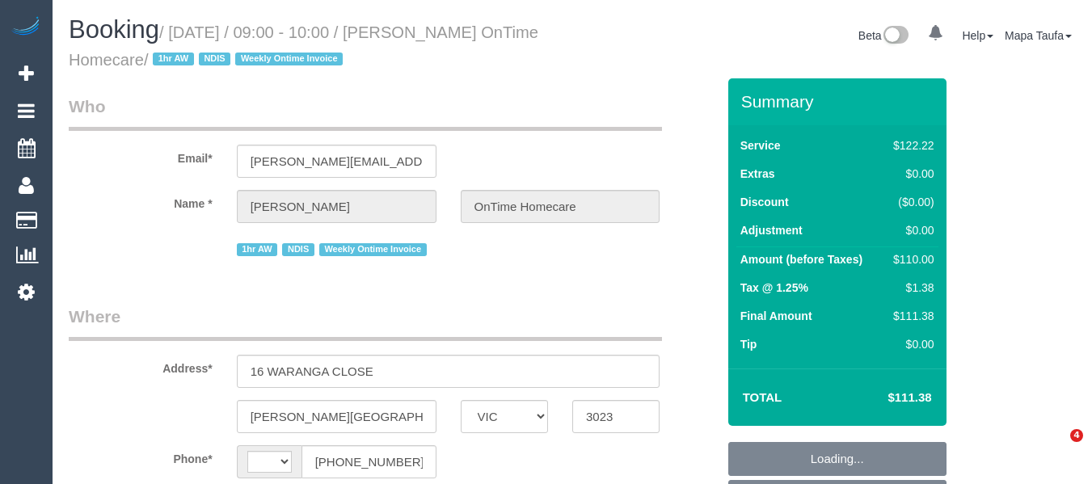
select select "VIC"
select select "string:AU"
select select "object:623"
select select "number:28"
select select "number:14"
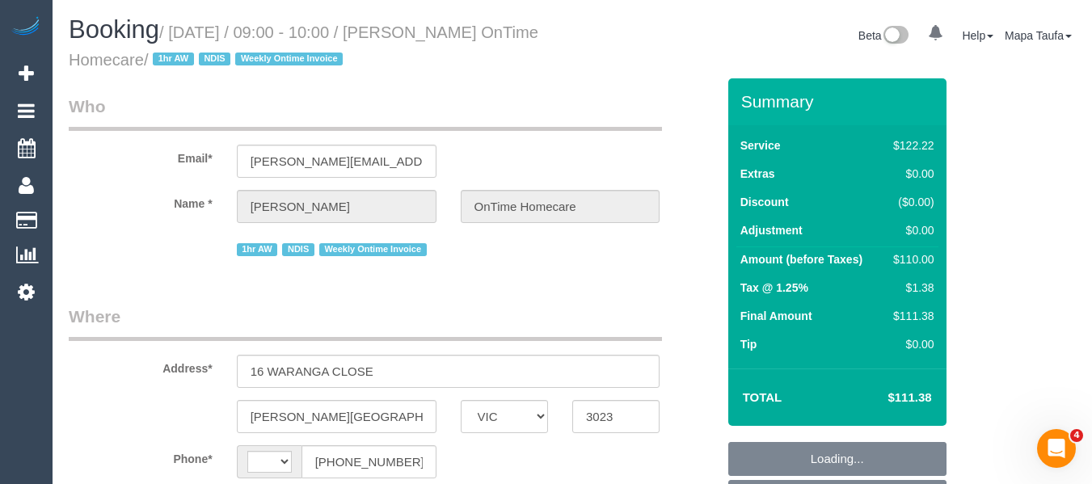
select select "number:19"
select select "number:22"
select select "number:35"
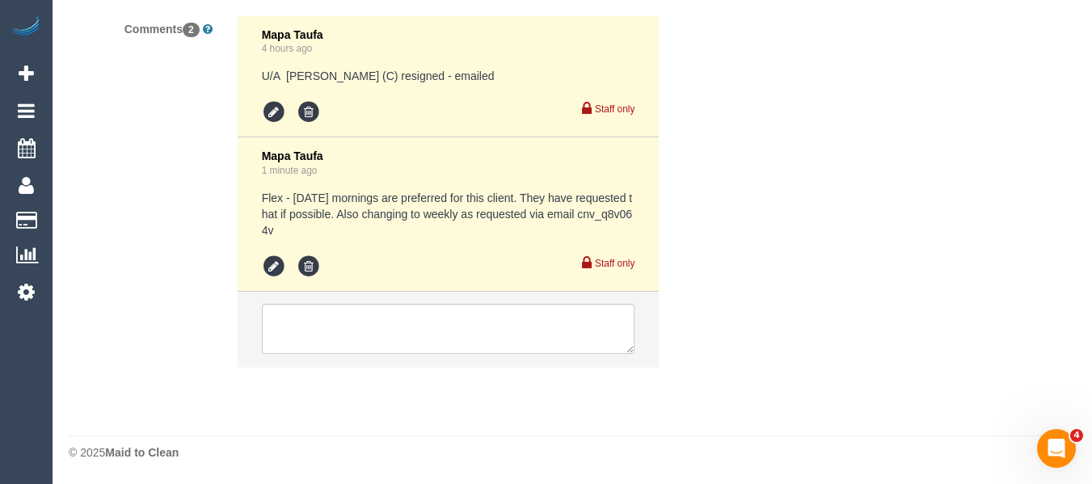
select select "object:1365"
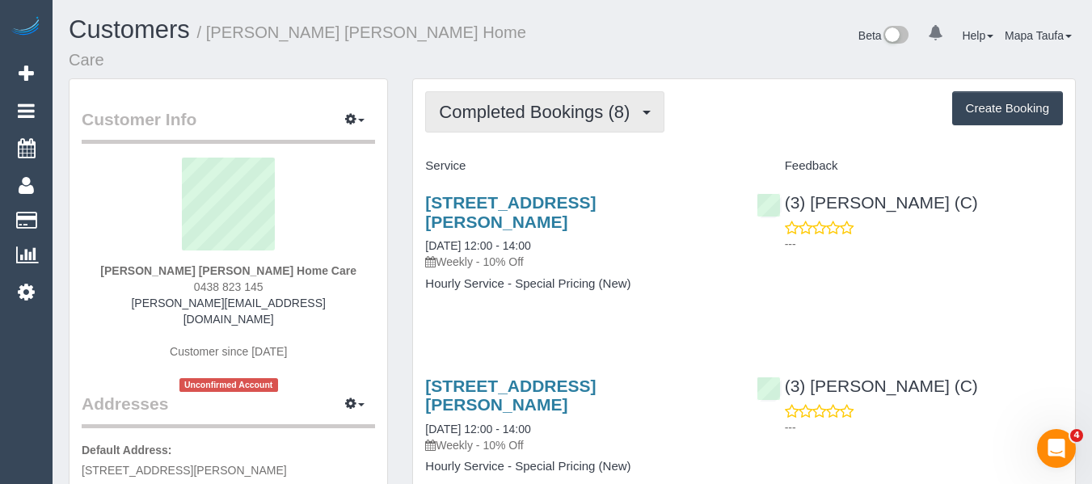
drag, startPoint x: 467, startPoint y: 93, endPoint x: 485, endPoint y: 144, distance: 54.0
click at [468, 102] on span "Completed Bookings (8)" at bounding box center [538, 112] width 199 height 20
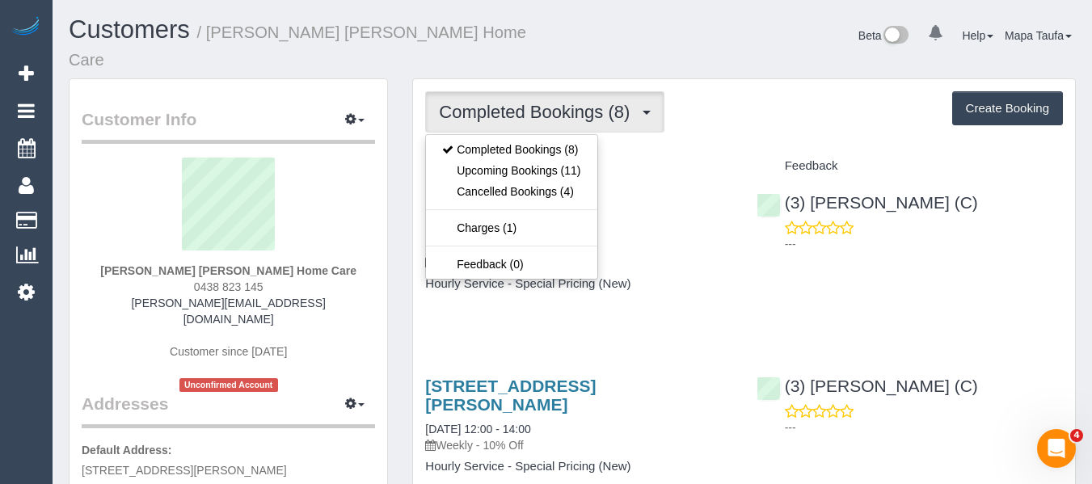
drag, startPoint x: 762, startPoint y: 136, endPoint x: 745, endPoint y: 134, distance: 17.9
click at [760, 153] on div "Feedback" at bounding box center [910, 166] width 331 height 27
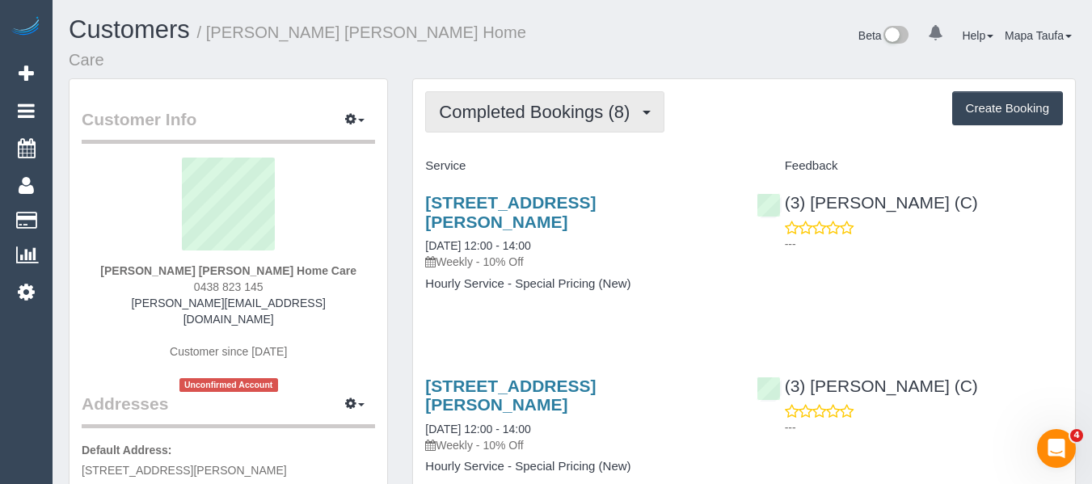
click at [507, 102] on span "Completed Bookings (8)" at bounding box center [538, 112] width 199 height 20
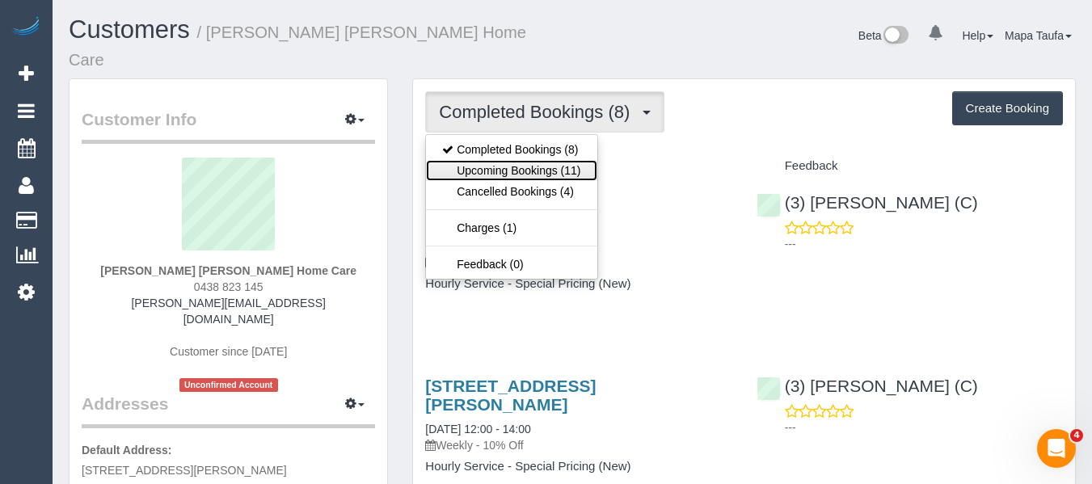
click at [506, 160] on link "Upcoming Bookings (11)" at bounding box center [511, 170] width 171 height 21
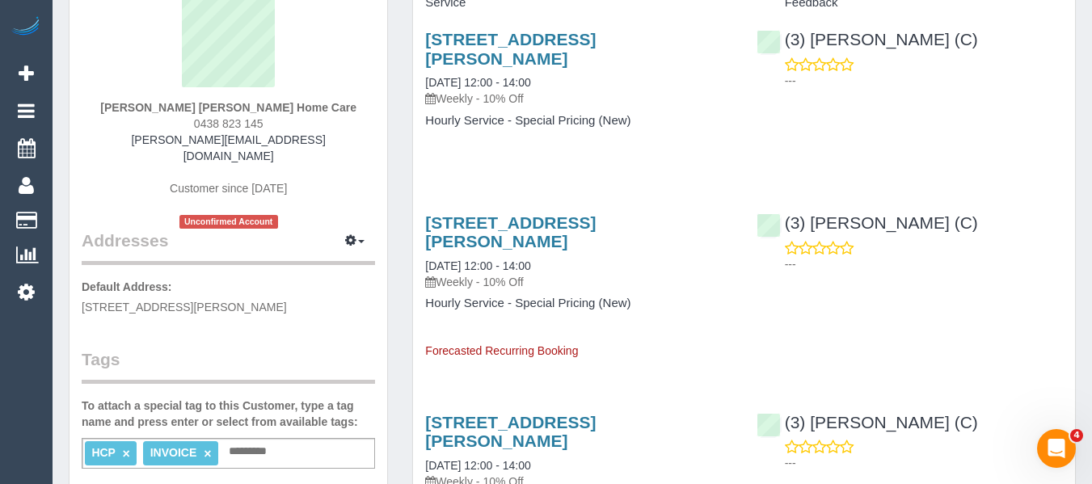
scroll to position [162, 0]
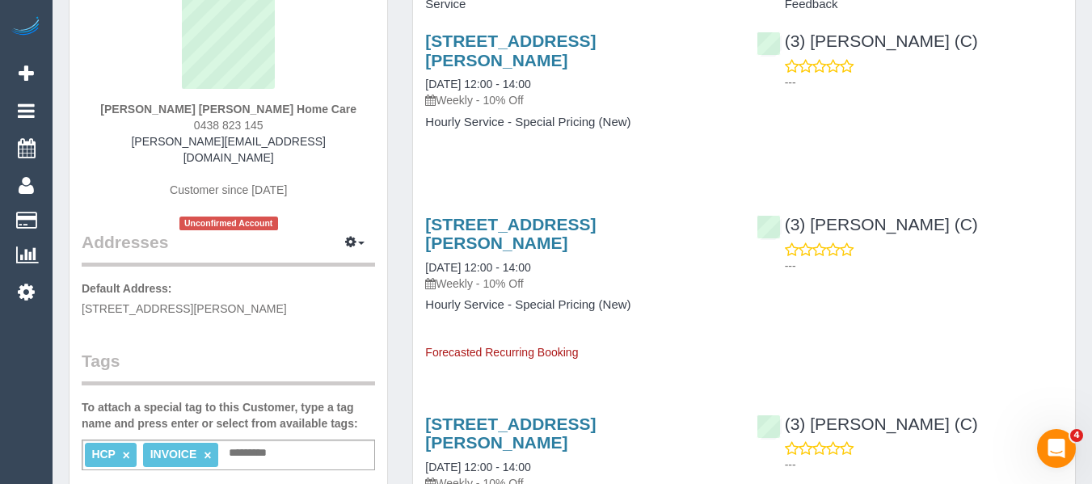
drag, startPoint x: 294, startPoint y: 107, endPoint x: 281, endPoint y: 105, distance: 13.0
click at [292, 107] on div "Alexander Zylewicz Dulcie Home Care 0438 823 145 alexander.dulciehomecare@fake.…" at bounding box center [229, 113] width 294 height 234
drag, startPoint x: 281, startPoint y: 105, endPoint x: 193, endPoint y: 103, distance: 88.2
click at [193, 103] on div "Alexander Zylewicz Dulcie Home Care 0438 823 145 alexander.dulciehomecare@fake.…" at bounding box center [229, 113] width 294 height 234
copy span "0438 823 145"
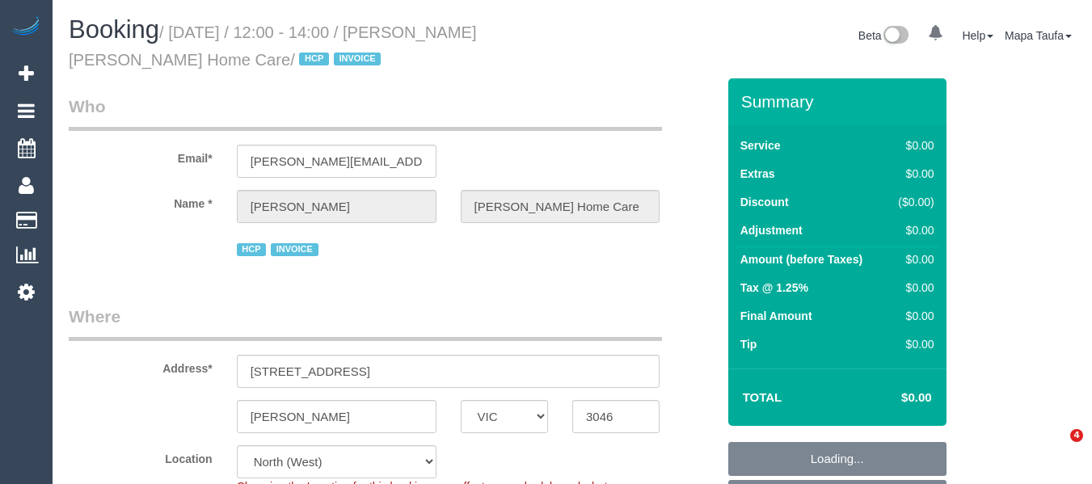
select select "VIC"
select select "120"
select select "number:28"
select select "number:14"
select select "number:18"
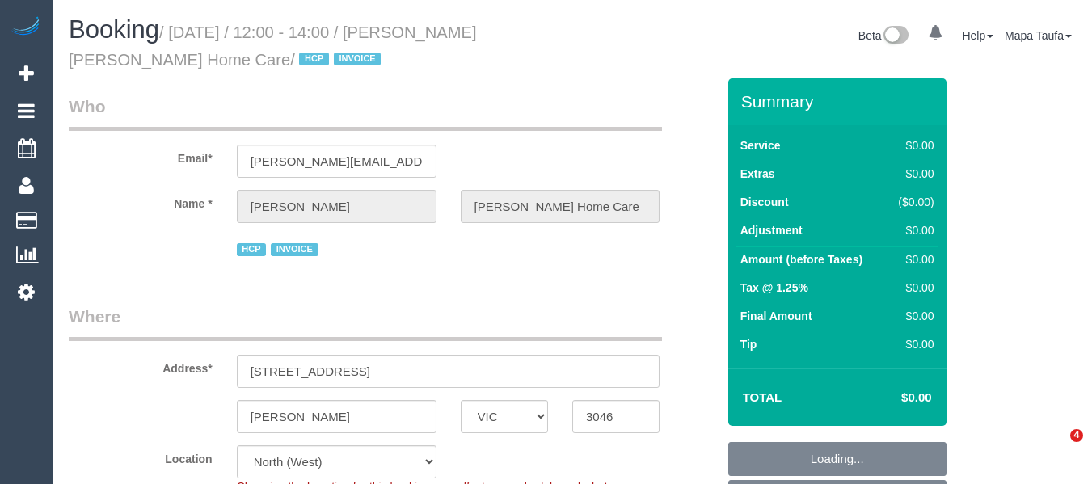
select select "number:36"
select select "number:35"
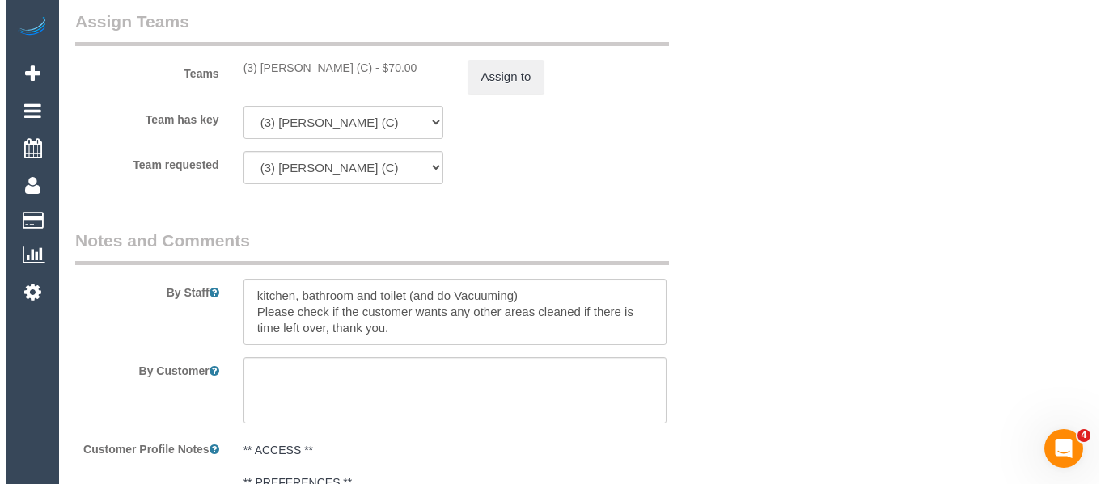
scroll to position [2039, 0]
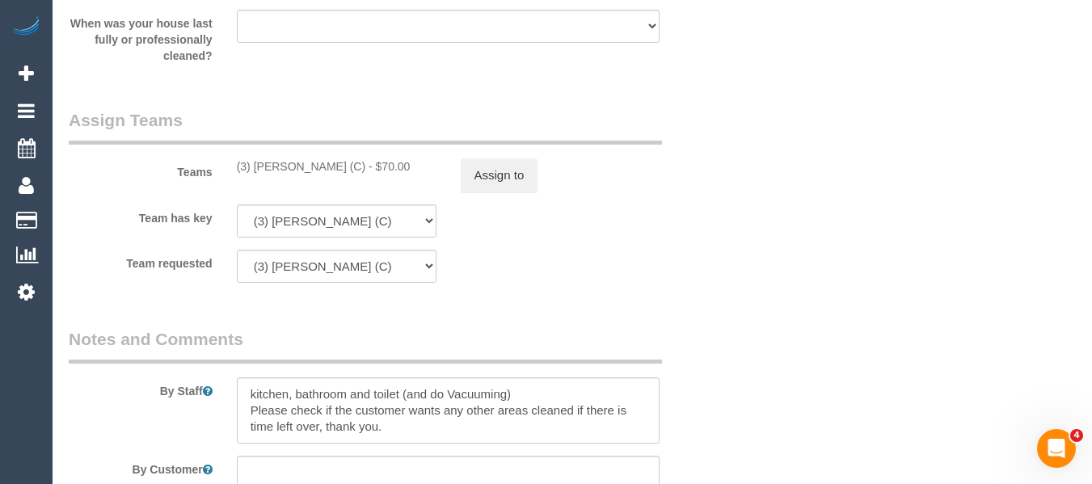
drag, startPoint x: 361, startPoint y: 163, endPoint x: 272, endPoint y: 165, distance: 89.8
click at [254, 164] on div "(3) Anthony Almaraz (C) - $70.00" at bounding box center [337, 166] width 200 height 16
click at [501, 171] on button "Assign to" at bounding box center [500, 175] width 78 height 34
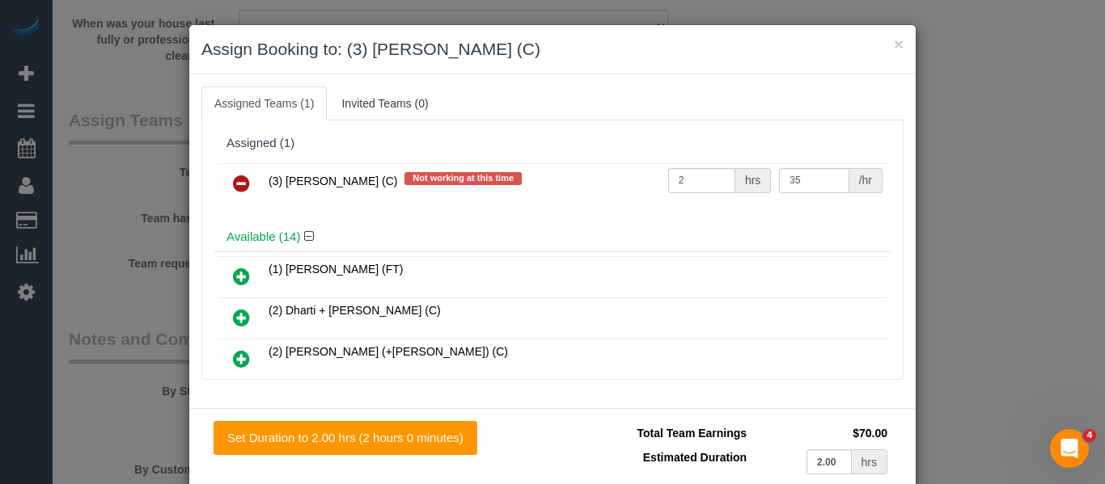
click at [233, 186] on icon at bounding box center [241, 183] width 17 height 19
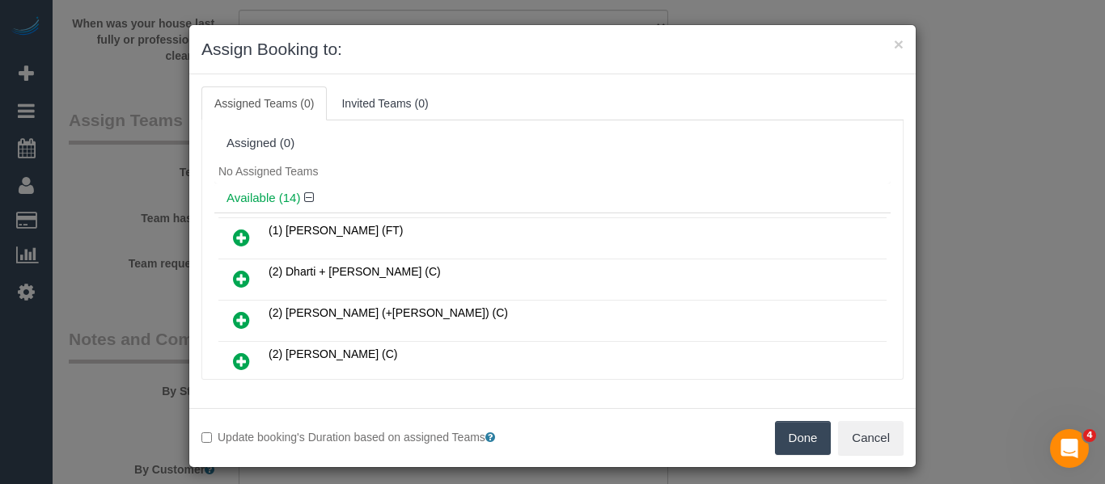
click at [793, 441] on button "Done" at bounding box center [803, 438] width 57 height 34
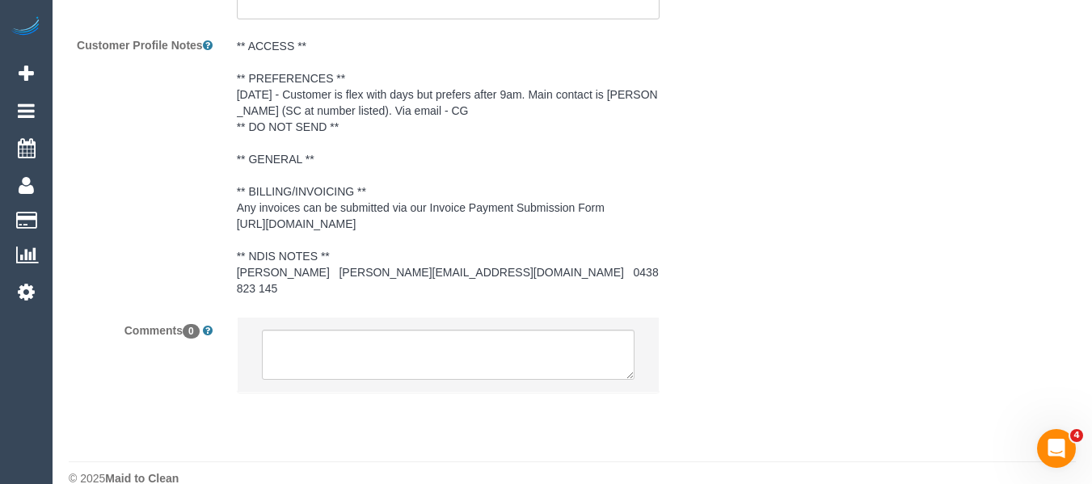
scroll to position [2552, 0]
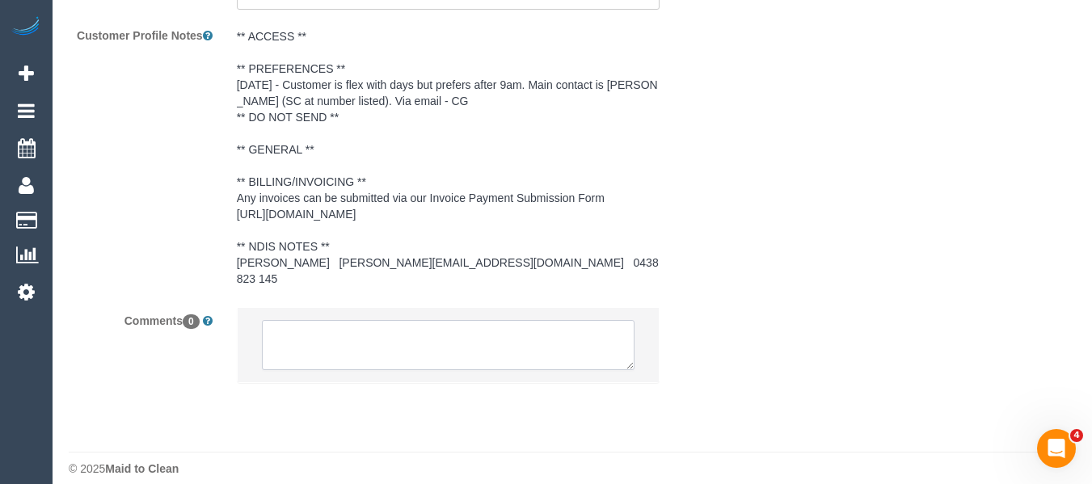
click at [386, 352] on textarea at bounding box center [449, 345] width 374 height 50
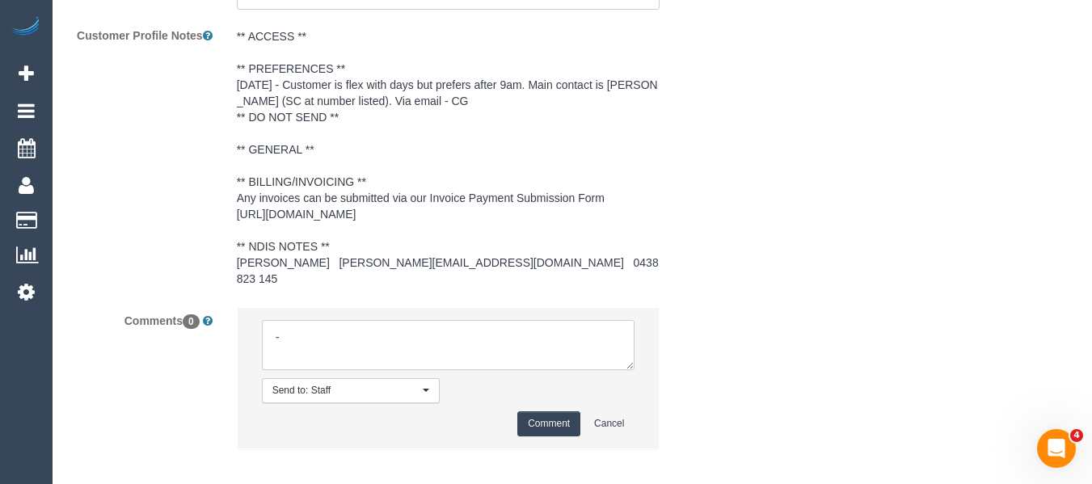
click at [373, 320] on textarea at bounding box center [449, 345] width 374 height 50
click at [360, 320] on textarea at bounding box center [449, 345] width 374 height 50
click at [480, 320] on textarea at bounding box center [449, 345] width 374 height 50
drag, startPoint x: 283, startPoint y: 332, endPoint x: 323, endPoint y: 322, distance: 40.8
click at [275, 324] on textarea at bounding box center [449, 345] width 374 height 50
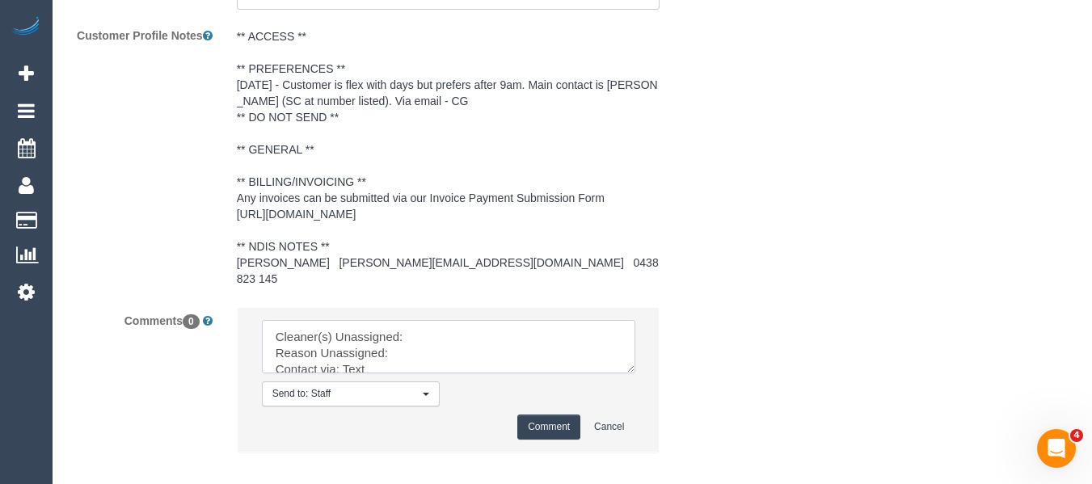
drag, startPoint x: 627, startPoint y: 344, endPoint x: 661, endPoint y: 454, distance: 115.3
click at [636, 374] on textarea at bounding box center [449, 346] width 374 height 53
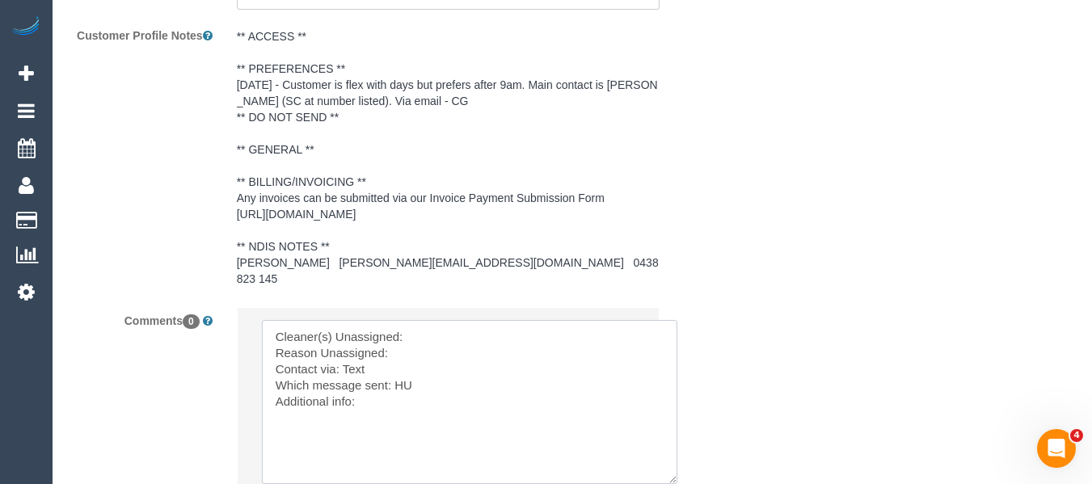
drag, startPoint x: 431, startPoint y: 319, endPoint x: 419, endPoint y: 328, distance: 15.5
click at [429, 320] on textarea at bounding box center [470, 402] width 416 height 164
paste textarea "Anthony Almaraz (C)"
click at [410, 338] on textarea at bounding box center [470, 402] width 416 height 164
click at [356, 355] on textarea at bounding box center [470, 402] width 416 height 164
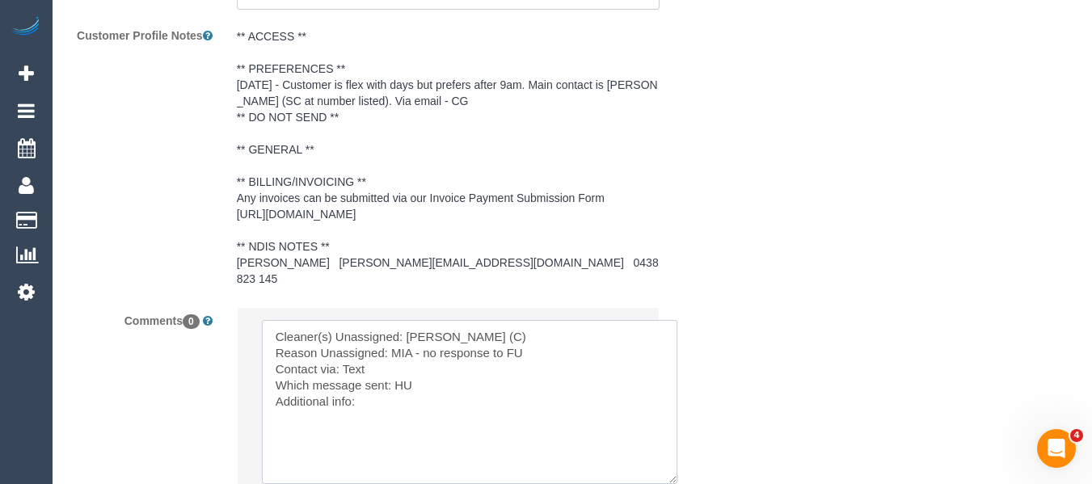
click at [403, 372] on textarea at bounding box center [470, 402] width 416 height 164
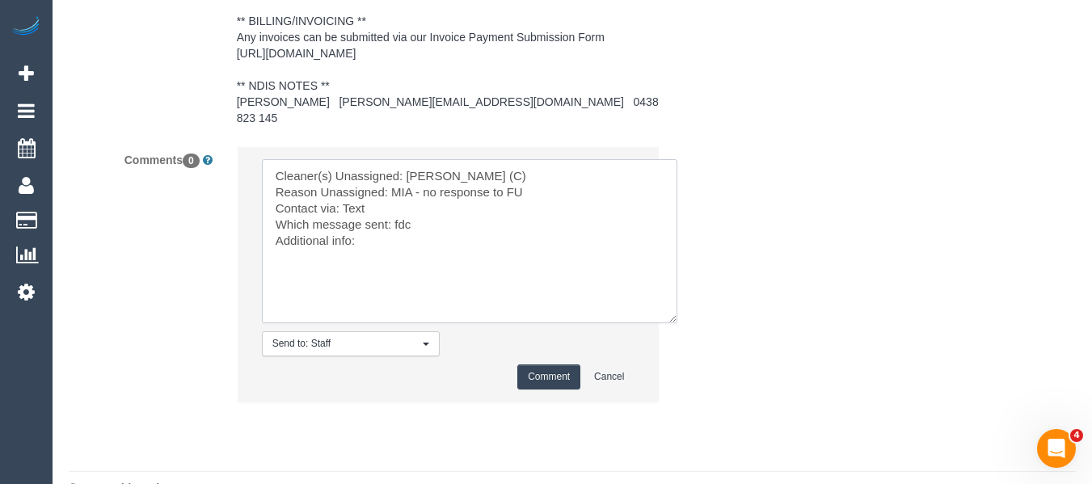
scroll to position [2714, 0]
type textarea "Cleaner(s) Unassigned: Anthony Almaraz (C) Reason Unassigned: MIA - no response…"
drag, startPoint x: 548, startPoint y: 364, endPoint x: 588, endPoint y: 374, distance: 41.0
click at [551, 364] on button "Comment" at bounding box center [548, 376] width 63 height 25
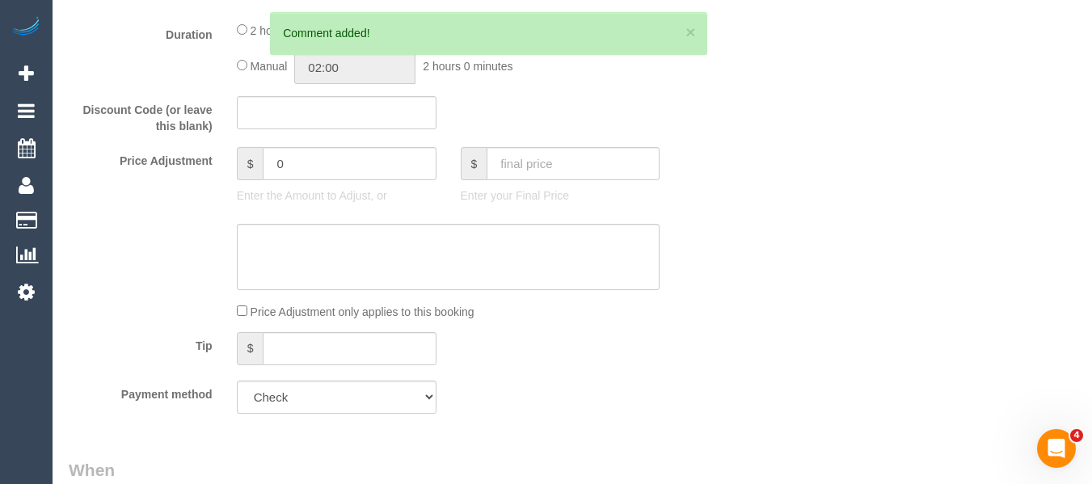
scroll to position [230, 0]
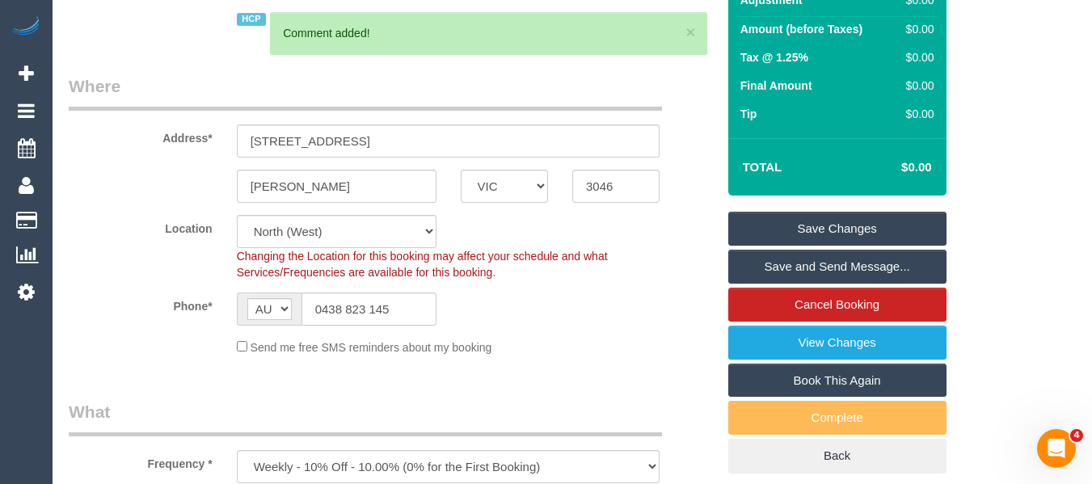
click at [873, 231] on link "Save Changes" at bounding box center [838, 229] width 218 height 34
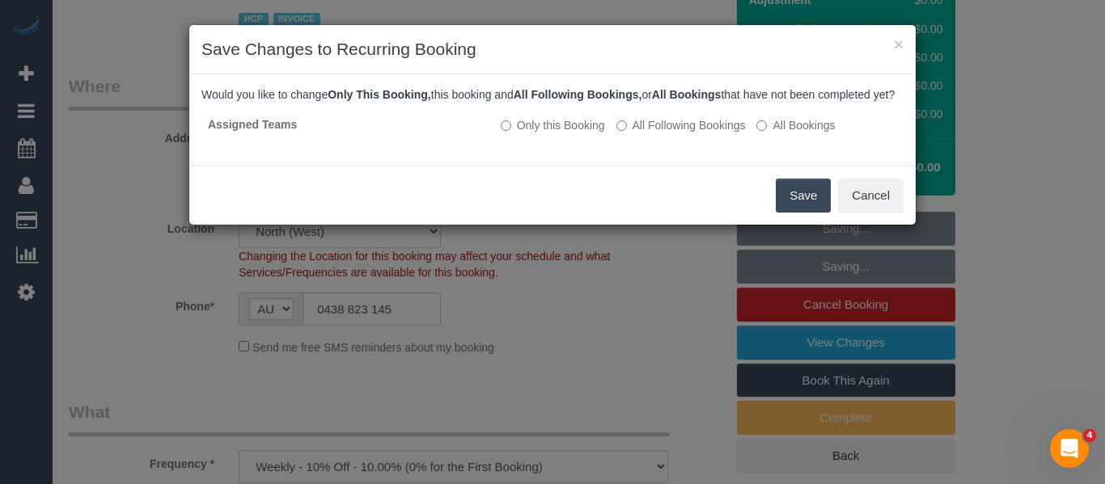
click at [783, 205] on button "Save" at bounding box center [802, 196] width 55 height 34
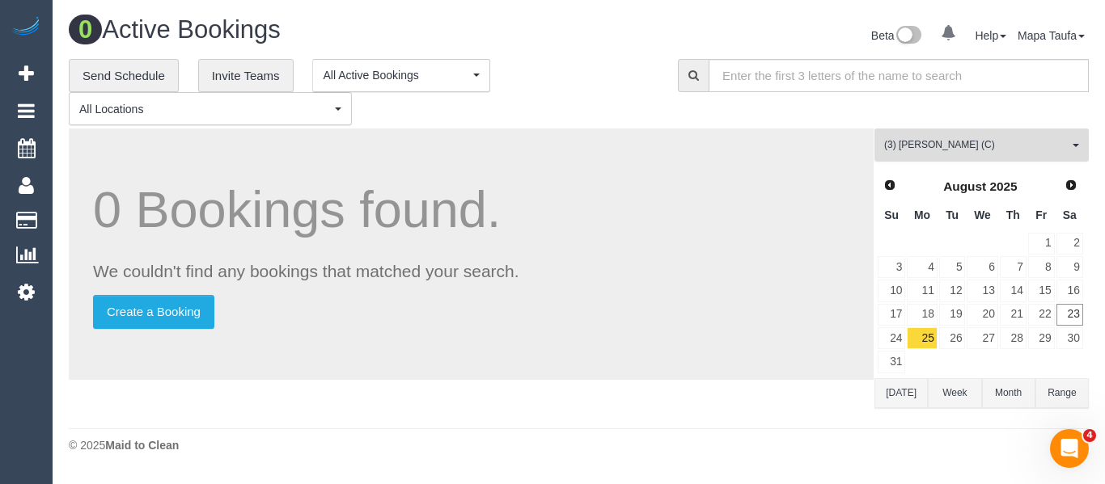
click at [932, 147] on span "(3) Anthony Almaraz (C)" at bounding box center [976, 145] width 184 height 14
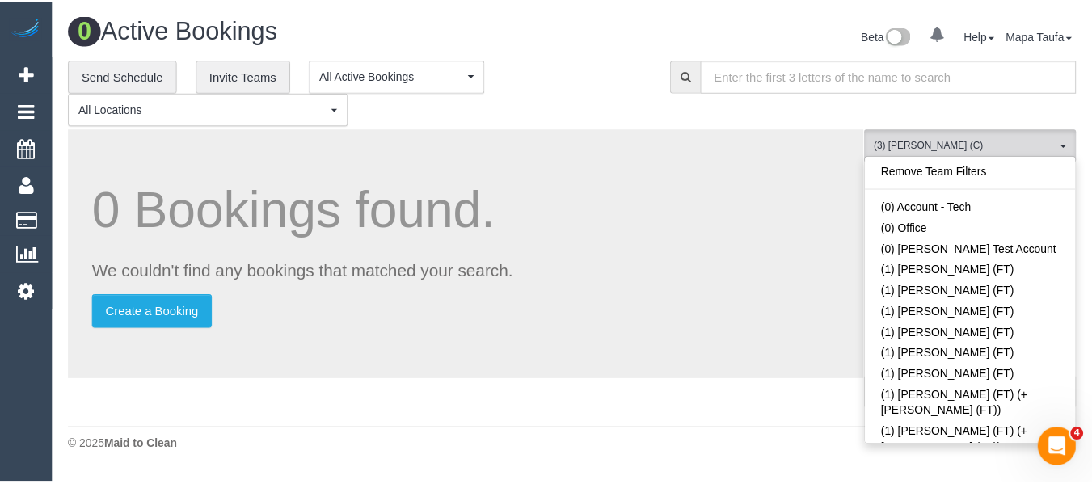
scroll to position [1861, 0]
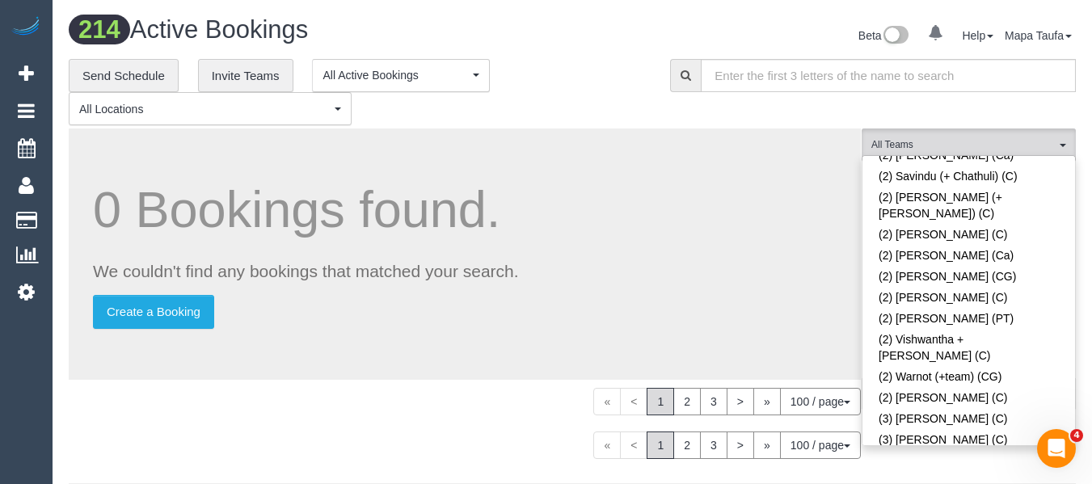
scroll to position [2156, 0]
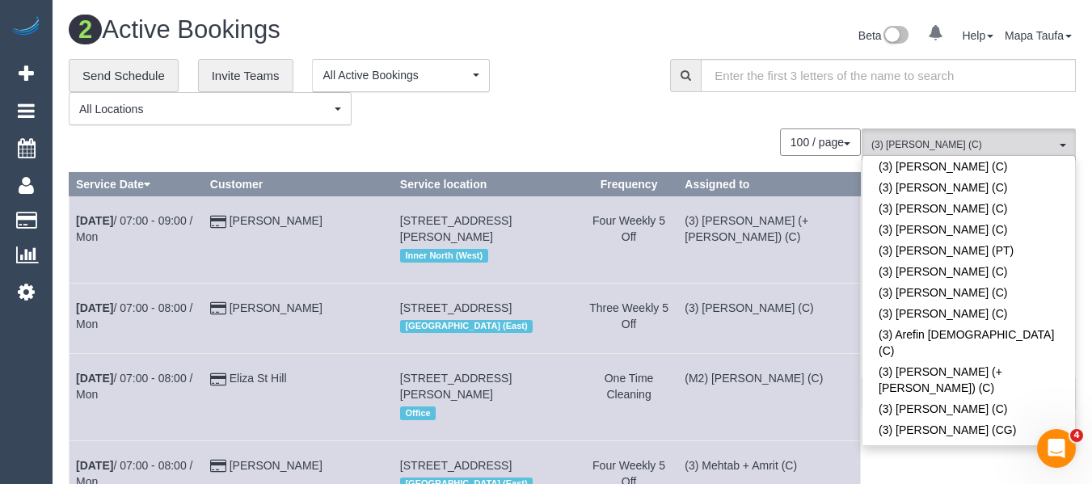
drag, startPoint x: 619, startPoint y: 127, endPoint x: 669, endPoint y: 172, distance: 67.6
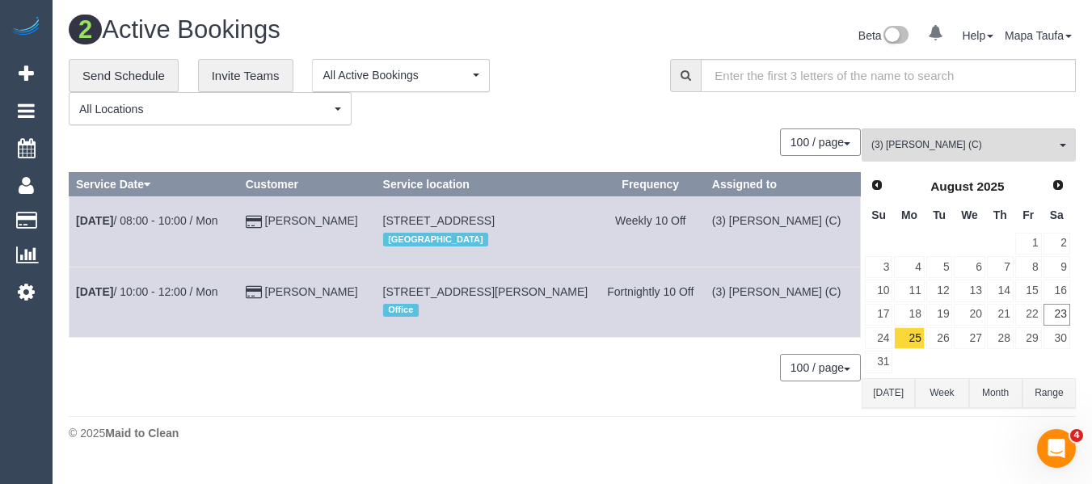
click at [880, 399] on button "Today" at bounding box center [888, 393] width 53 height 30
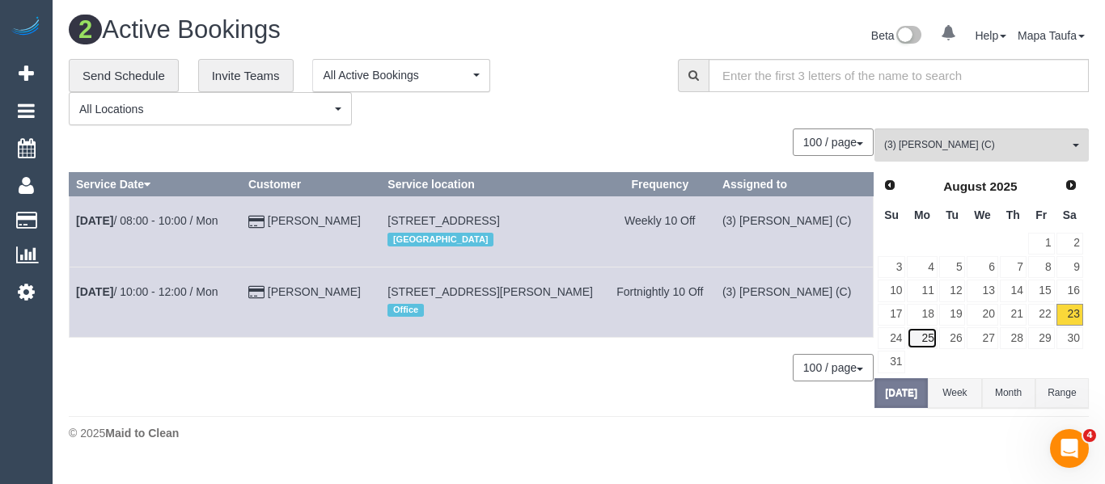
click at [914, 346] on link "25" at bounding box center [921, 338] width 30 height 22
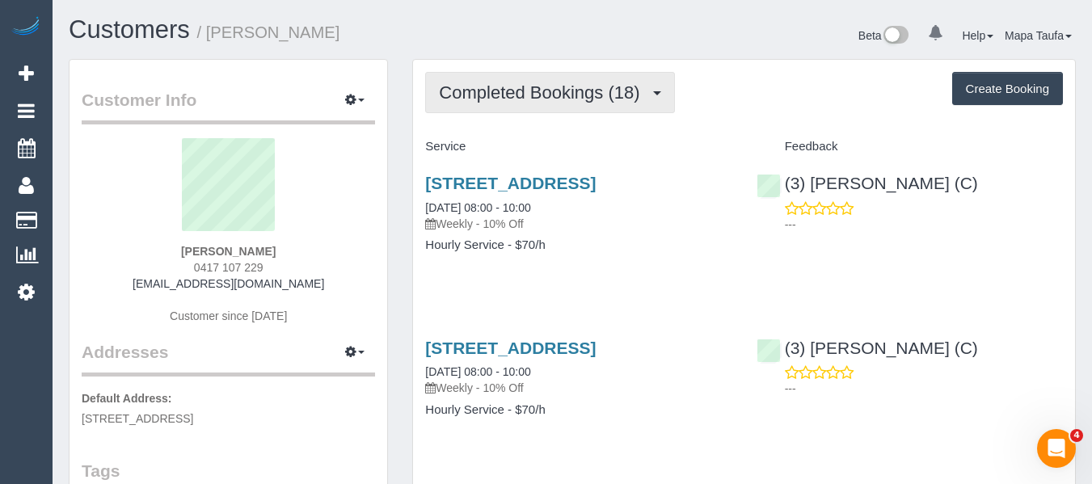
click at [521, 87] on span "Completed Bookings (18)" at bounding box center [543, 92] width 209 height 20
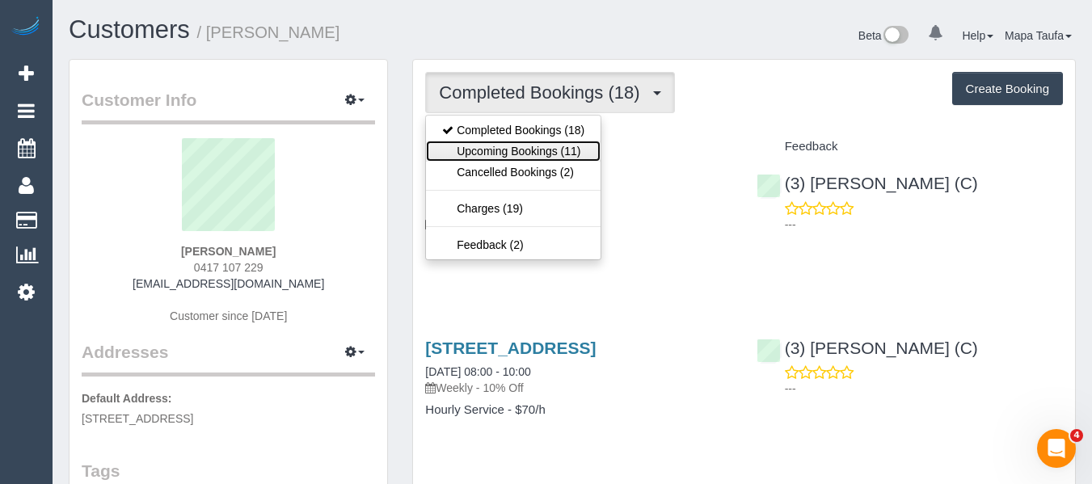
click at [518, 154] on link "Upcoming Bookings (11)" at bounding box center [513, 151] width 175 height 21
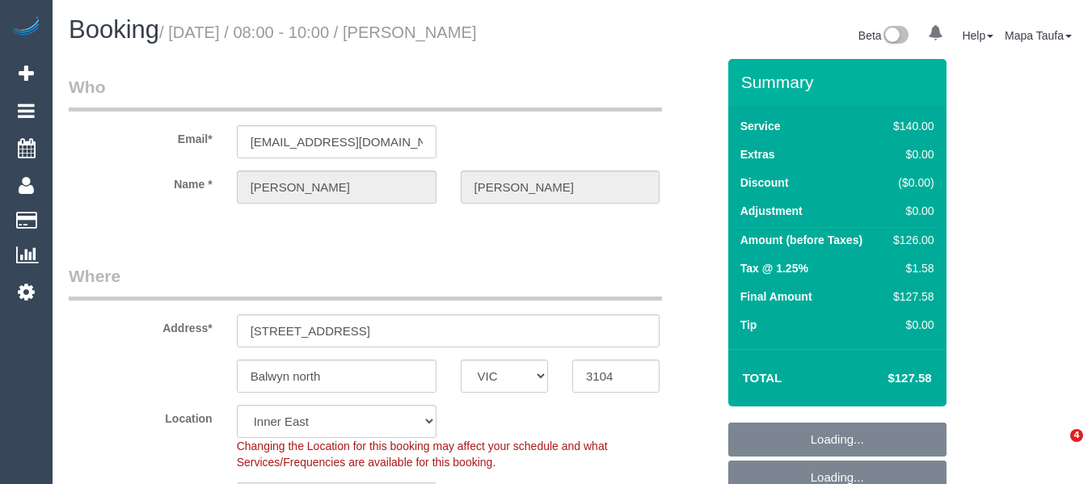
select select "VIC"
select select "number:27"
select select "number:14"
select select "number:18"
select select "number:36"
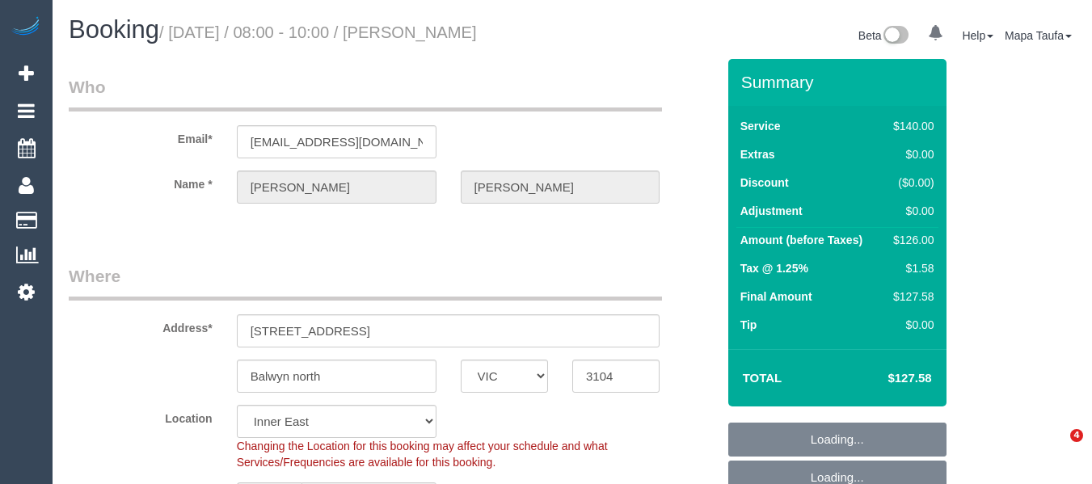
select select "number:34"
select select "number:11"
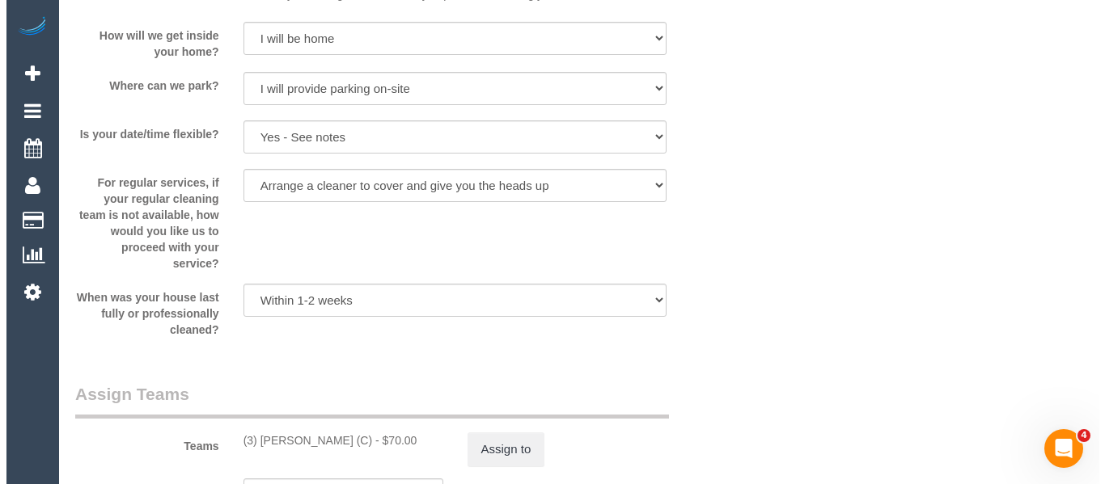
scroll to position [2426, 0]
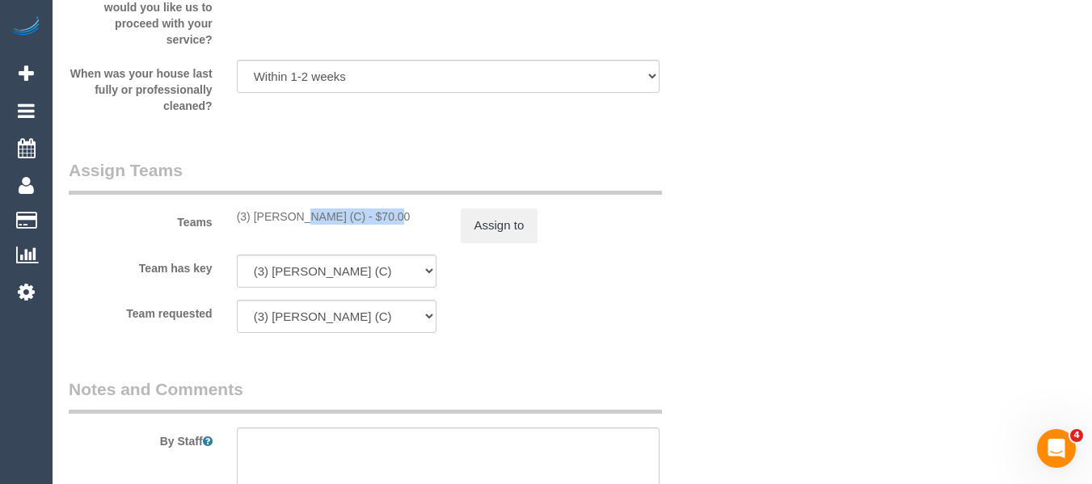
drag, startPoint x: 334, startPoint y: 216, endPoint x: 251, endPoint y: 218, distance: 83.3
click at [251, 218] on div "(3) [PERSON_NAME] (C) - $70.00" at bounding box center [337, 217] width 200 height 16
copy div "[PERSON_NAME] (C)"
click at [488, 226] on button "Assign to" at bounding box center [500, 226] width 78 height 34
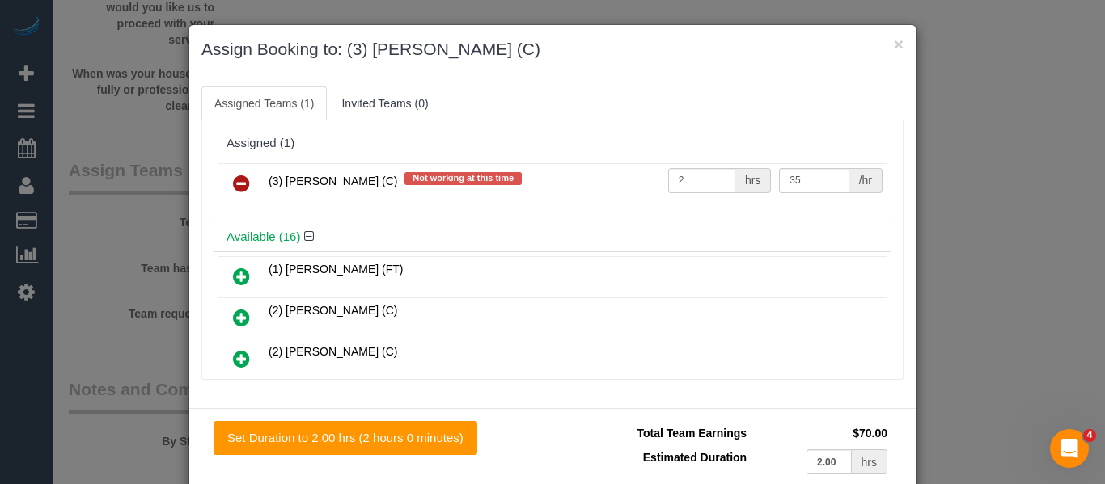
click at [250, 182] on link at bounding box center [241, 184] width 38 height 32
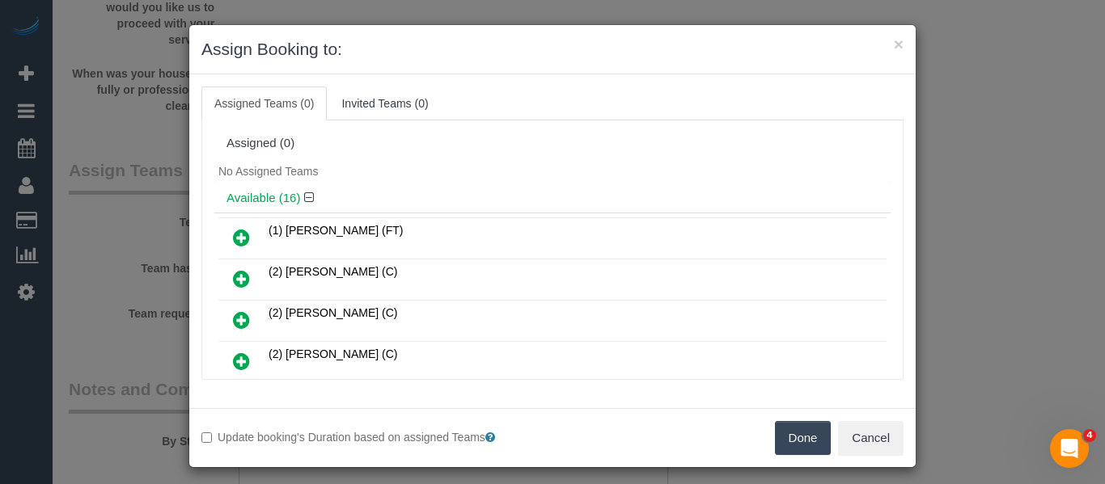
click at [779, 436] on button "Done" at bounding box center [803, 438] width 57 height 34
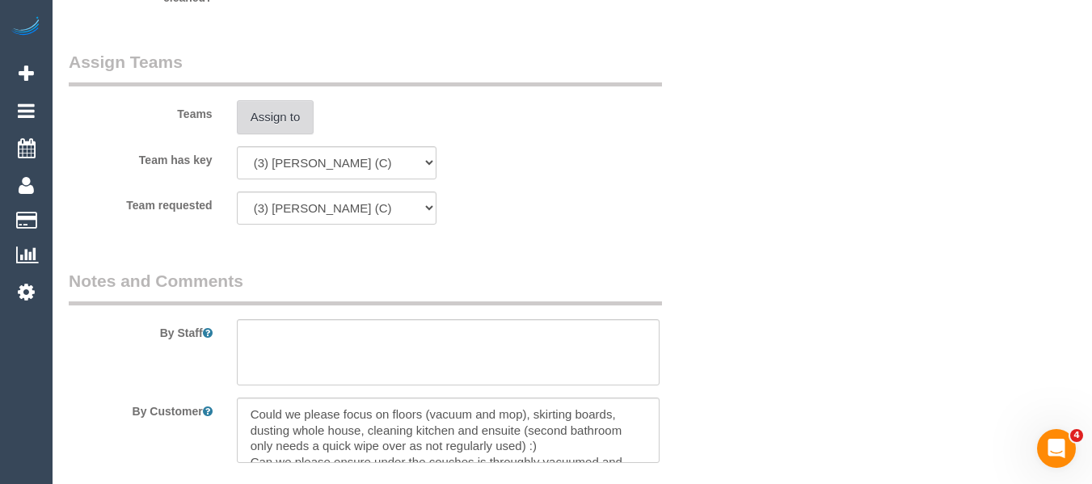
scroll to position [2753, 0]
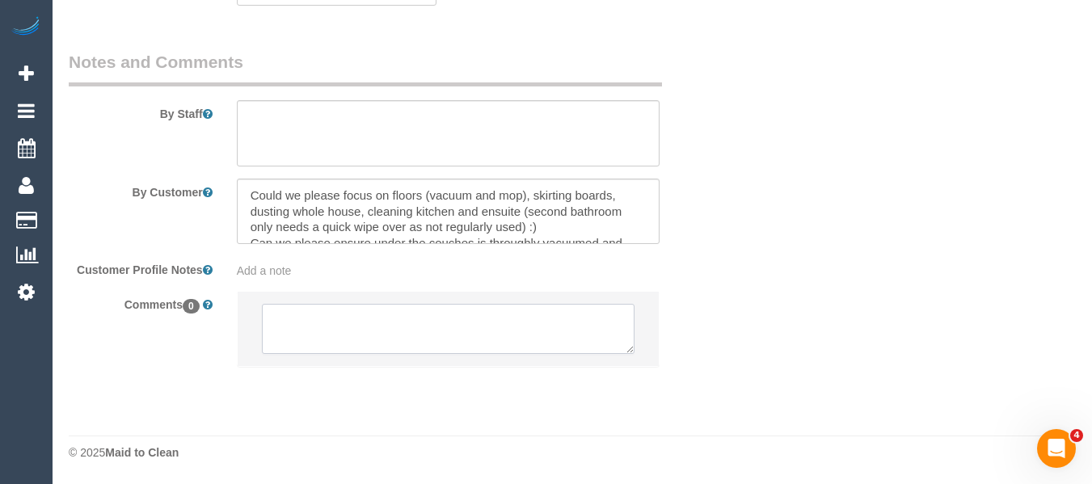
click at [391, 323] on textarea at bounding box center [449, 329] width 374 height 50
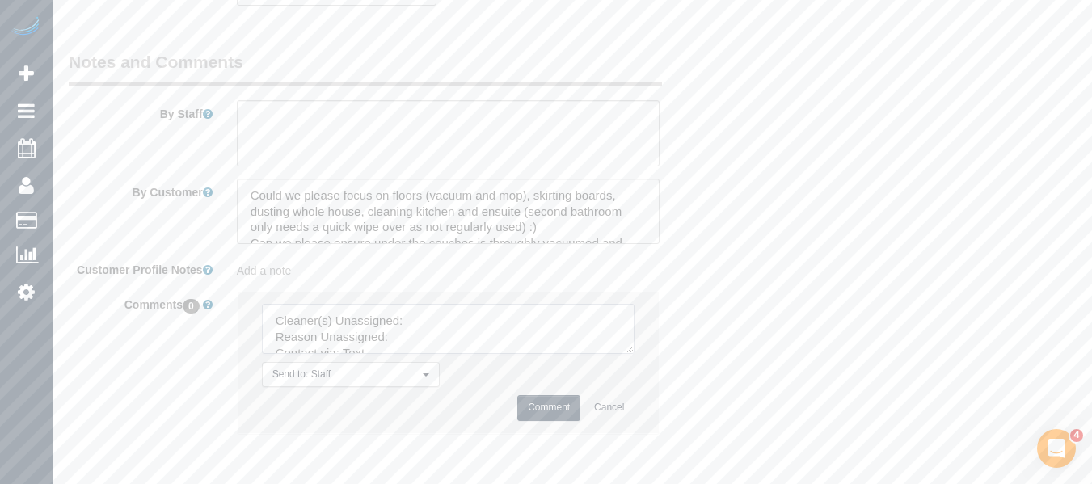
click at [422, 318] on textarea at bounding box center [449, 329] width 374 height 50
paste textarea "[PERSON_NAME] (C)"
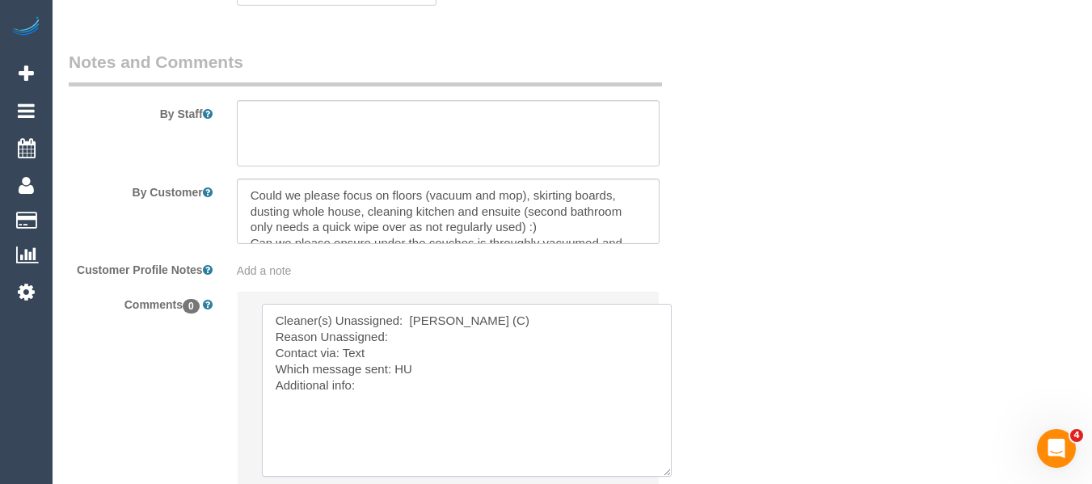
drag, startPoint x: 657, startPoint y: 466, endPoint x: 468, endPoint y: 374, distance: 209.4
click at [651, 475] on textarea at bounding box center [467, 390] width 410 height 173
click at [431, 334] on textarea at bounding box center [463, 390] width 402 height 173
click at [404, 332] on textarea at bounding box center [463, 390] width 402 height 173
click at [404, 369] on textarea at bounding box center [463, 390] width 402 height 173
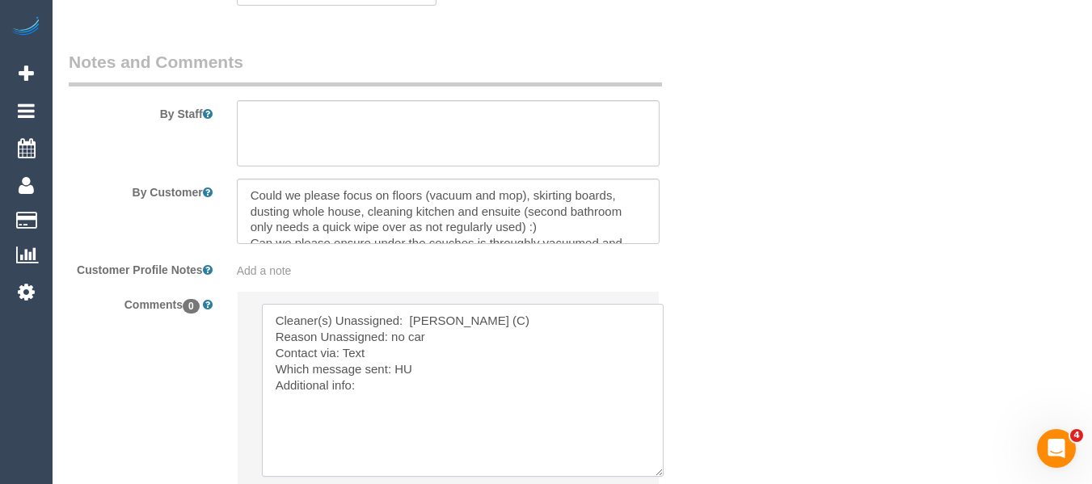
click at [404, 369] on textarea at bounding box center [463, 390] width 402 height 173
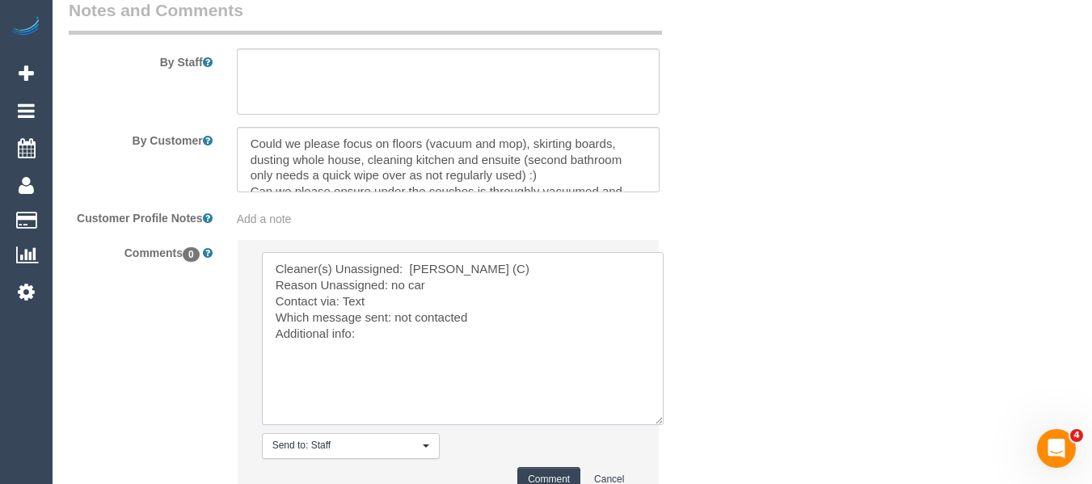
scroll to position [2834, 0]
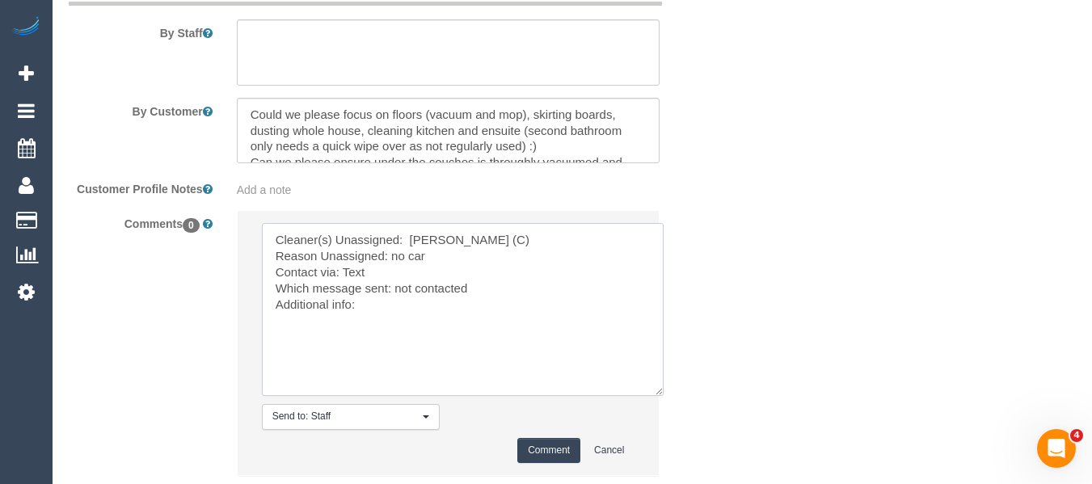
type textarea "Cleaner(s) Unassigned: [PERSON_NAME] (C) Reason Unassigned: no car Contact via:…"
click at [543, 439] on button "Comment" at bounding box center [548, 450] width 63 height 25
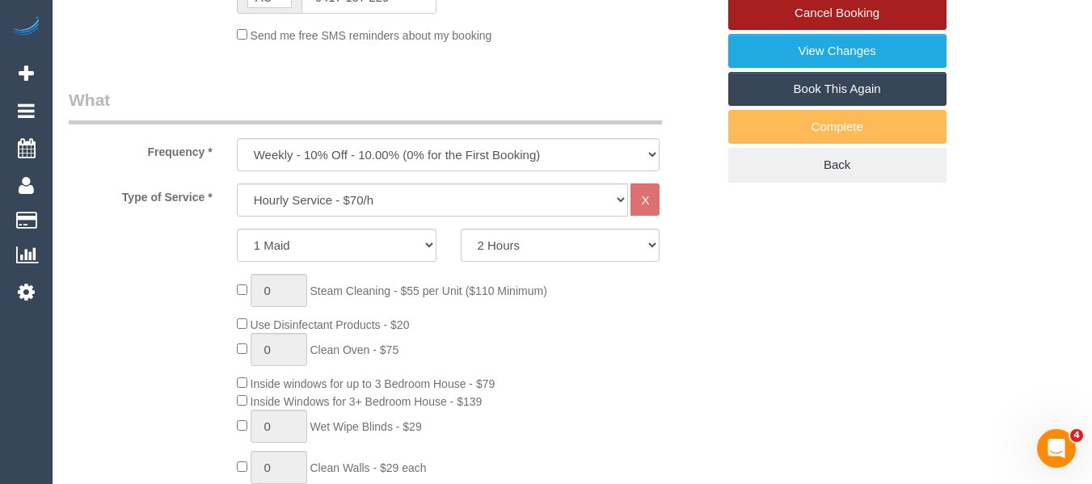
scroll to position [340, 0]
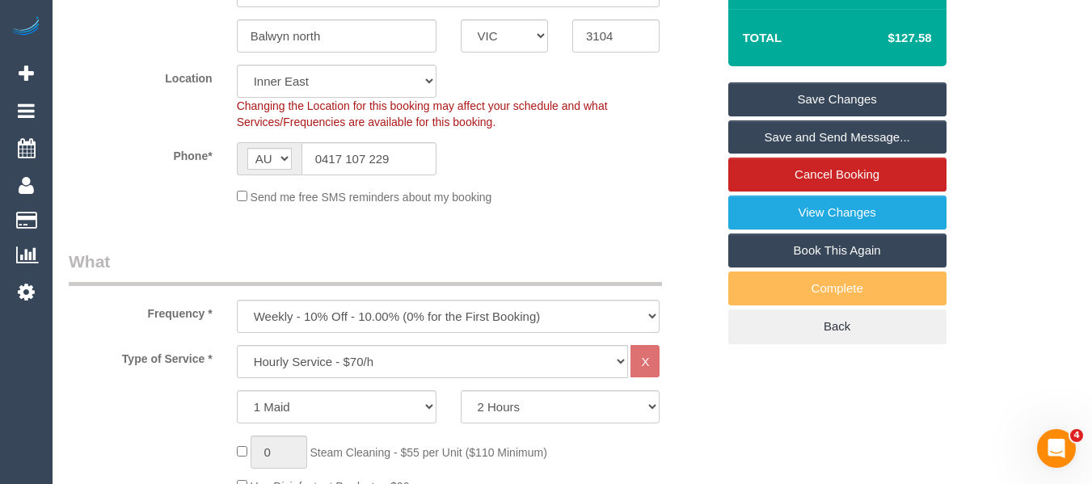
click at [864, 96] on link "Save Changes" at bounding box center [838, 99] width 218 height 34
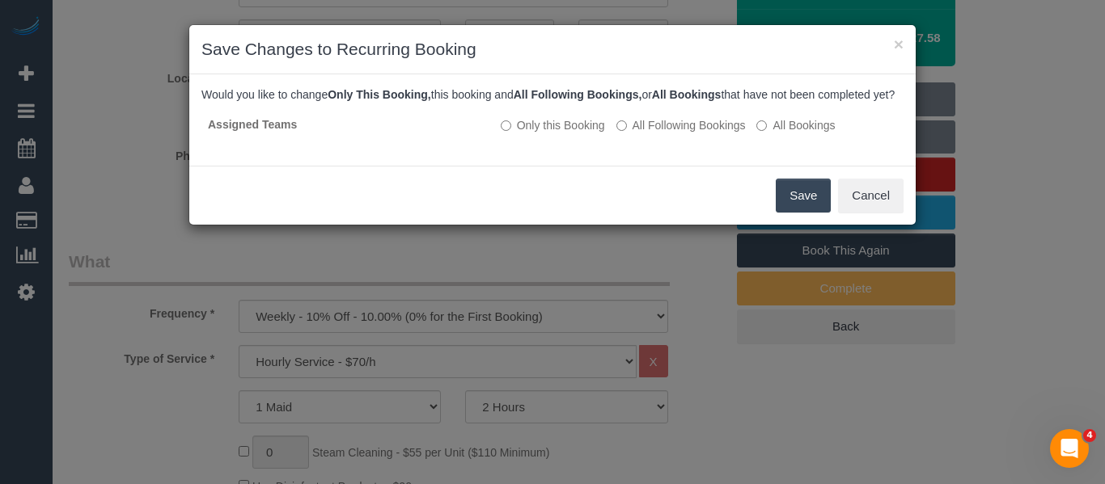
click at [792, 213] on button "Save" at bounding box center [802, 196] width 55 height 34
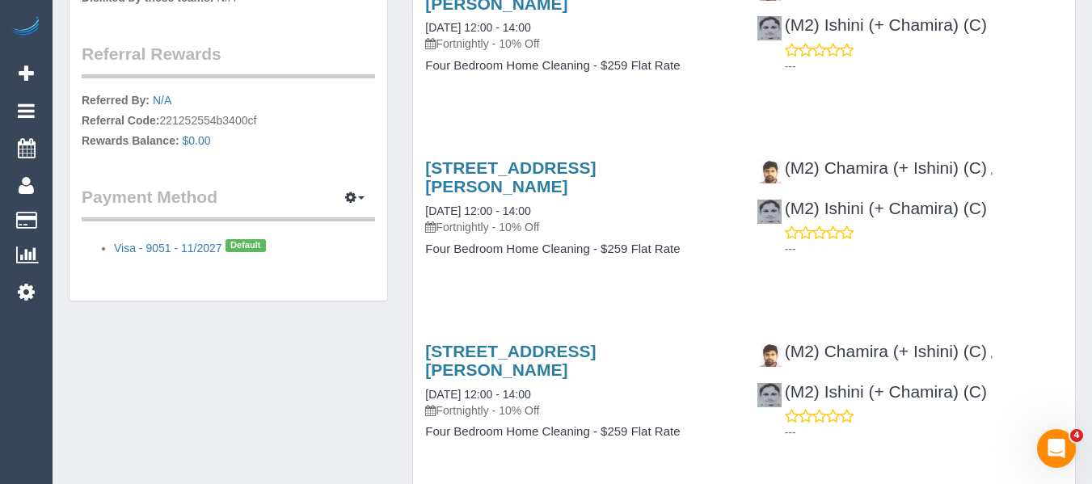
scroll to position [1213, 0]
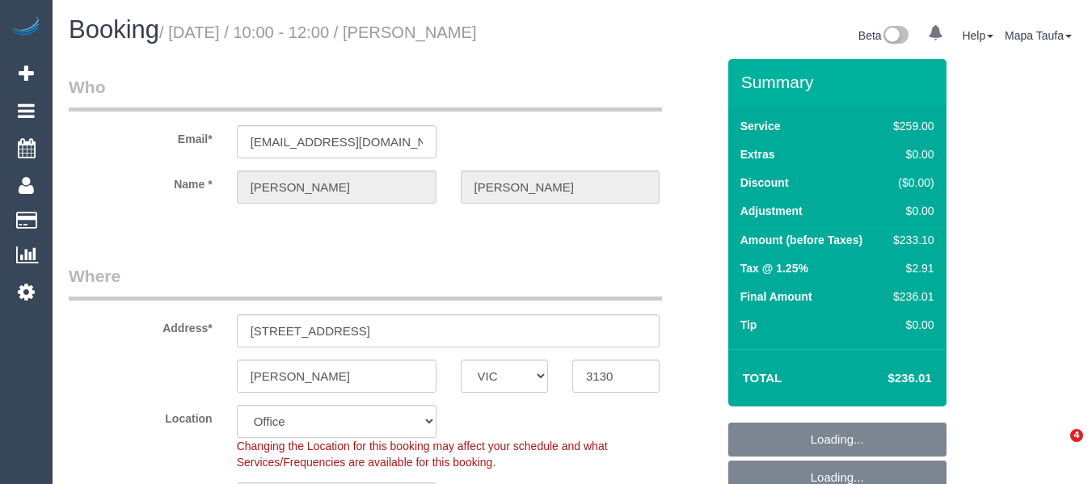
select select "VIC"
select select "number:27"
select select "number:14"
select select "number:18"
select select "number:24"
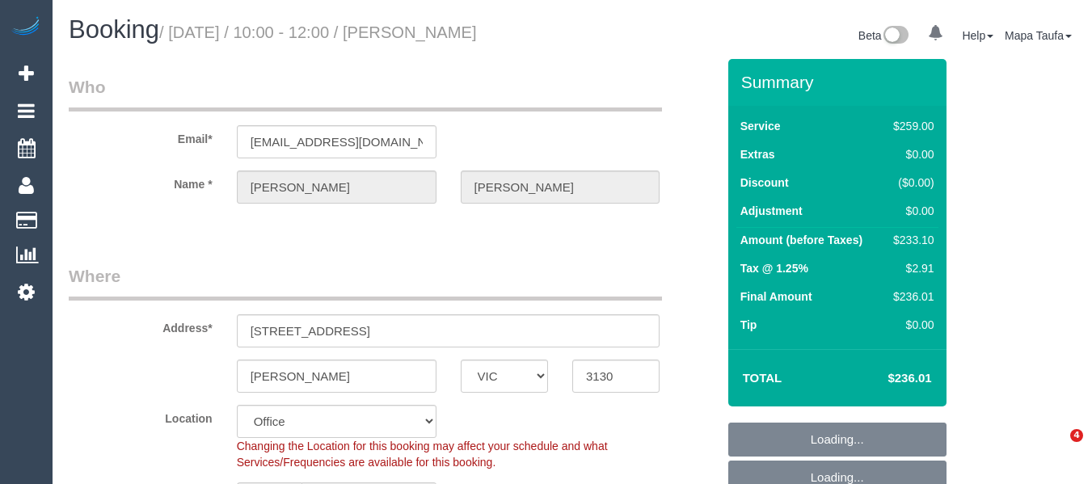
select select "number:35"
select select "number:26"
select select "object:2015"
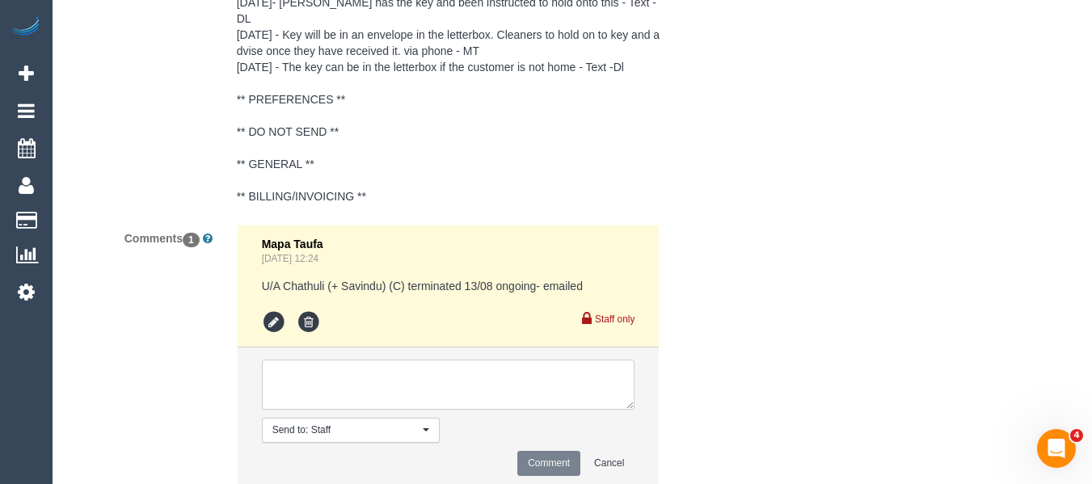
click at [502, 360] on textarea at bounding box center [449, 385] width 374 height 50
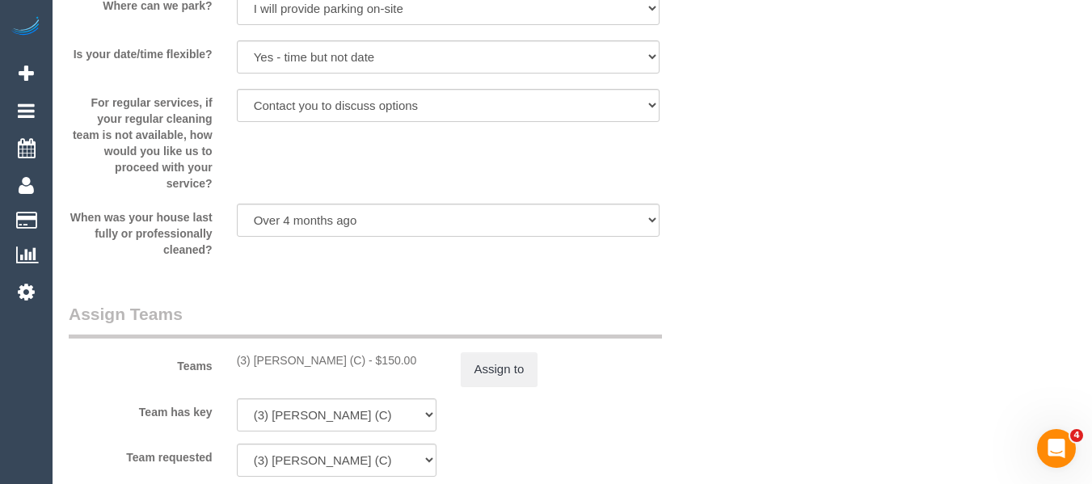
scroll to position [2515, 0]
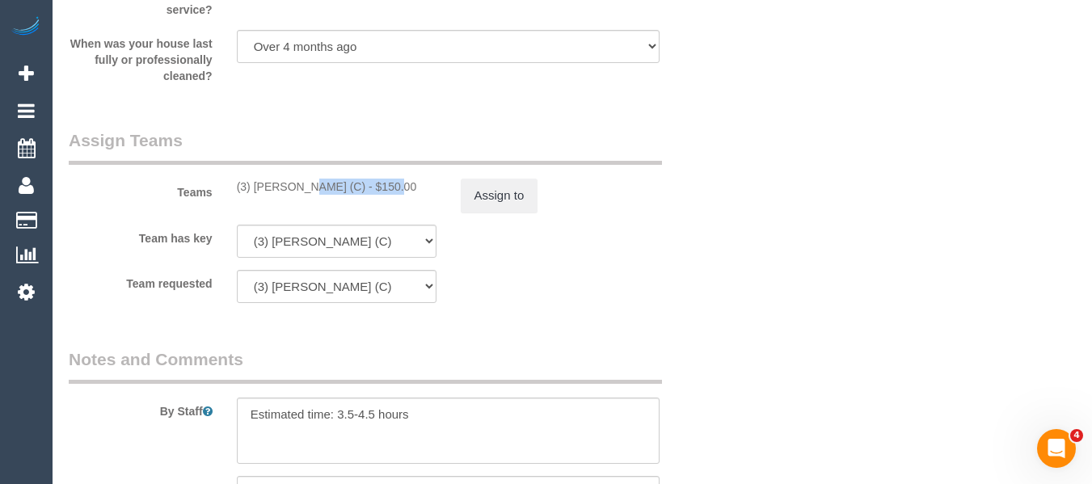
drag, startPoint x: 336, startPoint y: 188, endPoint x: 253, endPoint y: 188, distance: 82.5
click at [253, 188] on div "(3) David Torres (C) - $150.00" at bounding box center [337, 187] width 200 height 16
copy div "David Torres (C)"
click at [489, 196] on button "Assign to" at bounding box center [500, 196] width 78 height 34
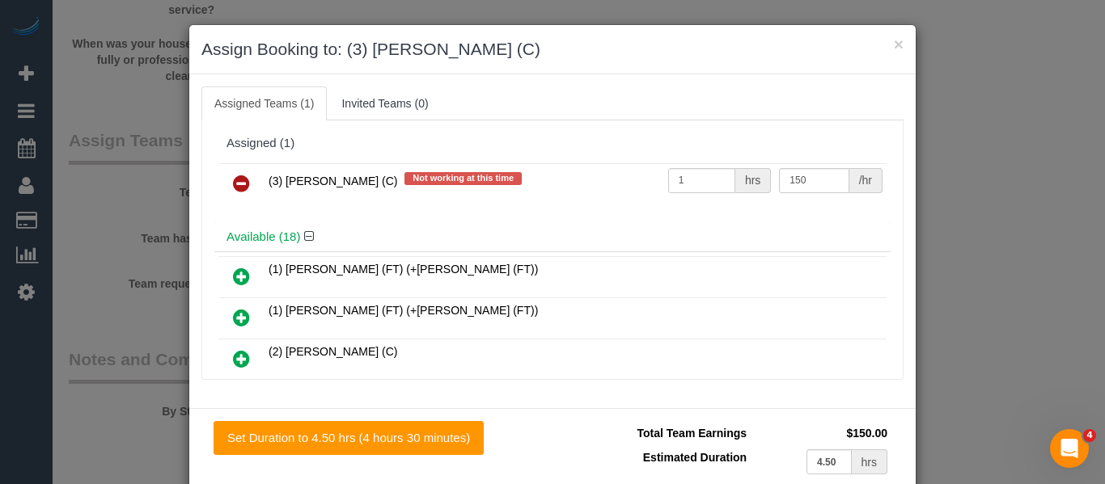
click at [244, 184] on link at bounding box center [241, 184] width 38 height 32
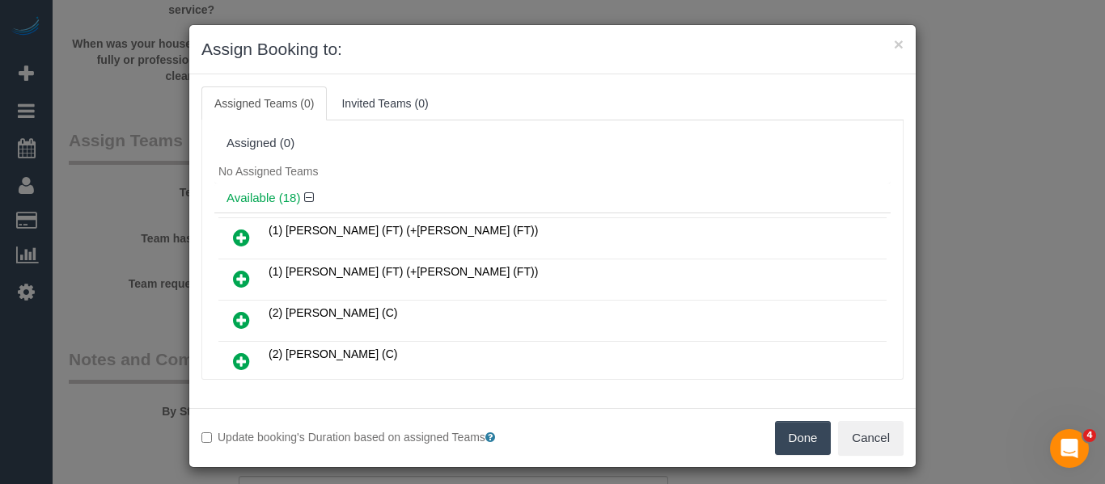
click at [773, 417] on div "Update booking's Duration based on assigned Teams Done Cancel" at bounding box center [552, 437] width 726 height 59
click at [778, 424] on div "Update booking's Duration based on assigned Teams Done Cancel" at bounding box center [552, 437] width 726 height 59
click at [784, 430] on button "Done" at bounding box center [803, 438] width 57 height 34
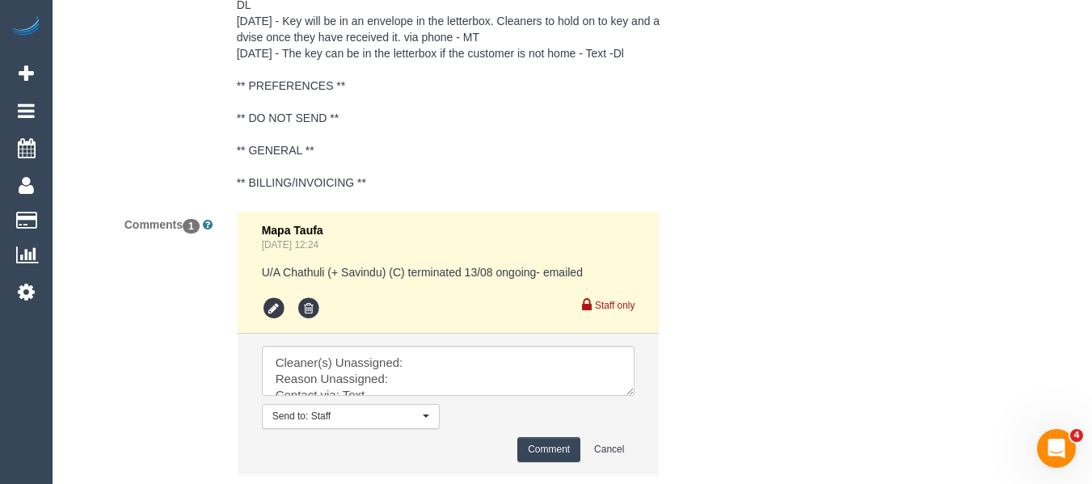
scroll to position [3268, 0]
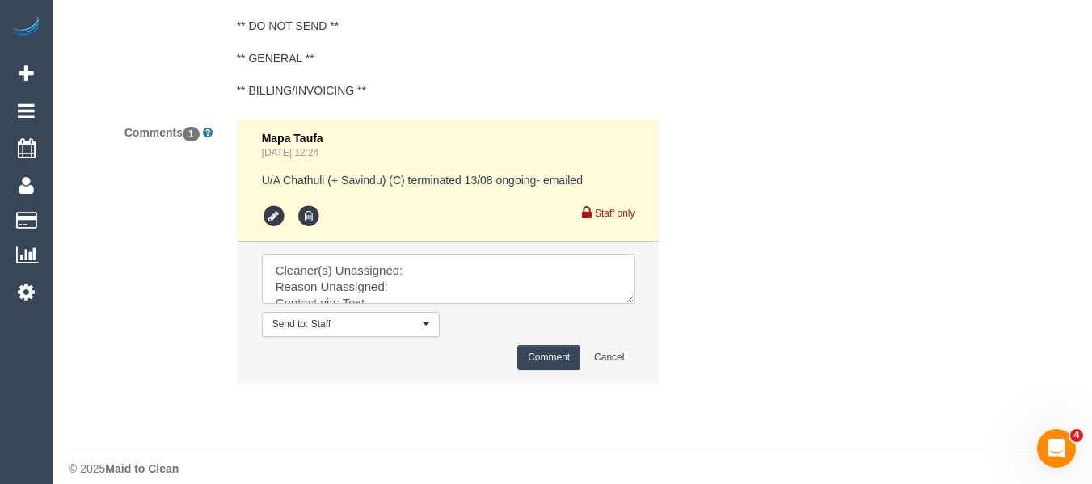
click at [439, 254] on textarea at bounding box center [449, 279] width 374 height 50
paste textarea "David Torres (C)"
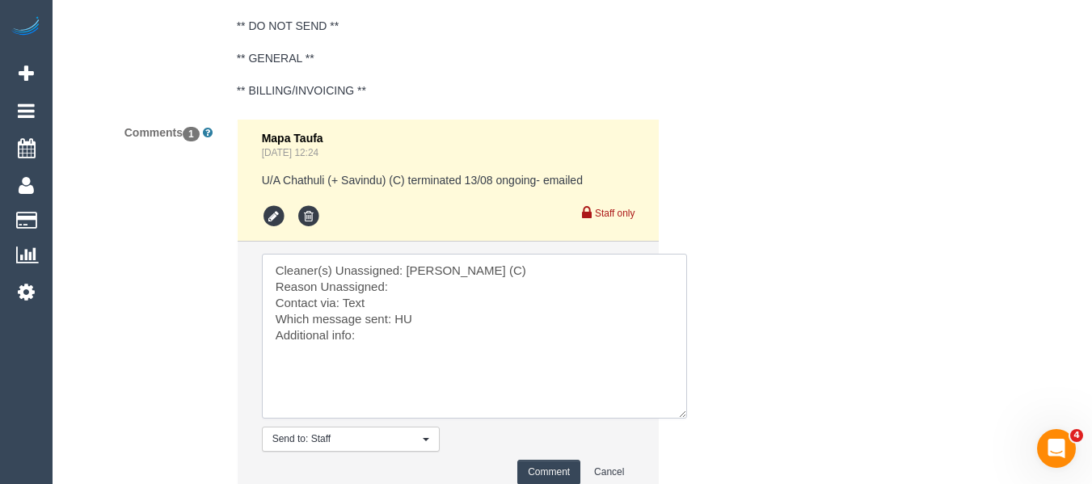
drag, startPoint x: 627, startPoint y: 281, endPoint x: 464, endPoint y: 288, distance: 163.5
click at [680, 402] on textarea at bounding box center [474, 336] width 425 height 165
click at [446, 269] on textarea at bounding box center [475, 339] width 426 height 171
click at [403, 304] on textarea at bounding box center [475, 339] width 426 height 171
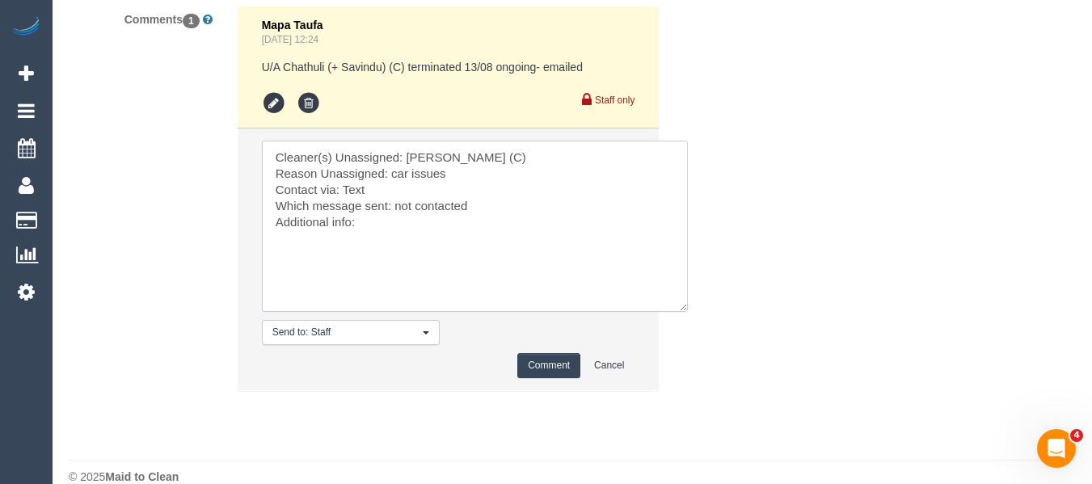
scroll to position [3390, 0]
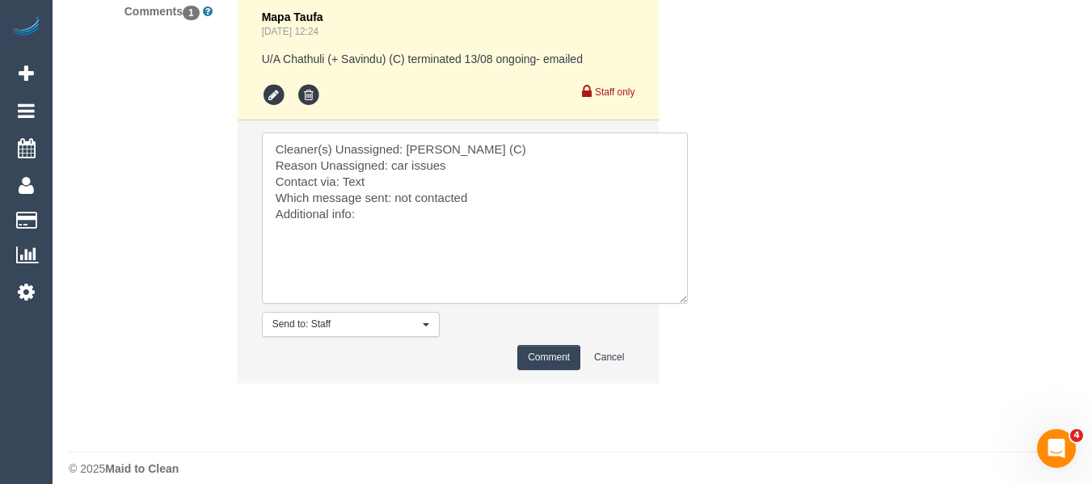
type textarea "Cleaner(s) Unassigned: David Torres (C) Reason Unassigned: car issues Contact v…"
click at [543, 345] on button "Comment" at bounding box center [548, 357] width 63 height 25
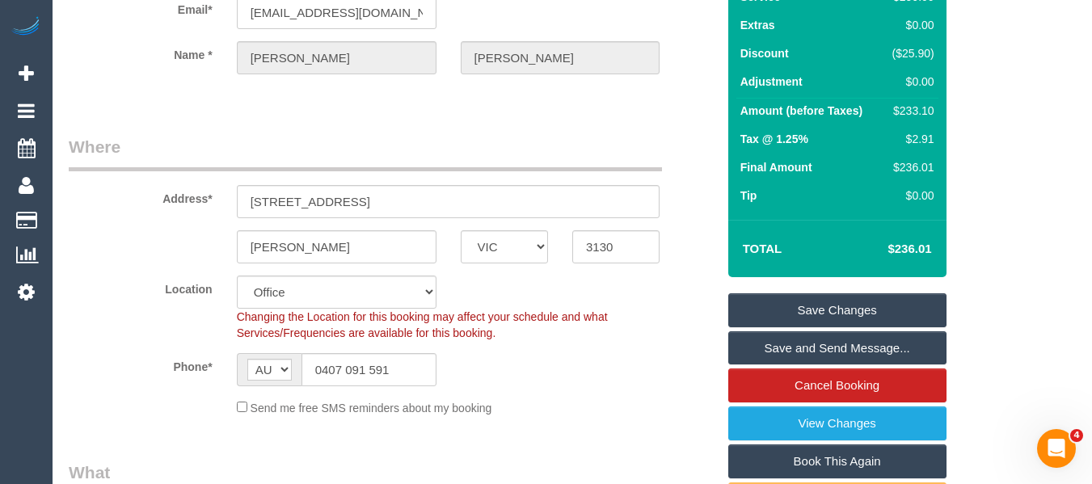
scroll to position [41, 0]
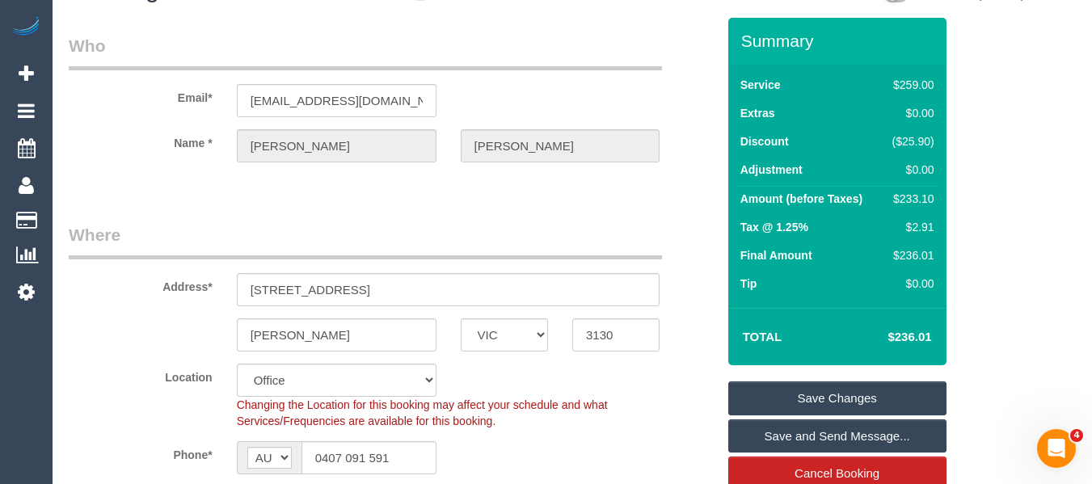
click at [843, 389] on link "Save Changes" at bounding box center [838, 399] width 218 height 34
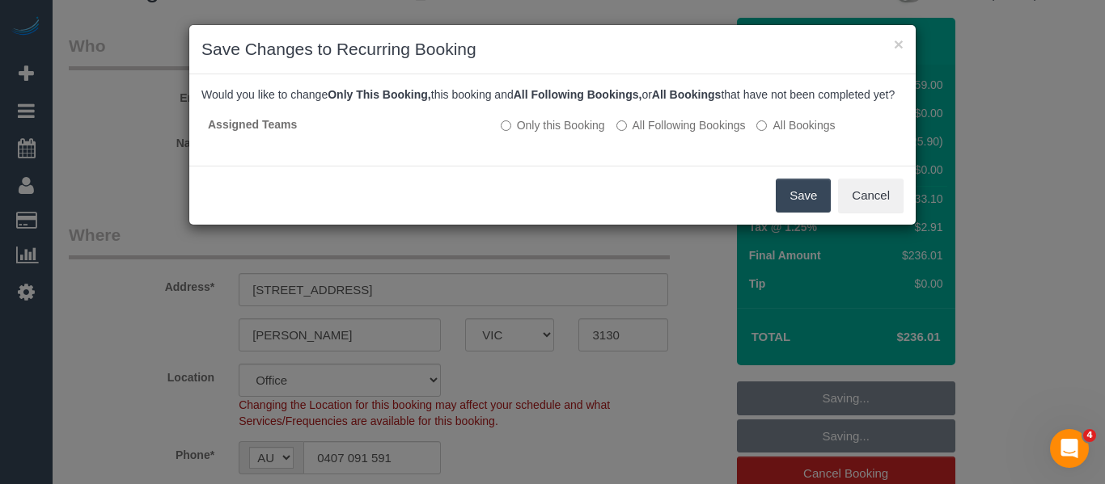
click at [787, 213] on button "Save" at bounding box center [802, 196] width 55 height 34
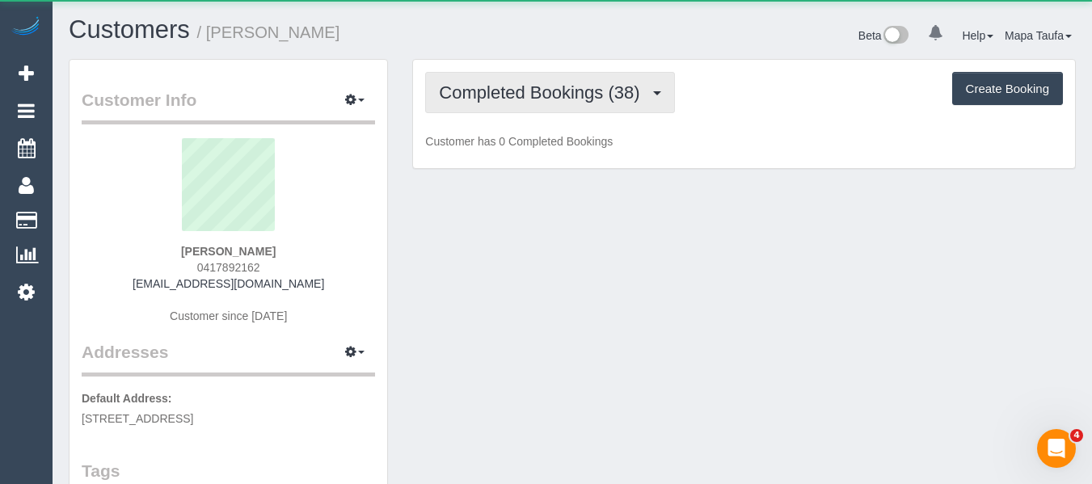
click at [522, 104] on button "Completed Bookings (38)" at bounding box center [549, 92] width 249 height 41
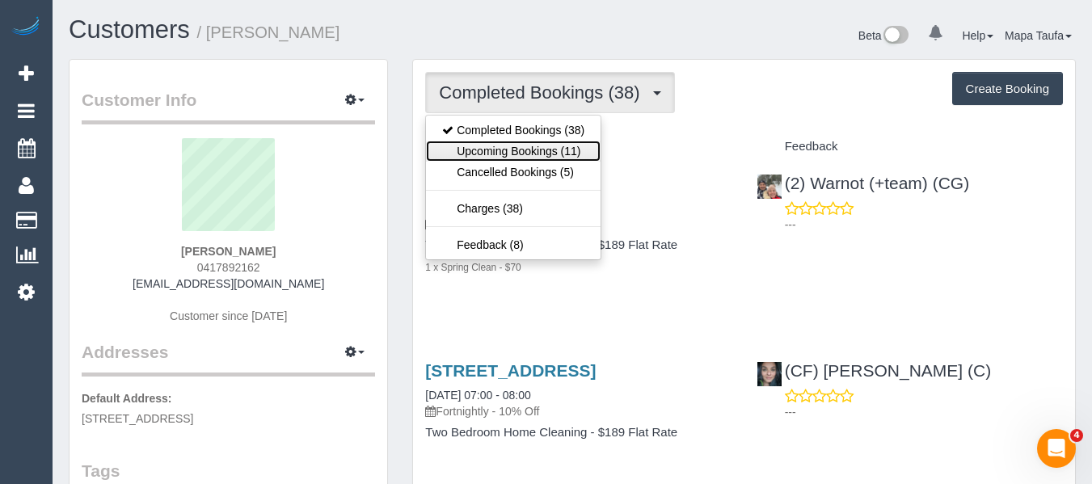
click at [522, 151] on link "Upcoming Bookings (11)" at bounding box center [513, 151] width 175 height 21
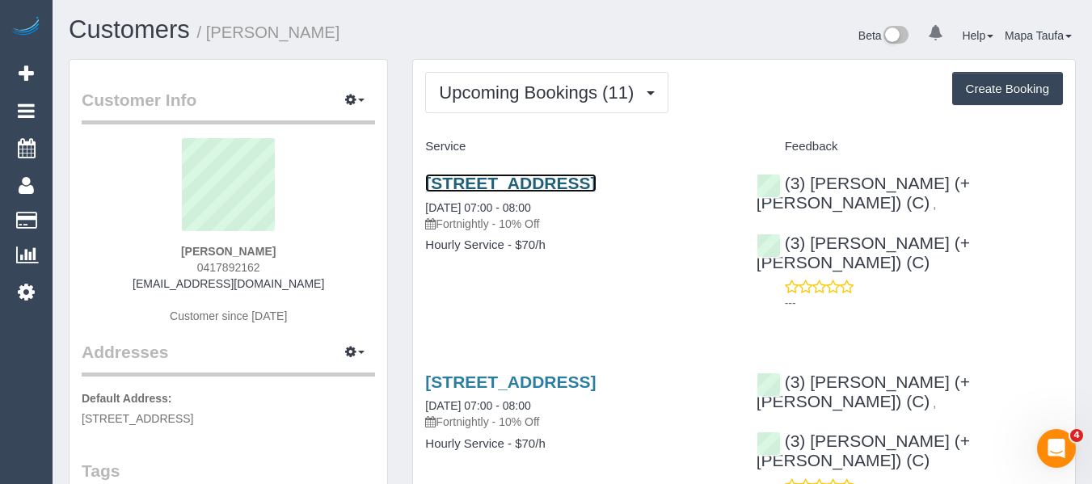
click at [522, 177] on link "[STREET_ADDRESS]" at bounding box center [510, 183] width 171 height 19
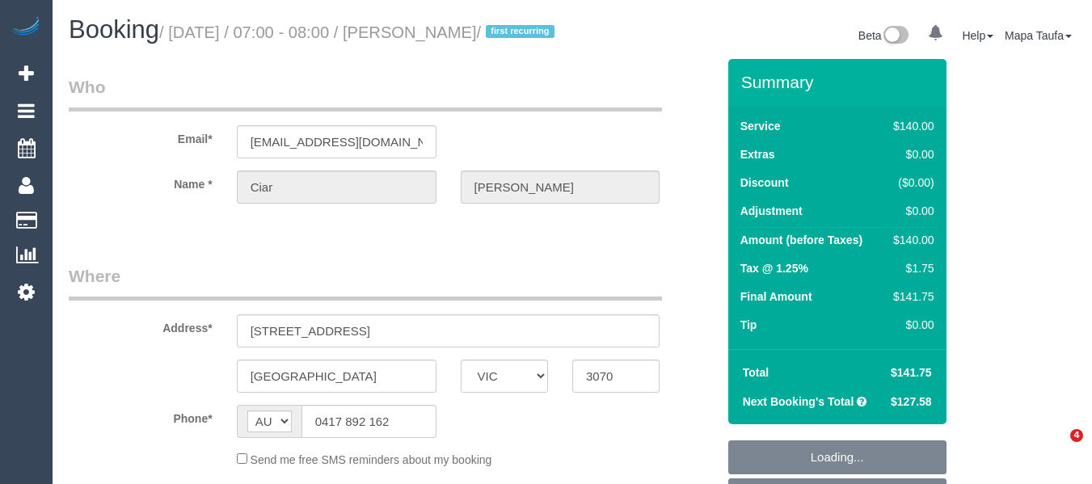
select select "VIC"
select select "object:539"
select select "string:stripe-pm_1NsYPN2GScqysDRVJKYR1kpv"
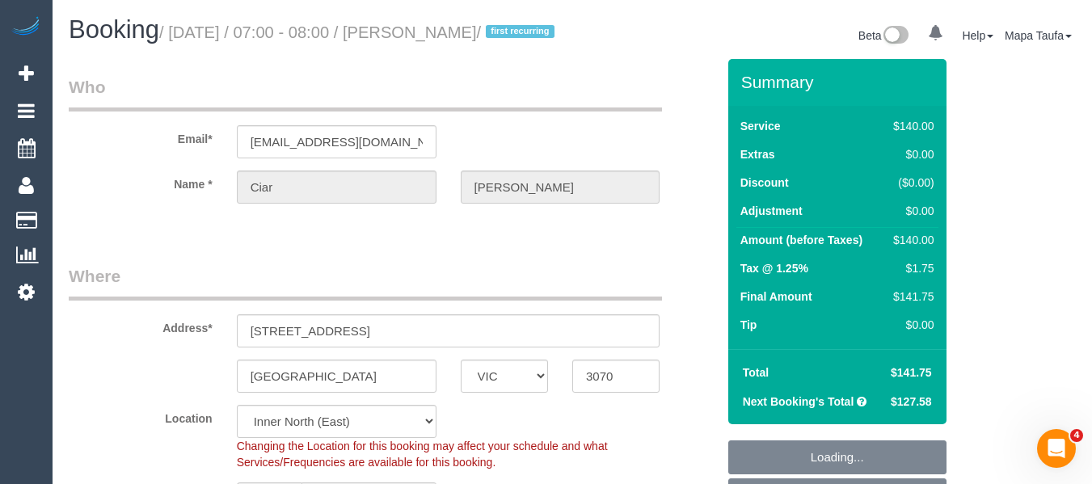
select select "number:29"
select select "number:14"
select select "number:19"
select select "number:25"
select select "number:34"
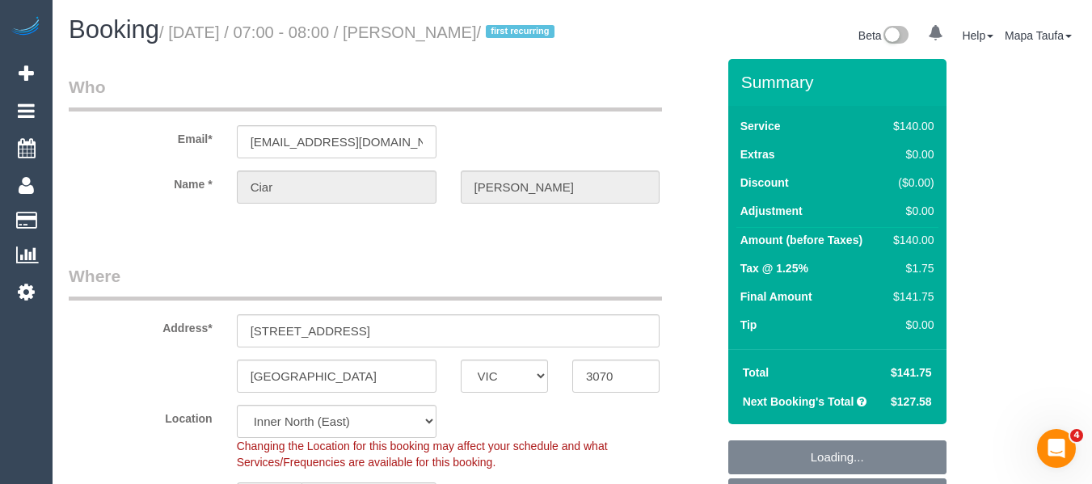
select select "number:12"
select select "object:1512"
select select "spot1"
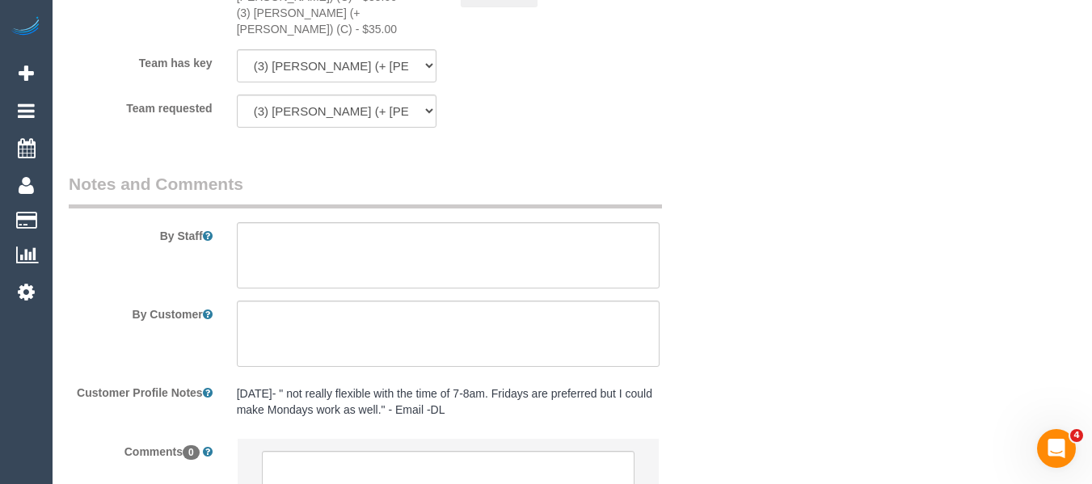
scroll to position [2693, 0]
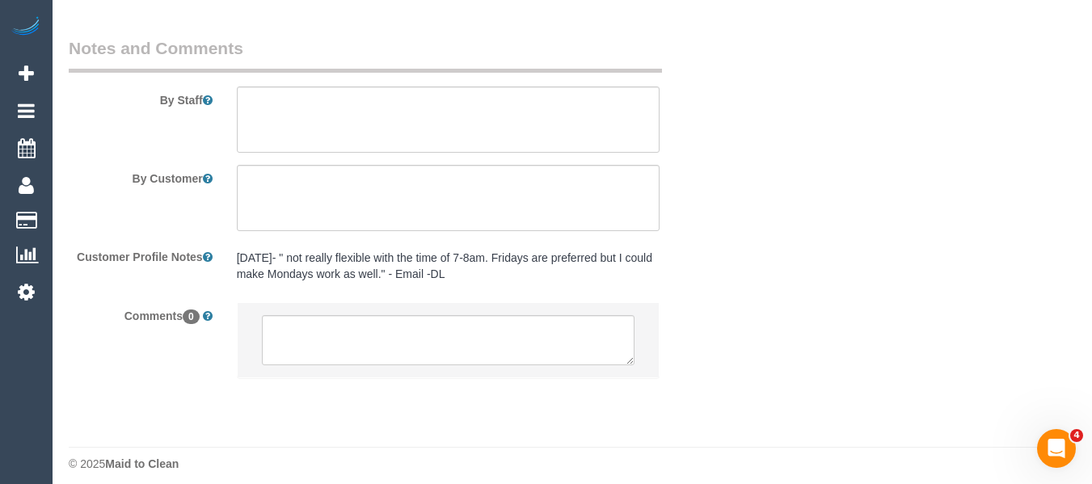
drag, startPoint x: 1102, startPoint y: 27, endPoint x: 11, endPoint y: 3, distance: 1091.8
click at [413, 109] on textarea at bounding box center [449, 120] width 424 height 66
click at [370, 181] on textarea at bounding box center [449, 198] width 424 height 66
paste textarea "- Street (2 hour and all day) parking available in [PERSON_NAME][GEOGRAPHIC_DAT…"
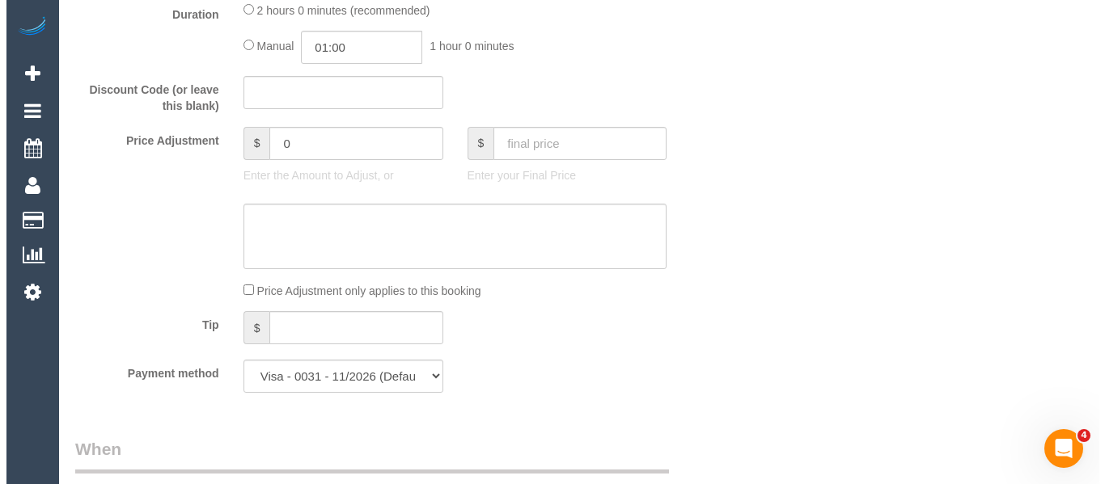
scroll to position [0, 0]
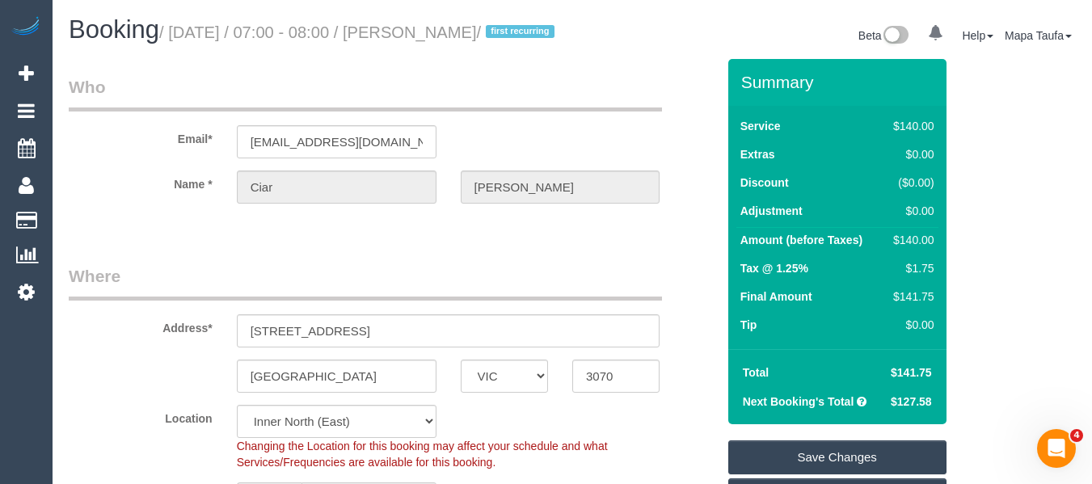
type textarea "- Street (2 hour and all day) parking available in [PERSON_NAME][GEOGRAPHIC_DAT…"
click at [834, 463] on link "Save Changes" at bounding box center [838, 458] width 218 height 34
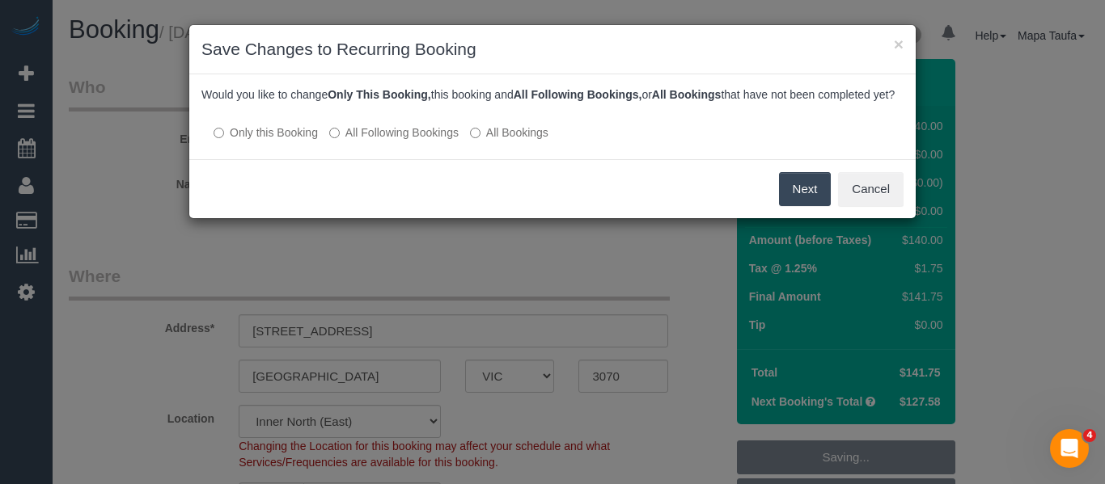
click at [399, 141] on label "All Following Bookings" at bounding box center [393, 133] width 129 height 16
drag, startPoint x: 797, startPoint y: 210, endPoint x: 788, endPoint y: 220, distance: 13.2
click at [797, 206] on button "Save" at bounding box center [802, 189] width 55 height 34
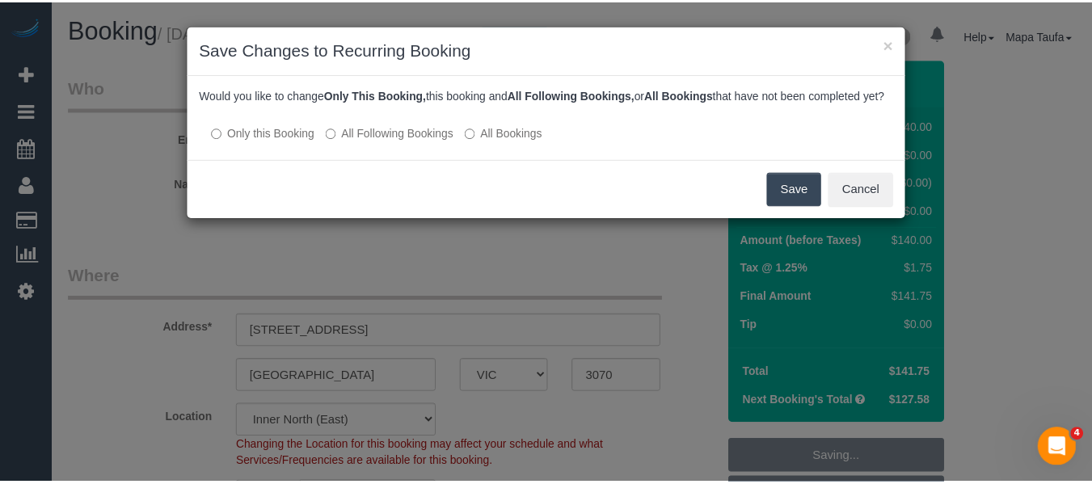
scroll to position [10, 0]
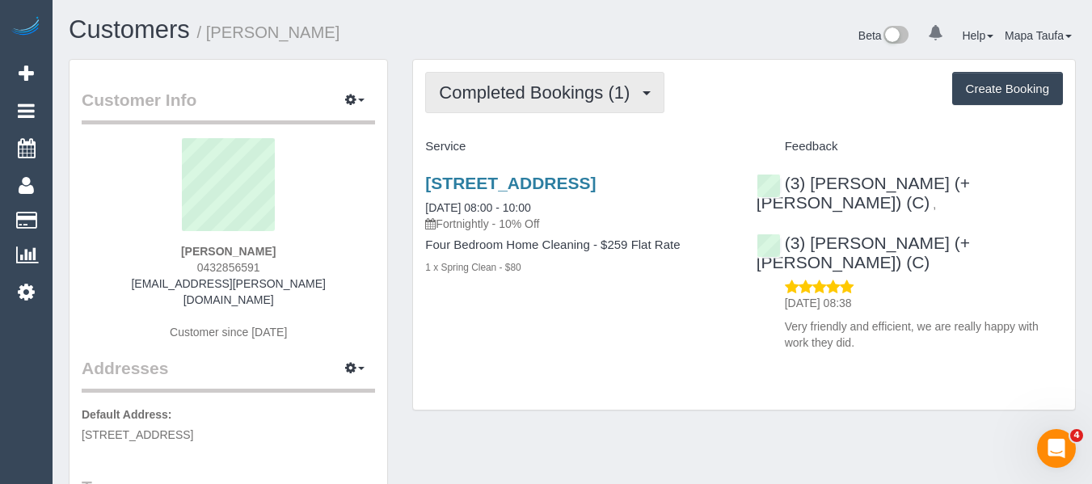
click at [497, 91] on span "Completed Bookings (1)" at bounding box center [538, 92] width 199 height 20
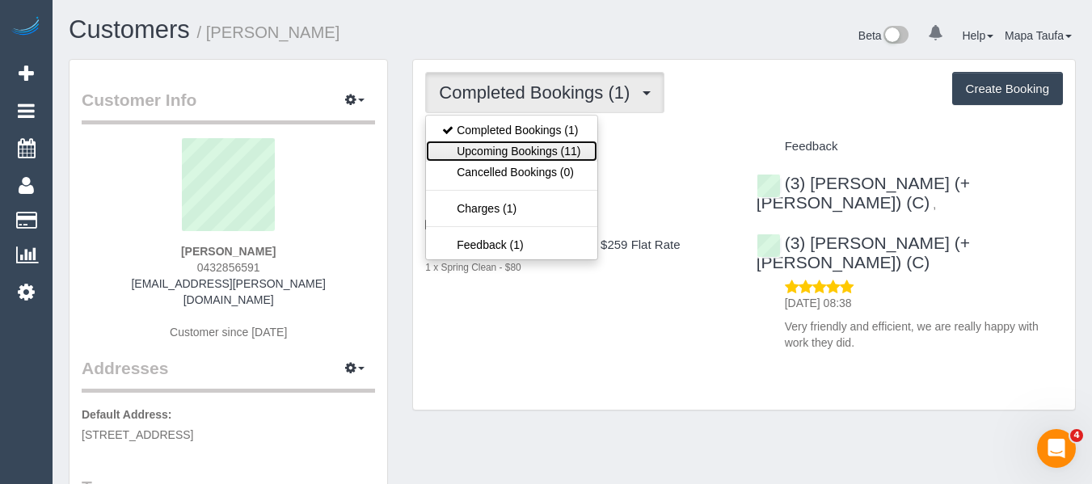
click at [505, 147] on link "Upcoming Bookings (11)" at bounding box center [511, 151] width 171 height 21
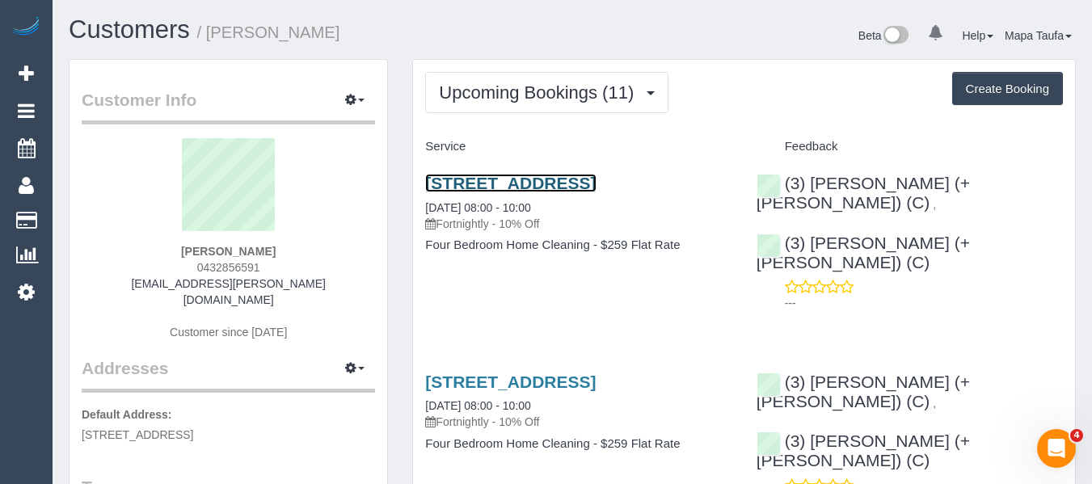
click at [487, 178] on link "[STREET_ADDRESS]" at bounding box center [510, 183] width 171 height 19
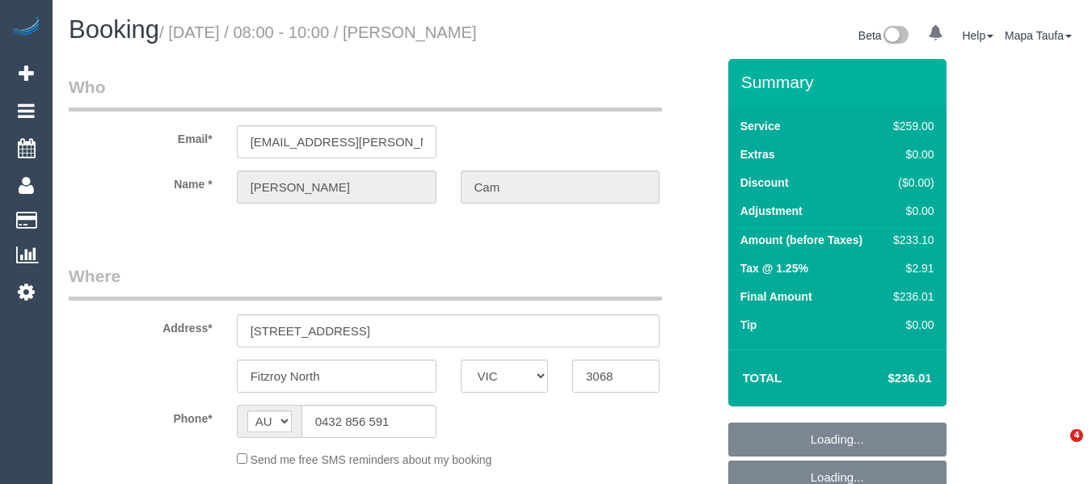
select select "VIC"
select select "string:stripe-pm_1RuLph2GScqysDRV3dGZ9UzS"
select select "number:30"
select select "number:14"
select select "number:19"
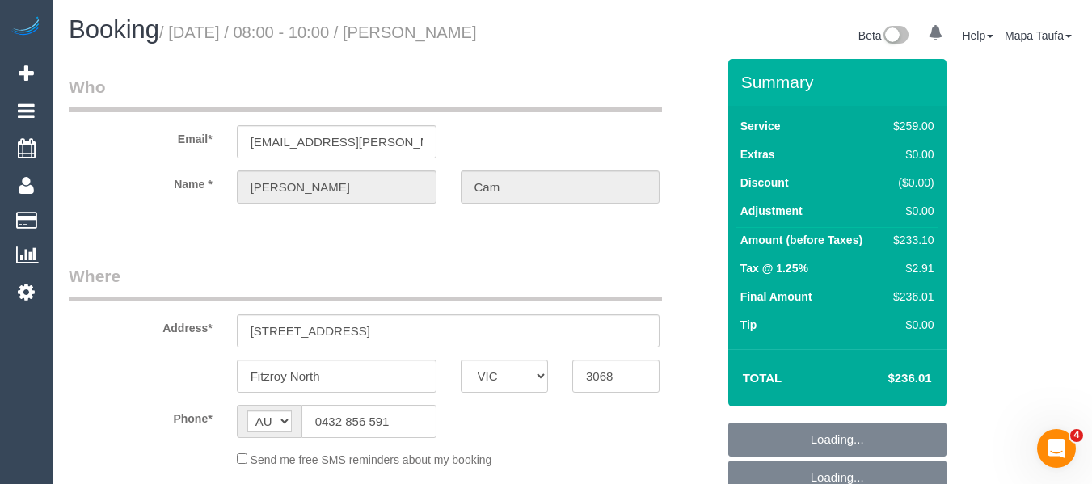
select select "number:25"
select select "number:34"
select select "number:13"
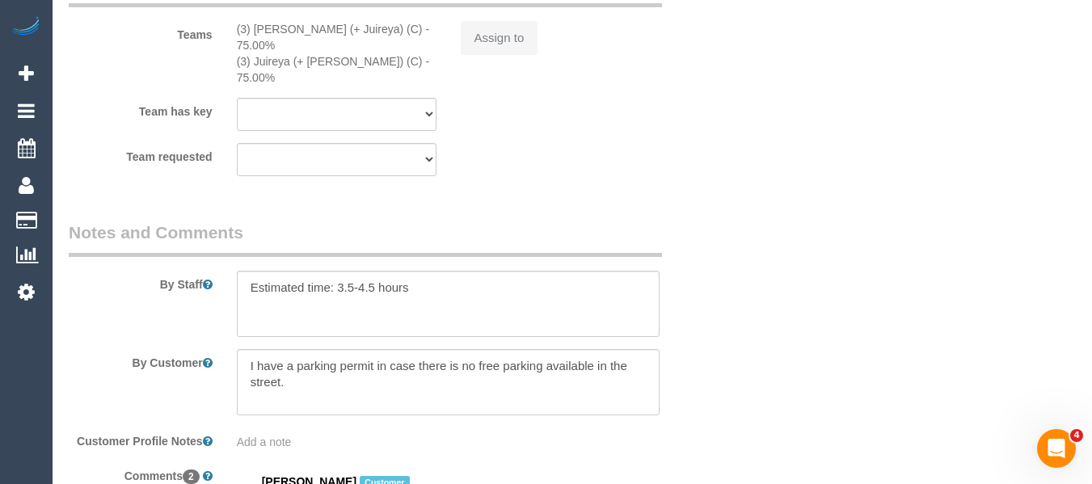
select select "object:824"
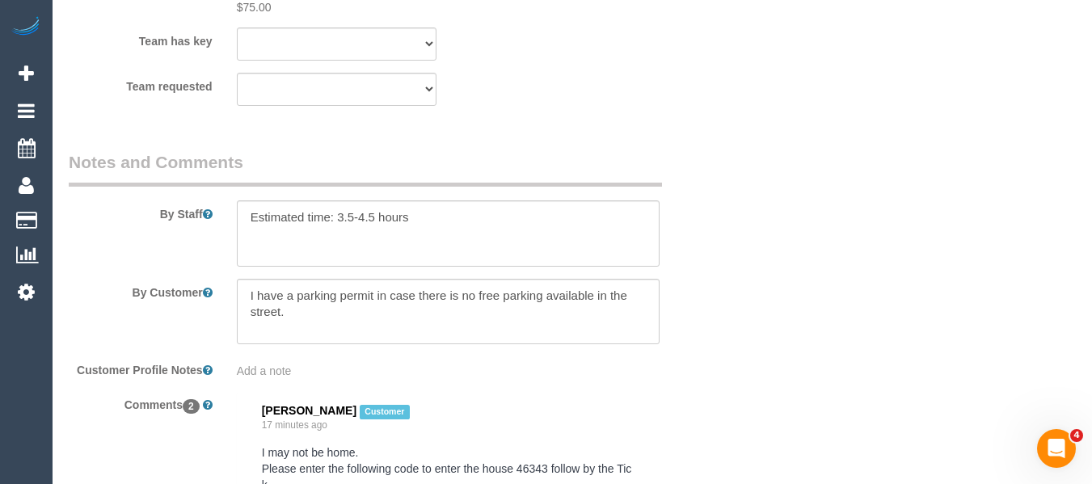
scroll to position [2750, 0]
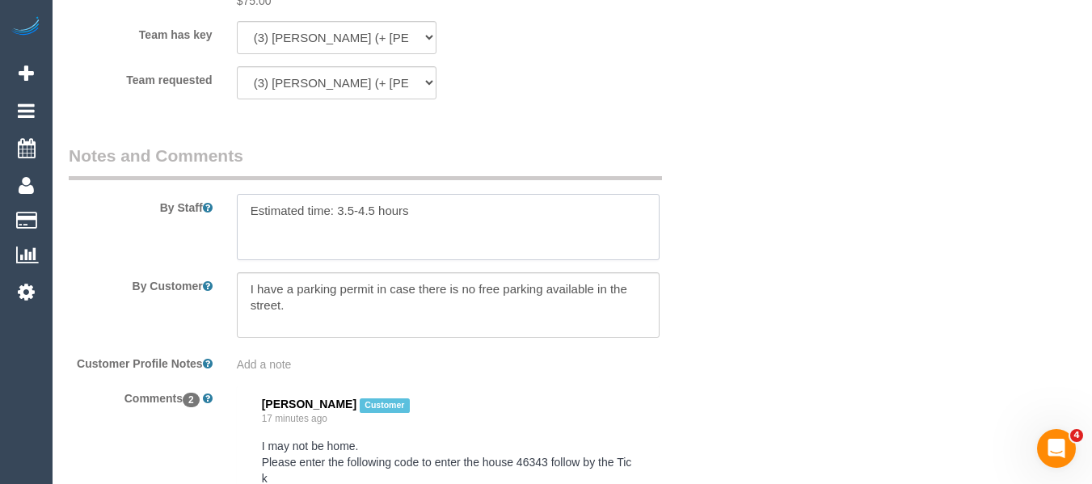
click at [439, 194] on textarea at bounding box center [449, 227] width 424 height 66
click at [309, 283] on textarea at bounding box center [449, 305] width 424 height 66
paste textarea "I may not be home. Please enter the following code to enter the house 46343 fol…"
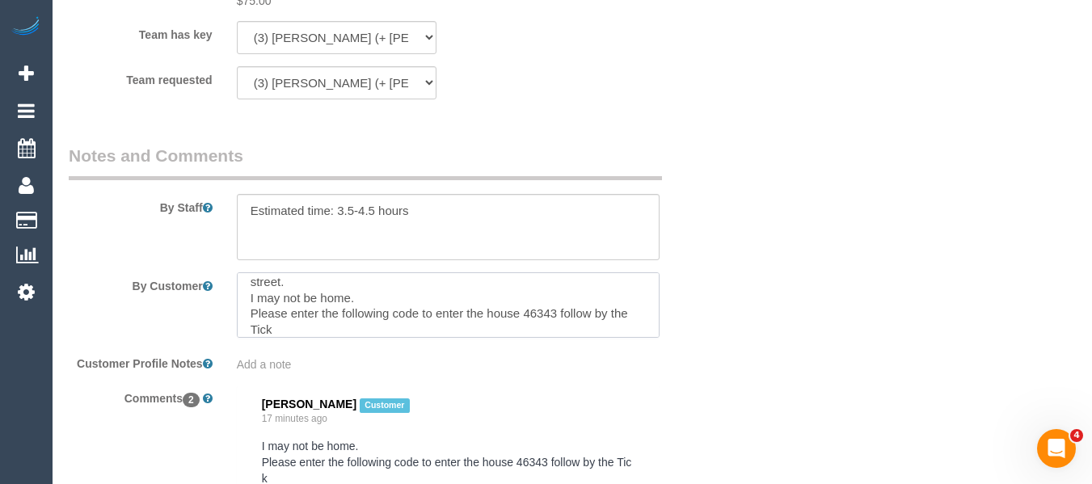
click at [240, 285] on textarea at bounding box center [449, 305] width 424 height 66
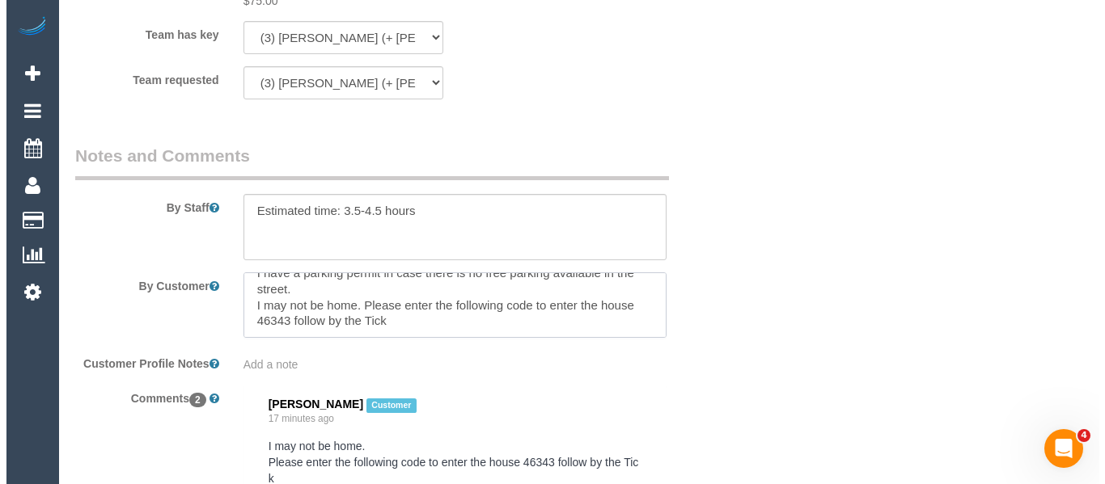
scroll to position [0, 0]
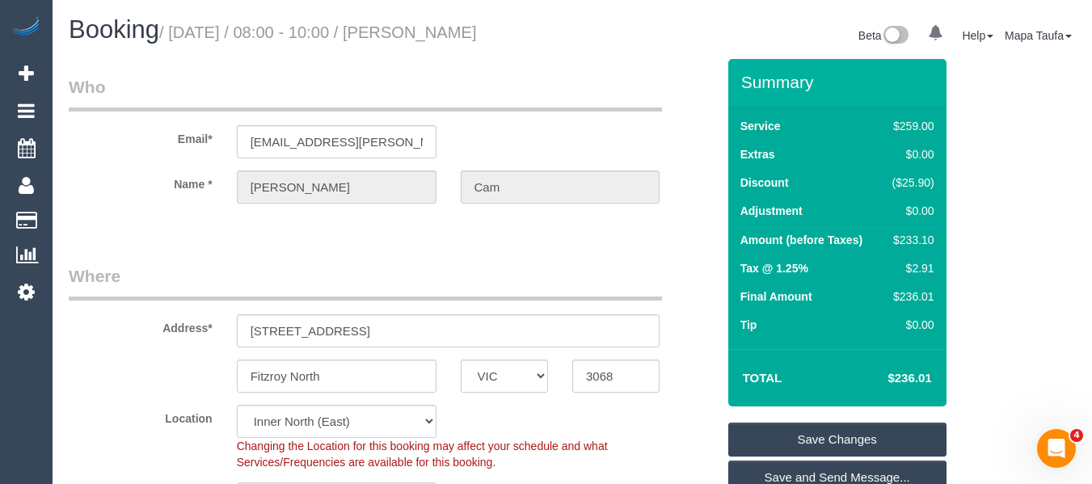
type textarea "I have a parking permit in case there is no free parking available in the stree…"
click at [829, 433] on link "Save Changes" at bounding box center [838, 440] width 218 height 34
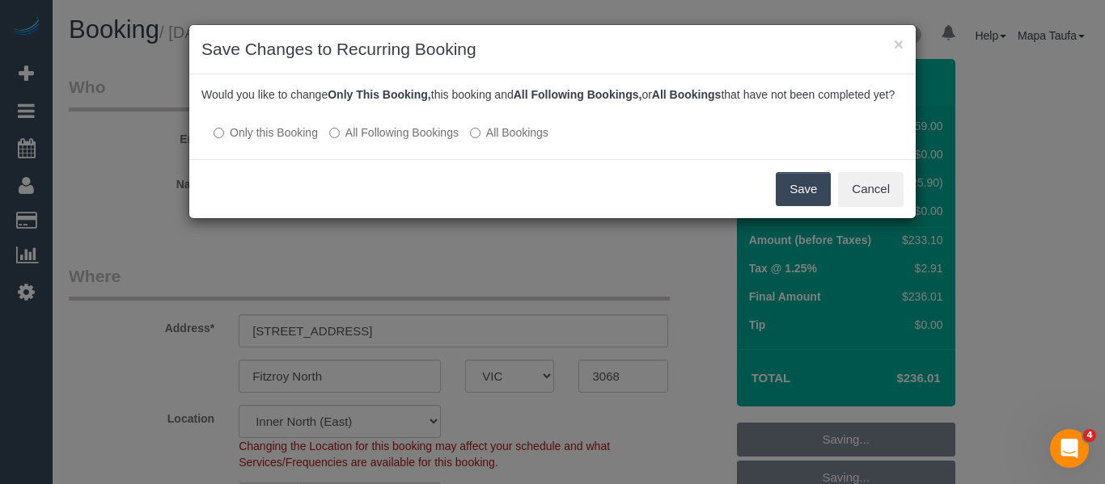
click at [778, 205] on button "Save" at bounding box center [802, 189] width 55 height 34
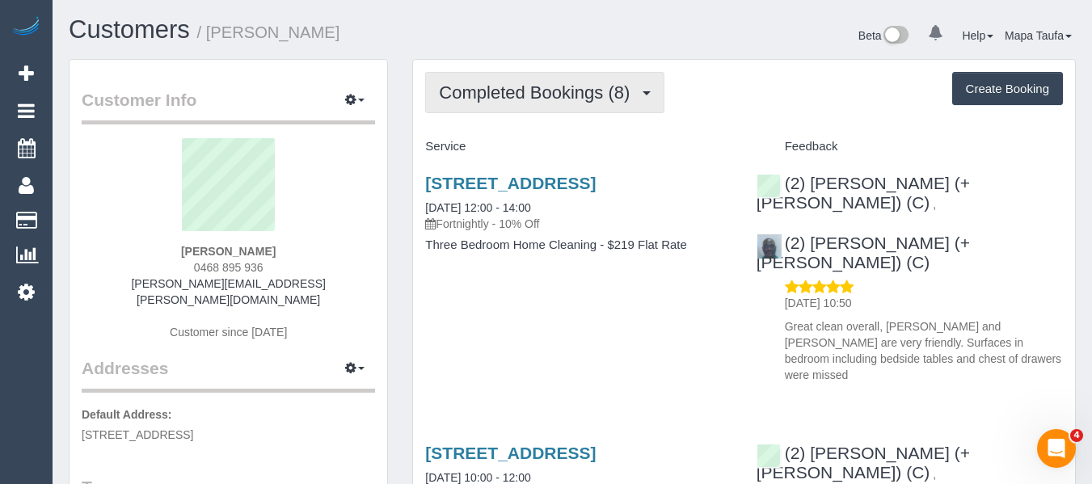
click at [488, 92] on span "Completed Bookings (8)" at bounding box center [538, 92] width 199 height 20
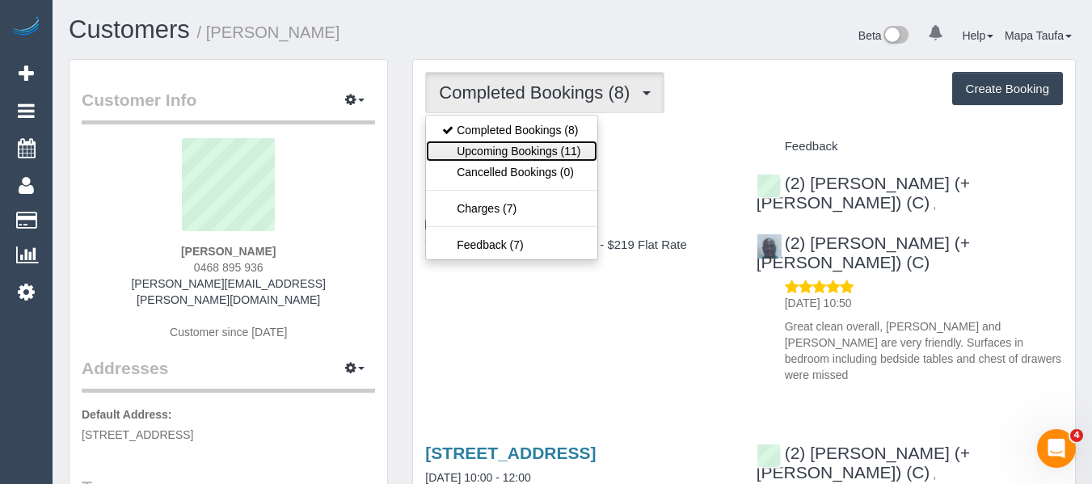
click at [493, 144] on link "Upcoming Bookings (11)" at bounding box center [511, 151] width 171 height 21
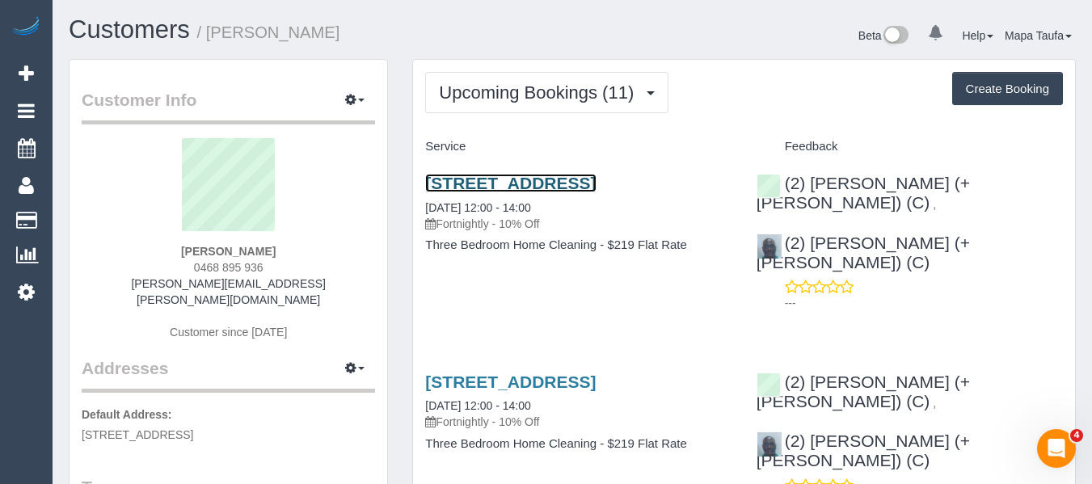
click at [483, 187] on link "34b Royal Road, Bonbeach, VIC 3196" at bounding box center [510, 183] width 171 height 19
click at [453, 186] on link "34b Royal Road, Bonbeach, VIC 3196" at bounding box center [510, 183] width 171 height 19
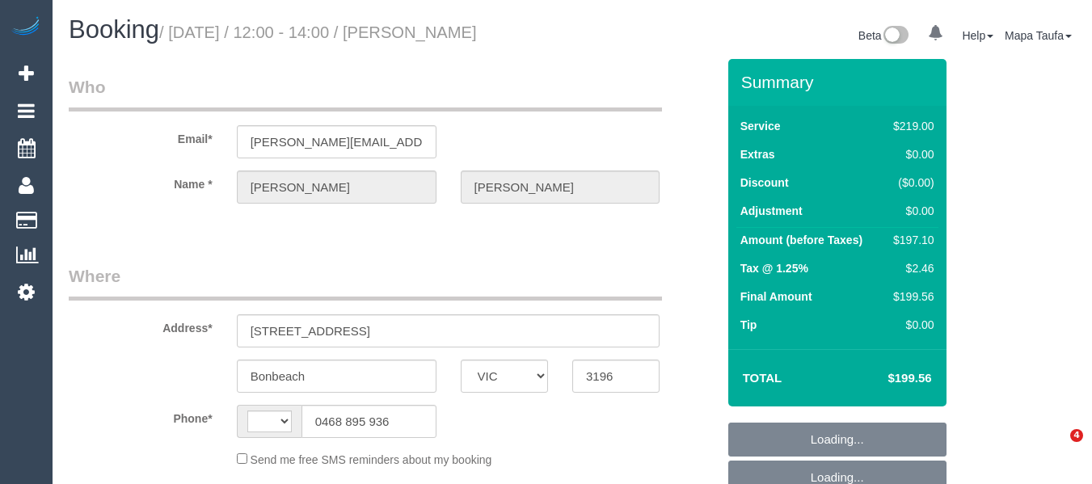
select select "VIC"
select select "object:285"
select select "string:AU"
select select "number:29"
select select "number:14"
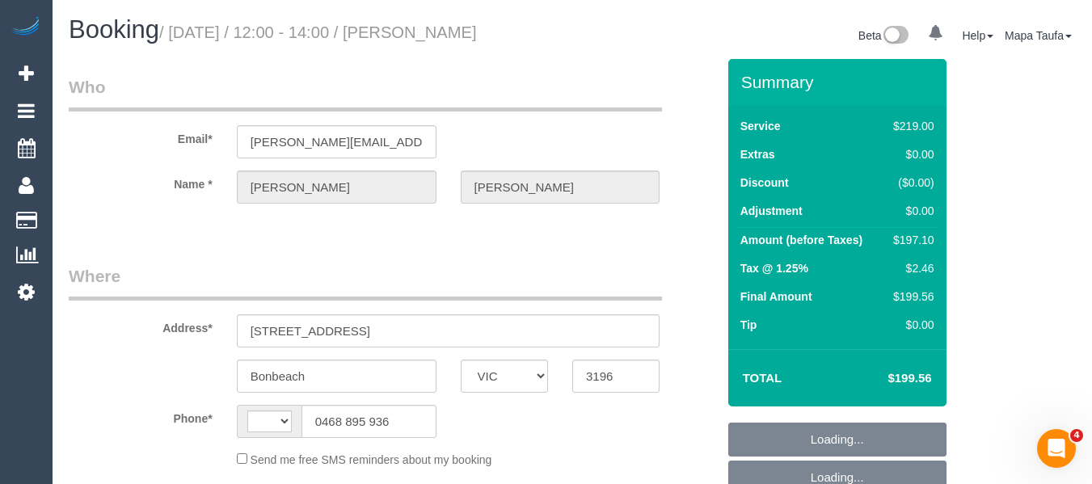
select select "number:19"
select select "number:22"
select select "number:34"
select select "number:11"
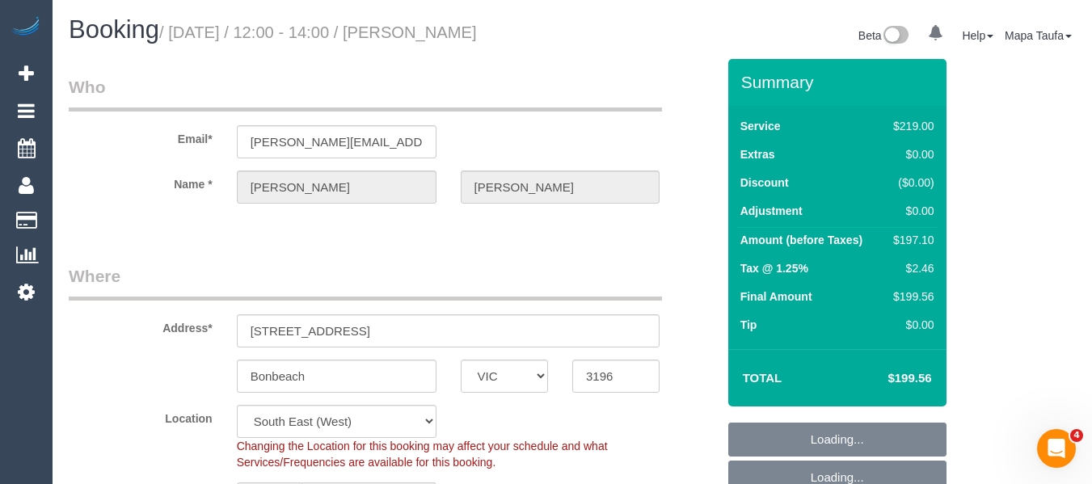
select select "object:781"
select select "string:stripe-pm_1Rin722GScqysDRVvbFBAqO1"
select select "spot4"
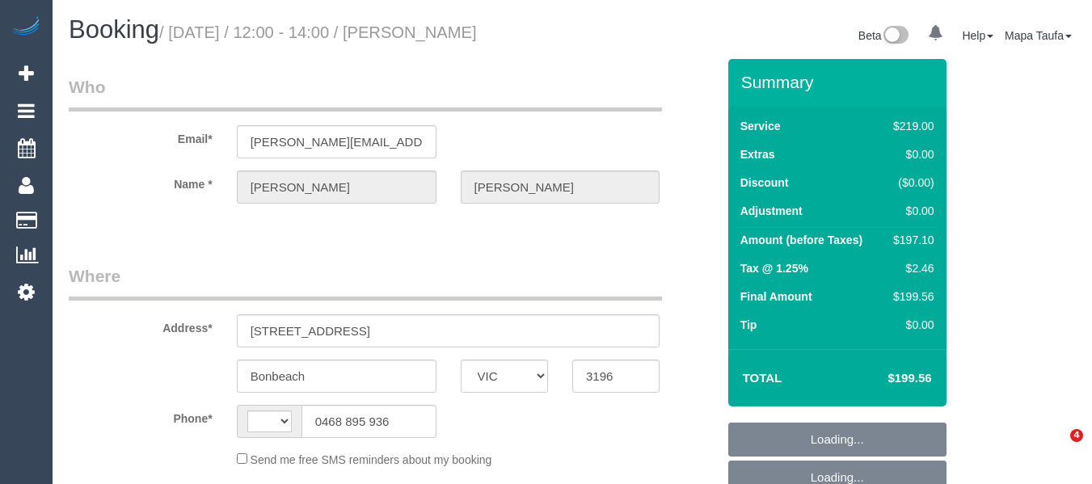
select select "VIC"
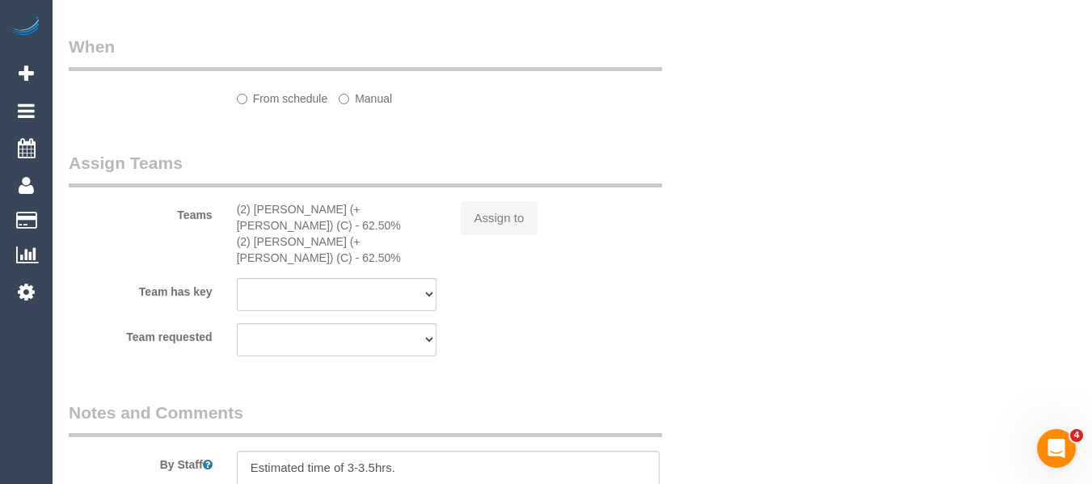
select select "string:stripe-pm_1Rin722GScqysDRVvbFBAqO1"
select select "number:29"
select select "number:14"
select select "number:19"
select select "number:22"
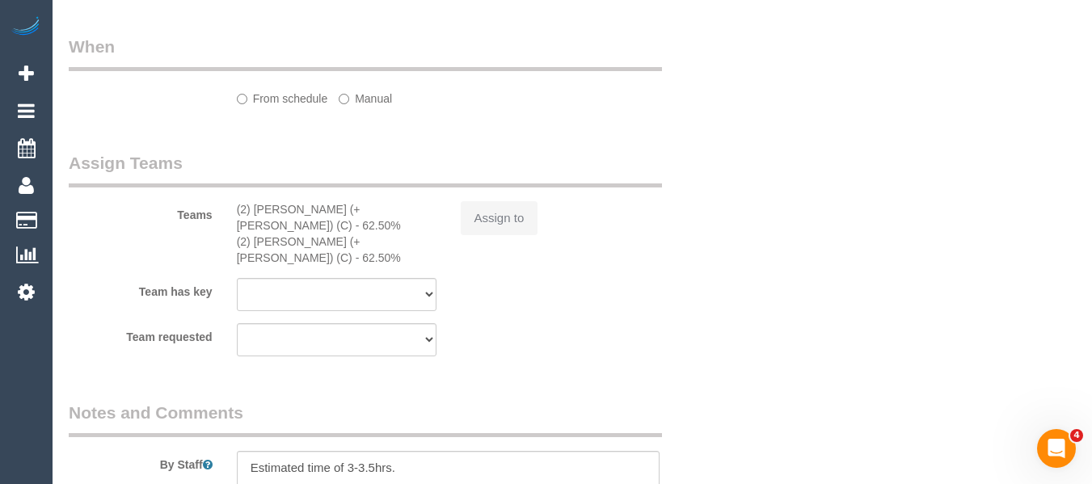
select select "number:34"
select select "number:11"
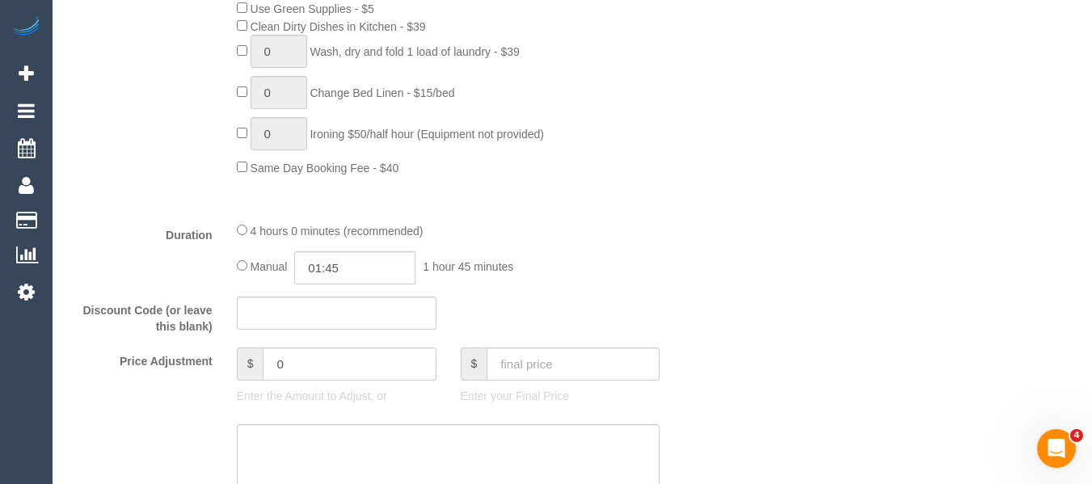
select select "object:534"
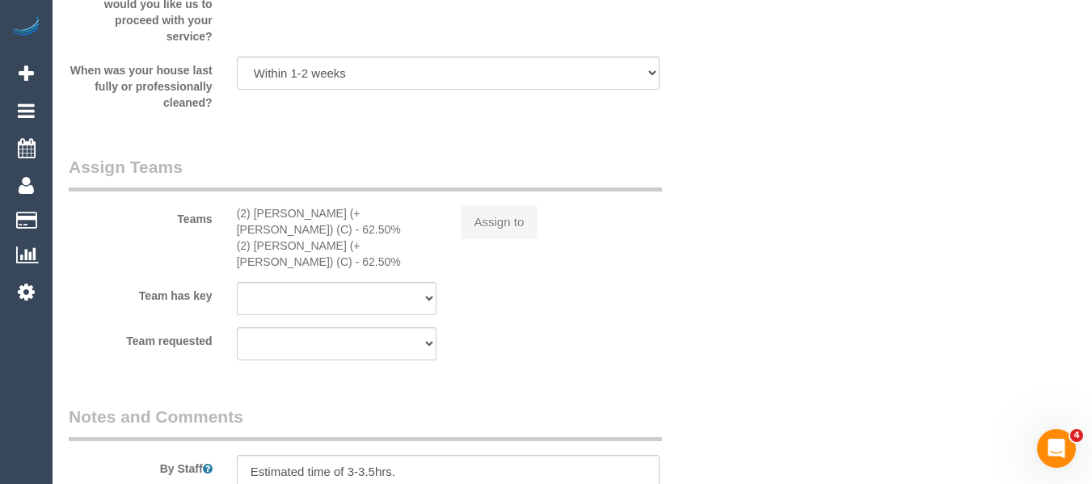
select select "string:AU"
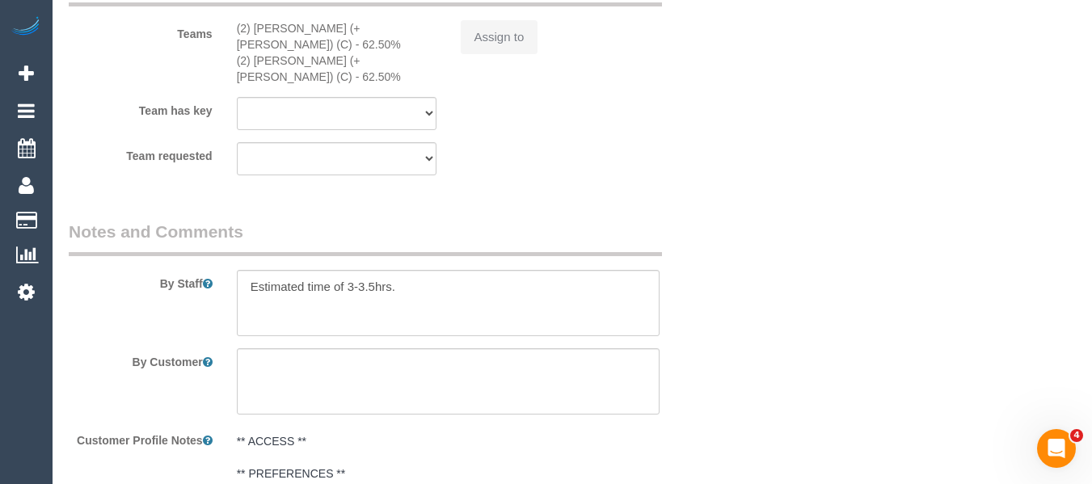
select select "spot4"
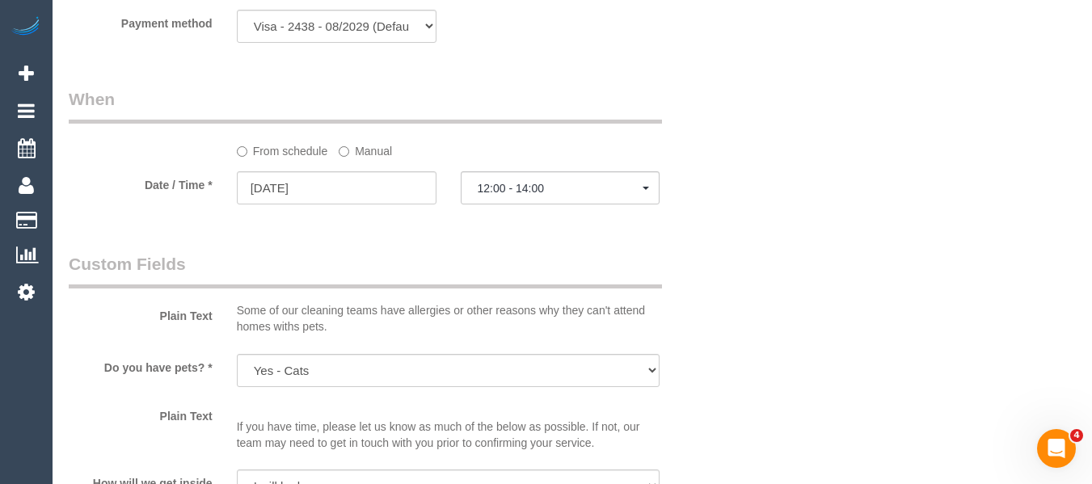
scroll to position [1560, 0]
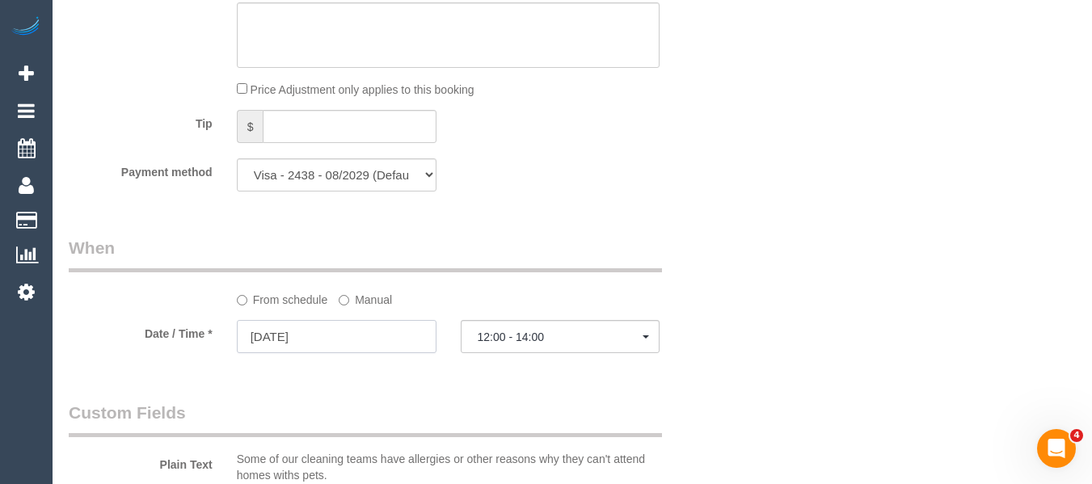
click at [340, 339] on input "05/09/2025" at bounding box center [337, 336] width 200 height 33
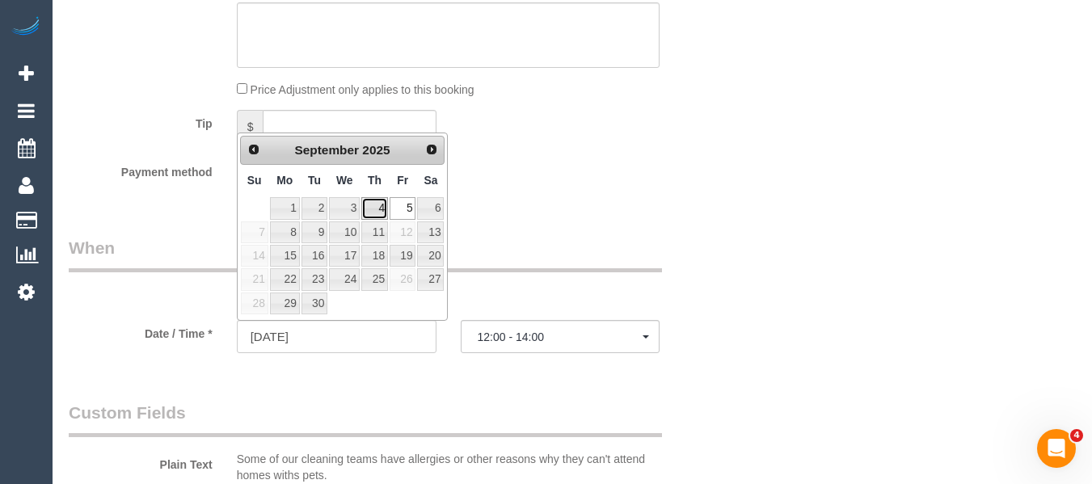
click at [377, 216] on link "4" at bounding box center [374, 208] width 27 height 22
type input "04/09/2025"
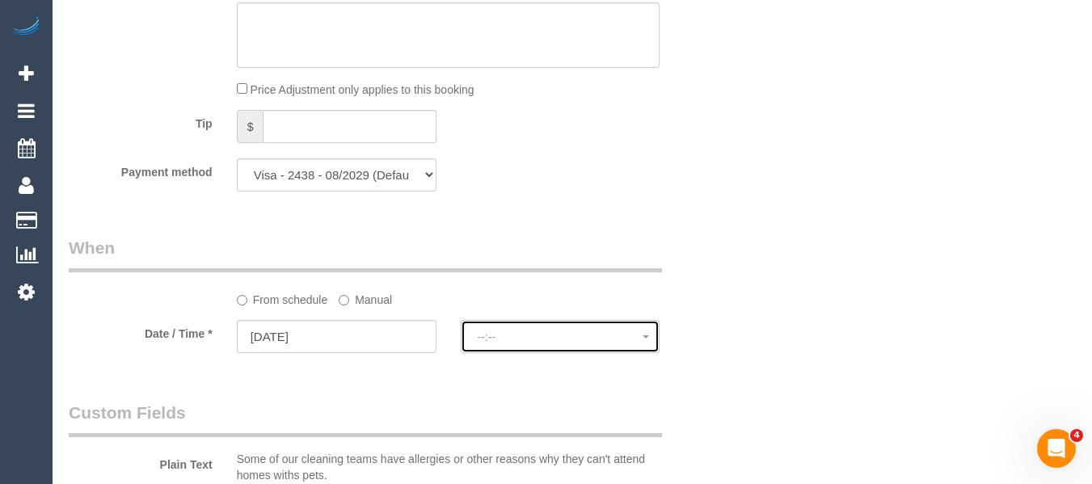
click at [480, 336] on span "--:--" at bounding box center [561, 337] width 166 height 13
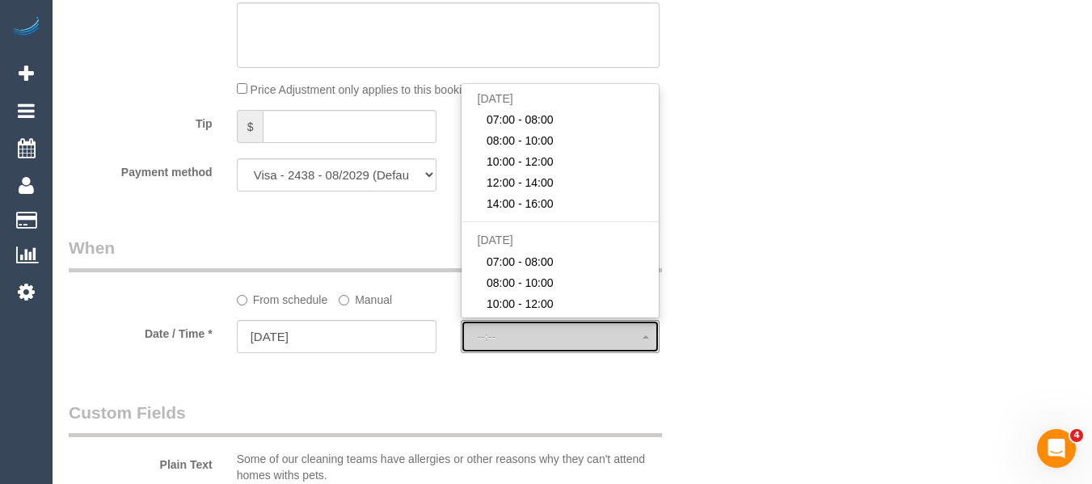
select select "spot22"
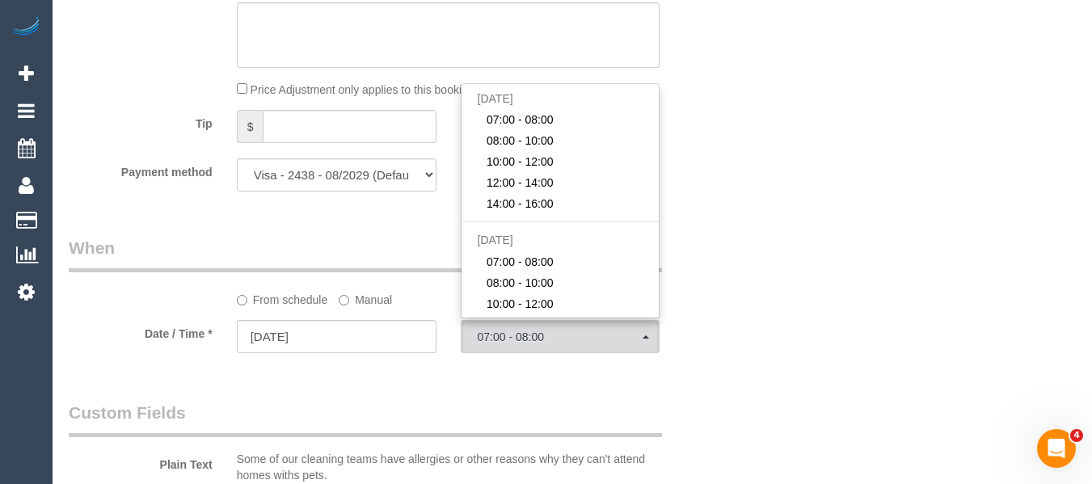
drag, startPoint x: 886, startPoint y: 260, endPoint x: 154, endPoint y: 260, distance: 731.8
click at [857, 260] on div "Who Email* jacinta.a.atkins@gmail.com Name * Jacinta Atkins Where Address* 34B …" at bounding box center [572, 170] width 1007 height 3343
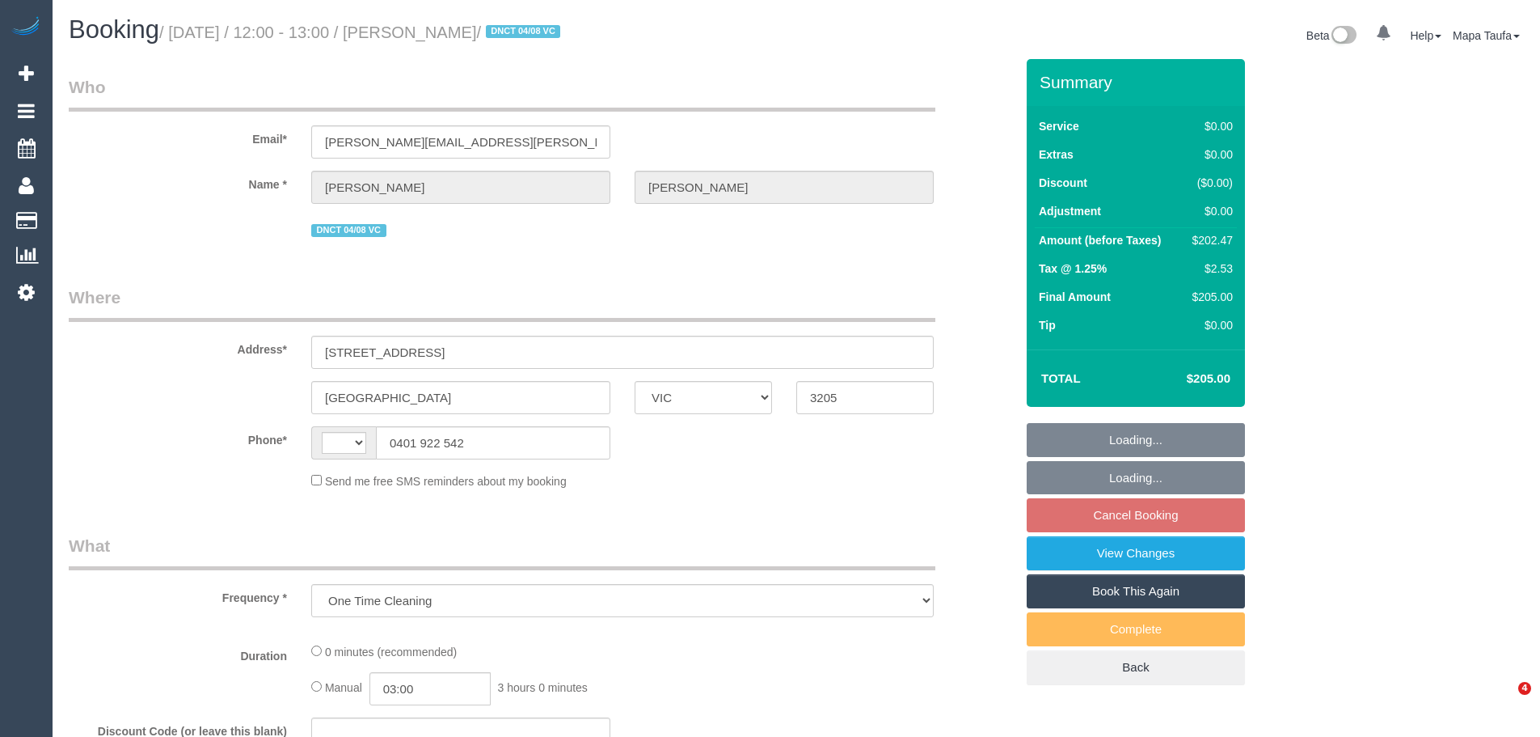
select select "VIC"
select select "string:AU"
select select "string:stripe-pm_1RnhPa2GScqysDRVrwGBGKfe"
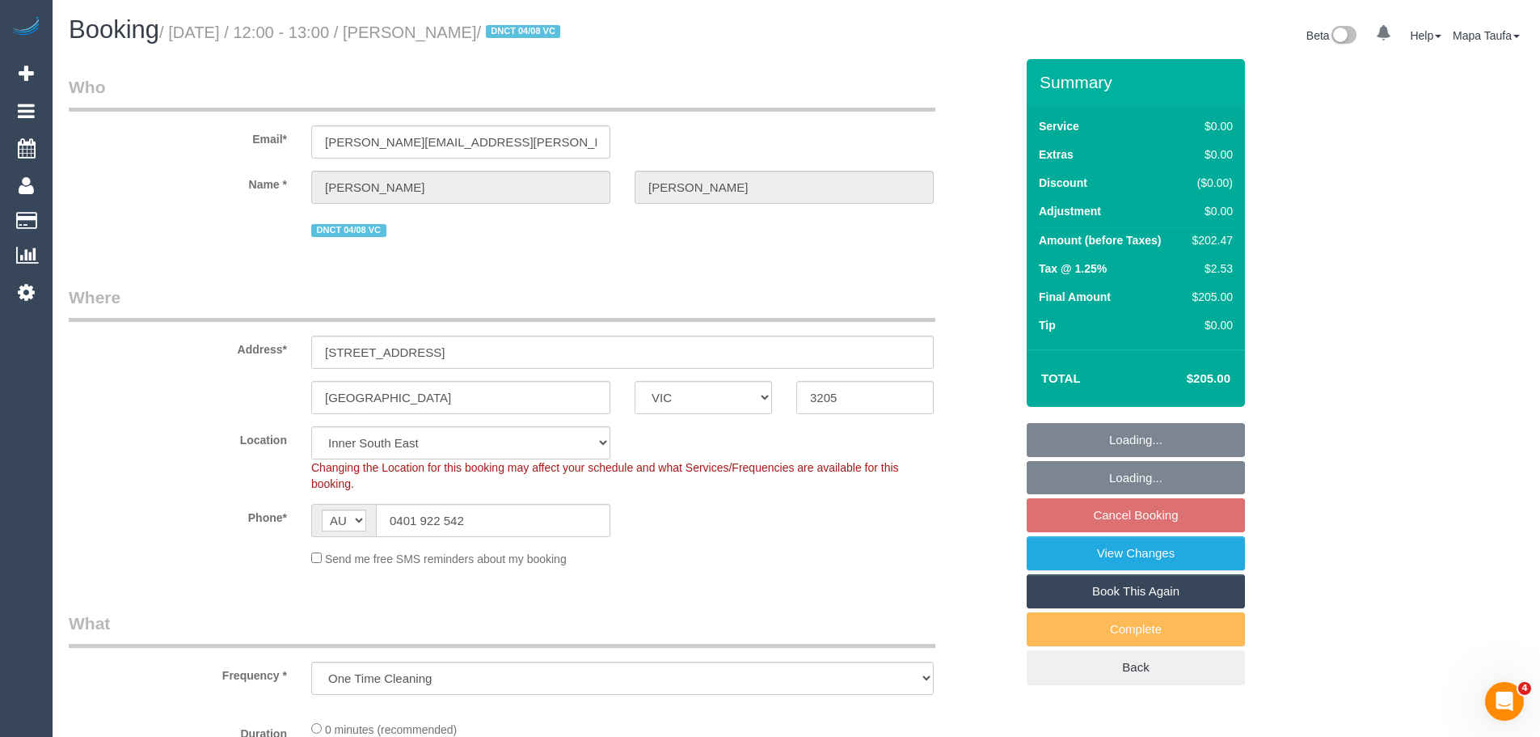
select select "object:590"
select select "number:28"
select select "number:14"
select select "number:19"
select select "number:25"
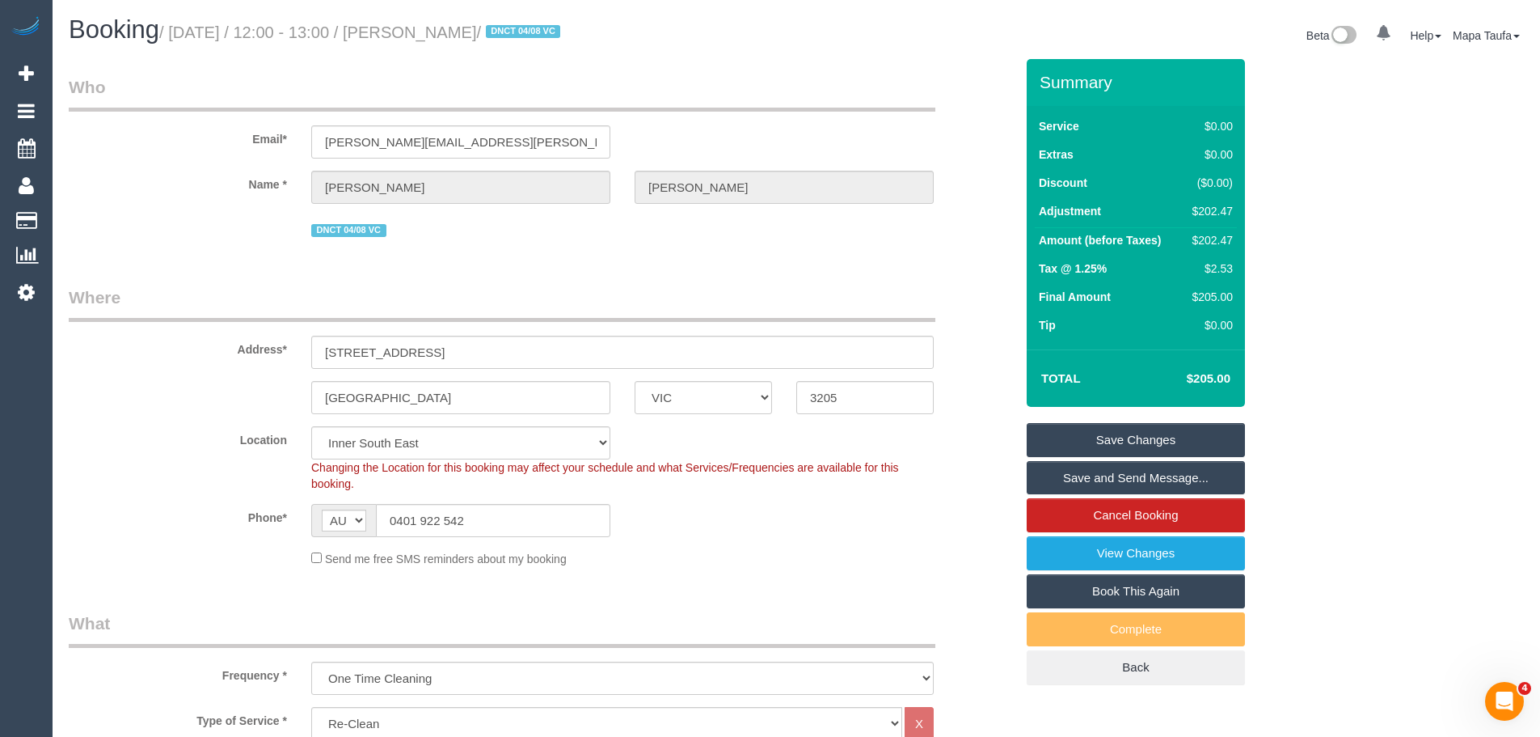
drag, startPoint x: 547, startPoint y: 30, endPoint x: 417, endPoint y: 31, distance: 129.4
click at [417, 31] on small "/ [DATE] / 12:00 - 13:00 / [PERSON_NAME] / DNCT 04/08 VC" at bounding box center [362, 32] width 406 height 18
copy small "[PERSON_NAME]"
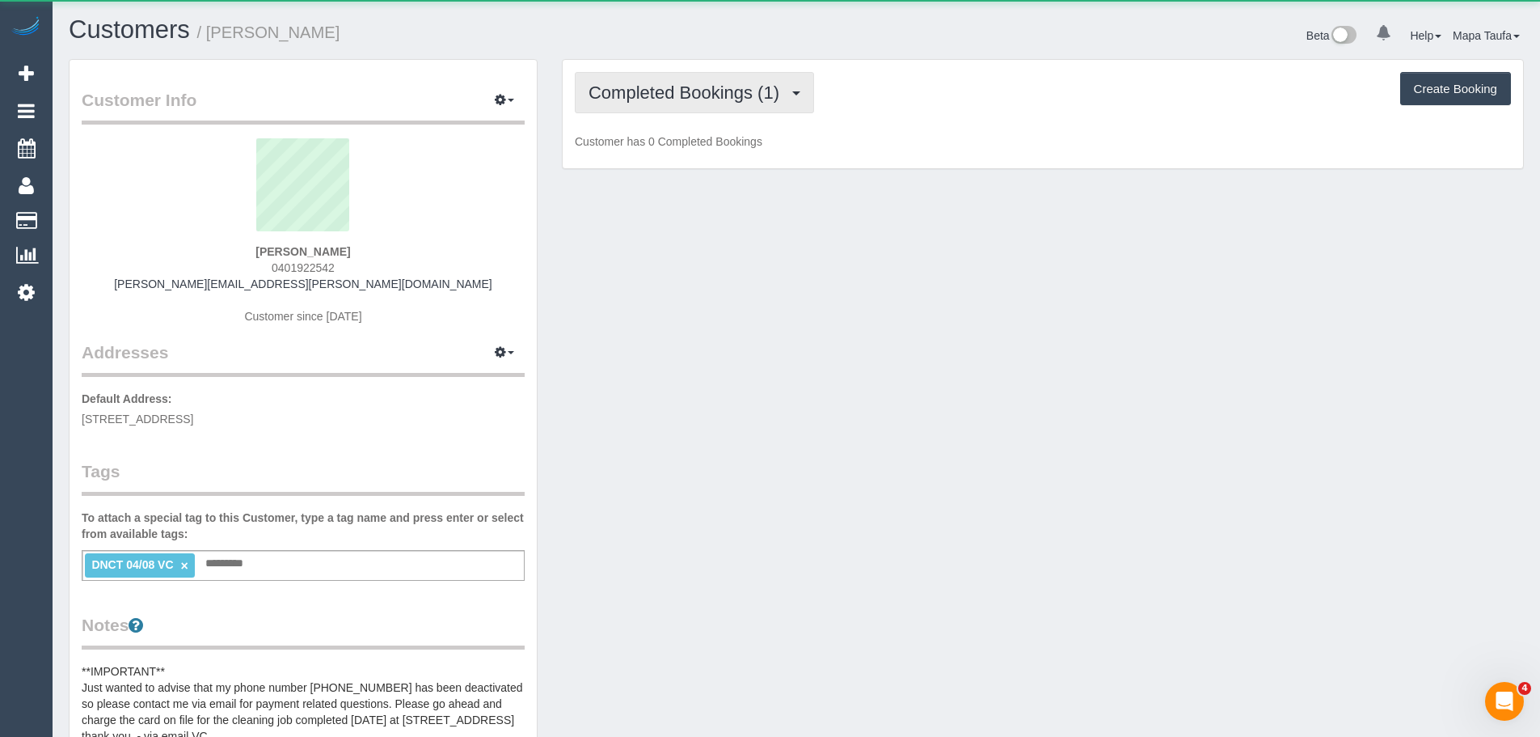
click at [636, 91] on span "Completed Bookings (1)" at bounding box center [688, 92] width 199 height 20
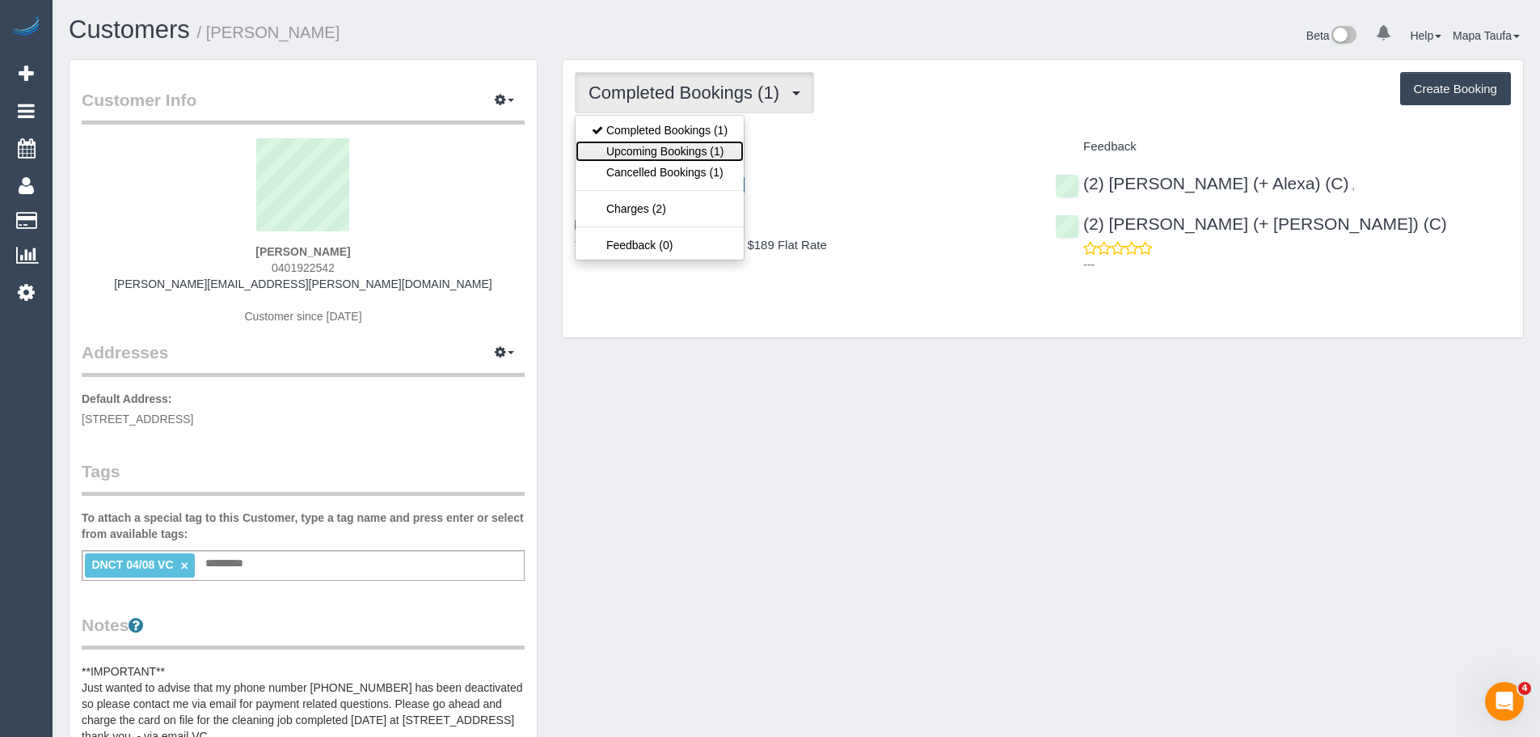
click at [646, 156] on link "Upcoming Bookings (1)" at bounding box center [660, 151] width 168 height 21
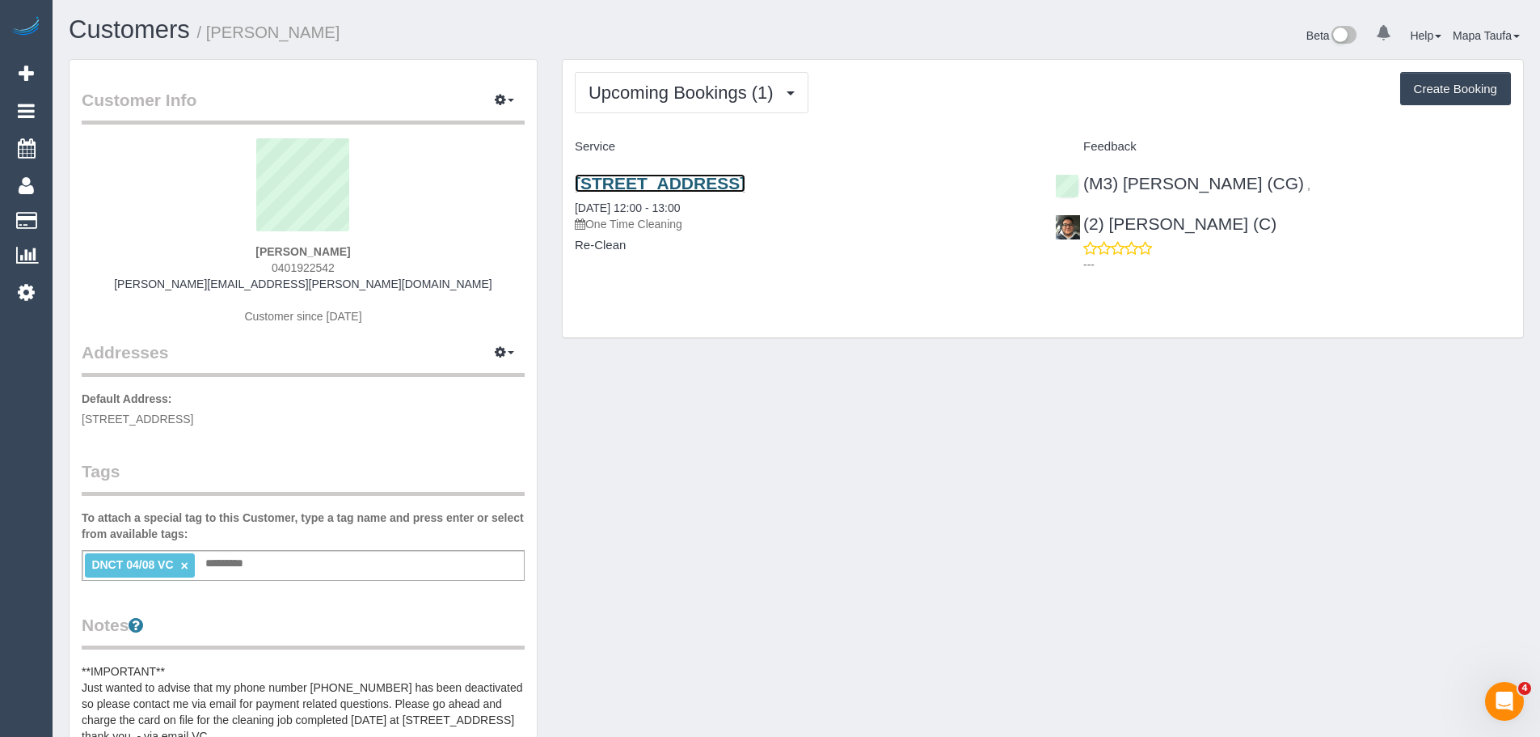
click at [699, 178] on link "[STREET_ADDRESS]" at bounding box center [660, 183] width 171 height 19
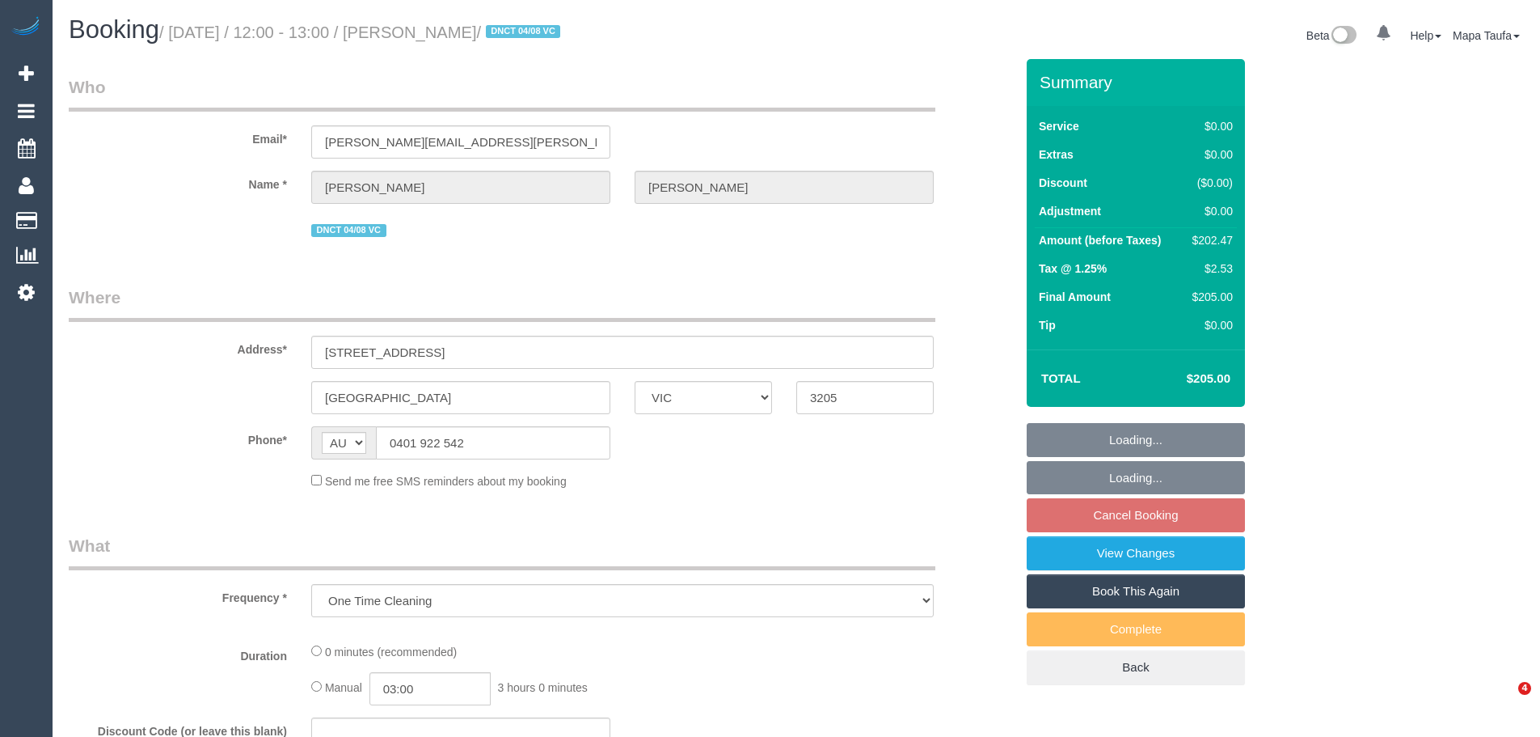
select select "VIC"
select select "string:stripe-pm_1RnhPa2GScqysDRVrwGBGKfe"
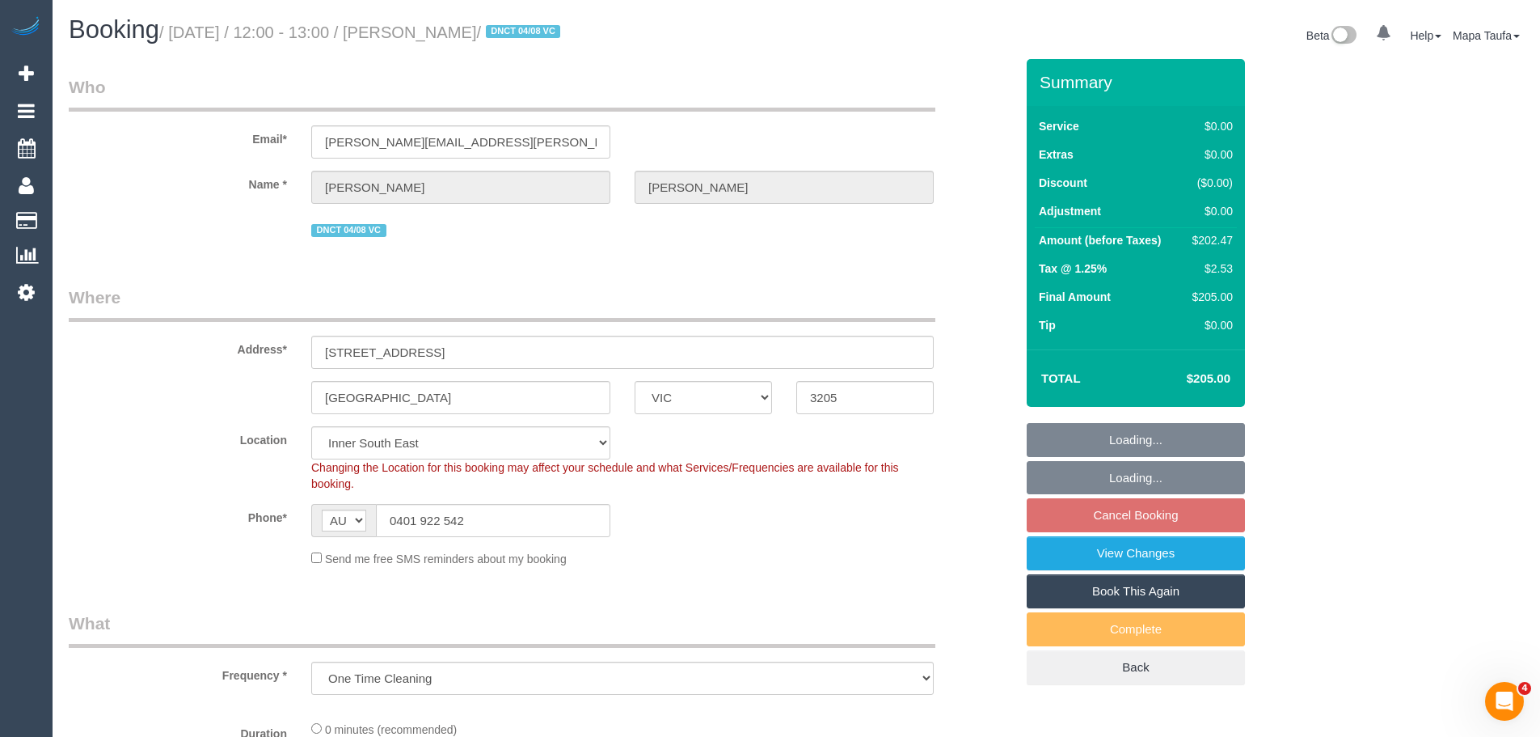
select select "object:590"
click at [479, 135] on input "[PERSON_NAME][EMAIL_ADDRESS][PERSON_NAME][DOMAIN_NAME]" at bounding box center [460, 141] width 299 height 33
select select "number:28"
select select "number:14"
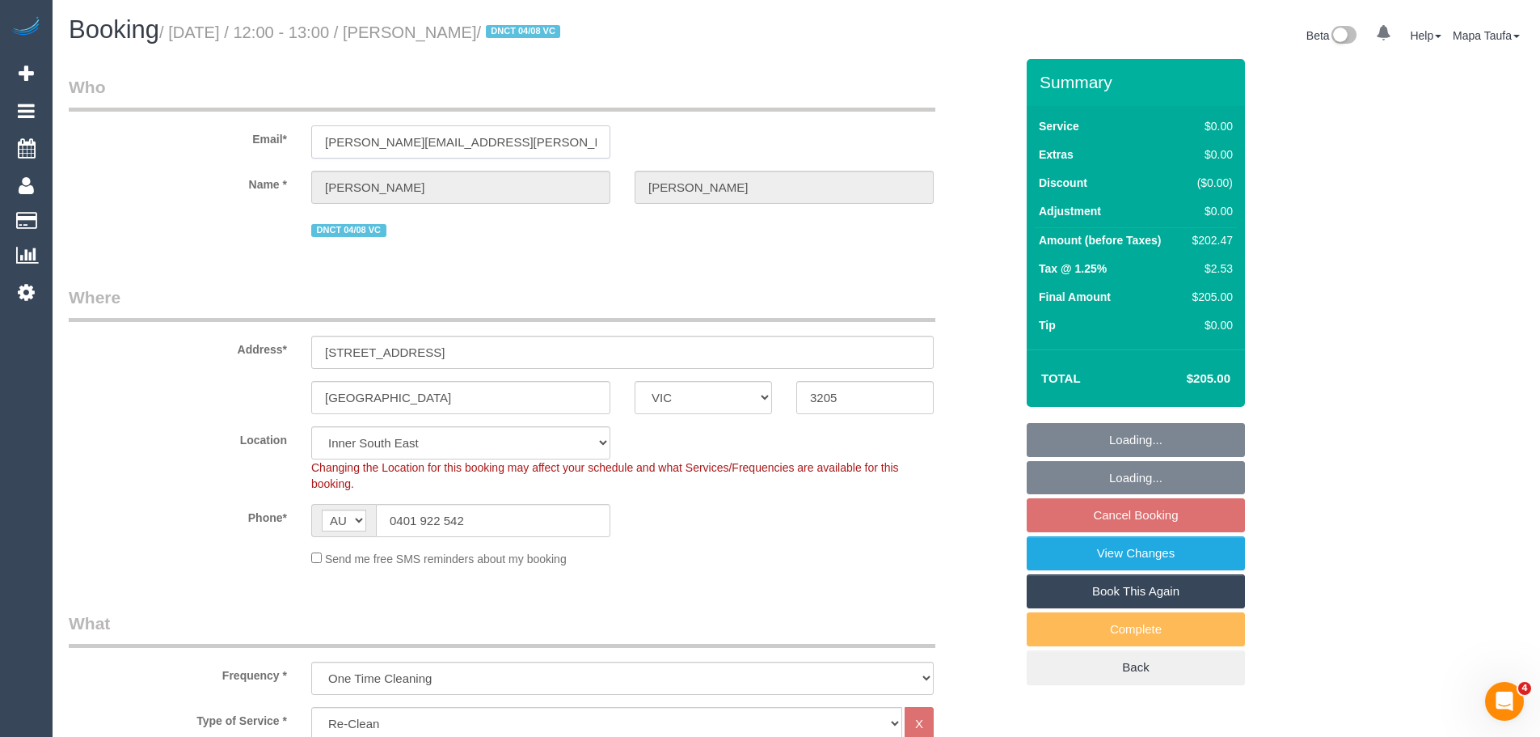
select select "number:19"
select select "number:25"
click at [479, 135] on input "kanyal.tanushree@gmail.com" at bounding box center [460, 141] width 299 height 33
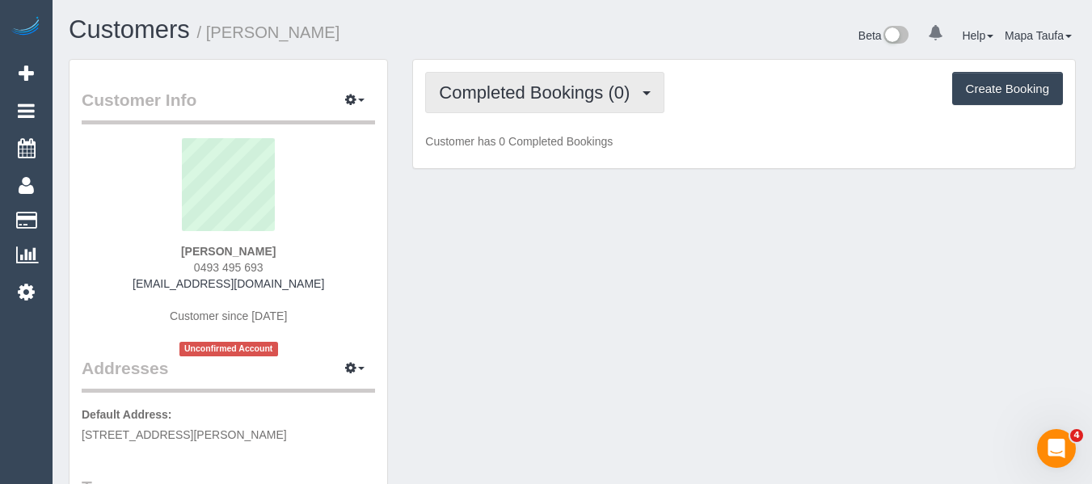
drag, startPoint x: 530, startPoint y: 95, endPoint x: 525, endPoint y: 107, distance: 13.4
click at [528, 96] on span "Completed Bookings (0)" at bounding box center [538, 92] width 199 height 20
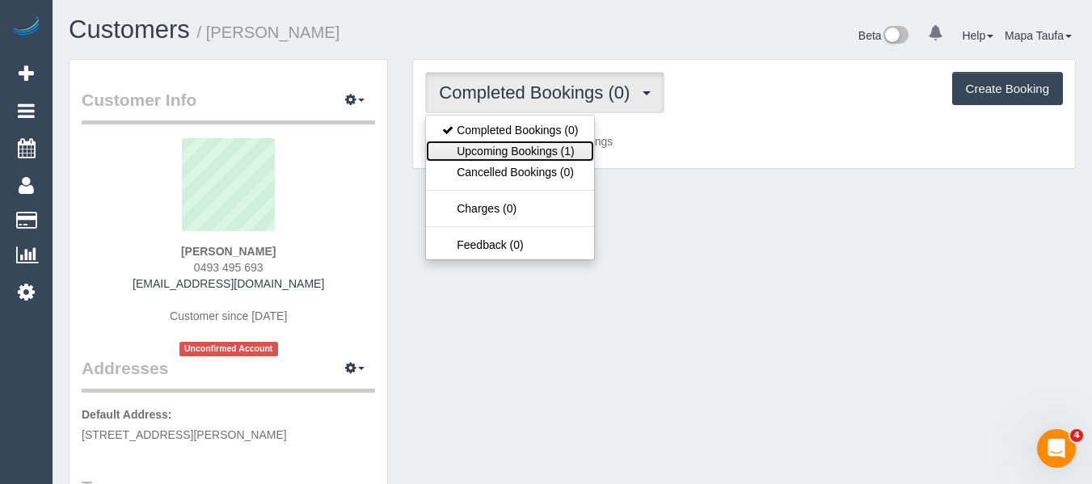
click at [517, 152] on link "Upcoming Bookings (1)" at bounding box center [510, 151] width 168 height 21
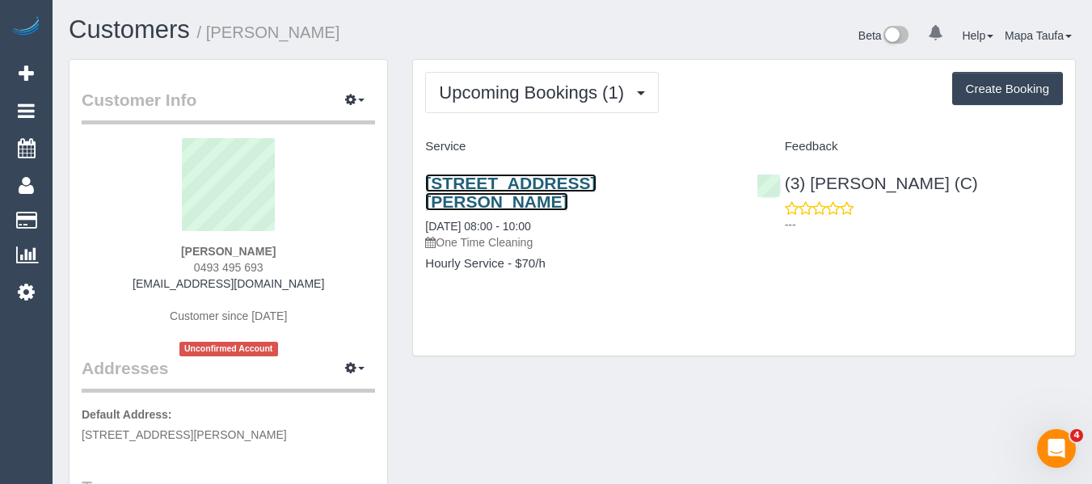
click at [555, 180] on link "350 William Street, Melbourne, VIC 3000" at bounding box center [510, 192] width 171 height 37
drag, startPoint x: 285, startPoint y: 265, endPoint x: 201, endPoint y: 253, distance: 85.8
click at [188, 263] on div "jesssiera Racher 0493 495 693 jesssiera@gmail.com Customer since 2025 Unconfirm…" at bounding box center [229, 247] width 294 height 218
copy span "0493 495 693"
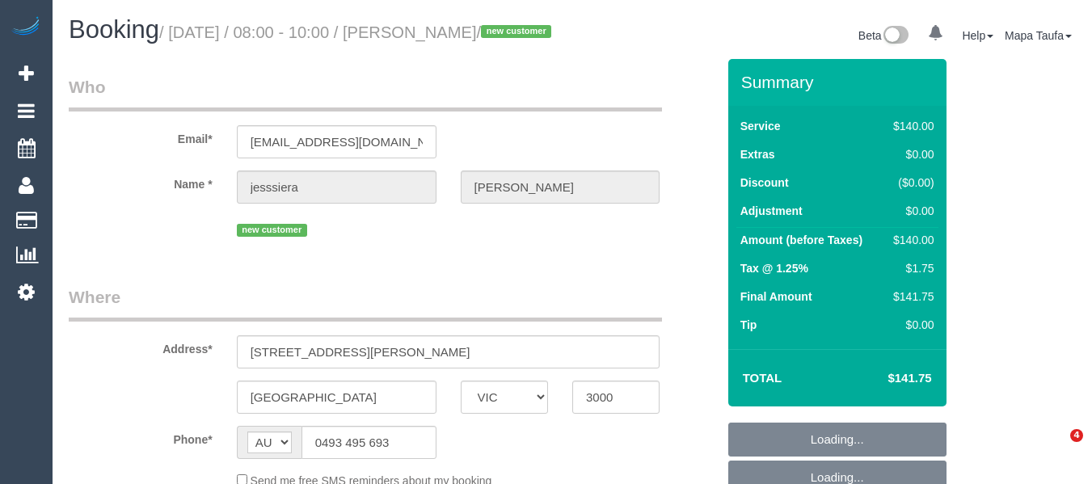
select select "VIC"
select select "object:722"
select select "string:stripe-pm_1Ry0Lv2GScqysDRVfT76lFDc"
select select "number:28"
select select "number:14"
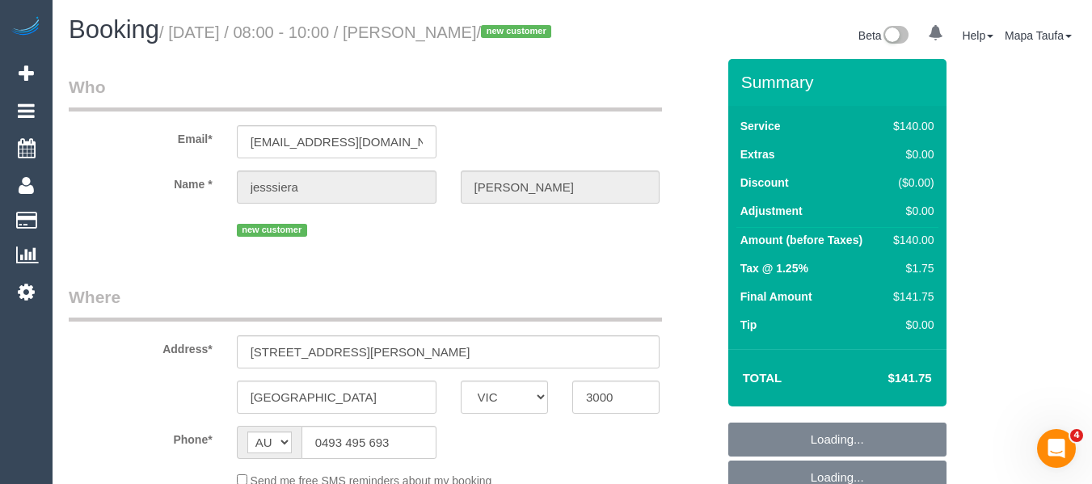
select select "number:18"
select select "number:36"
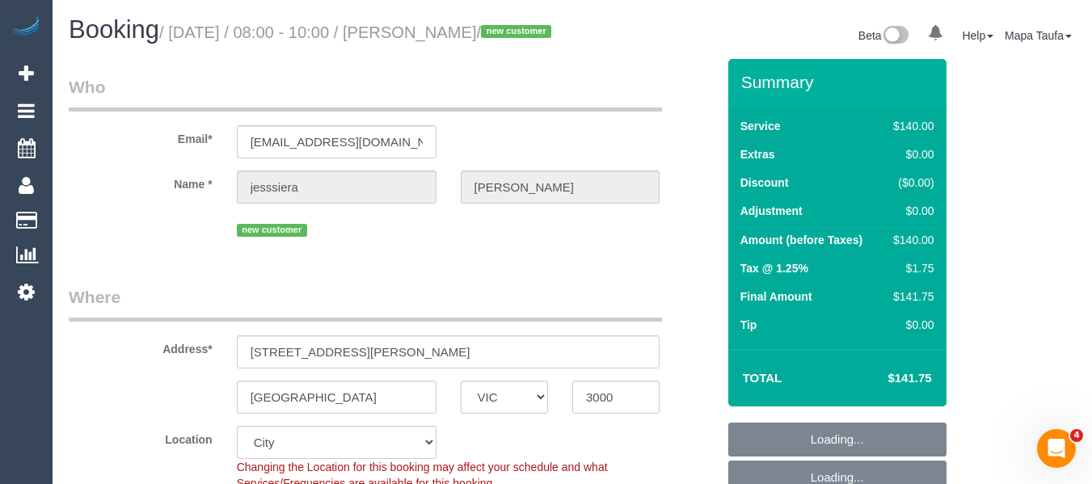
select select "object:1283"
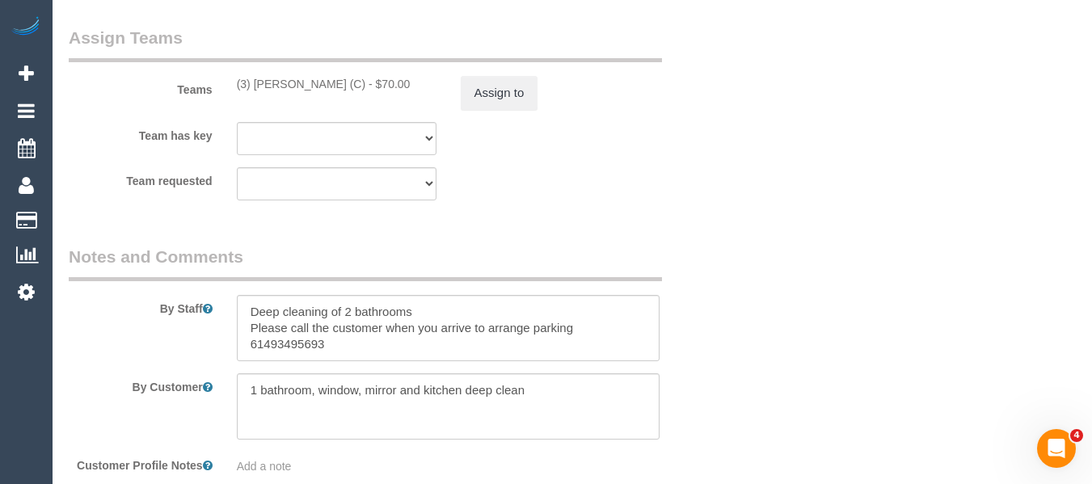
scroll to position [2628, 0]
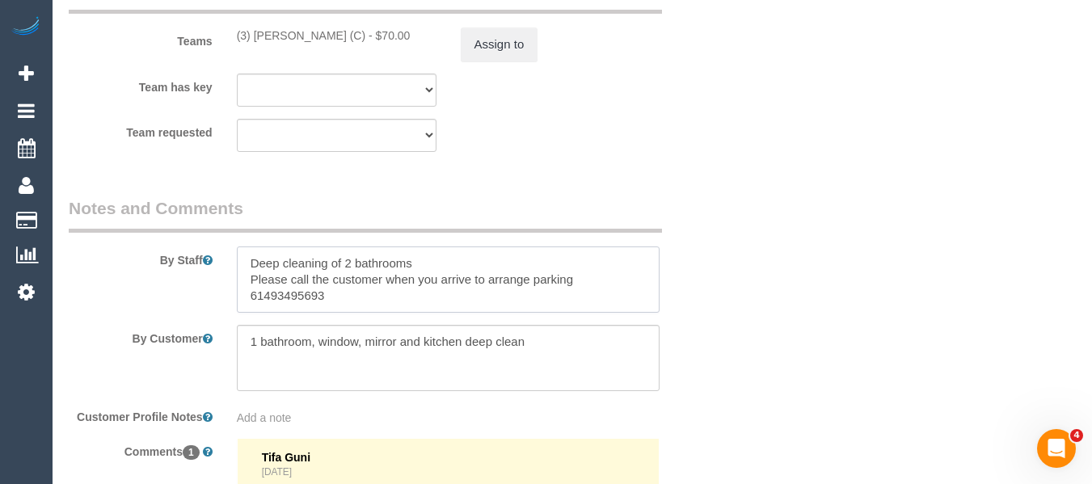
click at [353, 313] on textarea at bounding box center [449, 280] width 424 height 66
drag, startPoint x: 360, startPoint y: 314, endPoint x: 247, endPoint y: 306, distance: 113.5
click at [247, 306] on textarea at bounding box center [449, 280] width 424 height 66
paste textarea "0493 495 693"
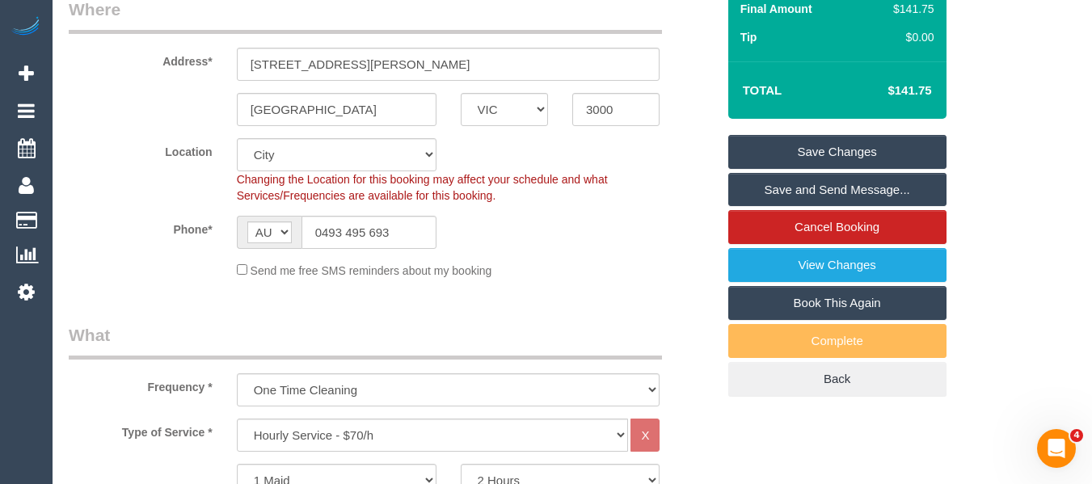
scroll to position [147, 0]
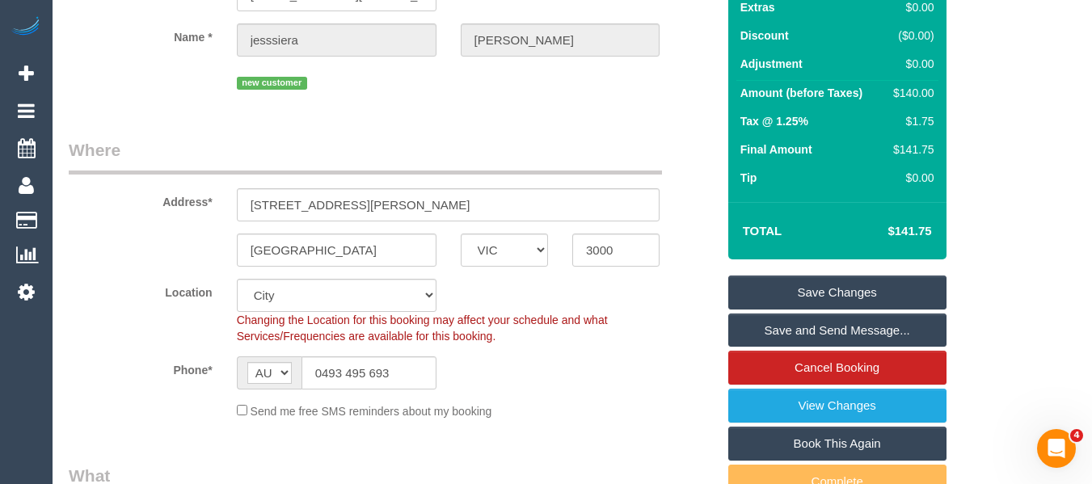
type textarea "Deep cleaning of 2 bathrooms Parking lot near building - if any issues contact …"
click at [877, 302] on link "Save Changes" at bounding box center [838, 293] width 218 height 34
